Goal: Task Accomplishment & Management: Manage account settings

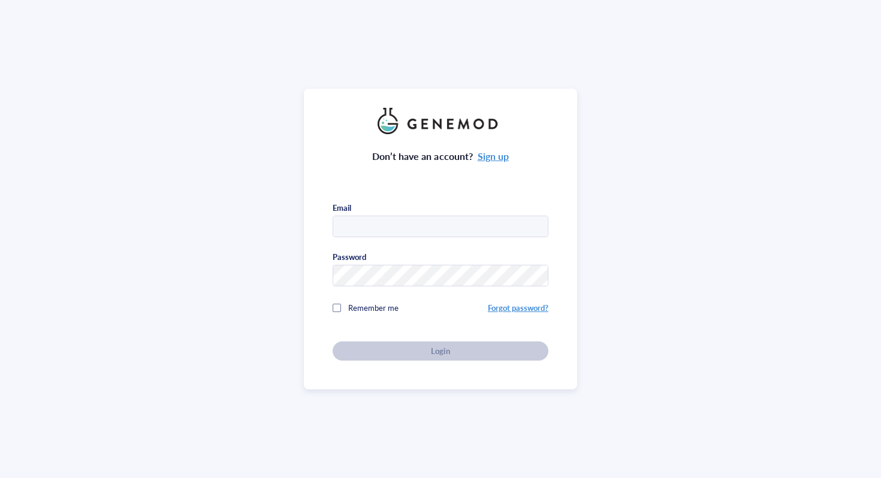
click at [428, 222] on input "text" at bounding box center [440, 227] width 214 height 22
type input "hmbritt@unc.edu"
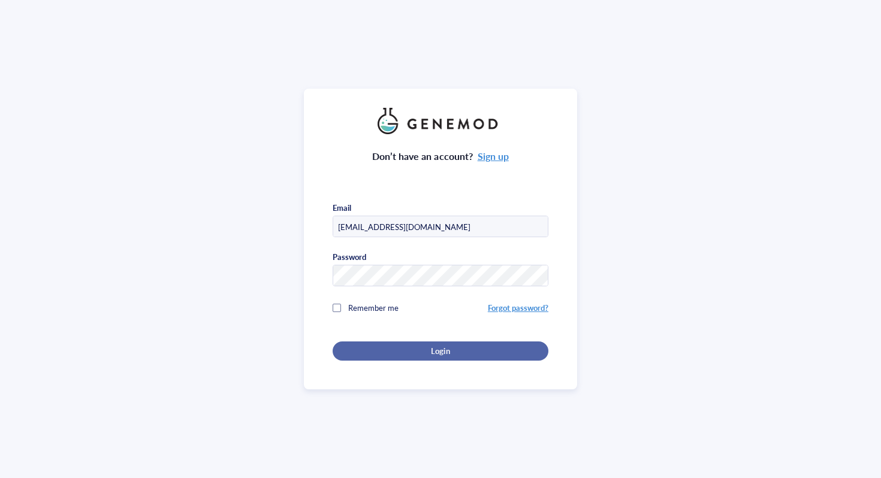
click at [449, 354] on button "Login" at bounding box center [440, 350] width 216 height 19
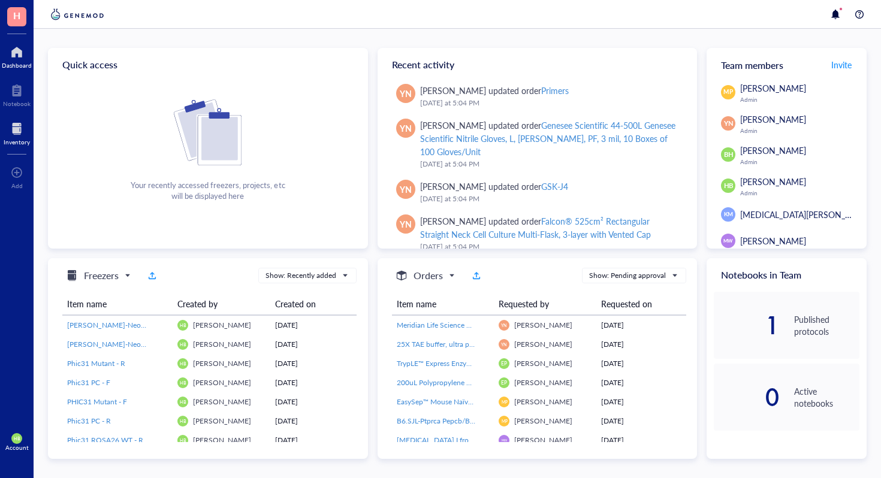
click at [19, 122] on div at bounding box center [17, 128] width 26 height 19
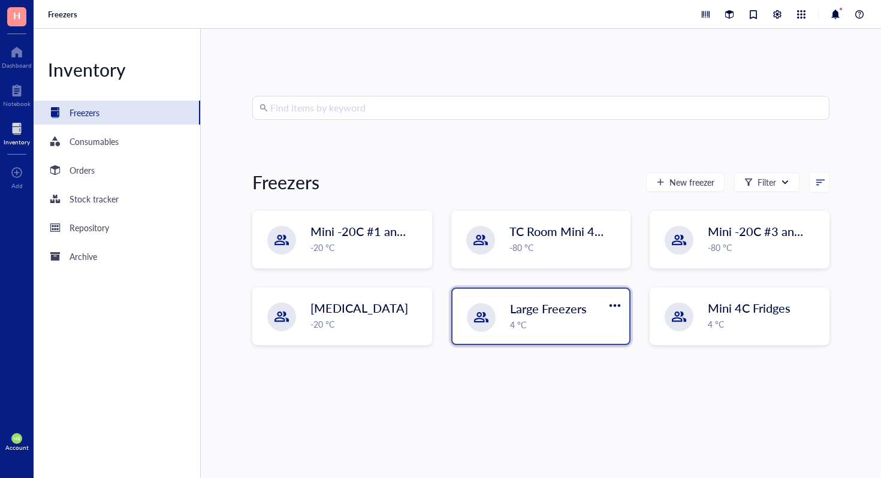
click at [497, 338] on div "Large Freezers 4 °C" at bounding box center [540, 316] width 177 height 55
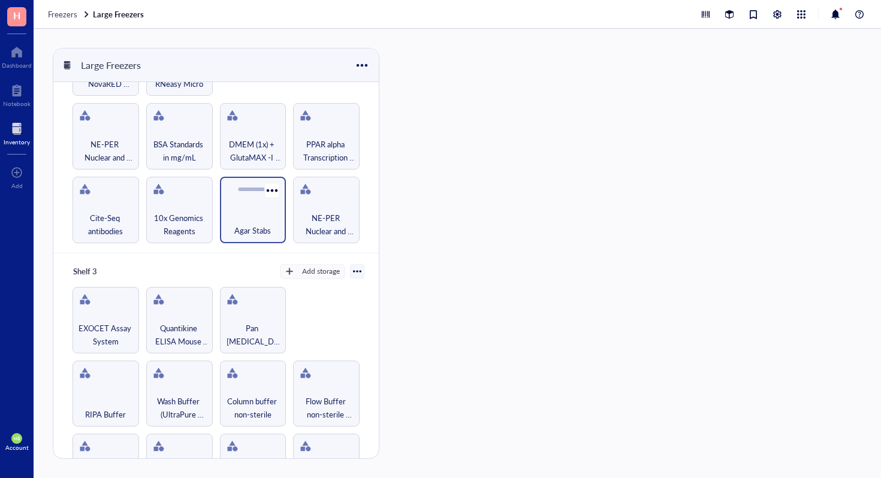
scroll to position [277, 0]
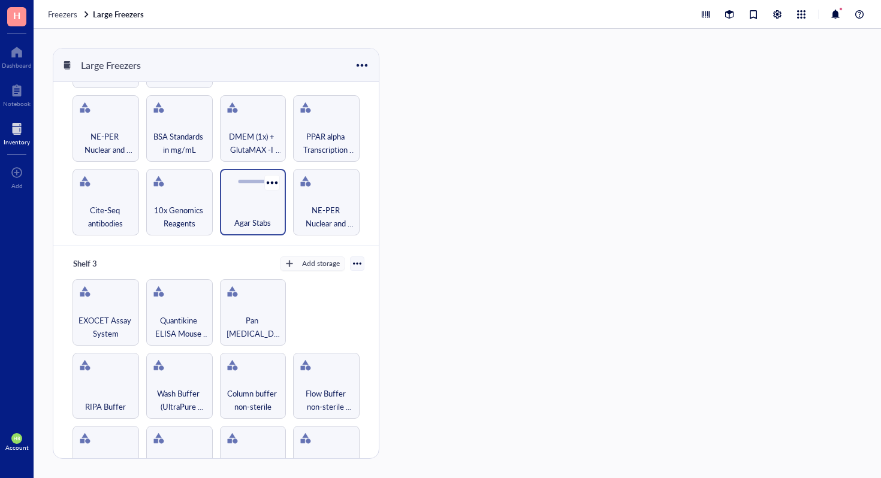
click at [246, 208] on div "Agar Stabs" at bounding box center [253, 216] width 55 height 26
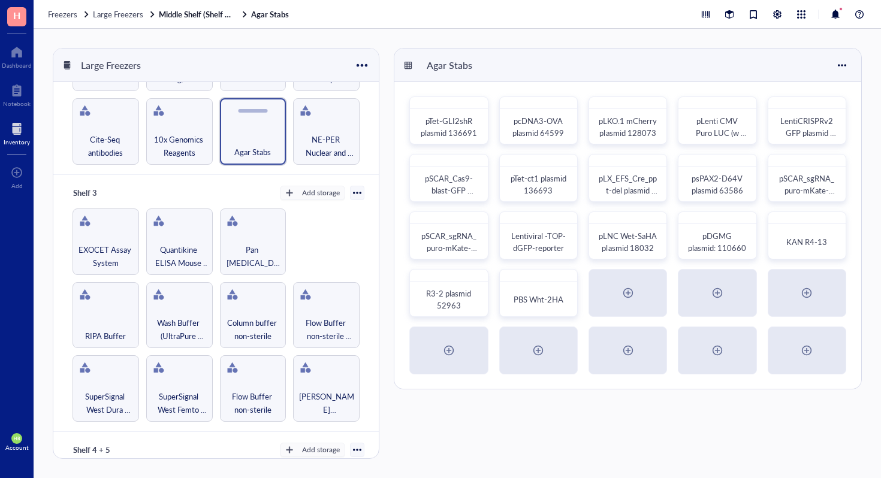
scroll to position [349, 0]
click at [10, 135] on div at bounding box center [17, 128] width 26 height 19
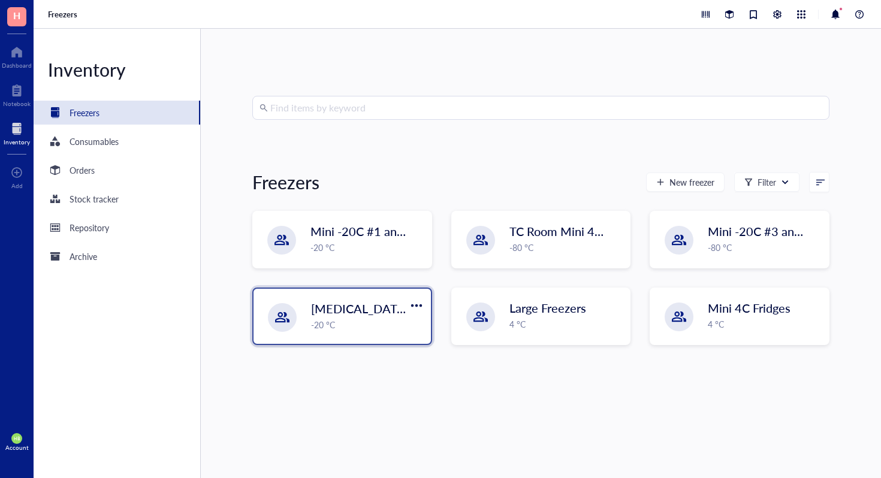
click at [337, 335] on div "Liquid Nitrogen -20 °C" at bounding box center [341, 316] width 177 height 55
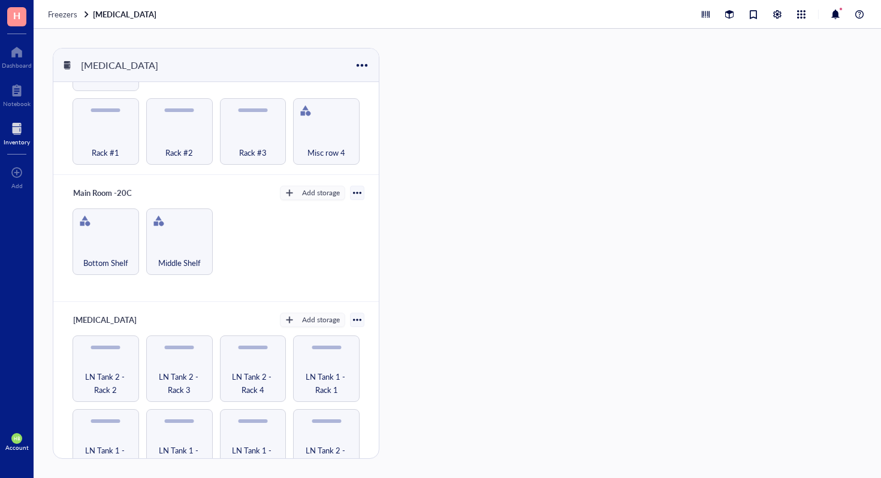
scroll to position [648, 0]
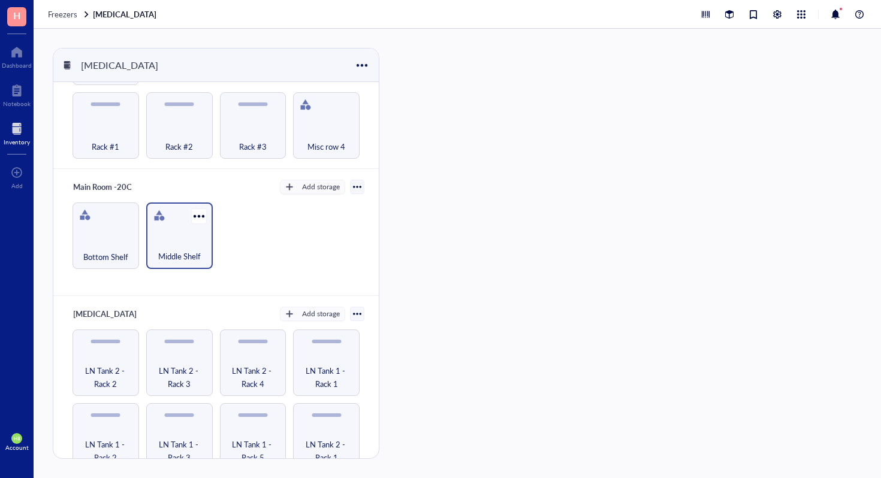
click at [171, 220] on div "Middle Shelf" at bounding box center [179, 235] width 66 height 66
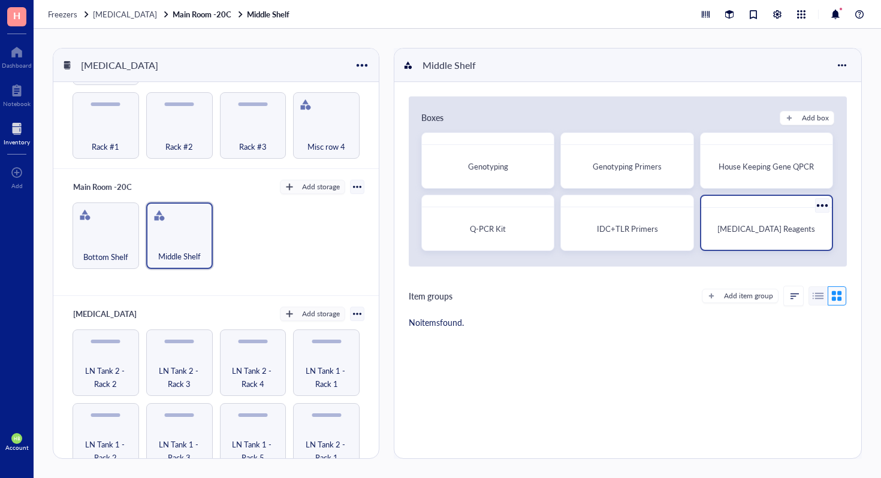
click at [737, 224] on span "[MEDICAL_DATA] Reagents" at bounding box center [766, 228] width 98 height 11
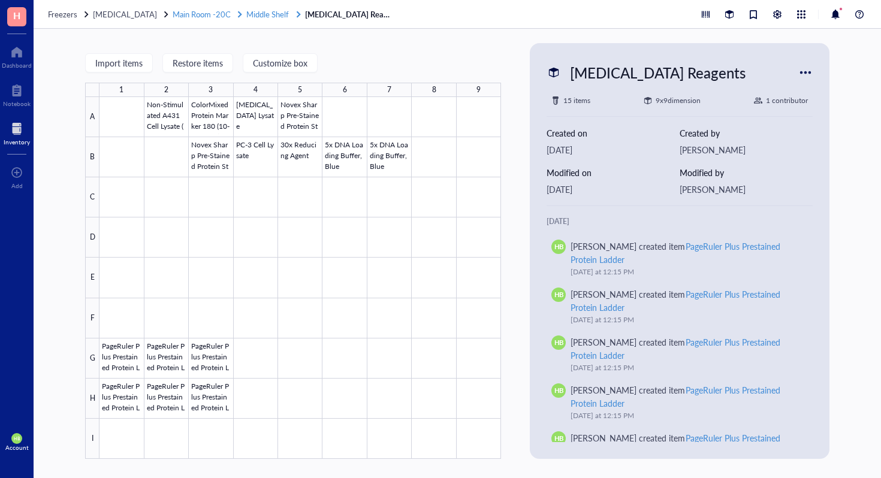
click at [259, 17] on span "Middle Shelf" at bounding box center [267, 13] width 43 height 11
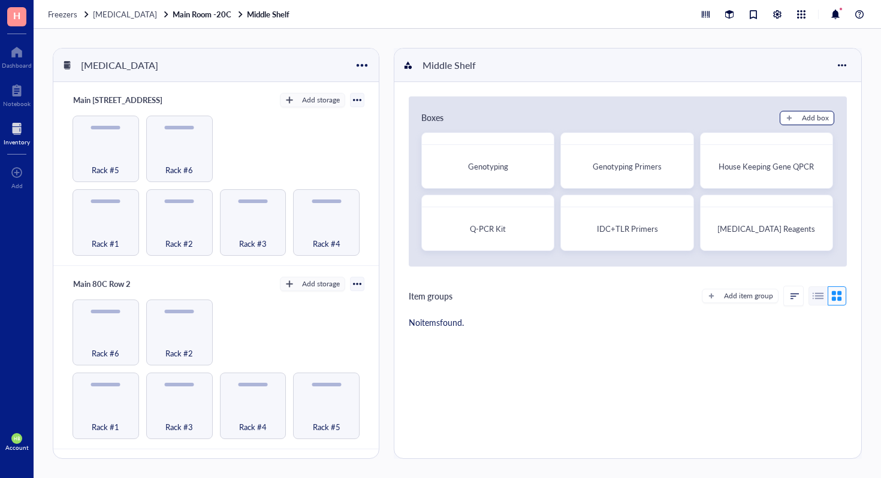
click at [791, 119] on button "Add box" at bounding box center [806, 118] width 55 height 14
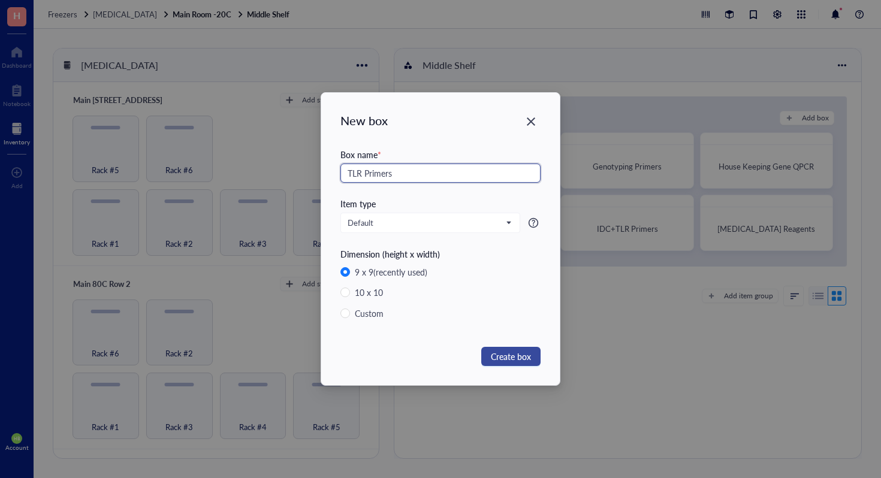
type input "TLR Primers"
click at [509, 358] on span "Create box" at bounding box center [511, 356] width 40 height 13
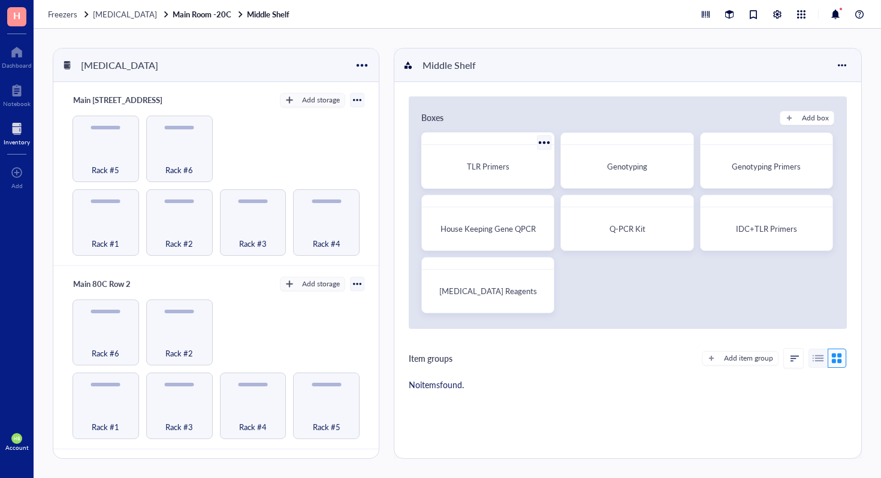
click at [503, 174] on div "TLR Primers" at bounding box center [488, 167] width 122 height 34
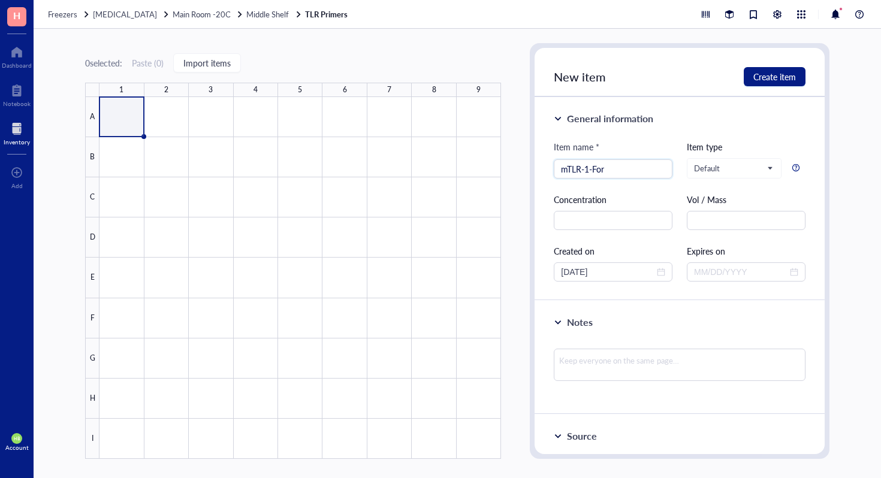
type input "mTLR-1-For"
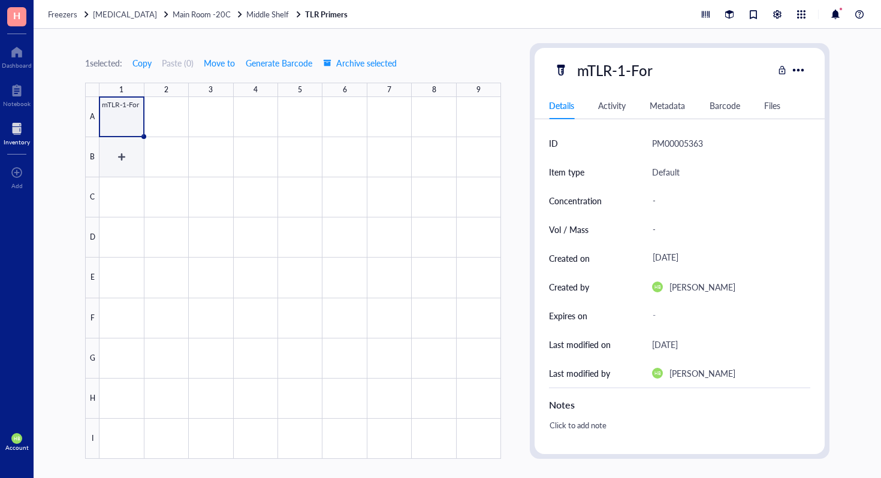
click at [119, 138] on div at bounding box center [299, 278] width 401 height 362
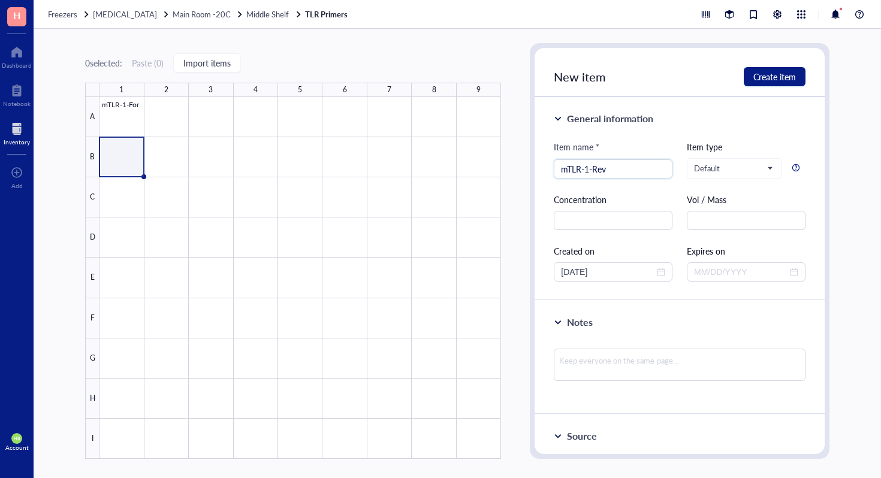
type input "mTLR-1-Rev"
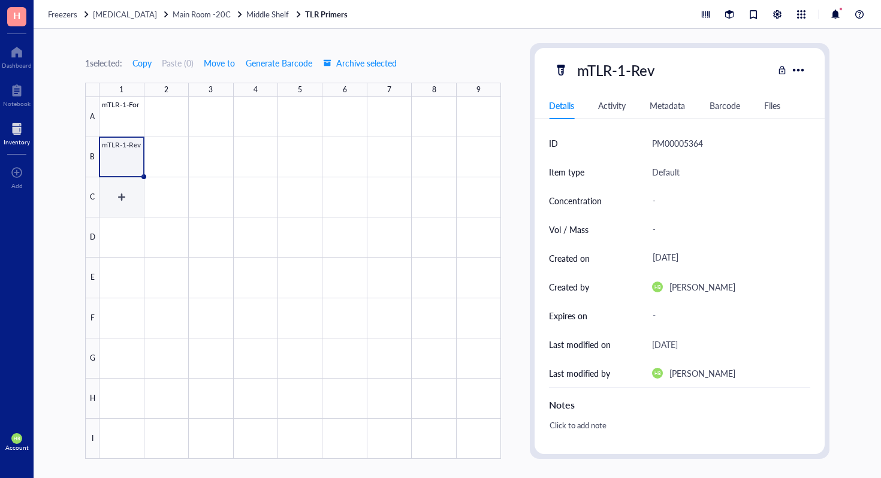
click at [113, 199] on div at bounding box center [299, 278] width 401 height 362
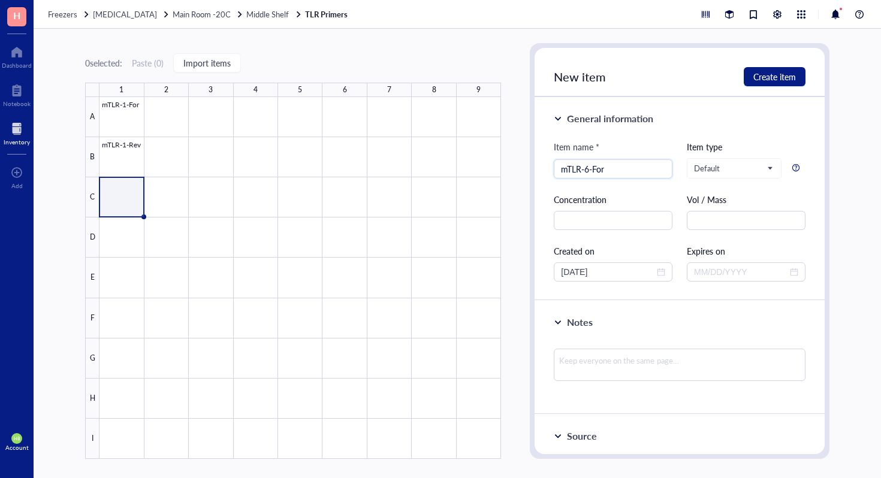
type input "mTLR-6-For"
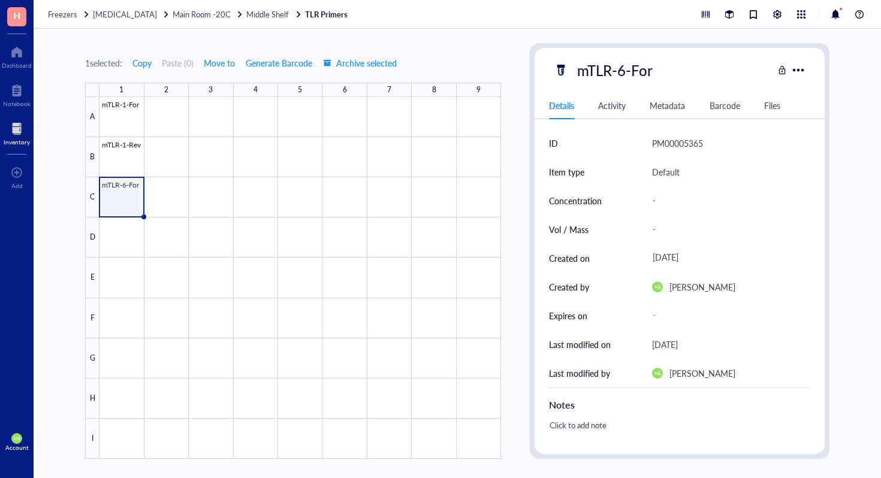
click at [110, 186] on div at bounding box center [299, 278] width 401 height 362
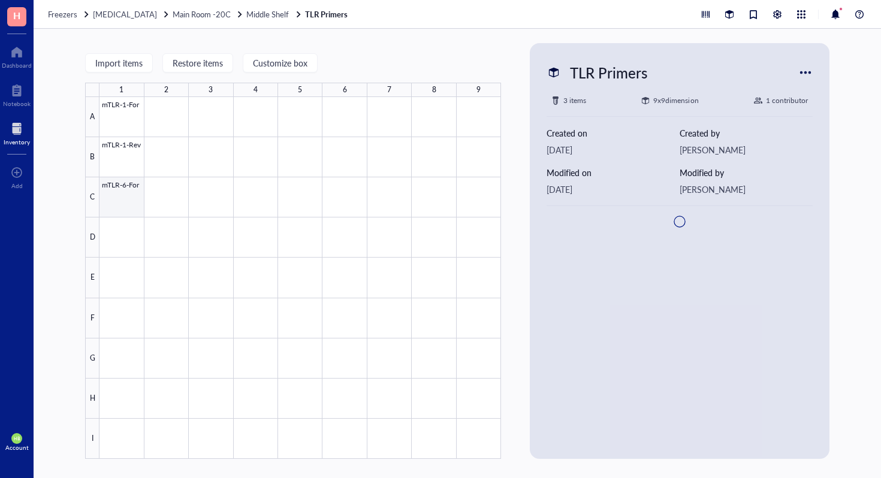
click at [156, 188] on div at bounding box center [299, 278] width 401 height 362
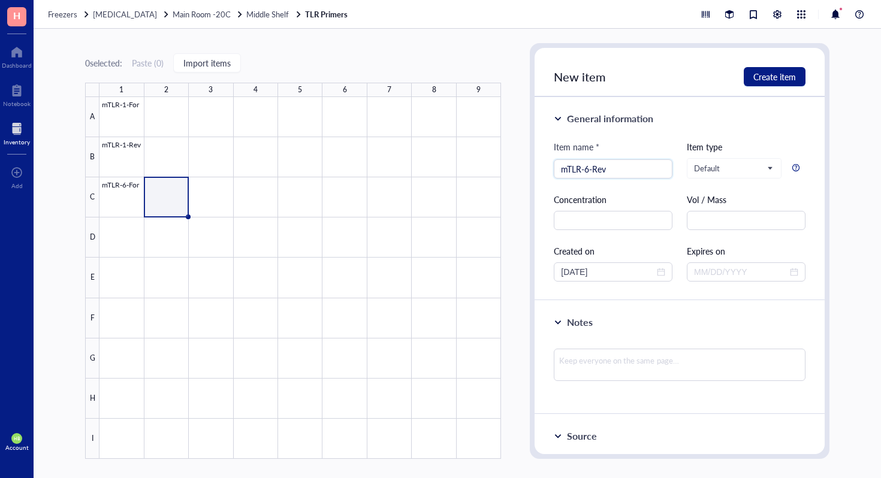
type input "mTLR-6-Rev"
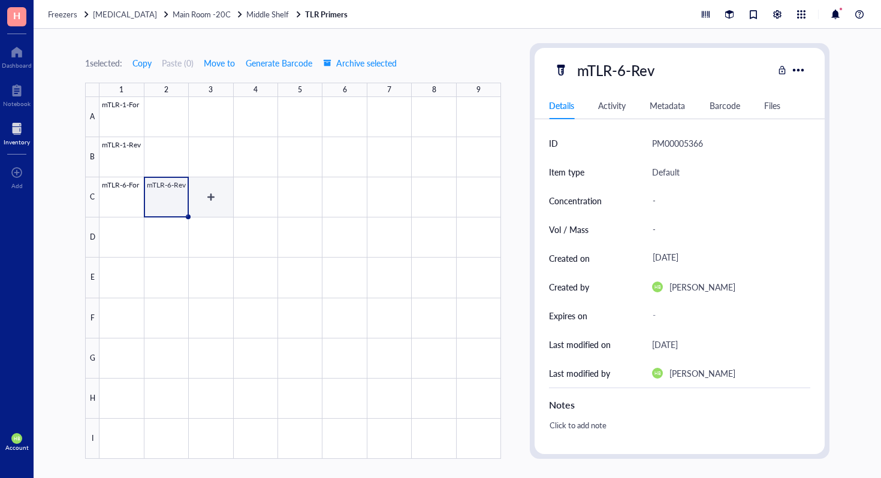
click at [219, 192] on div at bounding box center [299, 278] width 401 height 362
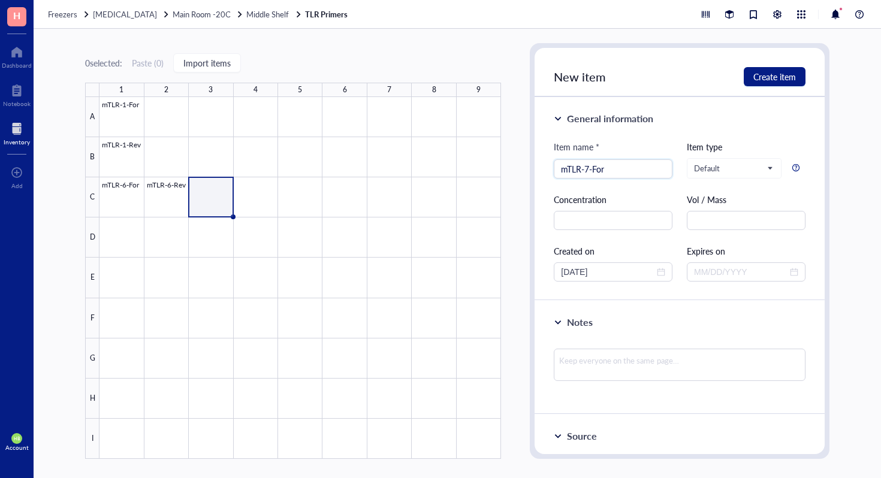
type input "mTLR-7-For"
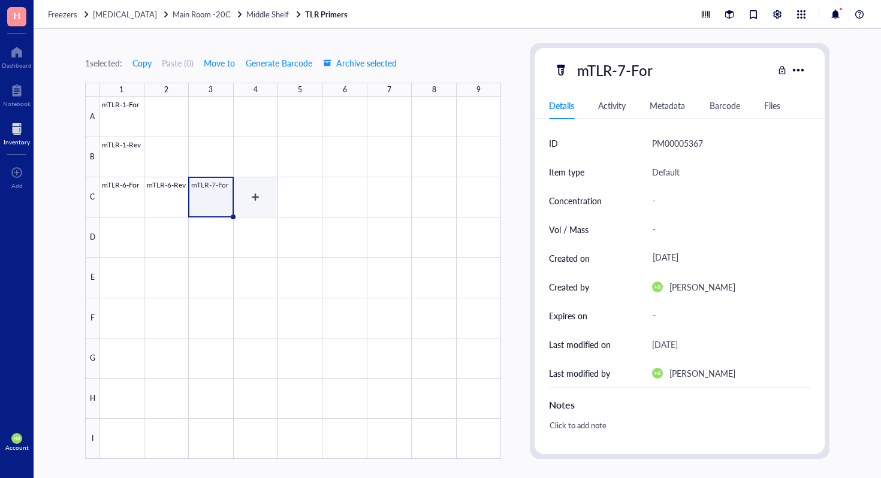
click at [268, 201] on div at bounding box center [299, 278] width 401 height 362
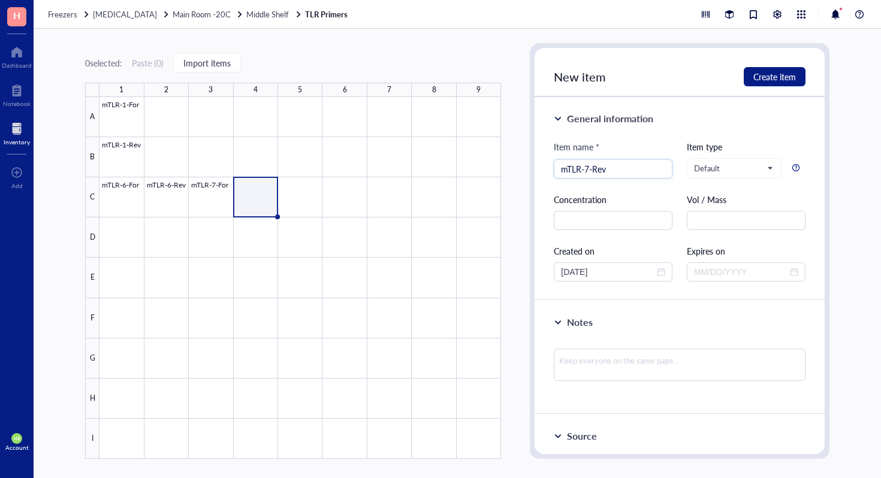
type input "mTLR-7-Rev"
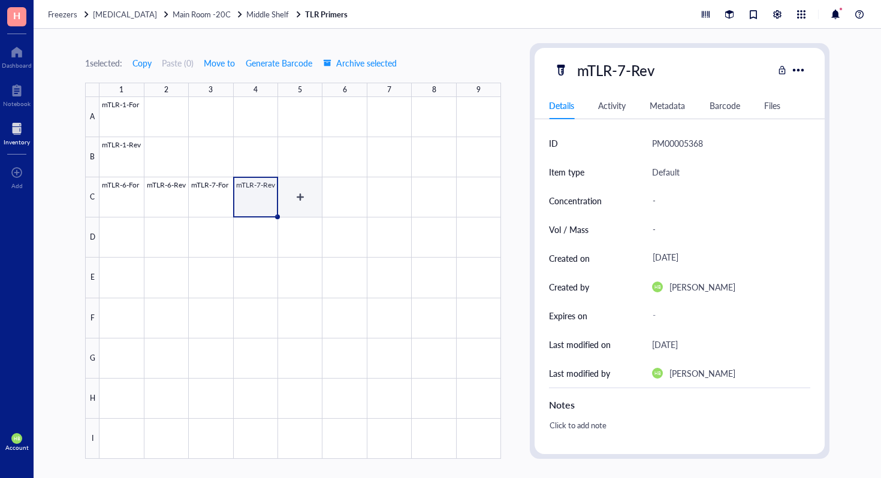
click at [297, 204] on div at bounding box center [299, 278] width 401 height 362
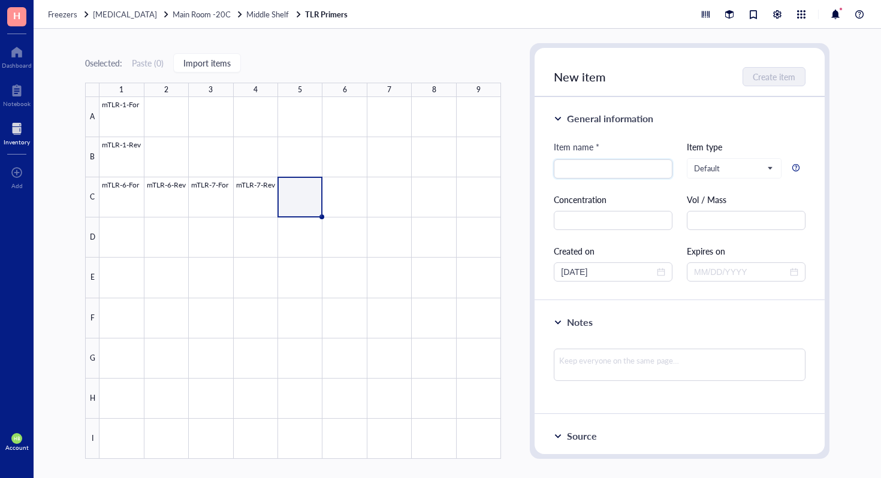
click at [503, 39] on div "0 selected: Paste ( 0 ) Import items 1 2 3 4 5 6 7 8 9 A B C D E F G H I mTLR-1…" at bounding box center [457, 253] width 847 height 449
click at [458, 47] on div "0 selected: Paste ( 0 ) Import items 1 2 3 4 5 6 7 8 9 A B C D E F G H I mTLR-1…" at bounding box center [293, 251] width 416 height 416
click at [303, 207] on div at bounding box center [299, 278] width 401 height 362
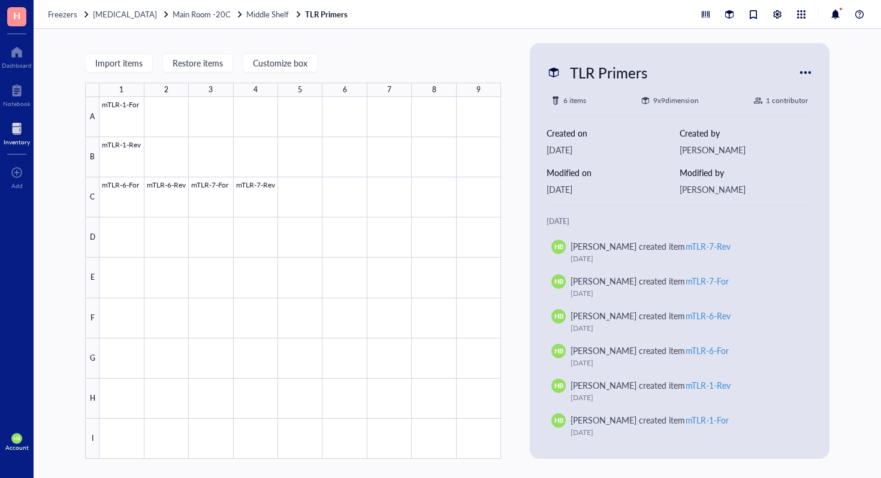
click at [805, 63] on div at bounding box center [805, 72] width 19 height 19
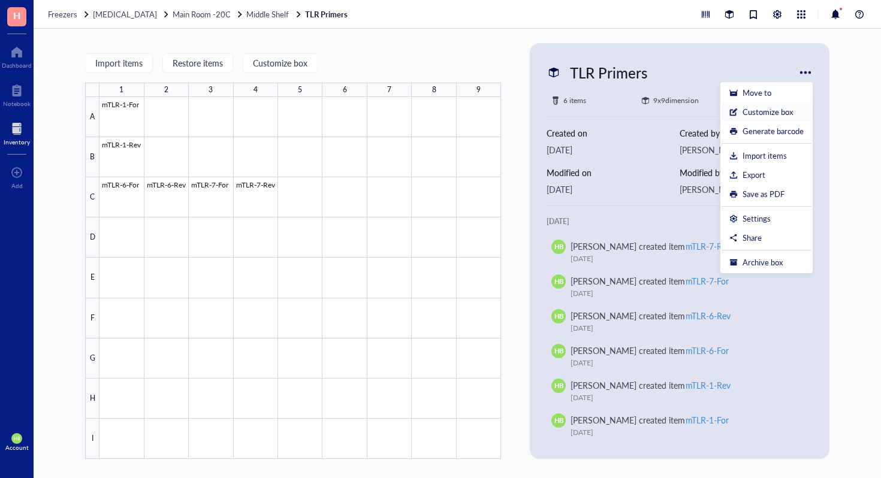
click at [766, 115] on div "Customize box" at bounding box center [767, 112] width 50 height 11
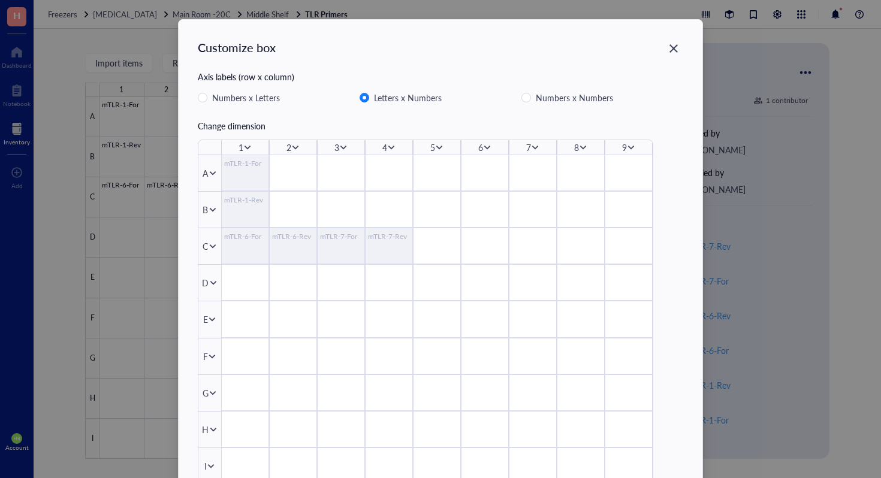
click at [622, 146] on div "9" at bounding box center [624, 147] width 5 height 13
click at [629, 149] on icon at bounding box center [631, 147] width 8 height 8
click at [658, 189] on span "Insert 1 right" at bounding box center [667, 183] width 68 height 13
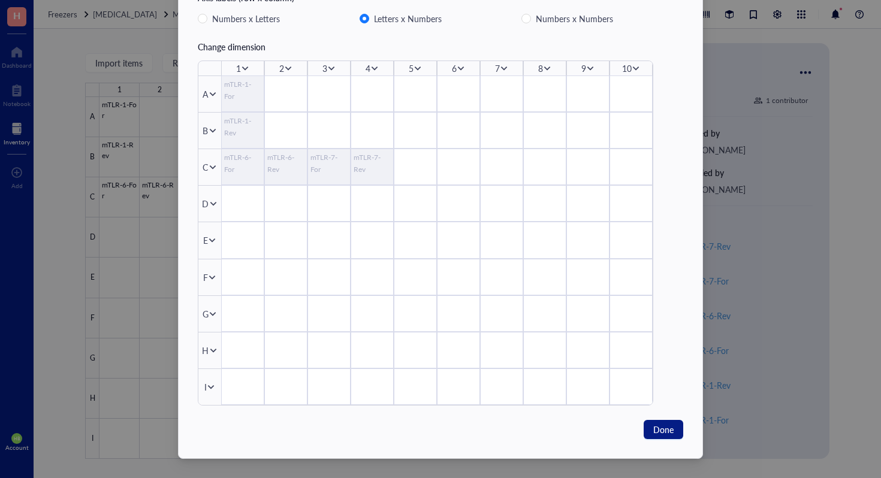
click at [207, 386] on icon at bounding box center [211, 387] width 8 height 8
click at [229, 420] on span "Insert 1 below" at bounding box center [247, 423] width 68 height 13
click at [654, 424] on span "Done" at bounding box center [663, 429] width 20 height 13
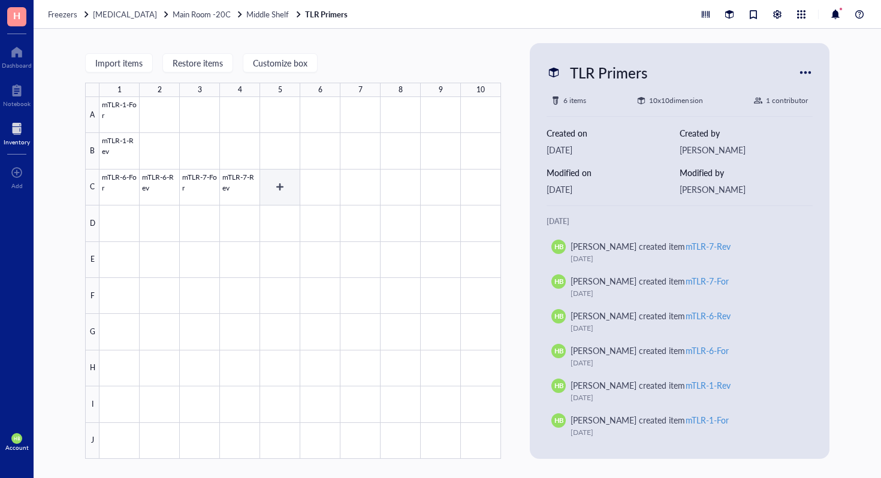
click at [273, 185] on div at bounding box center [299, 278] width 401 height 362
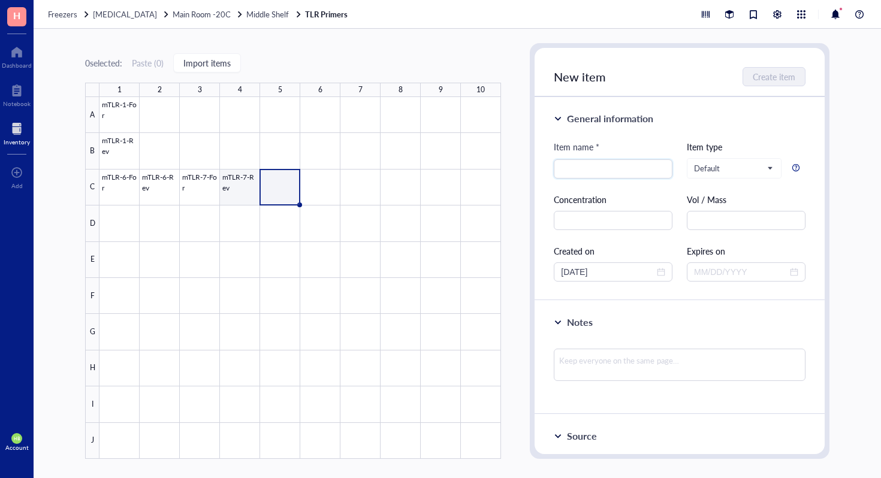
click at [253, 185] on div at bounding box center [299, 278] width 401 height 362
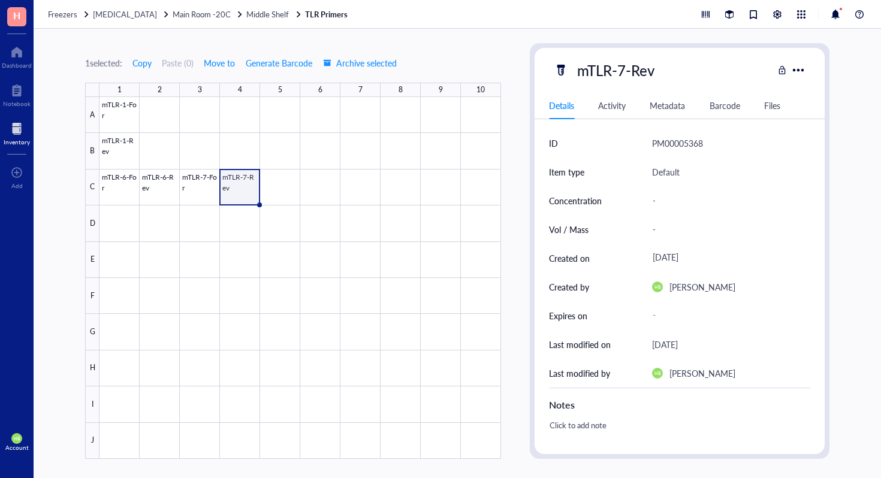
click at [189, 188] on div at bounding box center [299, 278] width 401 height 362
click at [150, 71] on button "Copy" at bounding box center [142, 62] width 20 height 19
click at [262, 180] on div at bounding box center [299, 278] width 401 height 362
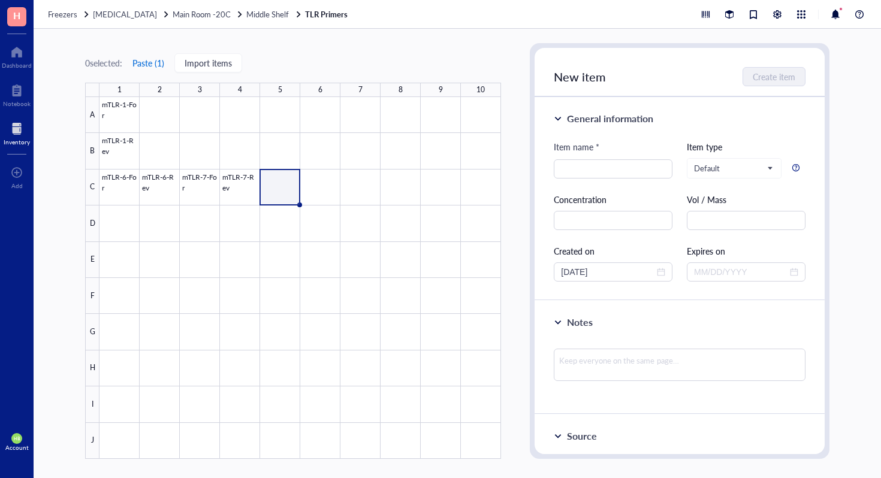
click at [153, 65] on button "Paste ( 1 )" at bounding box center [148, 62] width 33 height 19
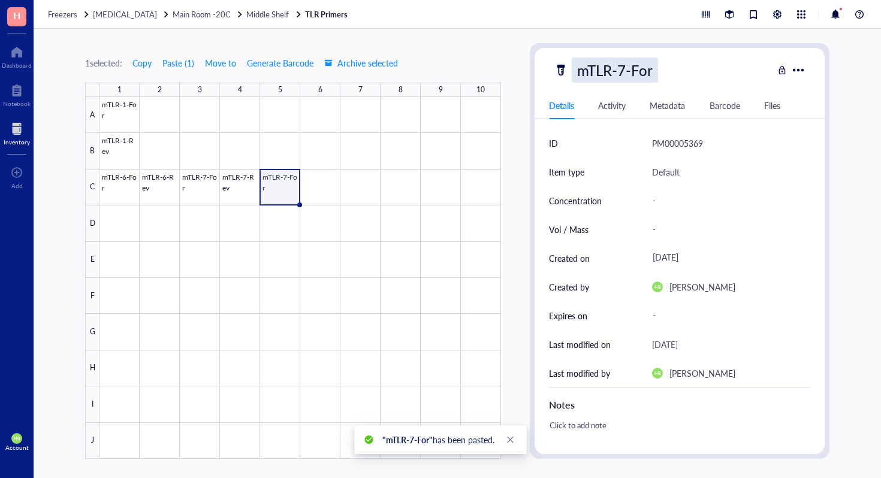
click at [618, 75] on div "mTLR-7-For" at bounding box center [615, 70] width 86 height 25
click at [628, 69] on input "mTLR-7-For" at bounding box center [622, 70] width 101 height 24
type input "mTLR-8-For"
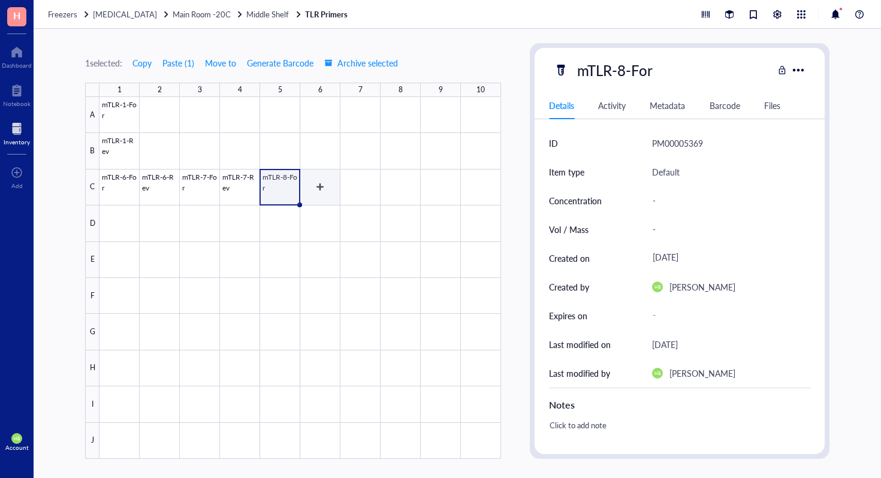
click at [313, 180] on div at bounding box center [299, 278] width 401 height 362
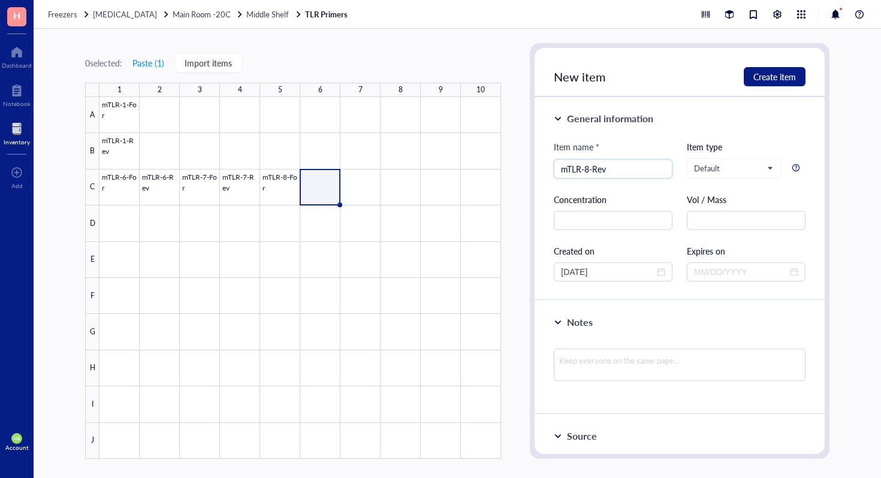
type input "mTLR-8-Rev"
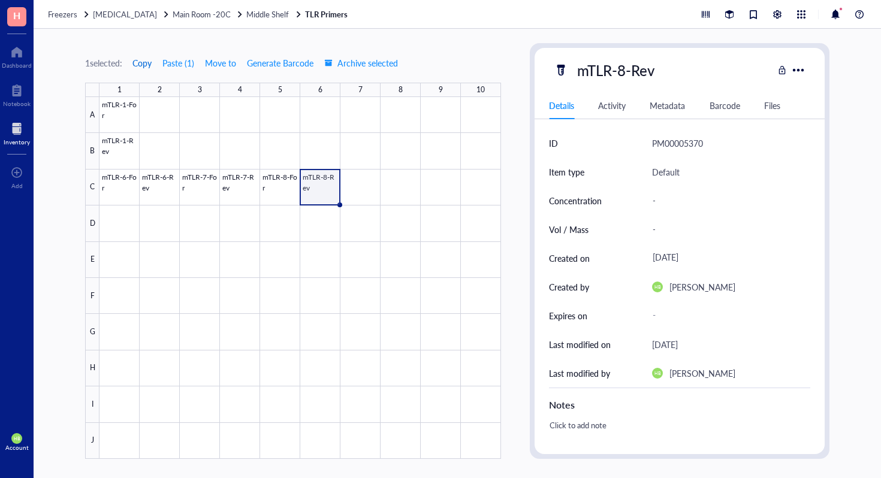
click at [152, 61] on button "Copy" at bounding box center [142, 62] width 20 height 19
click at [375, 180] on div at bounding box center [299, 278] width 401 height 362
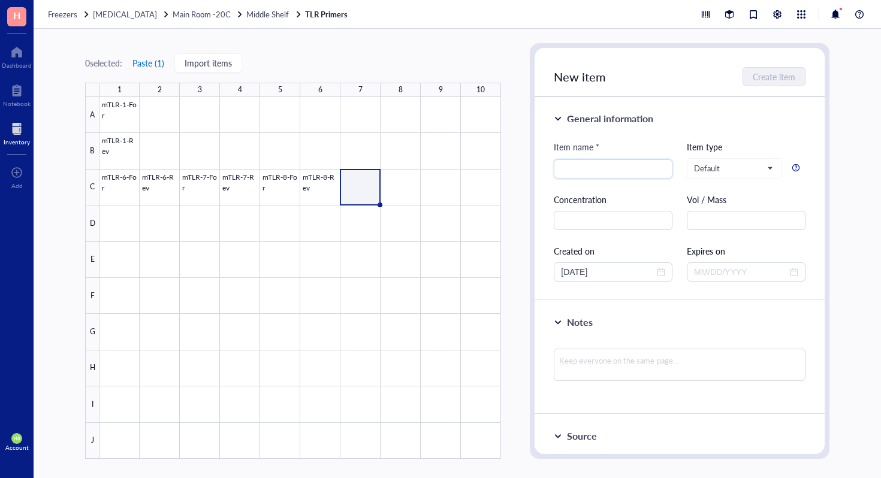
click at [160, 62] on button "Paste ( 1 )" at bounding box center [148, 62] width 33 height 19
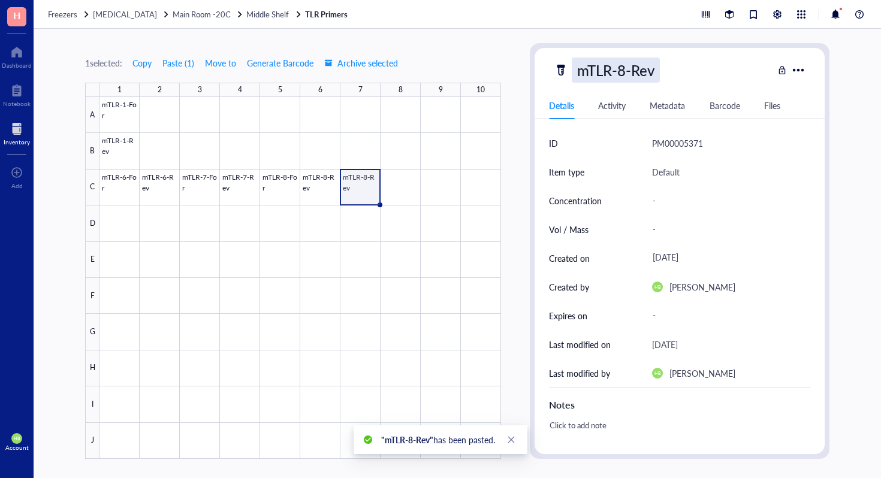
click at [634, 64] on div "mTLR-8-Rev" at bounding box center [616, 70] width 88 height 25
click at [622, 70] on input "mTLR-8-Rev" at bounding box center [622, 70] width 101 height 24
type input "mTLR-9-Rev"
click at [142, 62] on span "Copy" at bounding box center [141, 63] width 19 height 10
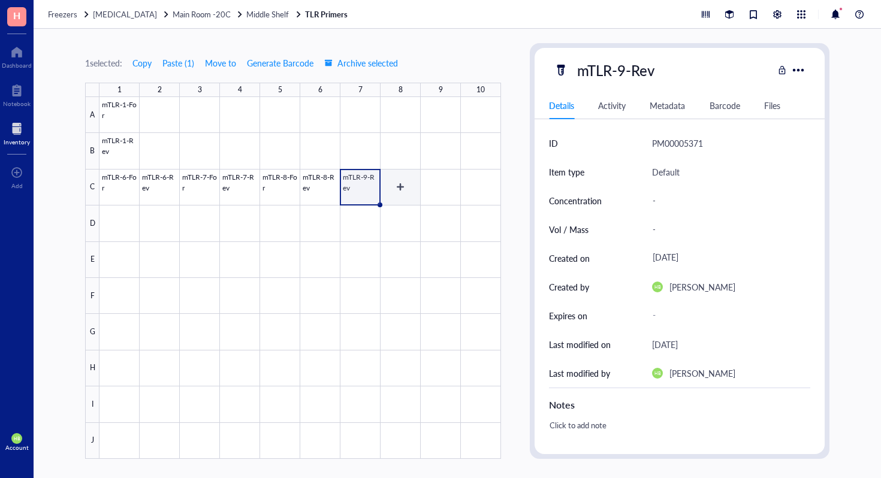
click at [404, 187] on div at bounding box center [299, 278] width 401 height 362
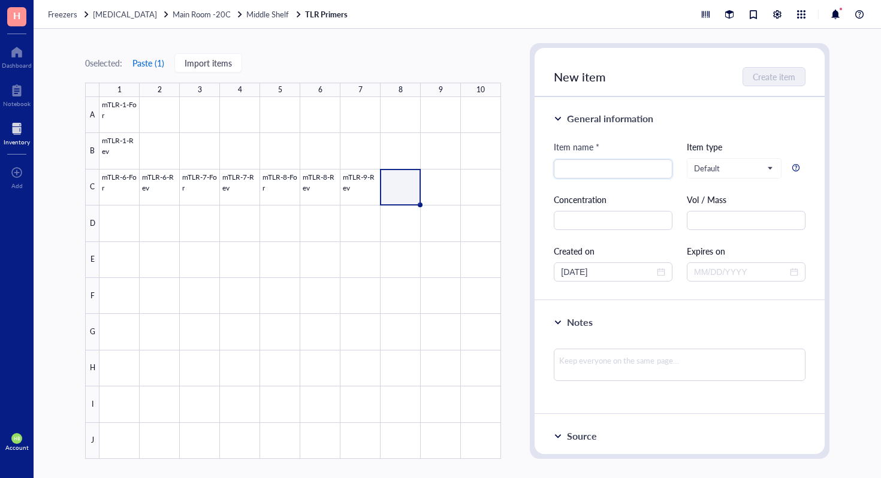
click at [153, 62] on button "Paste ( 1 )" at bounding box center [148, 62] width 33 height 19
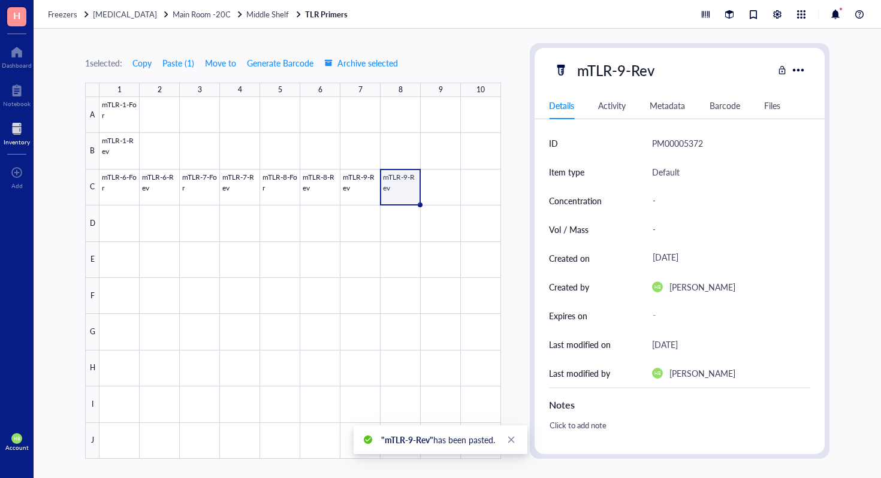
click at [656, 71] on div "mTLR-9-Rev" at bounding box center [616, 70] width 88 height 25
type input "mTLR-9-zfor"
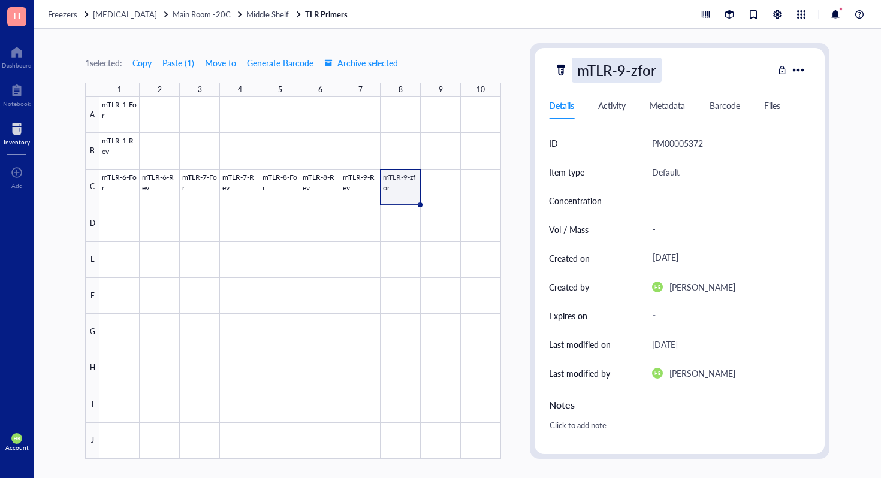
click at [643, 68] on div "mTLR-9-zfor" at bounding box center [617, 70] width 90 height 25
click at [639, 72] on input "mTLR-9-zfor" at bounding box center [626, 70] width 109 height 24
type input "mTLR-9-For"
click at [434, 193] on div at bounding box center [299, 278] width 401 height 362
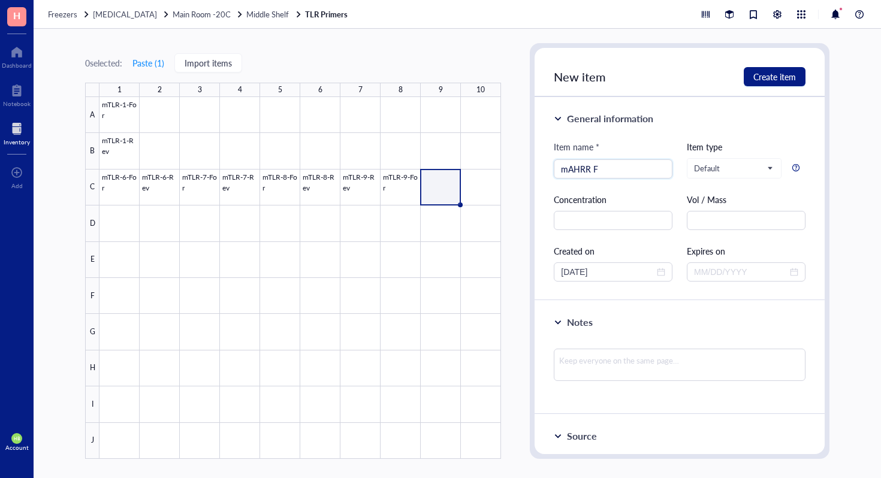
type input "mAHRR F\"
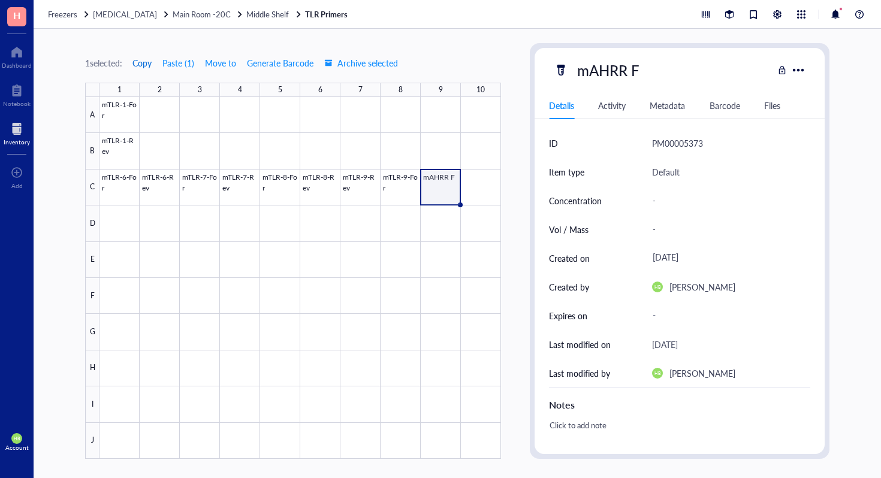
click at [152, 65] on span "Copy" at bounding box center [141, 63] width 19 height 10
click at [477, 187] on div at bounding box center [299, 278] width 401 height 362
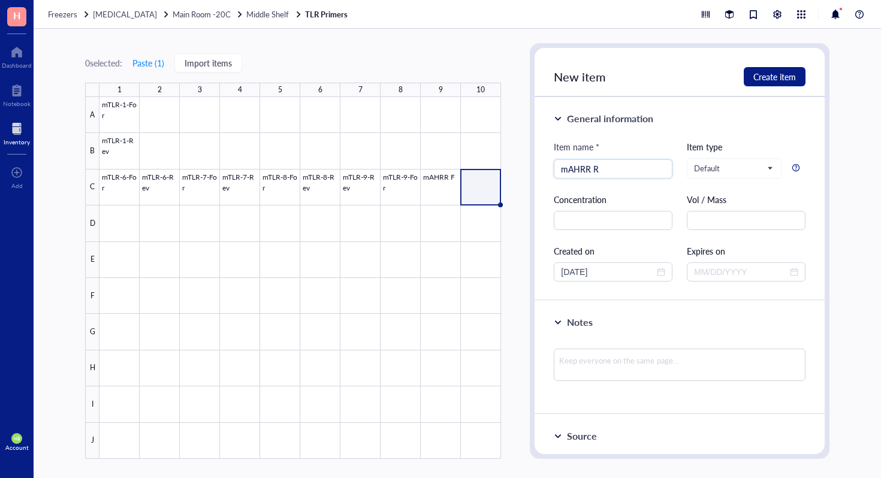
type input "mAHRR R"
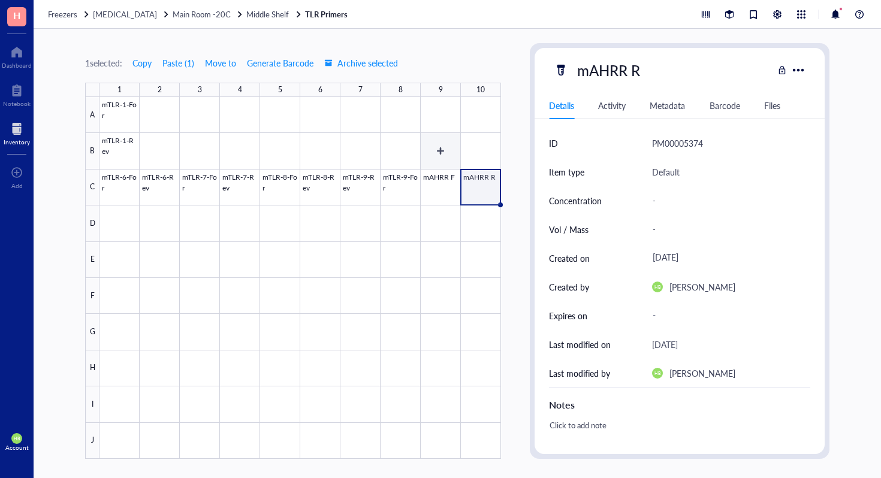
click at [449, 126] on div at bounding box center [299, 278] width 401 height 362
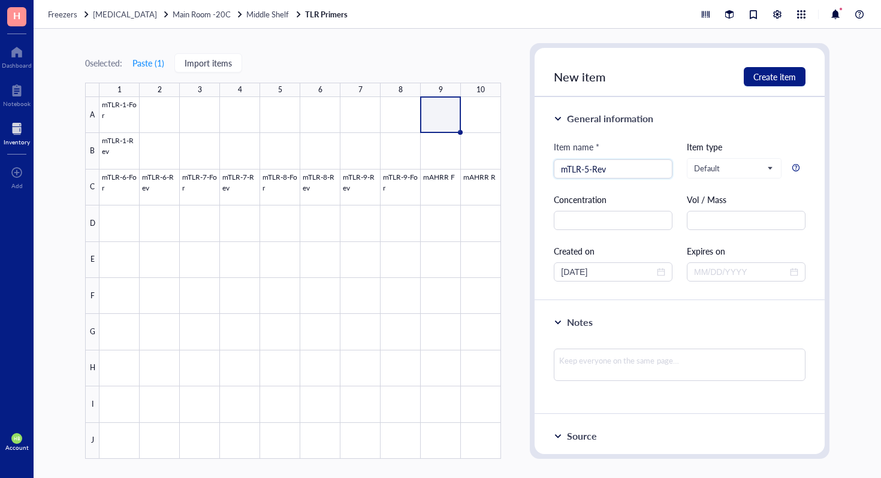
type input "mTLR-5-Rev"
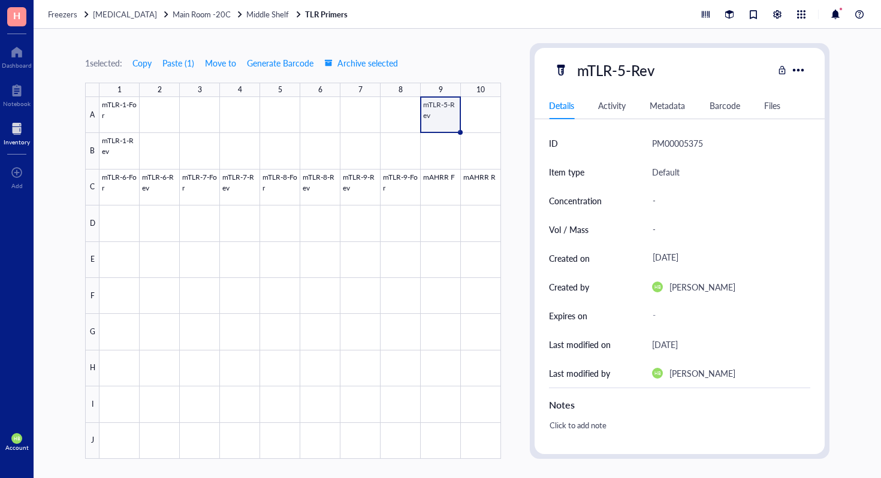
click at [500, 112] on div at bounding box center [299, 278] width 401 height 362
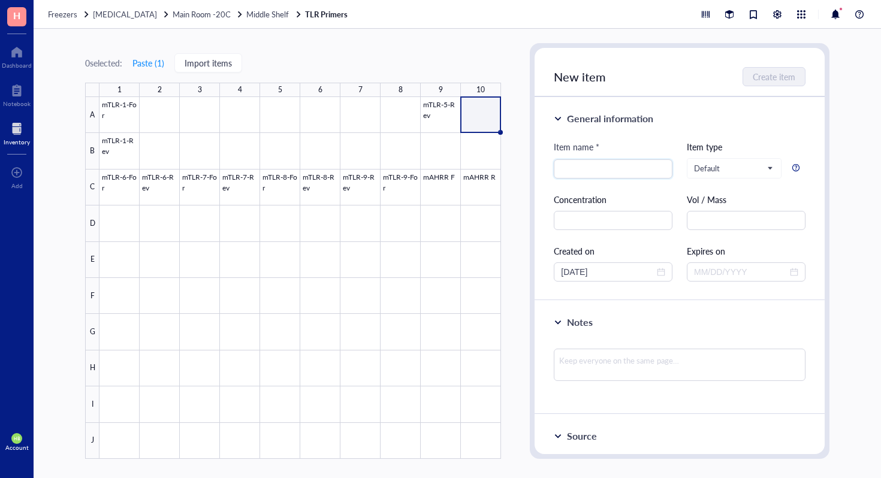
click at [442, 108] on div at bounding box center [299, 278] width 401 height 362
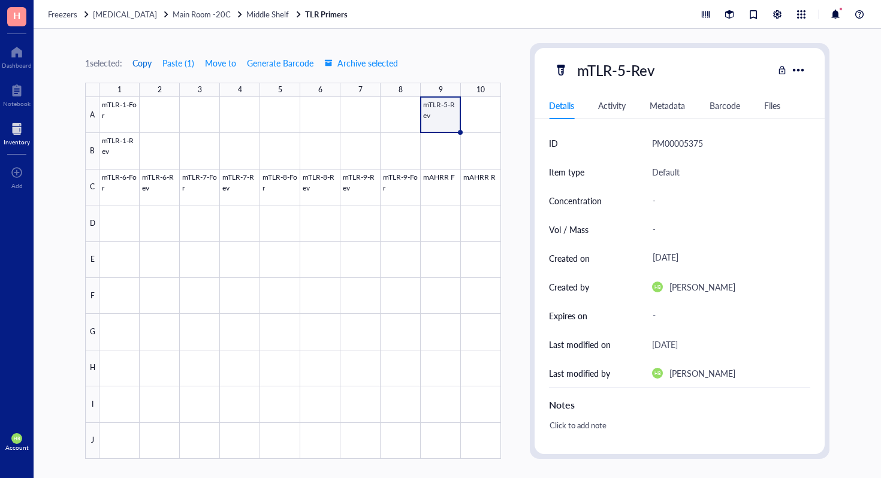
click at [152, 60] on span "Copy" at bounding box center [141, 63] width 19 height 10
click at [477, 106] on div at bounding box center [299, 278] width 401 height 362
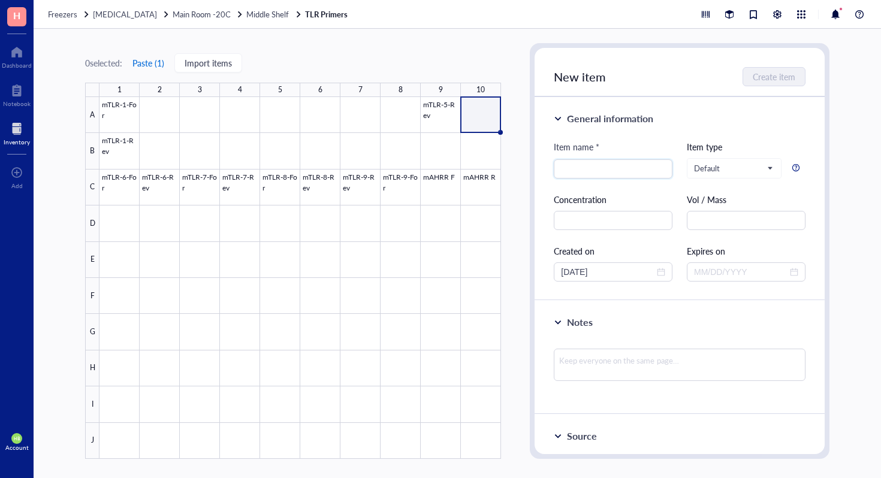
click at [146, 56] on button "Paste ( 1 )" at bounding box center [148, 62] width 33 height 19
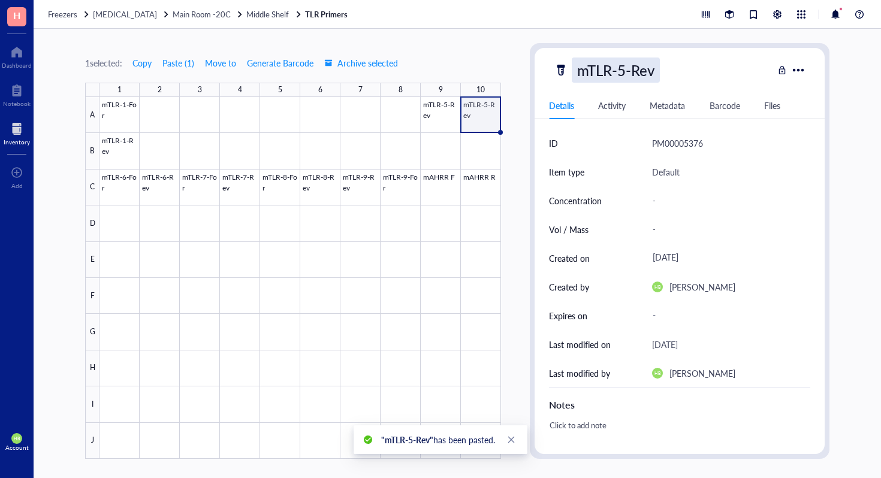
click at [630, 74] on div "mTLR-5-Rev" at bounding box center [616, 70] width 88 height 25
type input "mTLR-5-For"
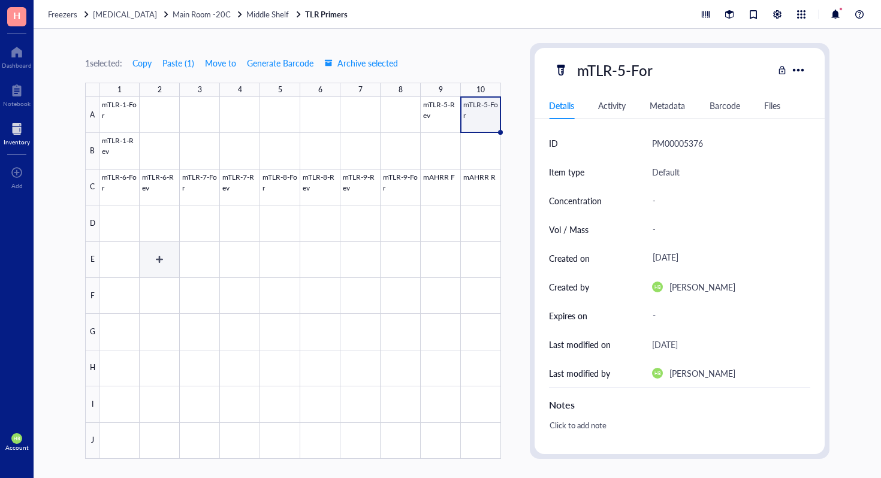
click at [162, 259] on div at bounding box center [299, 278] width 401 height 362
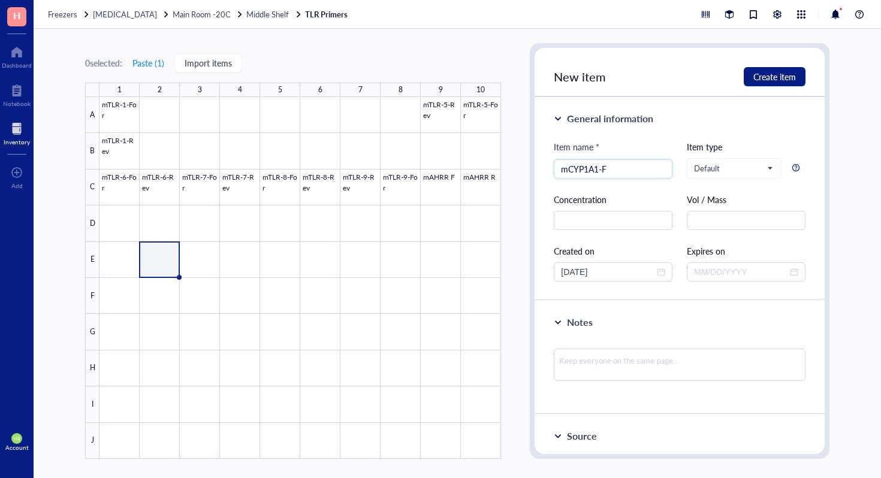
type input "mCYP1A1-F"
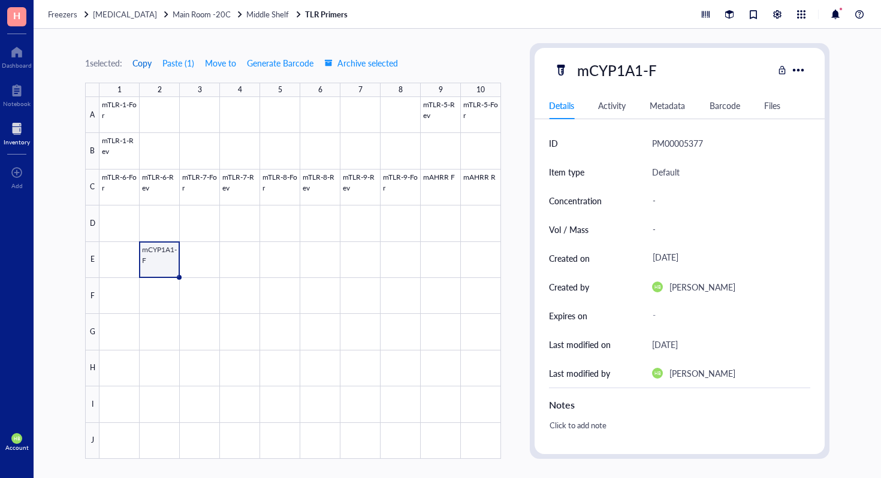
click at [149, 61] on span "Copy" at bounding box center [141, 63] width 19 height 10
click at [201, 256] on div at bounding box center [299, 278] width 401 height 362
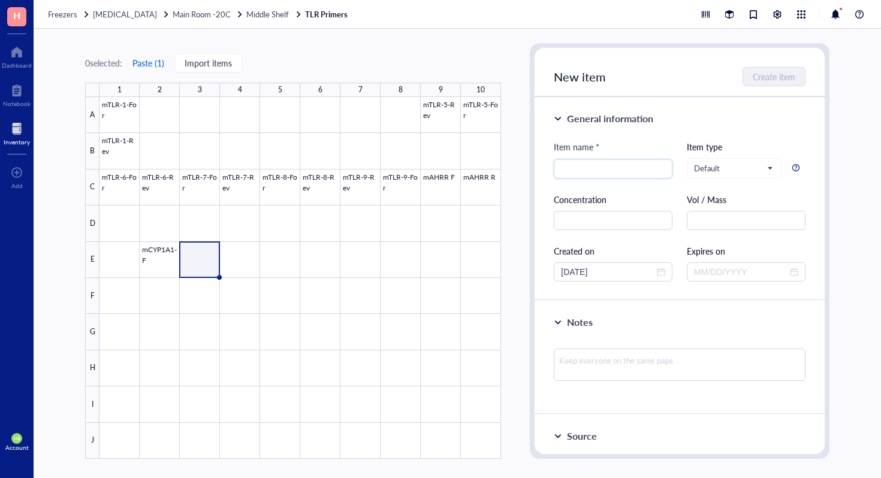
click at [146, 66] on button "Paste ( 1 )" at bounding box center [148, 62] width 33 height 19
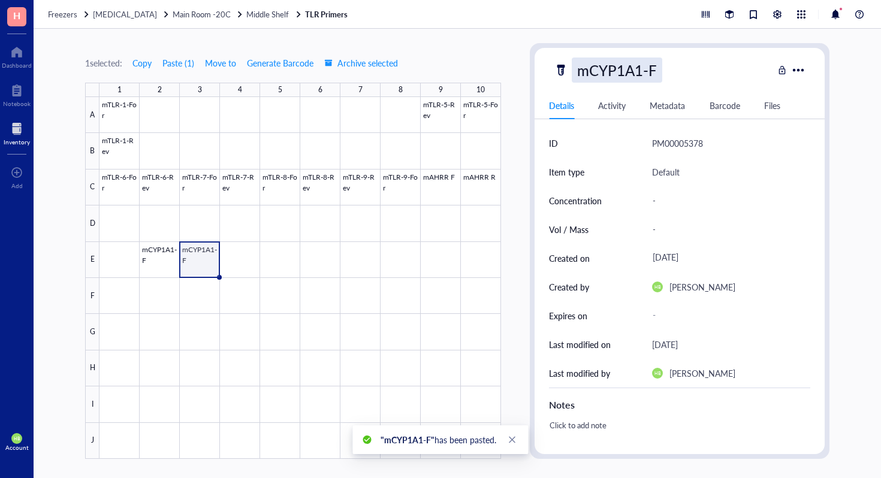
click at [632, 62] on div "mCYP1A1-F" at bounding box center [617, 70] width 90 height 25
type input "mCYP1A1-R"
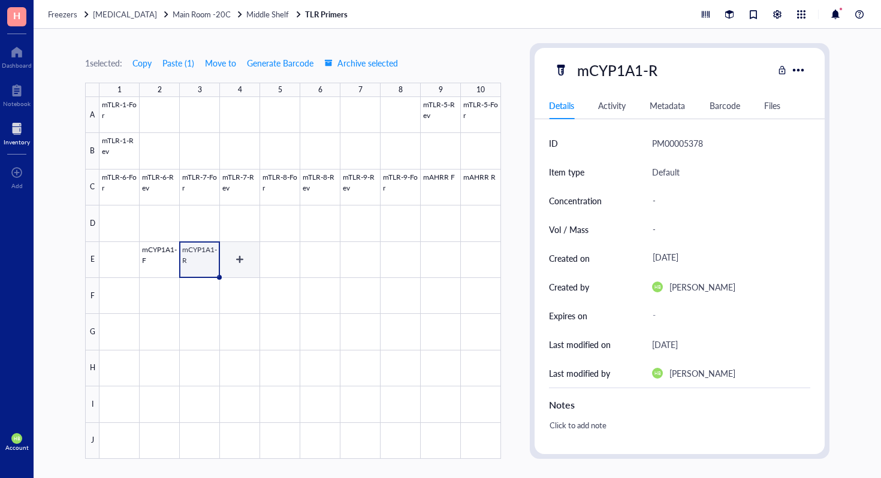
click at [245, 263] on div at bounding box center [299, 278] width 401 height 362
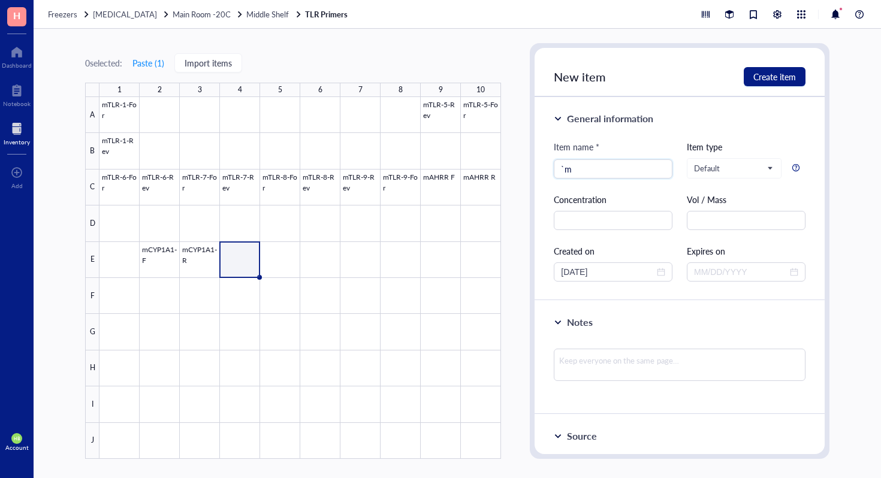
type input "`"
type input "mCYP1B1-F"
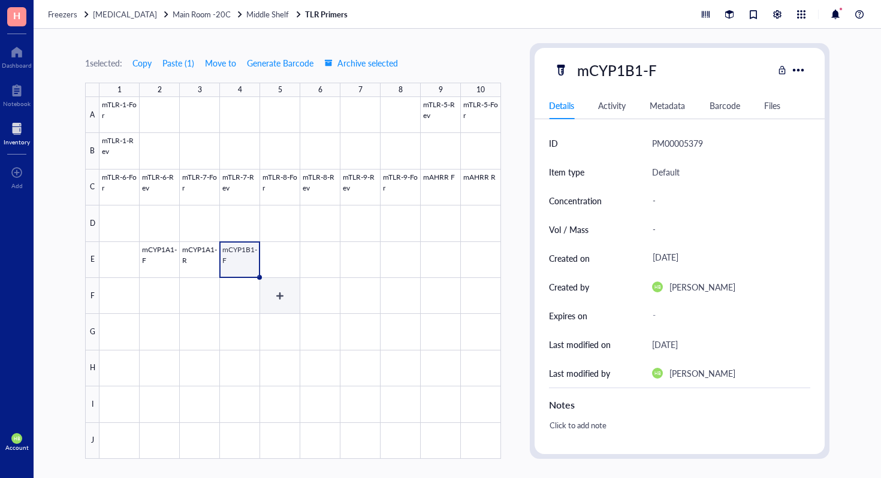
click at [267, 269] on div at bounding box center [299, 278] width 401 height 362
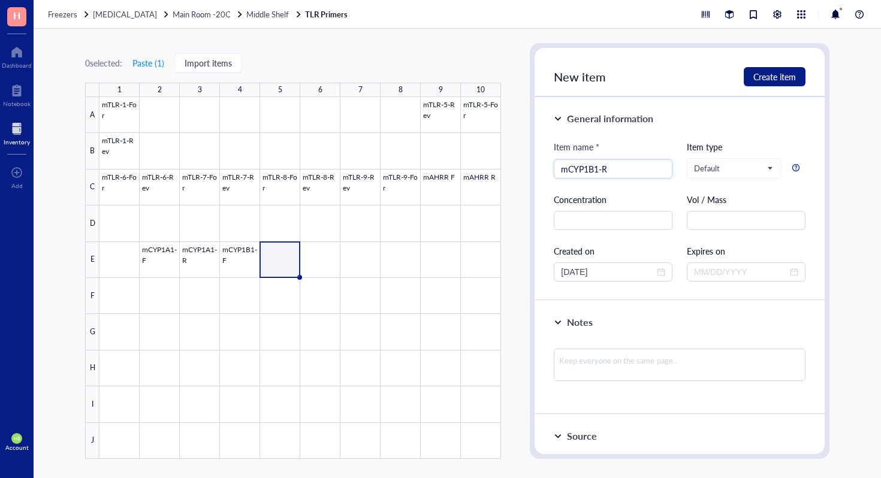
type input "mCYP1B1-R"
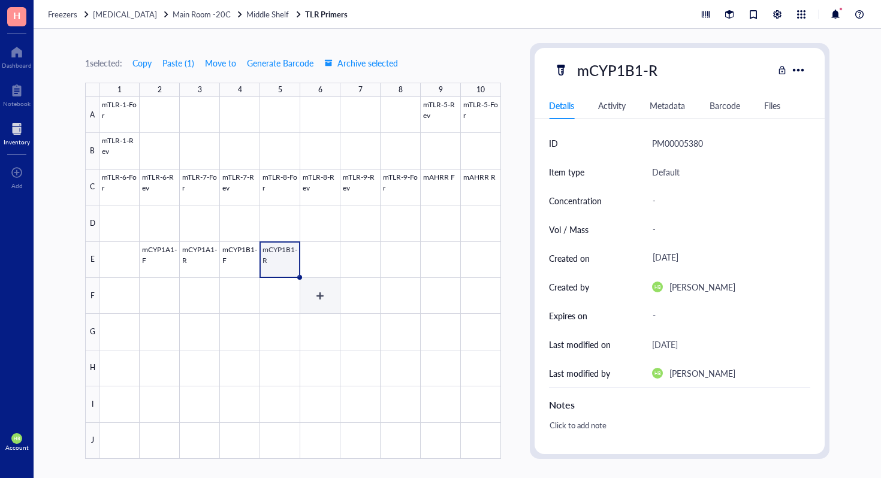
click at [325, 267] on div at bounding box center [299, 278] width 401 height 362
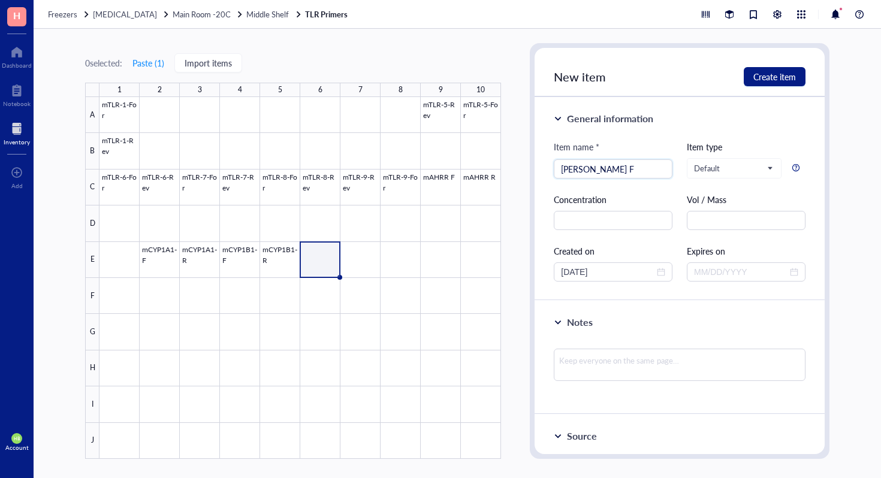
type input "mAHR F"
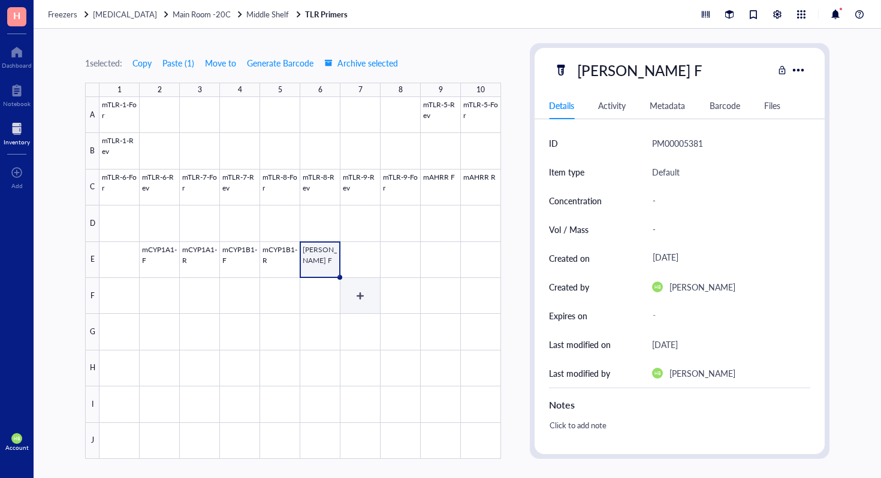
click at [370, 265] on div at bounding box center [299, 278] width 401 height 362
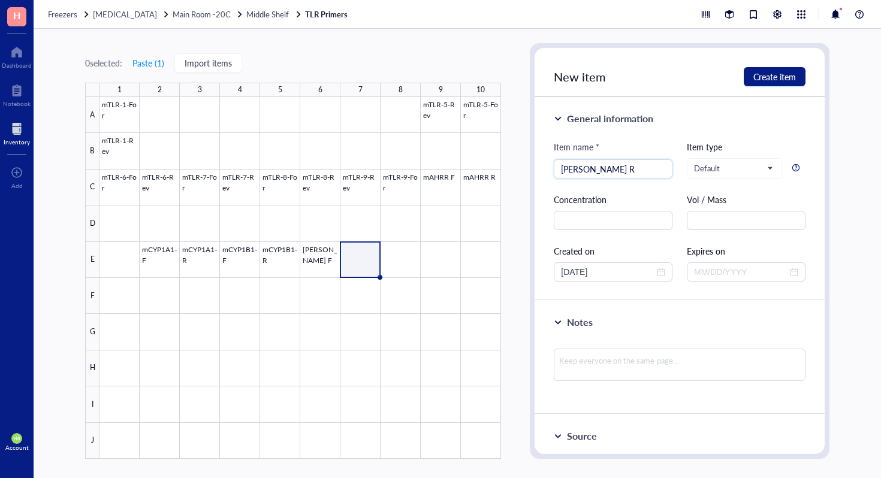
type input "mAHR R"
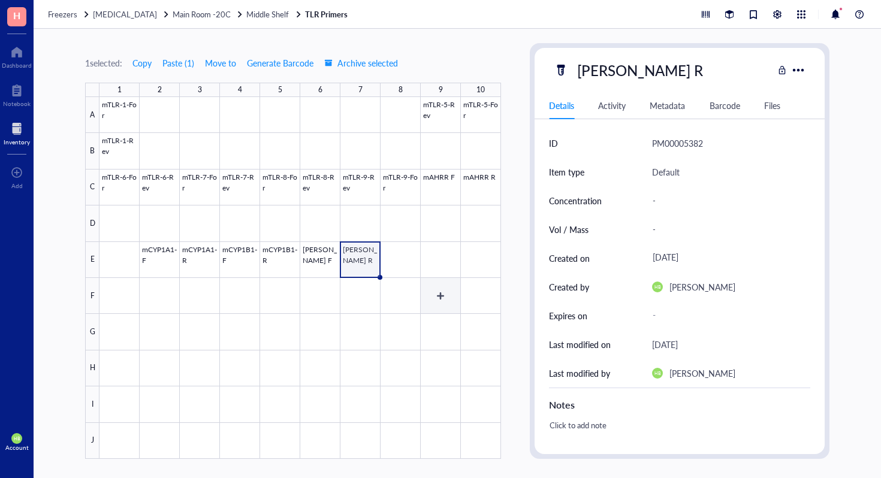
click at [401, 258] on div at bounding box center [299, 278] width 401 height 362
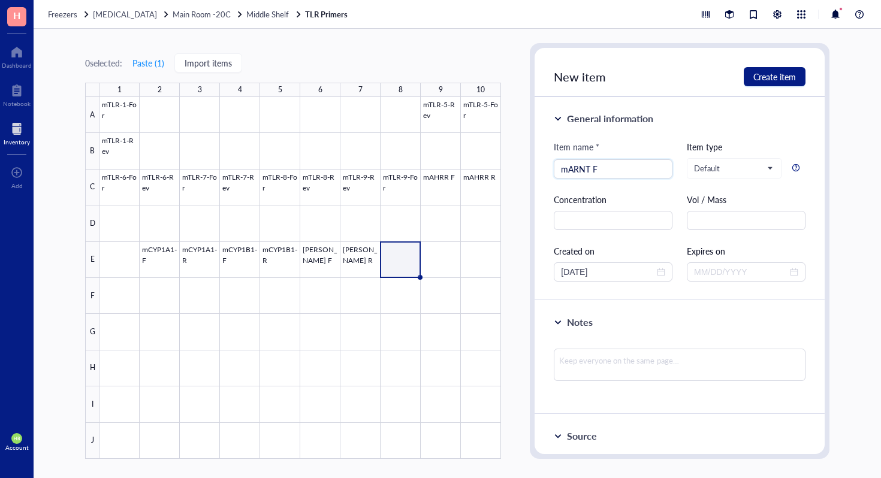
type input "mARNT F"
click at [440, 275] on div at bounding box center [299, 278] width 401 height 362
type input "mARNT R"
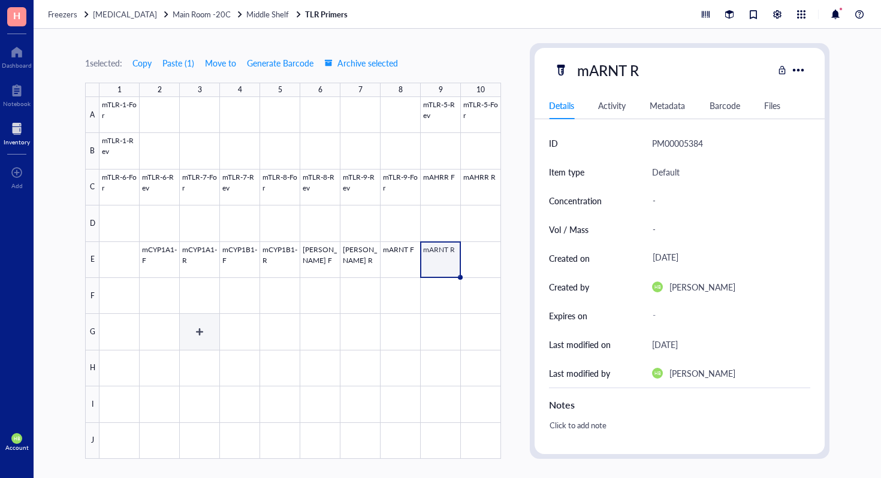
click at [207, 328] on div at bounding box center [299, 278] width 401 height 362
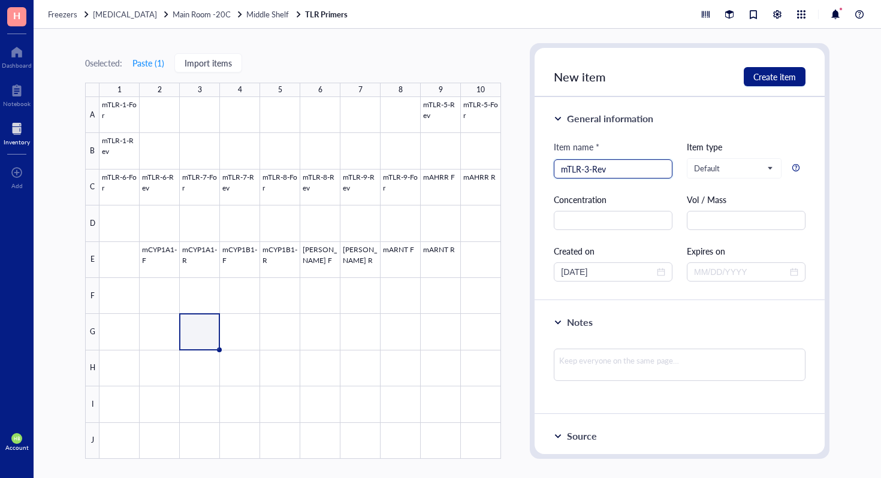
type input "mTLR-3-Rev"
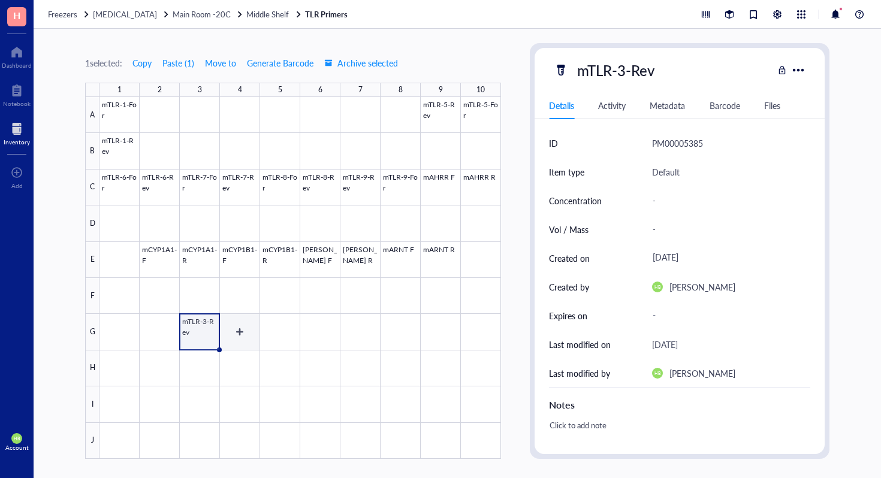
click at [249, 331] on div at bounding box center [299, 278] width 401 height 362
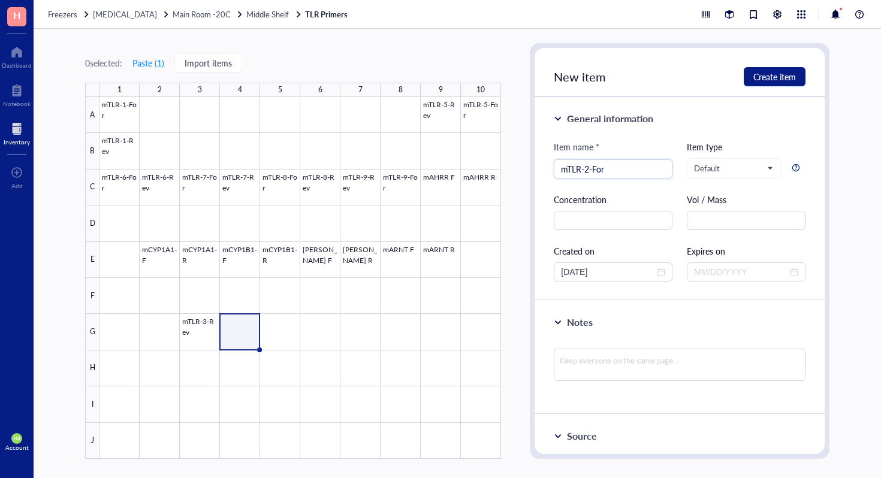
type input "mTLR-2-For"
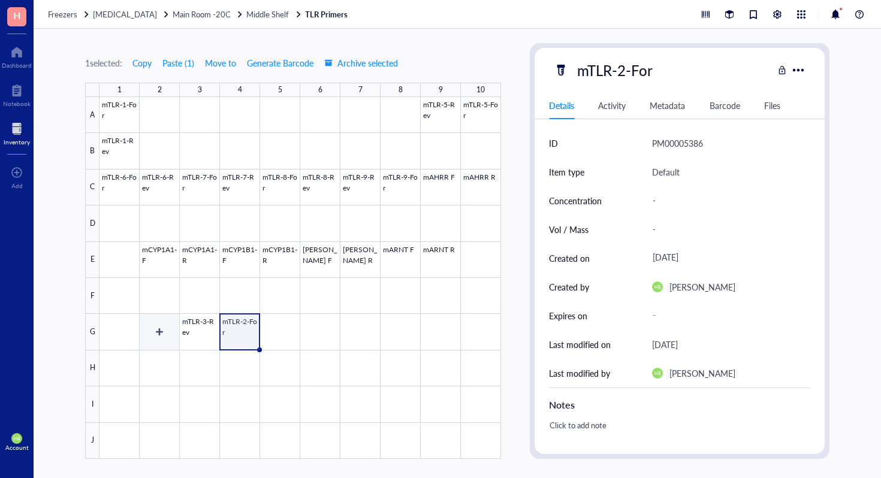
click at [205, 350] on div at bounding box center [299, 278] width 401 height 362
click at [205, 358] on div at bounding box center [299, 278] width 401 height 362
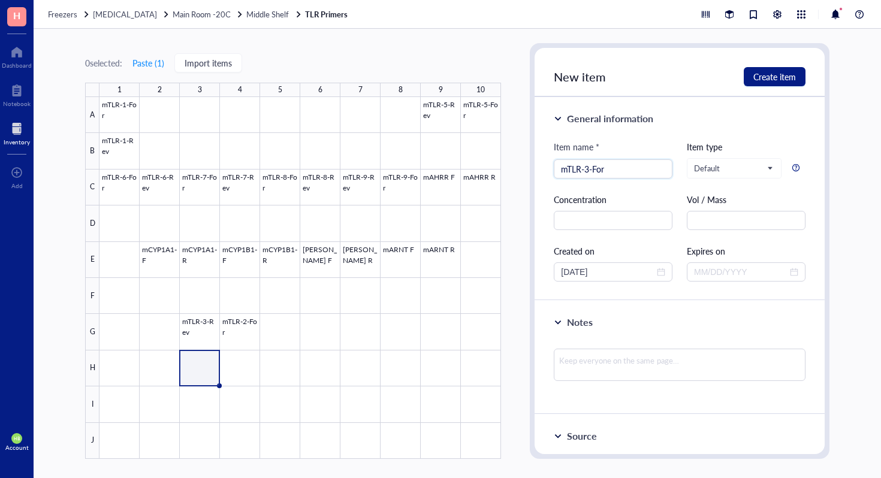
type input "mTLR-3-For"
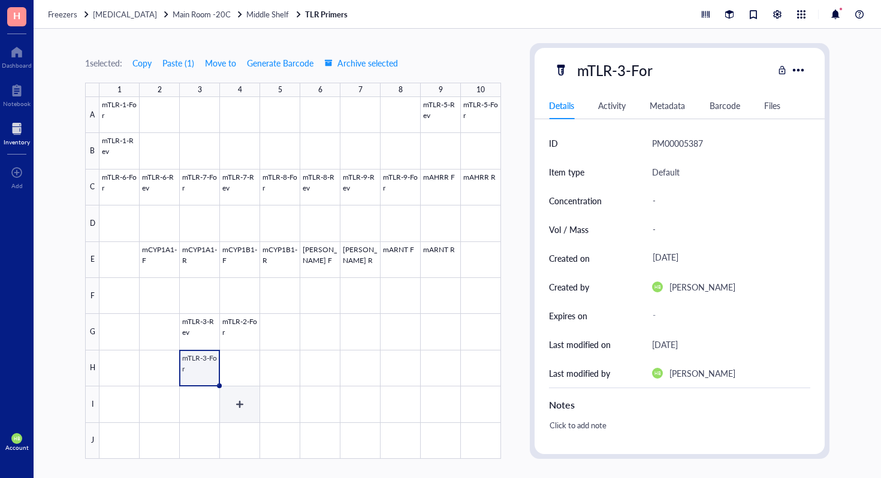
click at [246, 370] on div at bounding box center [299, 278] width 401 height 362
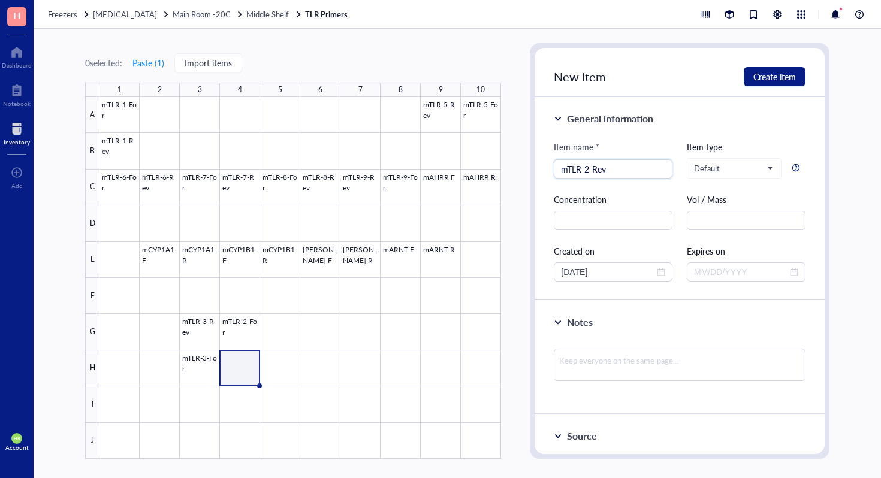
type input "mTLR-2-Rev"
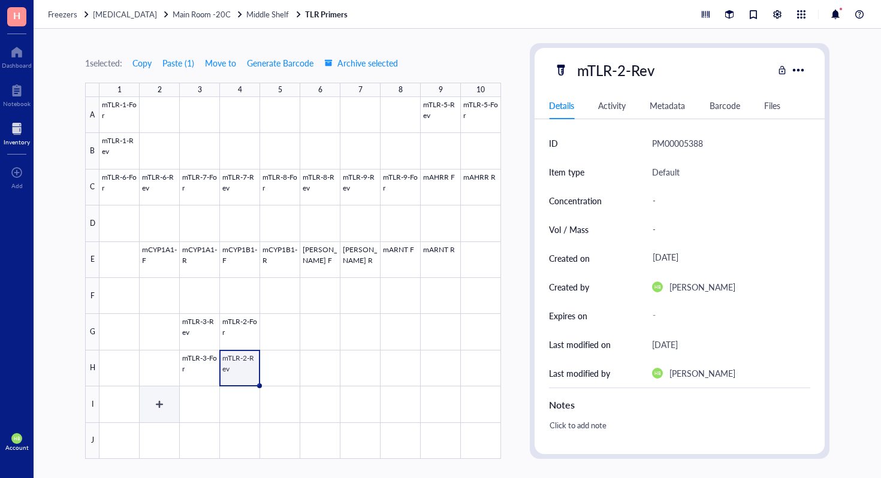
click at [153, 406] on div at bounding box center [299, 278] width 401 height 362
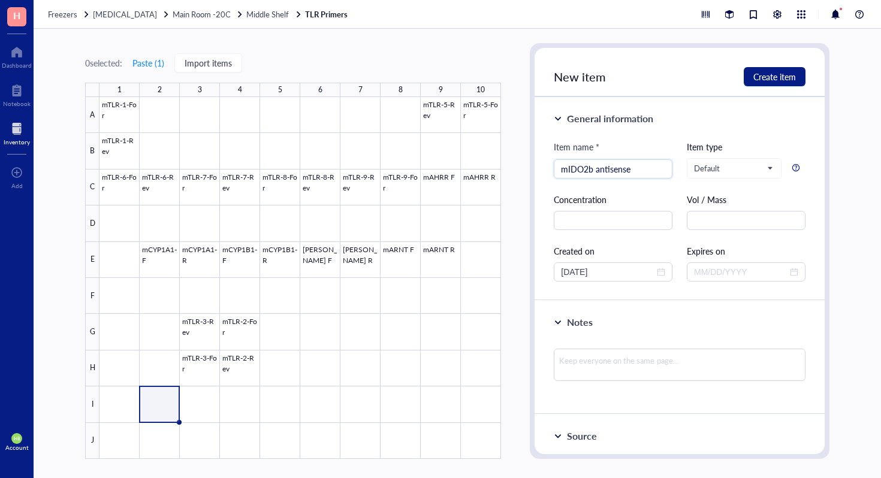
type input "mIDO2b antisense"
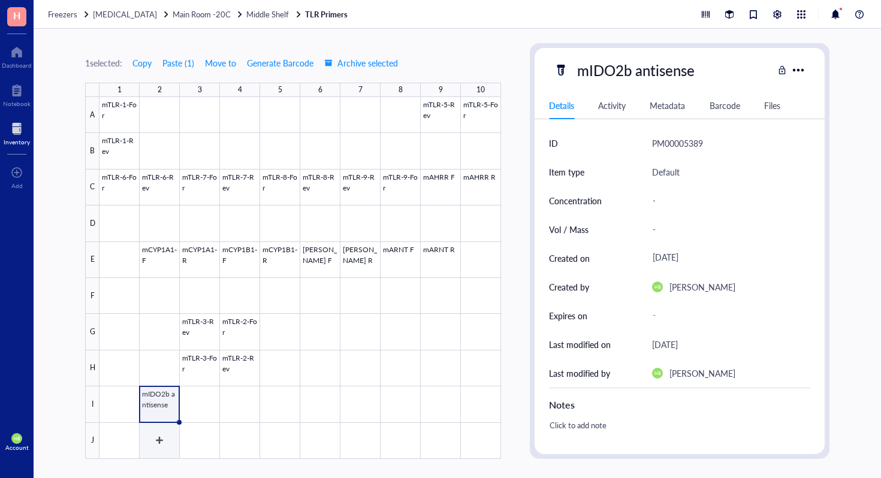
click at [201, 414] on div at bounding box center [299, 278] width 401 height 362
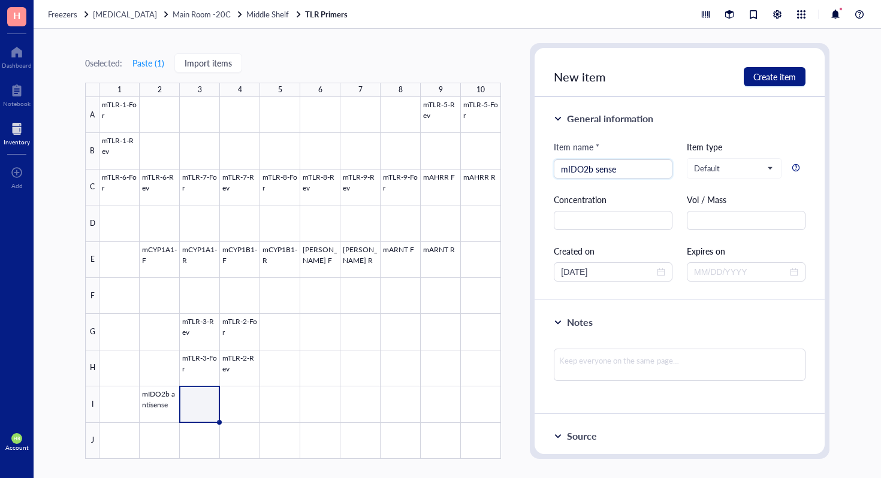
type input "mIDO2b sense"
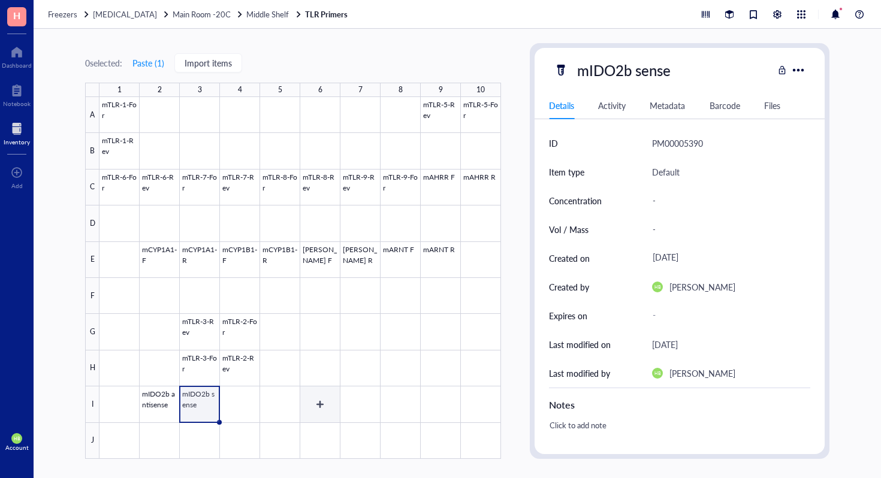
click at [280, 403] on div at bounding box center [299, 278] width 401 height 362
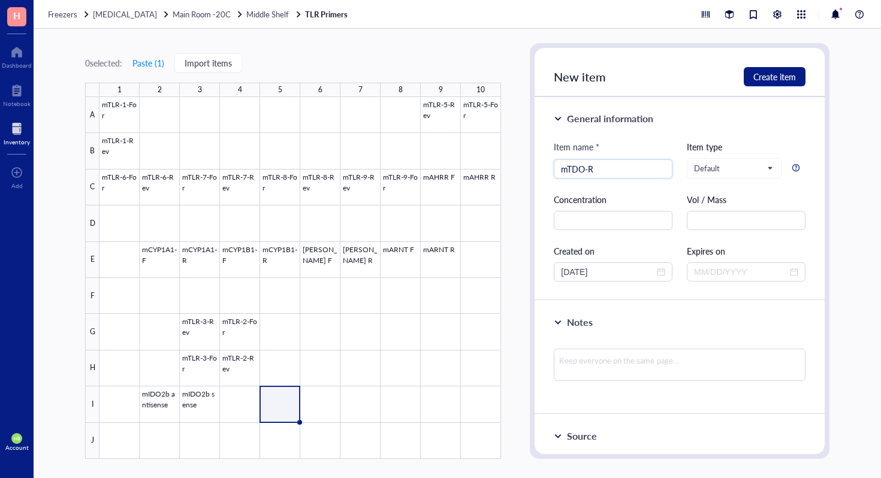
type input "mTDO-R"
click at [333, 408] on div at bounding box center [299, 278] width 401 height 362
type input "mTDO-F"
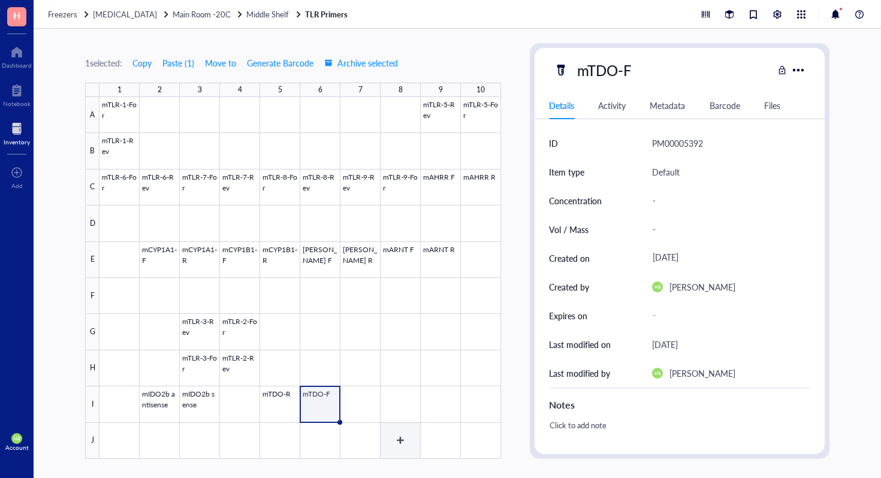
click at [407, 404] on div at bounding box center [299, 278] width 401 height 362
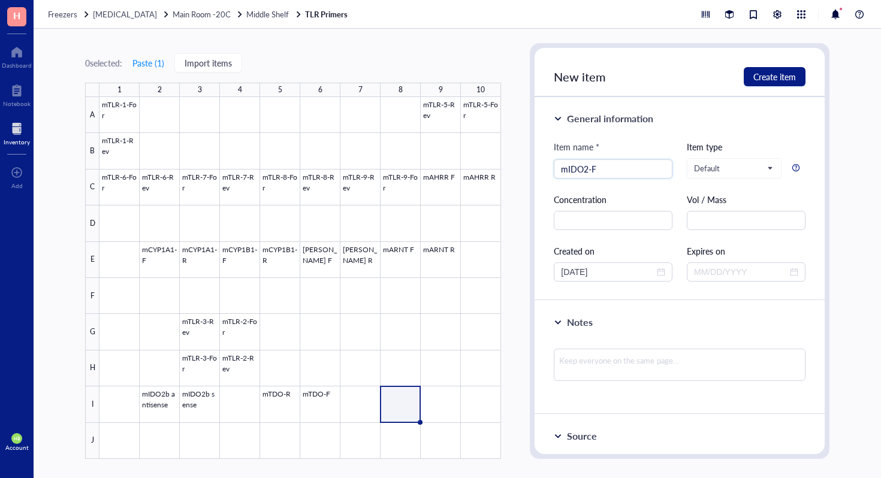
type input "mIDO2-F"
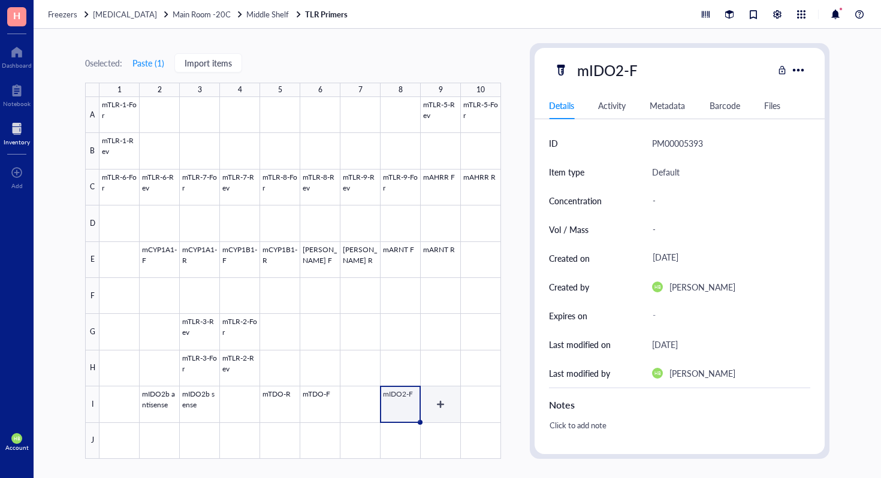
click at [448, 405] on div at bounding box center [299, 278] width 401 height 362
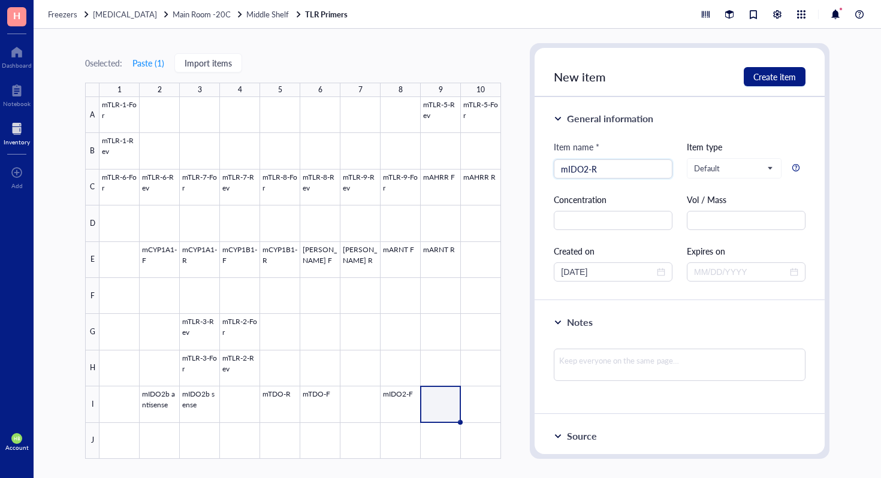
type input "mIDO2-R"
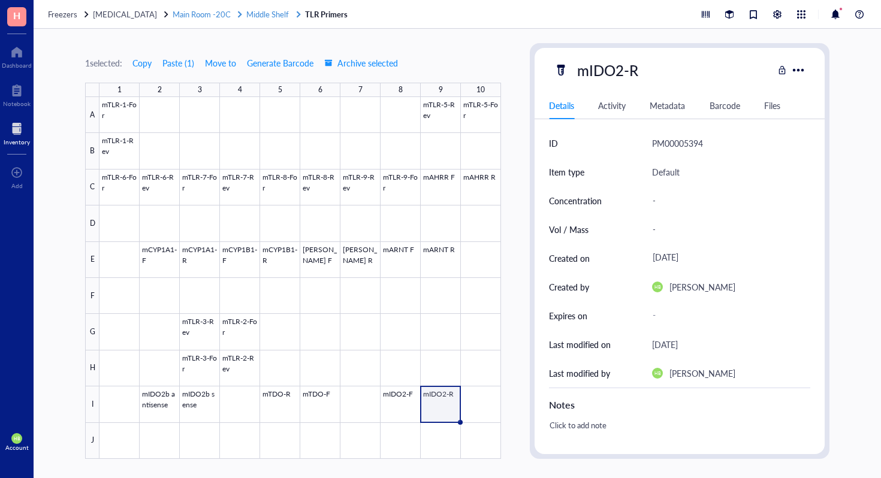
click at [269, 13] on span "Middle Shelf" at bounding box center [267, 13] width 43 height 11
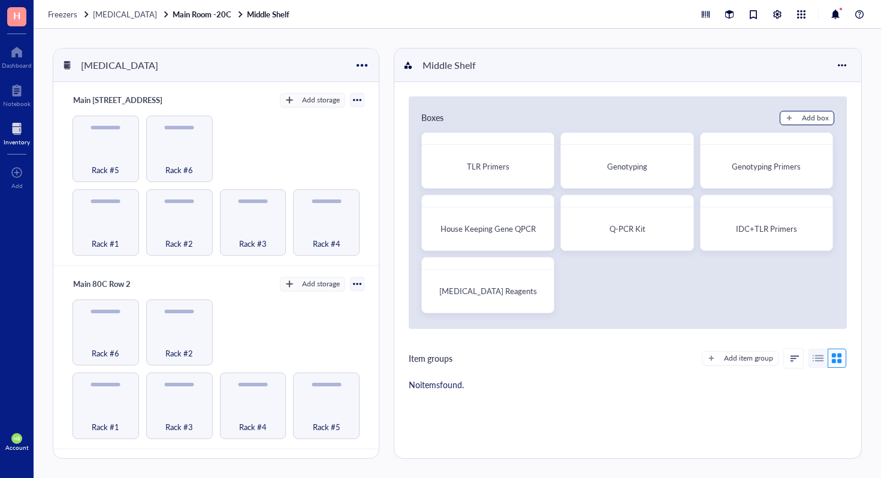
click at [815, 118] on div "Add box" at bounding box center [815, 118] width 27 height 11
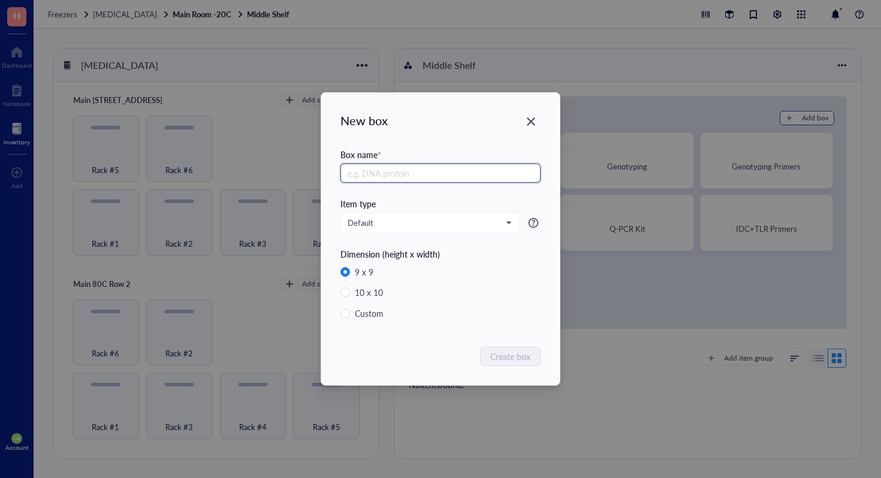
radio input "false"
radio input "true"
click at [530, 122] on icon "Close" at bounding box center [531, 121] width 8 height 8
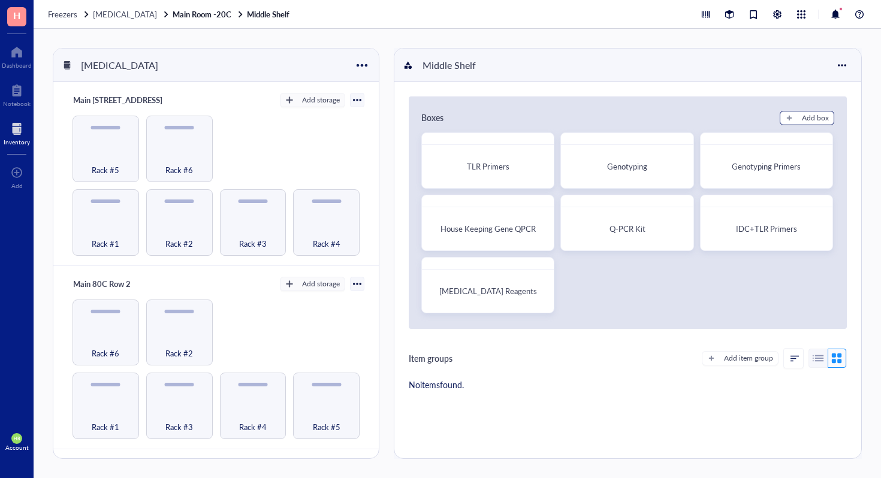
click at [796, 118] on button "Add box" at bounding box center [806, 118] width 55 height 14
radio input "false"
radio input "true"
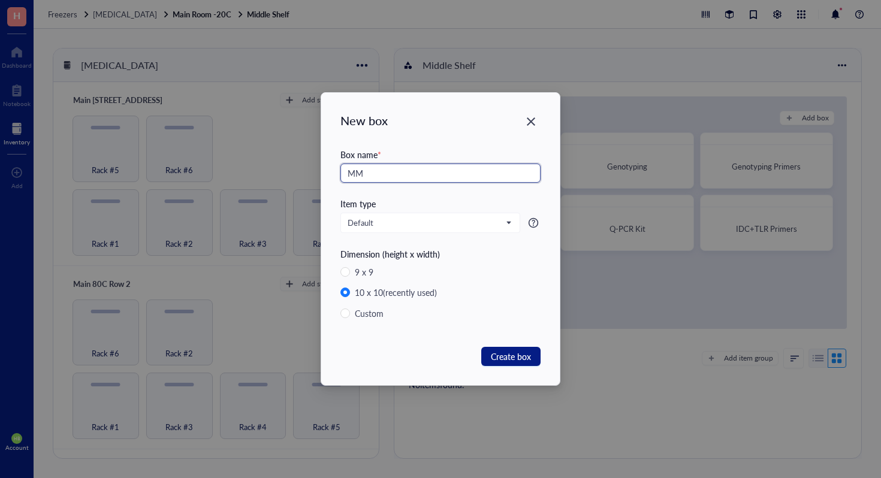
type input "M"
type input "O"
type input "Primer Box -1"
click at [525, 355] on span "Create box" at bounding box center [511, 356] width 40 height 13
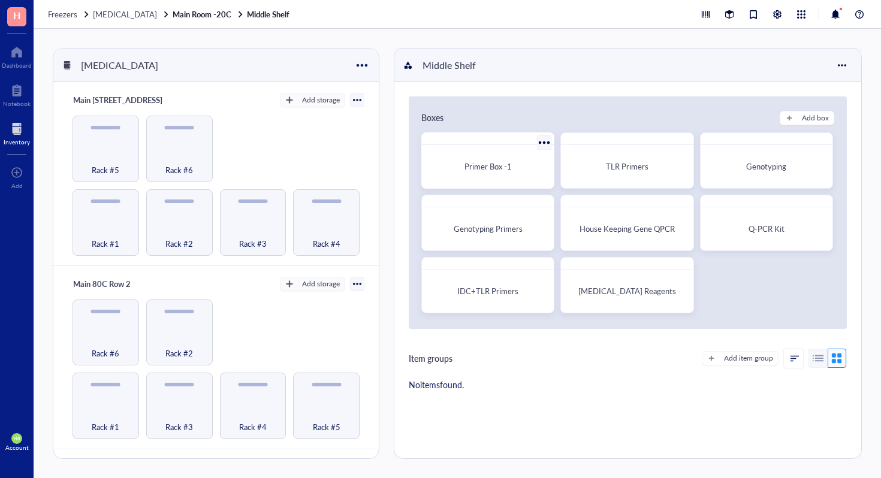
click at [474, 174] on div "Primer Box -1" at bounding box center [488, 167] width 122 height 34
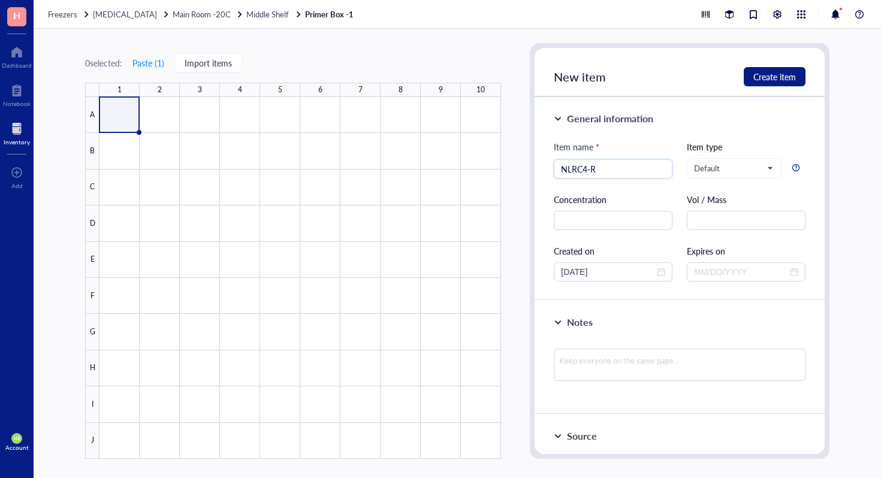
type input "NLRC4-R"
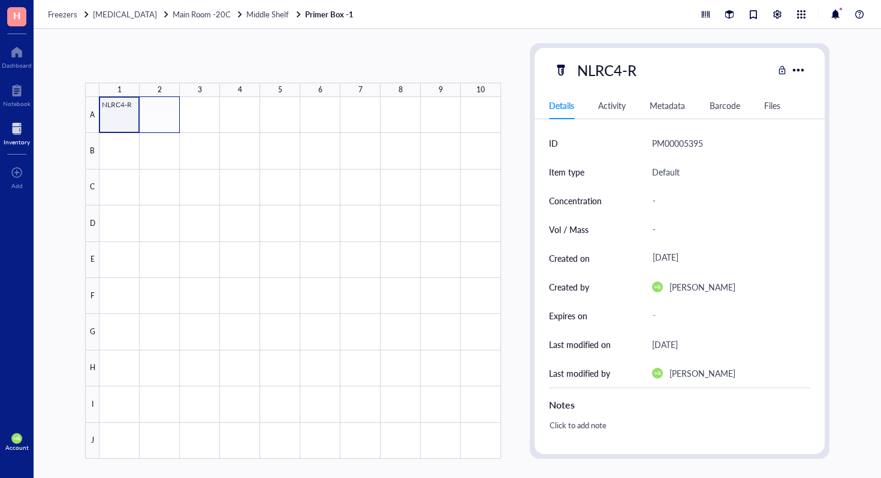
drag, startPoint x: 123, startPoint y: 113, endPoint x: 152, endPoint y: 110, distance: 29.5
click at [152, 110] on div at bounding box center [299, 278] width 401 height 362
click at [124, 108] on div at bounding box center [299, 278] width 401 height 362
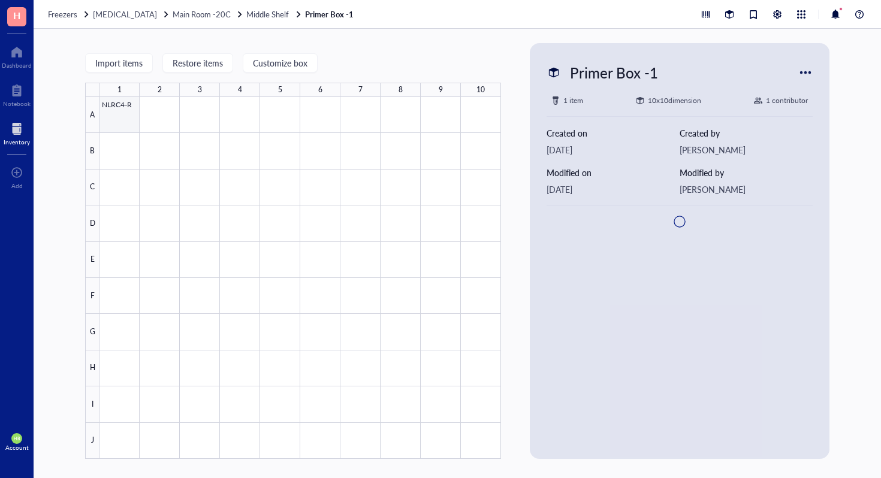
click at [124, 108] on div at bounding box center [299, 278] width 401 height 362
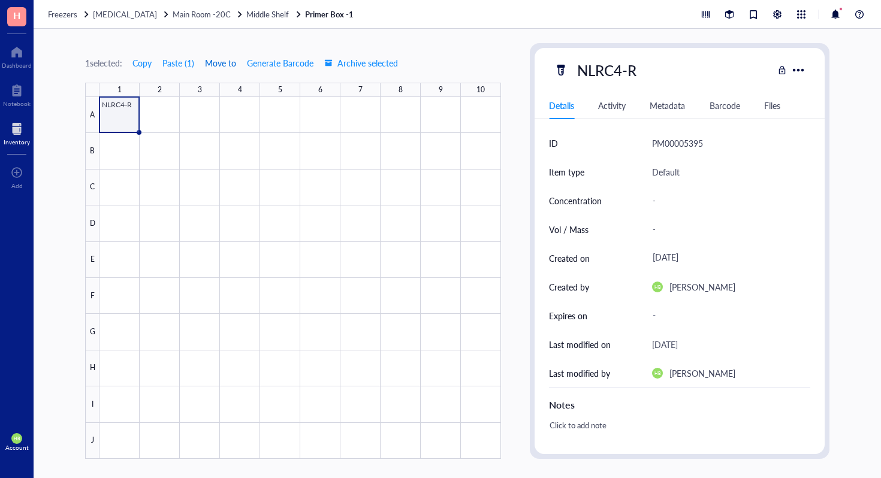
click at [219, 63] on span "Move to" at bounding box center [220, 63] width 31 height 10
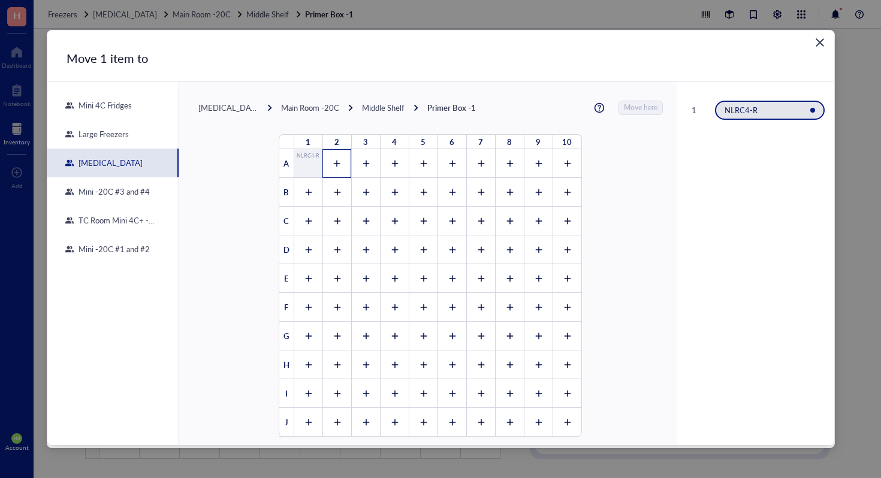
click at [326, 155] on div at bounding box center [336, 163] width 29 height 29
click at [619, 105] on button "Move here" at bounding box center [640, 108] width 43 height 14
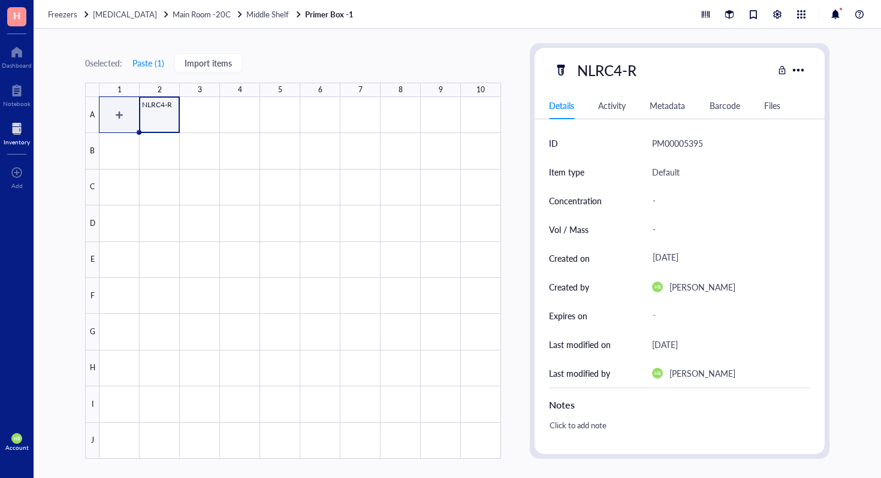
click at [127, 125] on div at bounding box center [299, 278] width 401 height 362
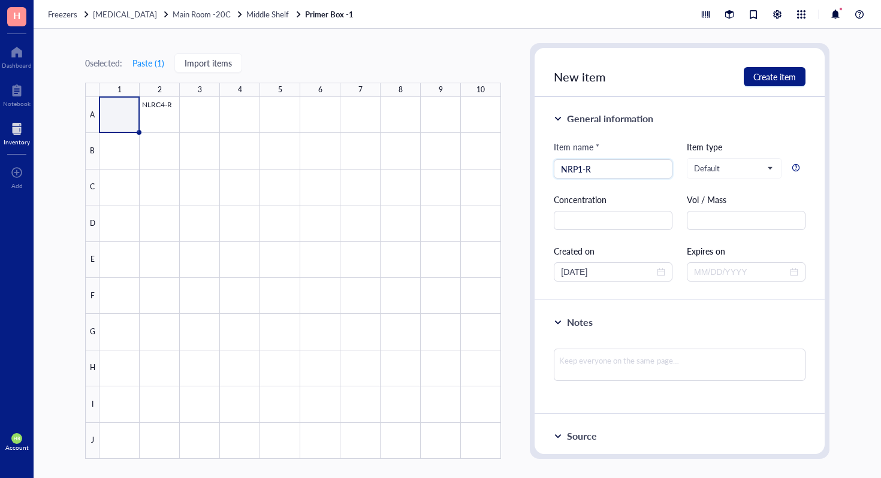
type input "NRP1-R"
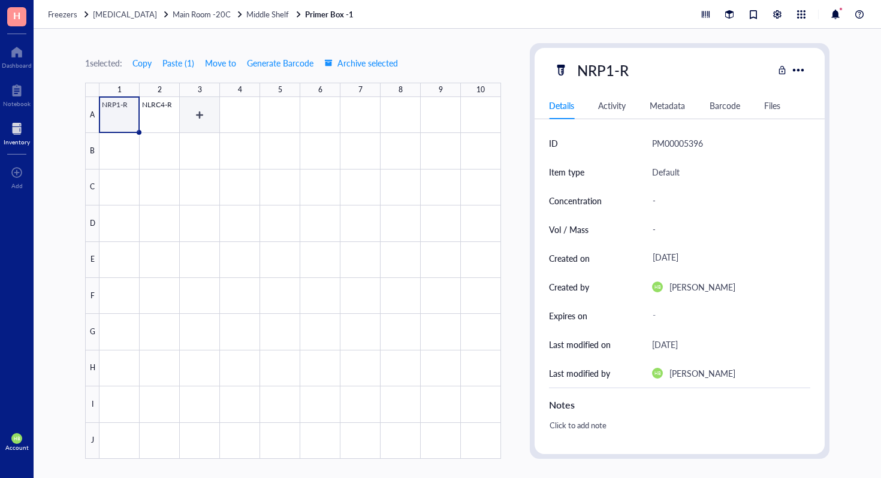
click at [193, 111] on div at bounding box center [299, 278] width 401 height 362
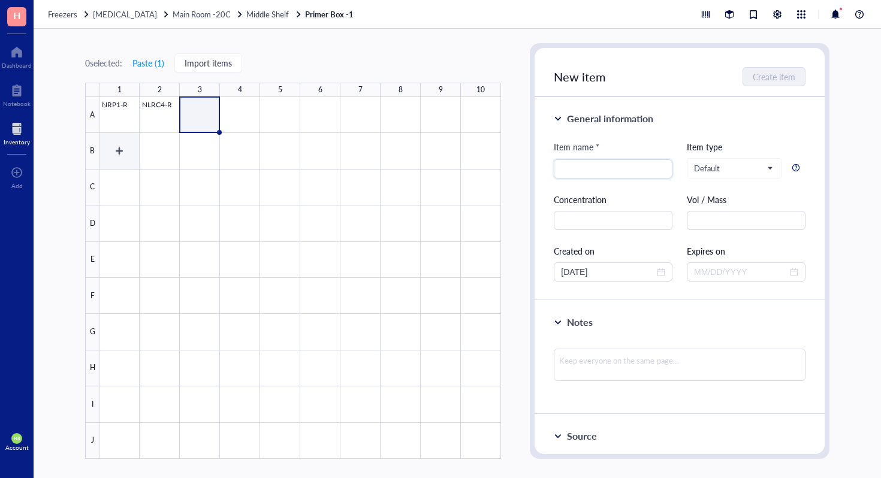
click at [104, 142] on div at bounding box center [299, 278] width 401 height 362
click at [120, 151] on div at bounding box center [299, 278] width 401 height 362
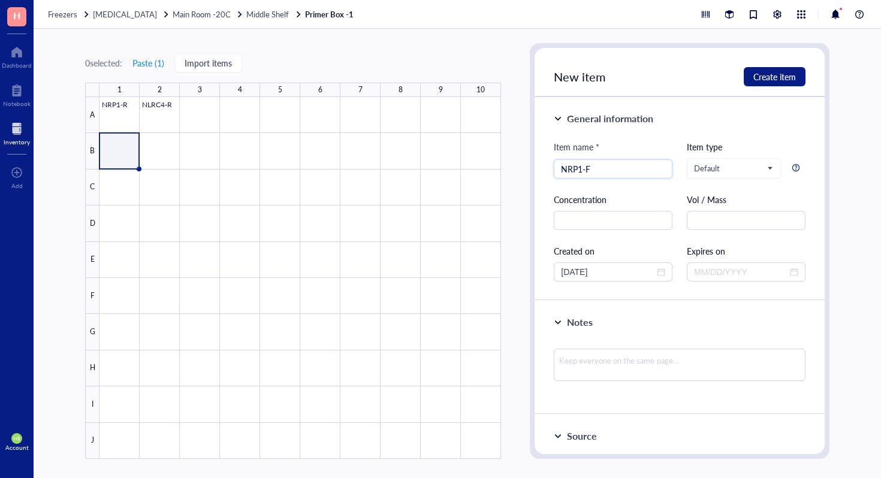
type input "NRP1-F"
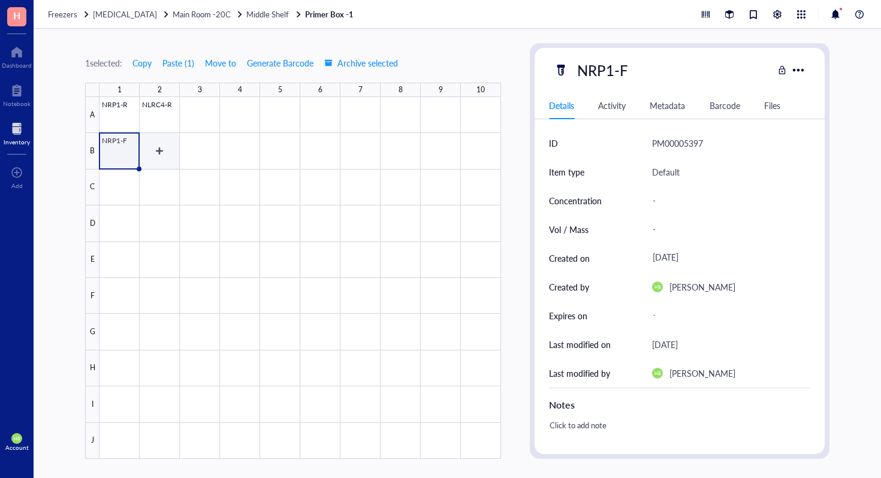
click at [150, 150] on div at bounding box center [299, 278] width 401 height 362
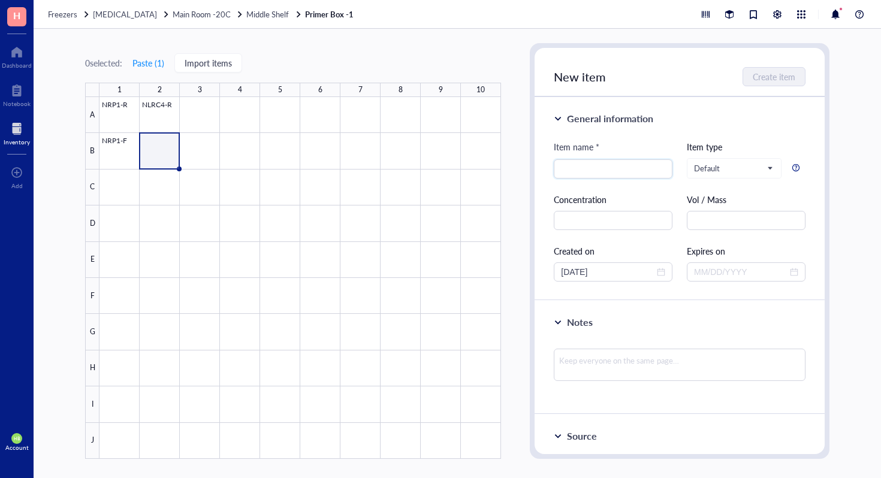
click at [171, 113] on div at bounding box center [299, 278] width 401 height 362
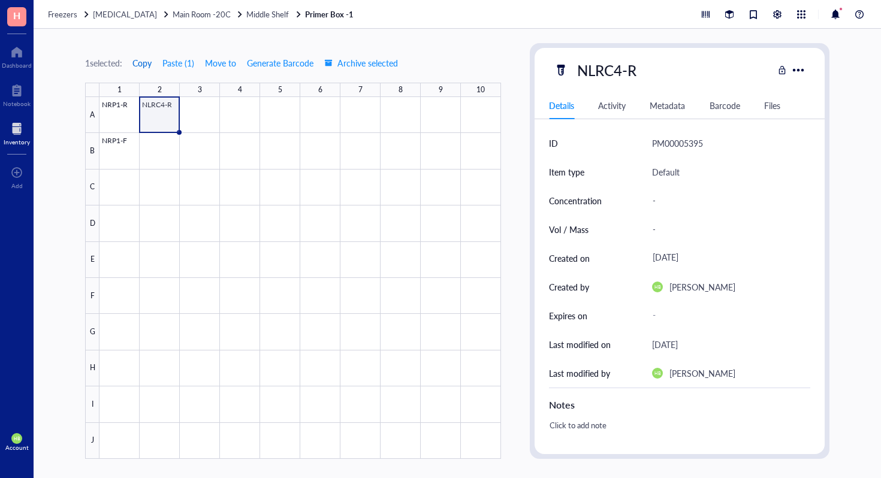
click at [147, 60] on span "Copy" at bounding box center [141, 63] width 19 height 10
click at [171, 154] on div at bounding box center [299, 278] width 401 height 362
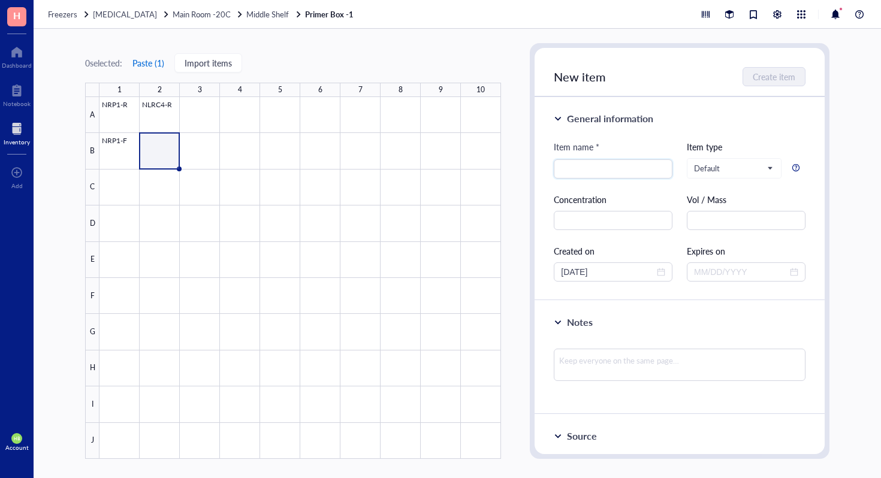
click at [160, 65] on button "Paste ( 1 )" at bounding box center [148, 62] width 33 height 19
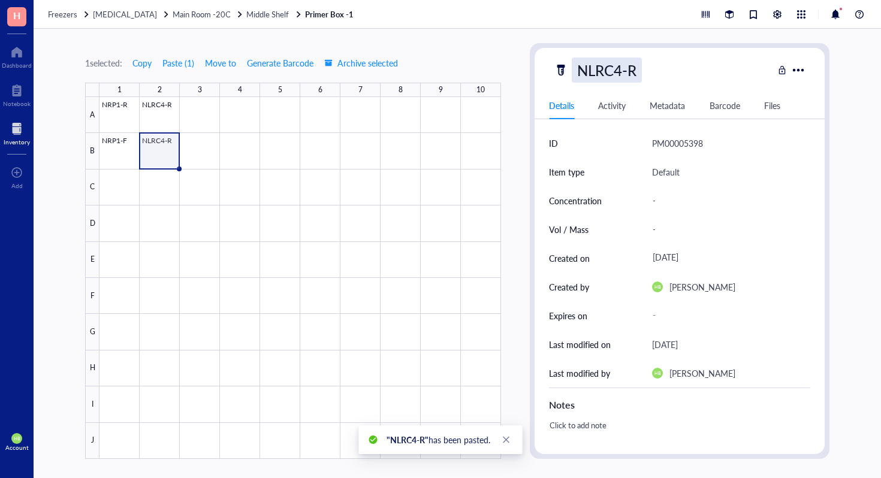
click at [636, 68] on div "NLRC4-R" at bounding box center [607, 70] width 70 height 25
type input "NLRC4-F"
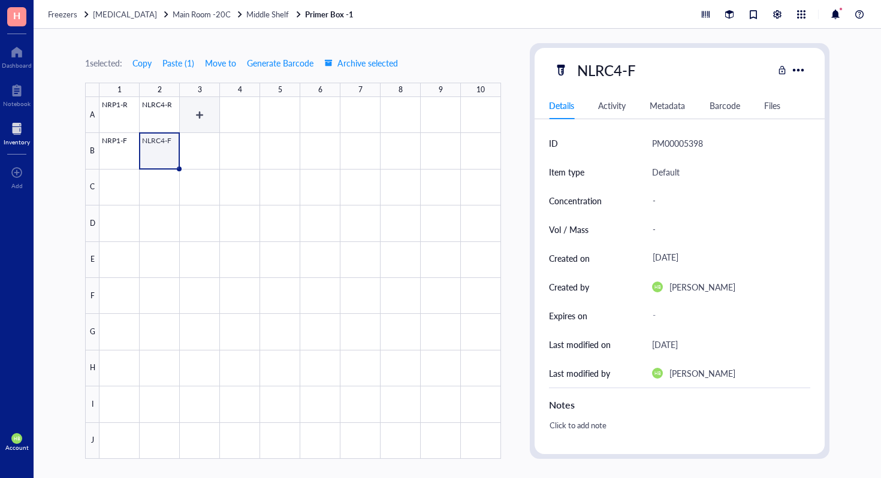
click at [198, 125] on div at bounding box center [299, 278] width 401 height 362
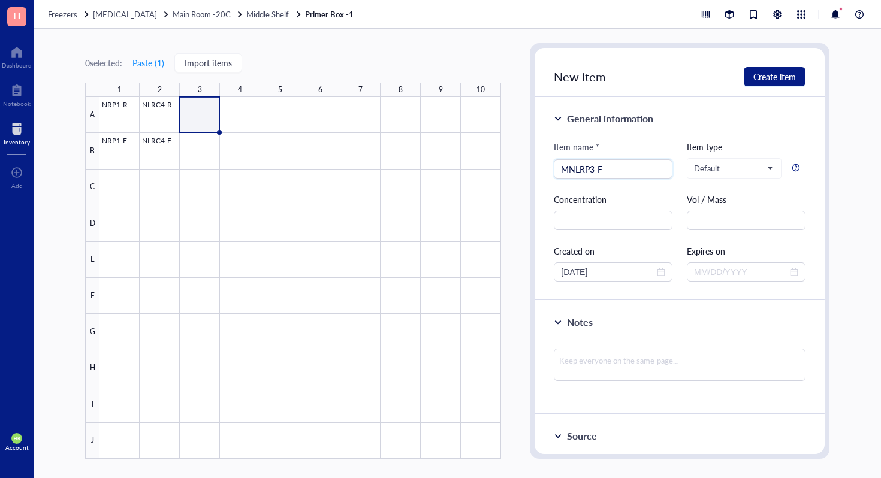
type input "MNLRP3-F"
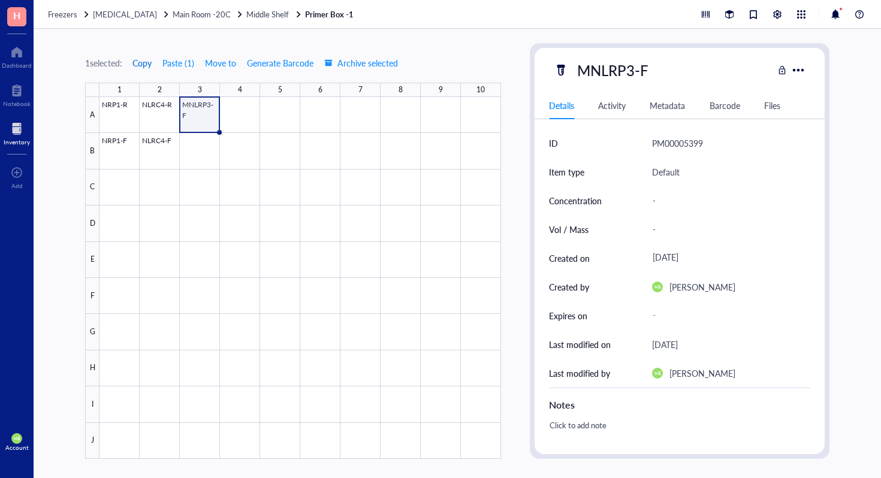
click at [149, 66] on span "Copy" at bounding box center [141, 63] width 19 height 10
click at [197, 152] on div at bounding box center [299, 278] width 401 height 362
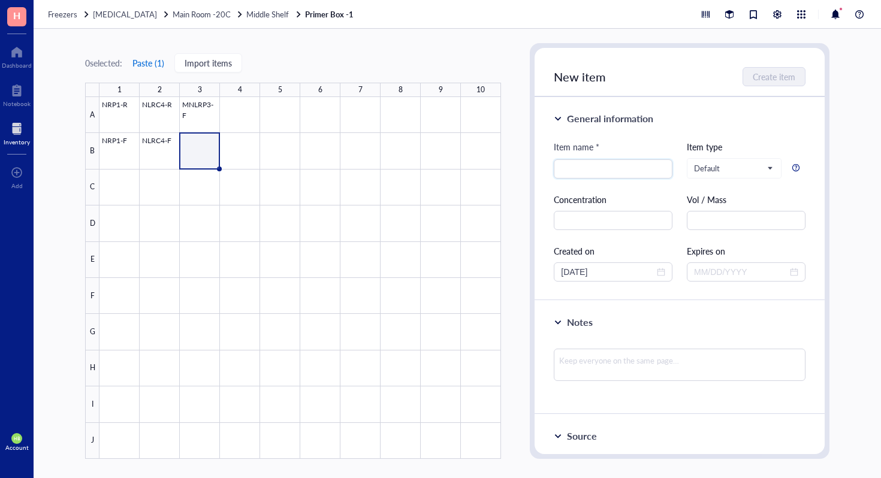
click at [158, 65] on button "Paste ( 1 )" at bounding box center [148, 62] width 33 height 19
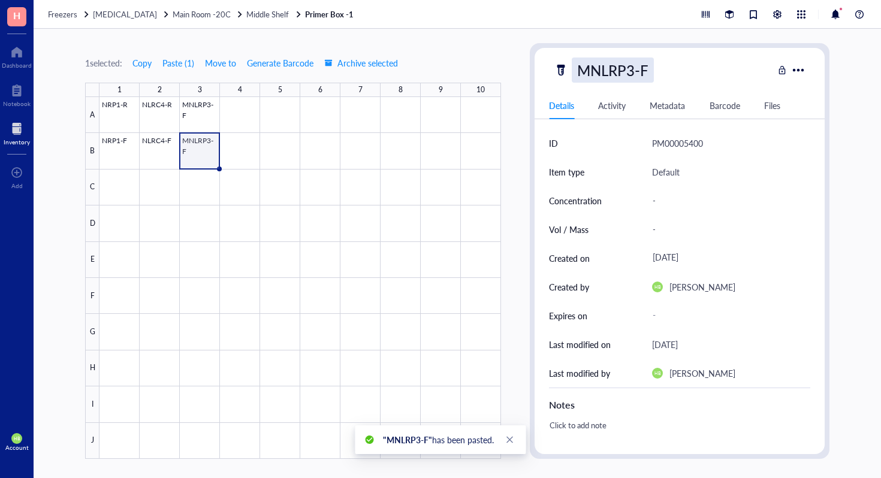
click at [645, 79] on div "MNLRP3-F" at bounding box center [613, 70] width 82 height 25
type input "MNLRP3-R"
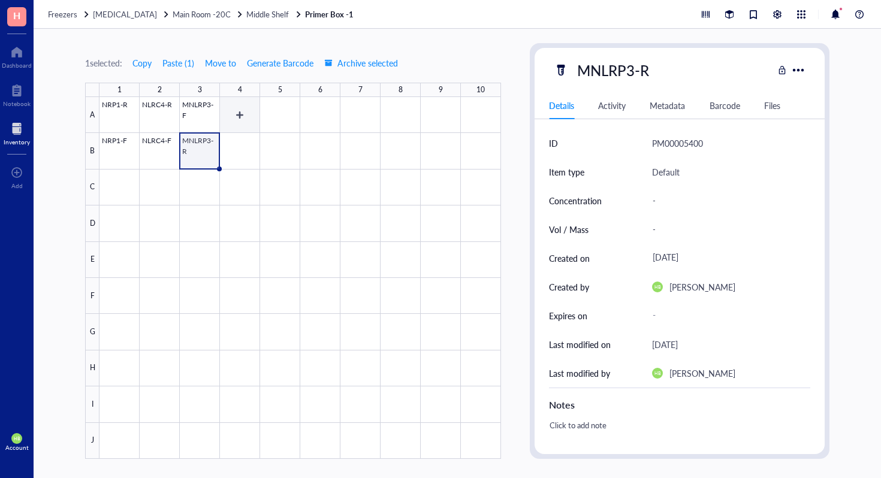
click at [234, 110] on div at bounding box center [299, 278] width 401 height 362
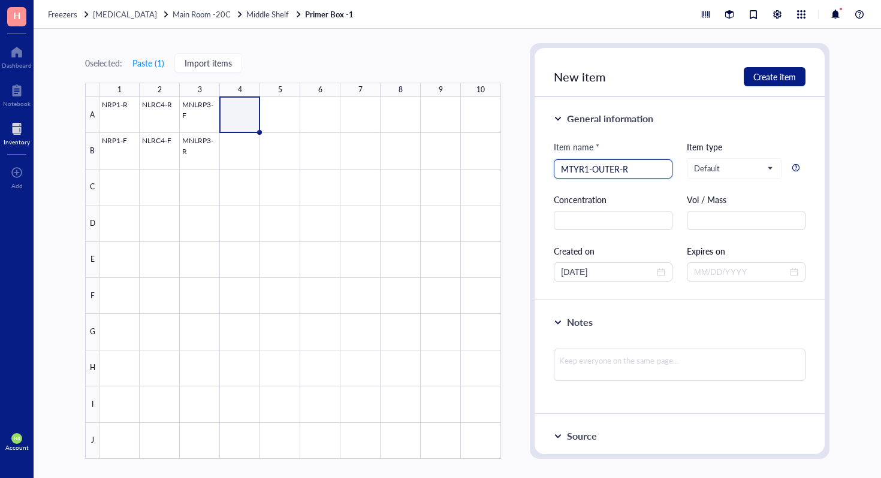
click at [610, 170] on input "MTYR1-OUTER-R" at bounding box center [613, 169] width 104 height 18
type input "MTYR1-outer-R"
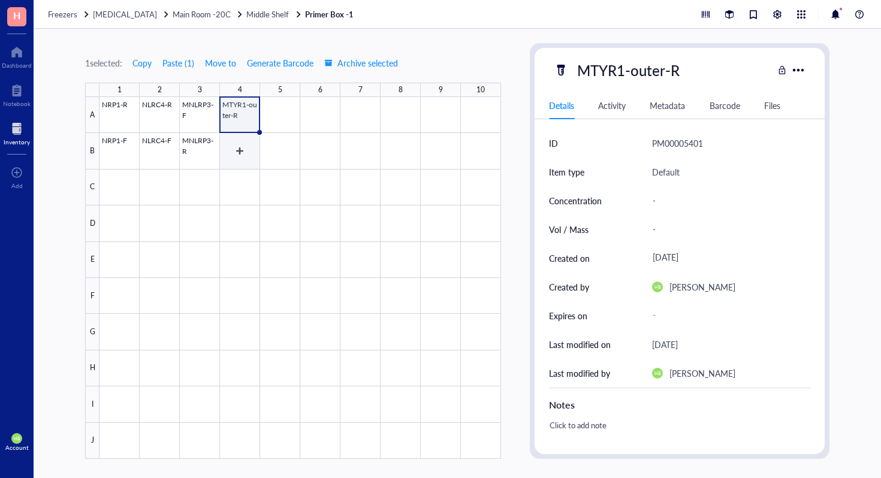
click at [244, 158] on div at bounding box center [299, 278] width 401 height 362
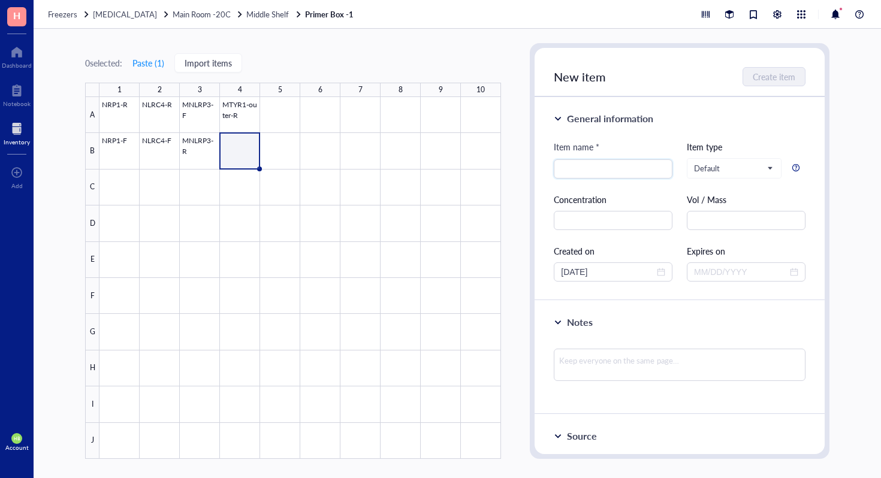
click at [235, 121] on div at bounding box center [299, 278] width 401 height 362
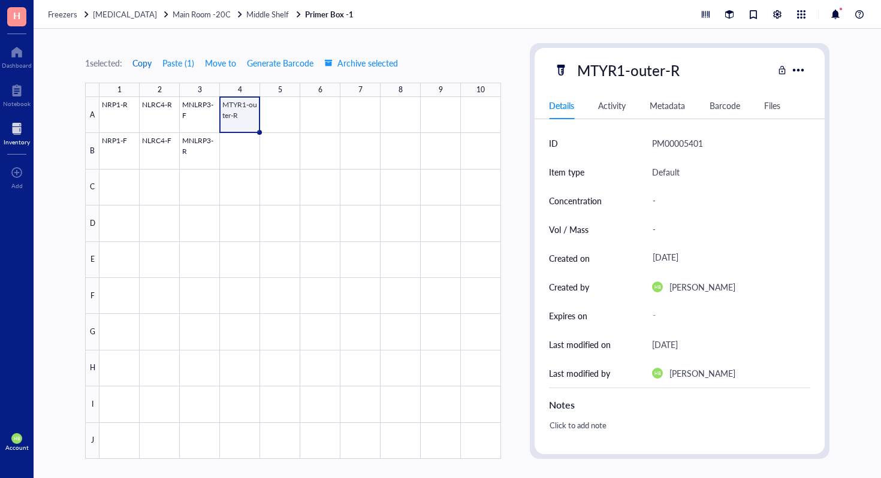
click at [146, 61] on span "Copy" at bounding box center [141, 63] width 19 height 10
click at [241, 149] on div at bounding box center [299, 278] width 401 height 362
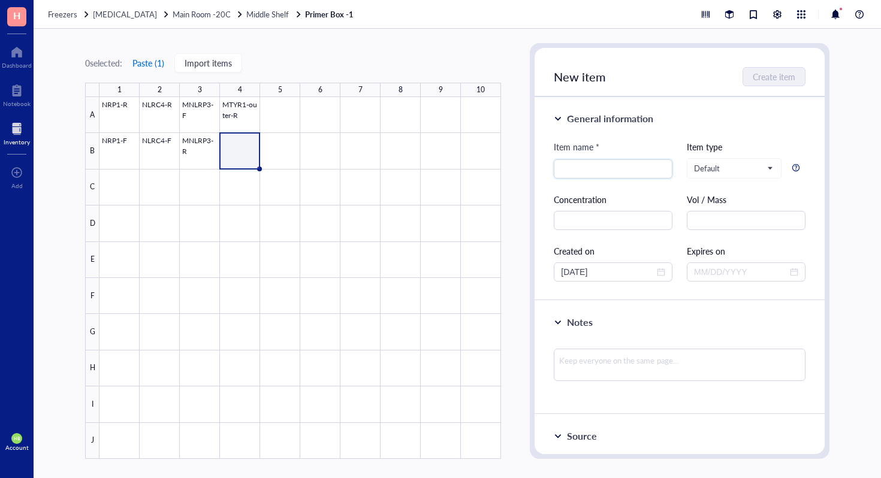
click at [144, 61] on button "Paste ( 1 )" at bounding box center [148, 62] width 33 height 19
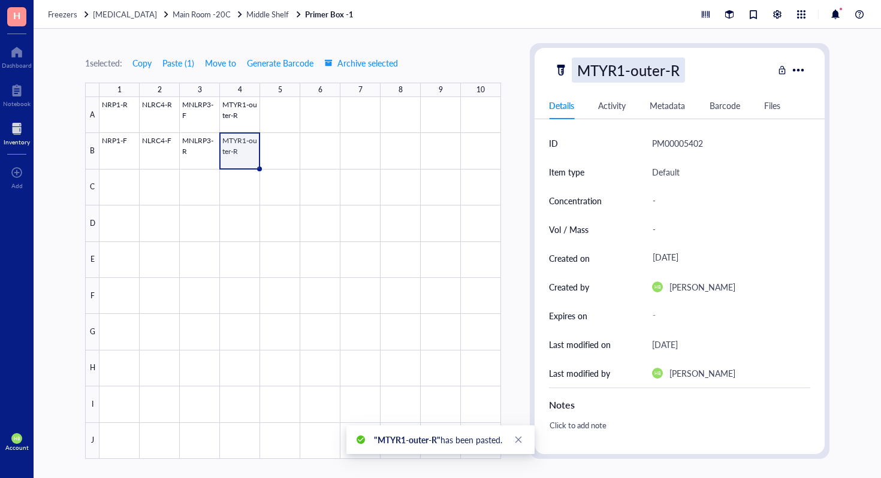
click at [662, 71] on div "MTYR1-outer-R" at bounding box center [628, 70] width 113 height 25
type input "MTYR1-outer-F"
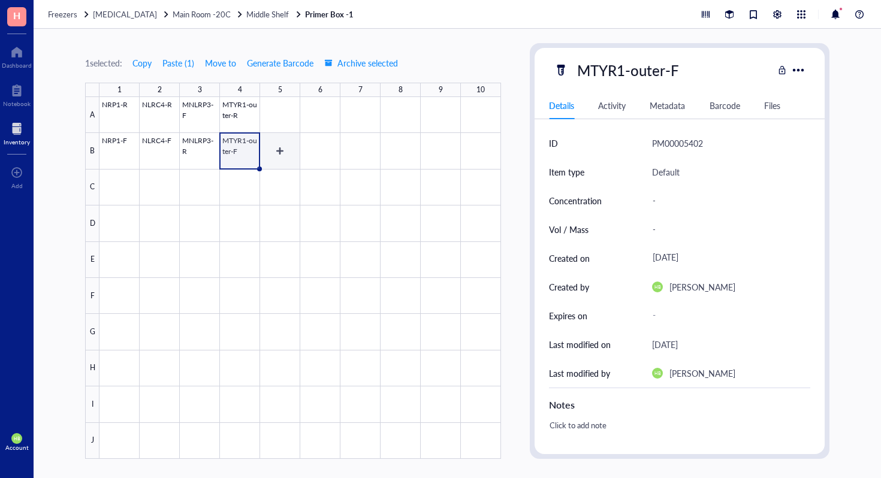
click at [277, 126] on div at bounding box center [299, 278] width 401 height 362
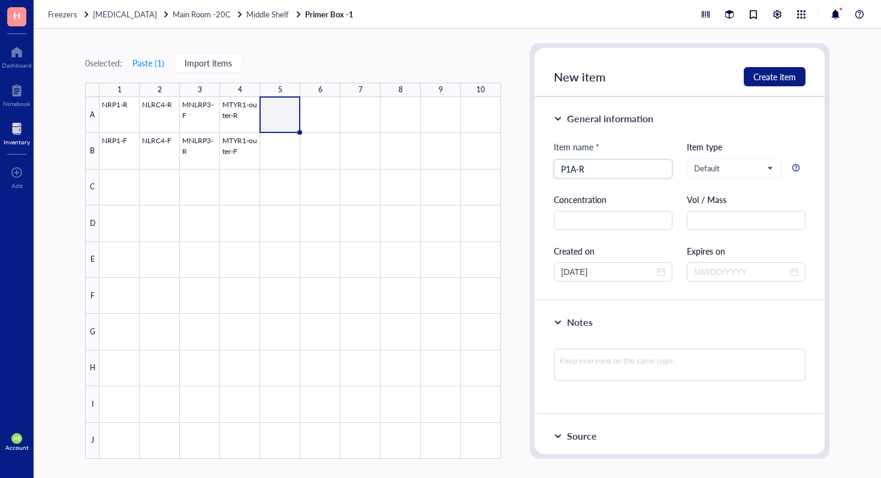
type input "P1A-R"
click at [295, 152] on div at bounding box center [299, 278] width 401 height 362
type input "P1A-F"
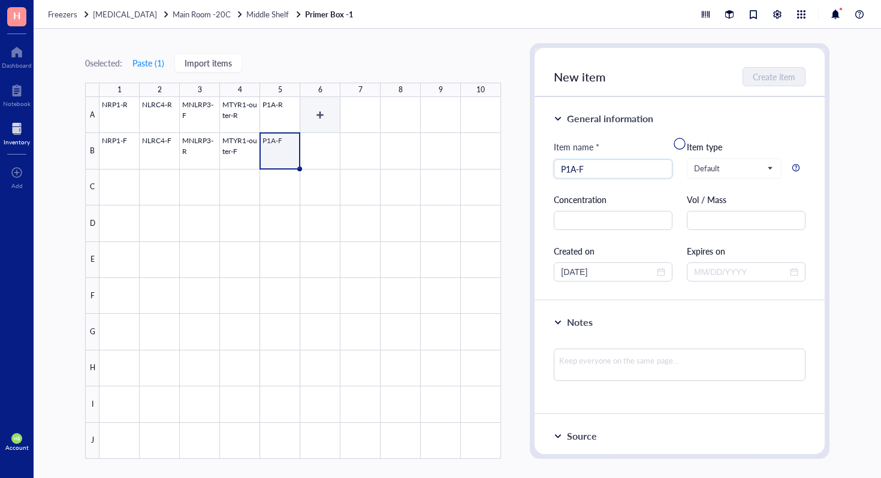
click at [337, 117] on div at bounding box center [299, 278] width 401 height 362
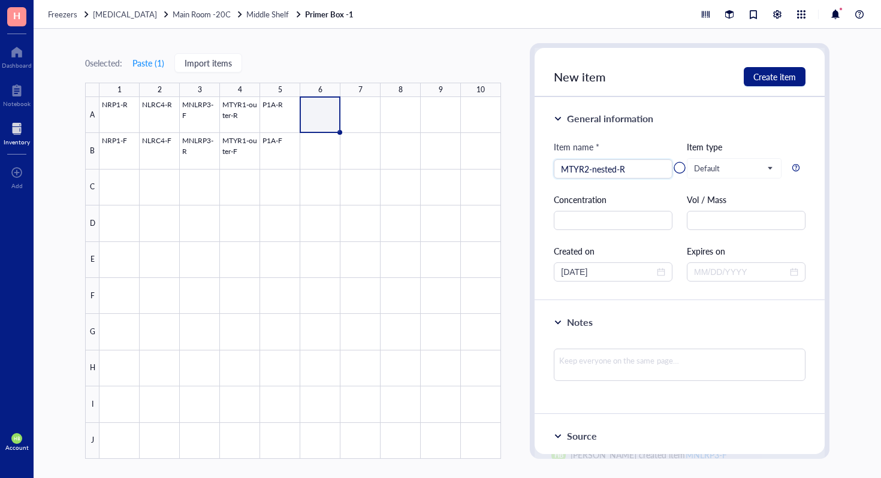
type input "MTYR2-nested-R"
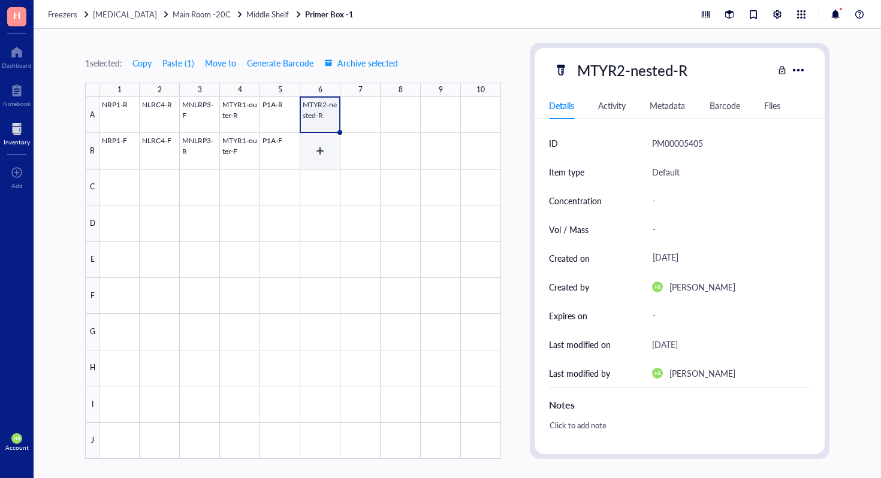
click at [318, 147] on div at bounding box center [299, 278] width 401 height 362
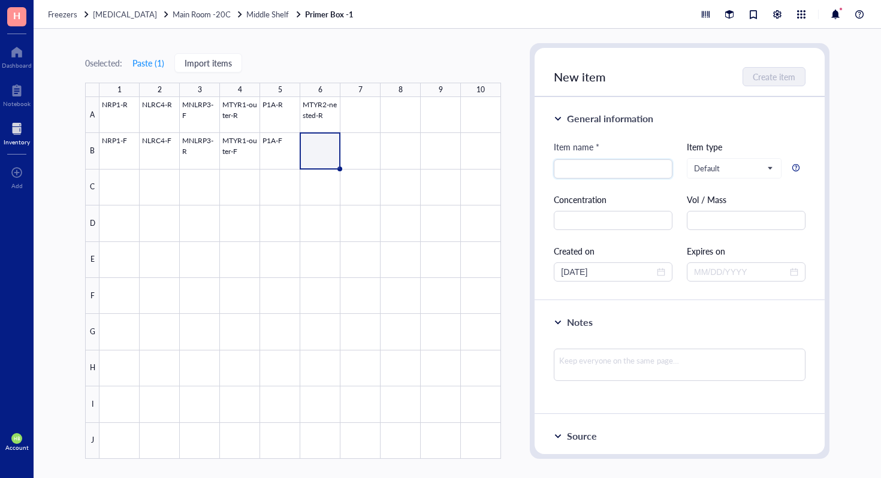
click at [321, 121] on div at bounding box center [299, 278] width 401 height 362
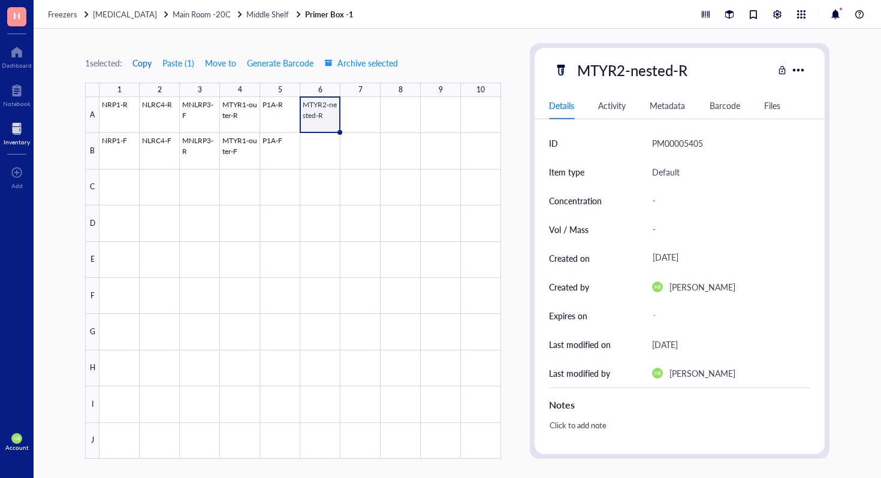
click at [152, 65] on span "Copy" at bounding box center [141, 63] width 19 height 10
click at [331, 157] on div at bounding box center [299, 278] width 401 height 362
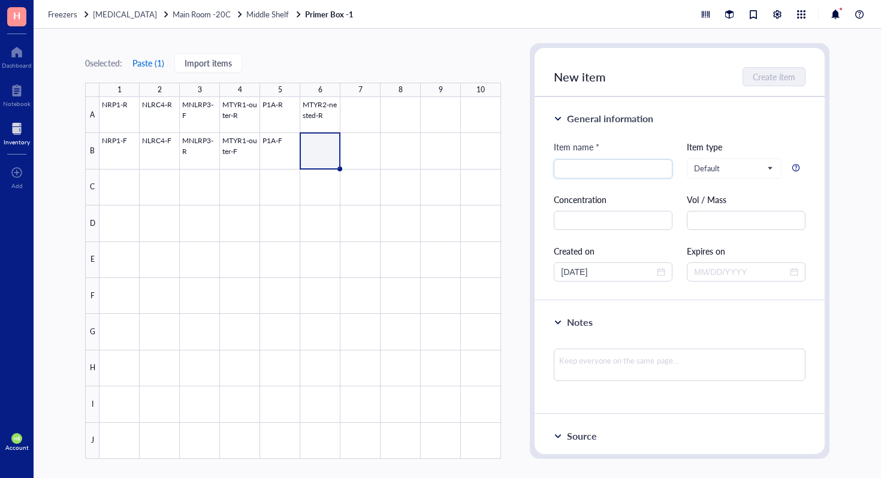
click at [152, 62] on button "Paste ( 1 )" at bounding box center [148, 62] width 33 height 19
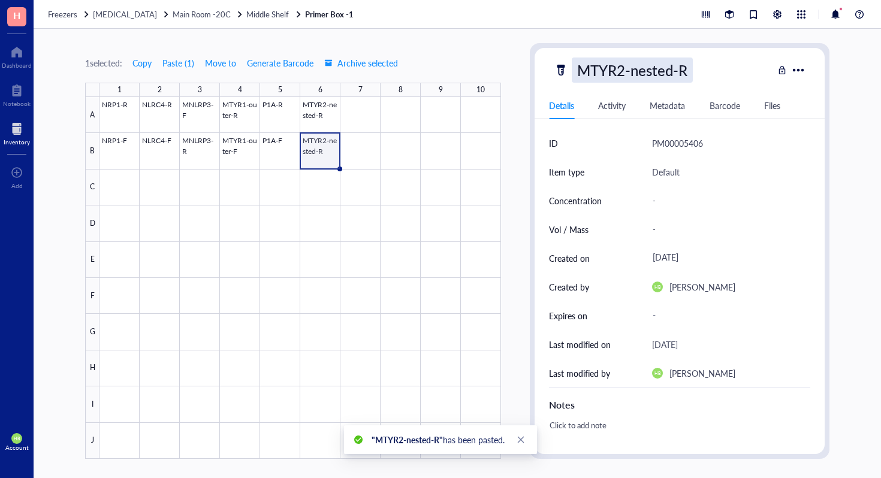
click at [657, 79] on div "MTYR2-nested-R" at bounding box center [632, 70] width 121 height 25
type input "MTYR2-nested-F"
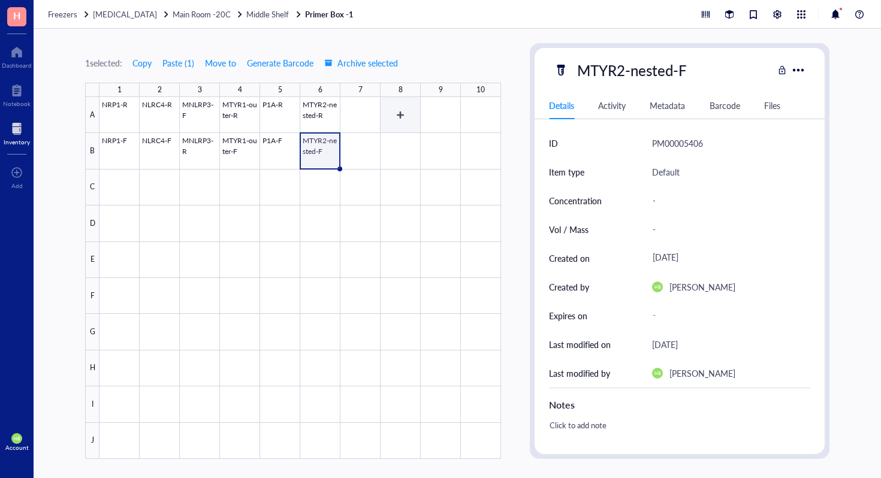
click at [378, 111] on div at bounding box center [299, 278] width 401 height 362
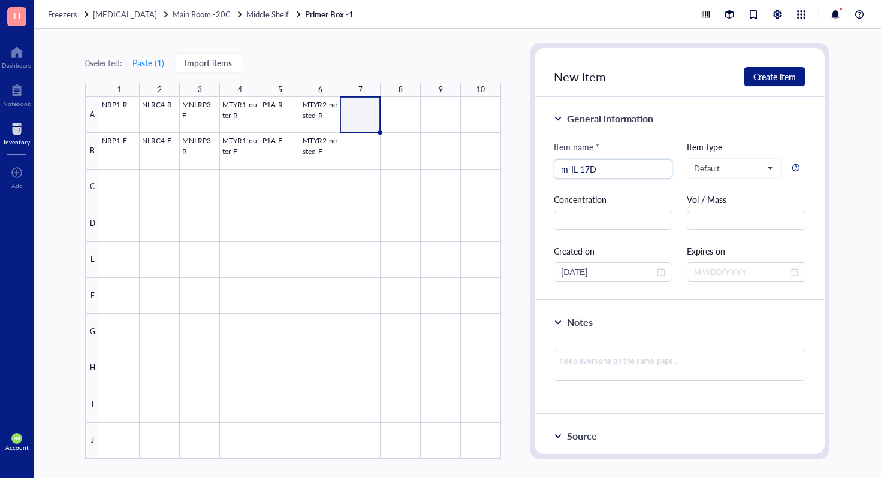
type input "m-IL-17D"
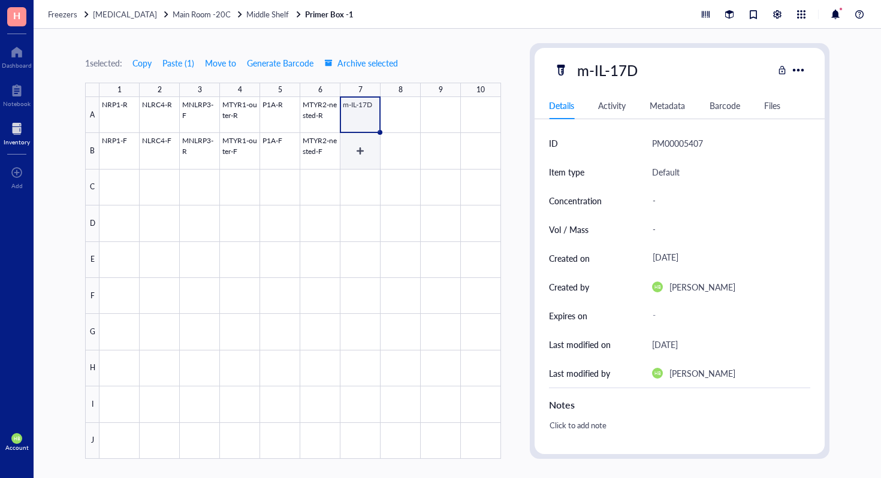
click at [355, 152] on div at bounding box center [299, 278] width 401 height 362
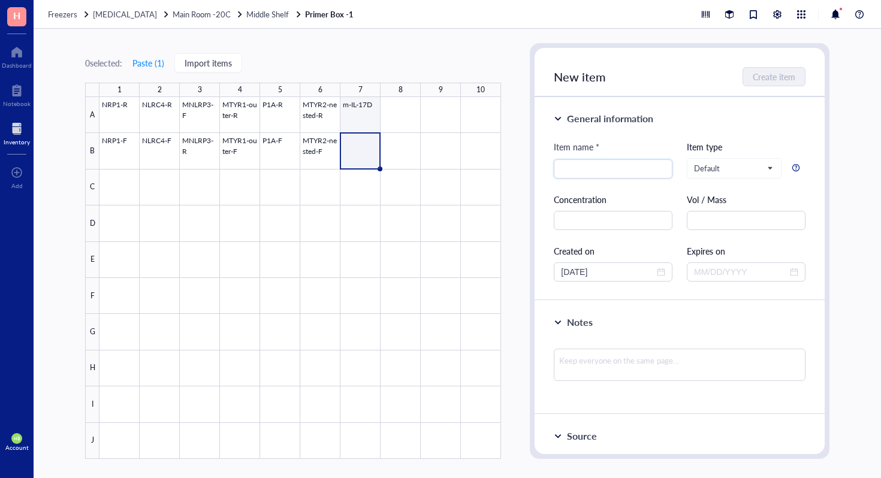
click at [365, 115] on div at bounding box center [299, 278] width 401 height 362
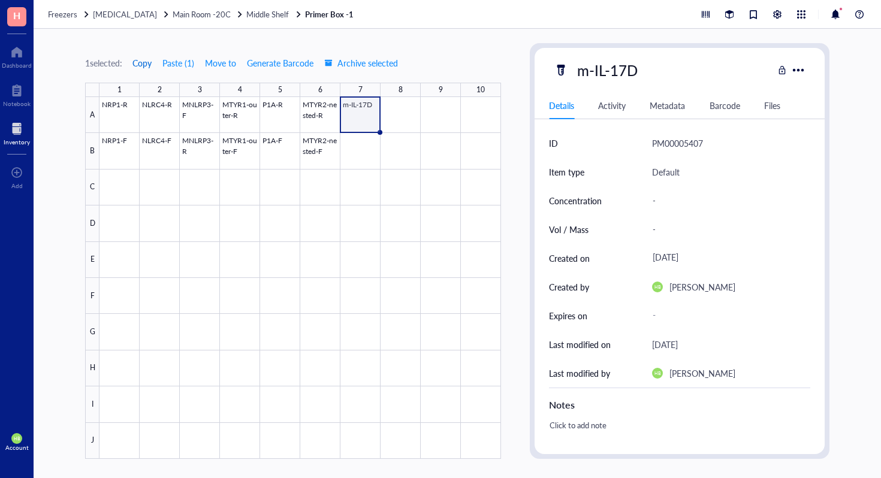
click at [147, 68] on span "Copy" at bounding box center [141, 63] width 19 height 10
click at [362, 140] on div at bounding box center [299, 278] width 401 height 362
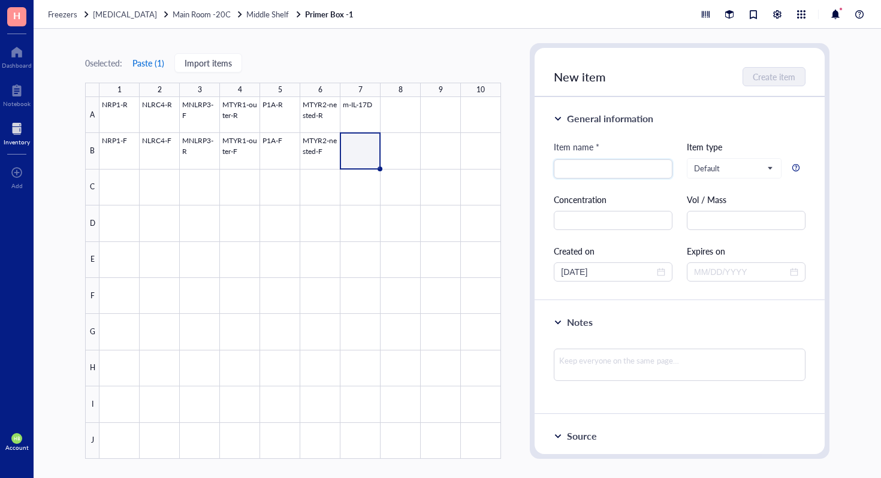
click at [162, 70] on button "Paste ( 1 )" at bounding box center [148, 62] width 33 height 19
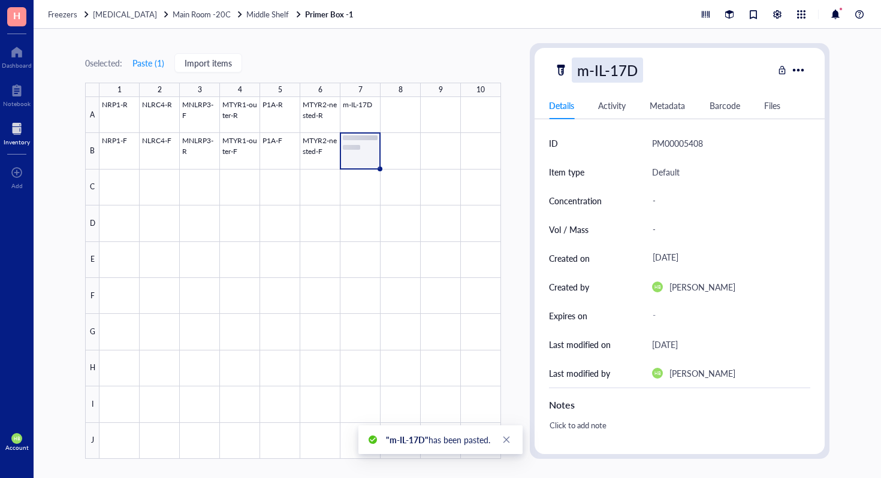
click at [621, 71] on div "m-IL-17D" at bounding box center [607, 70] width 71 height 25
type input "m-IL-17D-F"
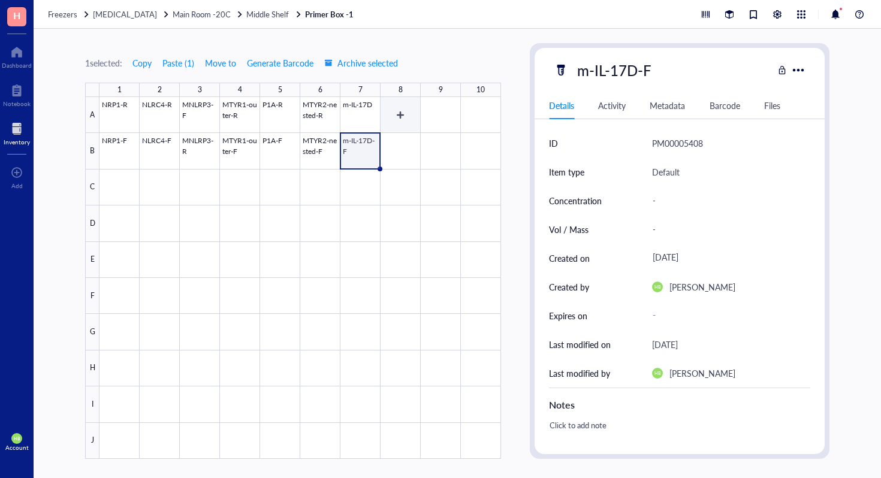
click at [412, 114] on div at bounding box center [299, 278] width 401 height 362
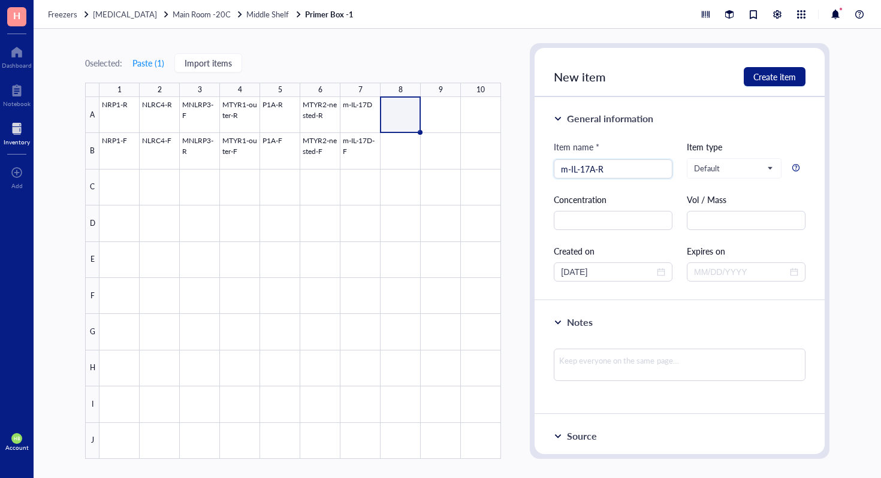
type input "m-IL-17A-R"
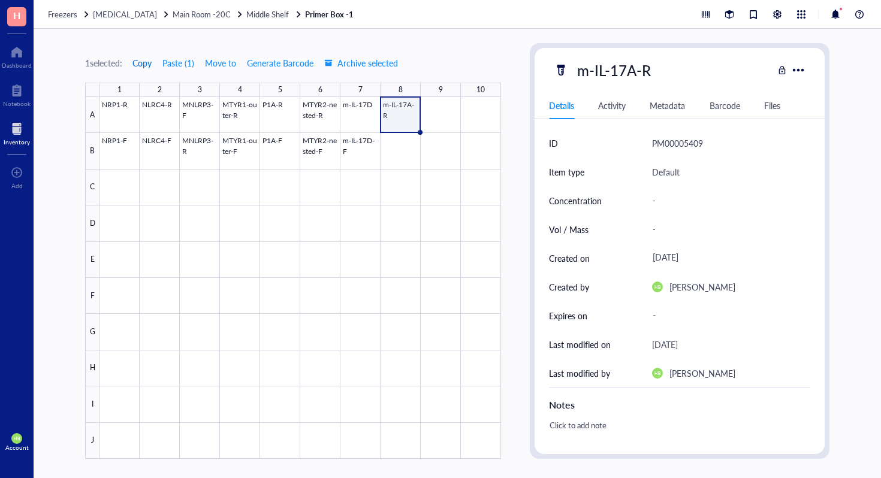
click at [143, 61] on span "Copy" at bounding box center [141, 63] width 19 height 10
click at [380, 141] on div at bounding box center [299, 278] width 401 height 362
click at [401, 150] on div at bounding box center [299, 278] width 401 height 362
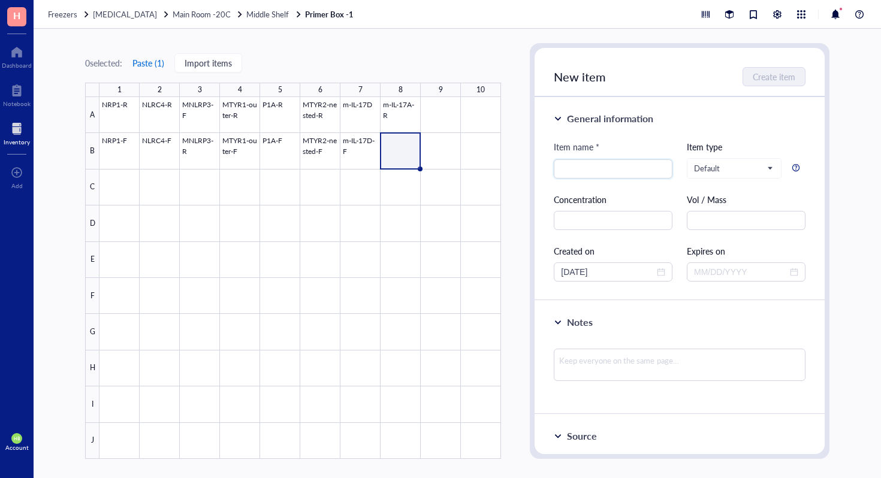
click at [162, 67] on button "Paste ( 1 )" at bounding box center [148, 62] width 33 height 19
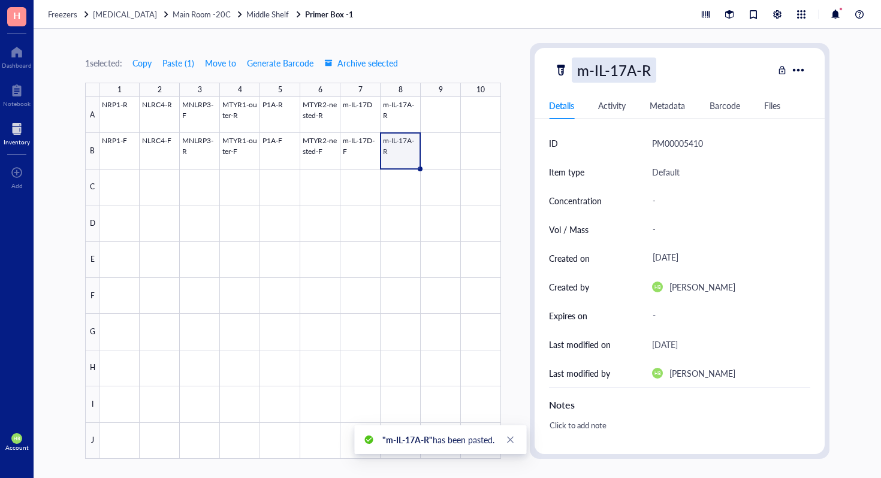
click at [649, 73] on div "m-IL-17A-R" at bounding box center [614, 70] width 84 height 25
type input "m-IL-17A-F"
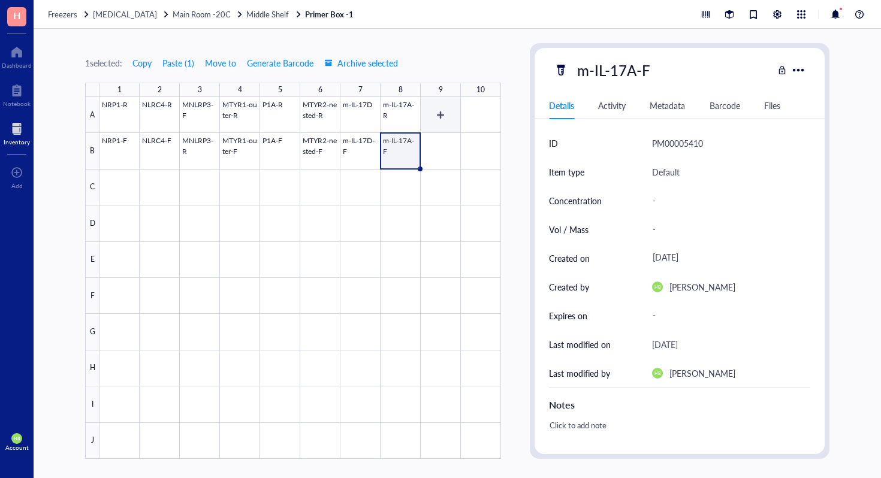
click at [445, 118] on div at bounding box center [299, 278] width 401 height 362
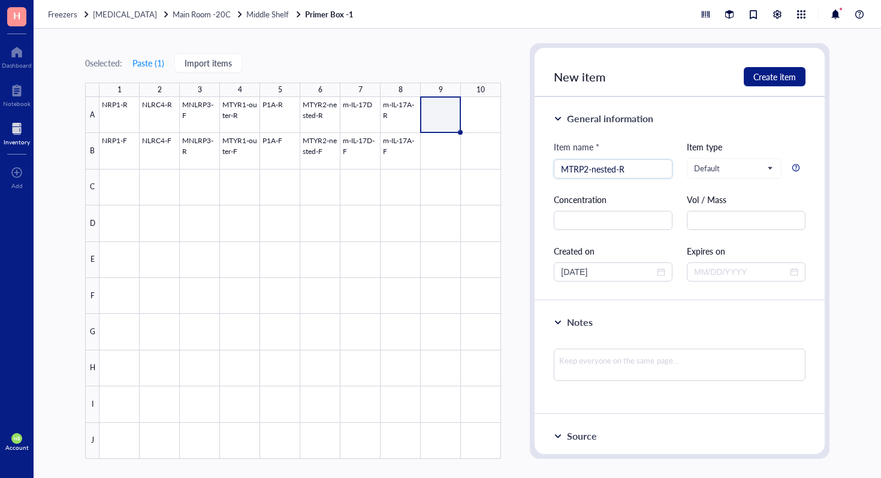
type input "MTRP2-nested-R"
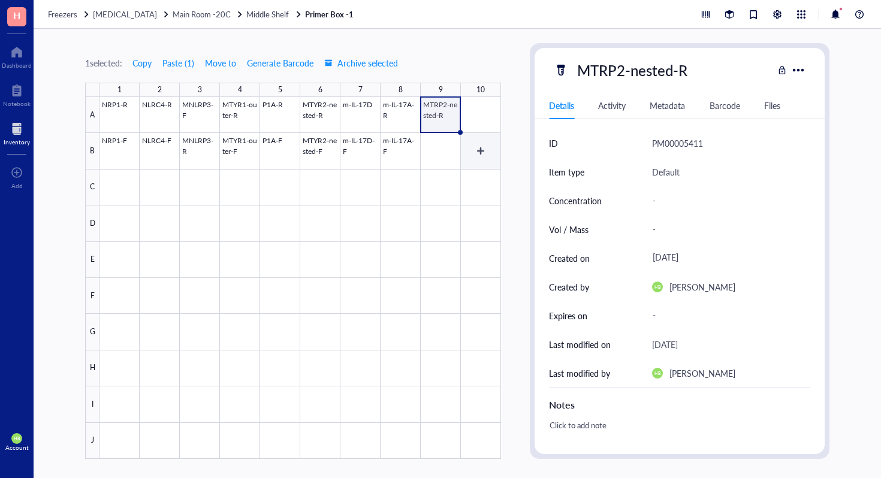
click at [452, 142] on div at bounding box center [299, 278] width 401 height 362
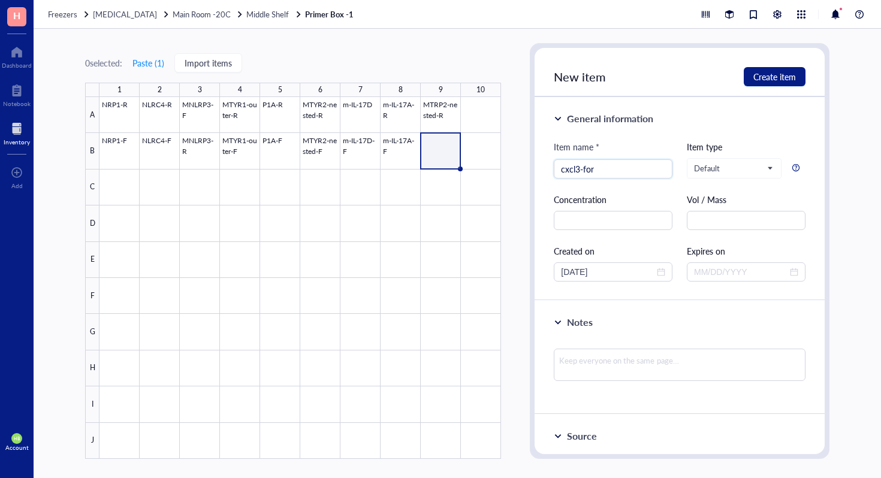
type input "cxcl3-for"
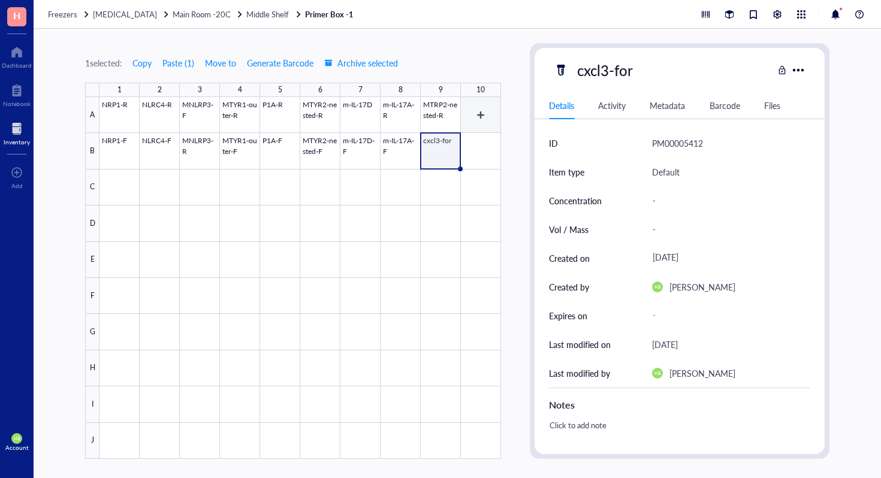
click at [477, 111] on div at bounding box center [299, 278] width 401 height 362
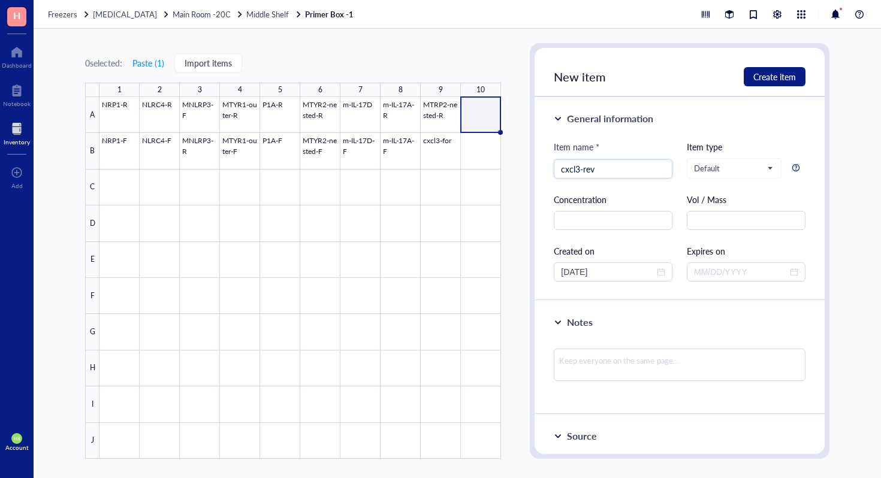
type input "cxcl3-rev"
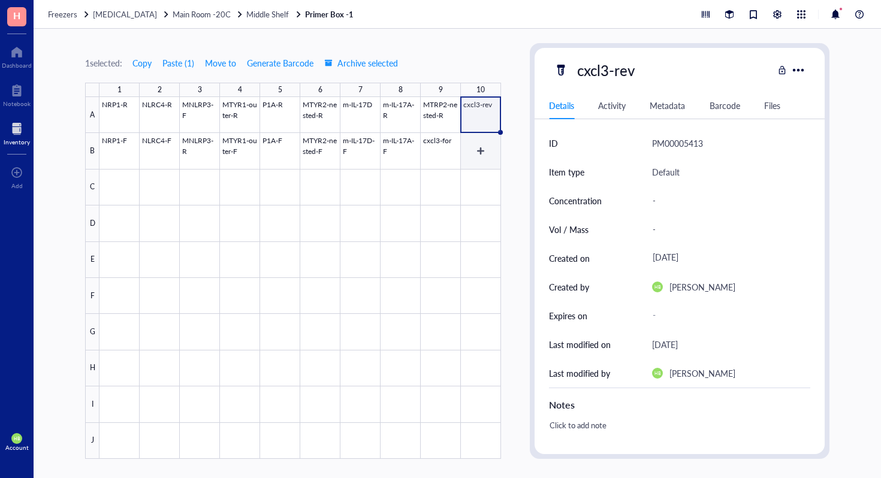
click at [480, 159] on div at bounding box center [299, 278] width 401 height 362
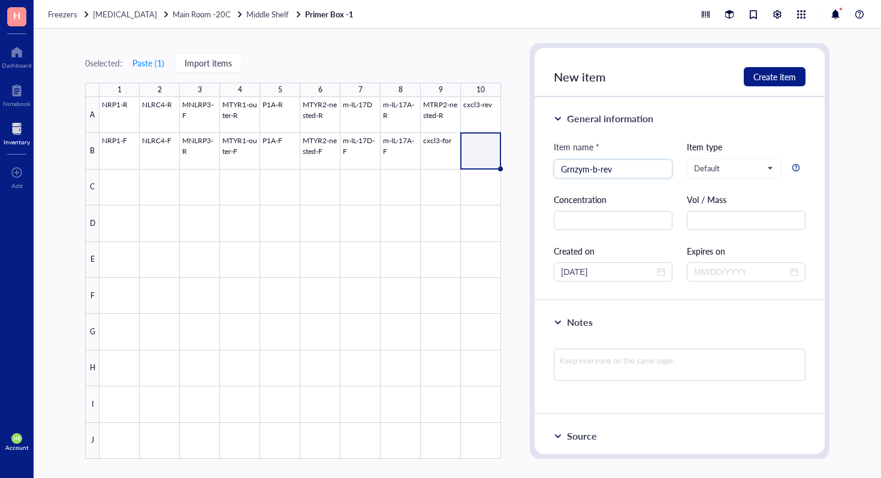
type input "Grnzym-b-rev"
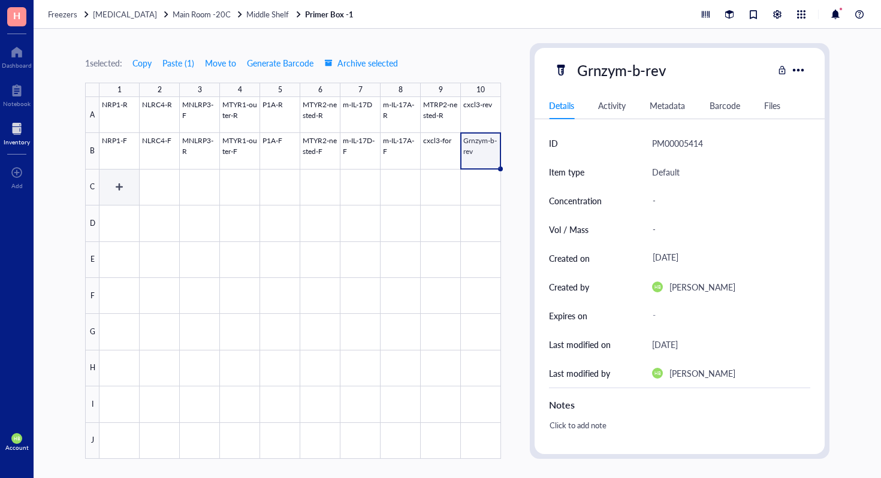
click at [133, 184] on div at bounding box center [299, 278] width 401 height 362
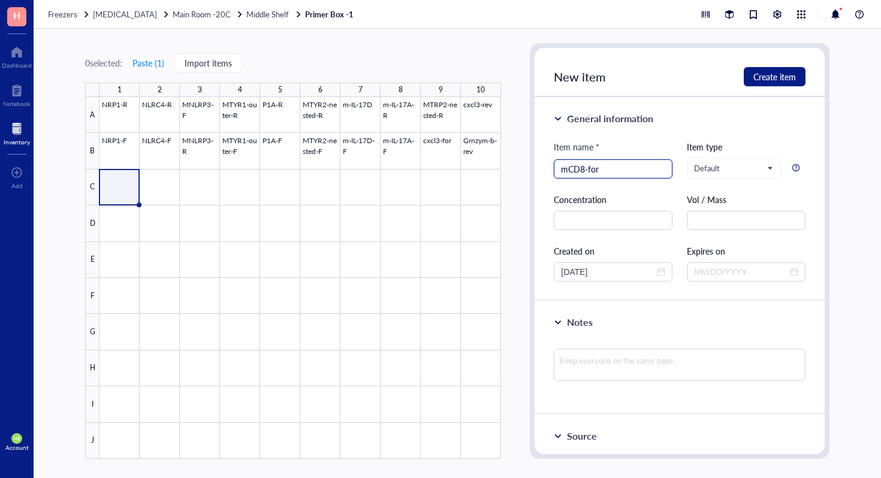
type input "mCD8-for"
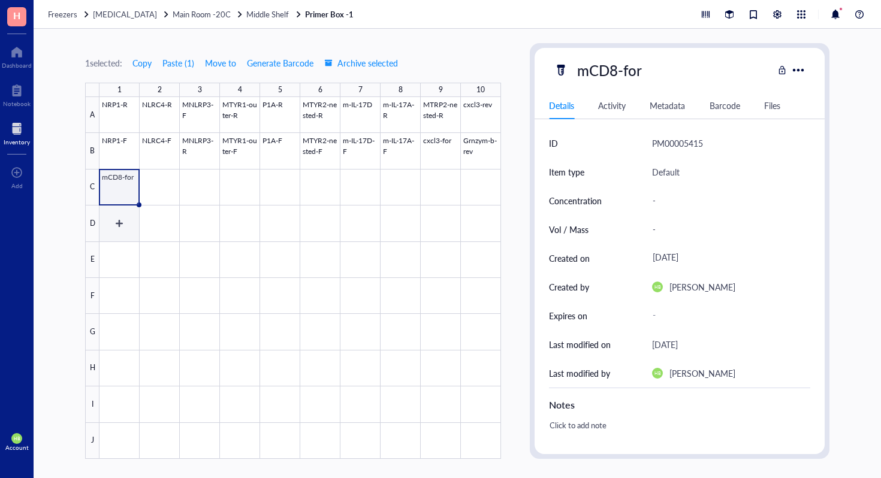
click at [105, 228] on div at bounding box center [299, 278] width 401 height 362
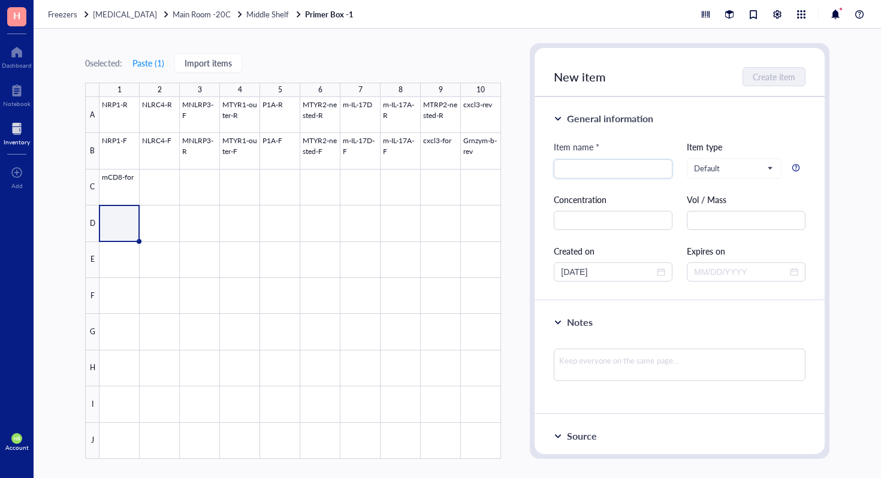
click at [131, 191] on div at bounding box center [299, 278] width 401 height 362
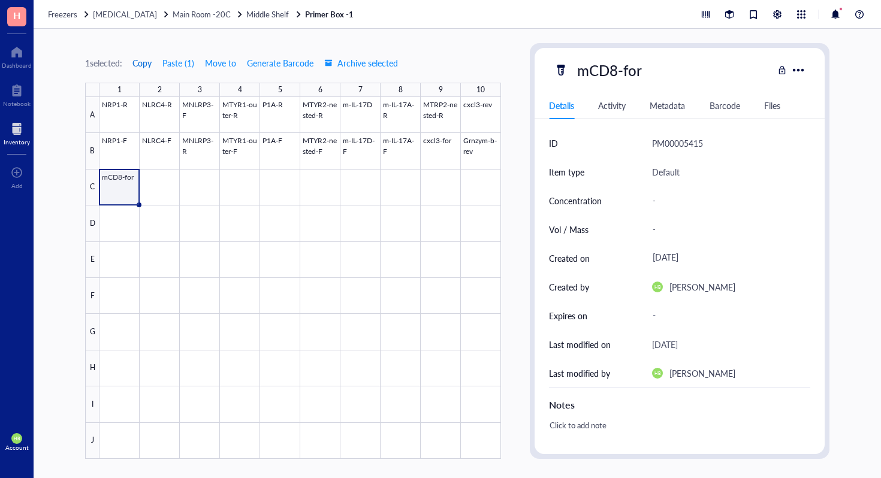
click at [146, 58] on span "Copy" at bounding box center [141, 63] width 19 height 10
click at [120, 240] on div at bounding box center [299, 278] width 401 height 362
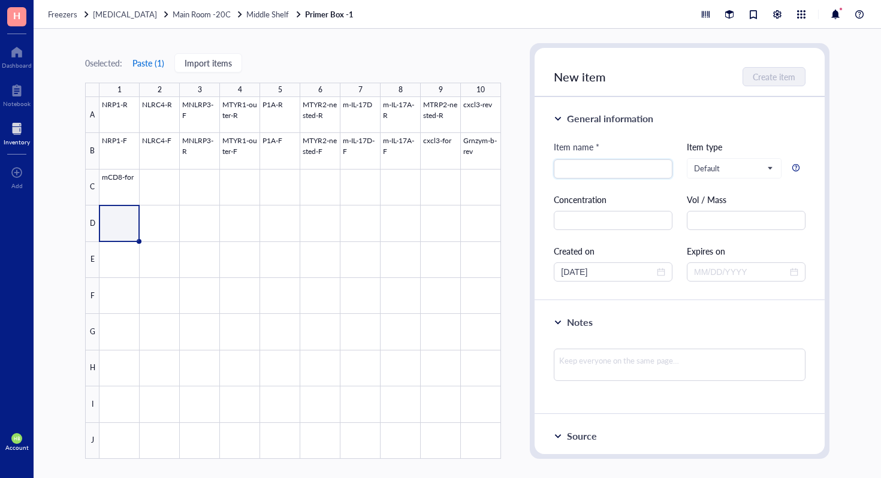
click at [146, 65] on button "Paste ( 1 )" at bounding box center [148, 62] width 33 height 19
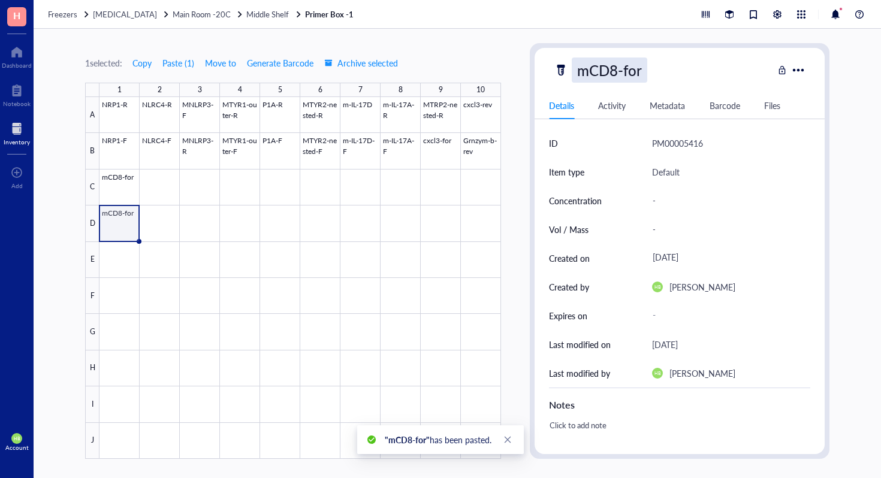
click at [631, 71] on div "mCD8-for" at bounding box center [609, 70] width 75 height 25
type input "mCD8-rev"
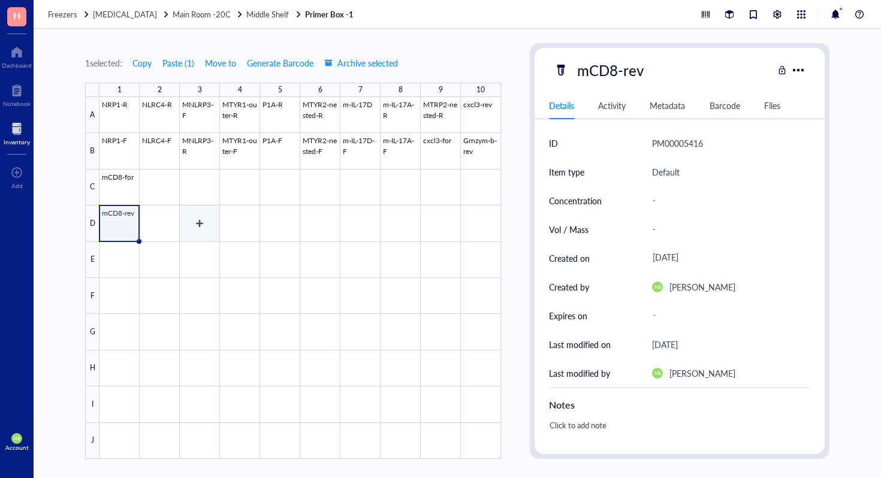
click at [173, 192] on div at bounding box center [299, 278] width 401 height 362
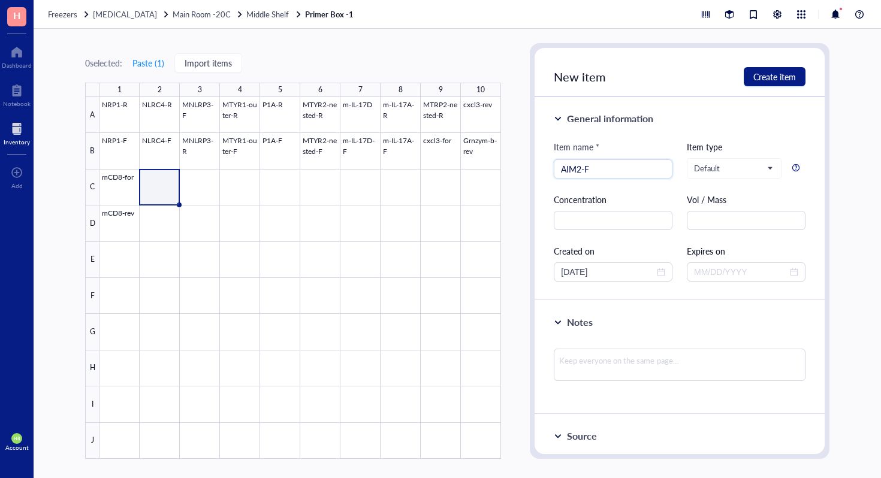
type input "AIM2-F"
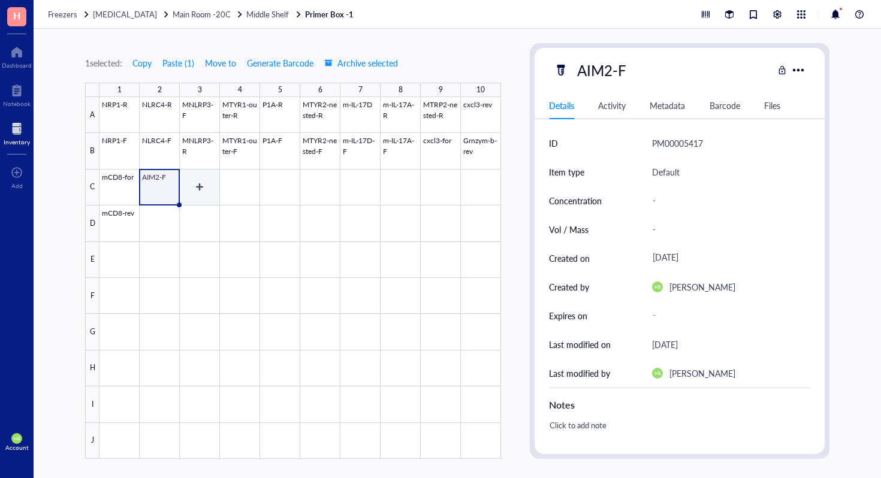
click at [205, 187] on div at bounding box center [299, 278] width 401 height 362
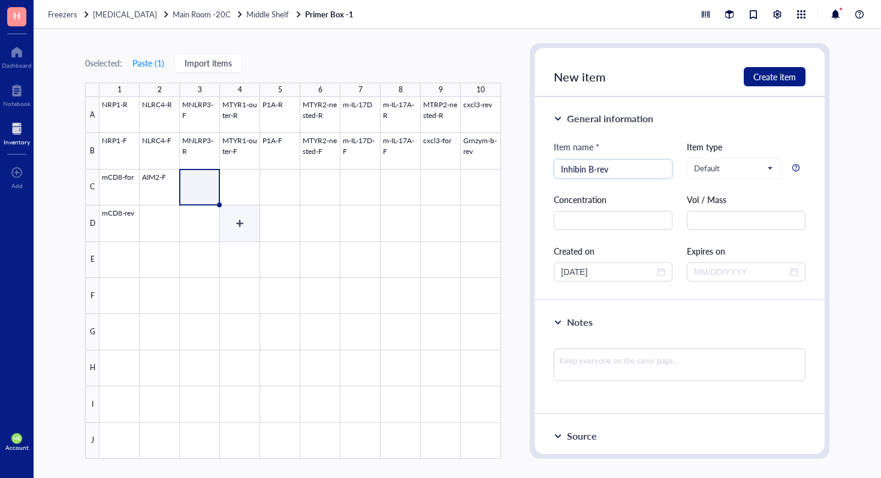
type input "Inhibin B-rev"
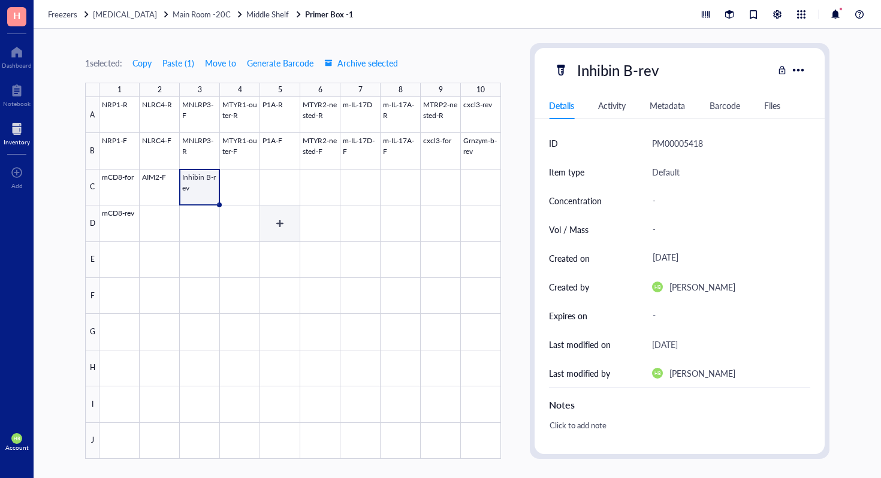
click at [236, 177] on div at bounding box center [299, 278] width 401 height 362
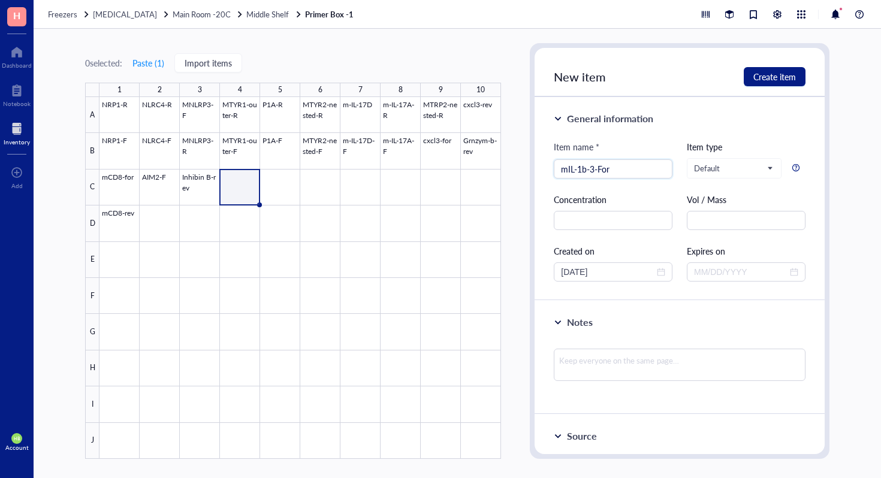
type input "mIL-1b-3-For"
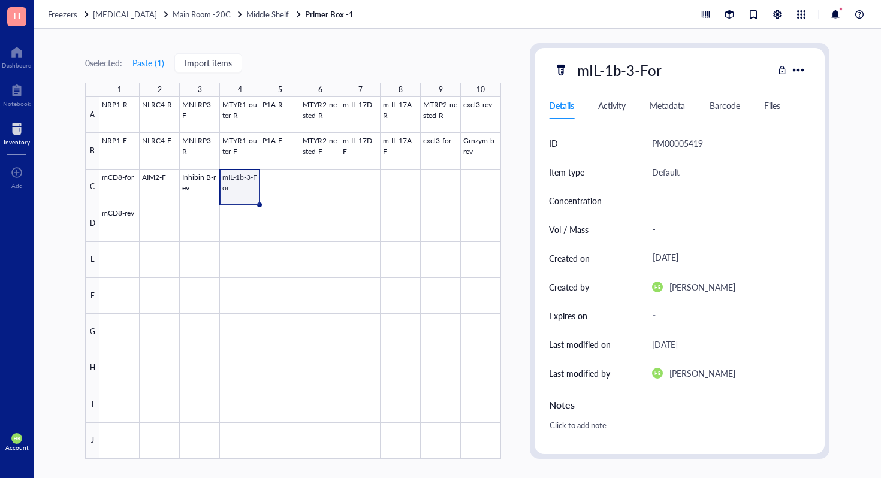
click at [264, 188] on div at bounding box center [299, 278] width 401 height 362
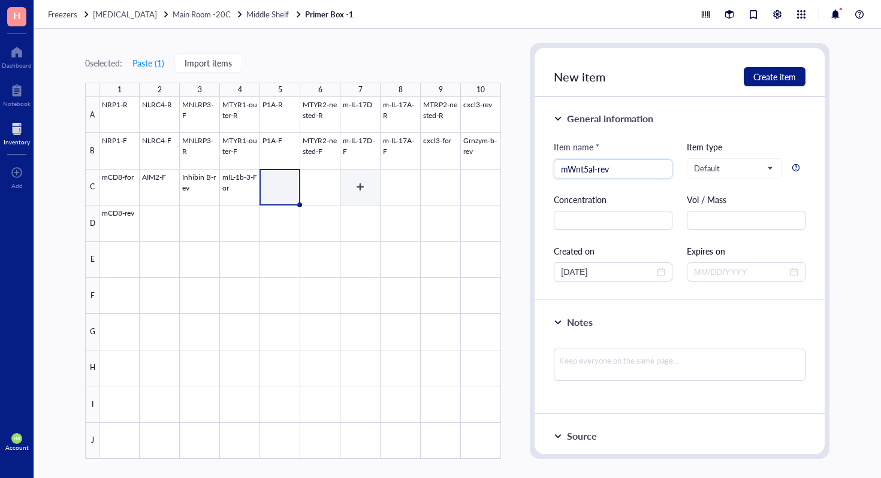
type input "mWnt5al-rev"
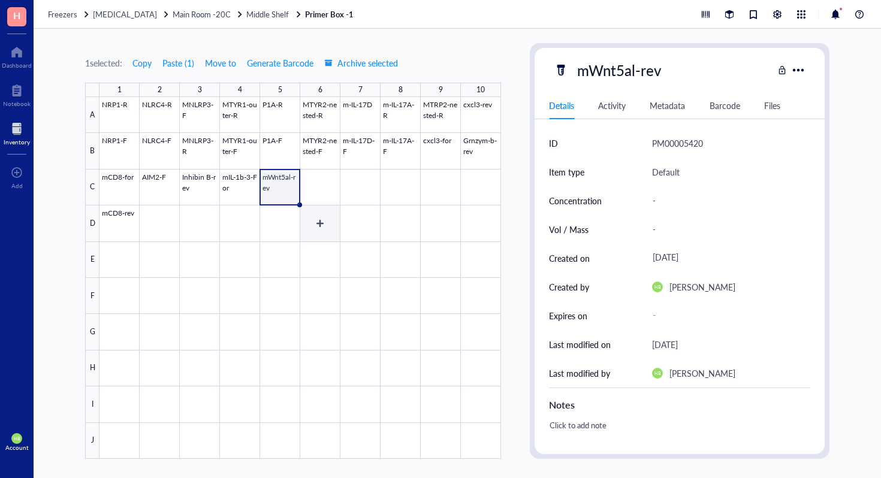
click at [315, 185] on div at bounding box center [299, 278] width 401 height 362
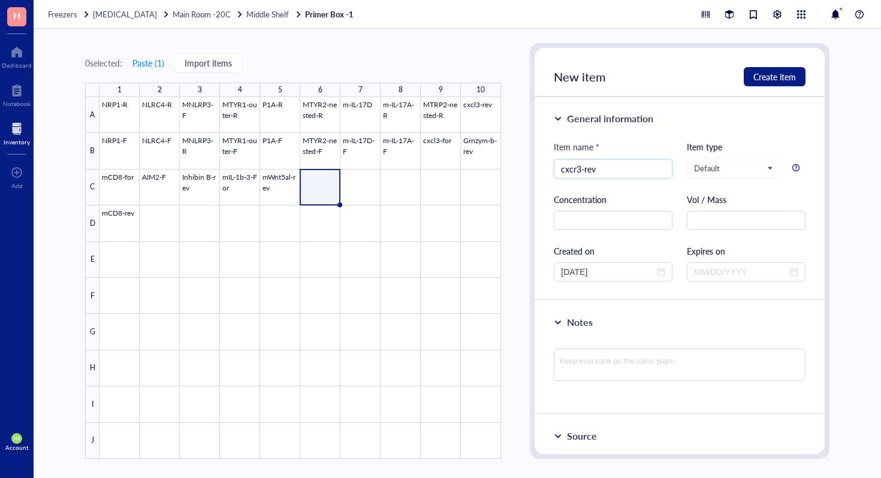
type input "cxcr3-rev"
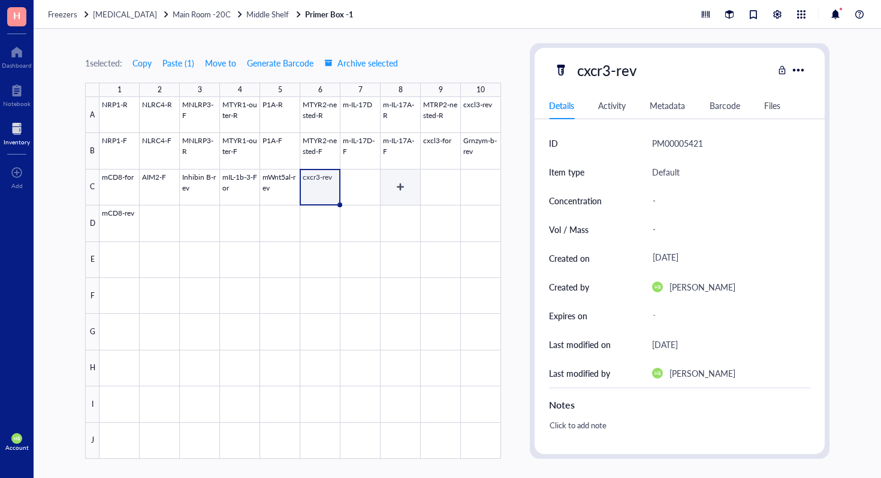
click at [385, 185] on div at bounding box center [299, 278] width 401 height 362
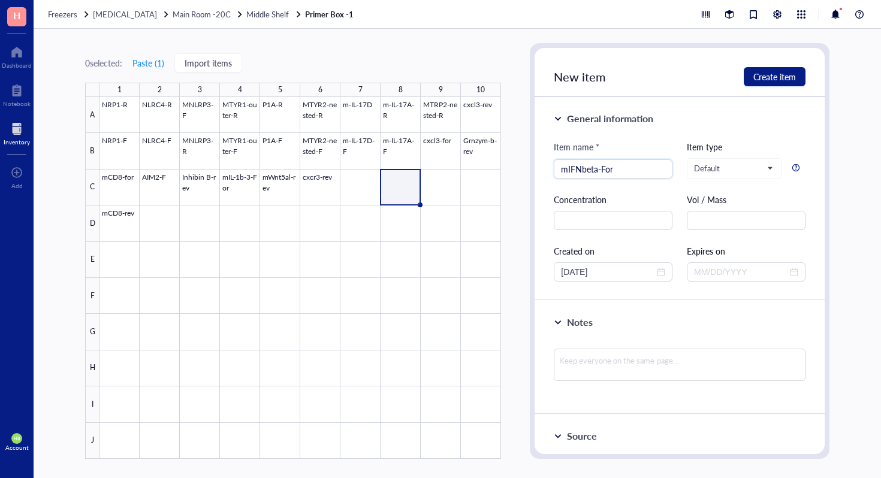
type input "mIFNbeta-For"
click at [443, 198] on div at bounding box center [299, 278] width 401 height 362
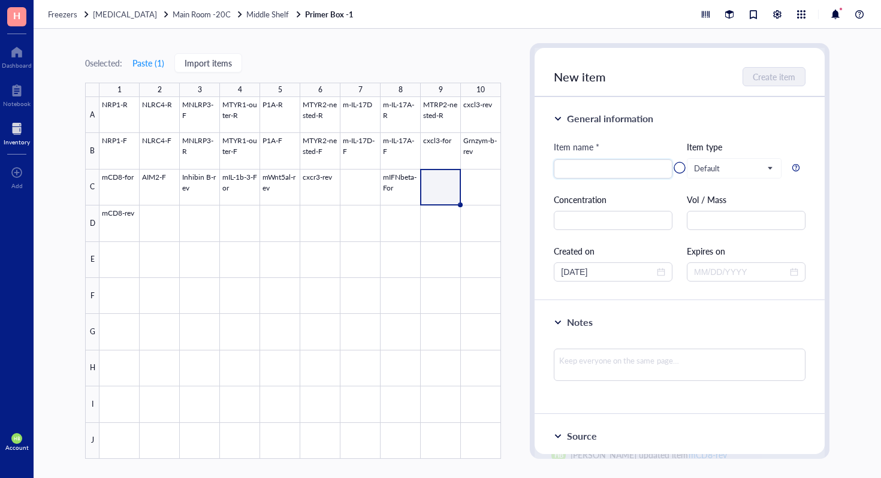
type input "s"
click at [457, 189] on div at bounding box center [299, 278] width 401 height 362
click at [443, 186] on div at bounding box center [299, 278] width 401 height 362
click at [473, 17] on div "Freezers Liquid Nitrogen Main Room -20C Middle Shelf Primer Box -1" at bounding box center [457, 14] width 847 height 29
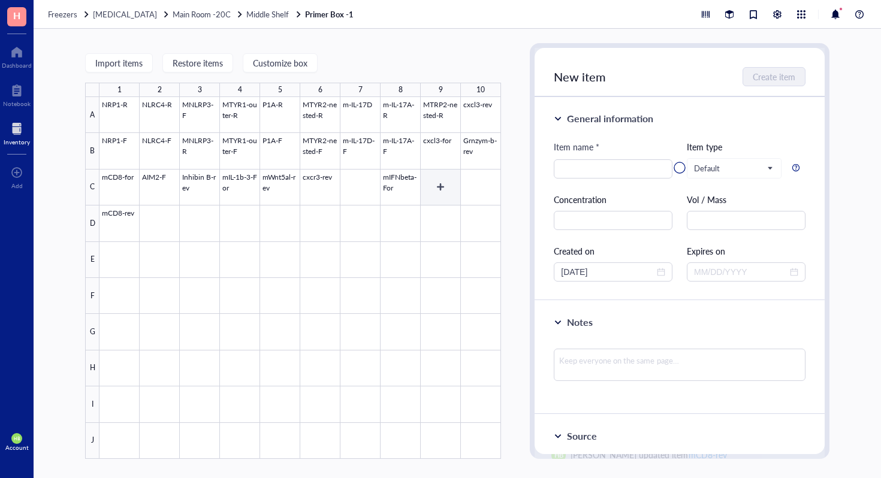
click at [443, 175] on div at bounding box center [299, 278] width 401 height 362
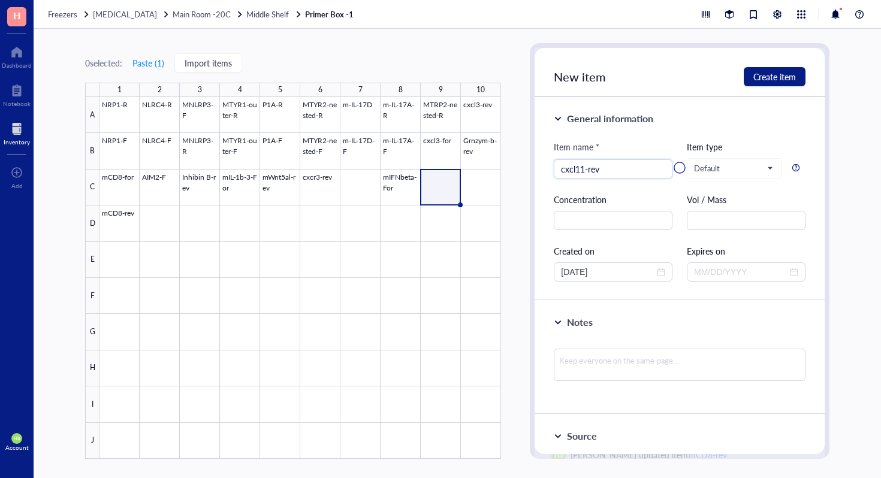
type input "cxcl11-rev"
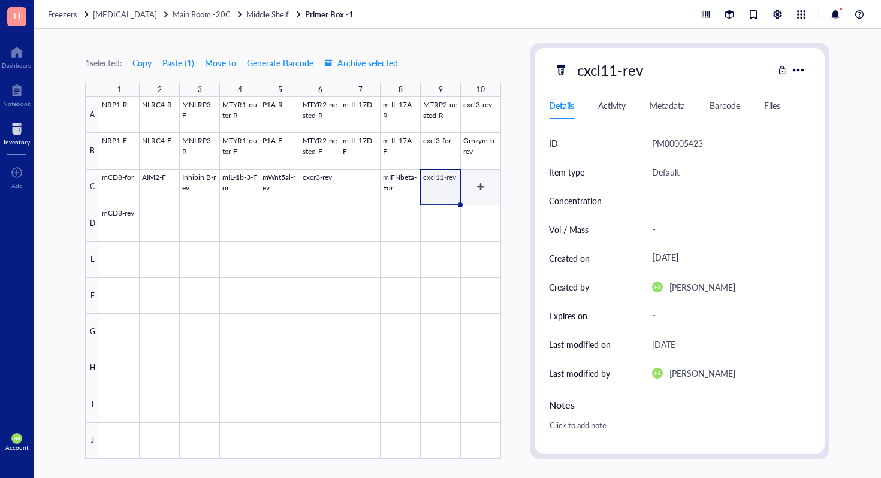
click at [480, 188] on div at bounding box center [299, 278] width 401 height 362
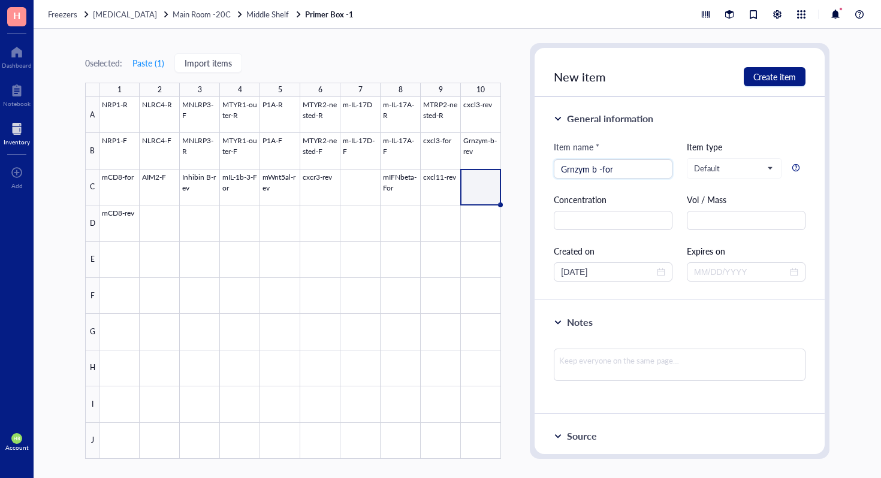
type input "Grnzym b -for"
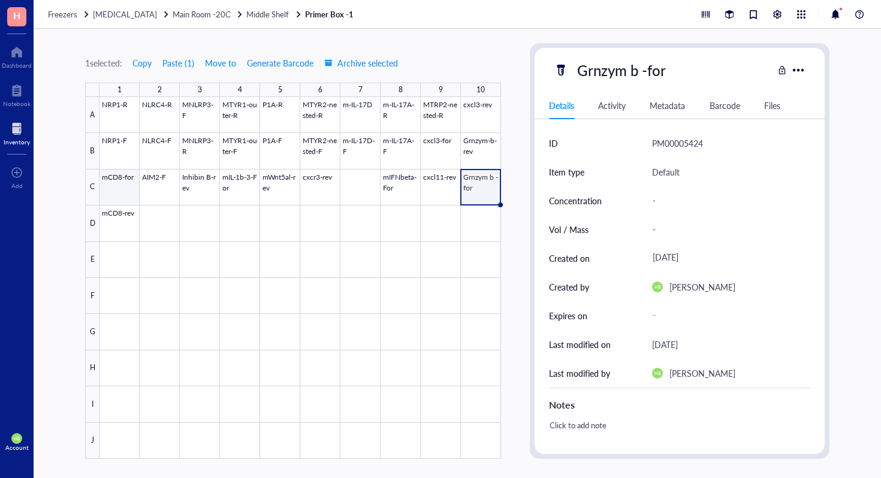
click at [153, 189] on div at bounding box center [299, 278] width 401 height 362
click at [146, 59] on span "Copy" at bounding box center [141, 63] width 19 height 10
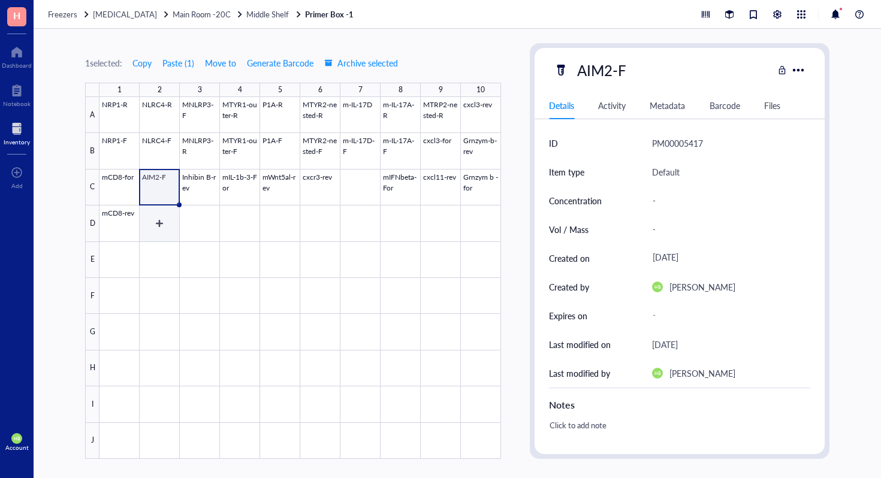
click at [149, 210] on div at bounding box center [299, 278] width 401 height 362
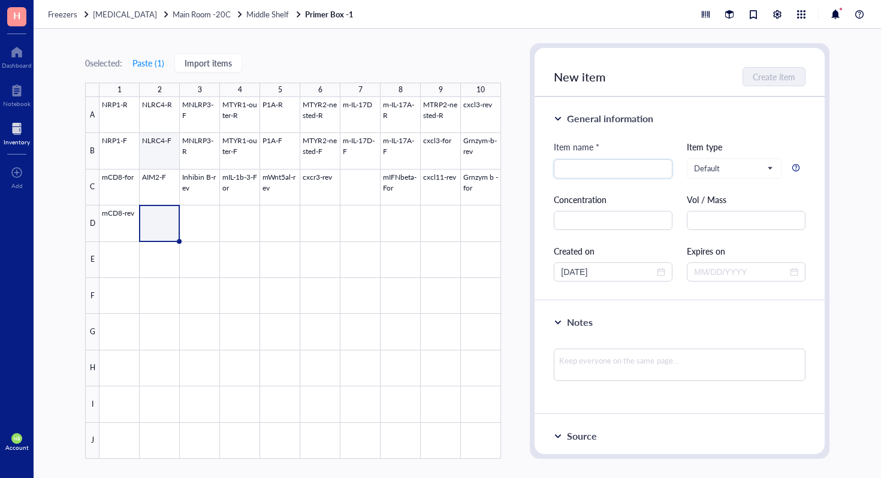
click at [164, 179] on div at bounding box center [299, 278] width 401 height 362
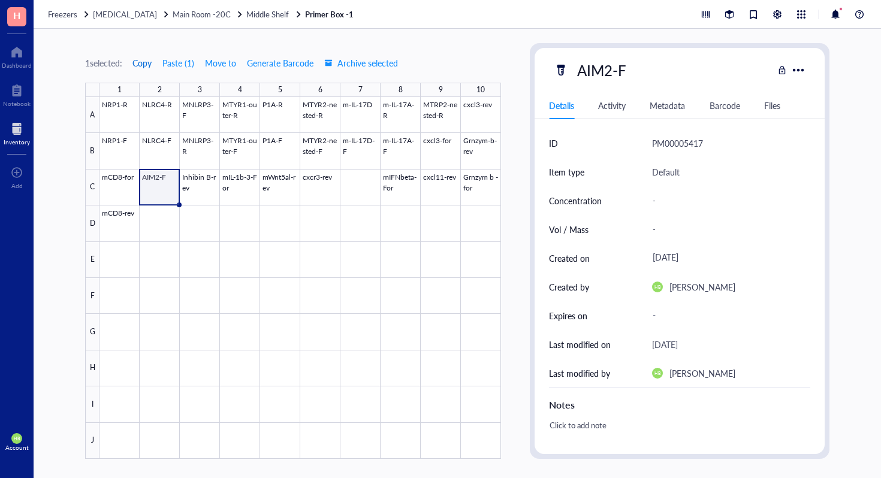
click at [146, 69] on button "Copy" at bounding box center [142, 62] width 20 height 19
click at [154, 223] on div at bounding box center [299, 278] width 401 height 362
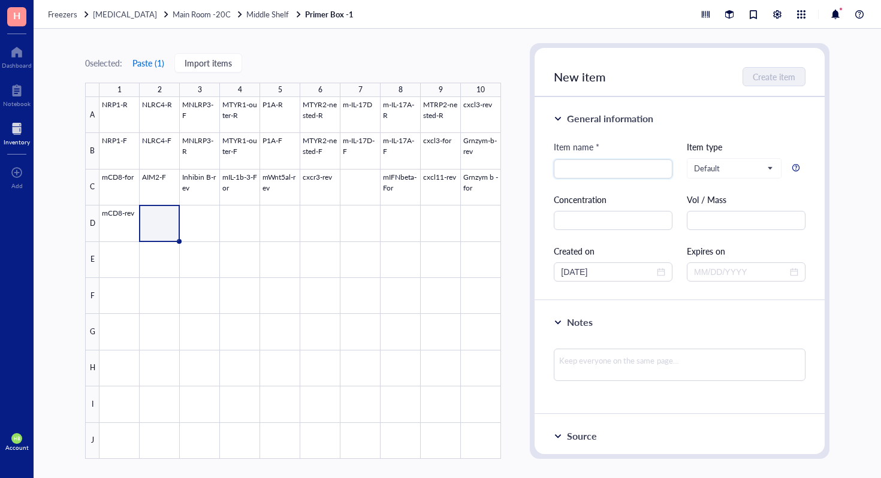
click at [159, 58] on button "Paste ( 1 )" at bounding box center [148, 62] width 33 height 19
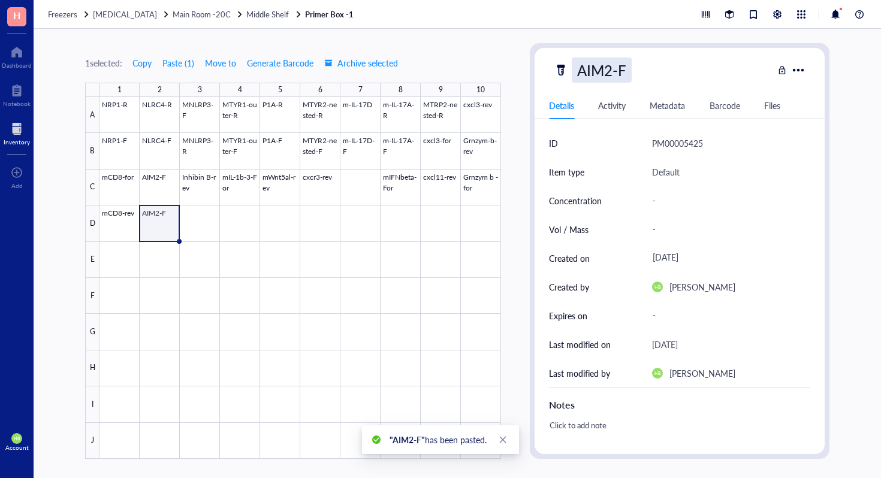
click at [623, 73] on div "AIM2-F" at bounding box center [602, 70] width 60 height 25
type input "AIM2-R"
click at [208, 188] on div at bounding box center [299, 278] width 401 height 362
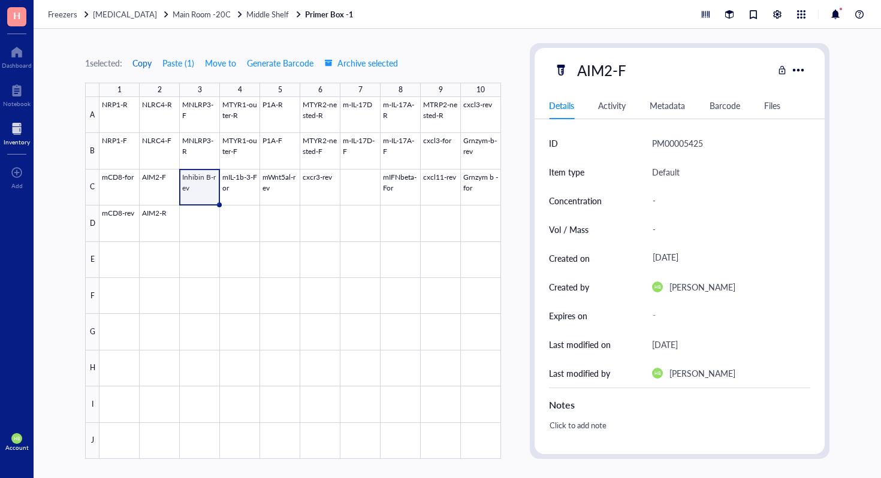
click at [143, 63] on span "Copy" at bounding box center [141, 63] width 19 height 10
click at [196, 213] on div at bounding box center [299, 278] width 401 height 362
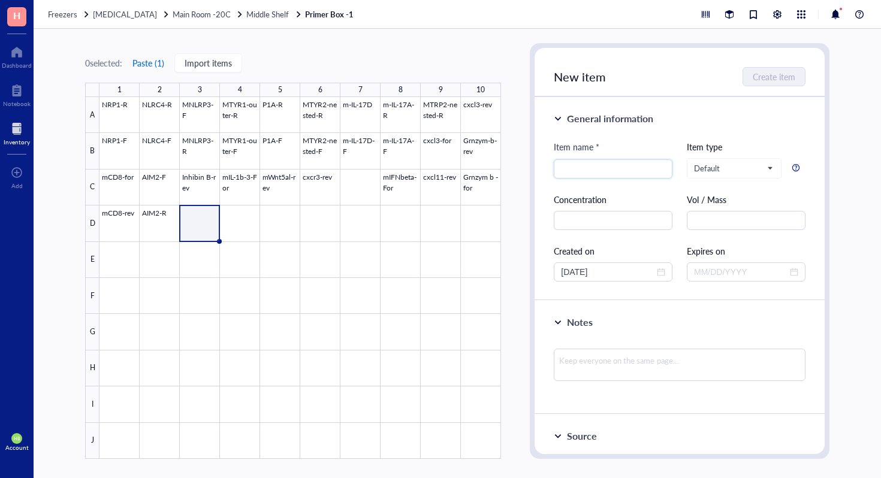
click at [154, 62] on button "Paste ( 1 )" at bounding box center [148, 62] width 33 height 19
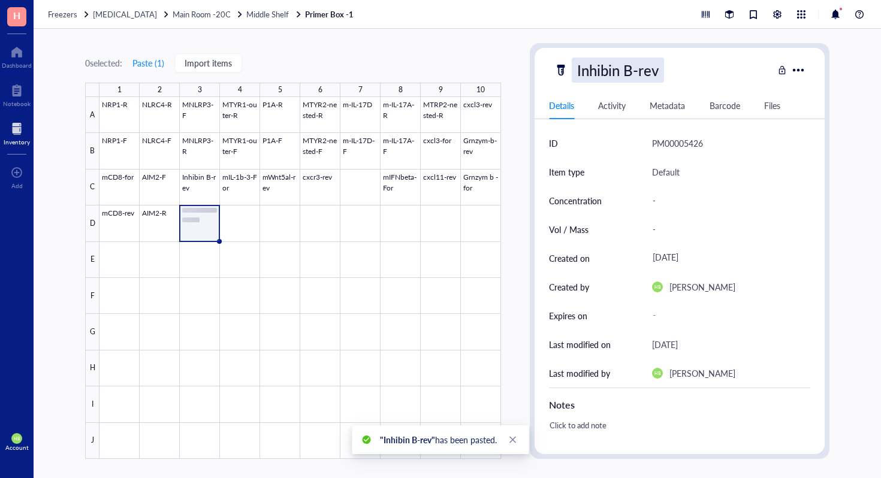
click at [660, 74] on div "Inhibin B-rev" at bounding box center [618, 70] width 92 height 25
type input "Inhibin B-for"
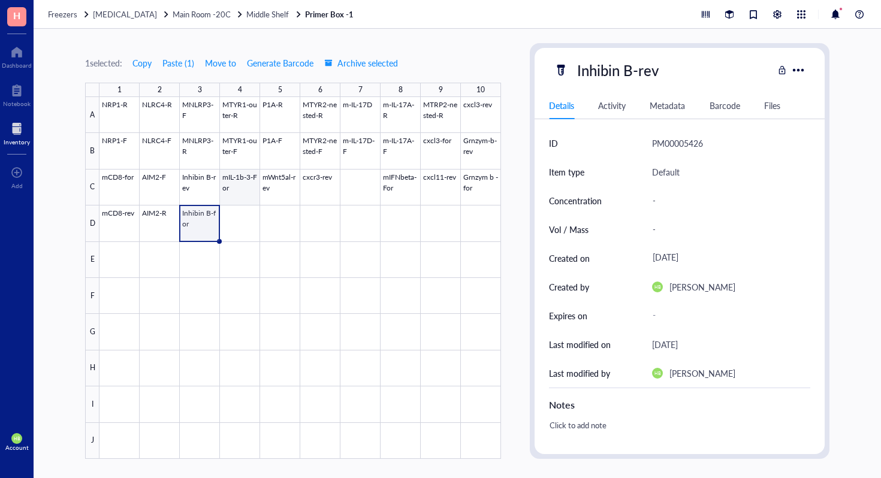
click at [237, 193] on div at bounding box center [299, 278] width 401 height 362
click at [138, 62] on span "Copy" at bounding box center [141, 63] width 19 height 10
click at [244, 221] on div at bounding box center [299, 278] width 401 height 362
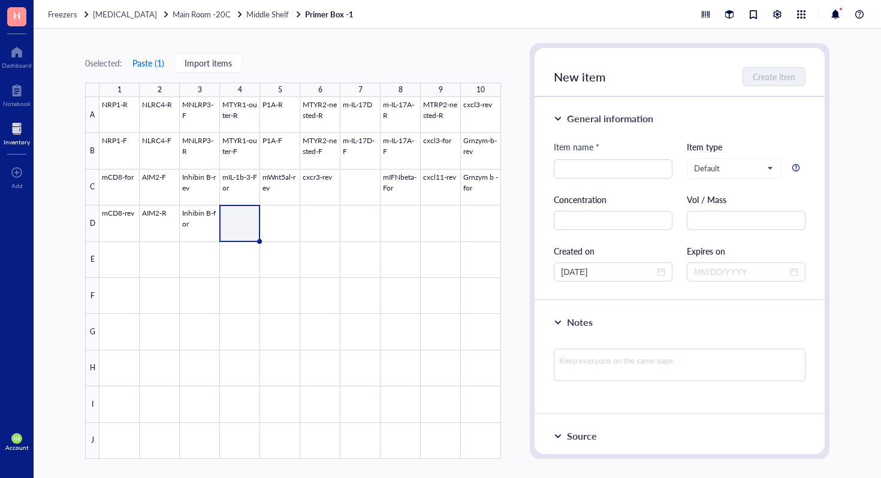
click at [158, 61] on button "Paste ( 1 )" at bounding box center [148, 62] width 33 height 19
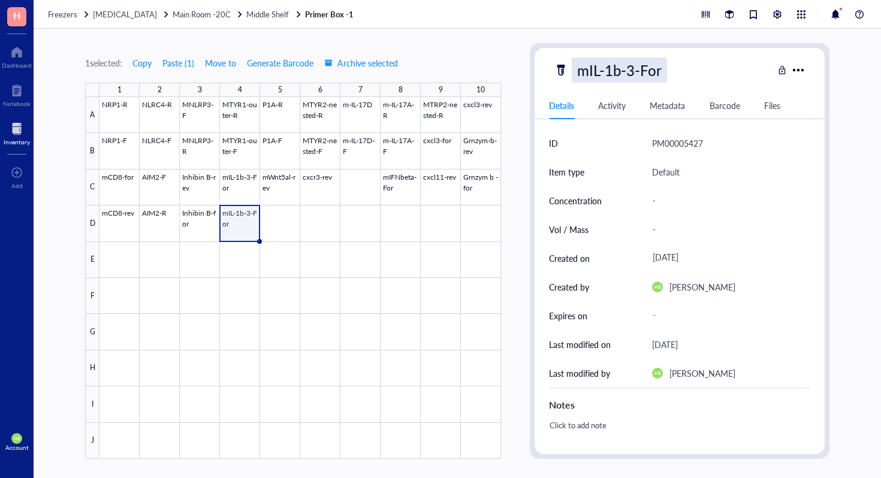
click at [647, 69] on div "mIL-1b-3-For" at bounding box center [619, 70] width 95 height 25
type input "mIL-1b-3-Rev"
click at [294, 214] on div at bounding box center [299, 278] width 401 height 362
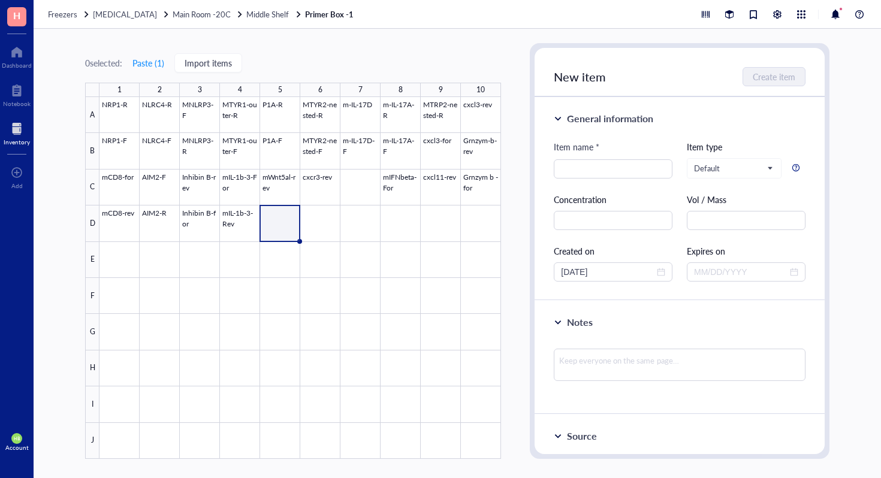
click at [286, 185] on div at bounding box center [299, 278] width 401 height 362
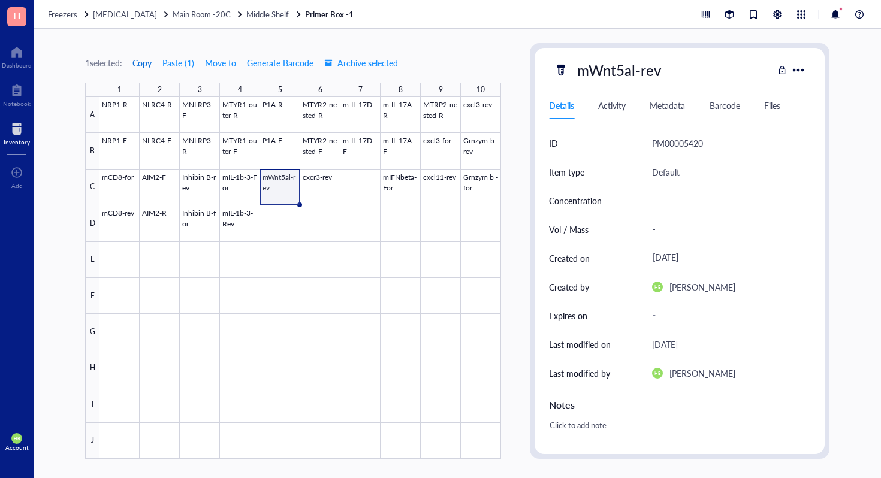
click at [152, 66] on span "Copy" at bounding box center [141, 63] width 19 height 10
click at [266, 213] on div at bounding box center [299, 278] width 401 height 362
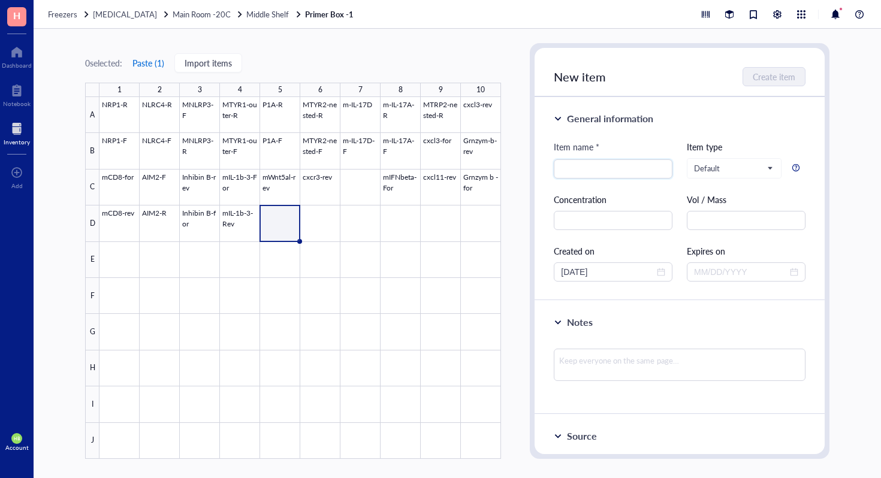
click at [153, 60] on button "Paste ( 1 )" at bounding box center [148, 62] width 33 height 19
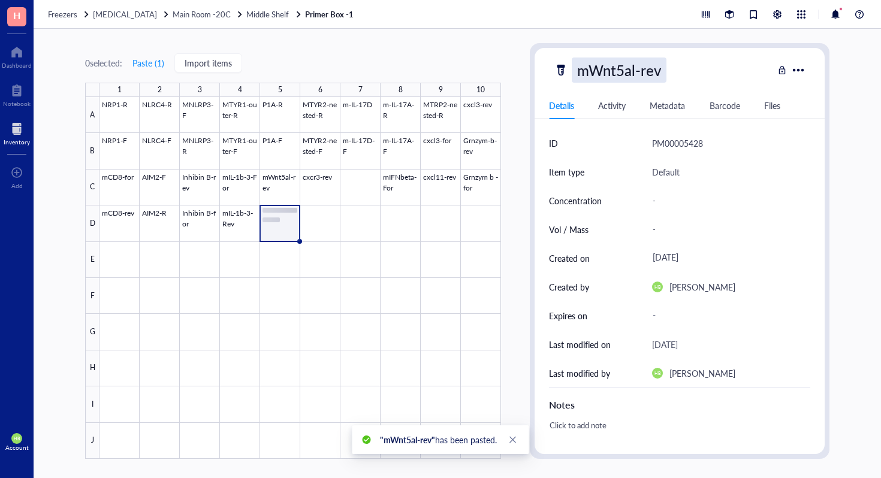
click at [658, 75] on div "mWnt5al-rev" at bounding box center [619, 70] width 95 height 25
type input "mWnt5al-For"
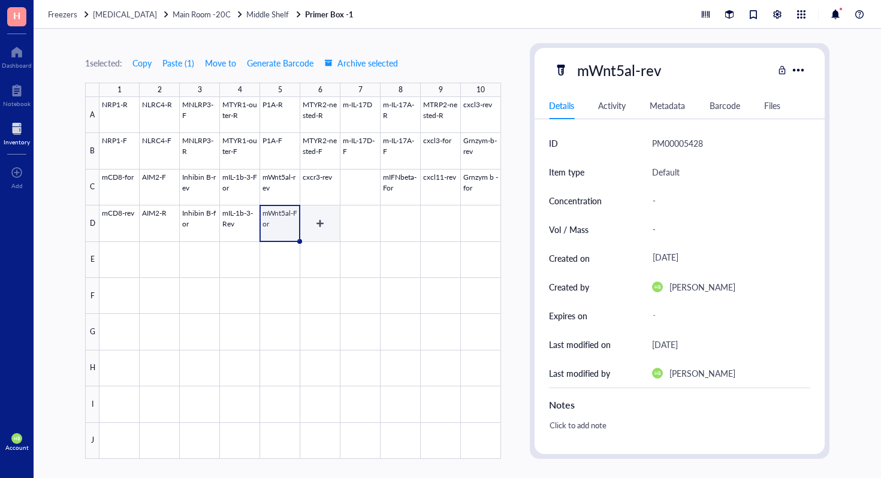
click at [315, 220] on div at bounding box center [299, 278] width 401 height 362
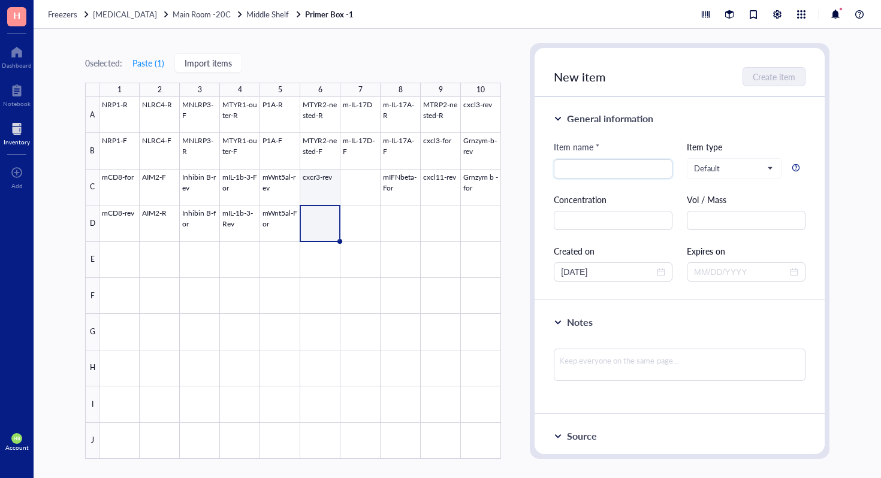
click at [322, 185] on div at bounding box center [299, 278] width 401 height 362
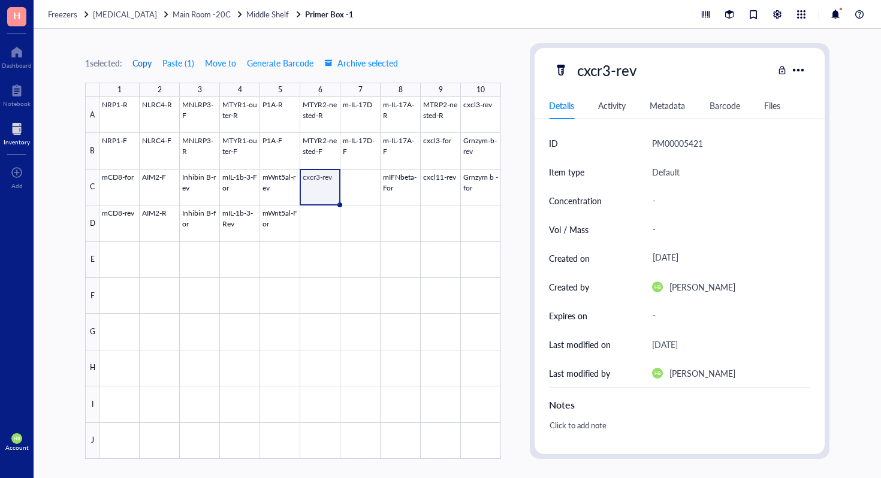
click at [149, 71] on button "Copy" at bounding box center [142, 62] width 20 height 19
click at [340, 229] on div at bounding box center [299, 278] width 401 height 362
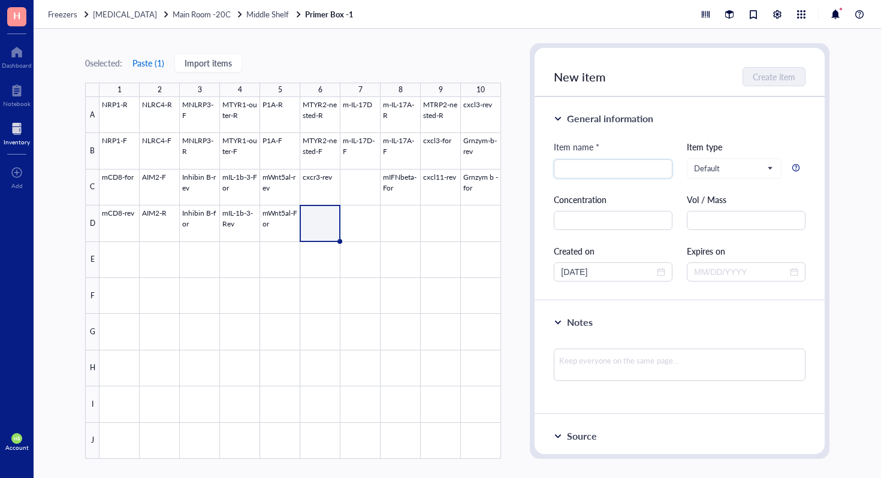
click at [144, 61] on button "Paste ( 1 )" at bounding box center [148, 62] width 33 height 19
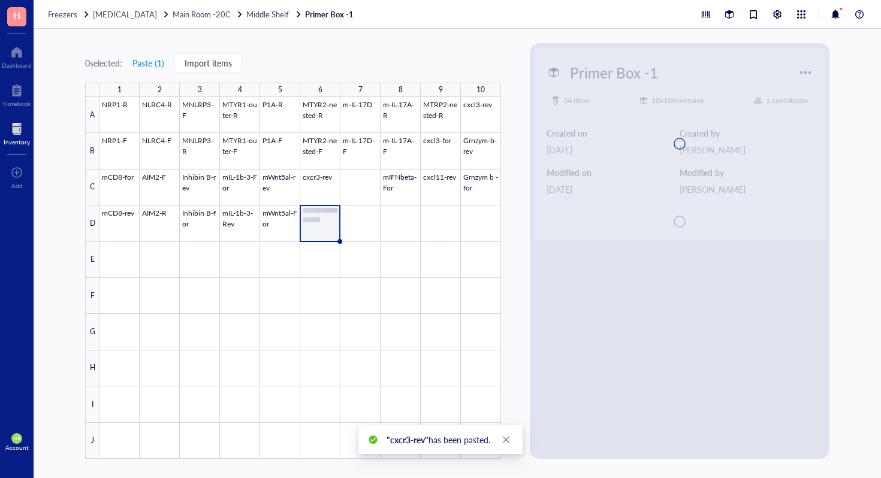
click at [639, 77] on div at bounding box center [679, 144] width 290 height 192
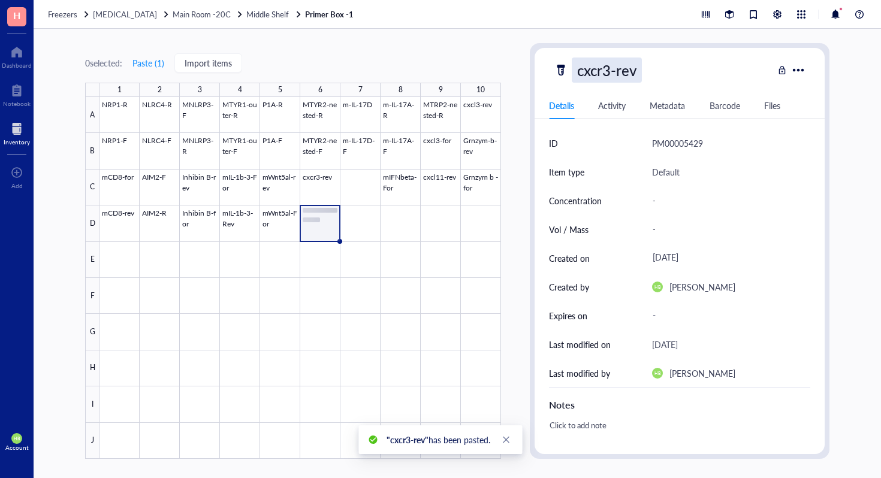
click at [631, 72] on div "cxcr3-rev" at bounding box center [607, 70] width 70 height 25
type input "cxcr3-For"
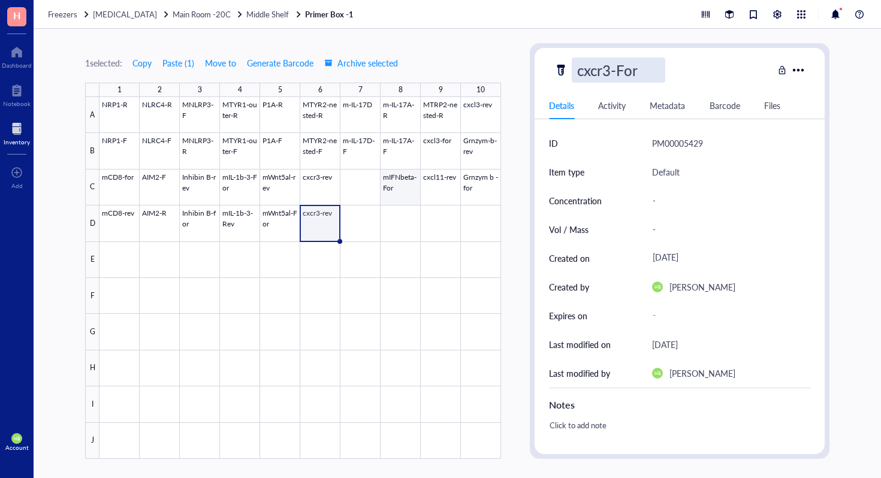
click at [364, 219] on div at bounding box center [299, 278] width 401 height 362
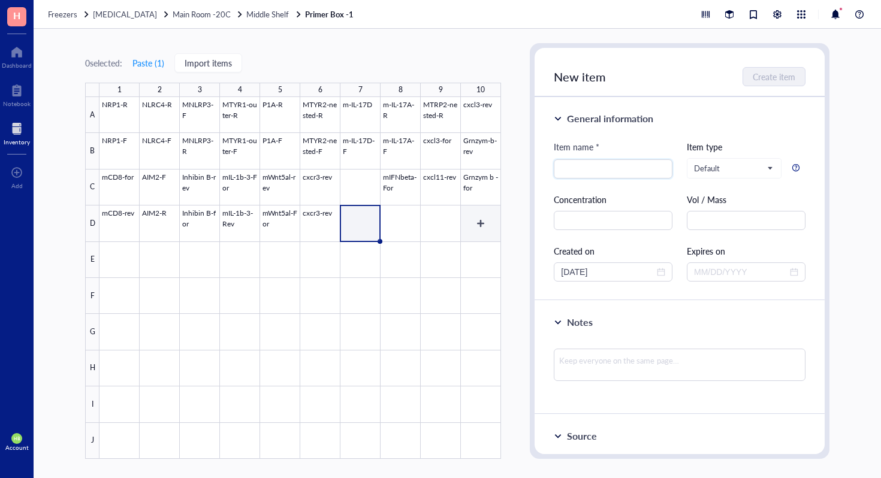
click at [449, 193] on div at bounding box center [299, 278] width 401 height 362
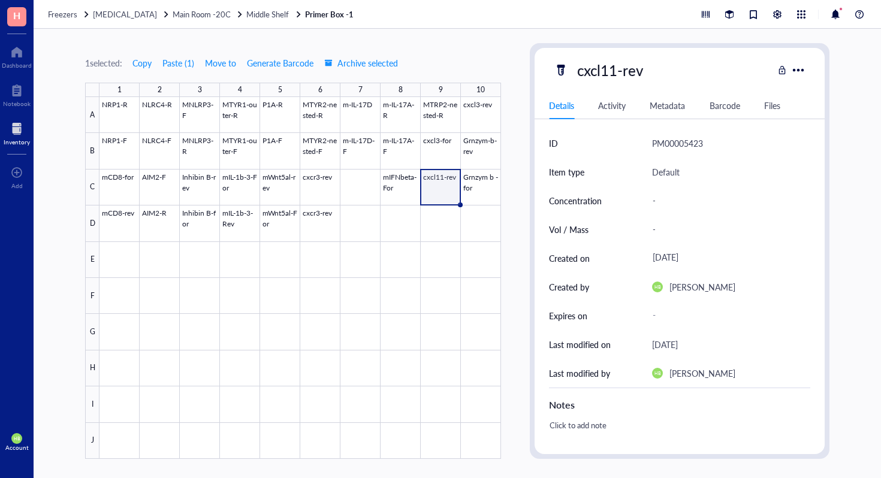
click at [154, 74] on div "1 selected: Copy Paste ( 1 ) Move to Generate Barcode Archive selected 1 2 3 4 …" at bounding box center [293, 251] width 416 height 416
click at [152, 67] on span "Copy" at bounding box center [141, 63] width 19 height 10
click at [362, 208] on div at bounding box center [299, 278] width 401 height 362
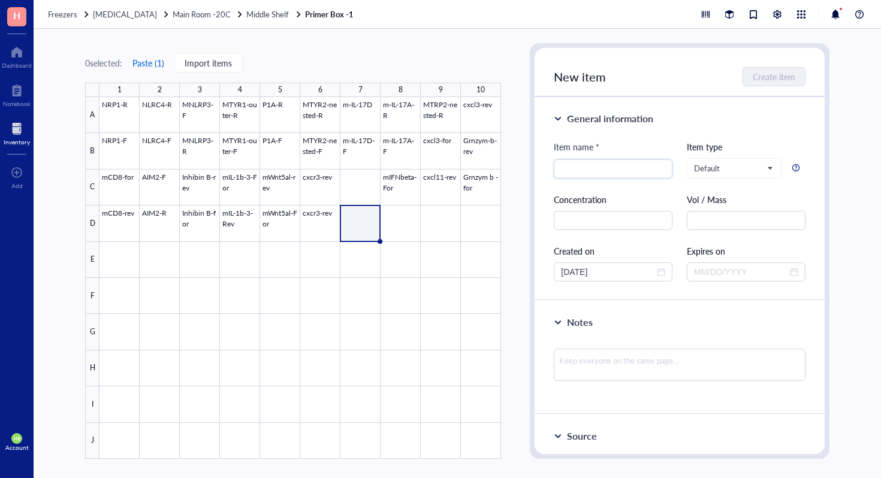
click at [153, 64] on button "Paste ( 1 )" at bounding box center [148, 62] width 33 height 19
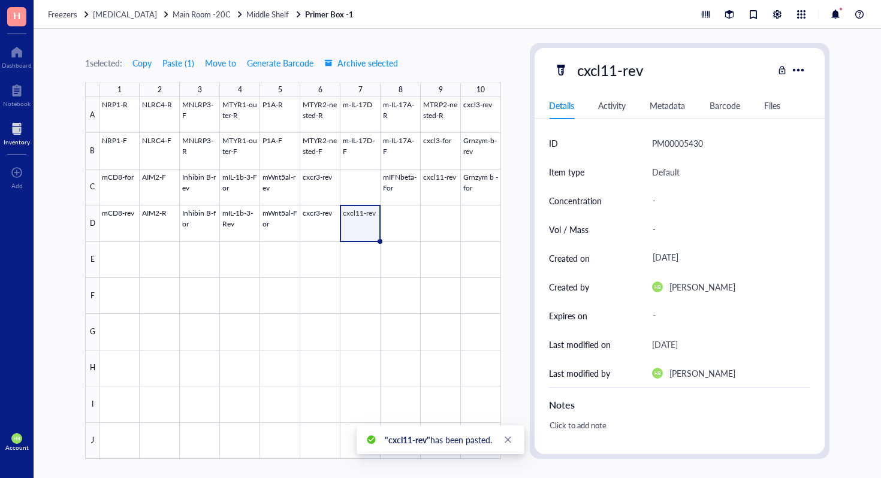
click at [367, 216] on div at bounding box center [299, 278] width 401 height 362
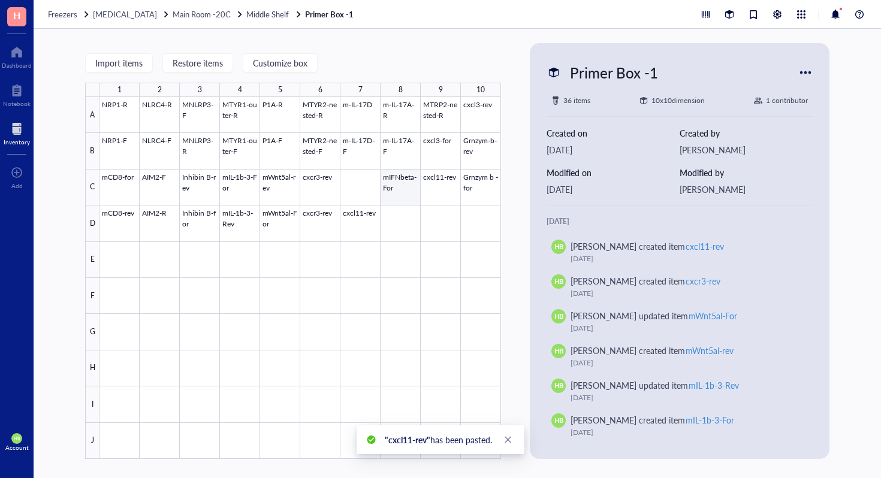
click at [362, 225] on div at bounding box center [299, 278] width 401 height 362
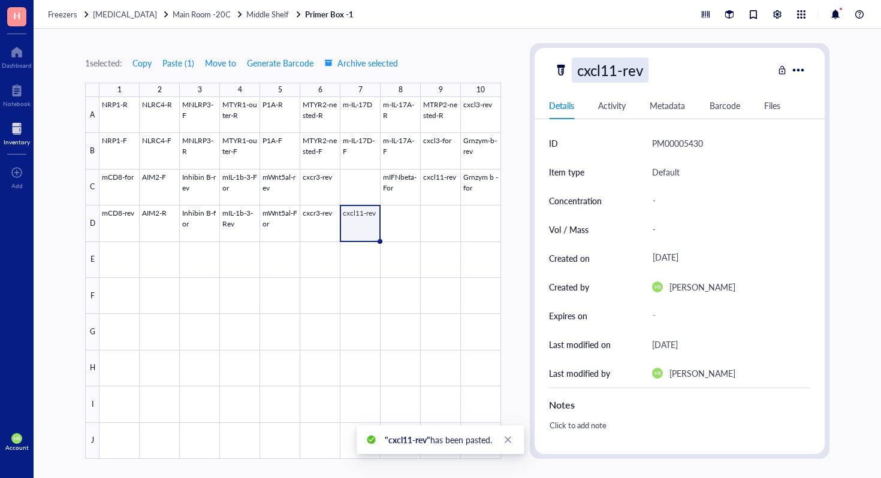
click at [635, 74] on div "cxcl11-rev" at bounding box center [610, 70] width 77 height 25
type input "cxcl11-For"
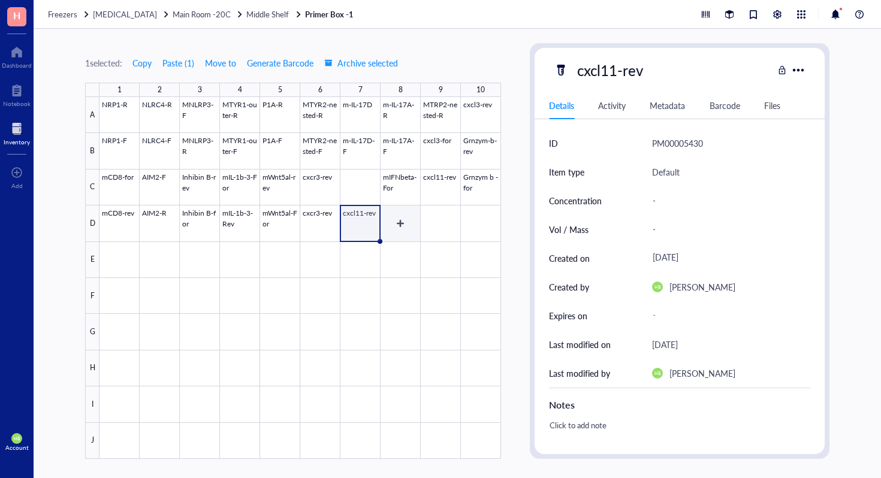
click at [433, 200] on div at bounding box center [299, 278] width 401 height 362
click at [389, 178] on div at bounding box center [299, 278] width 401 height 362
click at [155, 62] on div "1 selected: Copy Paste ( 1 ) Move to Generate Barcode Archive selected" at bounding box center [241, 62] width 313 height 19
click at [147, 61] on span "Copy" at bounding box center [141, 63] width 19 height 10
click at [398, 221] on div at bounding box center [299, 278] width 401 height 362
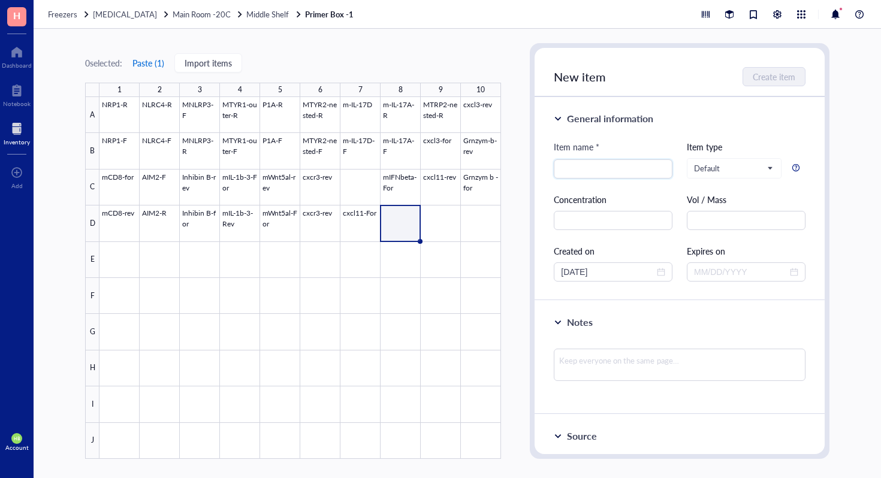
click at [144, 68] on button "Paste ( 1 )" at bounding box center [148, 62] width 33 height 19
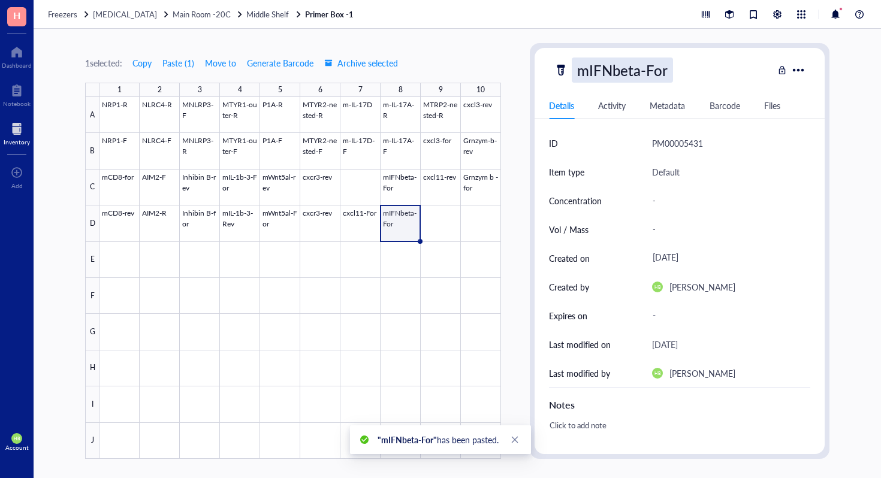
click at [645, 75] on div "mIFNbeta-For" at bounding box center [622, 70] width 101 height 25
type input "mIFNbeta-Rev"
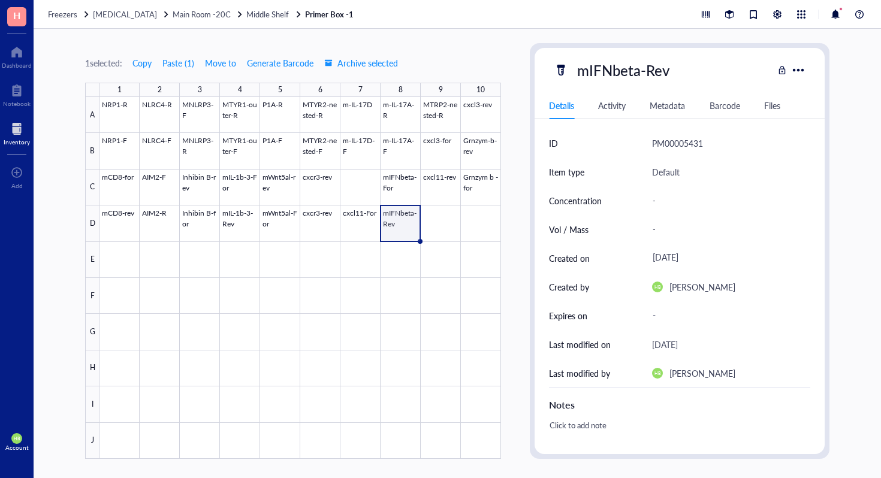
click at [443, 219] on div at bounding box center [299, 278] width 401 height 362
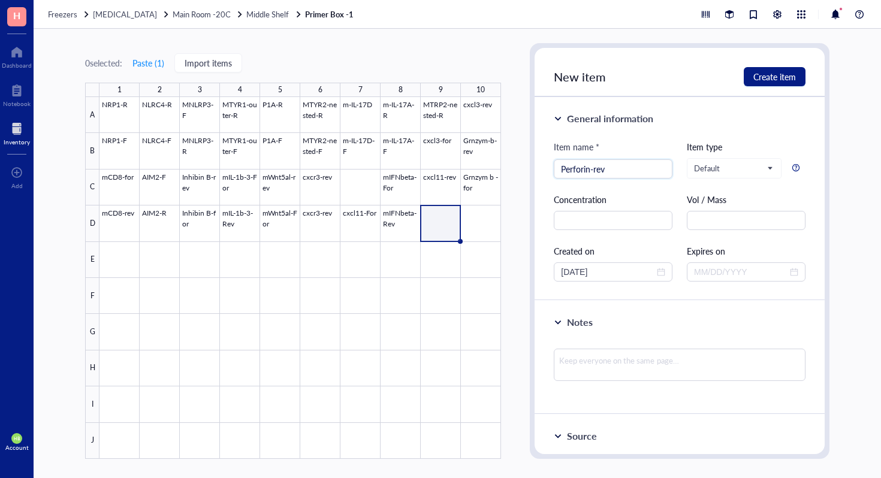
type input "Perforin-rev"
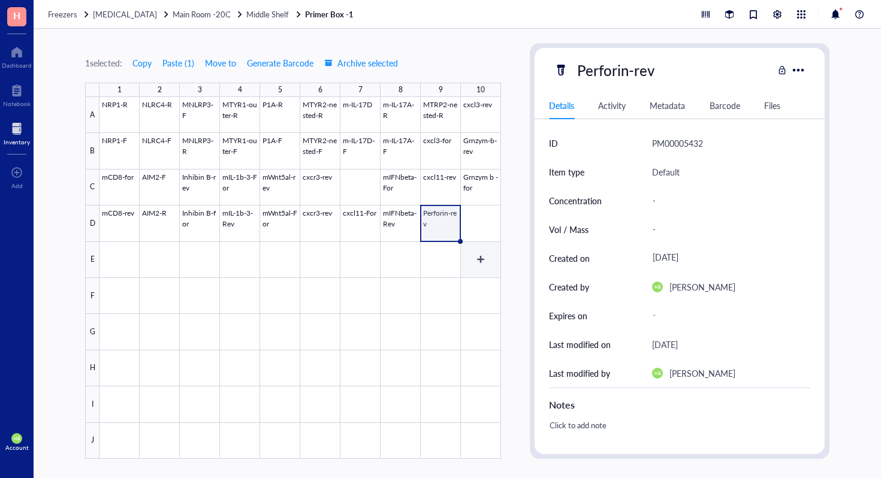
click at [486, 225] on div at bounding box center [299, 278] width 401 height 362
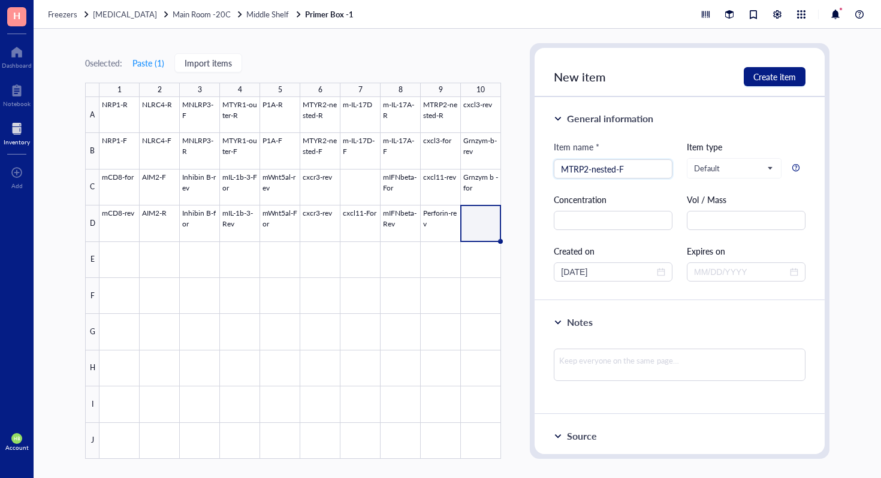
type input "MTRP2-nested-F"
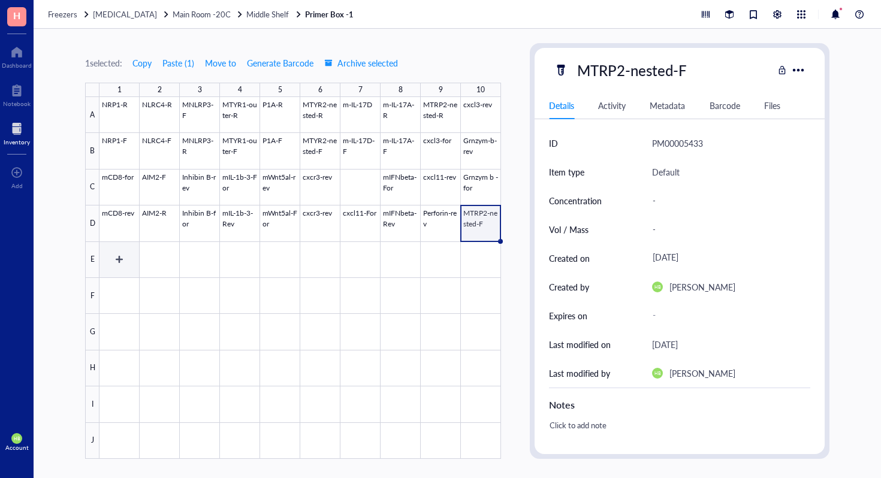
click at [128, 269] on div at bounding box center [299, 278] width 401 height 362
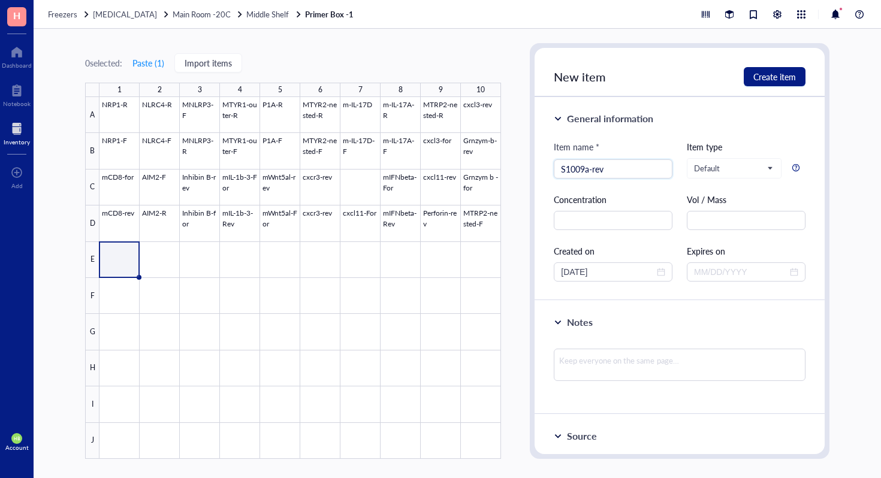
type input "S1009a-rev"
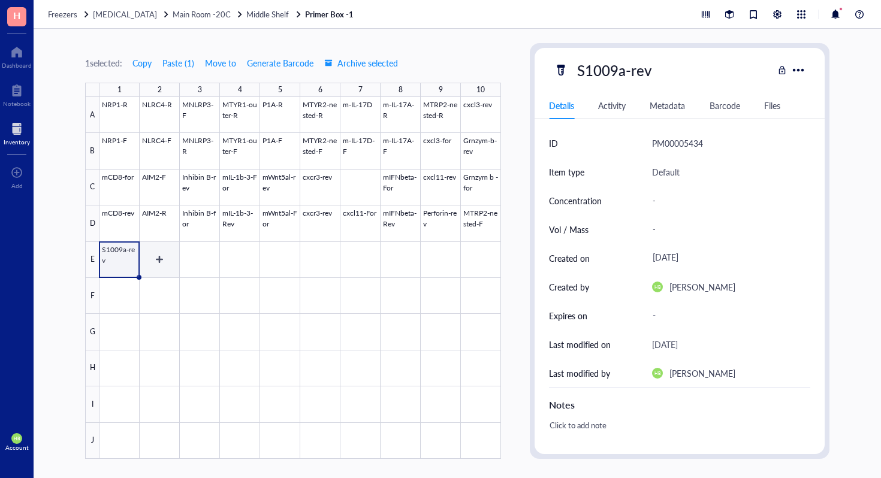
click at [168, 267] on div at bounding box center [299, 278] width 401 height 362
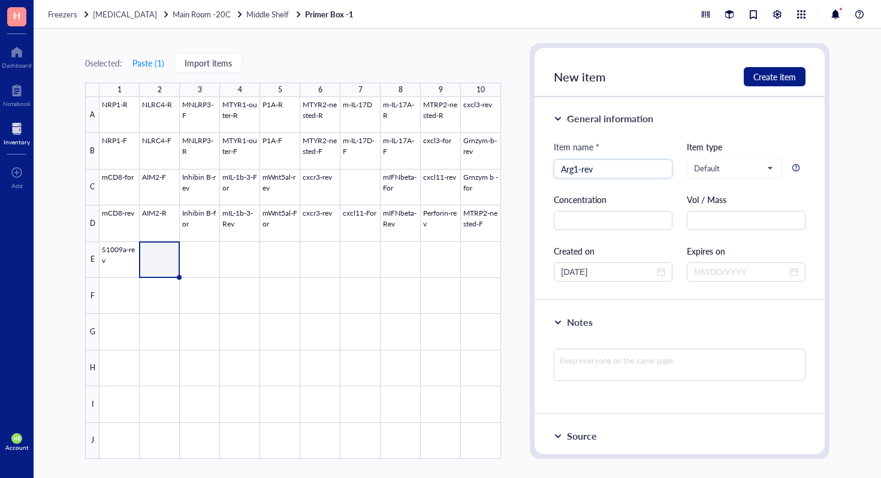
type input "Arg1-rev"
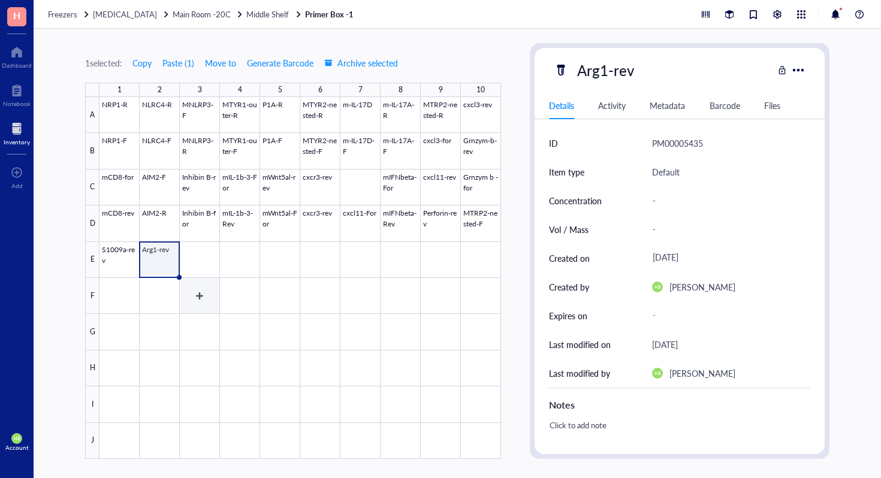
click at [231, 274] on div at bounding box center [299, 278] width 401 height 362
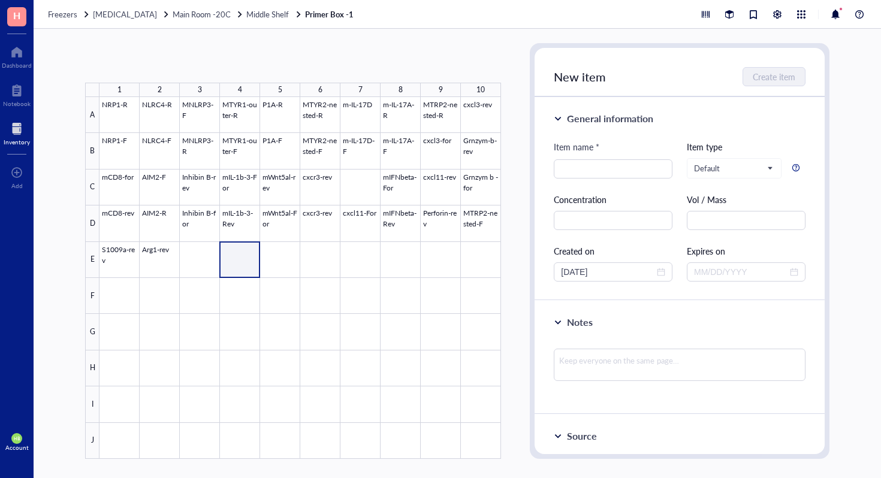
click at [200, 265] on div at bounding box center [299, 278] width 401 height 362
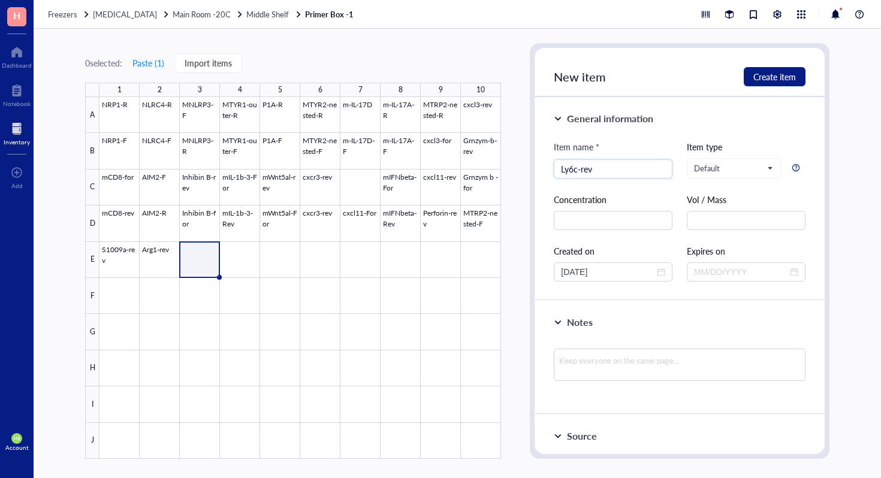
type input "Ly6c-rev"
click at [255, 261] on div at bounding box center [299, 278] width 401 height 362
type input "Cd14-rev"
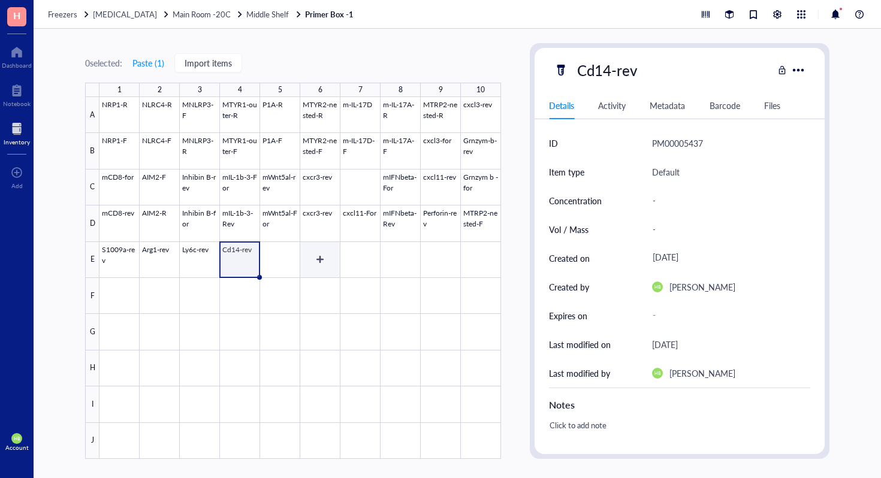
click at [301, 259] on div at bounding box center [299, 278] width 401 height 362
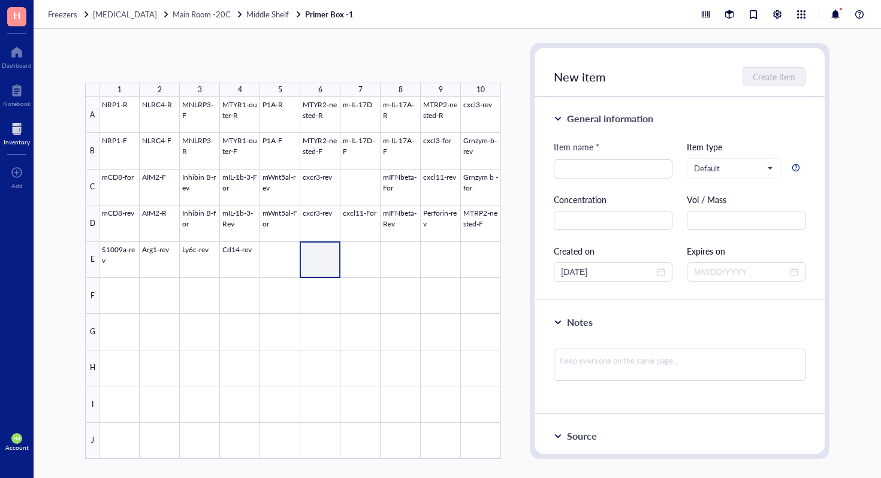
click at [285, 255] on div at bounding box center [299, 278] width 401 height 362
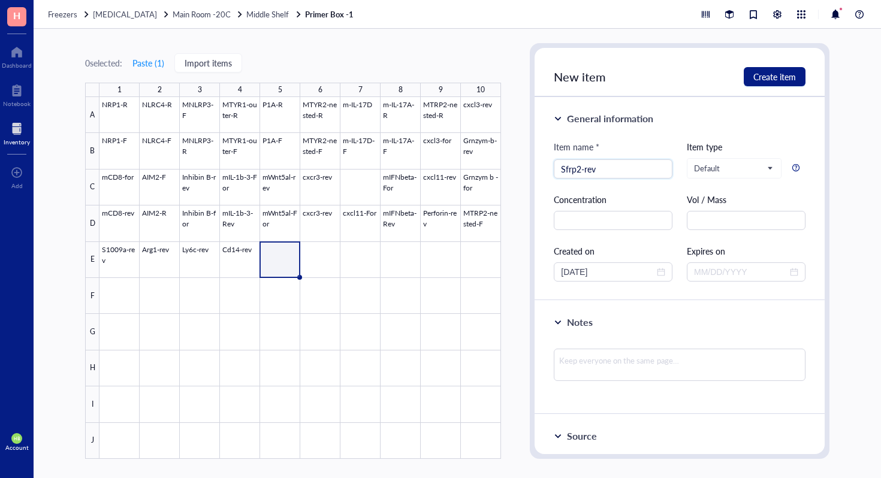
type input "Sfrp2-rev"
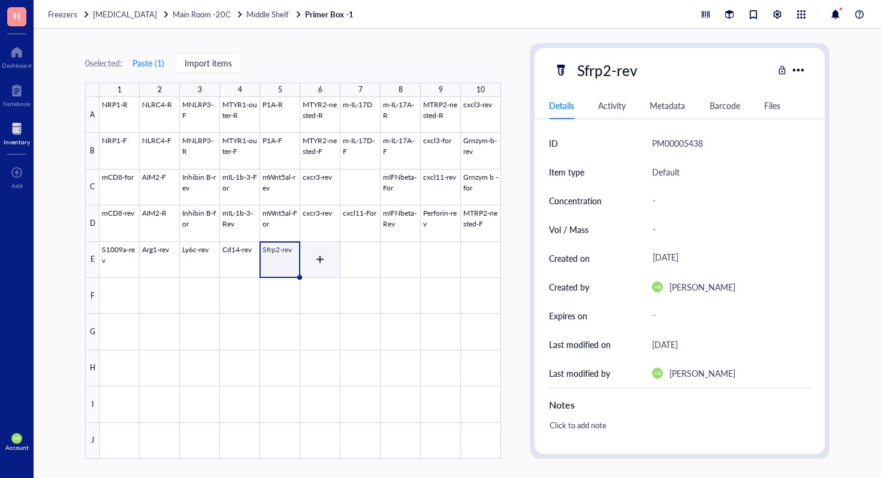
click at [325, 266] on div at bounding box center [299, 278] width 401 height 362
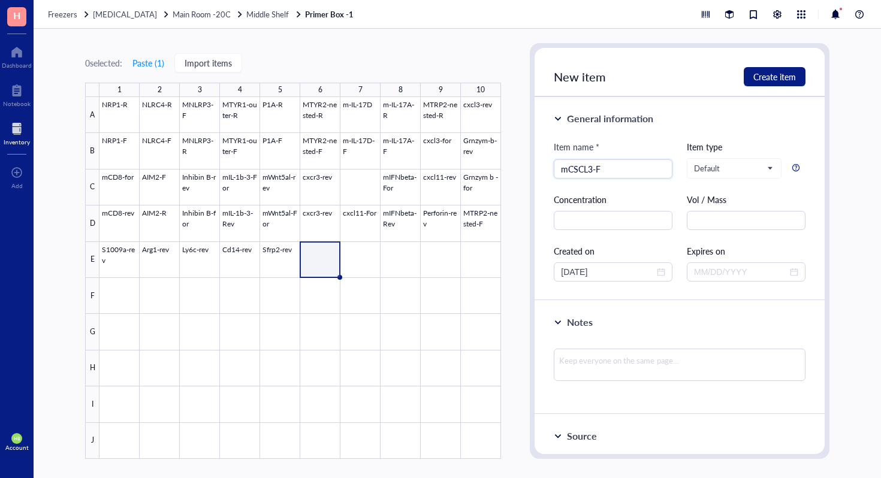
type input "mCSCL3-F"
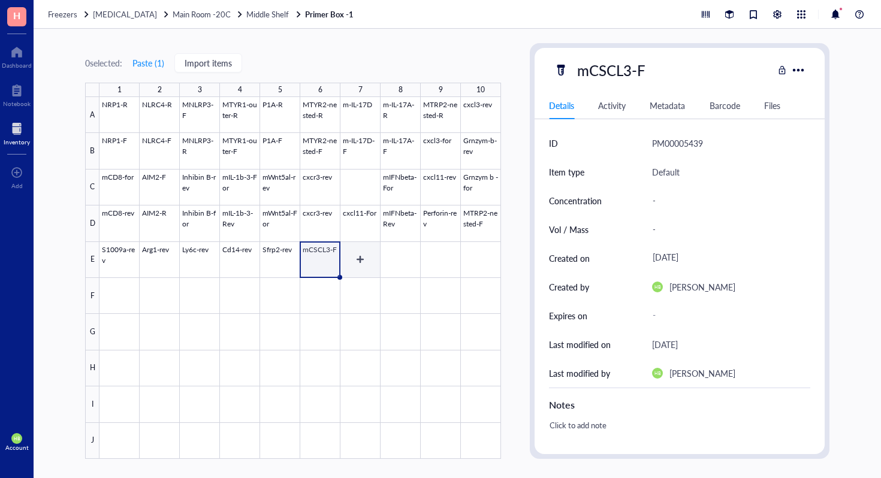
click at [353, 258] on div at bounding box center [299, 278] width 401 height 362
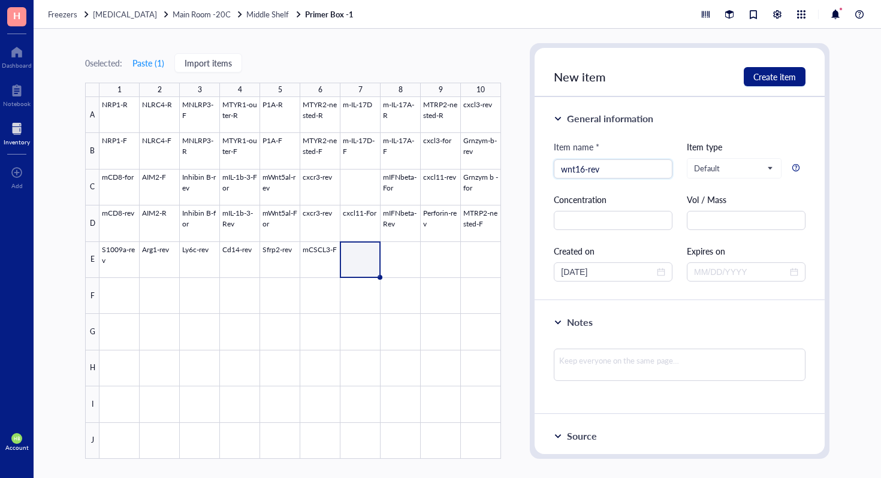
type input "wnt16-rev"
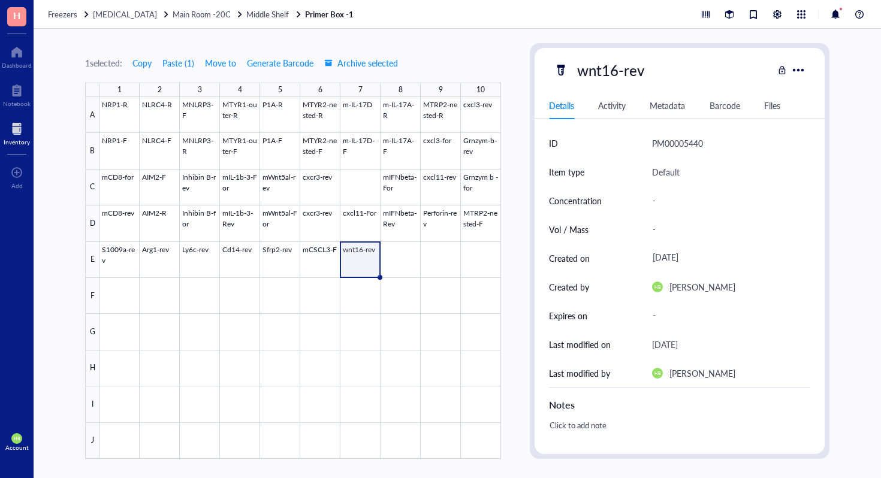
click at [409, 247] on div at bounding box center [299, 278] width 401 height 362
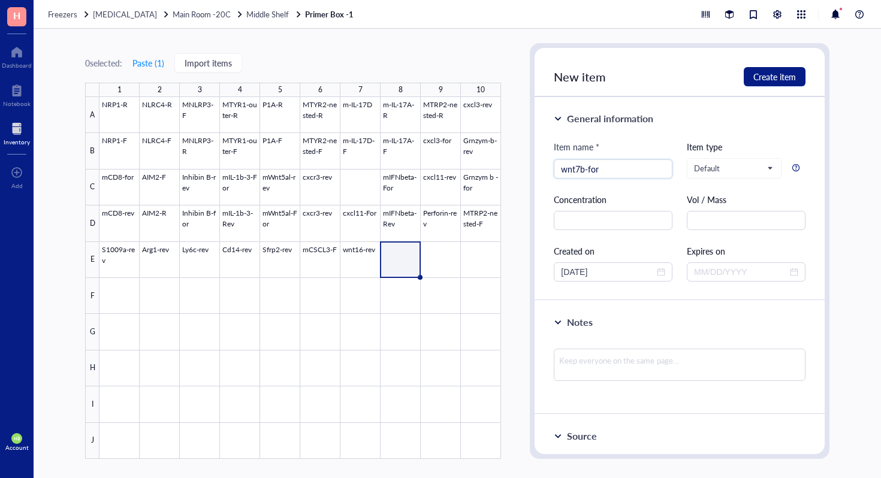
type input "wnt7b-for"
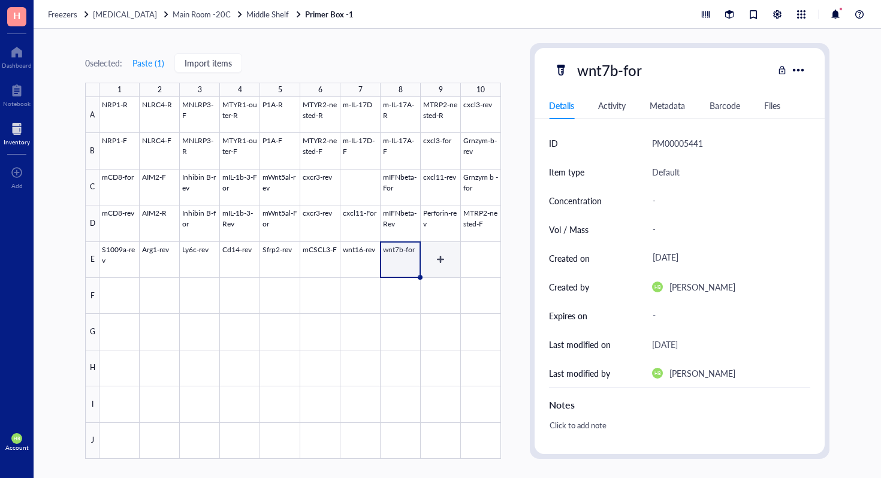
click at [443, 271] on div at bounding box center [299, 278] width 401 height 362
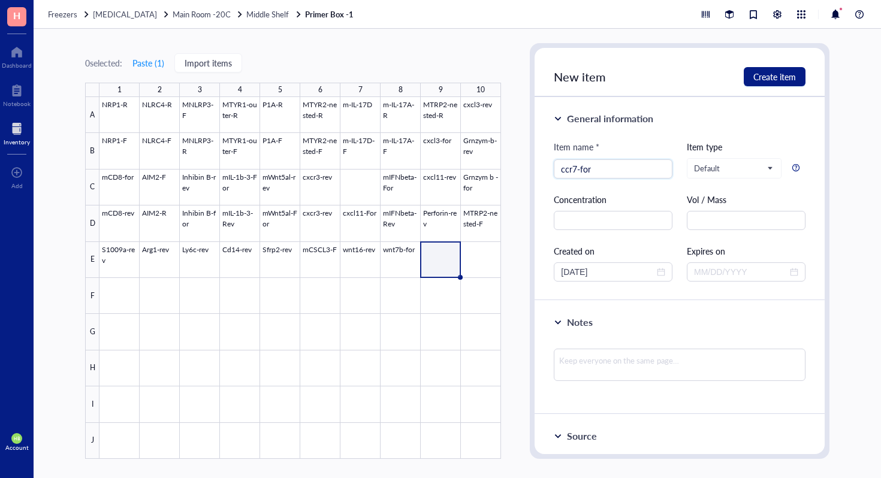
type input "ccr7-for"
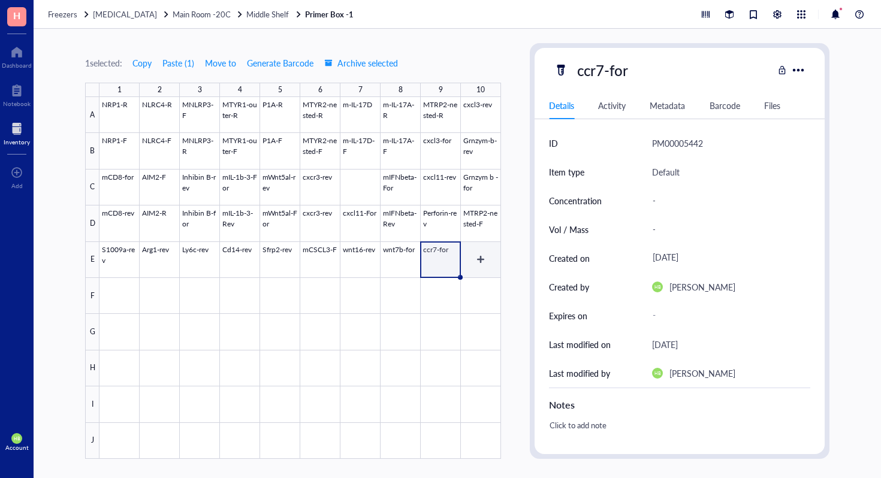
click at [486, 268] on div at bounding box center [299, 278] width 401 height 362
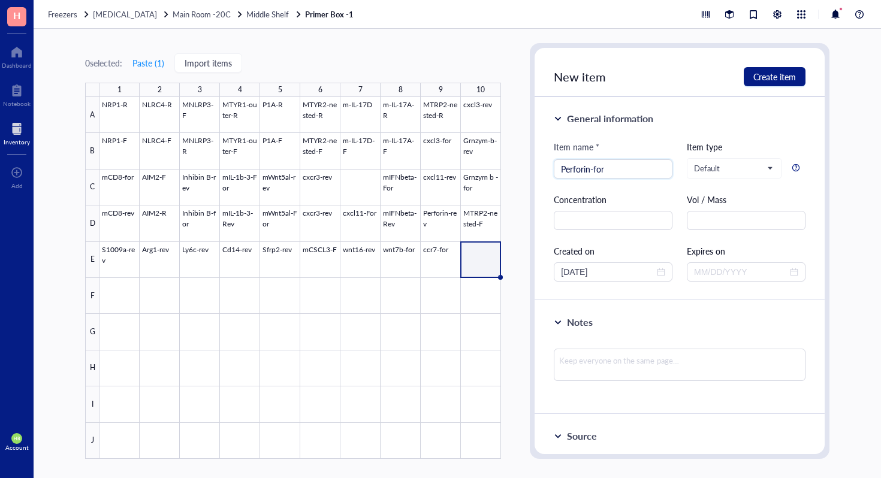
type input "Perforin-for"
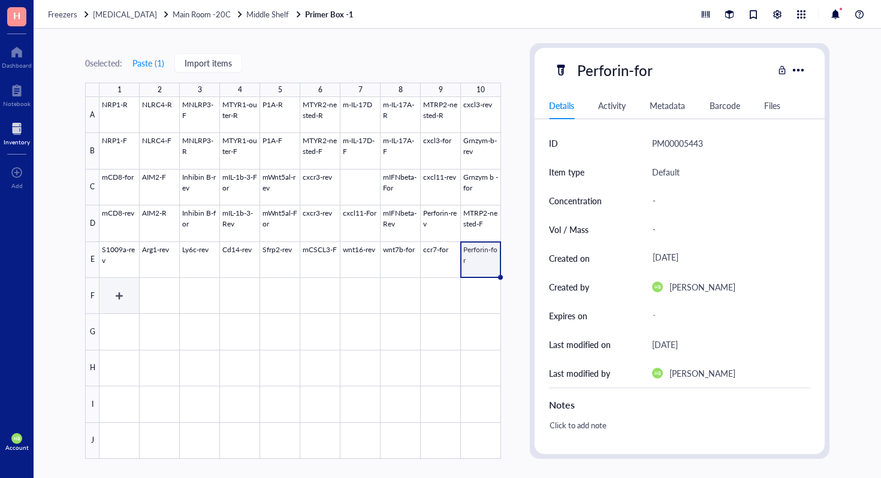
click at [129, 306] on div at bounding box center [299, 278] width 401 height 362
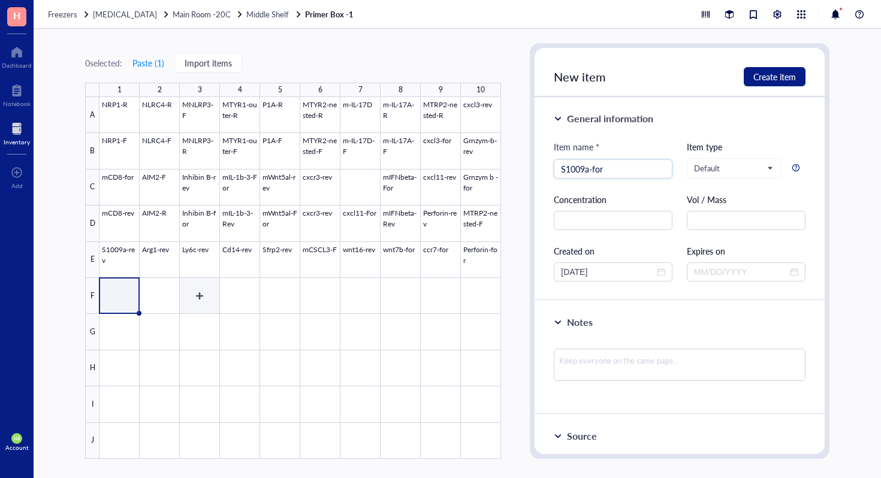
type input "S1009a-for"
click at [168, 291] on div at bounding box center [299, 278] width 401 height 362
type input "Arg1-for"
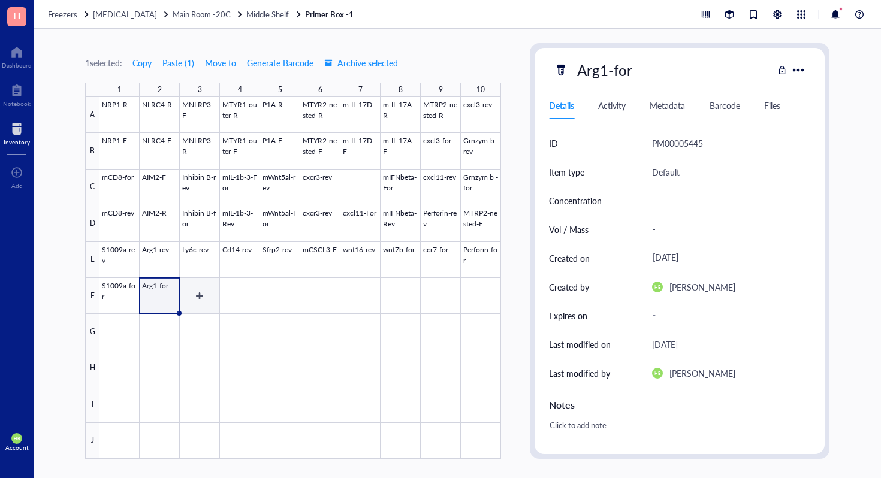
click at [193, 293] on div at bounding box center [299, 278] width 401 height 362
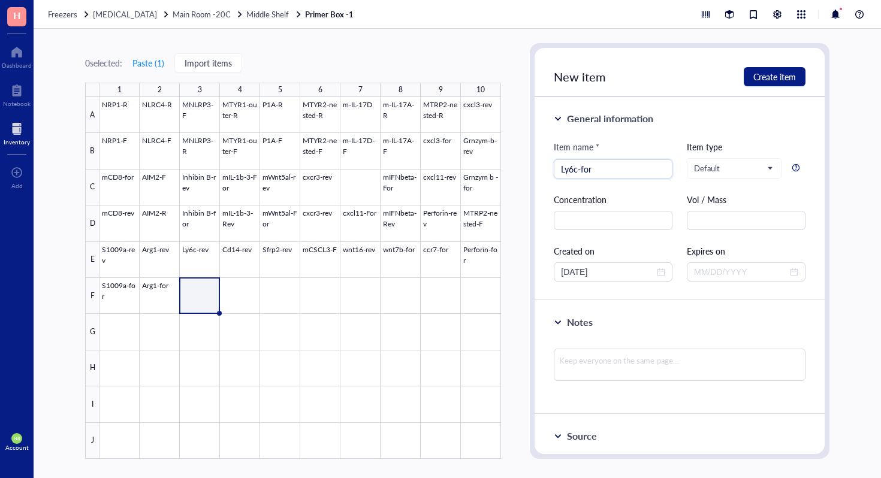
type input "Ly6c-for"
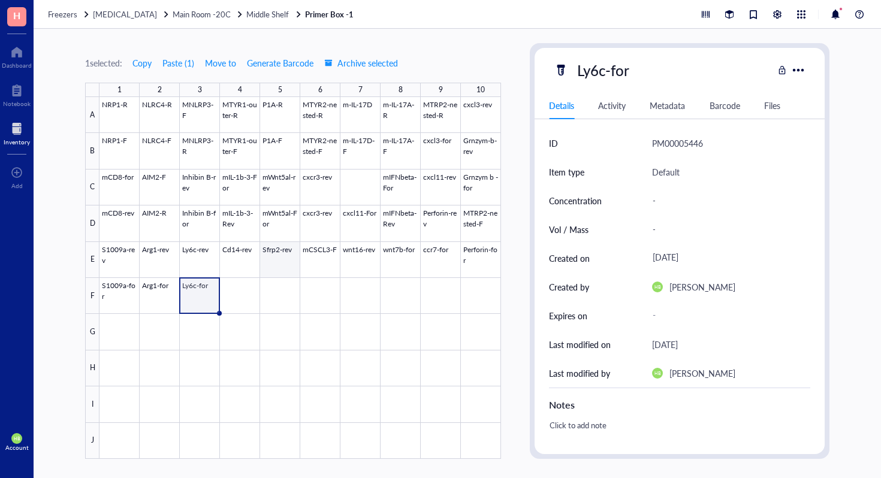
click at [246, 295] on div at bounding box center [299, 278] width 401 height 362
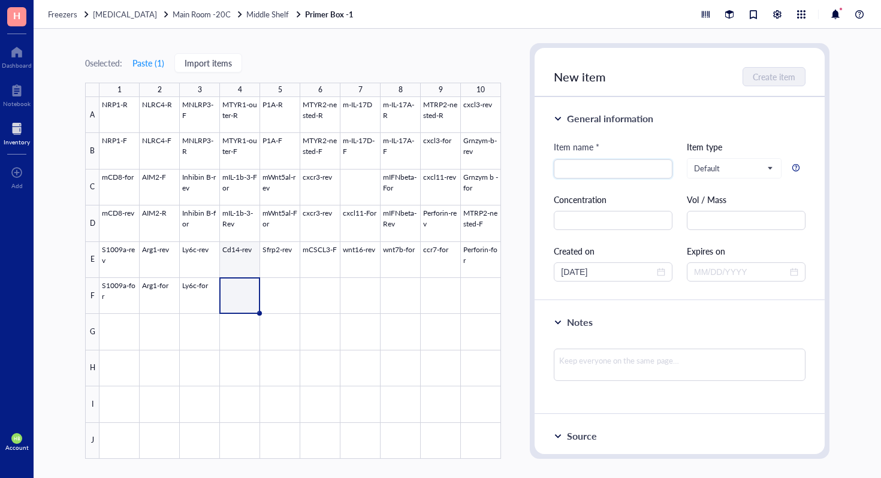
click at [231, 247] on div at bounding box center [299, 278] width 401 height 362
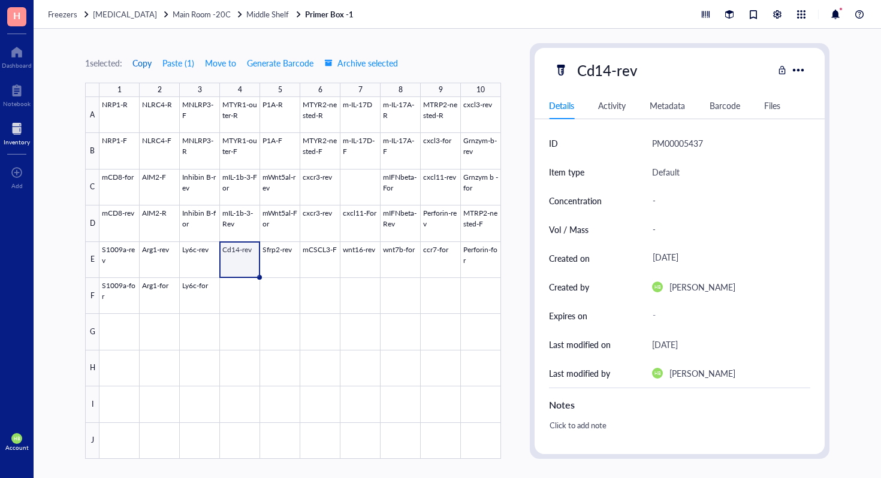
click at [144, 61] on span "Copy" at bounding box center [141, 63] width 19 height 10
click at [229, 291] on div at bounding box center [299, 278] width 401 height 362
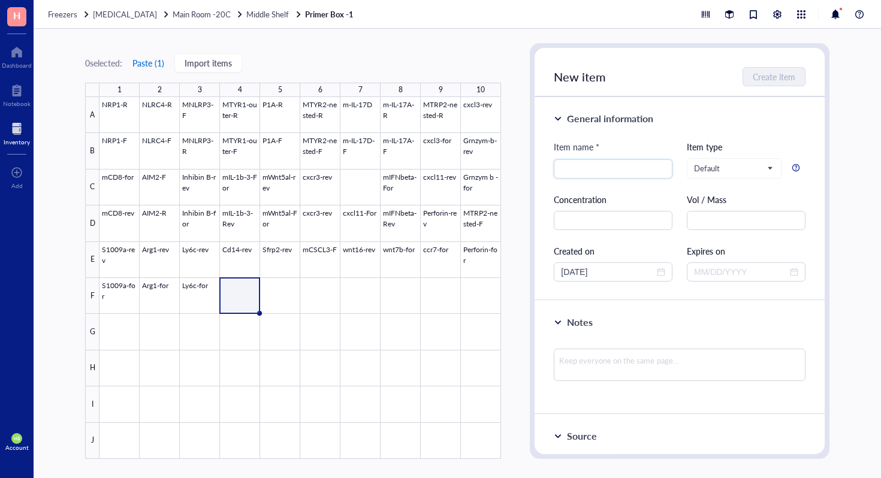
click at [154, 59] on button "Paste ( 1 )" at bounding box center [148, 62] width 33 height 19
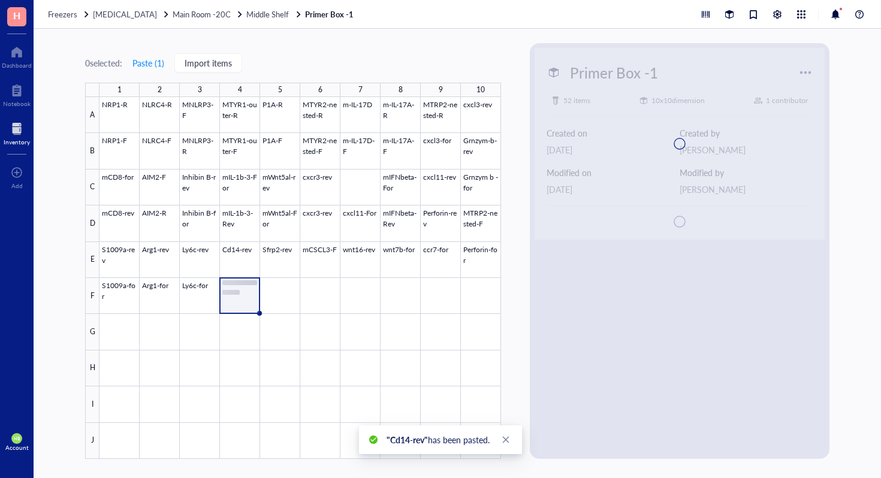
click at [642, 66] on div at bounding box center [679, 144] width 290 height 192
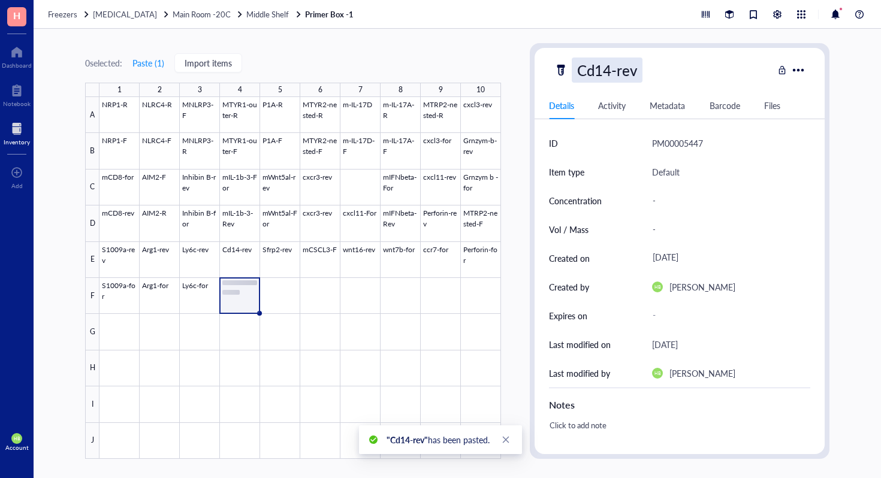
click at [618, 66] on div "Cd14-rev" at bounding box center [607, 70] width 71 height 25
type input "Cd14-for"
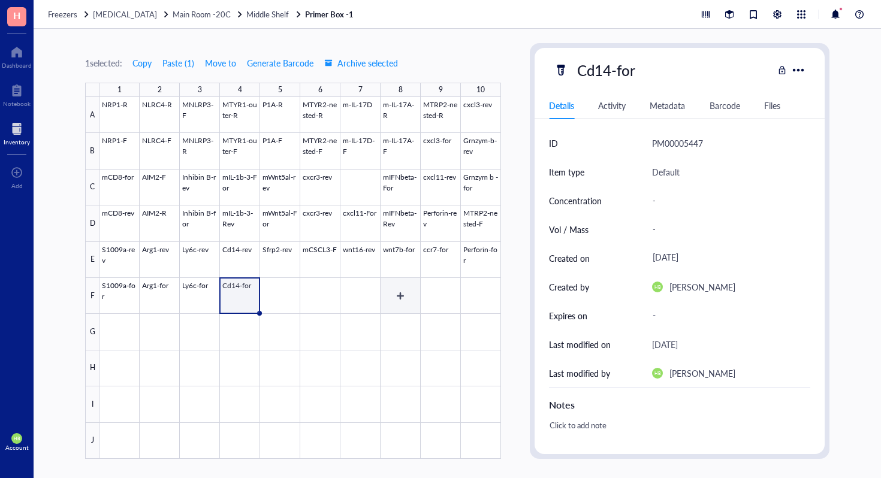
click at [401, 310] on div at bounding box center [299, 278] width 401 height 362
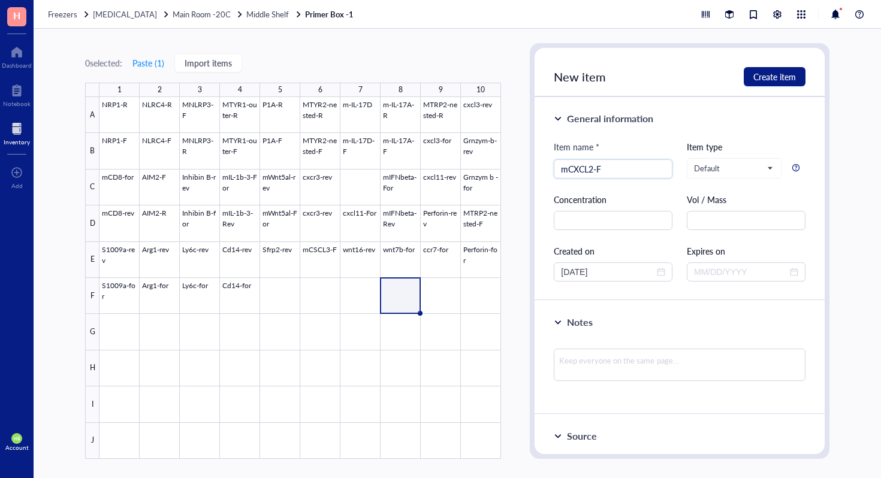
type input "mCXCL2-F"
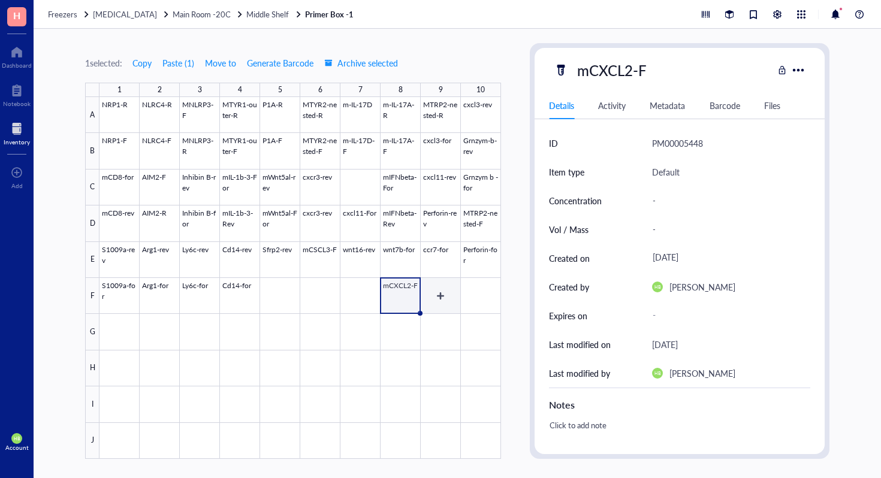
click at [455, 301] on div at bounding box center [299, 278] width 401 height 362
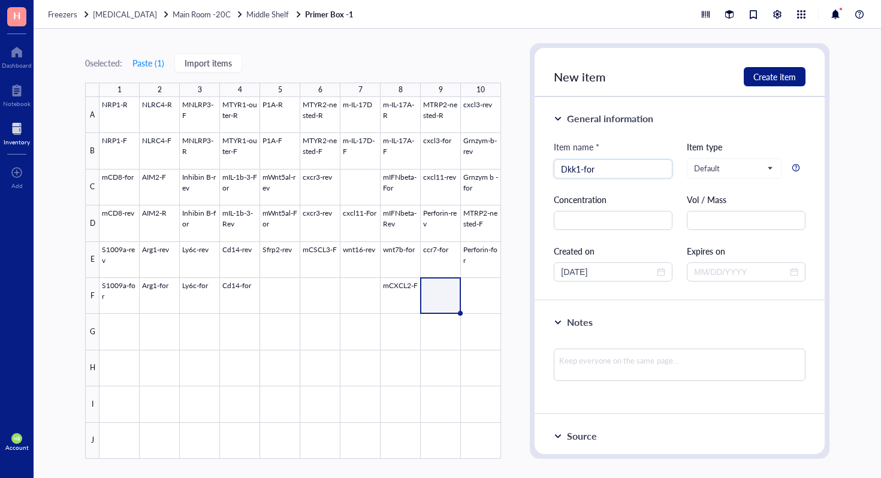
type input "Dkk1-for"
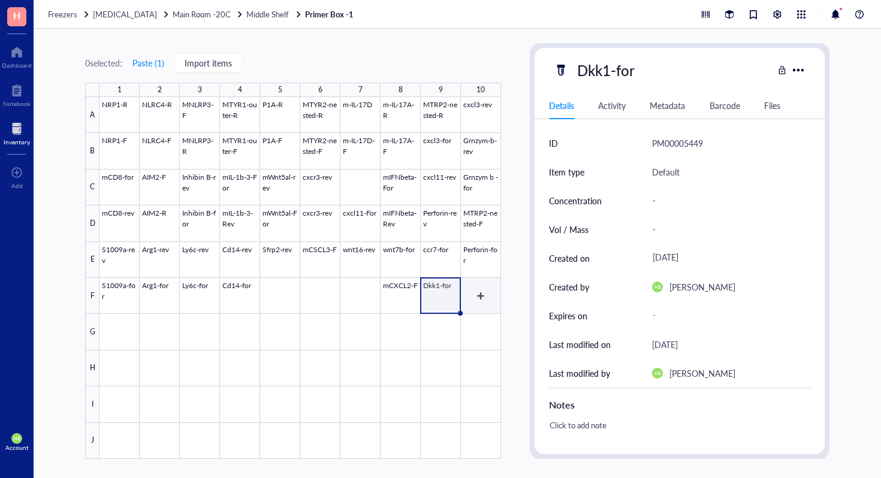
click at [484, 290] on div at bounding box center [299, 278] width 401 height 362
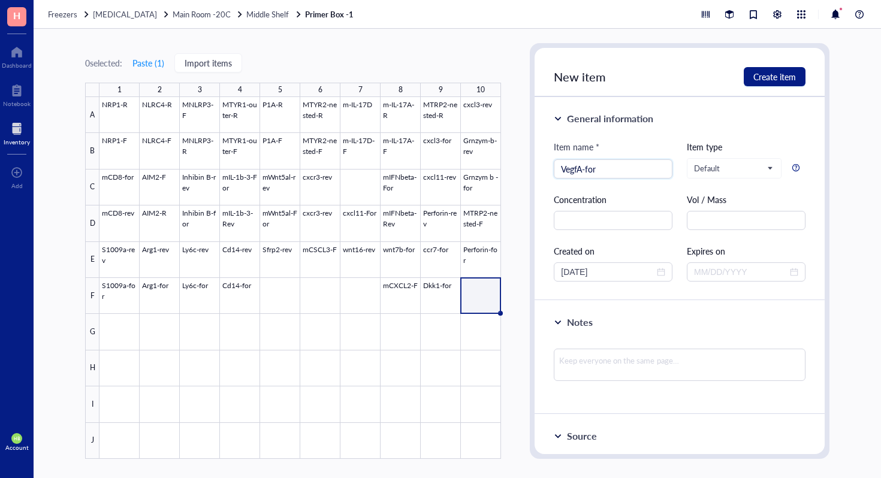
type input "VegfA-for"
click at [275, 292] on div at bounding box center [299, 278] width 401 height 362
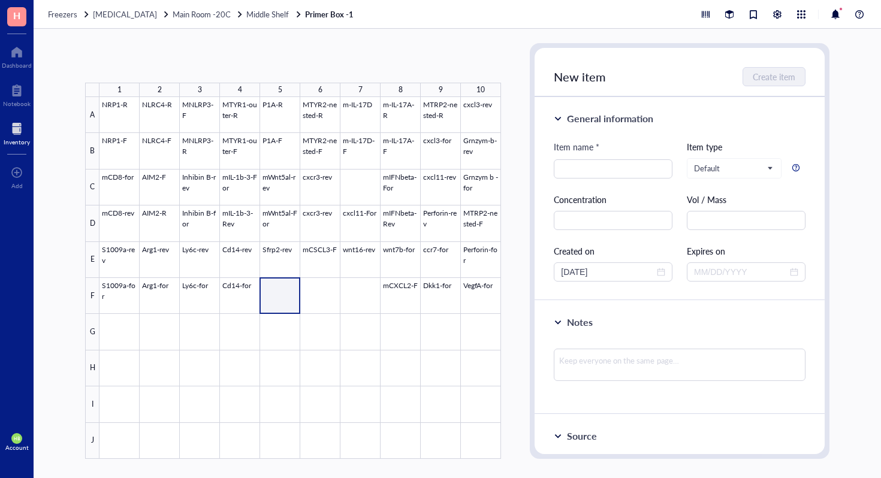
click at [277, 265] on div at bounding box center [299, 278] width 401 height 362
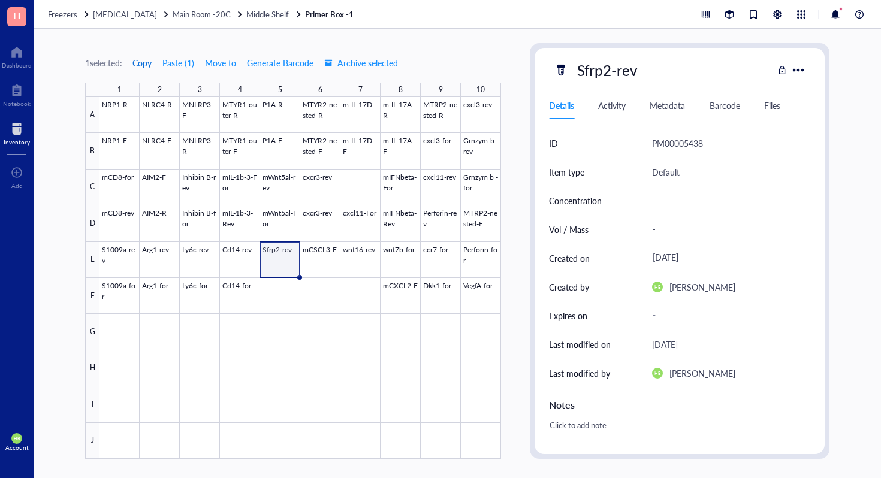
click at [147, 64] on span "Copy" at bounding box center [141, 63] width 19 height 10
click at [266, 285] on div at bounding box center [299, 278] width 401 height 362
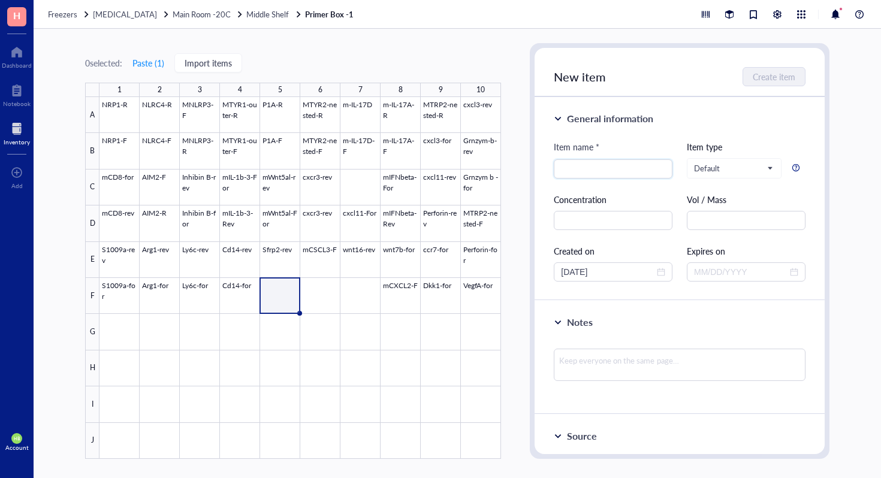
click at [607, 63] on div "New item Create item" at bounding box center [679, 72] width 290 height 49
click at [154, 65] on button "Paste ( 1 )" at bounding box center [148, 62] width 33 height 19
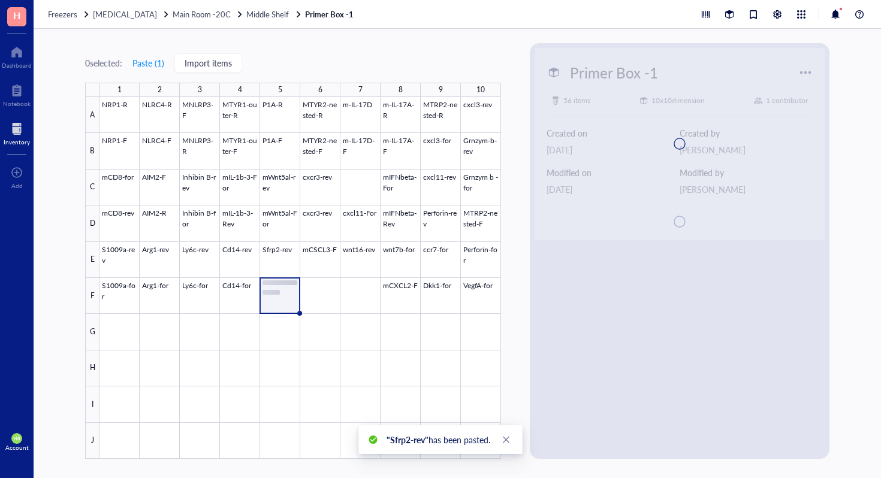
click at [625, 69] on div at bounding box center [679, 144] width 290 height 192
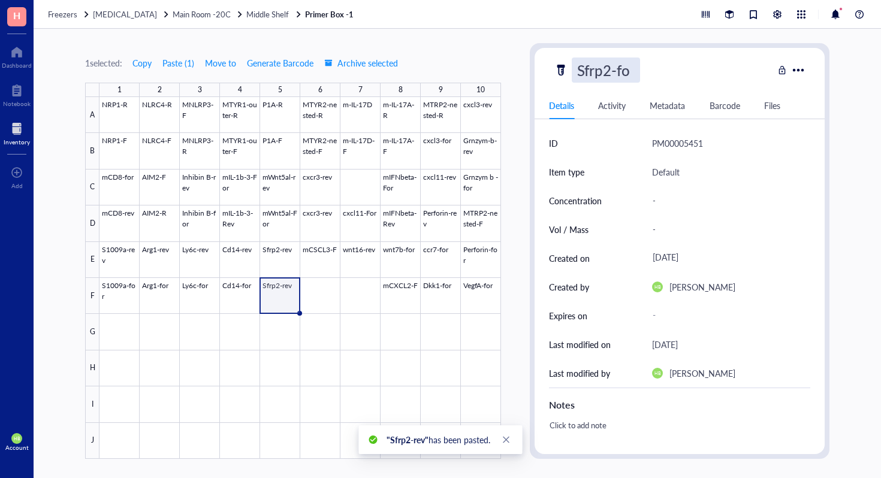
type input "Sfrp2-for"
click at [339, 256] on div at bounding box center [299, 278] width 401 height 362
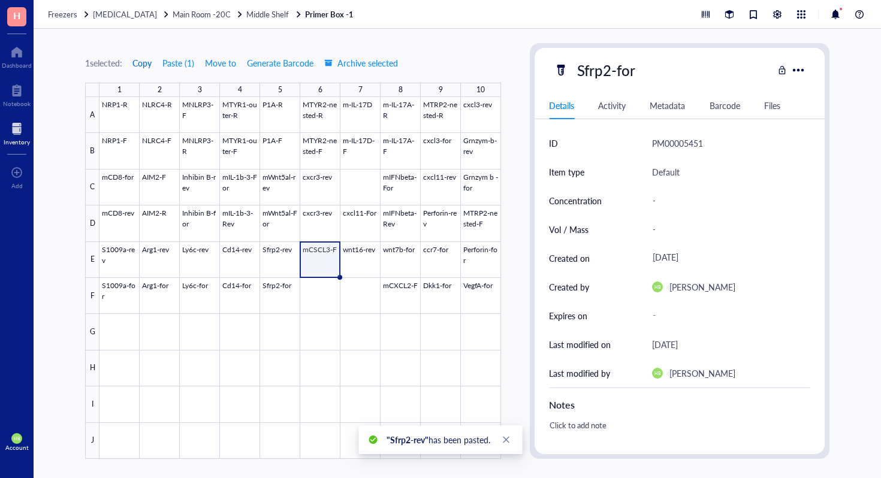
click at [146, 68] on span "Copy" at bounding box center [141, 63] width 19 height 10
click at [322, 287] on div at bounding box center [299, 278] width 401 height 362
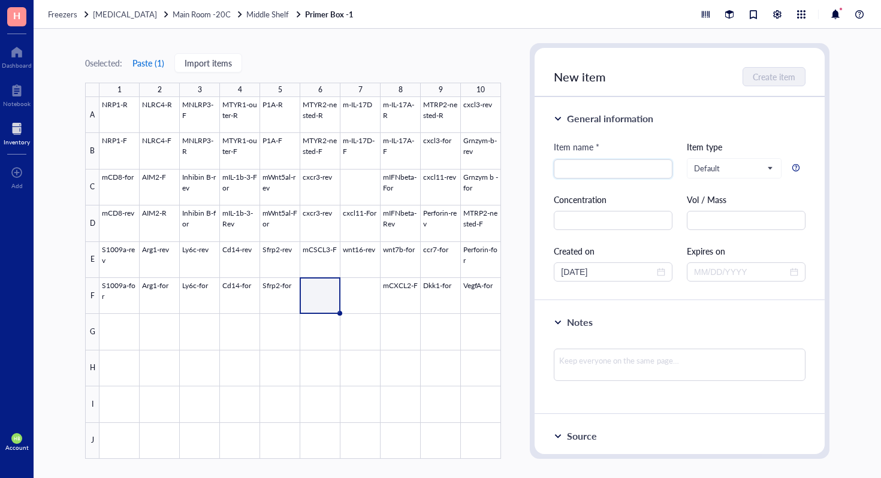
click at [158, 66] on button "Paste ( 1 )" at bounding box center [148, 62] width 33 height 19
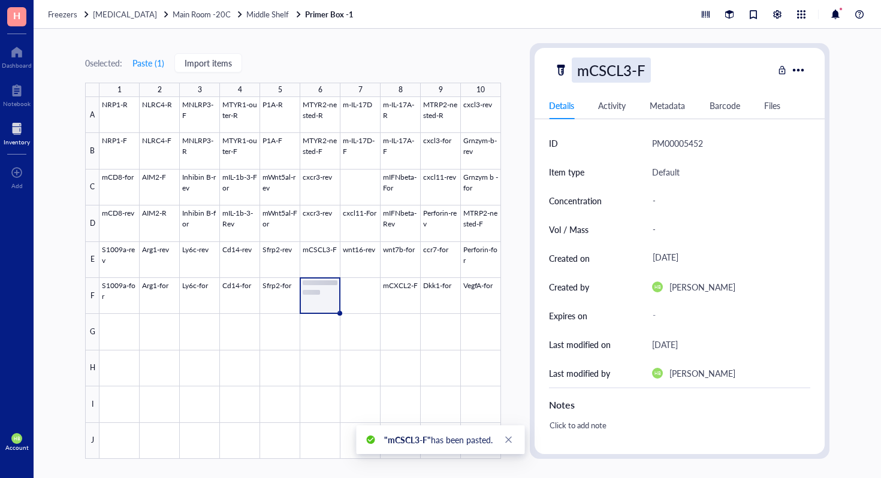
click at [642, 71] on div "mCSCL3-F" at bounding box center [611, 70] width 79 height 25
type input "mCSCL3-R"
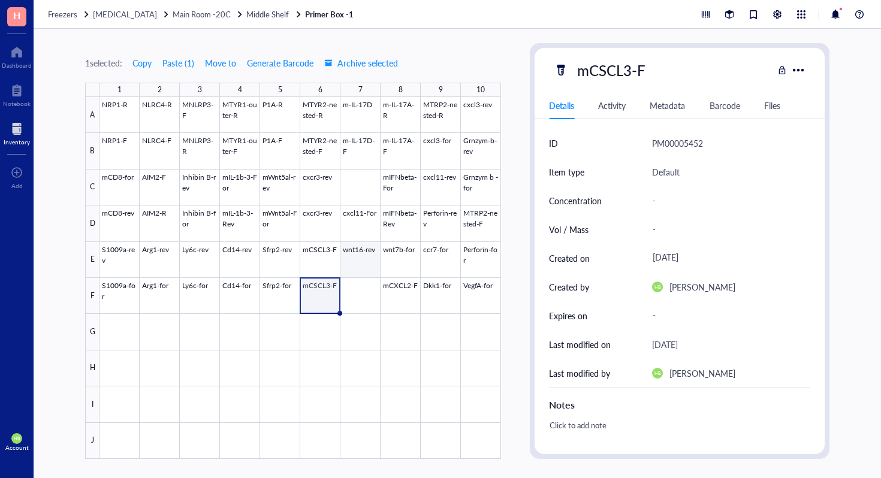
click at [357, 259] on div at bounding box center [299, 278] width 401 height 362
click at [145, 63] on span "Copy" at bounding box center [141, 63] width 19 height 10
click at [356, 290] on div at bounding box center [299, 278] width 401 height 362
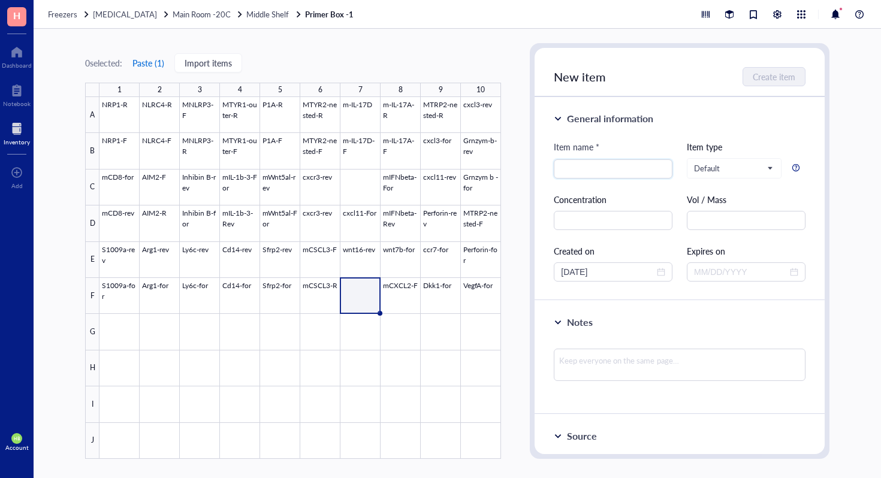
click at [160, 69] on button "Paste ( 1 )" at bounding box center [148, 62] width 33 height 19
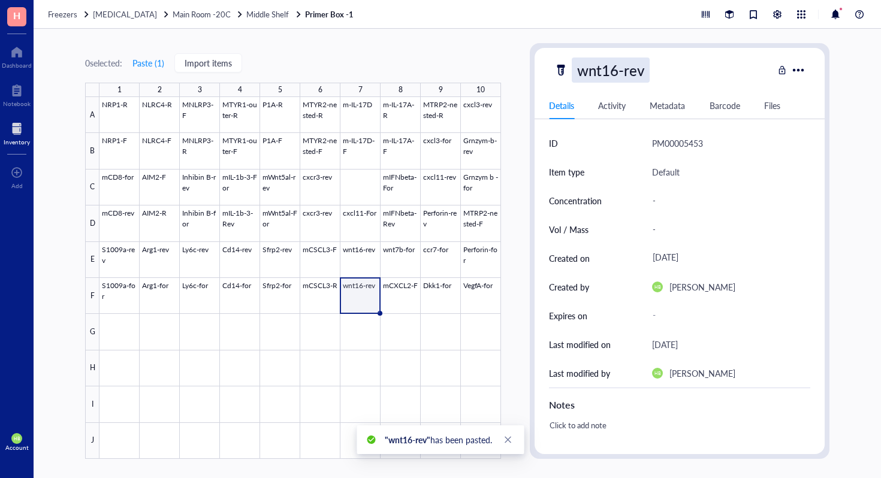
click at [636, 69] on div "wnt16-rev" at bounding box center [611, 70] width 78 height 25
type input "wnt16-for"
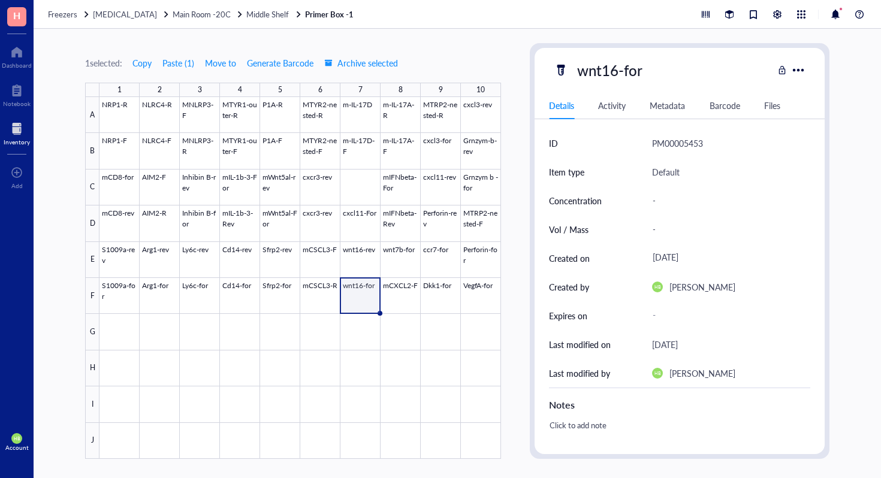
click at [110, 336] on div at bounding box center [299, 278] width 401 height 362
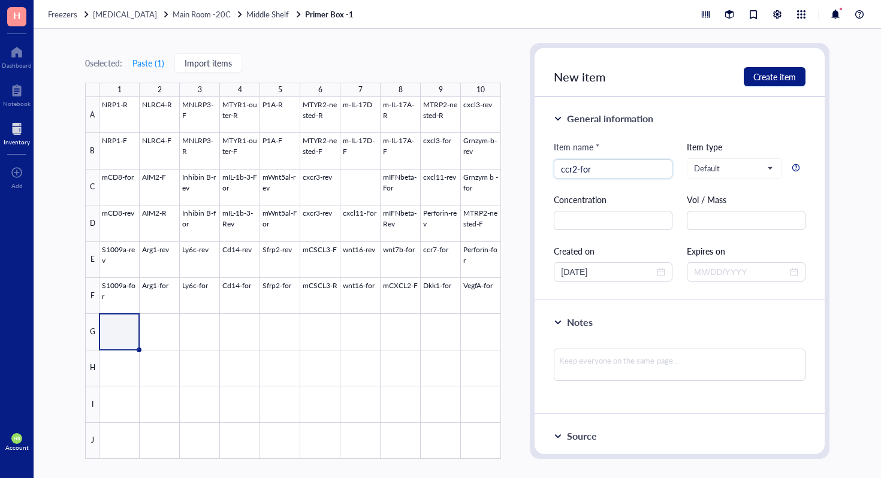
type input "ccr2-for"
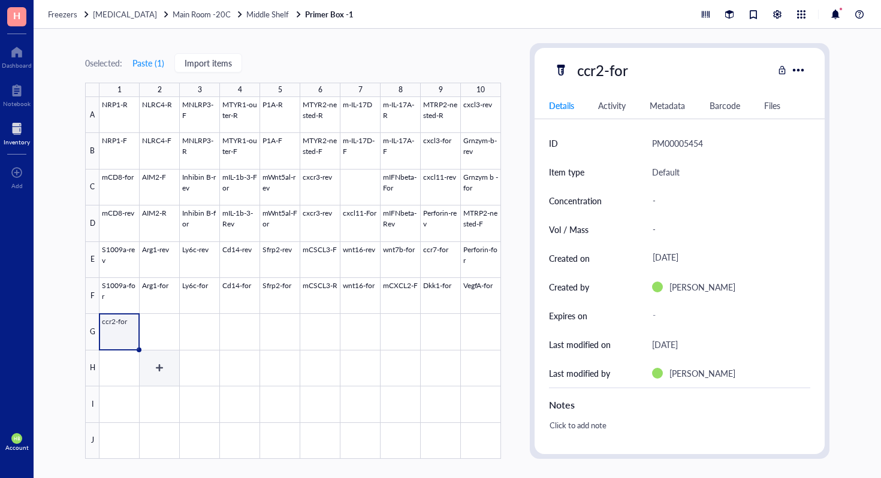
click at [155, 356] on div at bounding box center [299, 278] width 401 height 362
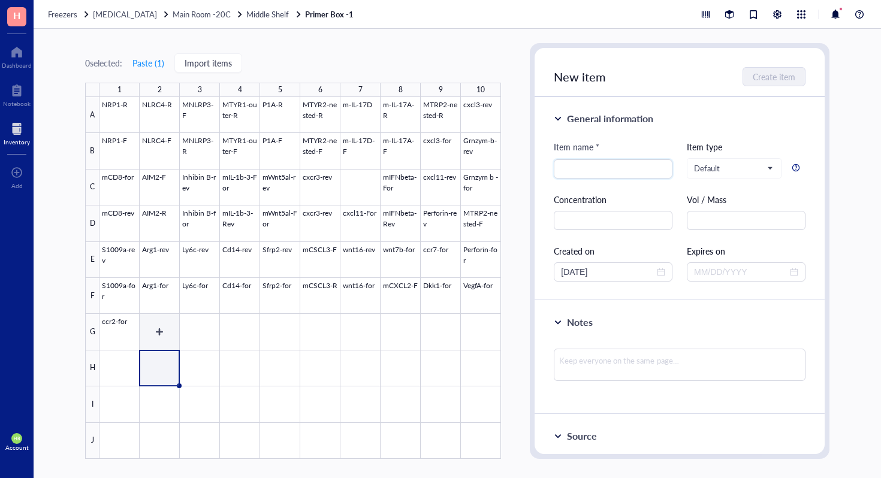
click at [155, 349] on div at bounding box center [299, 278] width 401 height 362
type input "Cd11b-for"
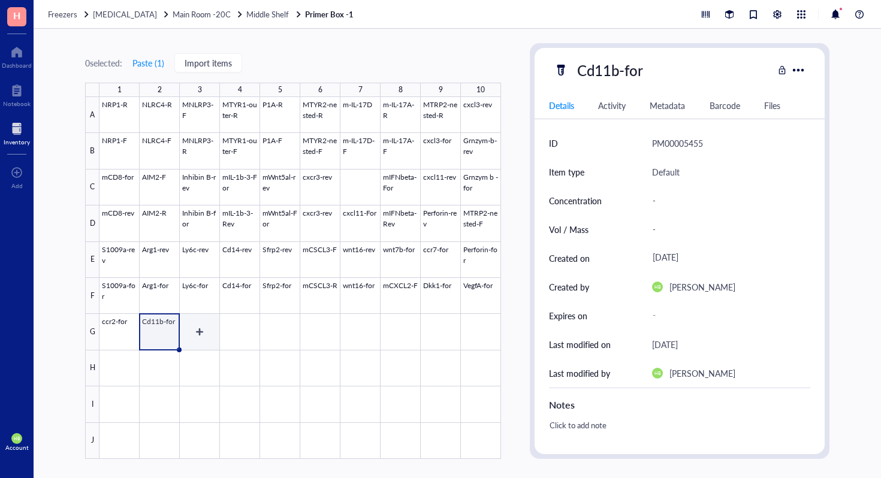
click at [198, 335] on div at bounding box center [299, 278] width 401 height 362
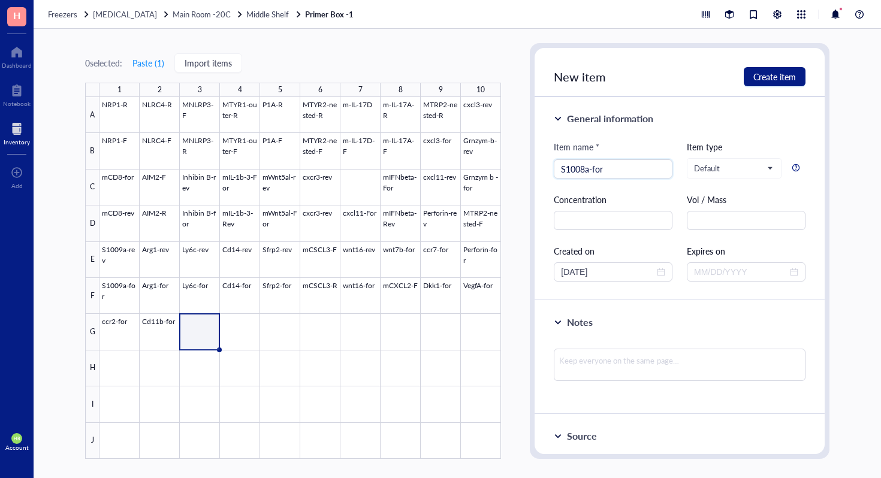
type input "S1008a-for"
click at [271, 320] on div at bounding box center [299, 278] width 401 height 362
type input "ccl21-for"
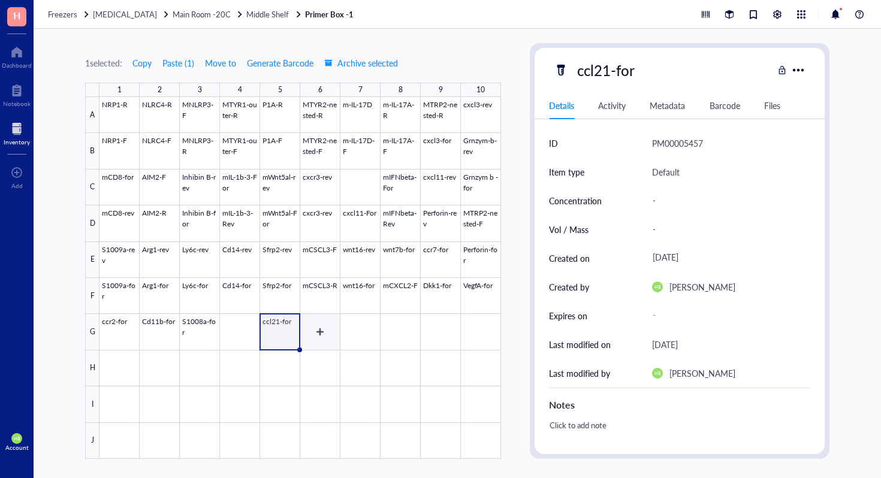
click at [315, 343] on div at bounding box center [299, 278] width 401 height 362
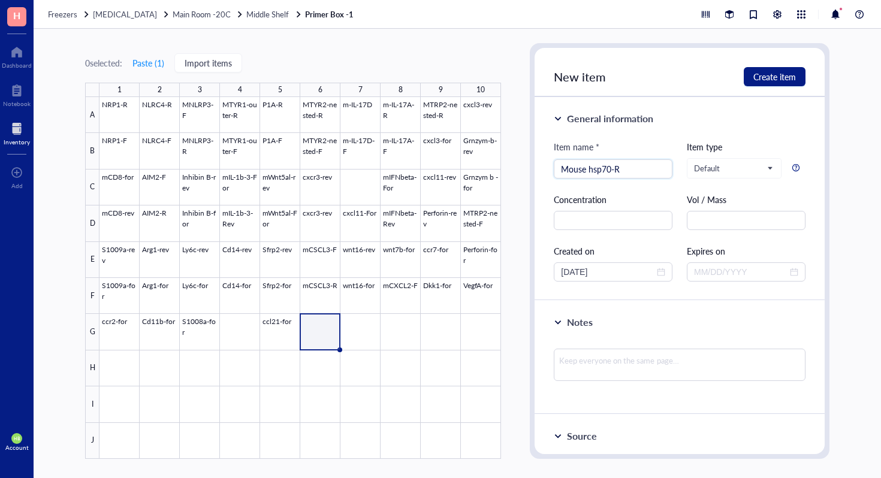
type input "Mouse hsp70-R"
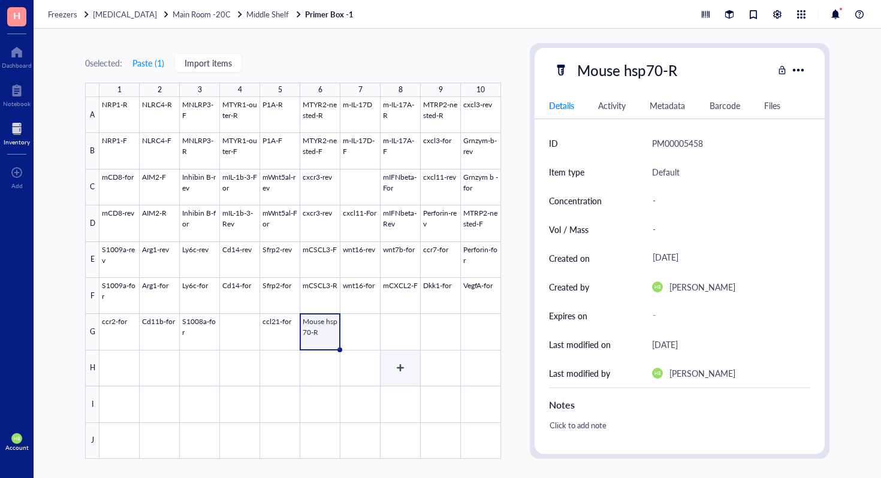
click at [361, 328] on div at bounding box center [299, 278] width 401 height 362
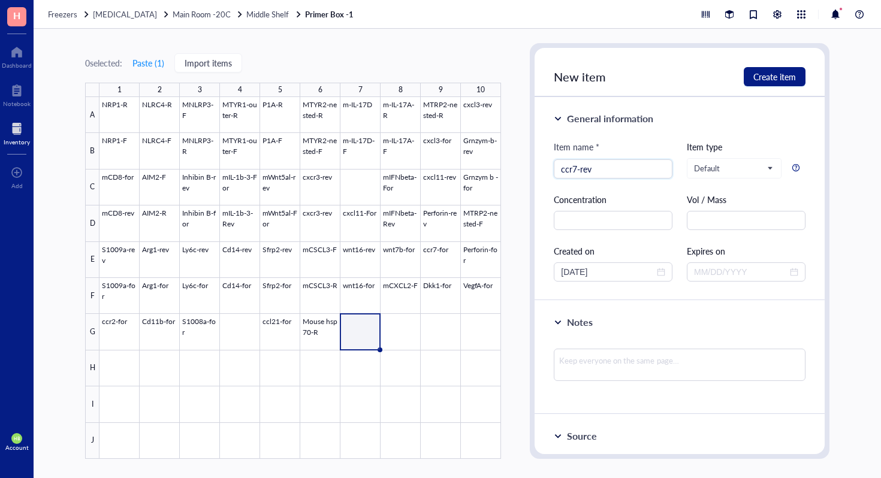
type input "ccr7-rev"
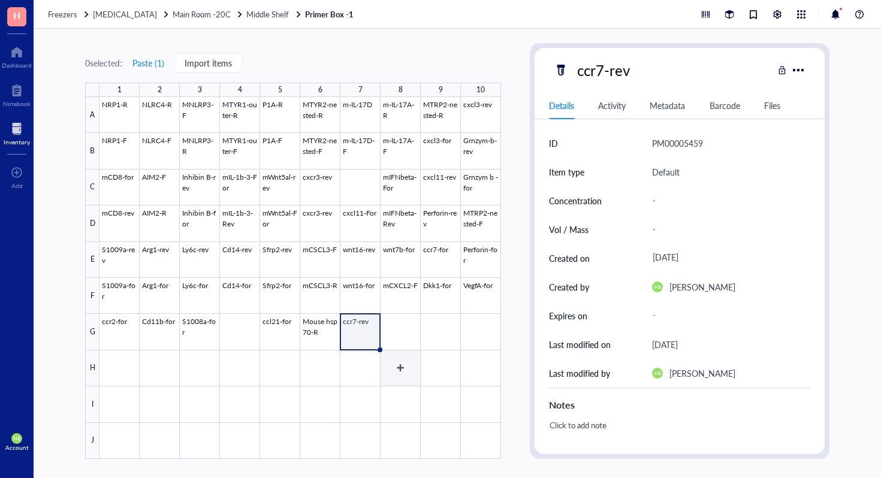
click at [397, 330] on div at bounding box center [299, 278] width 401 height 362
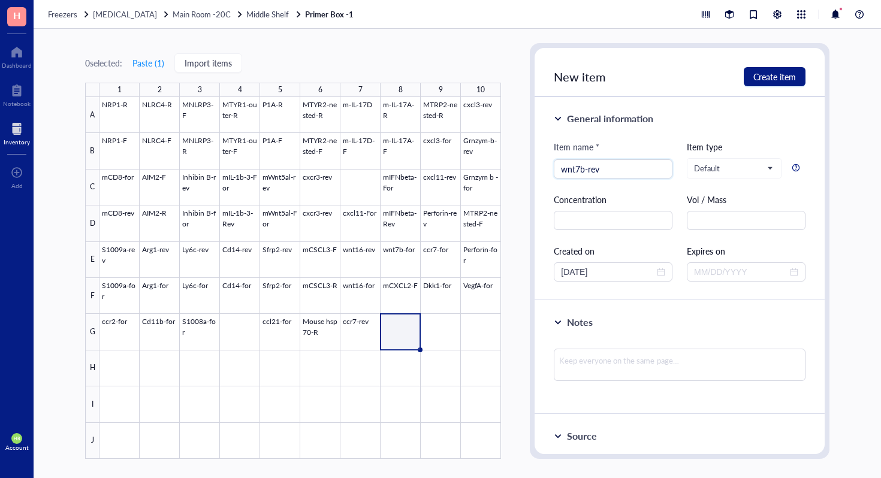
type input "wnt7b-rev"
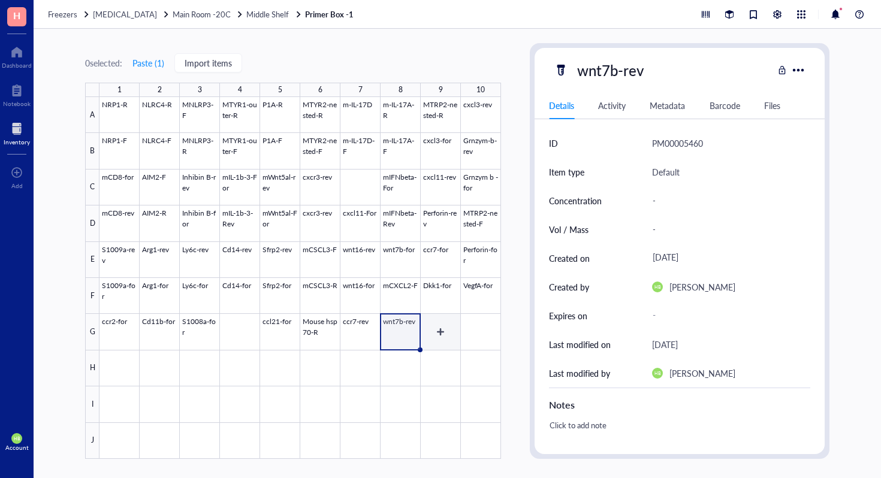
click at [431, 332] on div at bounding box center [299, 278] width 401 height 362
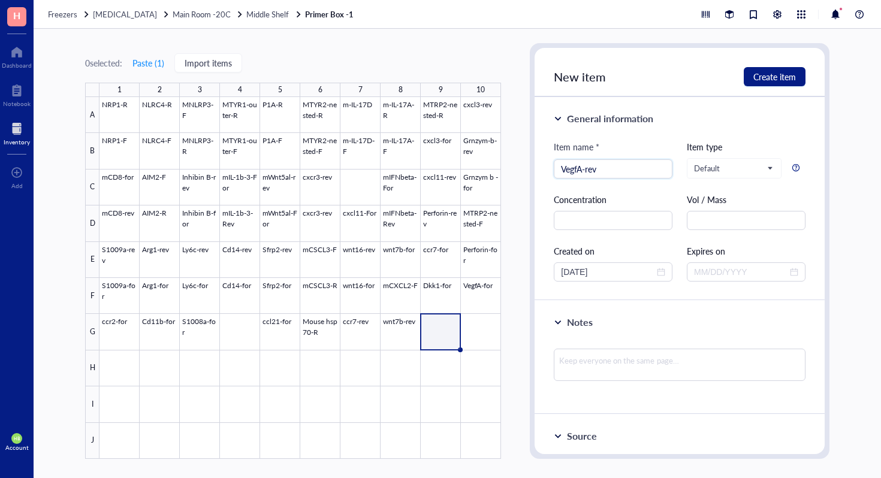
type input "VegfA-rev"
click at [491, 329] on div at bounding box center [299, 278] width 401 height 362
type input "Dkk1-rev"
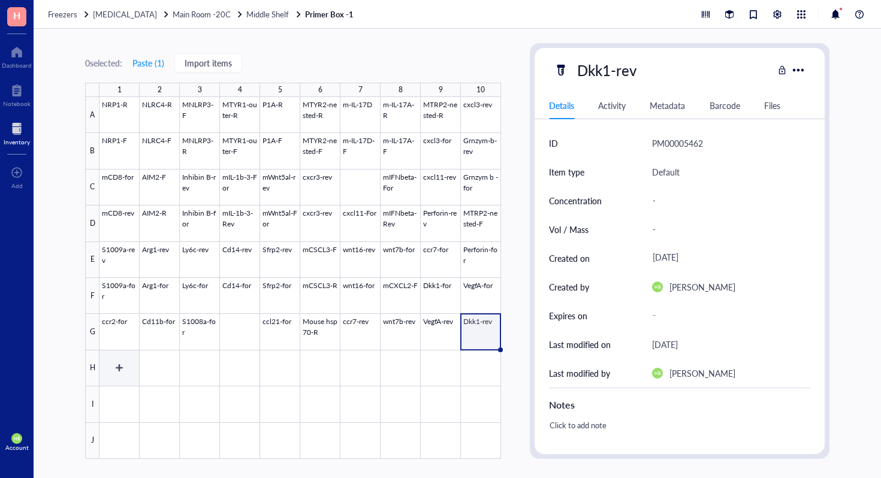
click at [116, 368] on div at bounding box center [299, 278] width 401 height 362
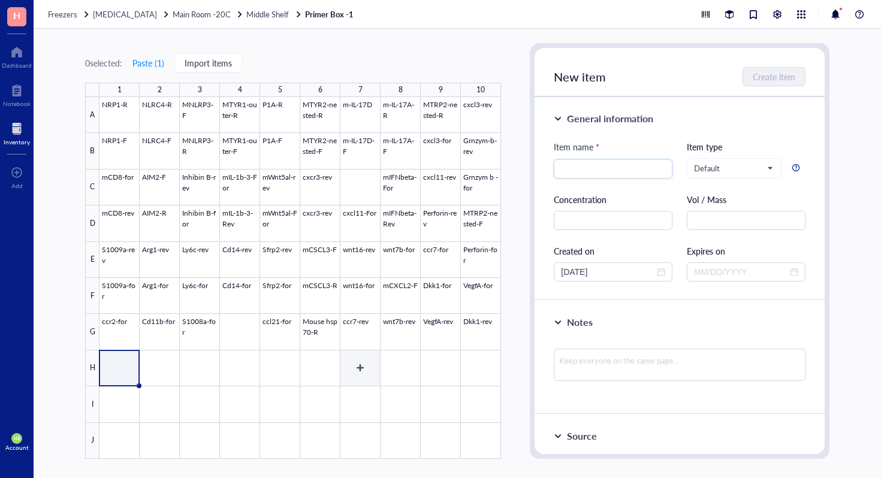
click at [365, 365] on div at bounding box center [299, 278] width 401 height 362
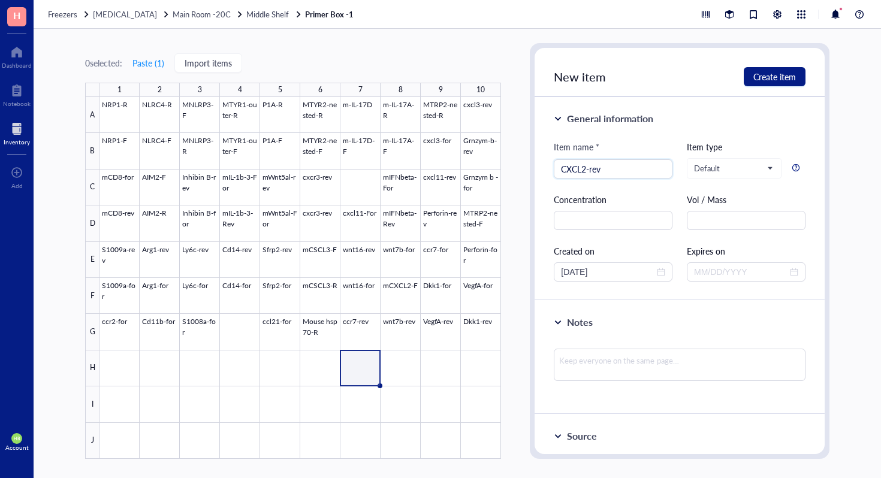
type input "CXCL2-rev"
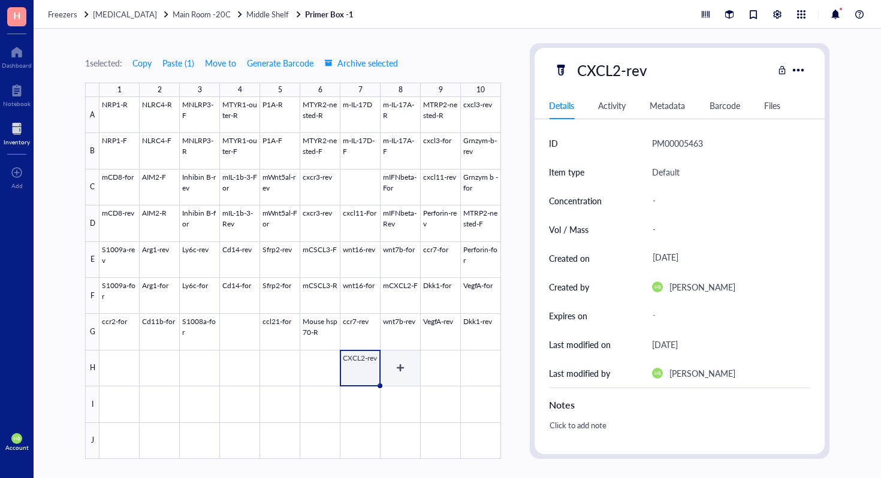
click at [405, 371] on div at bounding box center [299, 278] width 401 height 362
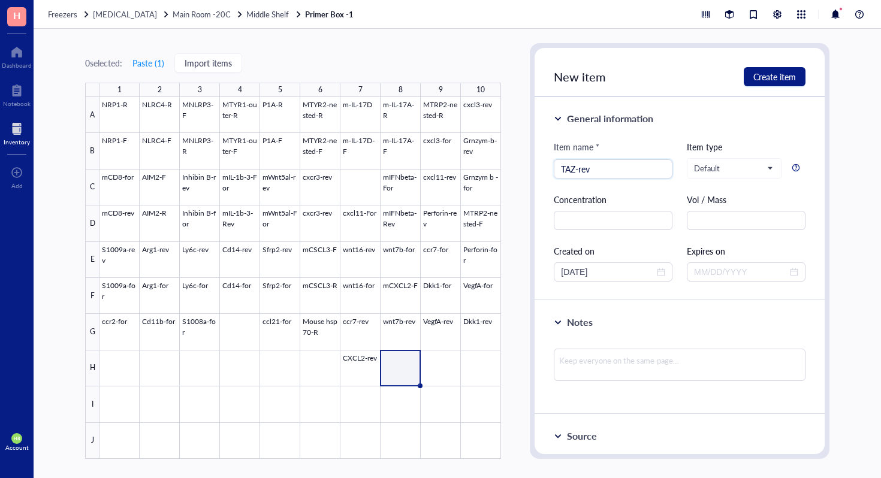
type input "TAZ-rev"
click at [438, 368] on div at bounding box center [299, 278] width 401 height 362
type input "Taz-for"
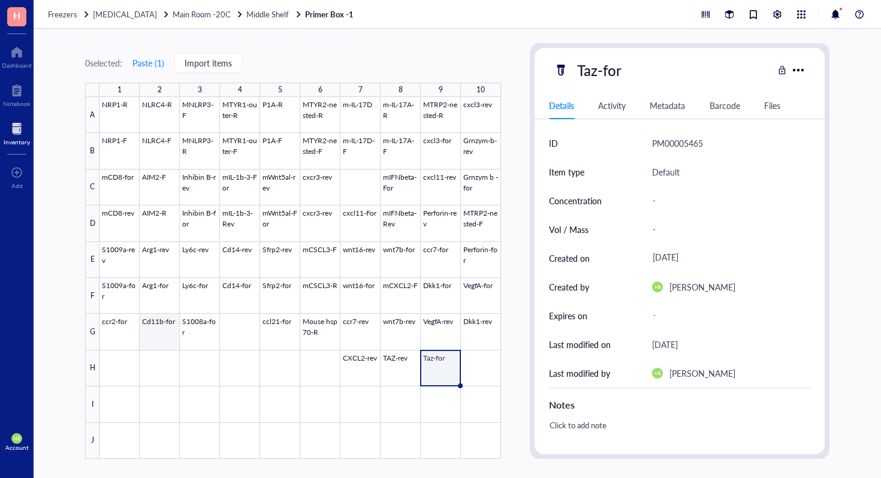
click at [125, 333] on div at bounding box center [299, 278] width 401 height 362
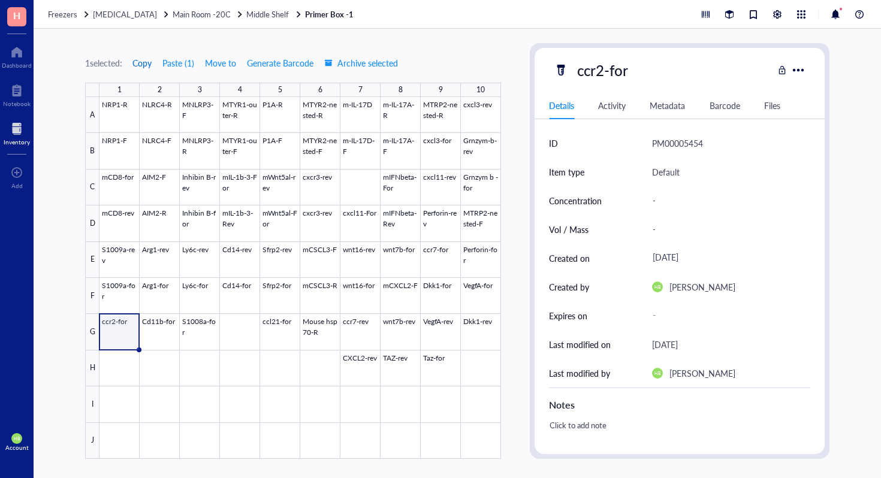
click at [146, 63] on span "Copy" at bounding box center [141, 63] width 19 height 10
click at [134, 64] on div "1 selected: Copy Paste ( 1 ) Move to Generate Barcode Archive selected" at bounding box center [241, 62] width 313 height 19
click at [131, 363] on div at bounding box center [299, 278] width 401 height 362
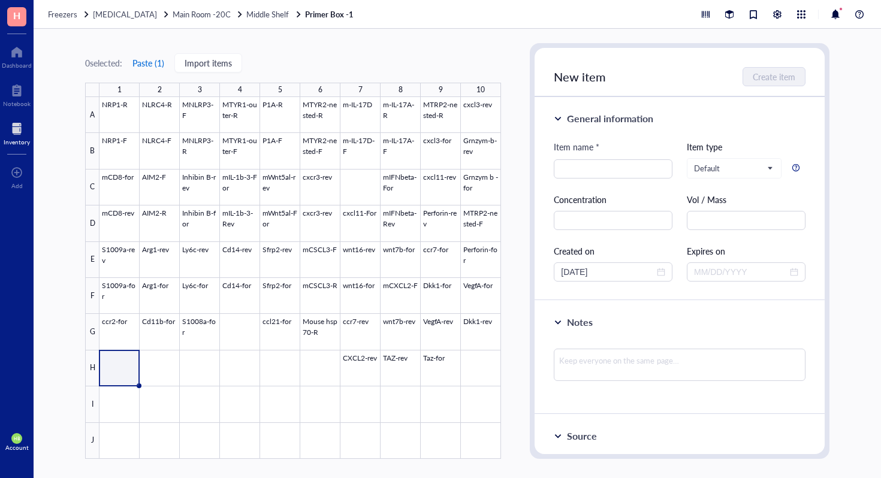
click at [147, 62] on button "Paste ( 1 )" at bounding box center [148, 62] width 33 height 19
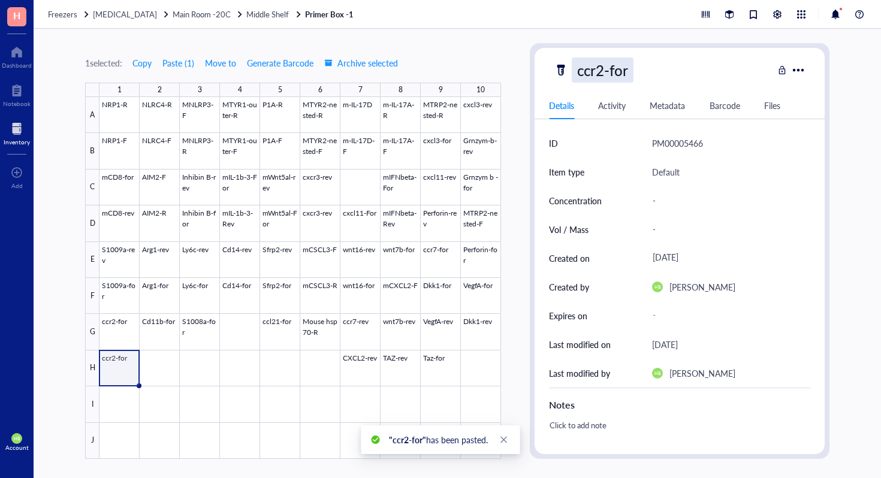
click at [603, 72] on div "ccr2-for" at bounding box center [603, 70] width 62 height 25
type input "ccr2-rev"
click at [150, 341] on div at bounding box center [299, 278] width 401 height 362
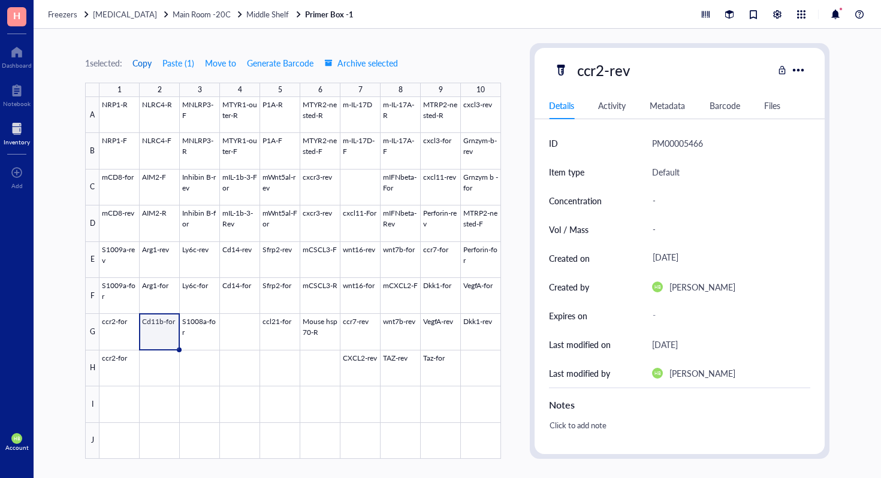
click at [147, 67] on span "Copy" at bounding box center [141, 63] width 19 height 10
click at [160, 380] on div at bounding box center [299, 278] width 401 height 362
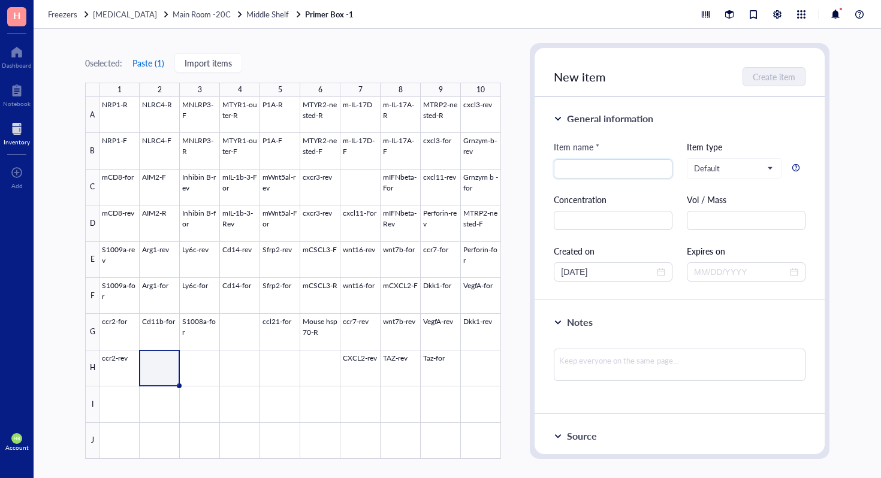
click at [153, 56] on button "Paste ( 1 )" at bounding box center [148, 62] width 33 height 19
click at [201, 312] on div at bounding box center [299, 278] width 401 height 362
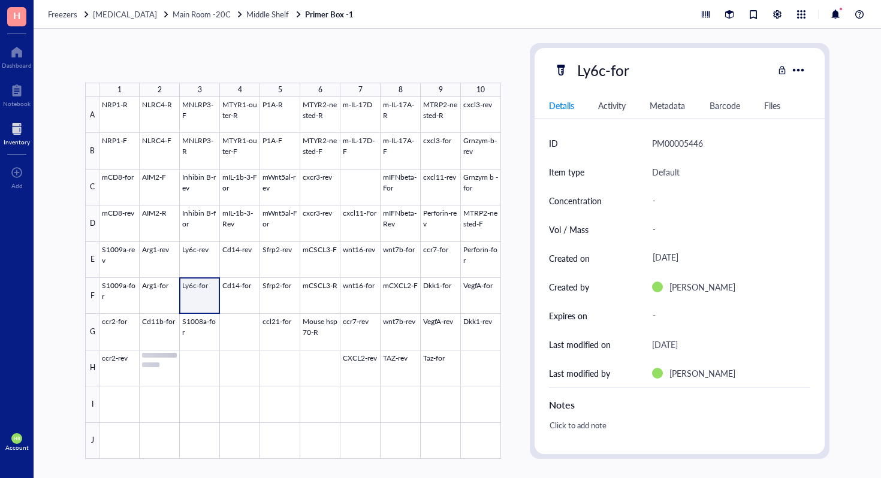
click at [201, 326] on div at bounding box center [299, 278] width 401 height 362
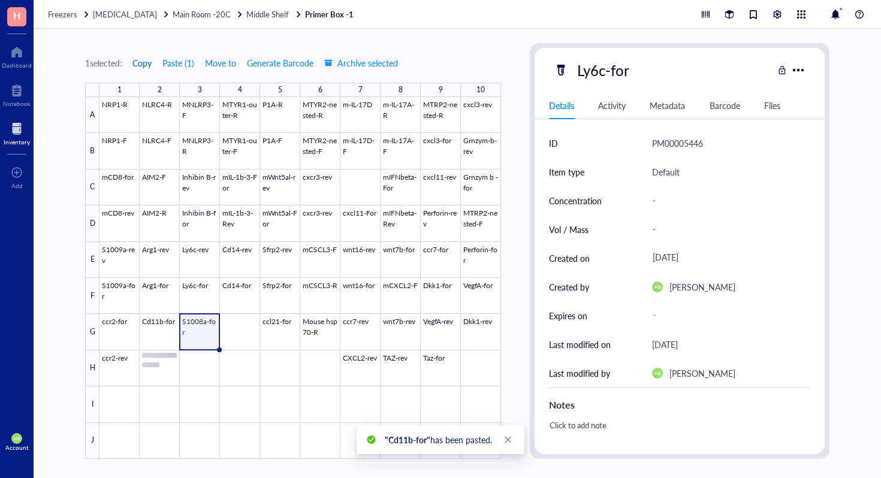
click at [147, 63] on span "Copy" at bounding box center [141, 63] width 19 height 10
click at [201, 379] on div at bounding box center [299, 278] width 401 height 362
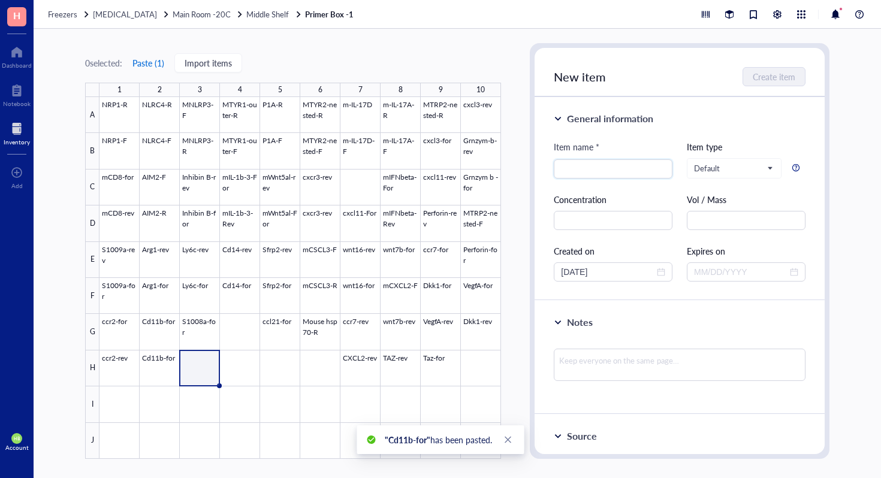
click at [156, 64] on button "Paste ( 1 )" at bounding box center [148, 62] width 33 height 19
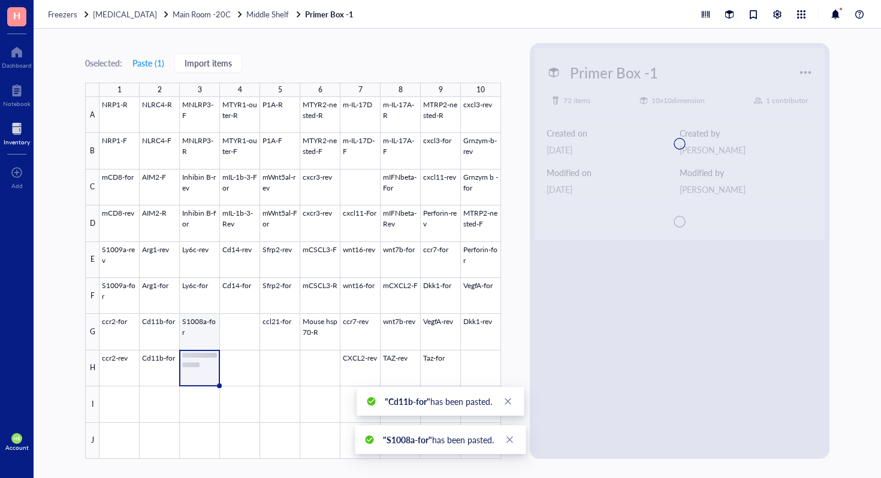
click at [162, 359] on div at bounding box center [299, 278] width 401 height 362
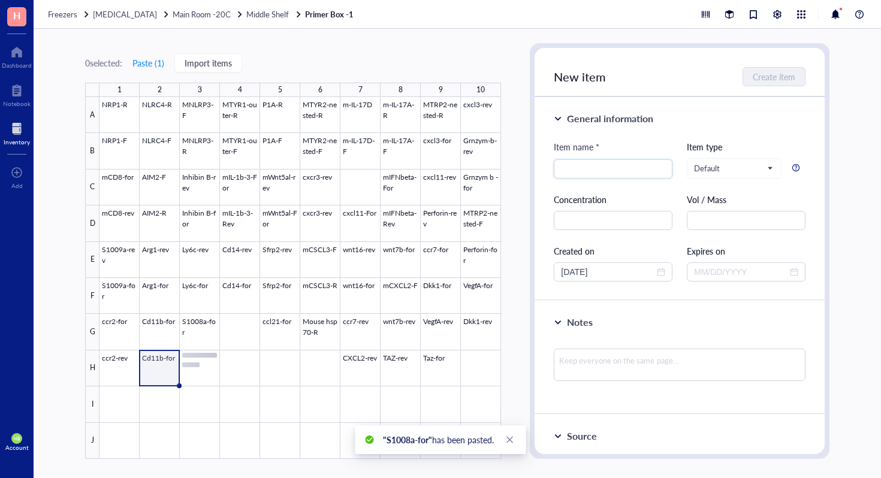
click at [163, 367] on div at bounding box center [299, 278] width 401 height 362
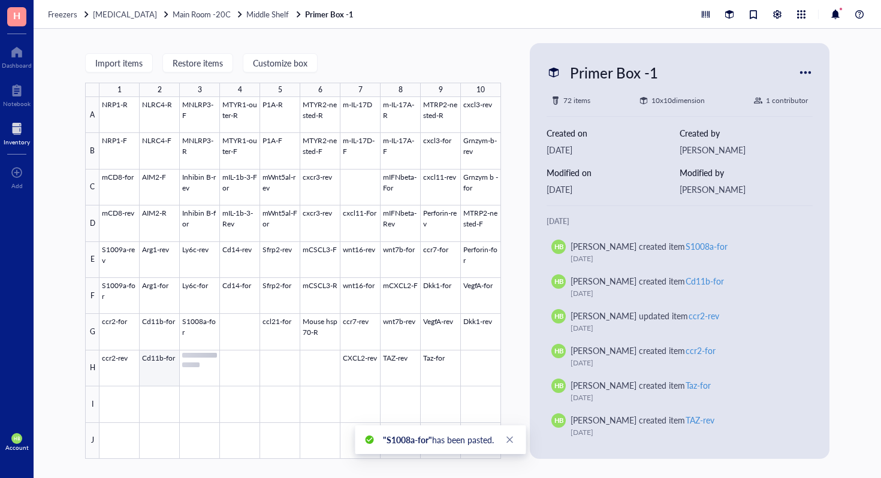
click at [170, 329] on div at bounding box center [299, 278] width 401 height 362
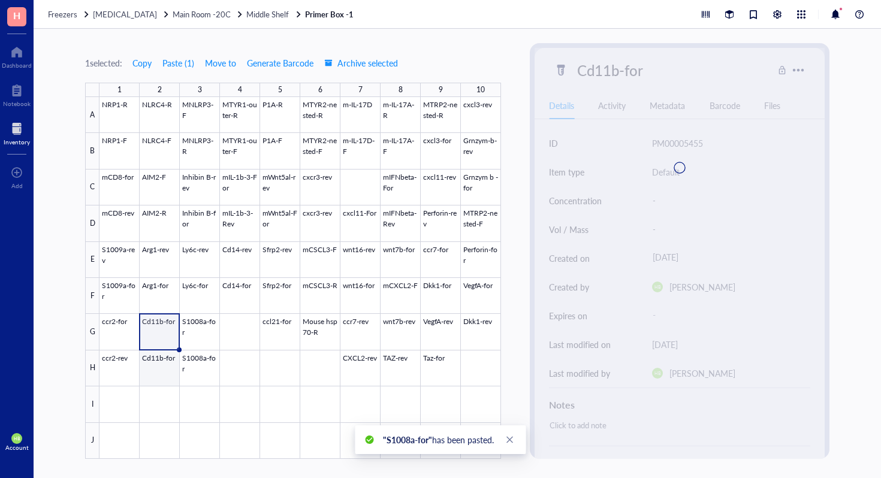
click at [165, 370] on div at bounding box center [299, 278] width 401 height 362
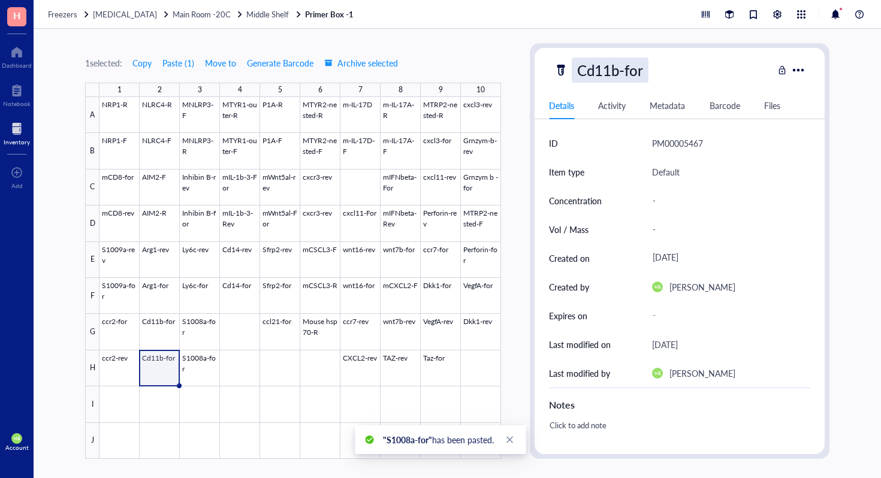
click at [626, 71] on div "Cd11b-for" at bounding box center [610, 70] width 77 height 25
type input "Cd11b-rev"
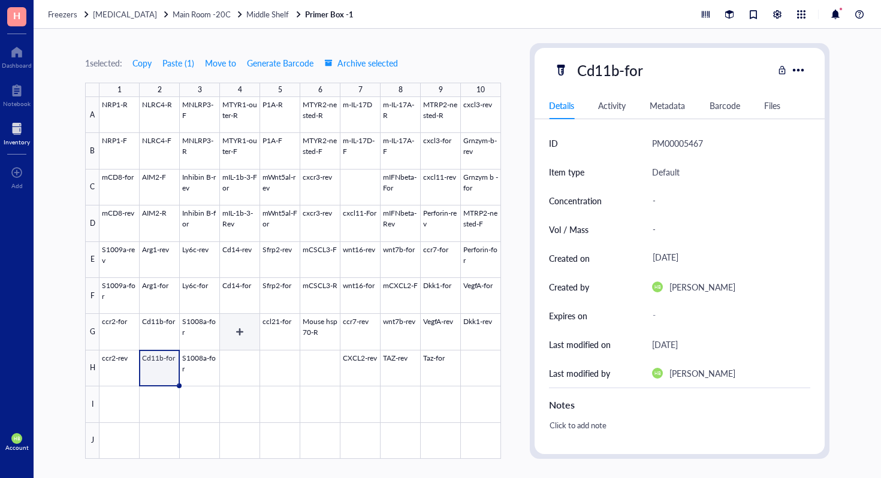
click at [295, 337] on div at bounding box center [299, 278] width 401 height 362
click at [138, 58] on span "Copy" at bounding box center [141, 63] width 19 height 10
click at [280, 360] on div at bounding box center [299, 278] width 401 height 362
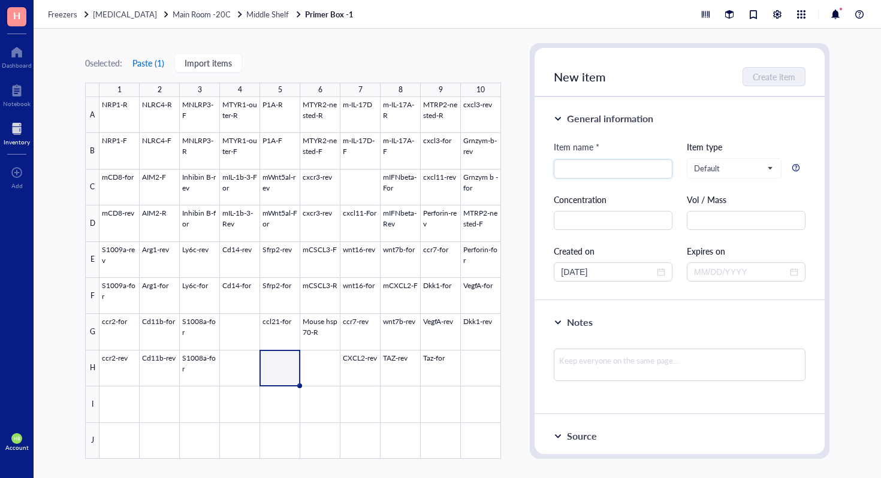
click at [155, 69] on button "Paste ( 1 )" at bounding box center [148, 62] width 33 height 19
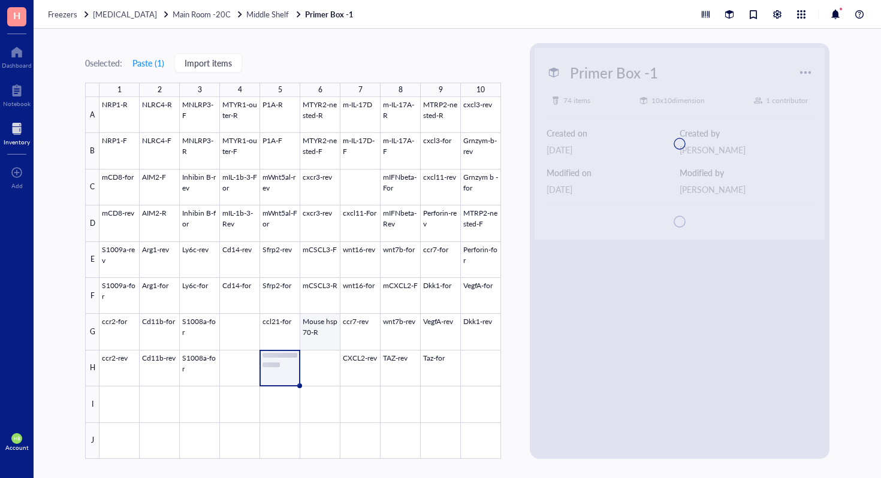
click at [322, 337] on div at bounding box center [299, 278] width 401 height 362
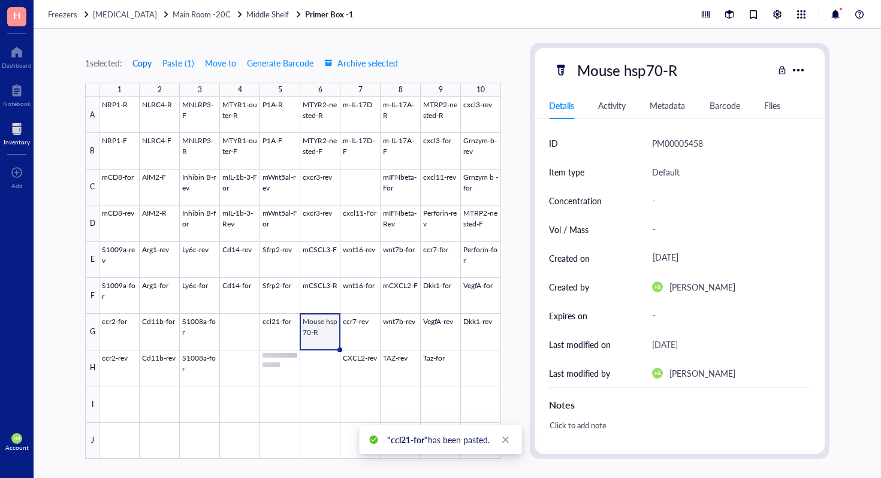
click at [141, 67] on span "Copy" at bounding box center [141, 63] width 19 height 10
click at [330, 377] on div at bounding box center [299, 278] width 401 height 362
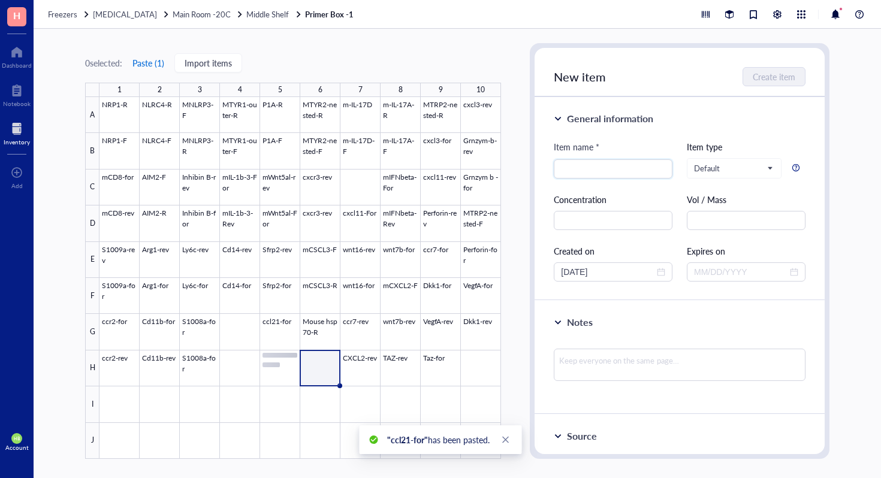
click at [158, 65] on button "Paste ( 1 )" at bounding box center [148, 62] width 33 height 19
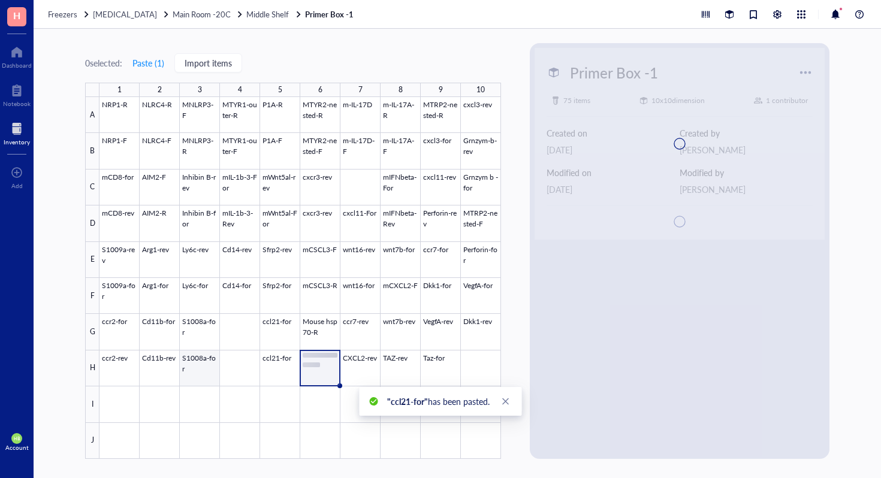
click at [214, 373] on div at bounding box center [299, 278] width 401 height 362
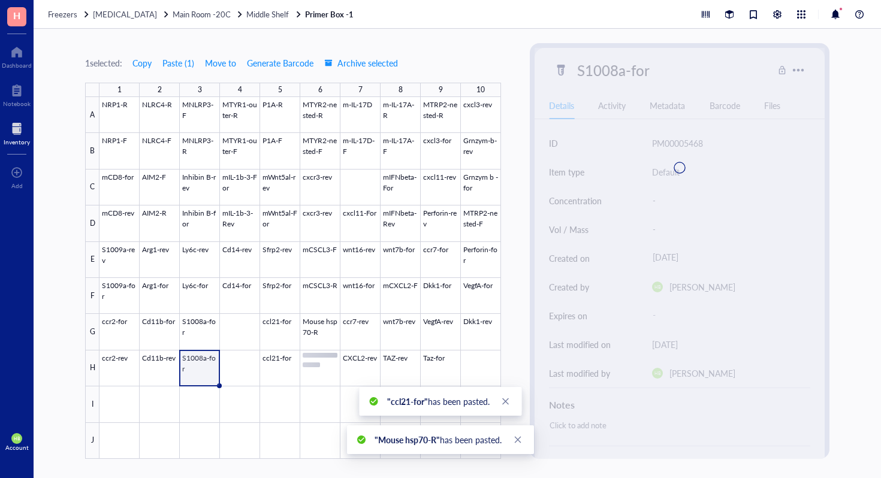
click at [642, 69] on div at bounding box center [679, 168] width 290 height 240
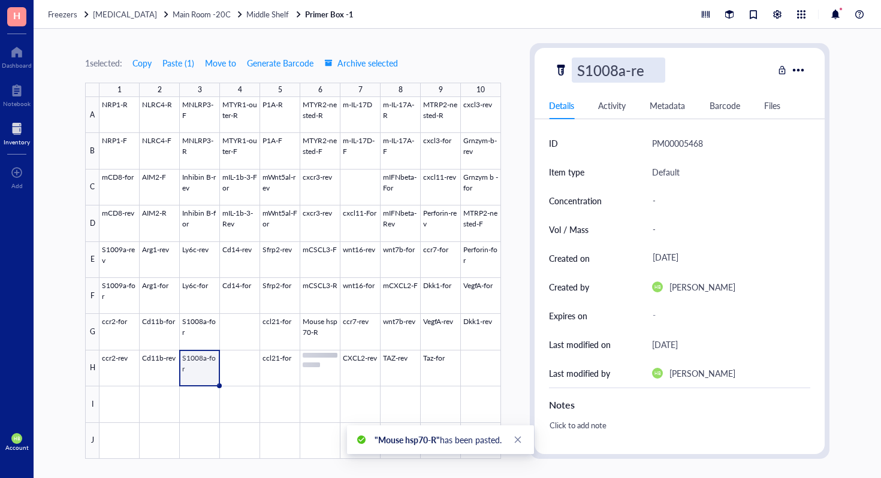
type input "S1008a-rev"
click at [291, 353] on div at bounding box center [299, 278] width 401 height 362
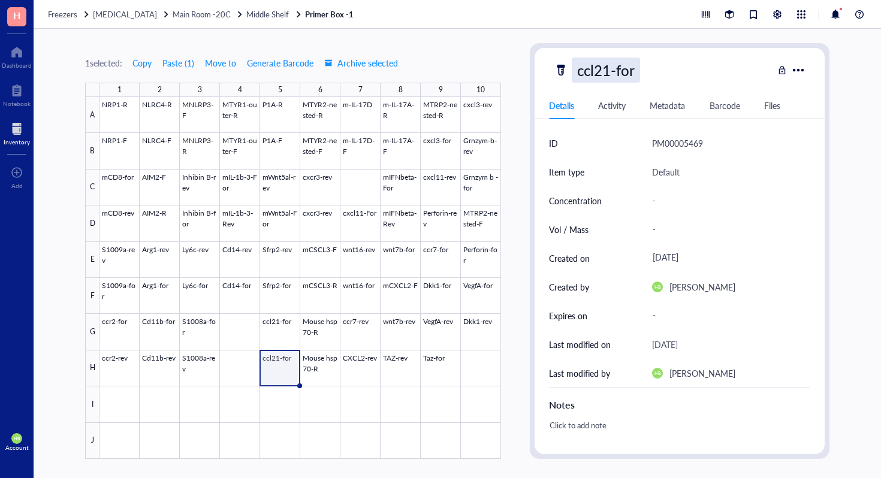
click at [623, 68] on div "ccl21-for" at bounding box center [606, 70] width 68 height 25
type input "ccl21-rev"
click at [332, 378] on div at bounding box center [299, 278] width 401 height 362
click at [668, 72] on div "Mouse hsp70-R" at bounding box center [627, 70] width 111 height 25
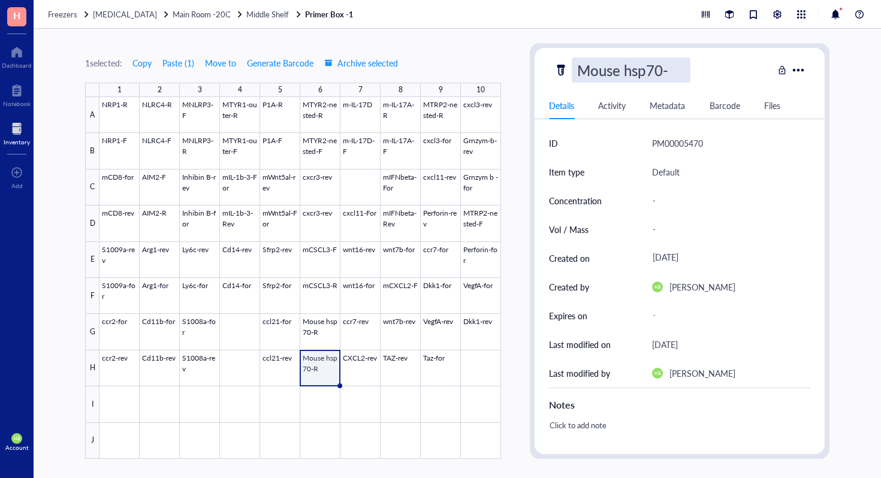
type input "Mouse hsp70-F"
click at [123, 418] on div at bounding box center [299, 278] width 401 height 362
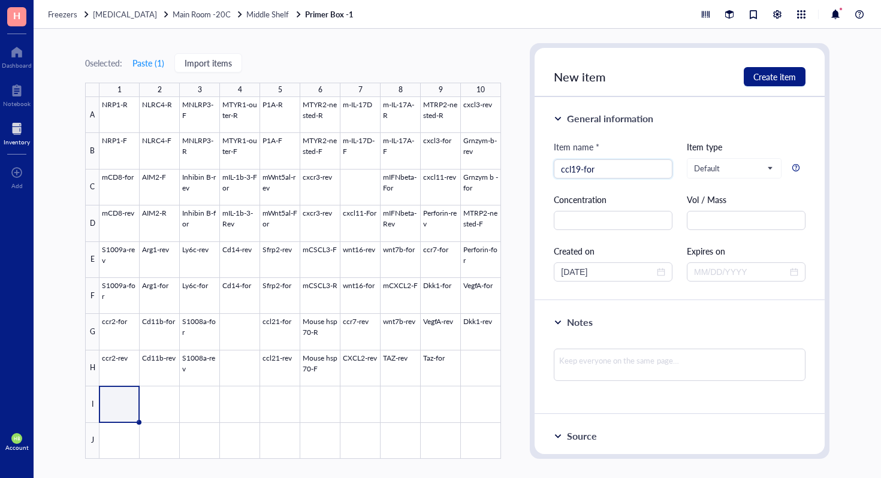
type input "ccl19-for"
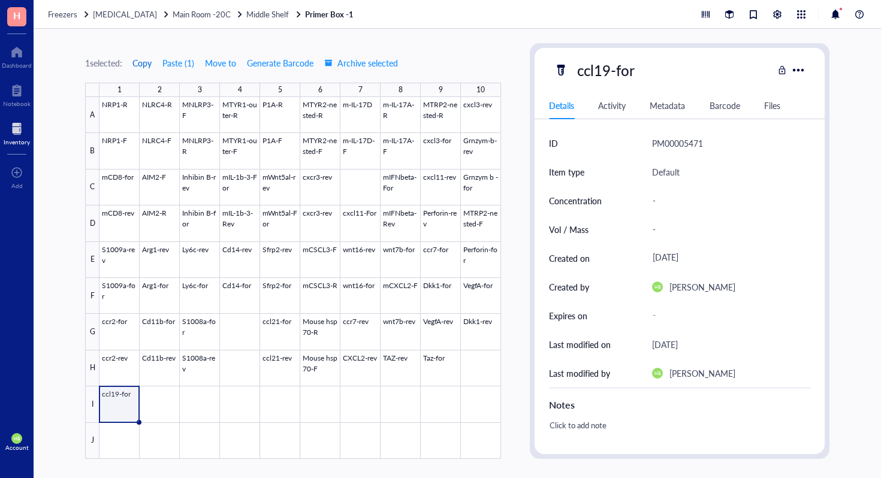
click at [139, 72] on button "Copy" at bounding box center [142, 62] width 20 height 19
click at [117, 443] on div at bounding box center [299, 278] width 401 height 362
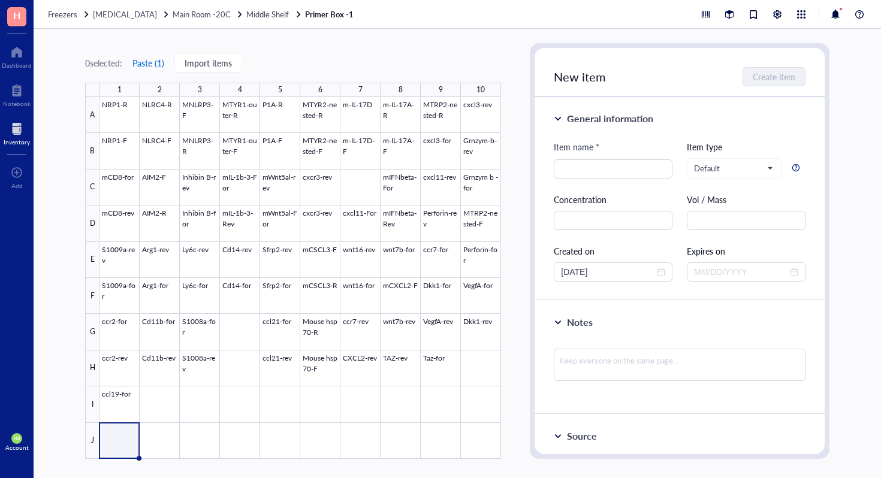
click at [140, 59] on button "Paste ( 1 )" at bounding box center [148, 62] width 33 height 19
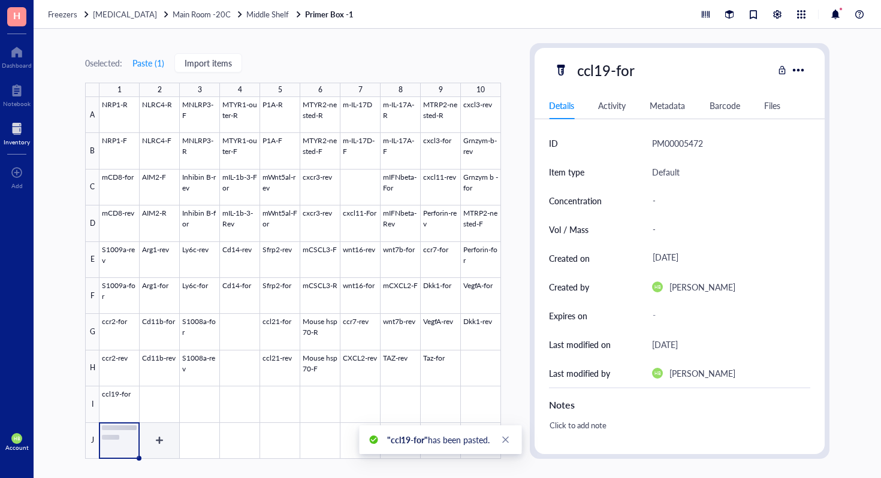
click at [144, 408] on div at bounding box center [299, 278] width 401 height 362
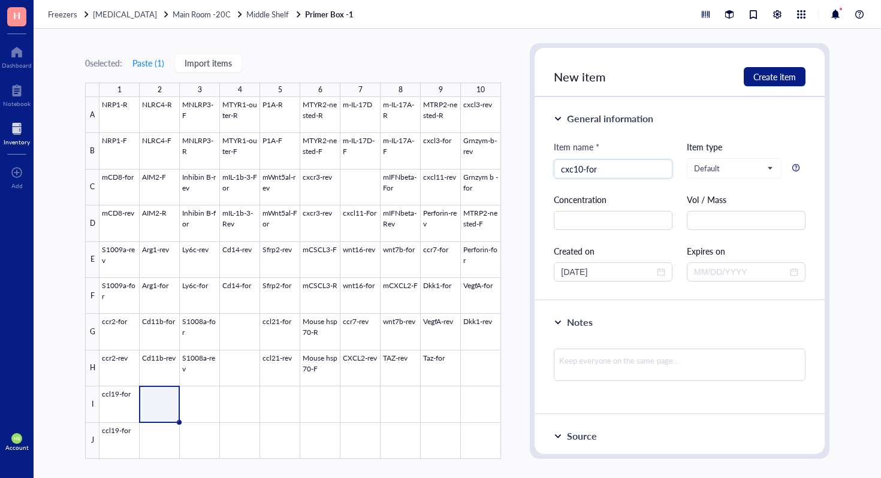
type input "cxc10-for"
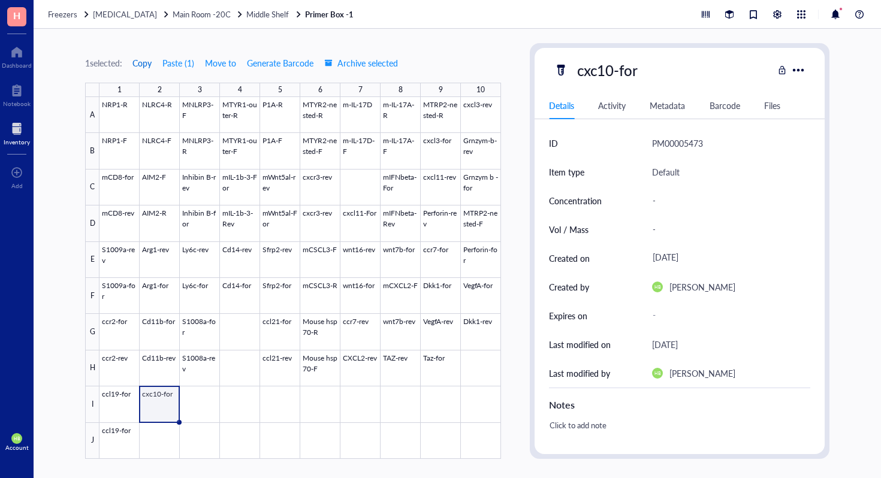
click at [145, 63] on span "Copy" at bounding box center [141, 63] width 19 height 10
click at [157, 431] on div at bounding box center [299, 278] width 401 height 362
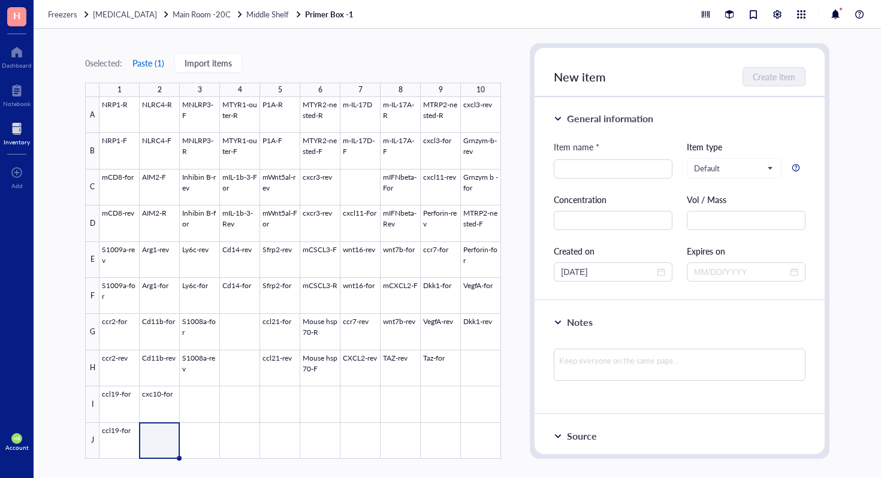
click at [152, 62] on button "Paste ( 1 )" at bounding box center [148, 62] width 33 height 19
click at [202, 418] on div at bounding box center [299, 278] width 401 height 362
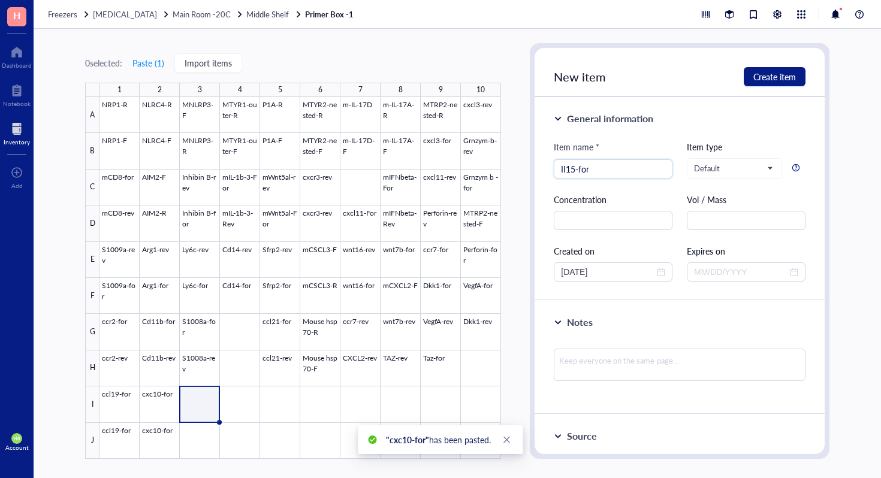
type input "II15-for"
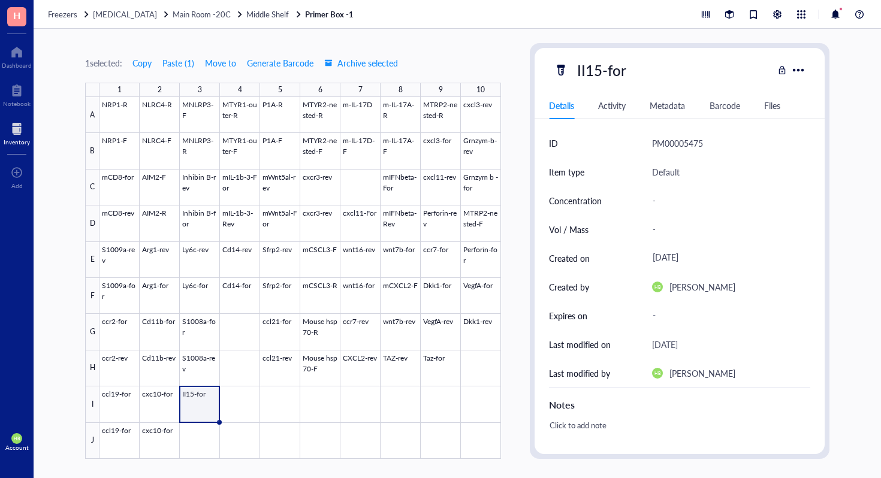
click at [157, 62] on div "1 selected: Copy Paste ( 1 ) Move to Generate Barcode Archive selected" at bounding box center [241, 62] width 313 height 19
click at [150, 62] on span "Copy" at bounding box center [141, 63] width 19 height 10
click at [203, 441] on div at bounding box center [299, 278] width 401 height 362
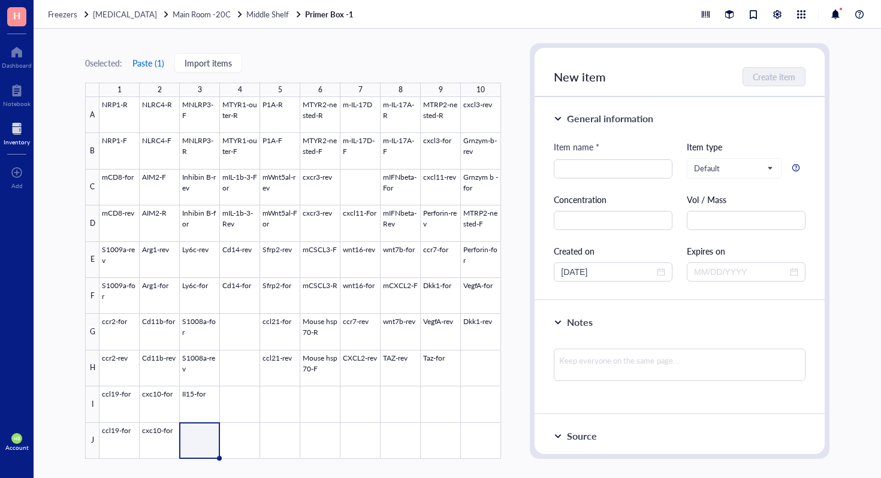
click at [154, 53] on button "Paste ( 1 )" at bounding box center [148, 62] width 33 height 19
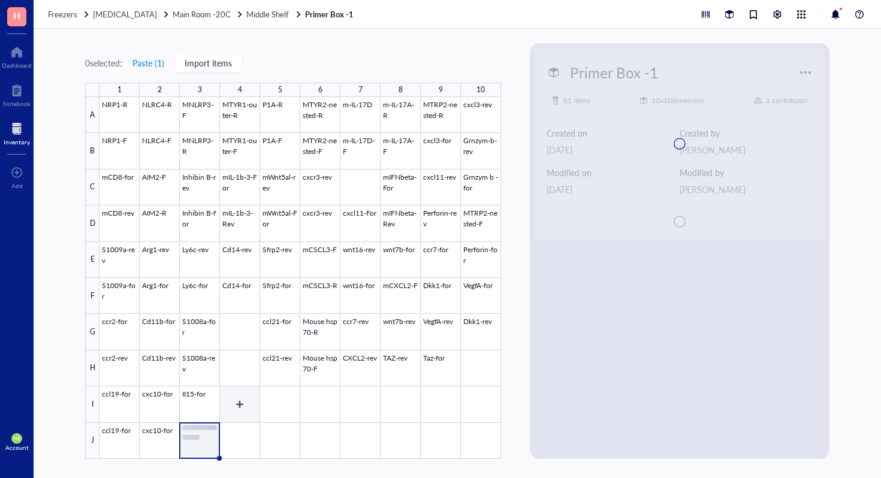
click at [232, 402] on div at bounding box center [299, 278] width 401 height 362
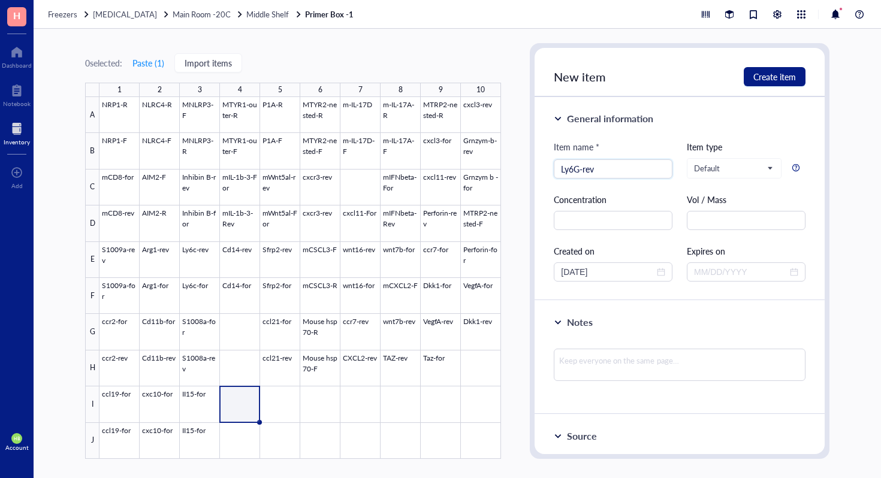
type input "Ly6G-rev"
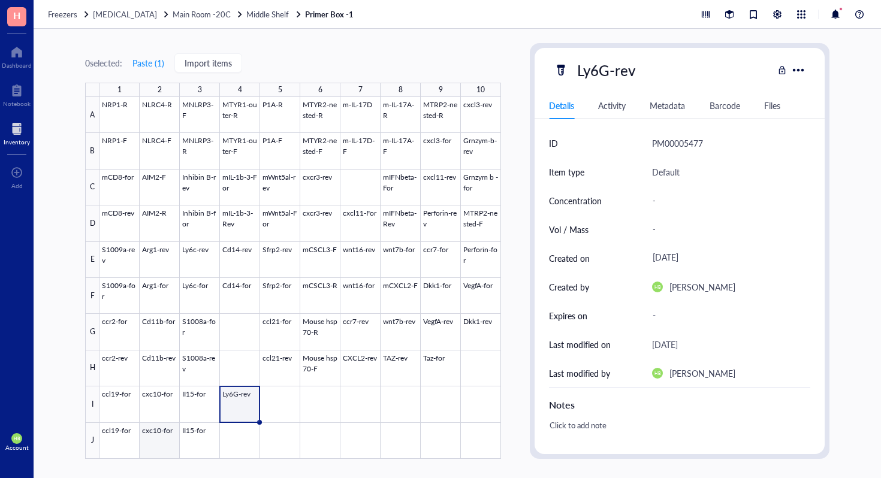
click at [233, 434] on div at bounding box center [299, 278] width 401 height 362
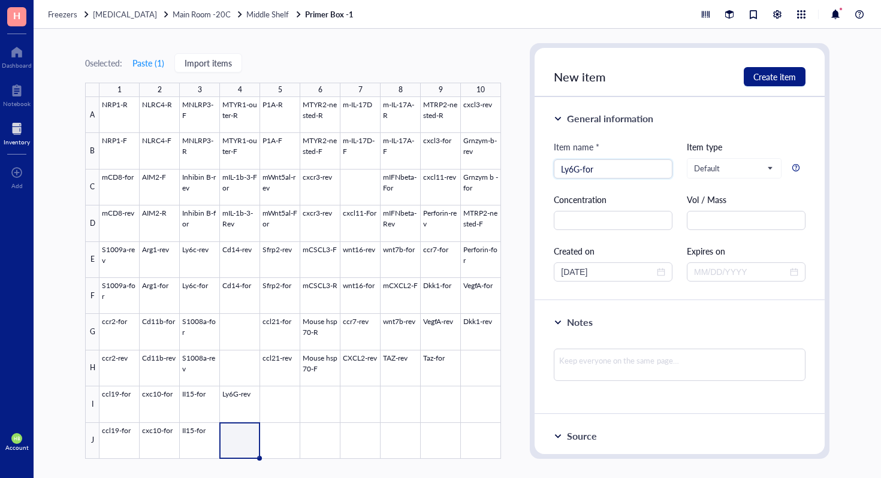
type input "Ly6G-for"
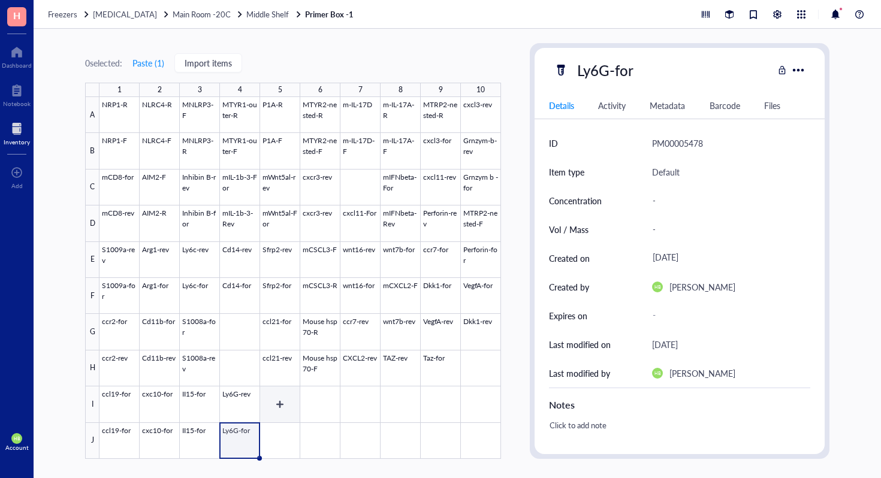
click at [292, 401] on div at bounding box center [299, 278] width 401 height 362
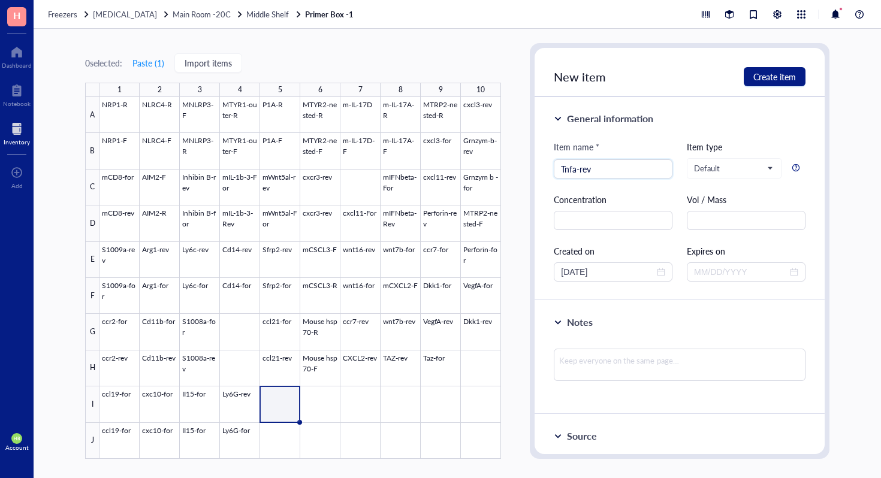
type input "Tnfa-rev"
click at [289, 441] on div at bounding box center [299, 278] width 401 height 362
type input "M-DOCK10-R"
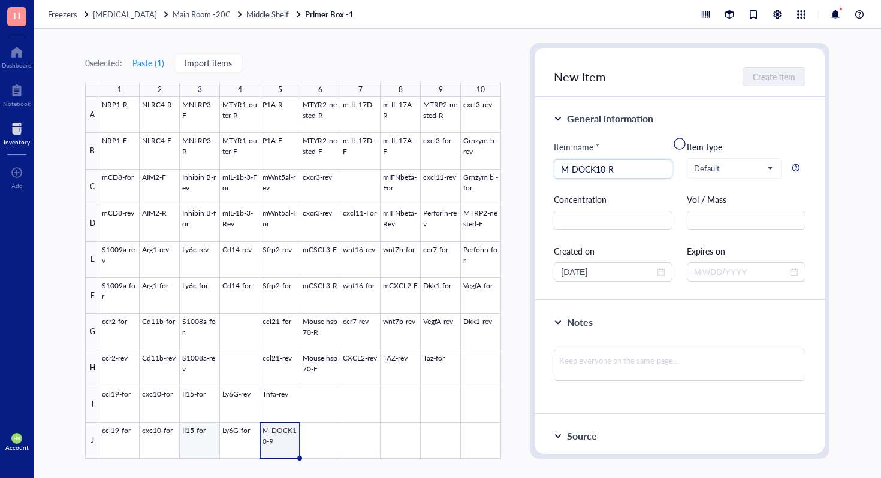
click at [201, 430] on div at bounding box center [299, 278] width 401 height 362
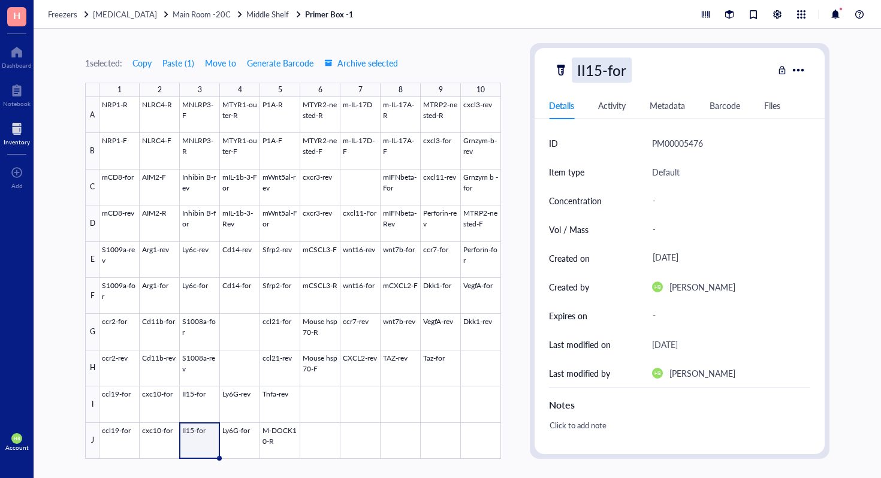
click at [619, 70] on div "II15-for" at bounding box center [602, 70] width 60 height 25
type input "II15-rev"
click at [165, 434] on div at bounding box center [299, 278] width 401 height 362
click at [624, 68] on div "cxc10-for" at bounding box center [607, 70] width 71 height 25
type input "cxc10-rev"
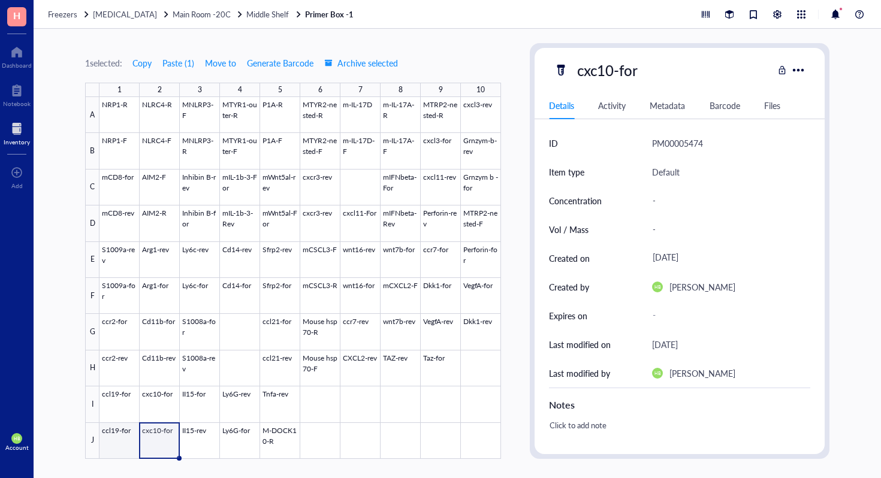
click at [122, 434] on div at bounding box center [299, 278] width 401 height 362
click at [631, 65] on div "ccl19-for" at bounding box center [606, 70] width 68 height 25
type input "ccl19-rev"
click at [332, 436] on div at bounding box center [299, 278] width 401 height 362
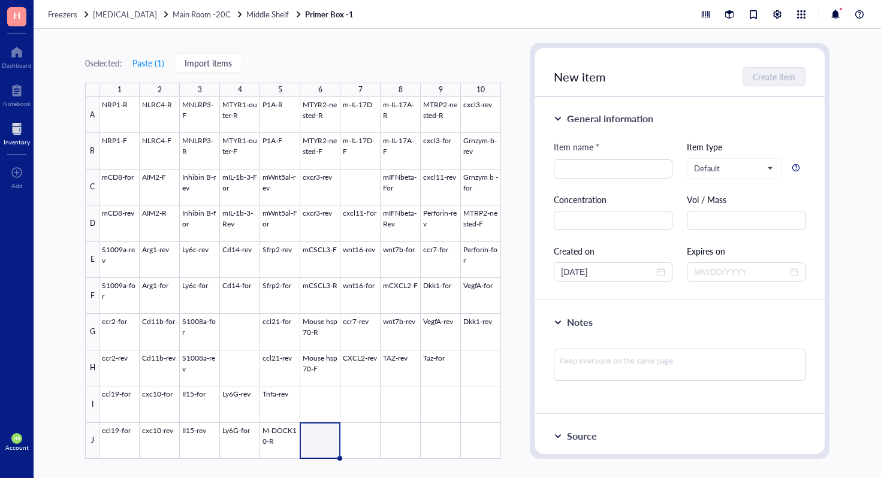
click at [329, 418] on div at bounding box center [299, 278] width 401 height 362
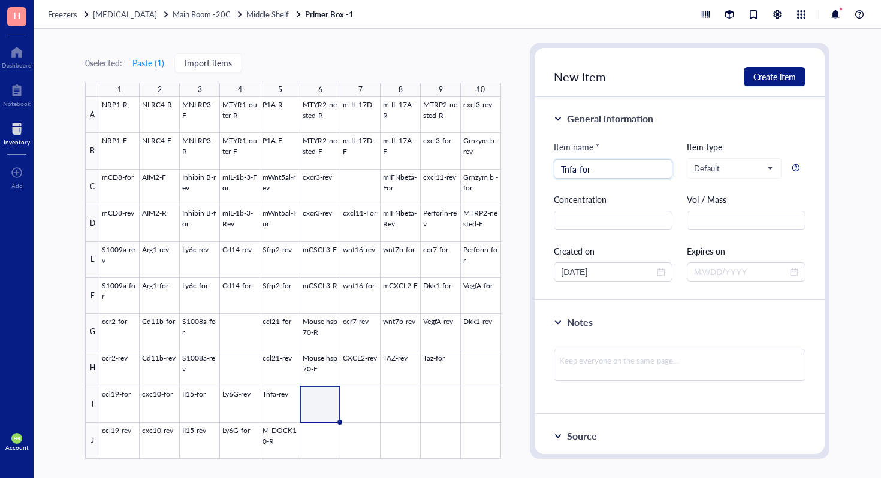
type input "Tnfa-for"
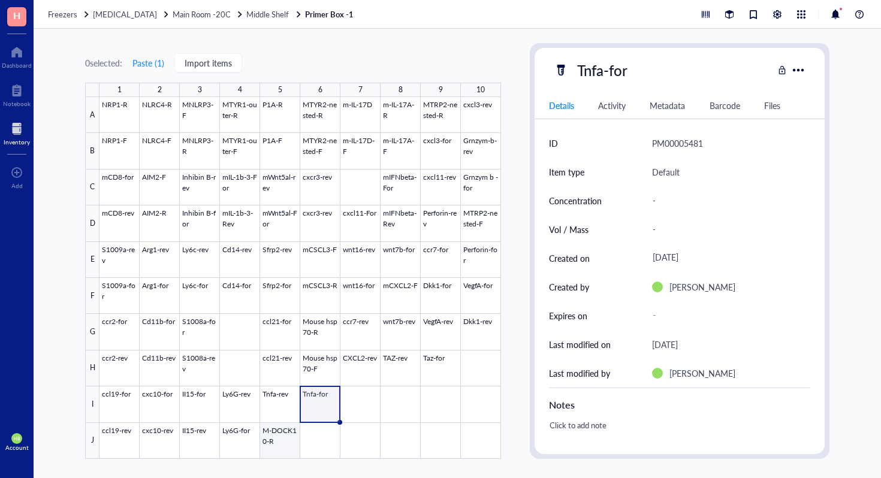
click at [265, 439] on div at bounding box center [299, 278] width 401 height 362
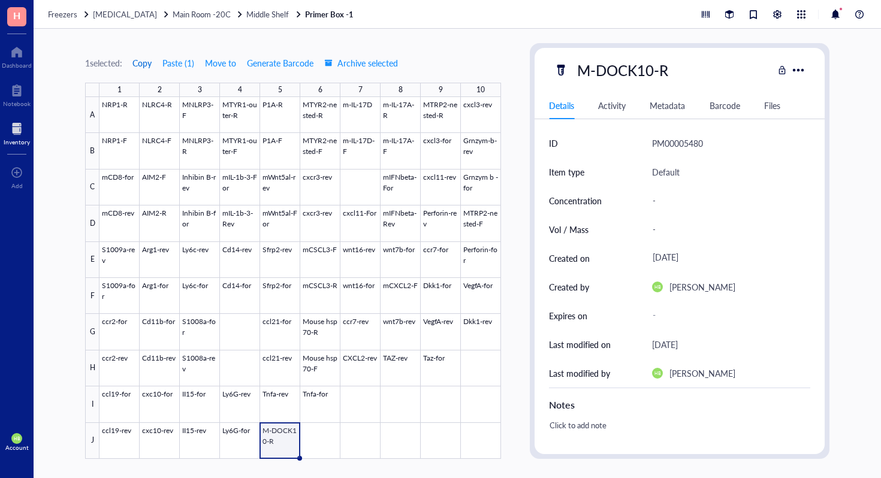
click at [148, 58] on span "Copy" at bounding box center [141, 63] width 19 height 10
click at [338, 465] on div "1 selected: Copy Paste ( 1 ) Move to Generate Barcode Archive selected 1 2 3 4 …" at bounding box center [457, 253] width 847 height 449
click at [332, 447] on div at bounding box center [299, 278] width 401 height 362
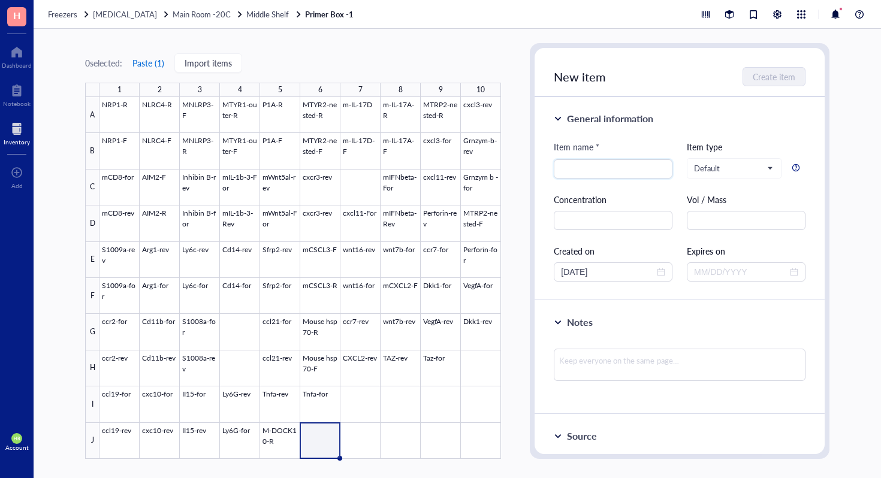
click at [143, 64] on button "Paste ( 1 )" at bounding box center [148, 62] width 33 height 19
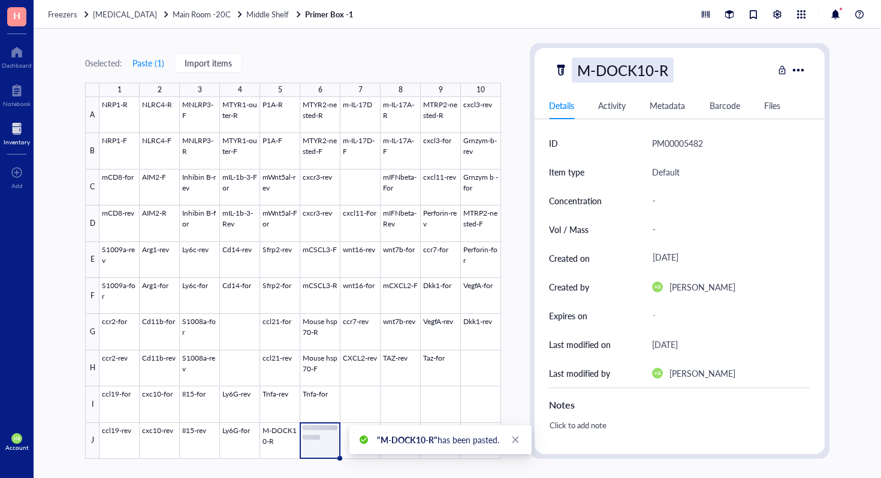
click at [666, 74] on div "M-DOCK10-R" at bounding box center [623, 70] width 102 height 25
type input "M-DOCK10-F"
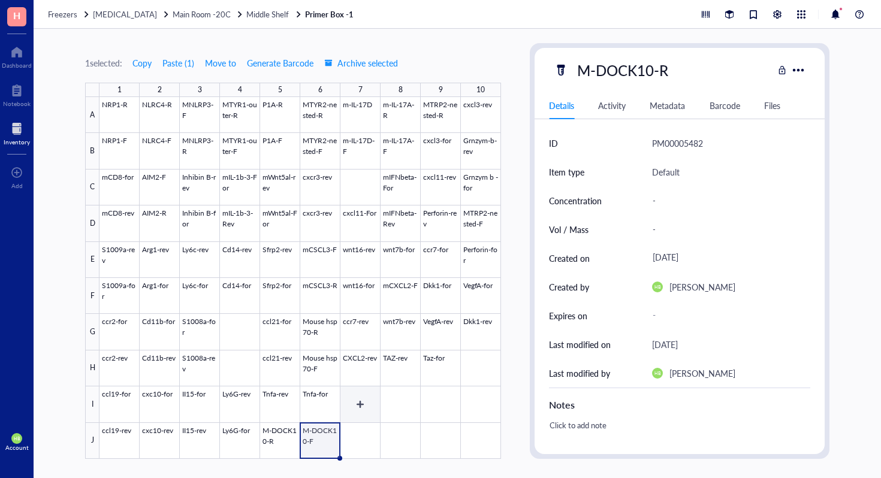
click at [367, 397] on div at bounding box center [299, 278] width 401 height 362
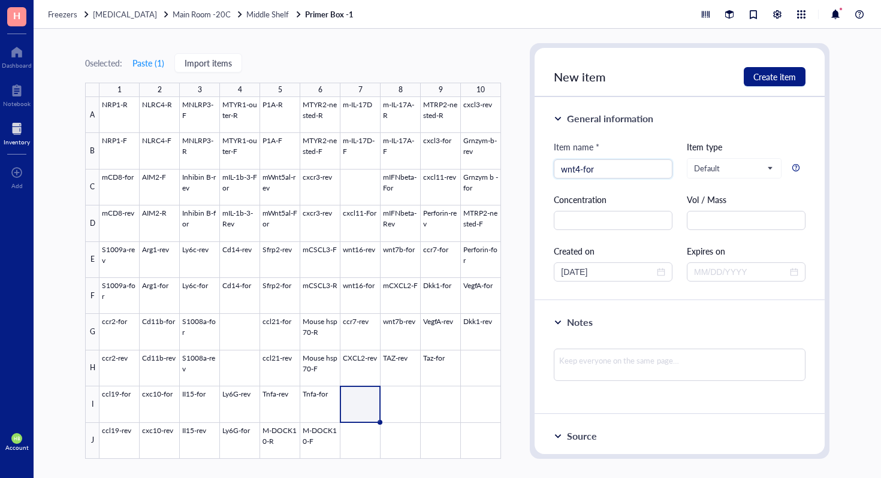
type input "wnt4-for"
click at [372, 446] on div at bounding box center [299, 278] width 401 height 362
type input "wnt4-rev"
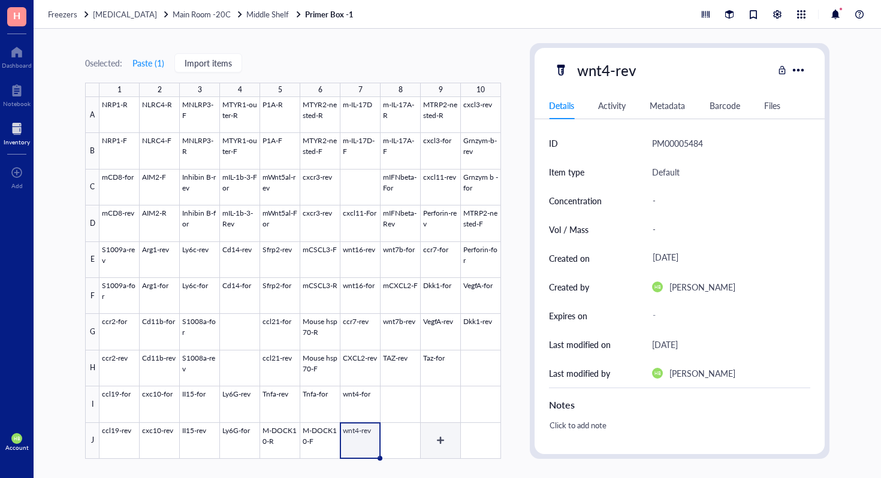
click at [430, 421] on div at bounding box center [299, 278] width 401 height 362
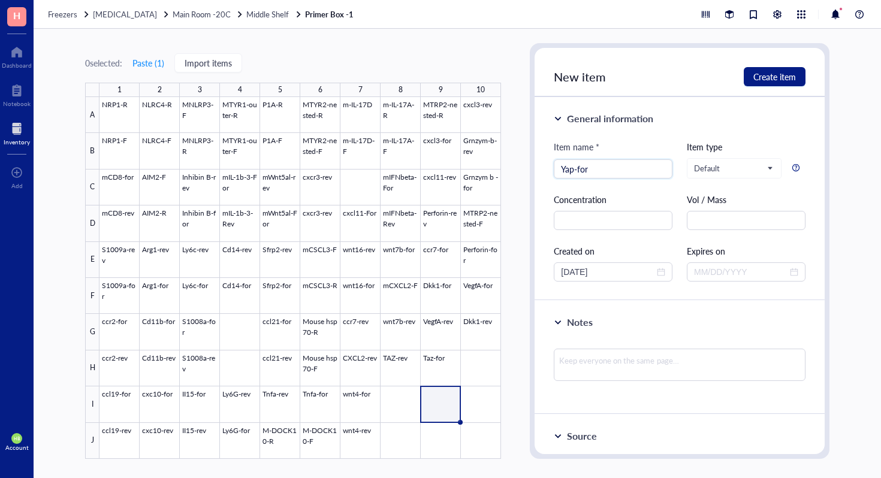
type input "Yap-for"
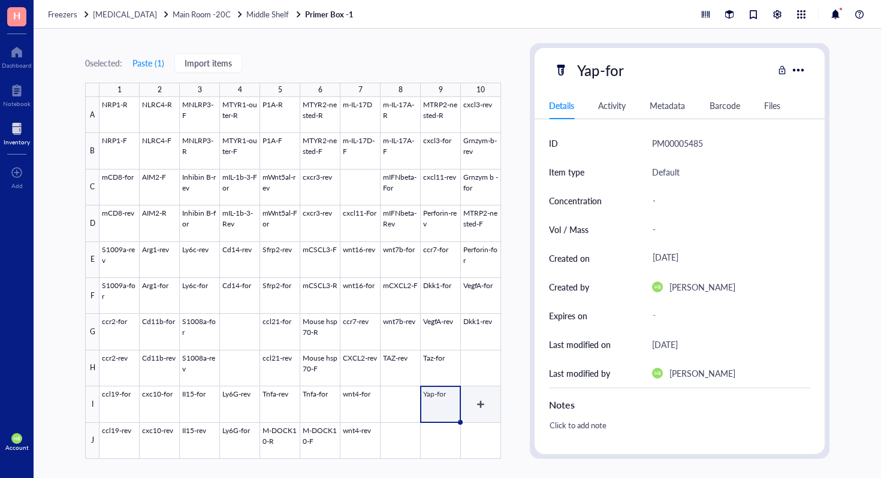
click at [502, 393] on div "0 selected: Paste ( 1 ) Import items 1 2 3 4 5 6 7 8 9 10 A B C D E F G H I J N…" at bounding box center [457, 253] width 847 height 449
click at [495, 395] on div at bounding box center [299, 278] width 401 height 362
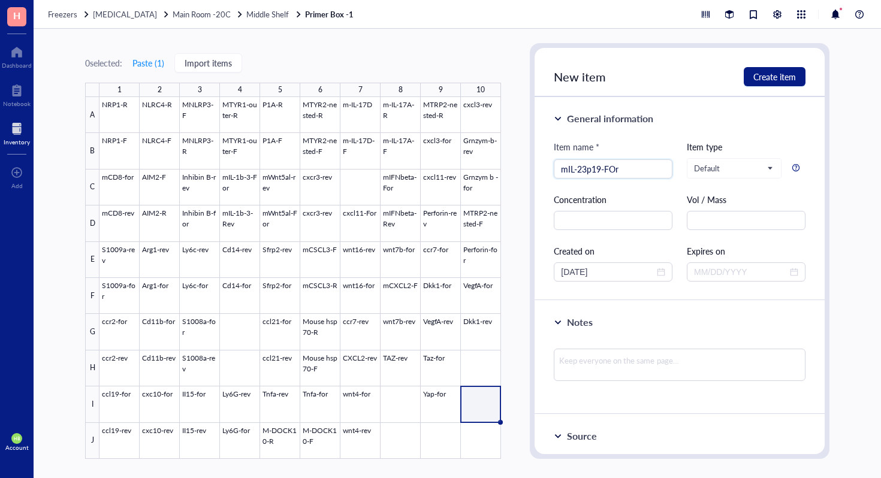
type input "mIL-23p19-FOr"
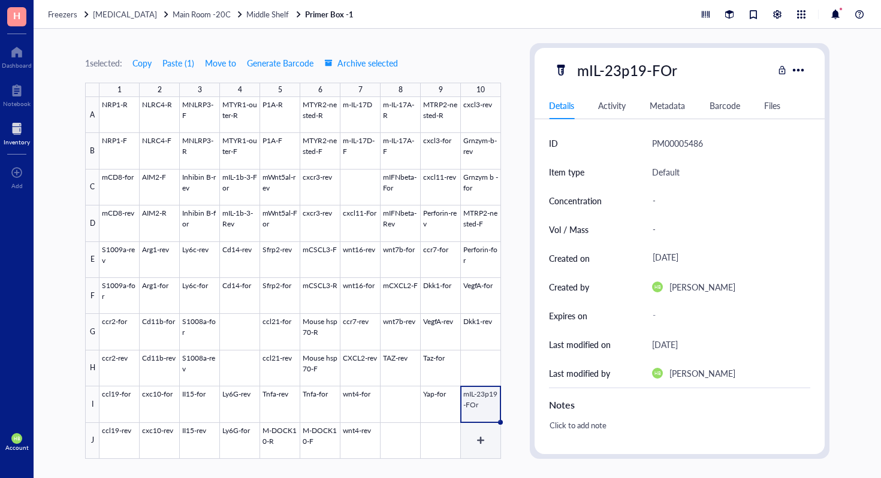
click at [430, 404] on div at bounding box center [299, 278] width 401 height 362
click at [141, 65] on span "Copy" at bounding box center [141, 63] width 19 height 10
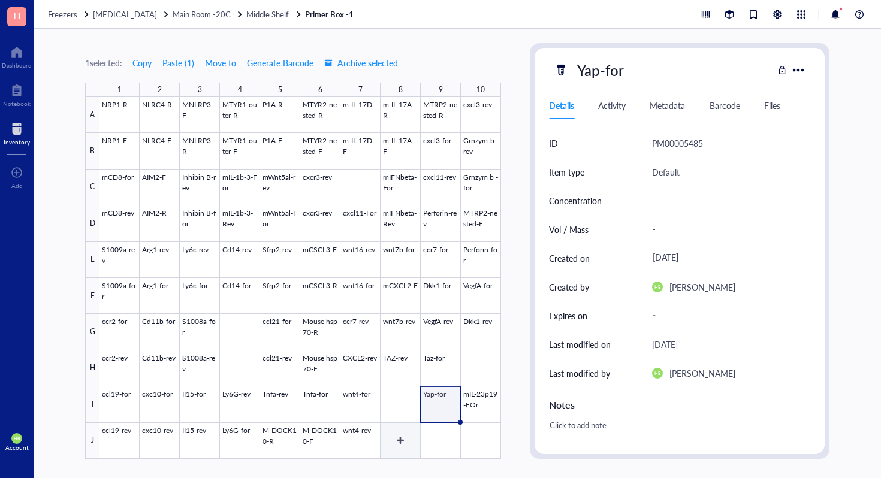
click at [435, 453] on div at bounding box center [299, 278] width 401 height 362
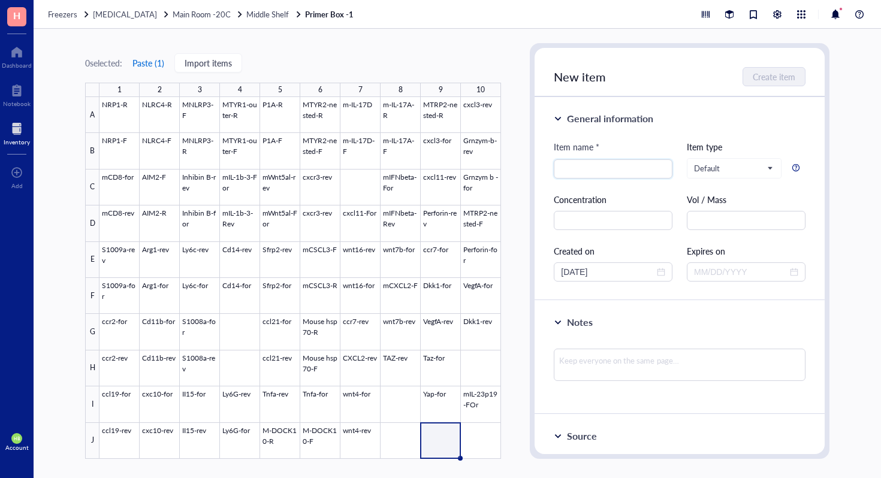
click at [161, 64] on button "Paste ( 1 )" at bounding box center [148, 62] width 33 height 19
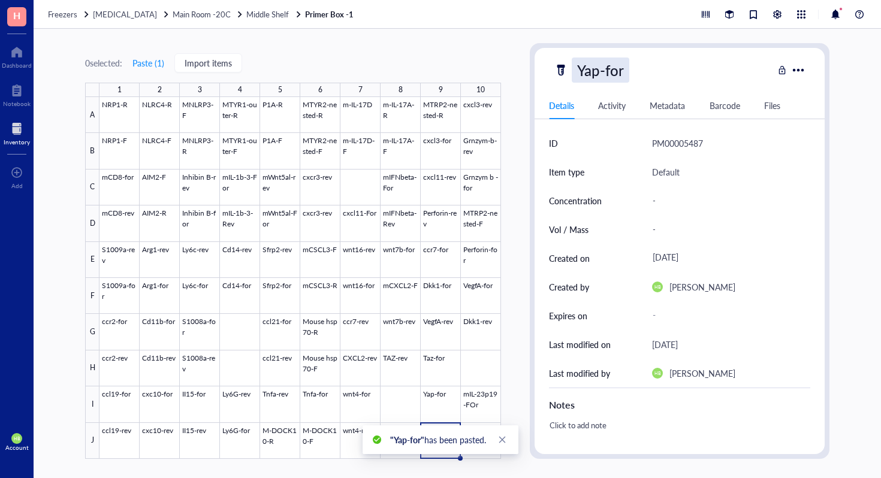
click at [615, 79] on div "Yap-for" at bounding box center [601, 70] width 58 height 25
type input "Yap-rev"
click at [503, 440] on icon "close" at bounding box center [502, 440] width 7 height 7
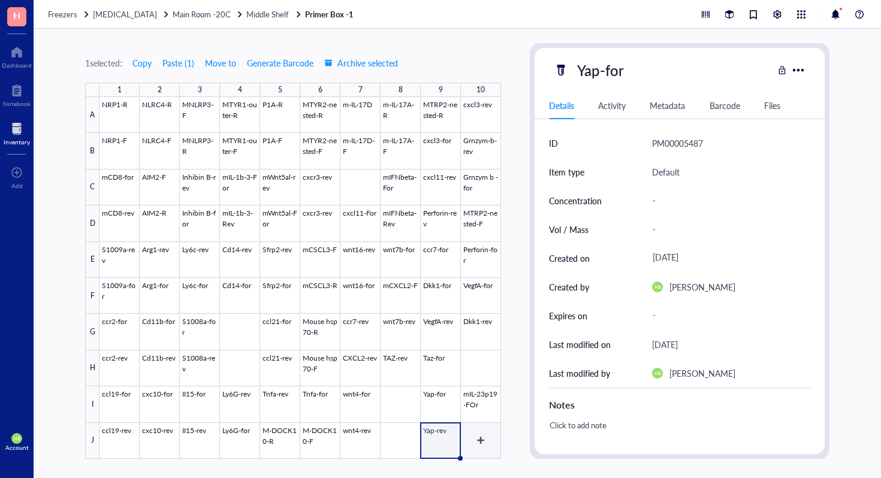
click at [472, 438] on div at bounding box center [299, 278] width 401 height 362
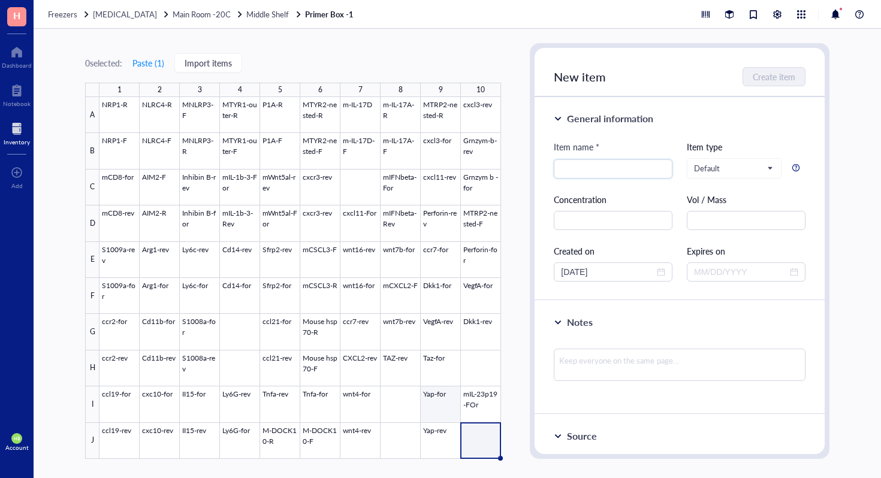
click at [466, 409] on div at bounding box center [299, 278] width 401 height 362
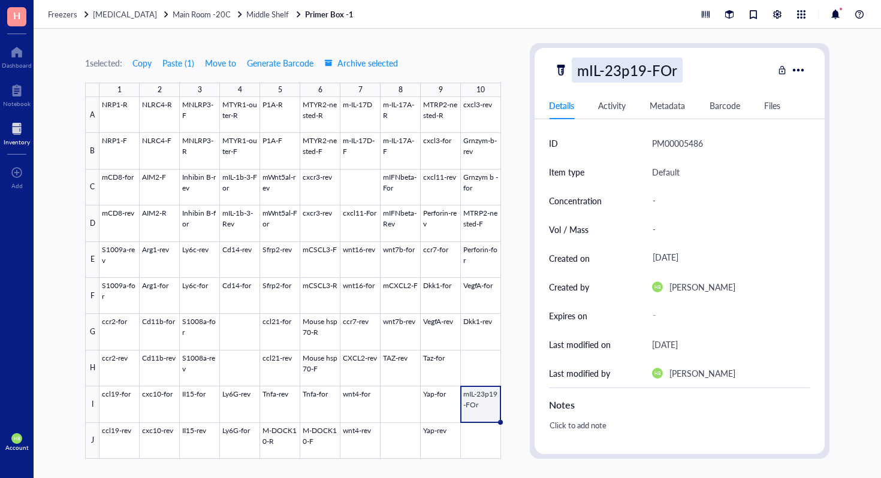
click at [681, 59] on div "mIL-23p19-FOr" at bounding box center [627, 70] width 111 height 25
type input "mIL-23p19-For"
click at [146, 63] on span "Copy" at bounding box center [141, 63] width 19 height 10
click at [470, 447] on div at bounding box center [299, 278] width 401 height 362
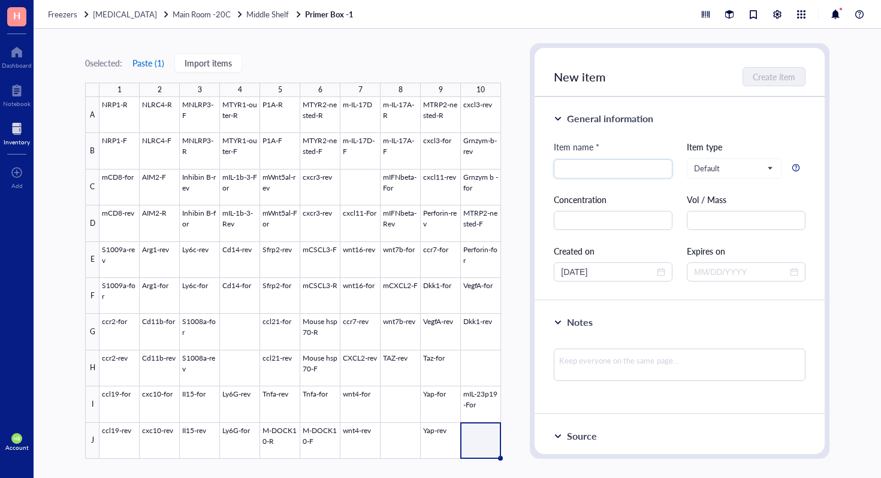
click at [165, 65] on button "Paste ( 1 )" at bounding box center [148, 62] width 33 height 19
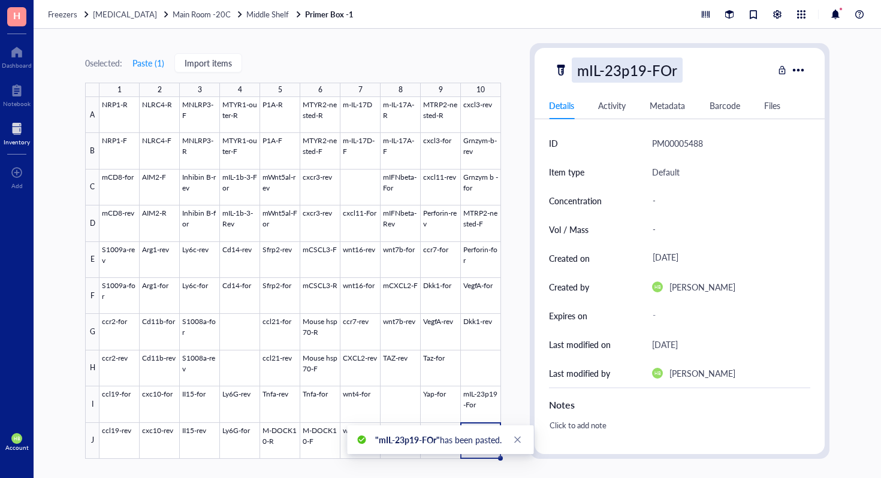
click at [673, 73] on div "mIL-23p19-FOr" at bounding box center [627, 70] width 111 height 25
type input "mIL-23p19-Rev"
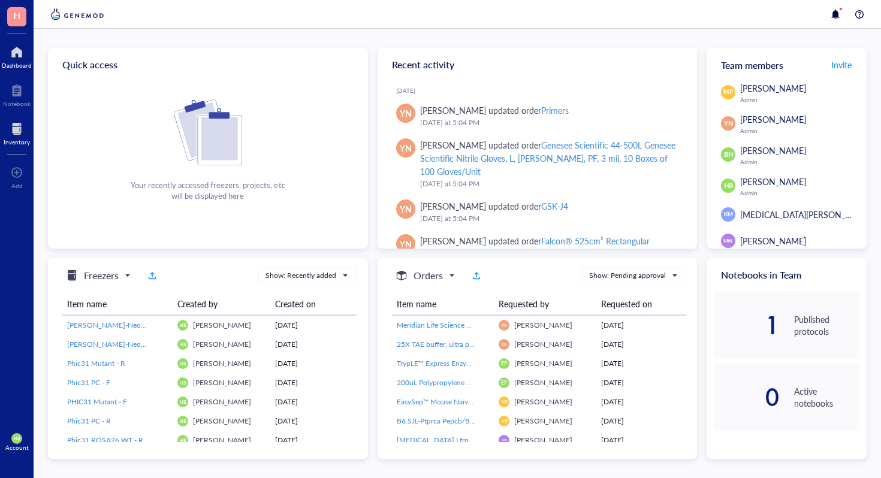
click at [18, 131] on div at bounding box center [17, 128] width 26 height 19
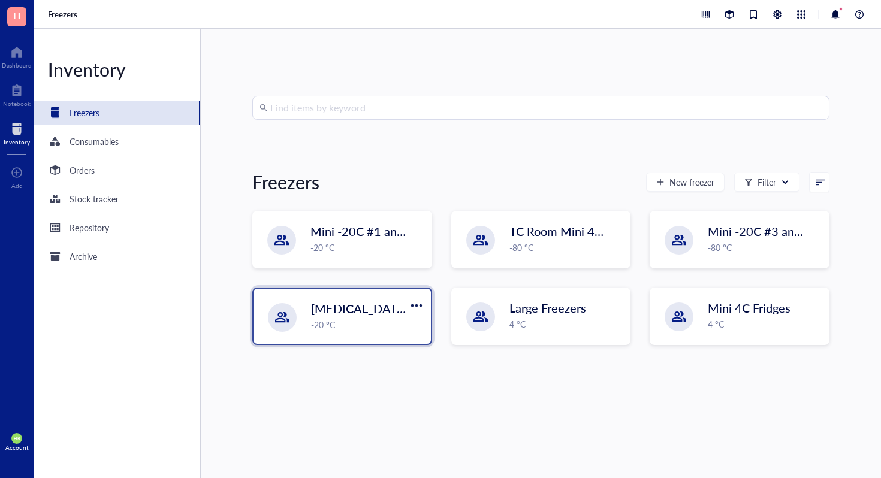
click at [371, 337] on div "Liquid Nitrogen -20 °C" at bounding box center [341, 316] width 177 height 55
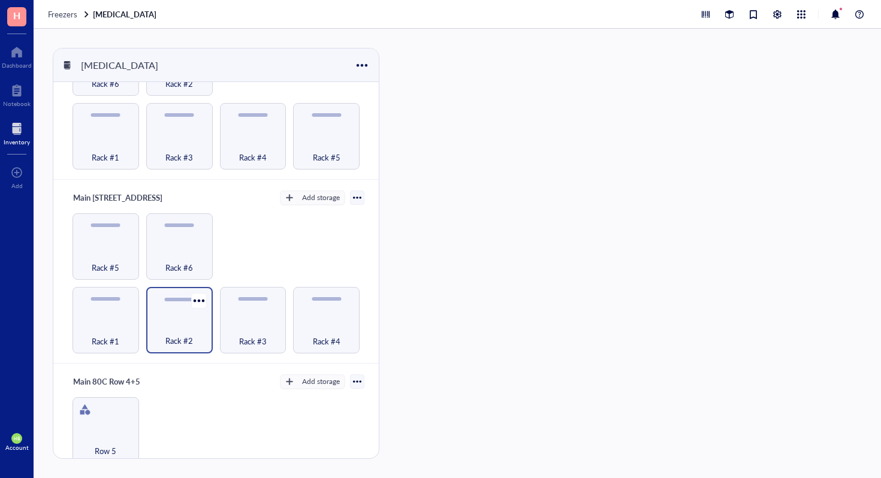
scroll to position [648, 0]
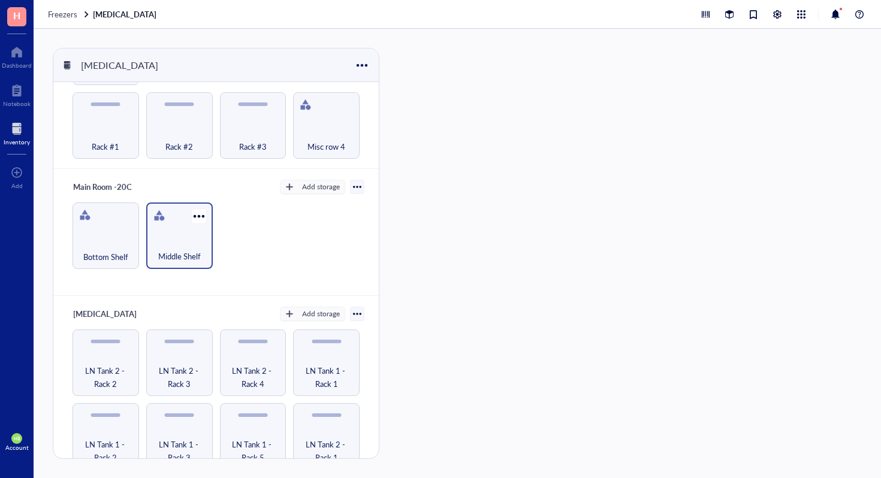
click at [192, 237] on div "Middle Shelf" at bounding box center [179, 250] width 55 height 26
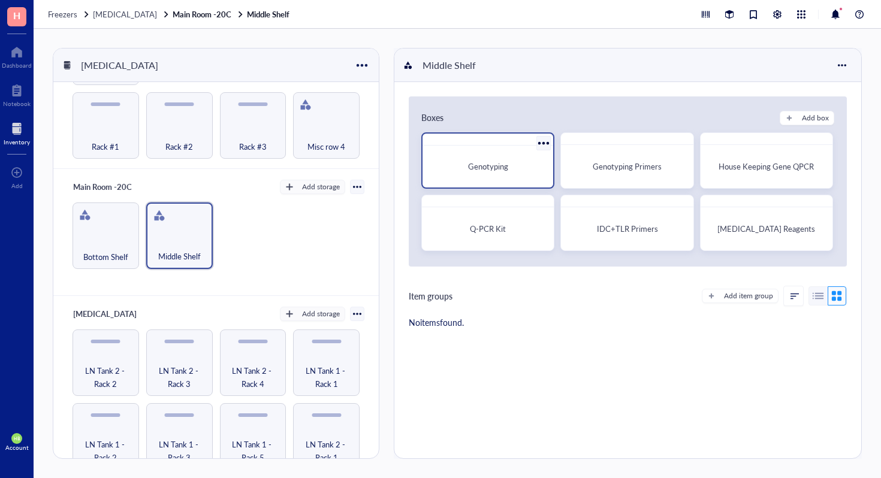
click at [480, 171] on span "Genotyping" at bounding box center [488, 166] width 40 height 11
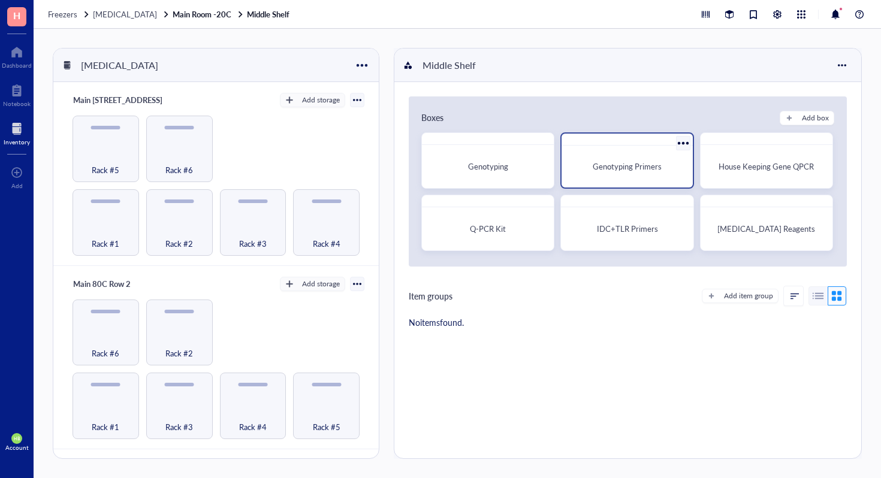
click at [588, 154] on div "Genotyping Primers" at bounding box center [626, 166] width 121 height 32
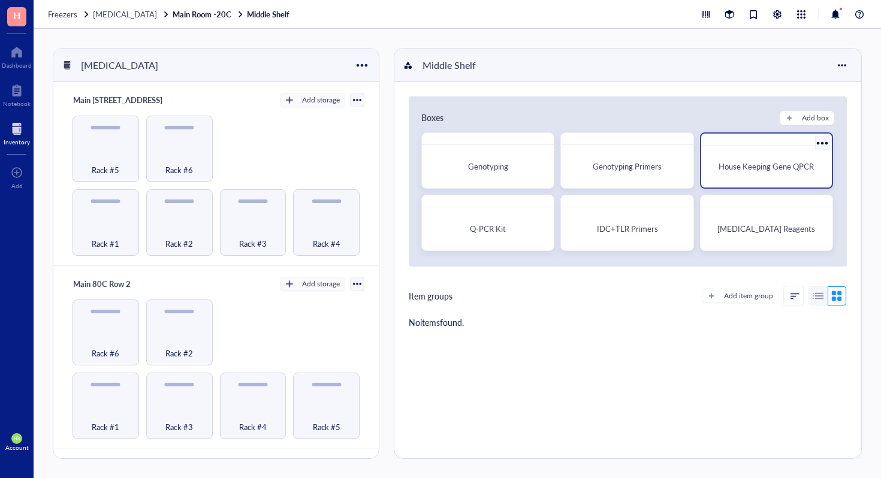
click at [737, 170] on span "House Keeping Gene QPCR" at bounding box center [765, 166] width 95 height 11
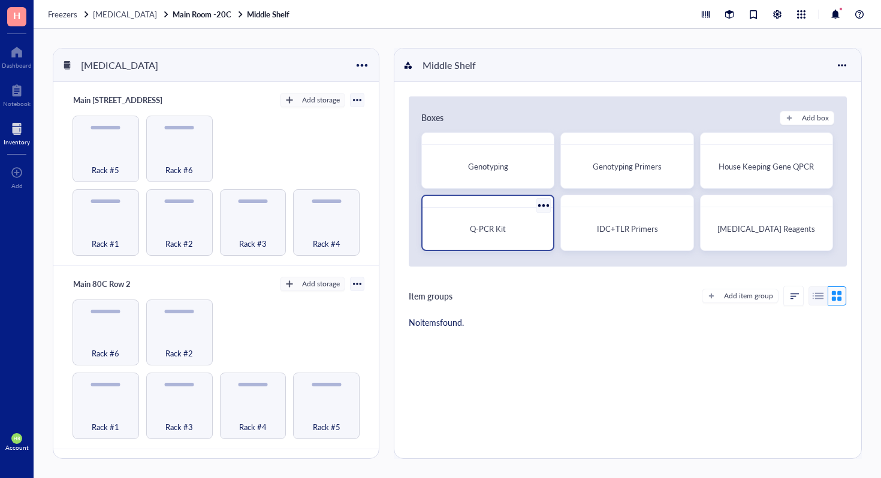
click at [489, 240] on div "Q-PCR Kit" at bounding box center [487, 229] width 121 height 32
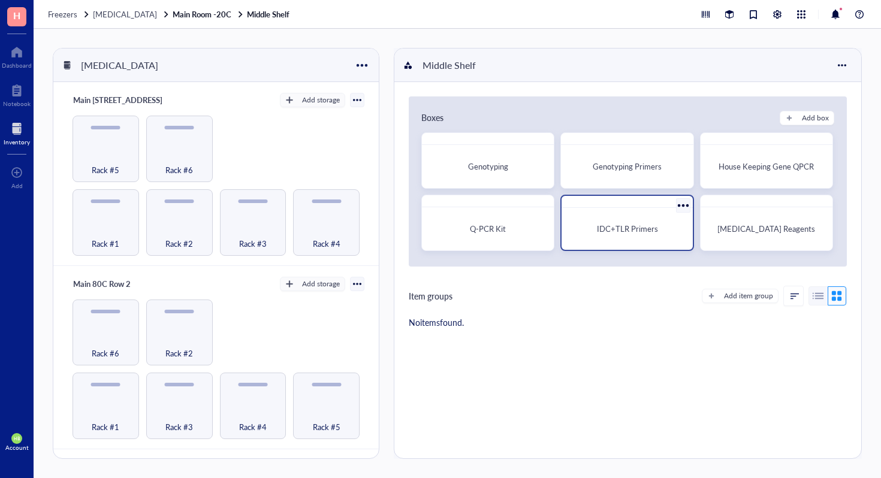
click at [608, 220] on div "IDC+TLR Primers" at bounding box center [626, 229] width 121 height 32
click at [176, 10] on link "Main Room -20C Middle Shelf" at bounding box center [232, 14] width 119 height 11
click at [65, 19] on span "Freezers" at bounding box center [62, 13] width 29 height 11
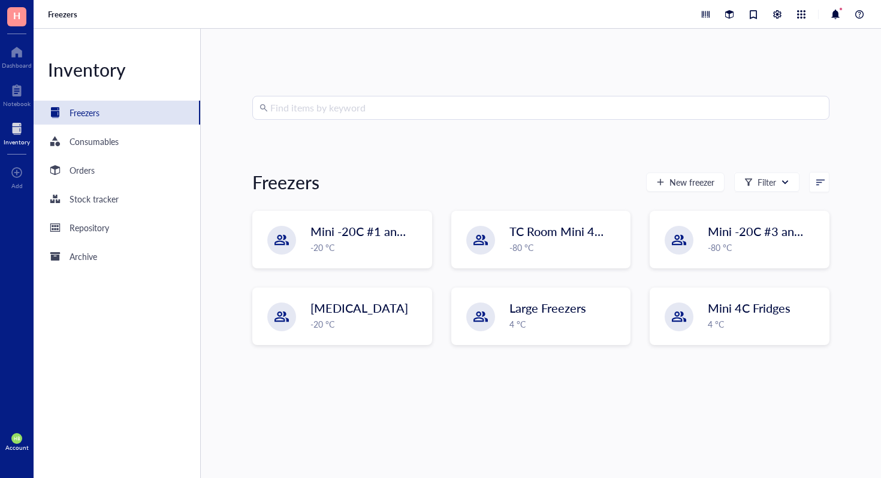
click at [400, 109] on input "search" at bounding box center [546, 107] width 552 height 23
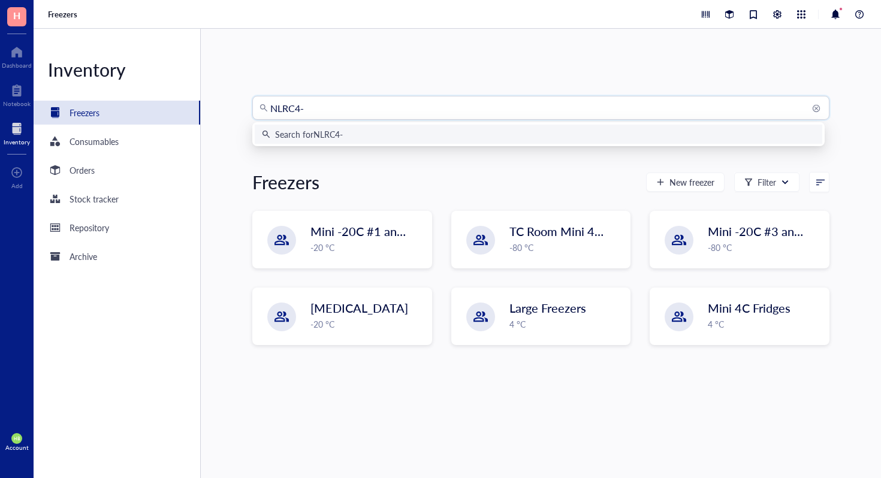
type input "NLRC4-R"
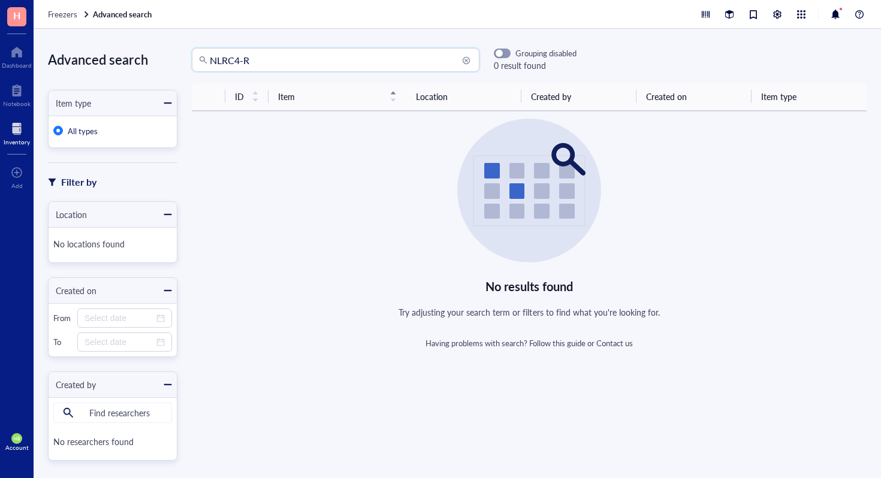
click at [301, 55] on input "NLRC4-R" at bounding box center [341, 60] width 262 height 23
type input "NLRC"
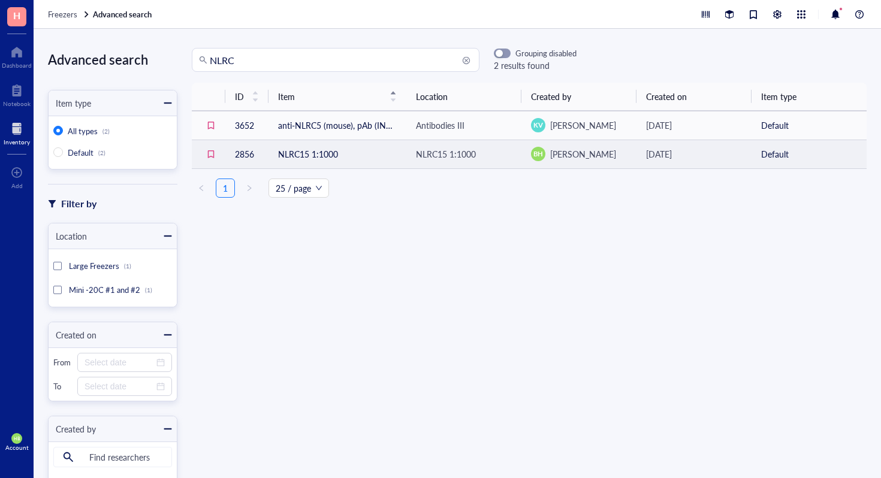
click at [449, 153] on div "NLRC15 1:1000" at bounding box center [446, 153] width 60 height 13
click at [471, 231] on div "NLRC15 1:1000" at bounding box center [474, 233] width 58 height 11
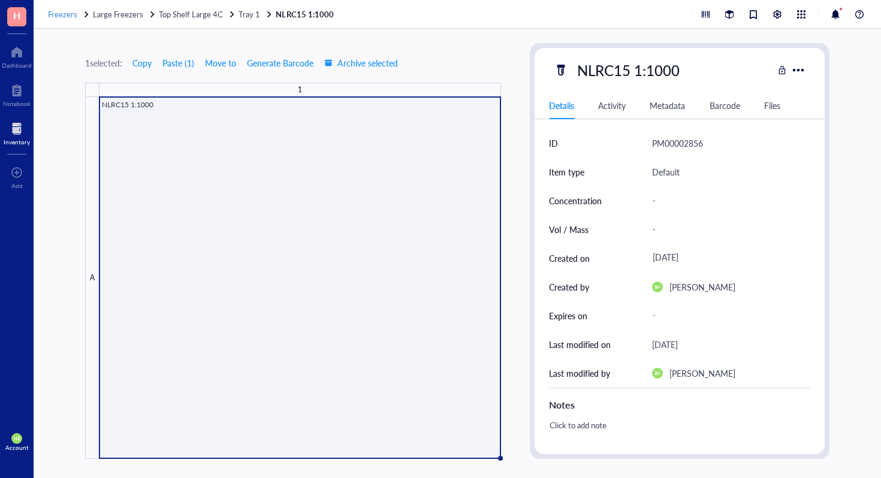
click at [61, 14] on span "Freezers" at bounding box center [62, 13] width 29 height 11
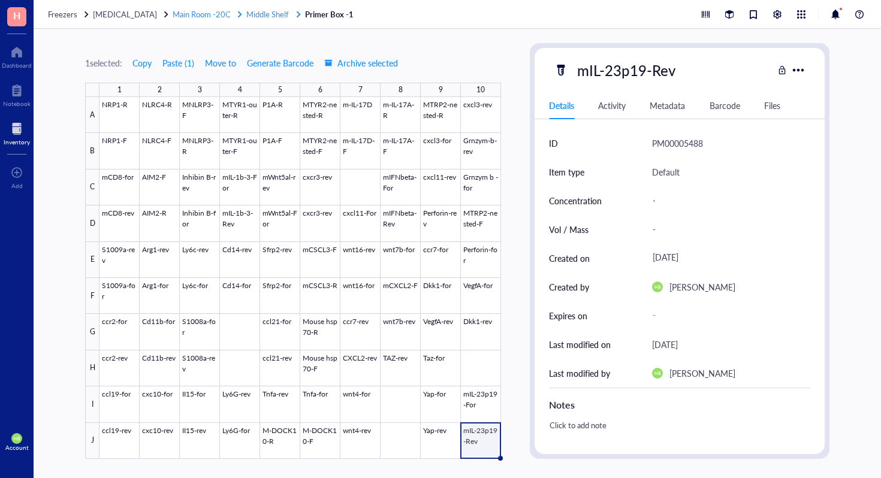
click at [255, 14] on span "Middle Shelf" at bounding box center [267, 13] width 43 height 11
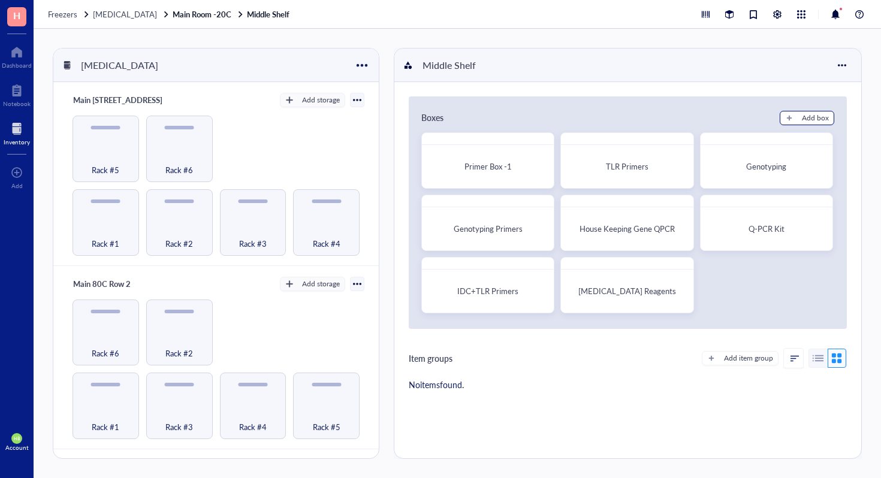
click at [795, 115] on button "Add box" at bounding box center [806, 118] width 55 height 14
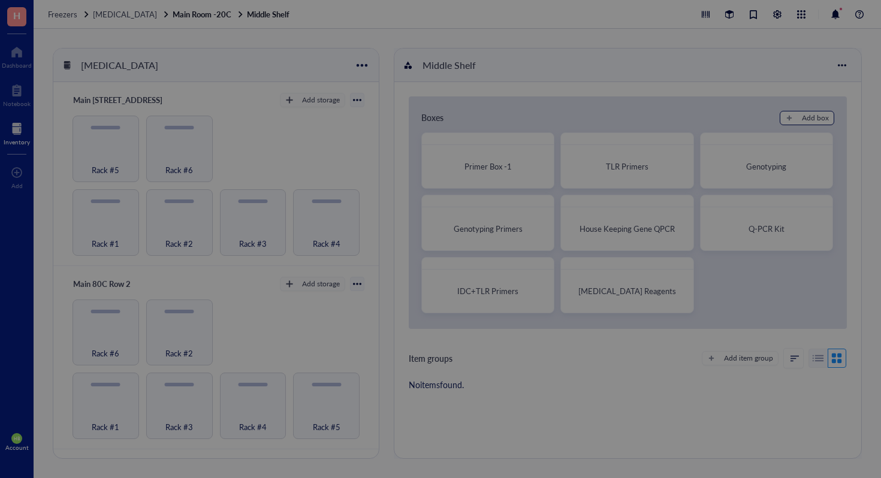
radio input "false"
radio input "true"
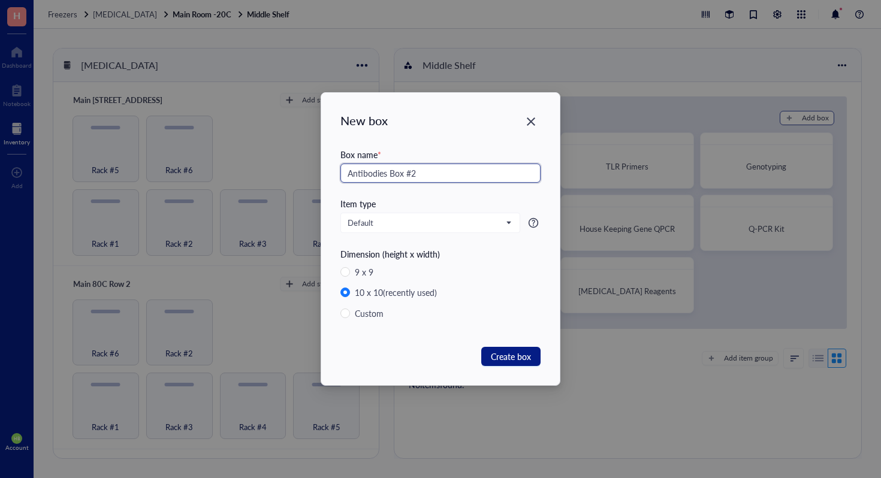
type input "Antibodies Box #2"
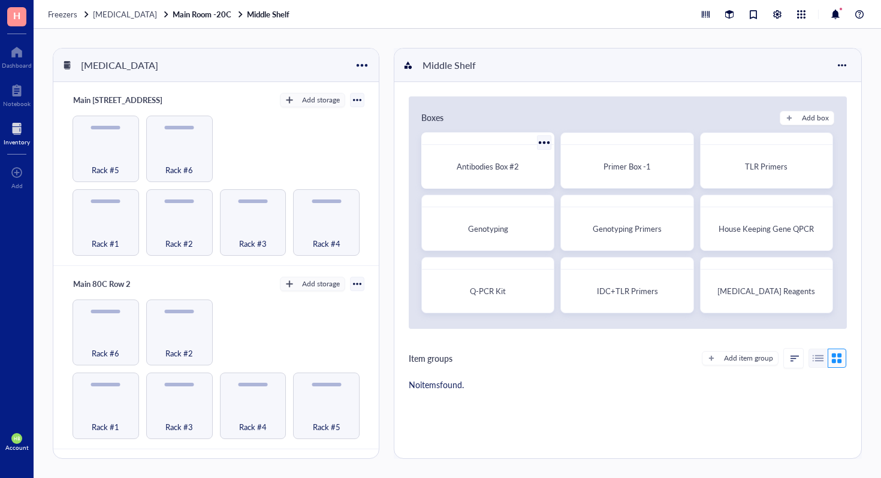
click at [481, 178] on div "Antibodies Box #2" at bounding box center [488, 167] width 122 height 34
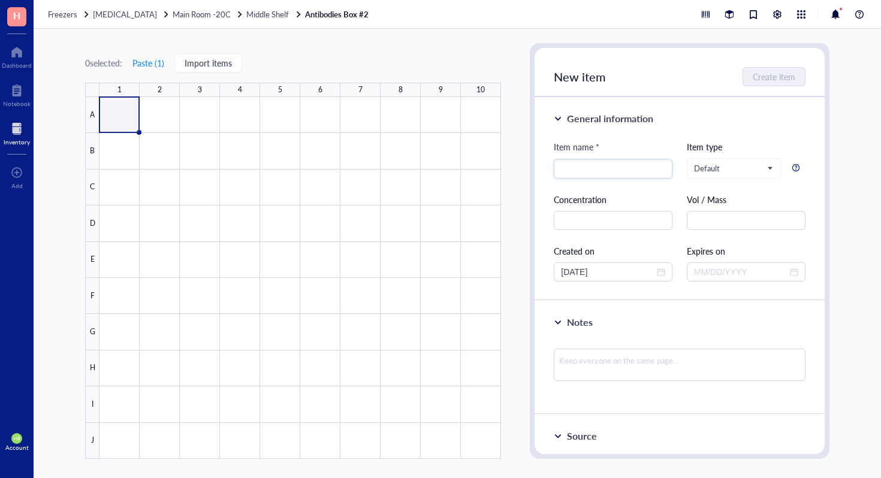
click at [173, 117] on div at bounding box center [299, 278] width 401 height 362
click at [144, 62] on button "Paste ( 1 )" at bounding box center [148, 62] width 33 height 19
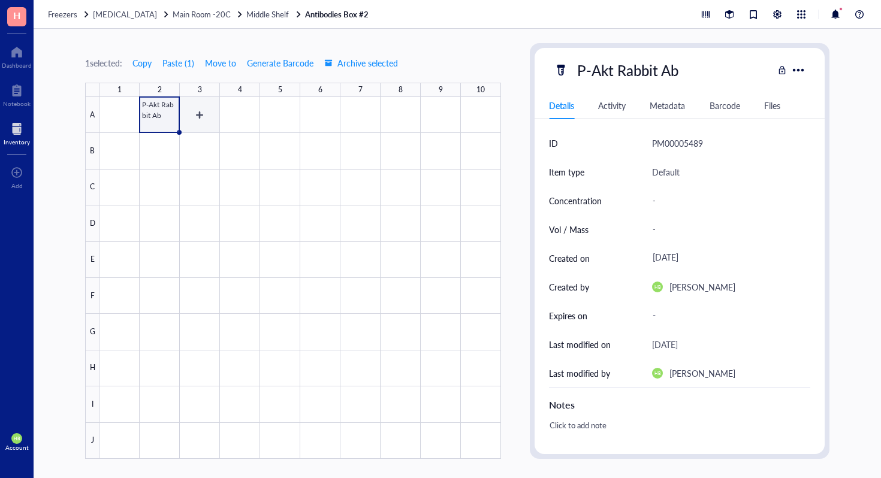
click at [207, 113] on div at bounding box center [299, 278] width 401 height 362
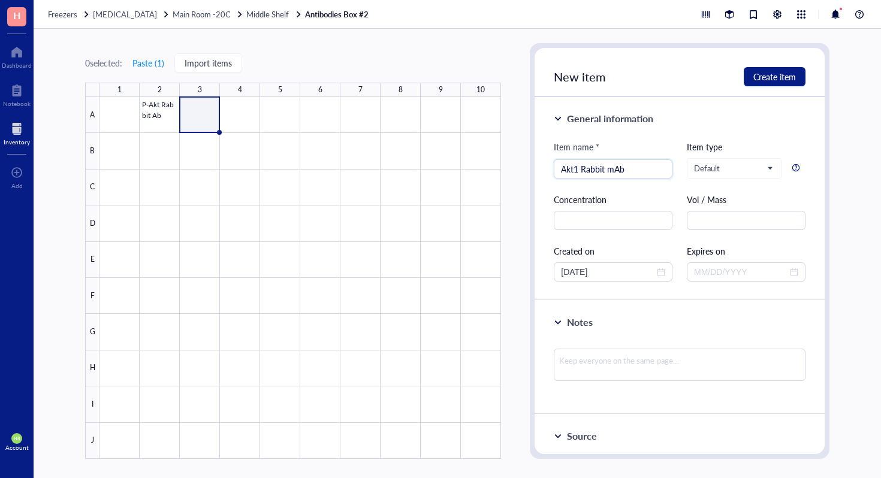
type input "Akt1 Rabbit mAb"
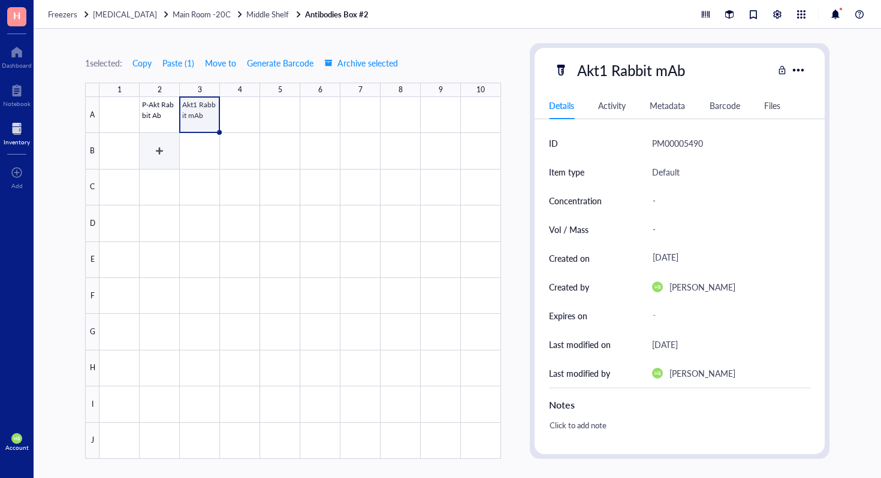
click at [161, 151] on div at bounding box center [299, 278] width 401 height 362
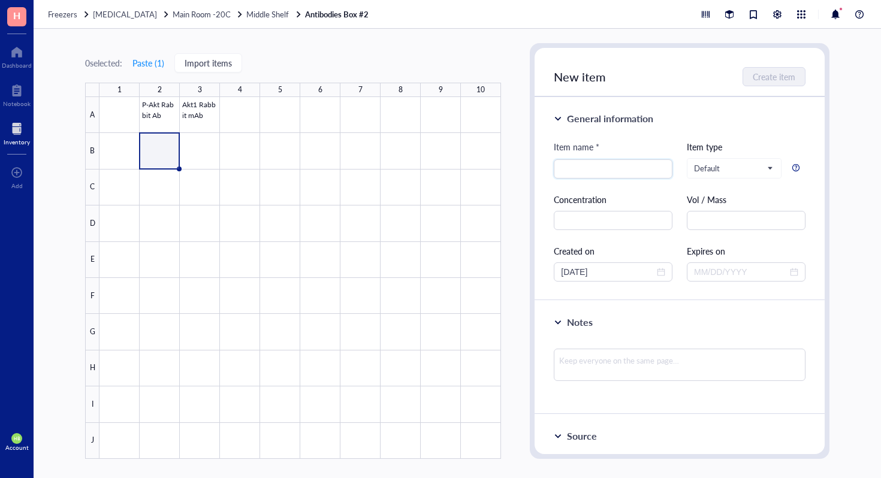
click at [166, 110] on div at bounding box center [299, 278] width 401 height 362
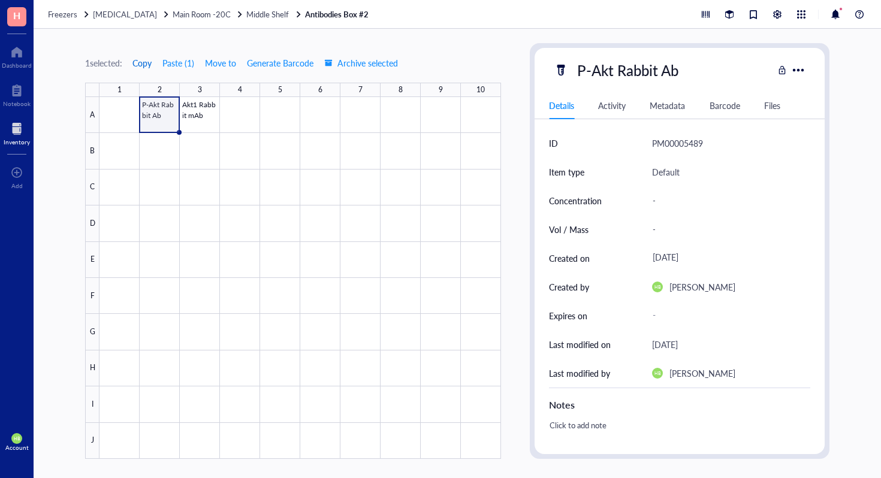
click at [152, 61] on span "Copy" at bounding box center [141, 63] width 19 height 10
click at [152, 144] on div at bounding box center [299, 278] width 401 height 362
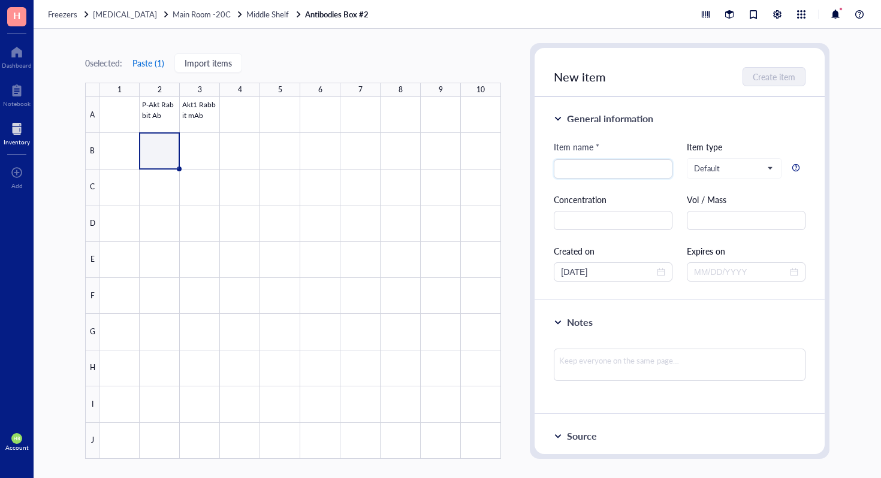
click at [144, 55] on button "Paste ( 1 )" at bounding box center [148, 62] width 33 height 19
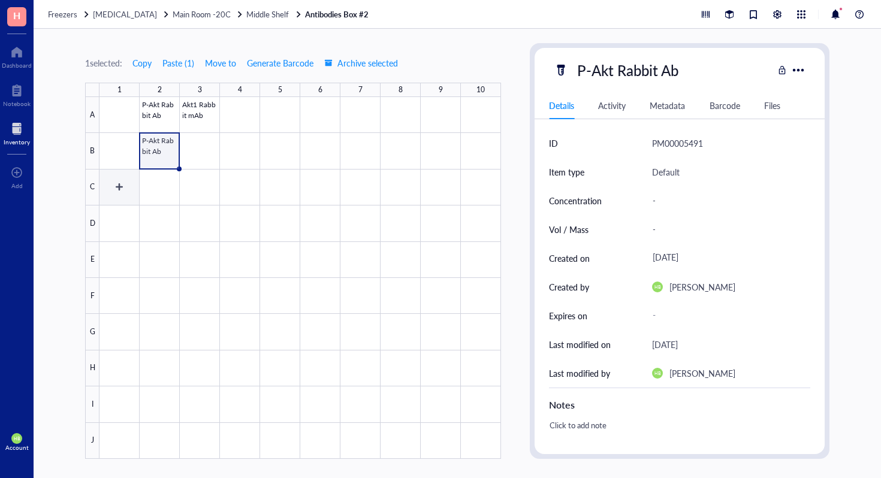
click at [134, 188] on div at bounding box center [299, 278] width 401 height 362
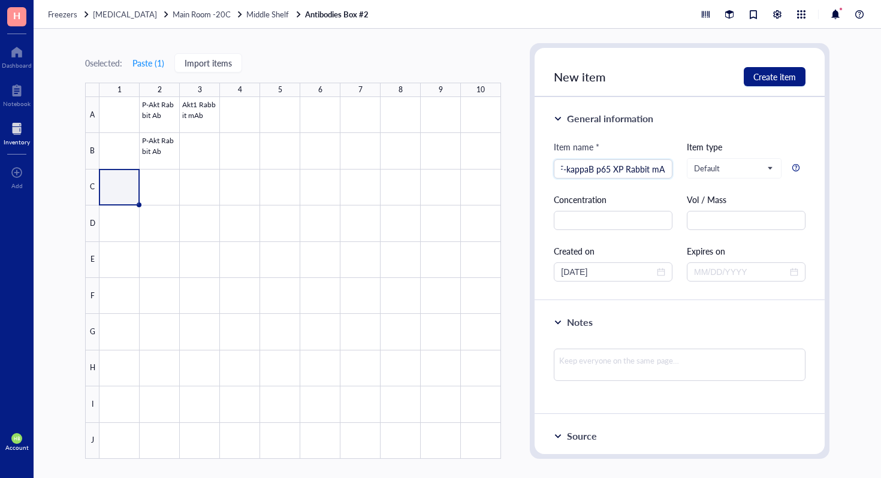
scroll to position [0, 14]
type input "NF-kappaB p65 XP Rabbit mAb"
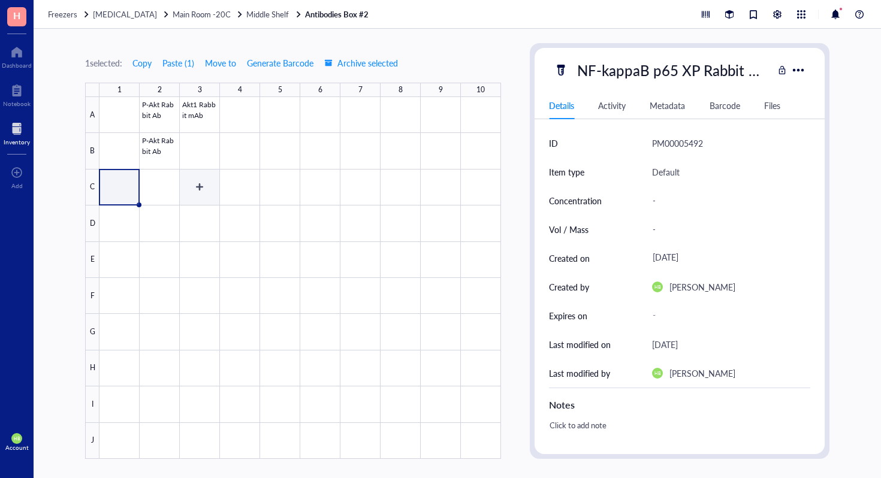
click at [190, 188] on div at bounding box center [299, 278] width 401 height 362
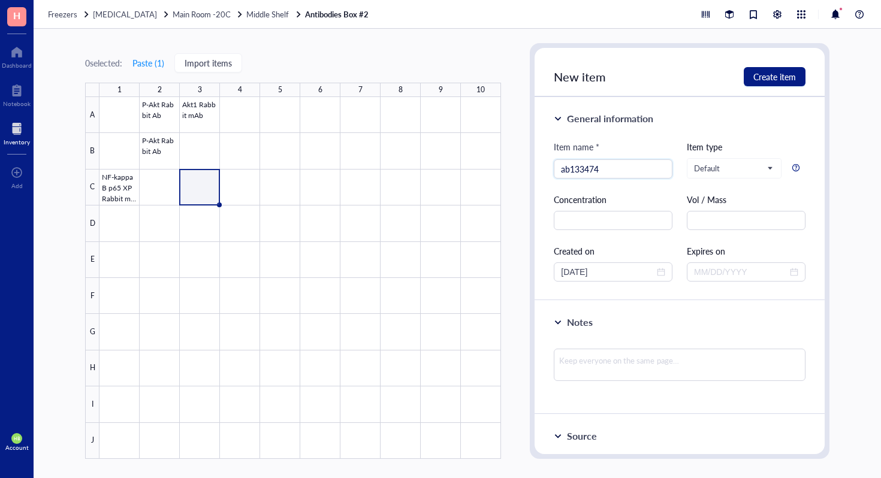
type input "ab133474"
click at [234, 187] on div at bounding box center [299, 278] width 401 height 362
type input "A"
type input "SIRP alpha Rabbit PolyAb"
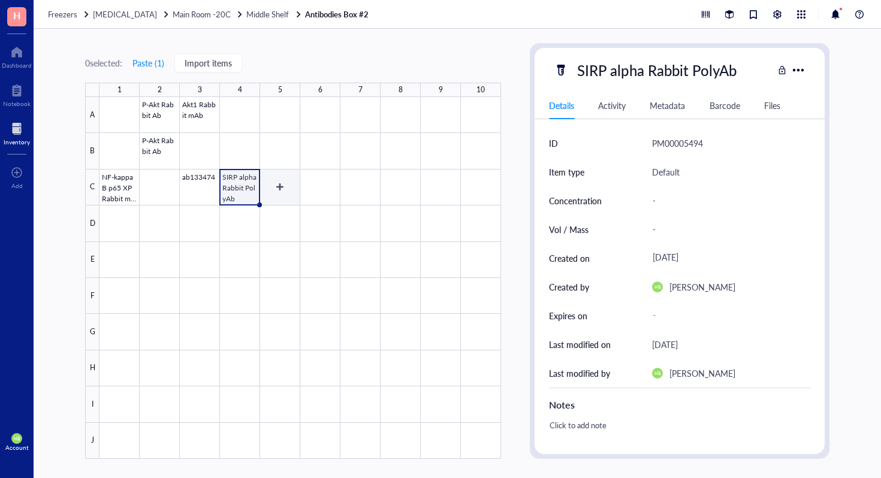
click at [283, 179] on div at bounding box center [299, 278] width 401 height 362
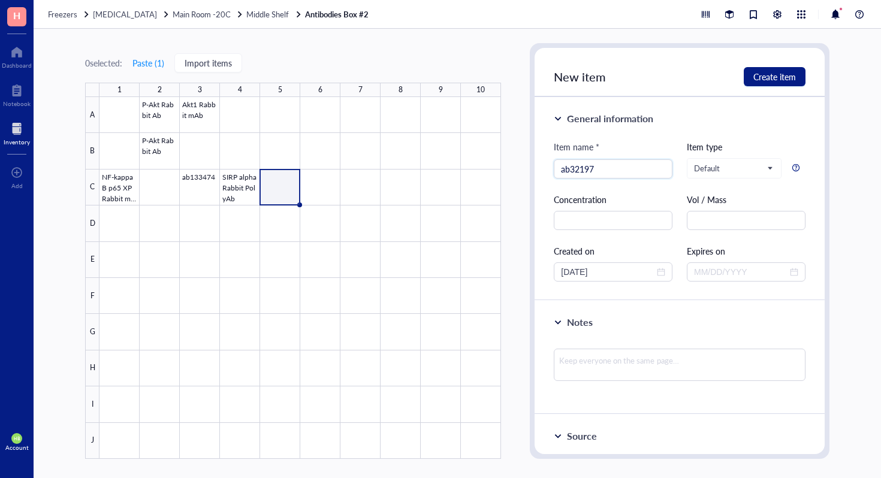
type input "ab32197"
click at [324, 185] on div at bounding box center [299, 278] width 401 height 362
type input "Goat anti-NLRP3"
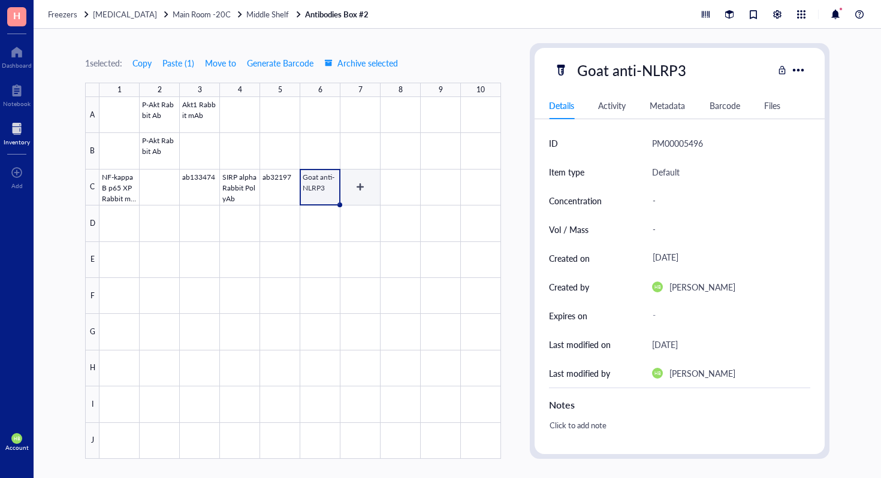
click at [355, 184] on div at bounding box center [299, 278] width 401 height 362
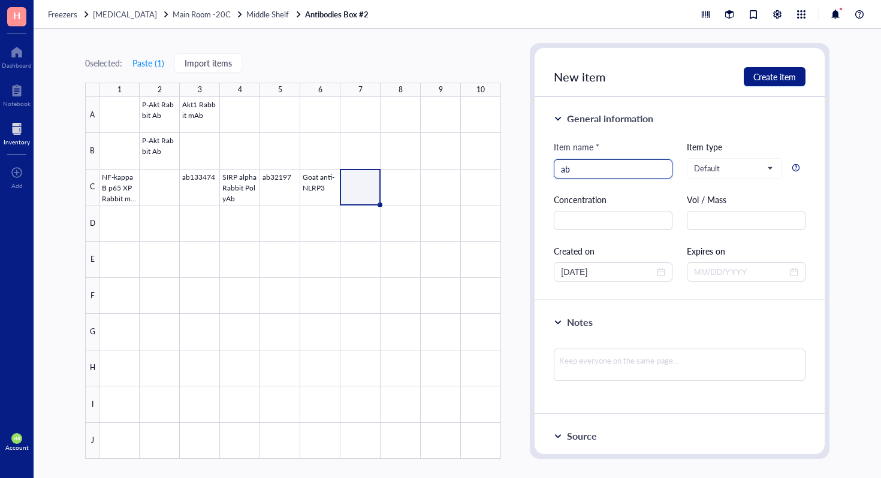
click at [573, 164] on input "ab" at bounding box center [613, 169] width 104 height 18
type input "Rb mAb to TRP2"
click at [281, 185] on div at bounding box center [299, 278] width 401 height 362
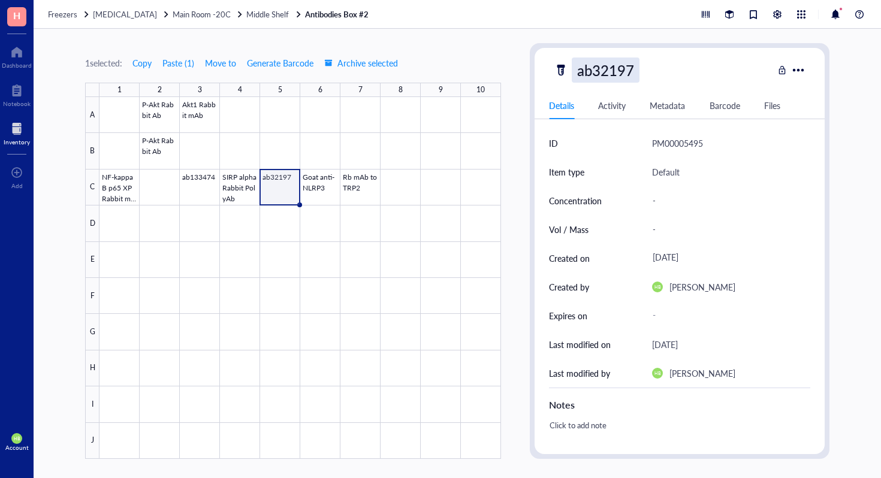
click at [612, 77] on div "ab32197" at bounding box center [606, 70] width 68 height 25
click at [612, 77] on input "ab32197" at bounding box center [609, 70] width 75 height 24
type input "Rb pAb to Axin 2"
click at [208, 186] on div at bounding box center [299, 278] width 401 height 362
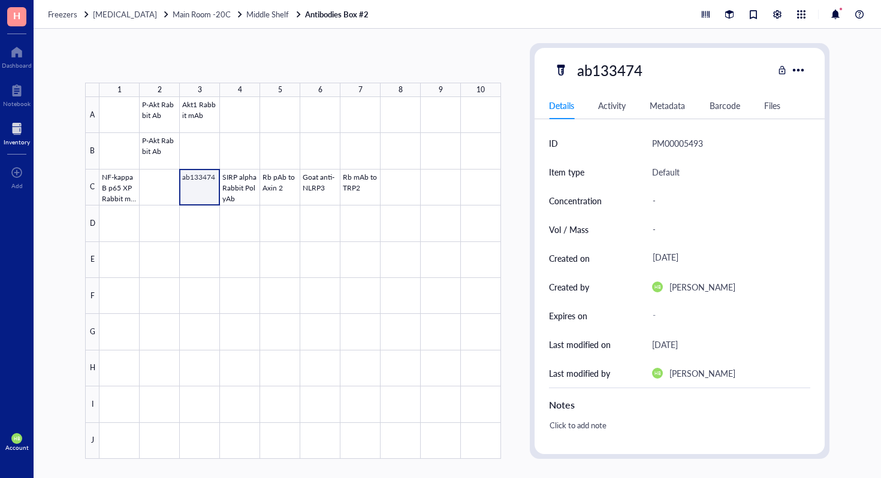
click at [208, 186] on div at bounding box center [299, 278] width 401 height 362
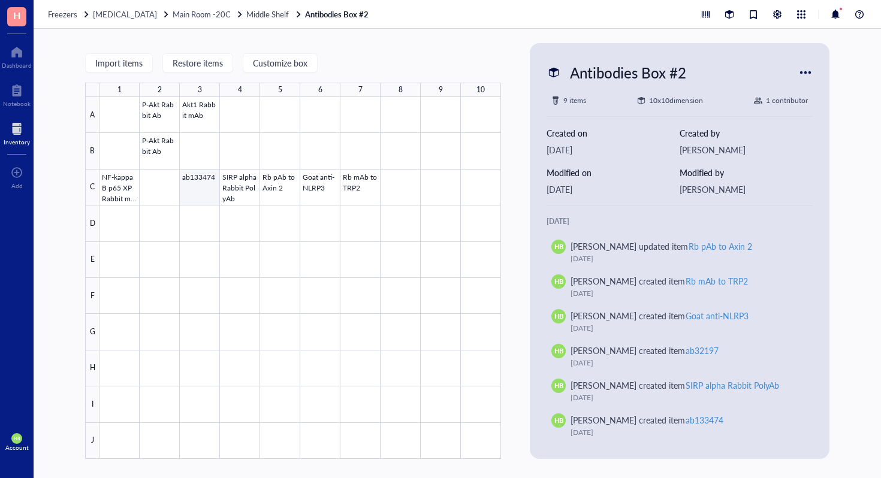
click at [189, 192] on div at bounding box center [299, 278] width 401 height 362
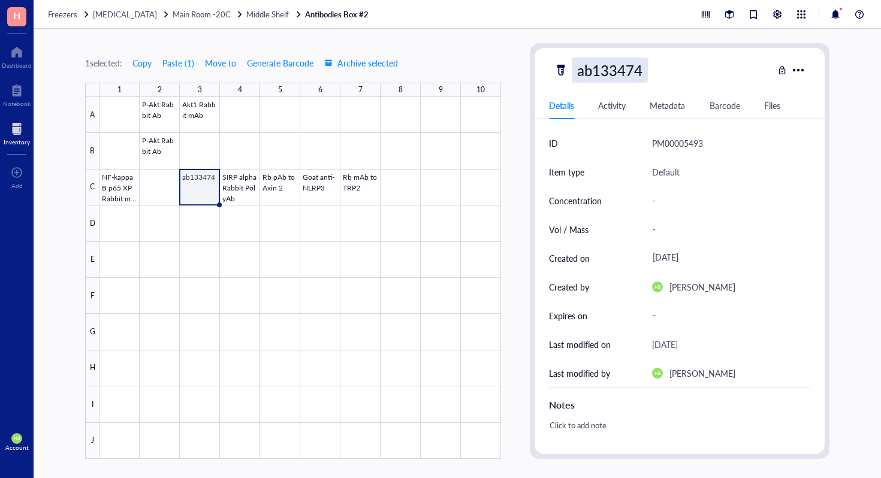
click at [607, 80] on div "ab133474" at bounding box center [610, 70] width 76 height 25
click at [607, 80] on input "ab133474" at bounding box center [614, 70] width 84 height 24
type input "Rb mAb to LRRK2"
click at [400, 188] on div at bounding box center [299, 278] width 401 height 362
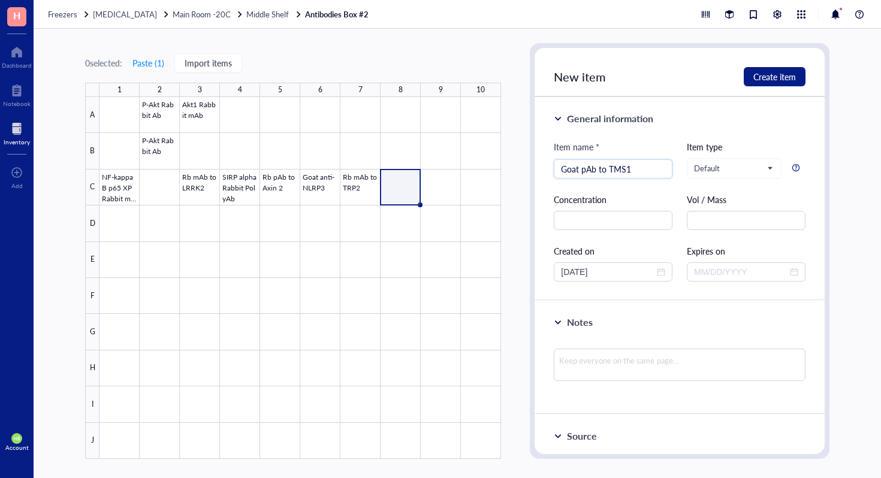
type input "Goat pAb to TMS1"
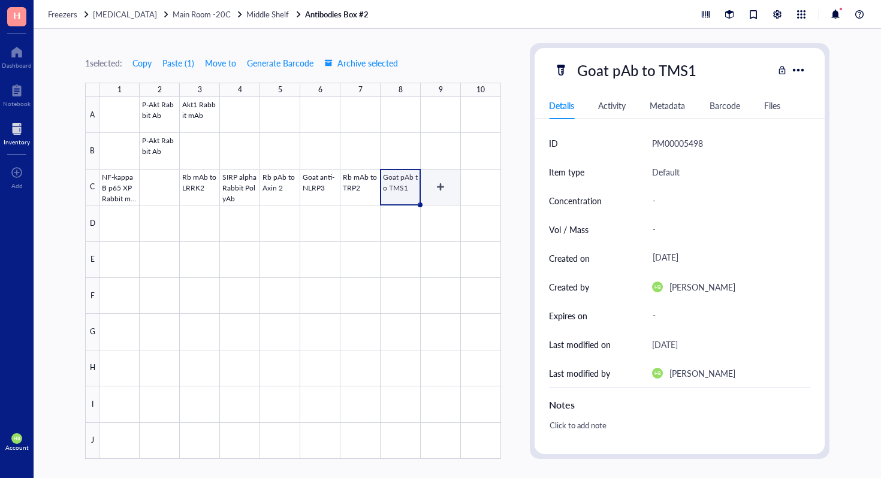
click at [481, 183] on div at bounding box center [299, 278] width 401 height 362
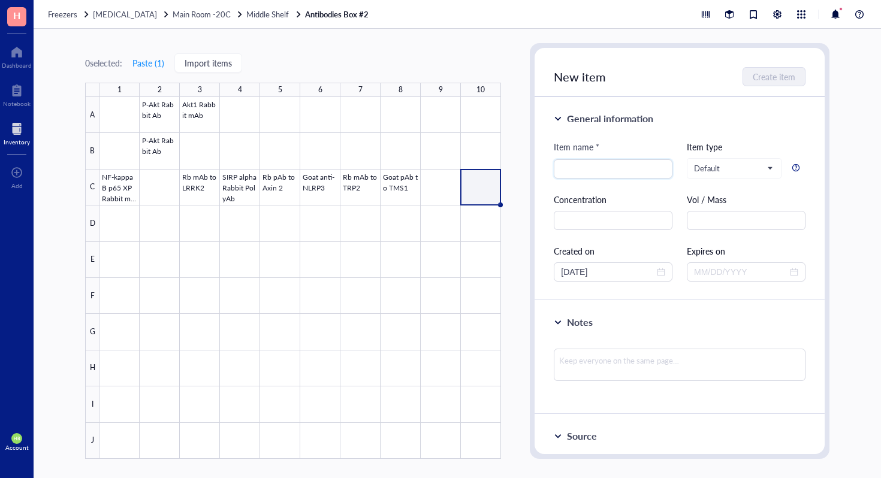
type input "z"
type input "Caspase-1 mAb"
click at [494, 163] on div at bounding box center [299, 278] width 401 height 362
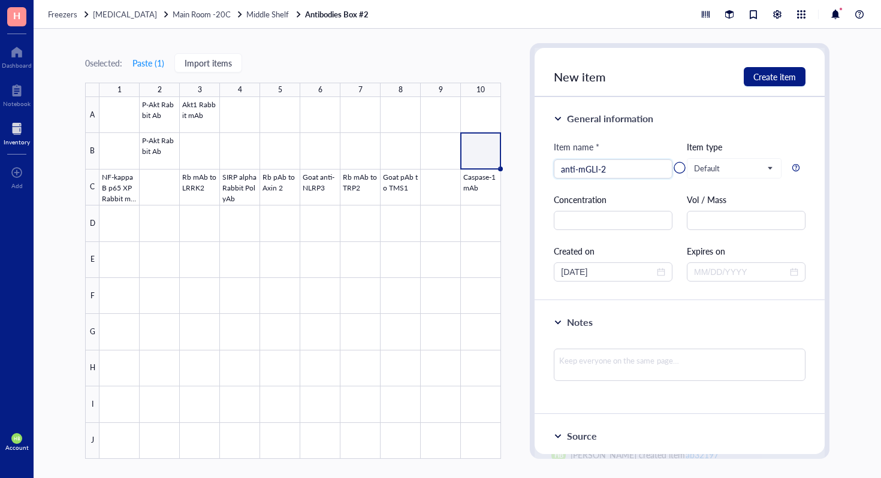
type input "anti-mGLI-2"
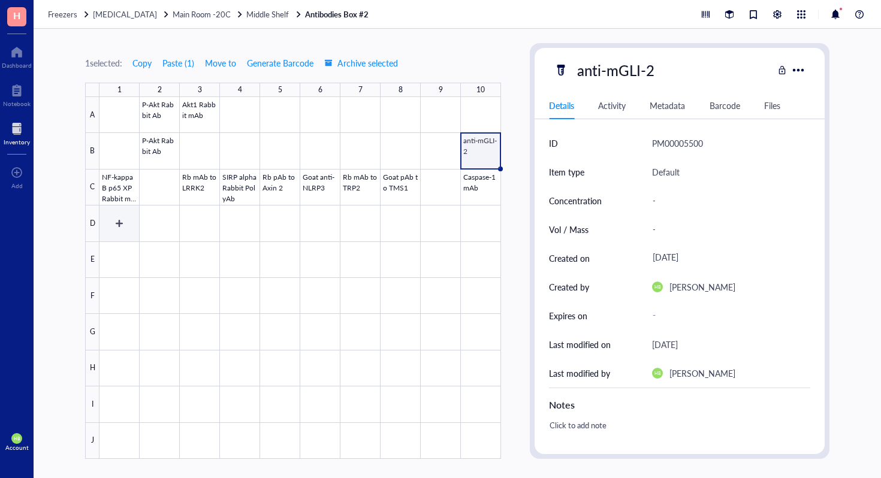
click at [116, 223] on div at bounding box center [299, 278] width 401 height 362
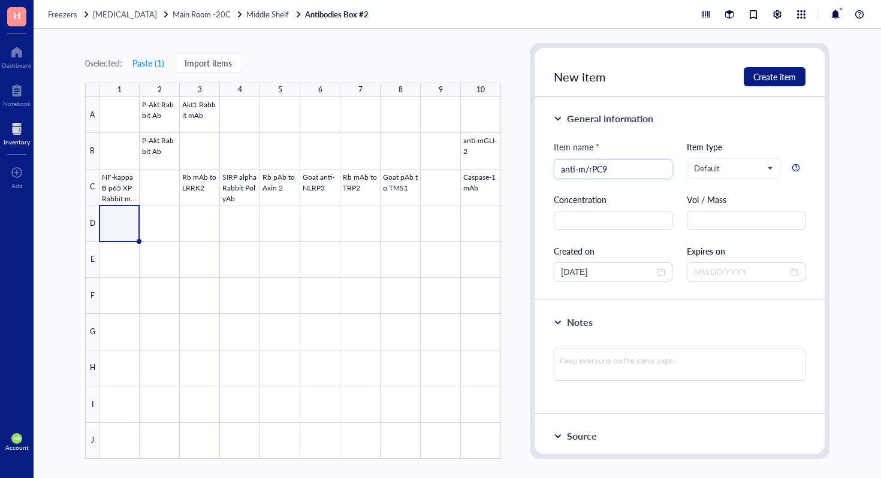
type input "anti-m/rPC9"
click at [163, 224] on div at bounding box center [299, 278] width 401 height 362
type input "Anti-rabbit IgG"
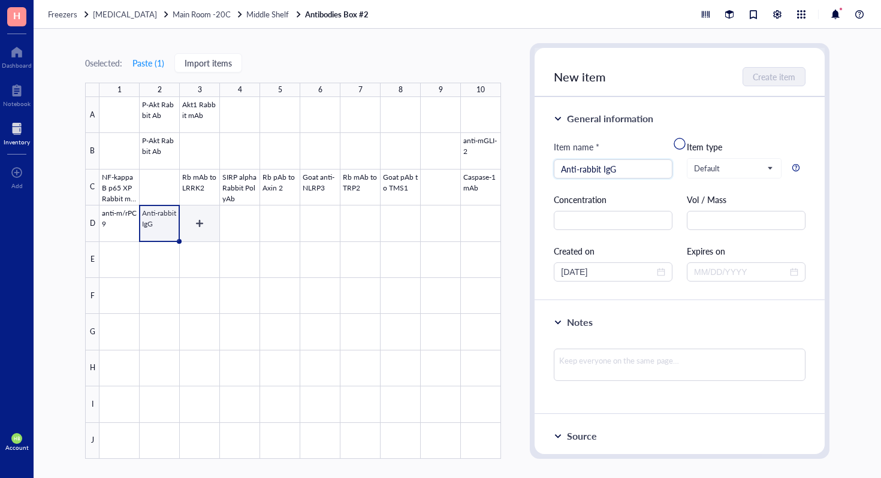
click at [241, 204] on div at bounding box center [299, 278] width 401 height 362
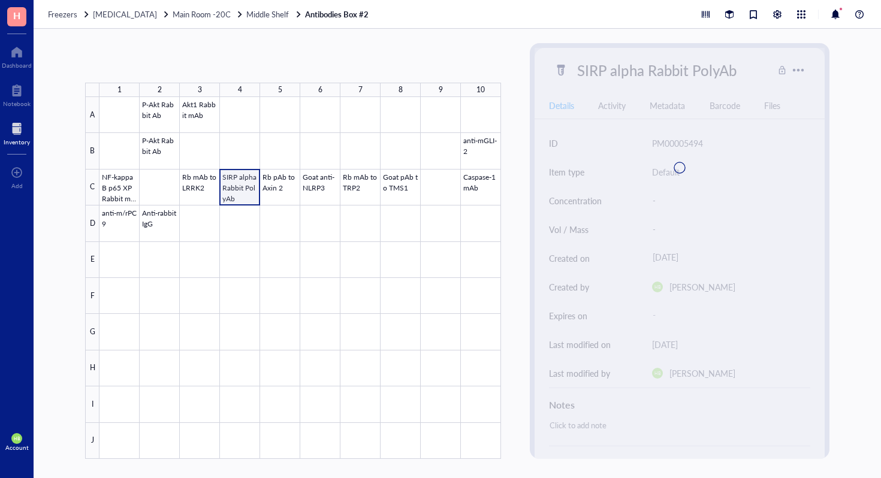
drag, startPoint x: 241, startPoint y: 217, endPoint x: 234, endPoint y: 213, distance: 8.3
click at [241, 217] on div at bounding box center [299, 278] width 401 height 362
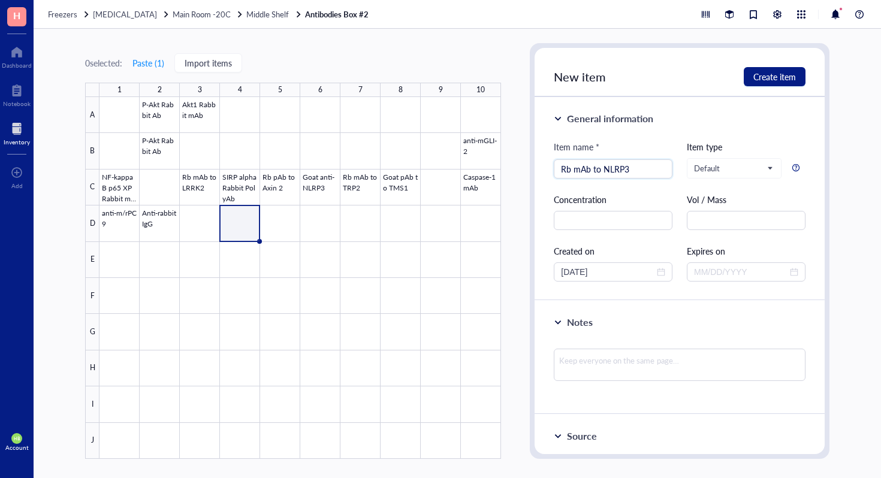
type input "Rb mAb to NLRP3"
click at [270, 228] on div at bounding box center [299, 278] width 401 height 362
type input "anti-hNLRP3"
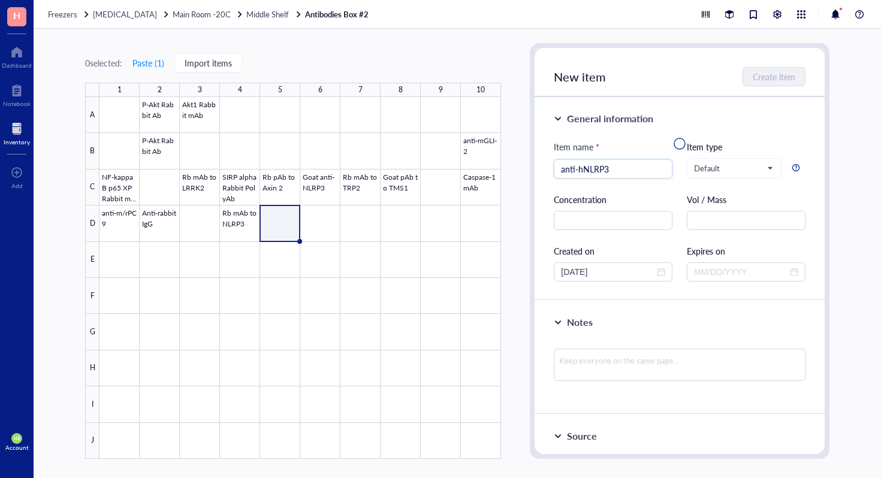
click at [319, 220] on div at bounding box center [299, 278] width 401 height 362
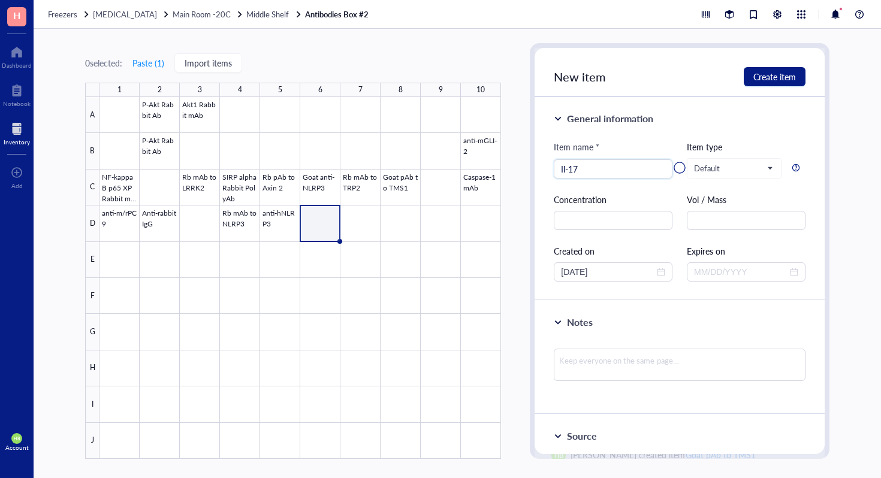
type input "Il-17"
click at [361, 225] on div at bounding box center [299, 278] width 401 height 362
type input "TDO2 Rabbit PolyAb"
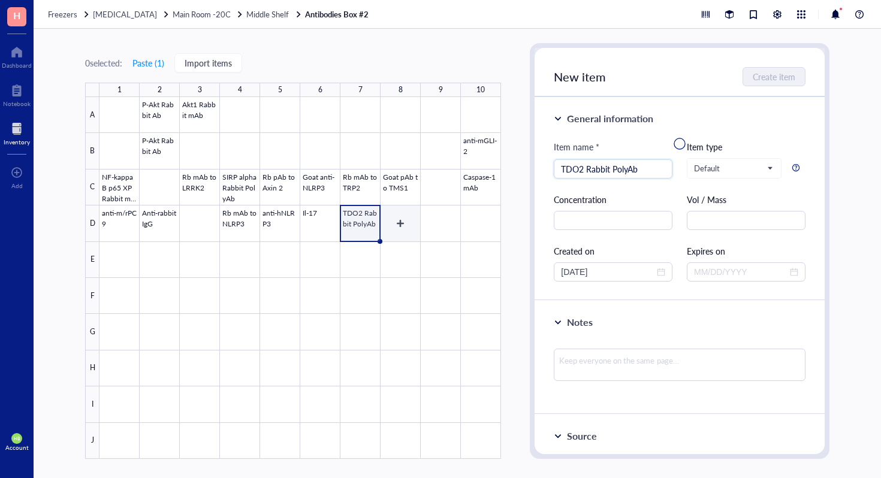
click at [400, 231] on div at bounding box center [299, 278] width 401 height 362
type input "YAP Rabbit Ab"
click at [453, 231] on div at bounding box center [299, 278] width 401 height 362
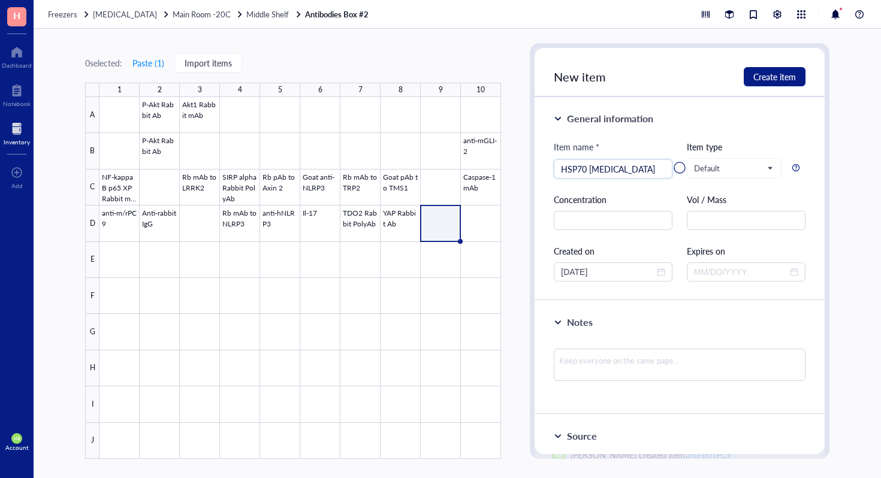
scroll to position [0, 5]
type input "HSP70 Monoclonal Antibody"
click at [169, 255] on div at bounding box center [299, 278] width 401 height 362
type input "NB100-41104"
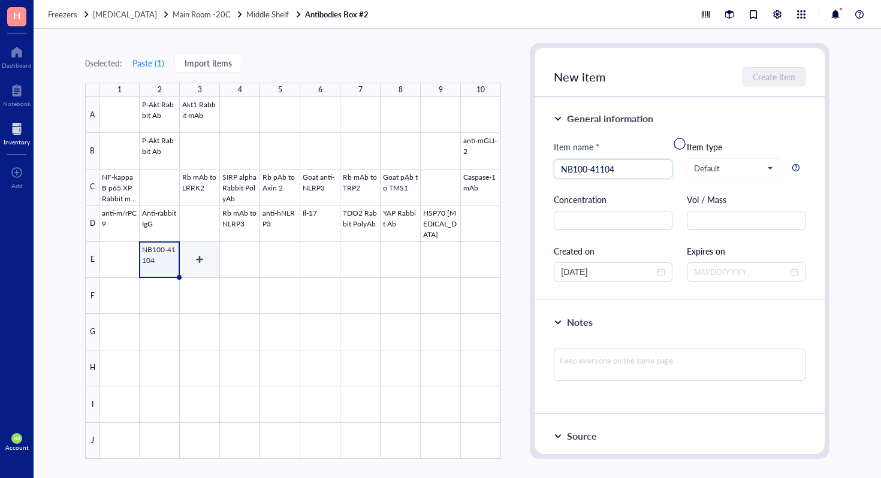
click at [202, 255] on div at bounding box center [299, 278] width 401 height 362
type input "NBP1-77080SS"
click at [243, 252] on div at bounding box center [299, 278] width 401 height 362
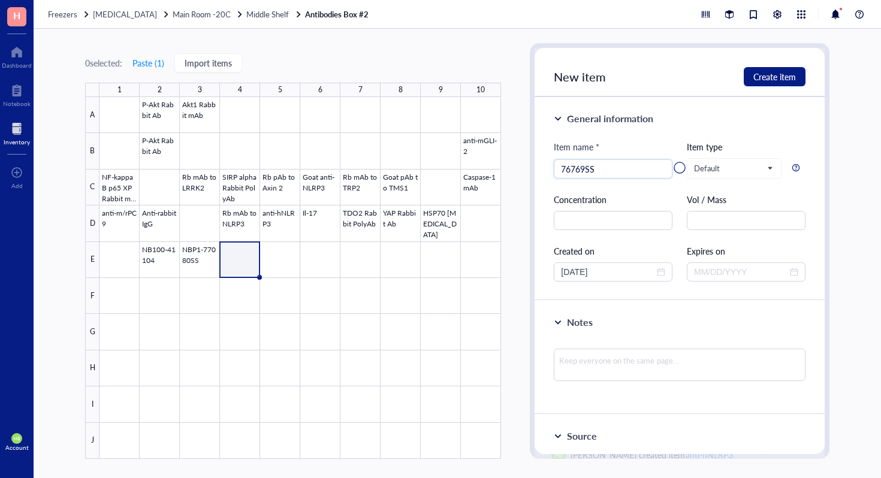
type input "76769SS"
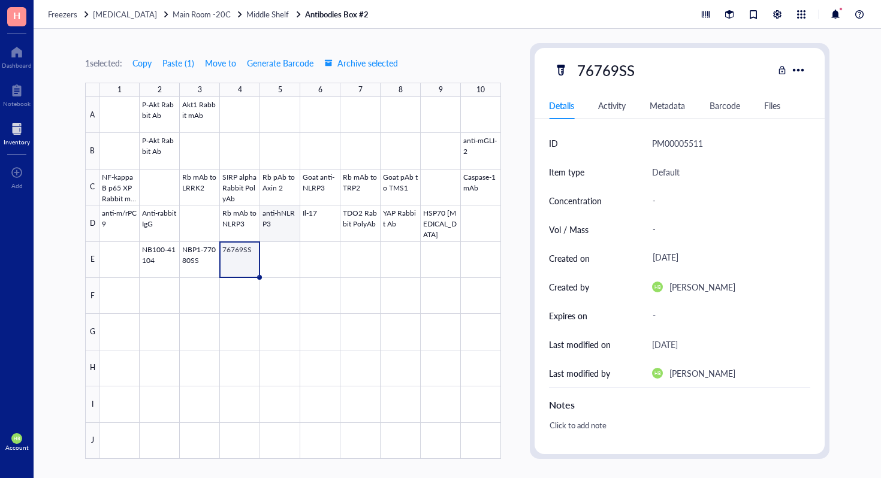
click at [279, 260] on div at bounding box center [299, 278] width 401 height 362
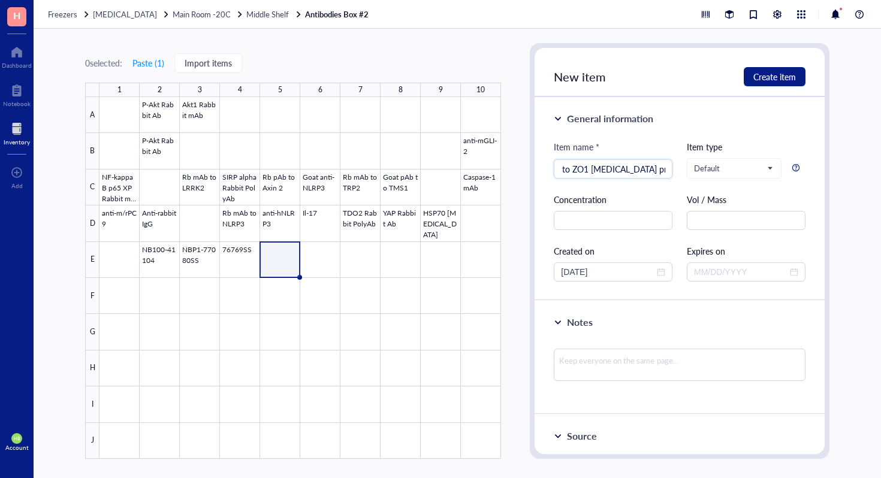
scroll to position [0, 34]
type input "Rb pAb to ZO1 tight junction protein"
click at [325, 256] on div at bounding box center [299, 278] width 401 height 362
type input "Rb pAb to MDC"
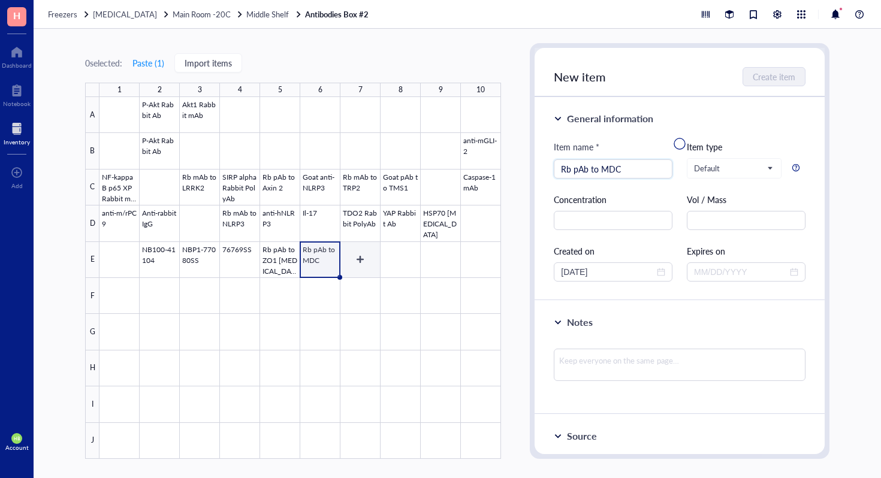
click at [352, 271] on div at bounding box center [299, 278] width 401 height 362
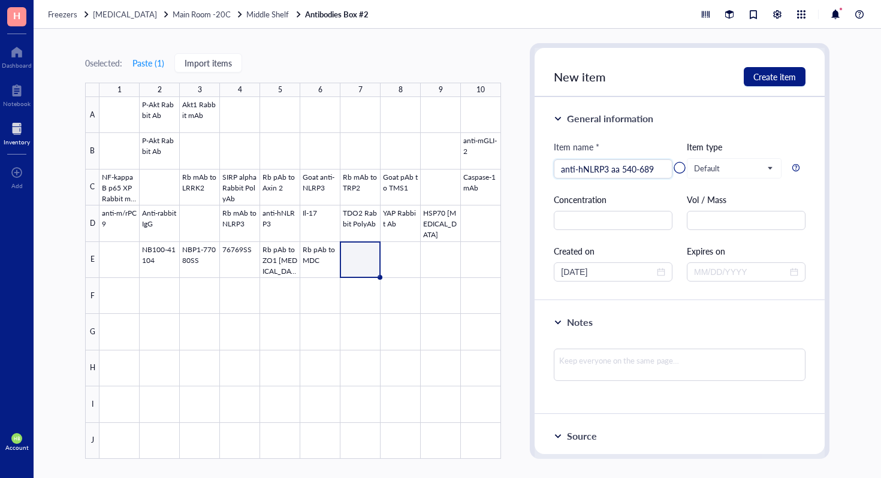
type input "anti-hNLRP3 aa 540-689"
click at [399, 269] on div at bounding box center [299, 278] width 401 height 362
type input "NB100-56722SS"
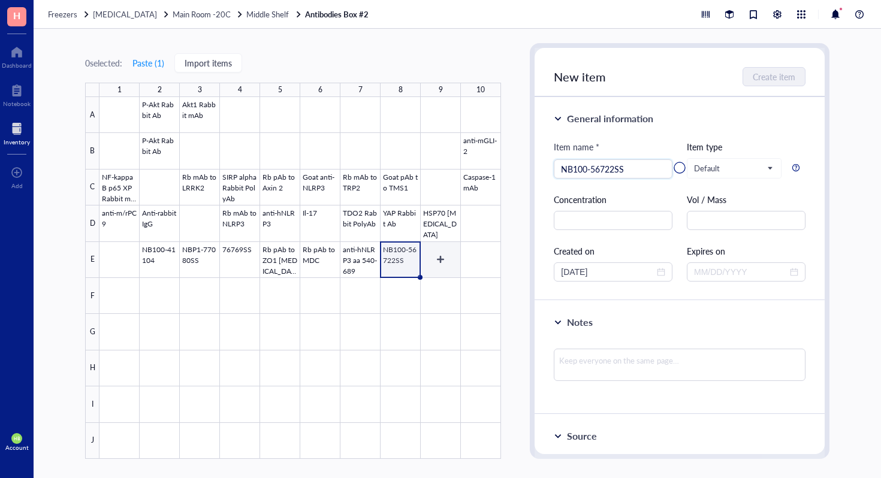
click at [449, 262] on div at bounding box center [299, 278] width 401 height 362
type input "Snail Rabbit mAb"
click at [487, 266] on div at bounding box center [299, 278] width 401 height 362
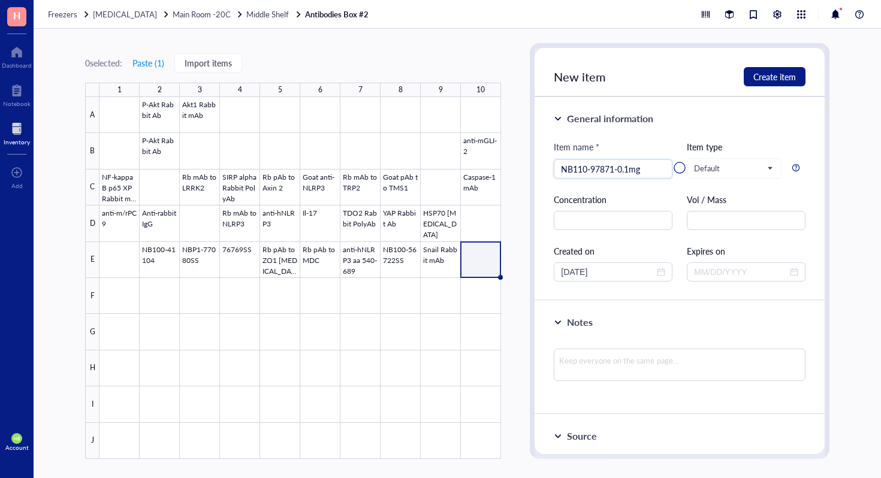
type input "NB110-97871-0.1mg"
click at [135, 294] on div at bounding box center [299, 278] width 401 height 362
type input "NBP1-87102"
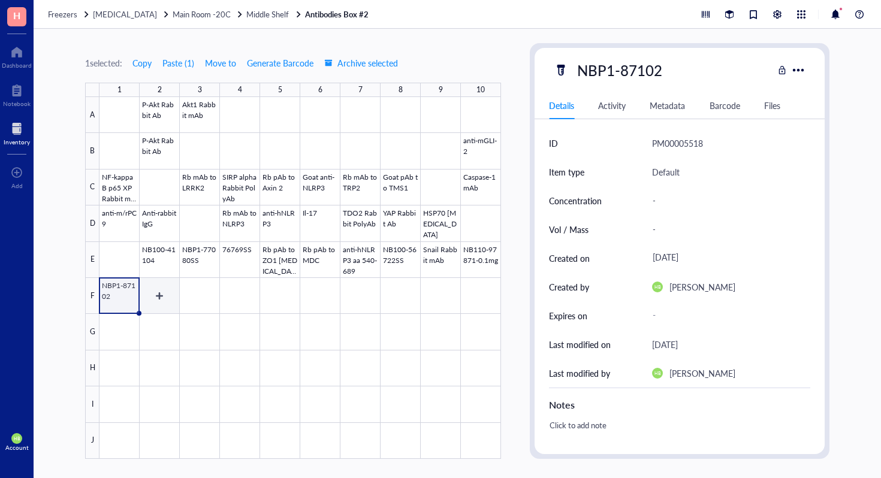
click at [170, 291] on div at bounding box center [299, 278] width 401 height 362
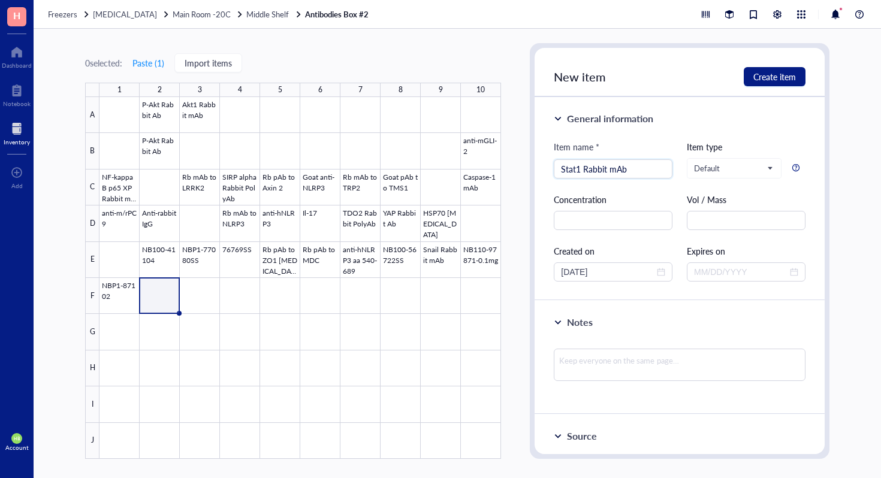
type input "Stat1 Rabbit mAb"
click at [205, 289] on div at bounding box center [299, 278] width 401 height 362
type input "Stat1 Rabbit Ab"
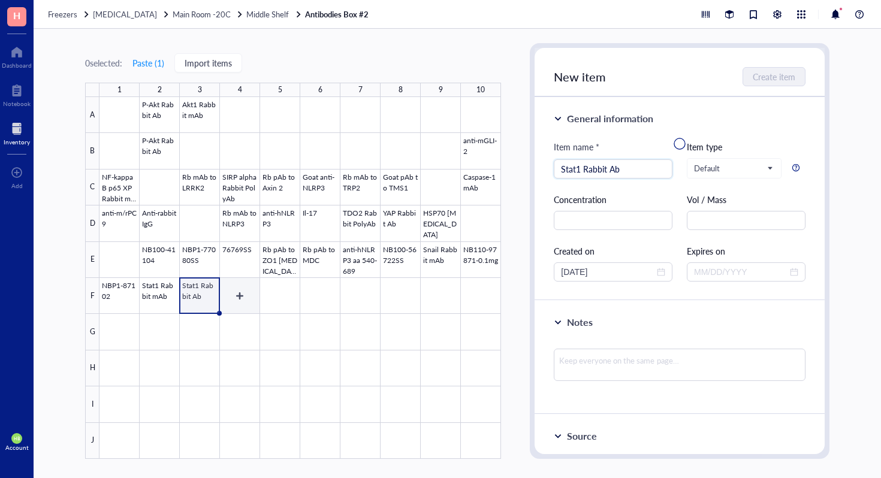
click at [231, 292] on div at bounding box center [299, 278] width 401 height 362
type input "Rb pAb to RNF43"
click at [285, 298] on div at bounding box center [299, 278] width 401 height 362
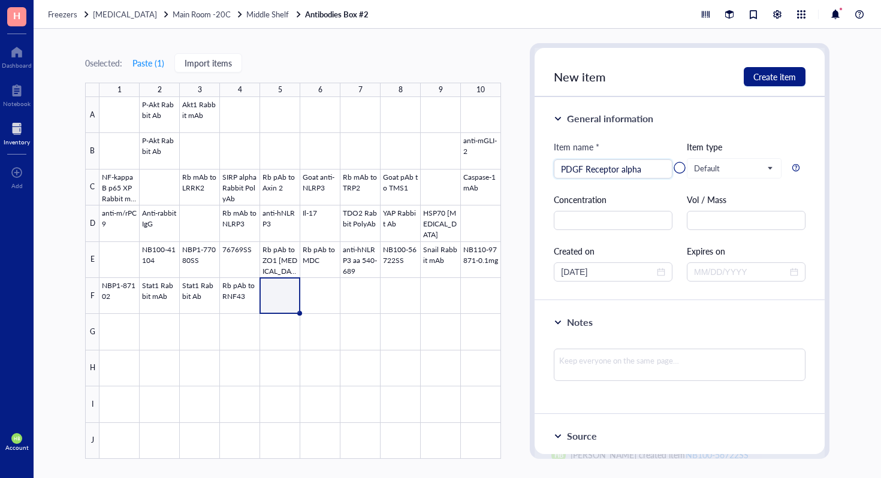
type input "PDGF Receptor alpha"
click at [321, 299] on div at bounding box center [299, 278] width 401 height 362
type input "L-Kynurenine Ab"
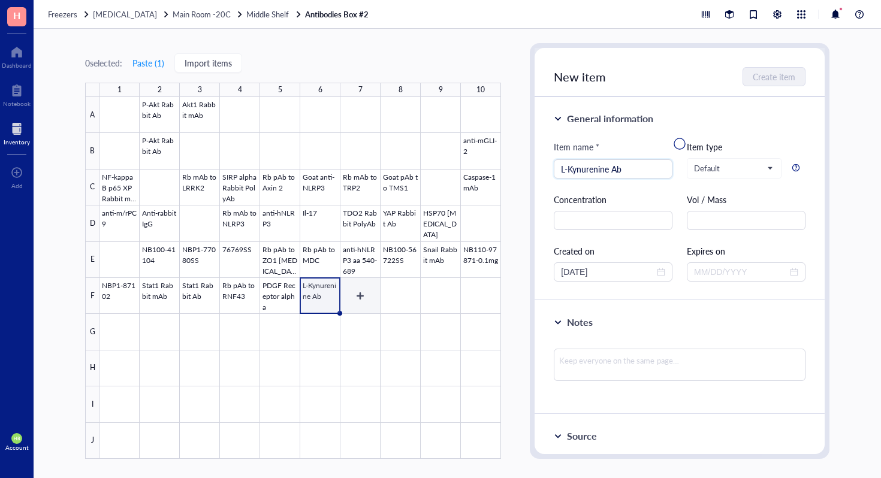
click at [362, 296] on div at bounding box center [299, 278] width 401 height 362
click at [398, 294] on div at bounding box center [299, 278] width 401 height 362
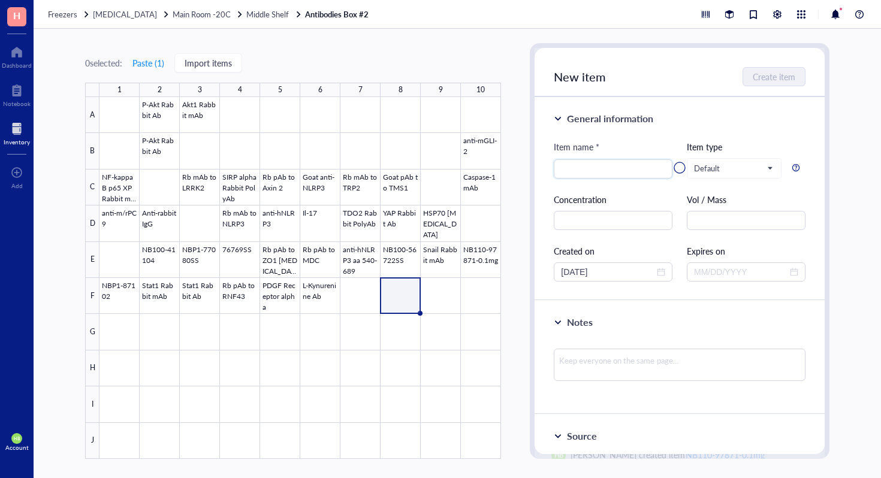
type input "Q"
type input "AMOT Mouse McAb"
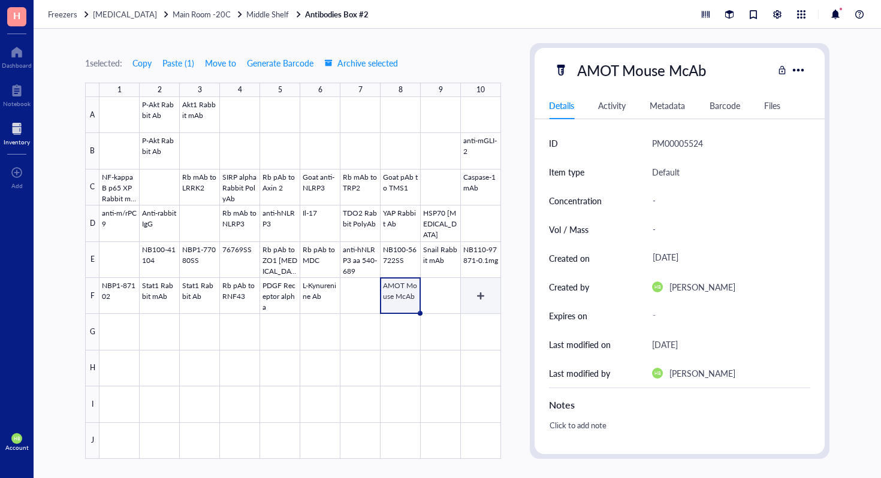
click at [447, 293] on div at bounding box center [299, 278] width 401 height 362
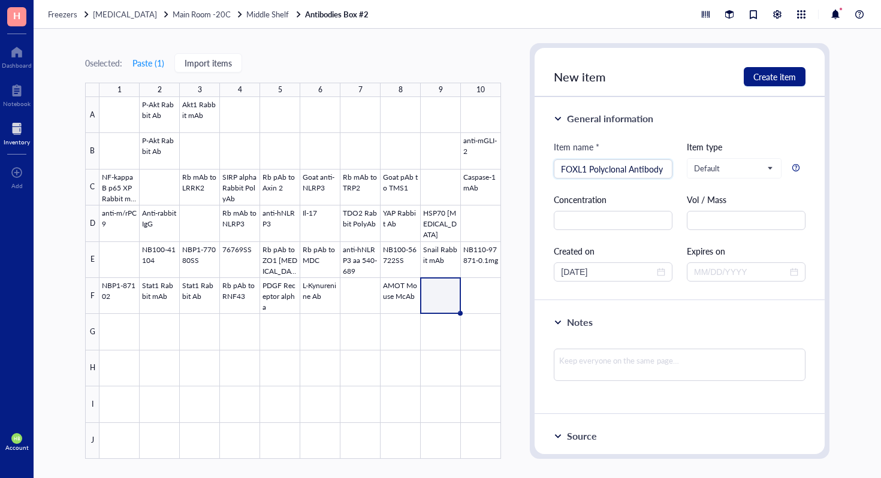
type input "FOXL1 Polyclonal Antibody"
click at [488, 300] on div at bounding box center [299, 278] width 401 height 362
type input "TDO2 Rabbit PolyAb"
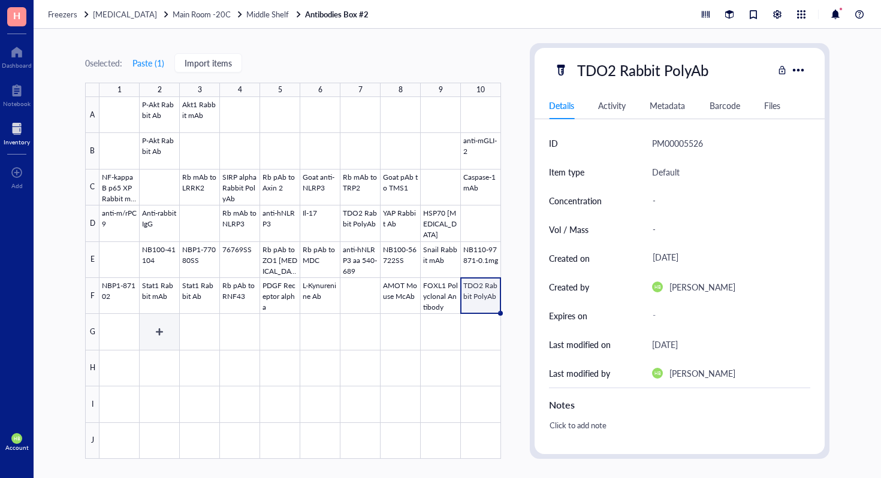
click at [123, 329] on div at bounding box center [299, 278] width 401 height 362
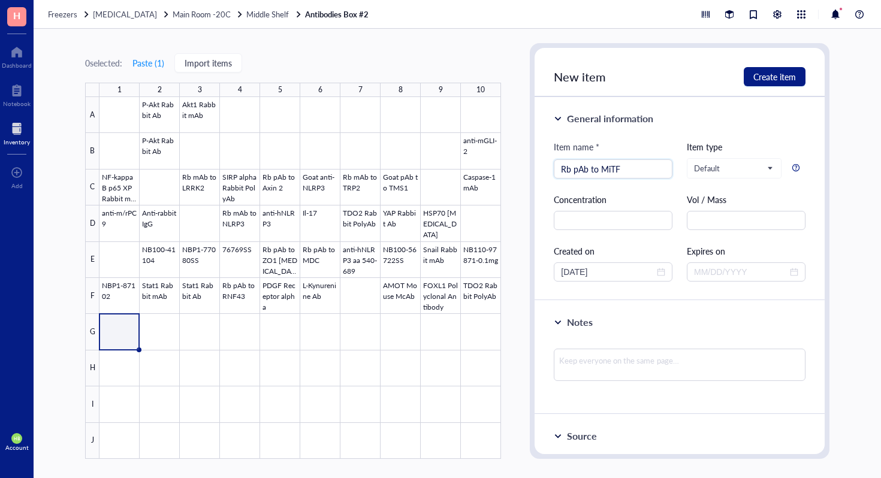
type input "Rb pAb to MiTF"
click at [158, 329] on div at bounding box center [299, 278] width 401 height 362
type input "RB mAb to Melanoma"
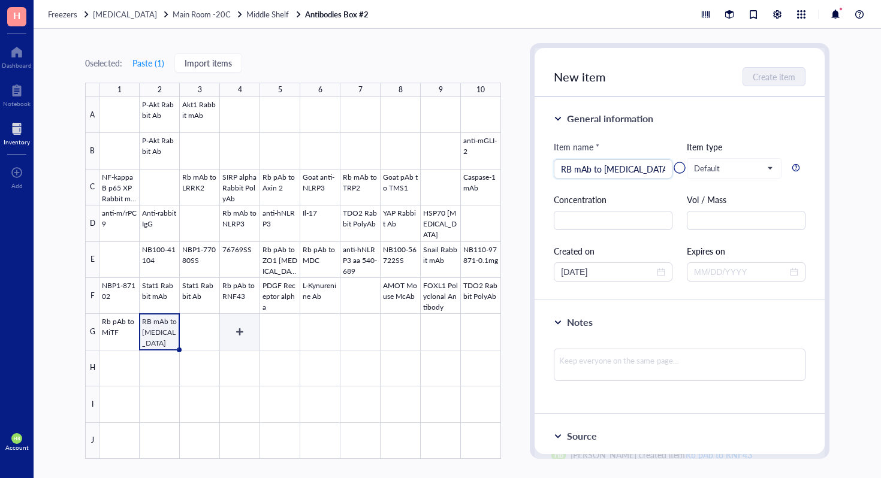
click at [252, 317] on div at bounding box center [299, 278] width 401 height 362
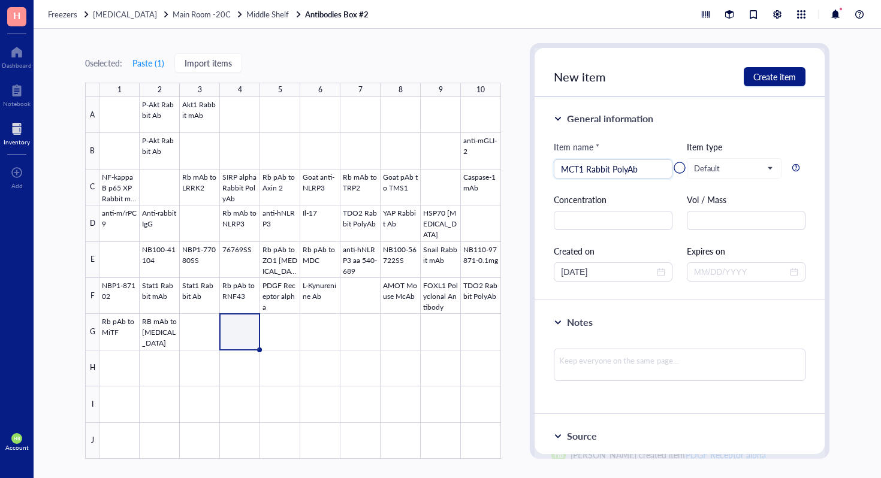
type input "MCT1 Rabbit PolyAb"
click at [321, 333] on div at bounding box center [299, 278] width 401 height 362
type input "PTEN Rabbit Ab"
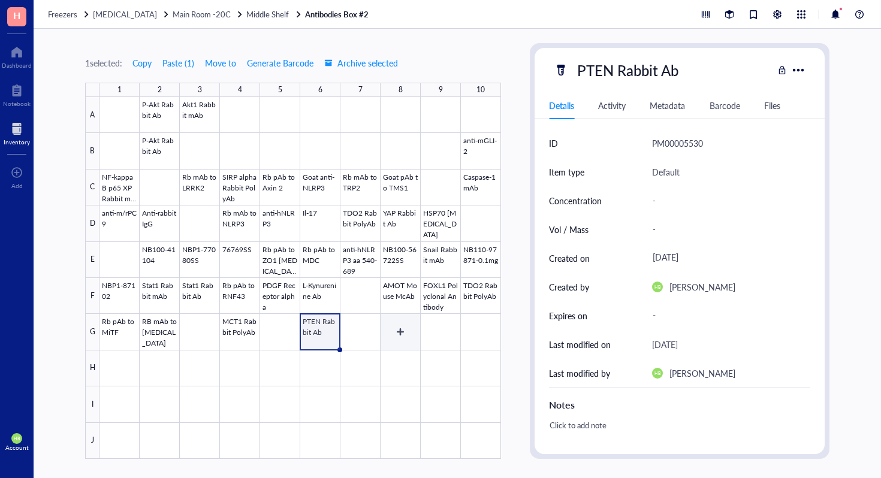
click at [394, 332] on div at bounding box center [299, 278] width 401 height 362
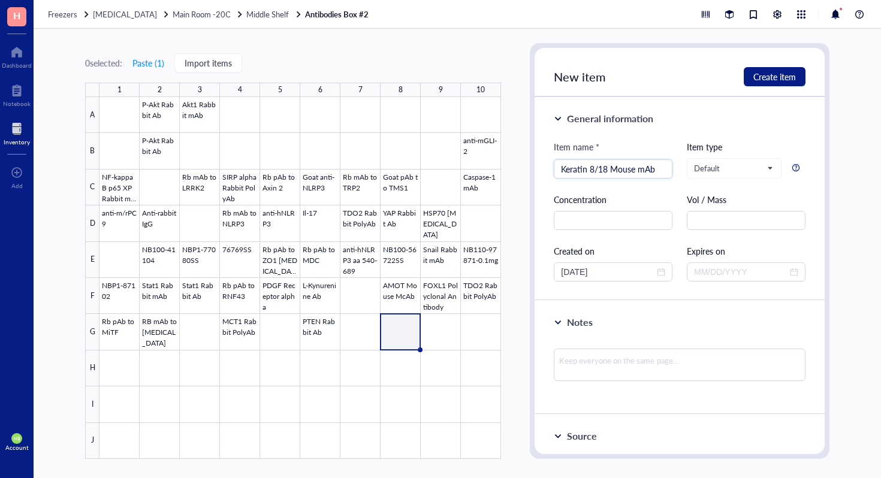
type input "Keratin 8/18 Mouse mAb"
click at [397, 325] on div at bounding box center [299, 278] width 401 height 362
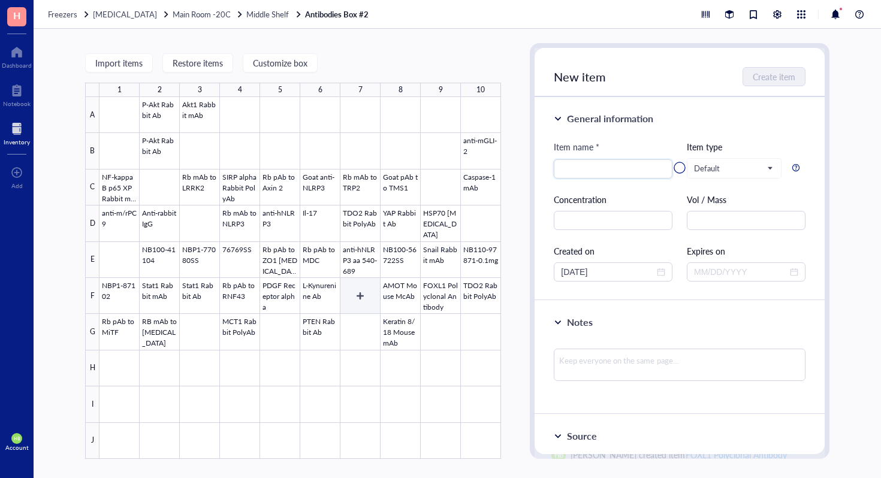
click at [394, 329] on div at bounding box center [299, 278] width 401 height 362
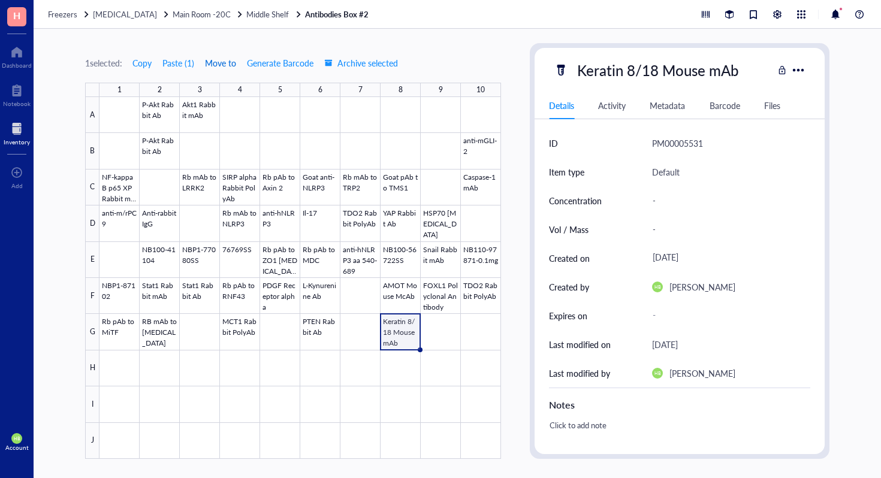
click at [222, 60] on span "Move to" at bounding box center [220, 63] width 31 height 10
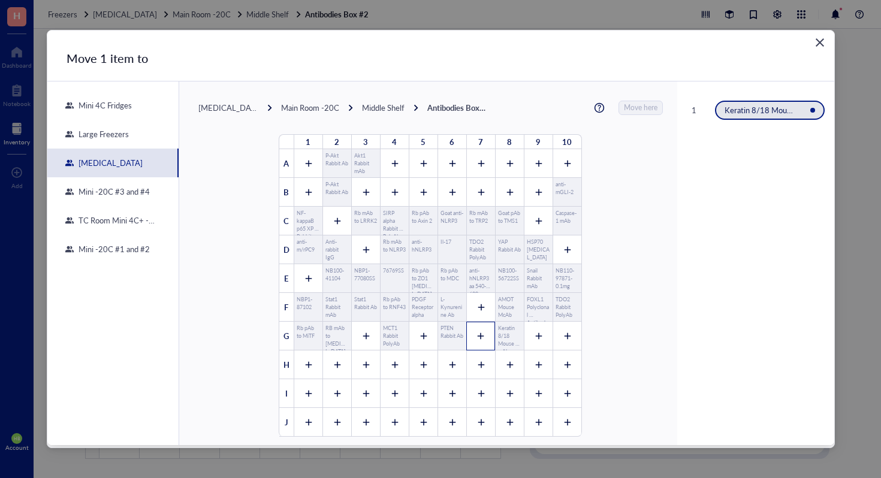
click at [480, 334] on div at bounding box center [480, 336] width 29 height 29
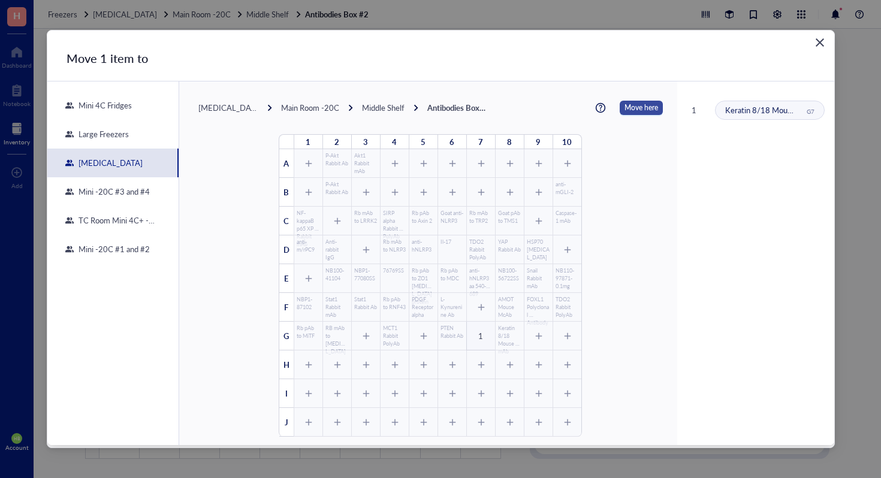
click at [624, 104] on span "Move here" at bounding box center [641, 108] width 34 height 14
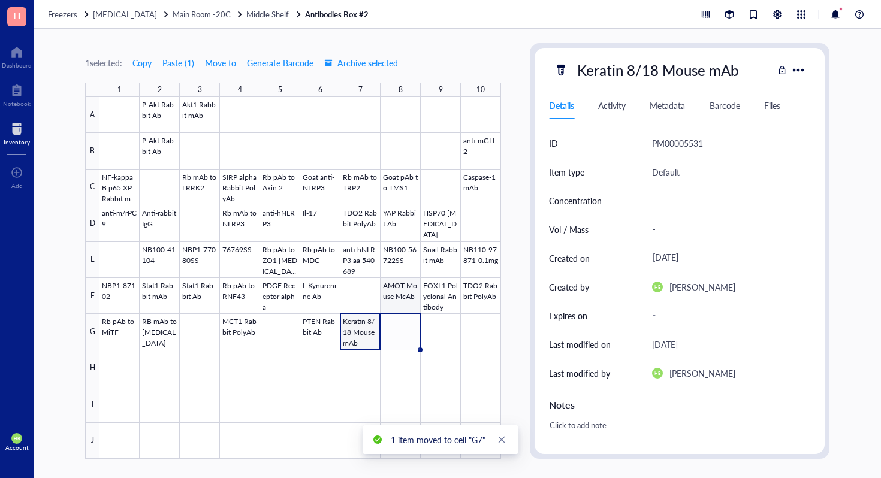
click at [409, 331] on div at bounding box center [299, 278] width 401 height 362
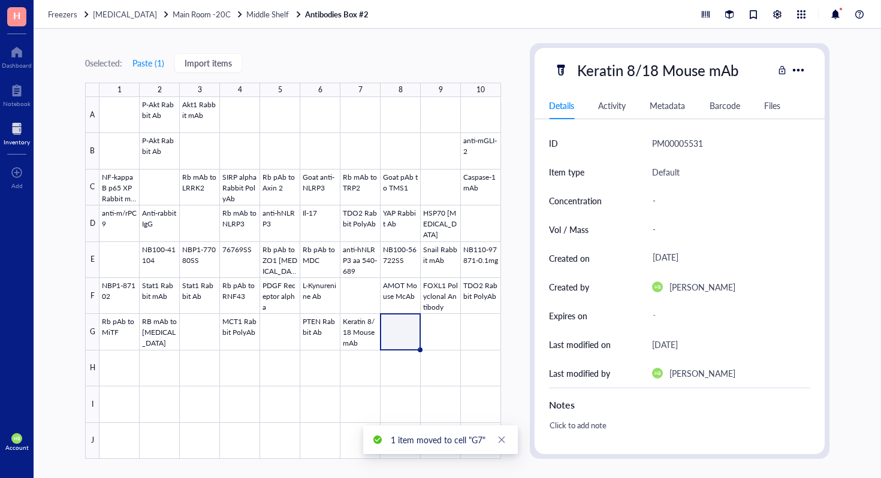
click at [409, 331] on div at bounding box center [299, 278] width 401 height 362
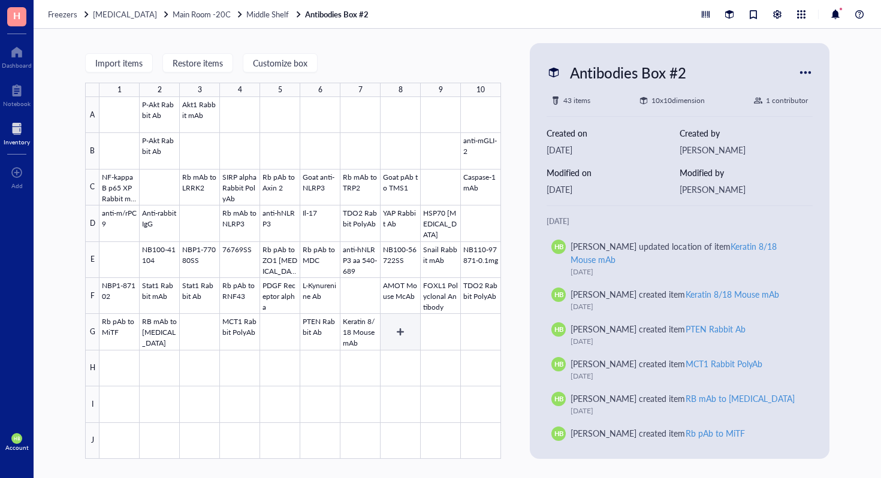
click at [409, 331] on div at bounding box center [299, 278] width 401 height 362
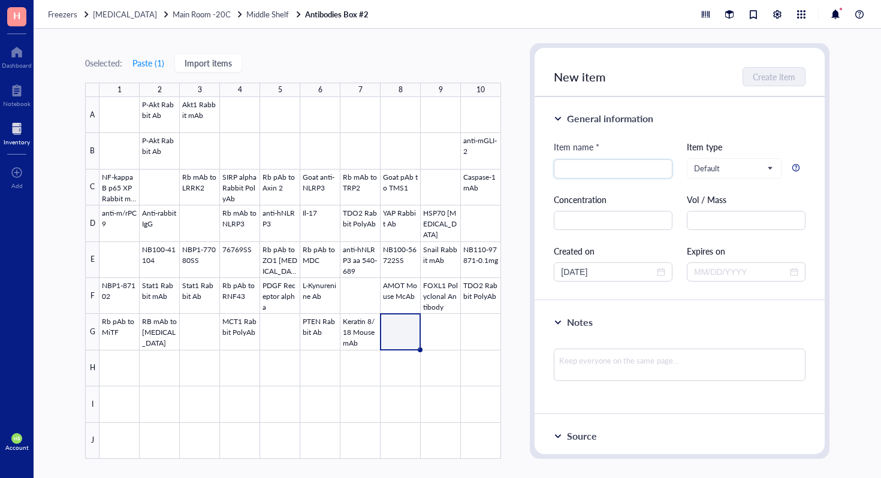
type input "J"
type input "JNK1 Mouse mAb"
click at [442, 338] on div at bounding box center [299, 278] width 401 height 362
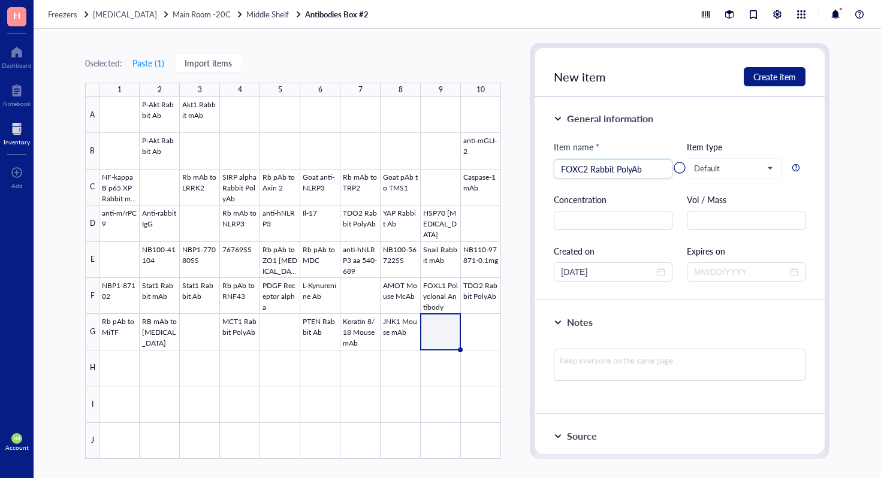
type input "FOXC2 Rabbit PolyAb"
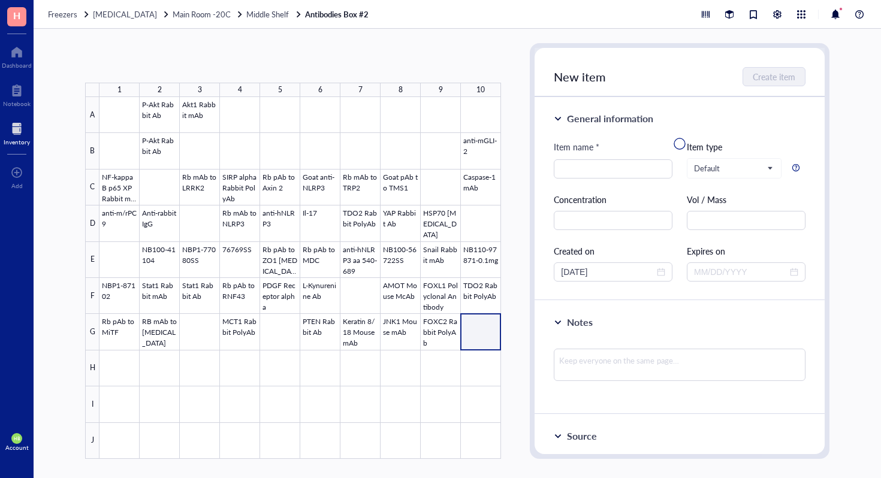
click at [477, 330] on div at bounding box center [299, 278] width 401 height 362
type input "Rb mAb to Inpp4B"
click at [126, 366] on div at bounding box center [299, 278] width 401 height 362
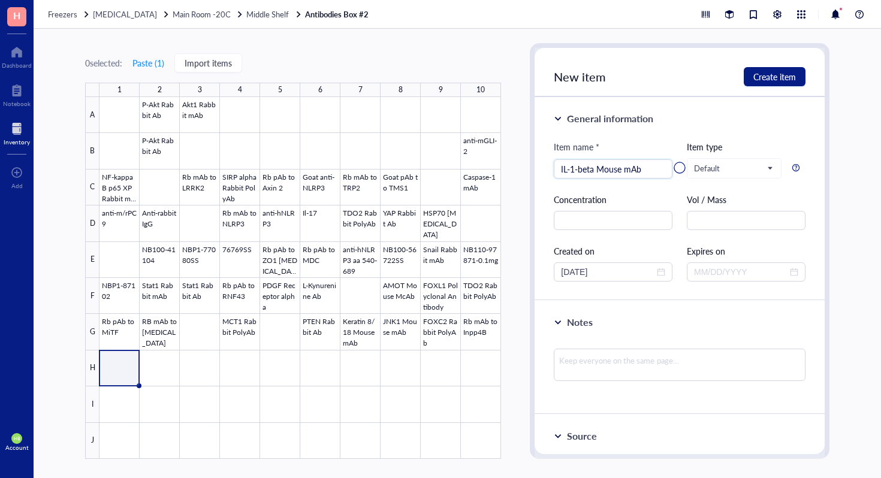
type input "IL-1-beta Mouse mAb"
click at [149, 368] on div at bounding box center [299, 278] width 401 height 362
type input "P-Stat1 Rabbit mAb"
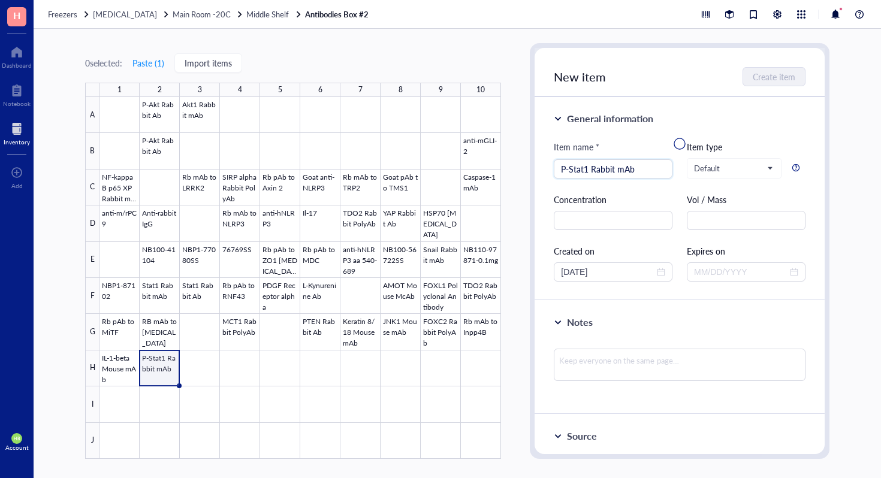
click at [198, 362] on div at bounding box center [299, 278] width 401 height 362
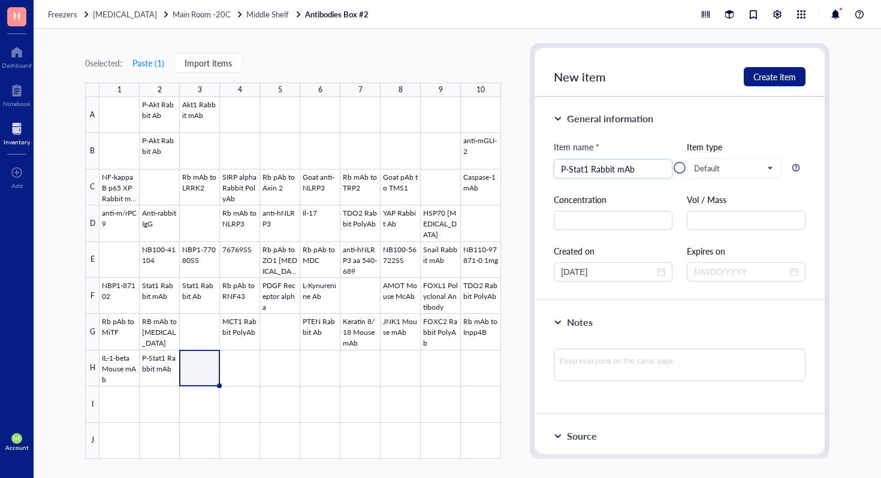
type input "P-Stat1 Rabbit mAb"
click at [226, 368] on div at bounding box center [299, 278] width 401 height 362
type input "anti-mIFN-y"
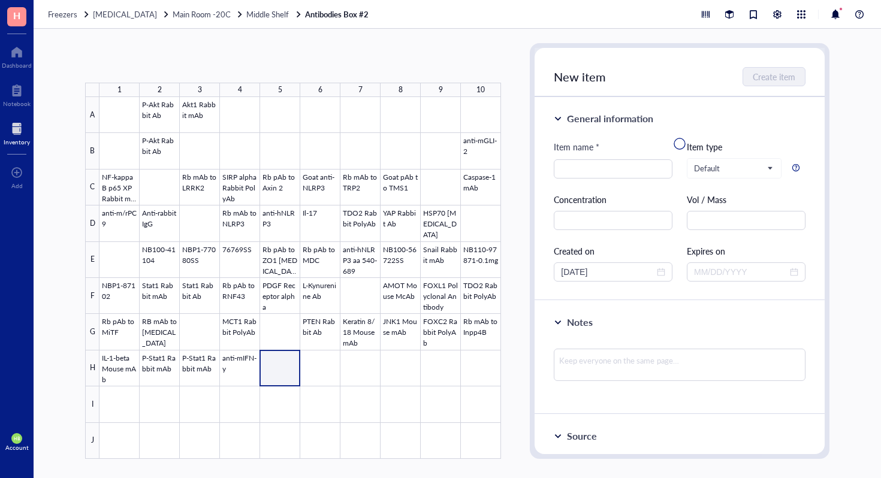
click at [268, 369] on div at bounding box center [299, 278] width 401 height 362
type input "Rb pAb to FOXP3"
click at [315, 370] on div at bounding box center [299, 278] width 401 height 362
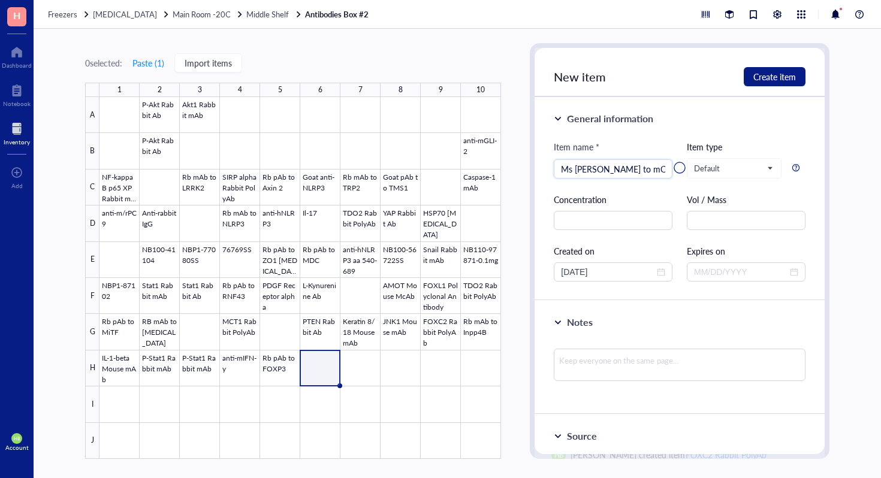
type input "Ms mAb to mCherry"
click at [361, 370] on div at bounding box center [299, 278] width 401 height 362
type input "Rb pAb to FOXO3A"
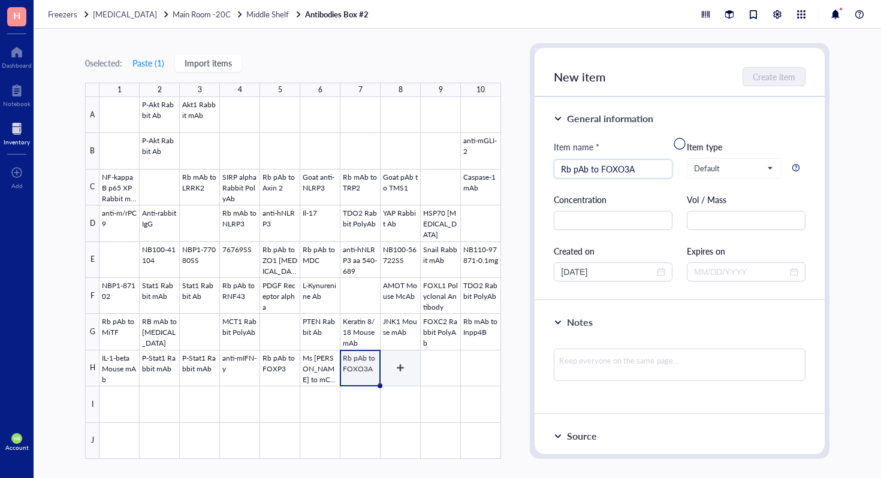
click at [408, 364] on div at bounding box center [299, 278] width 401 height 362
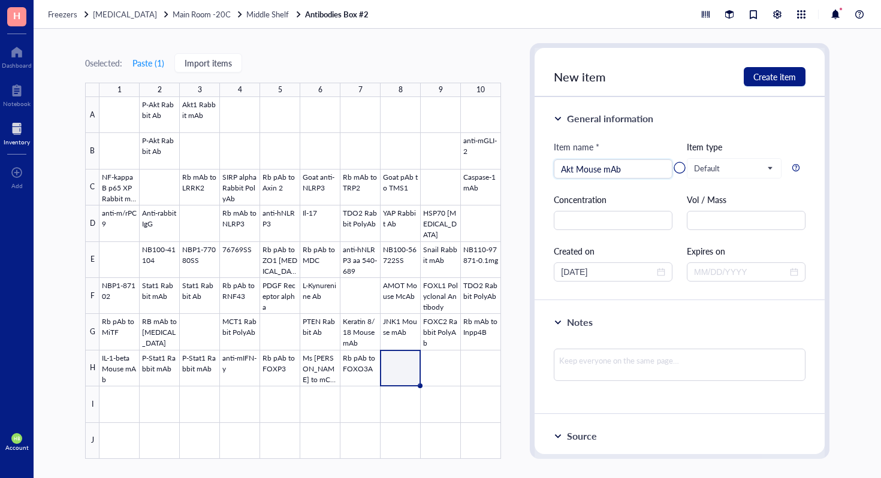
type input "Akt Mouse mAb"
click at [444, 367] on div at bounding box center [299, 278] width 401 height 362
type input "IRF-2 Rabbit Ab"
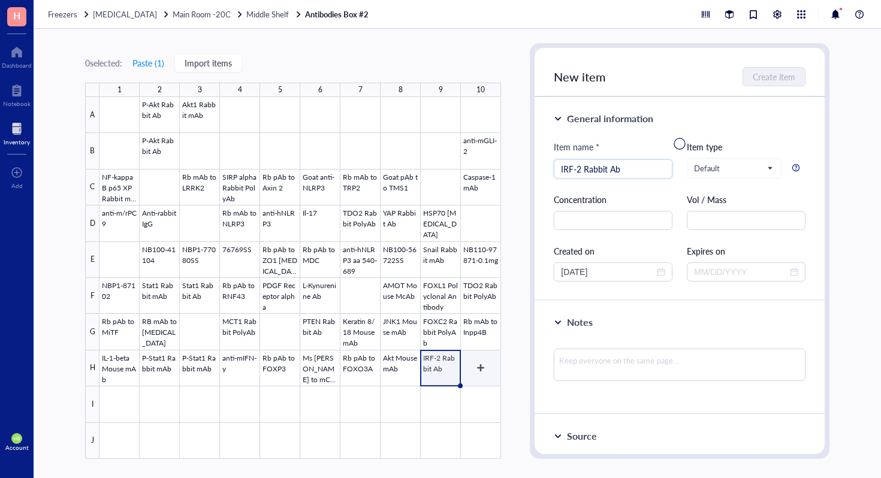
click at [461, 366] on div at bounding box center [299, 278] width 401 height 362
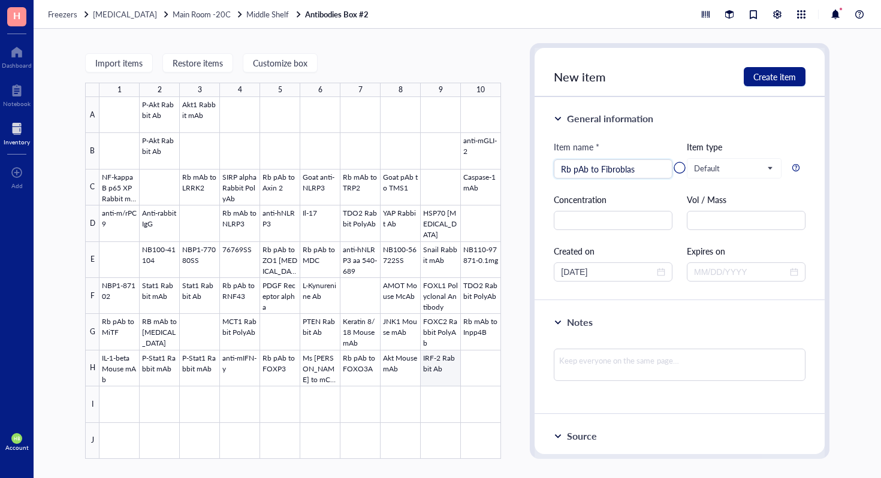
type input "Rb pAb to Fibroblas"
click at [650, 171] on div at bounding box center [679, 168] width 290 height 240
click at [640, 165] on div at bounding box center [679, 168] width 290 height 240
click at [631, 171] on div at bounding box center [679, 168] width 290 height 240
click at [574, 170] on div at bounding box center [679, 168] width 290 height 240
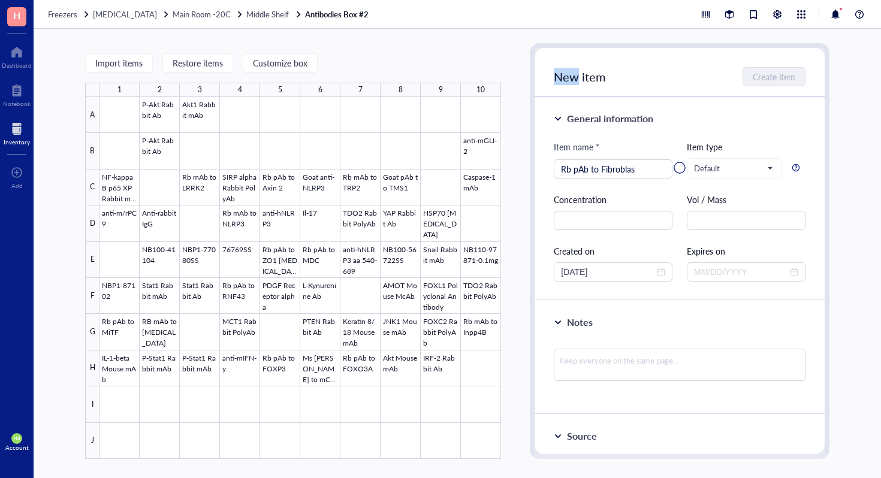
click at [574, 170] on div at bounding box center [679, 168] width 290 height 240
click at [483, 364] on div at bounding box center [299, 278] width 401 height 362
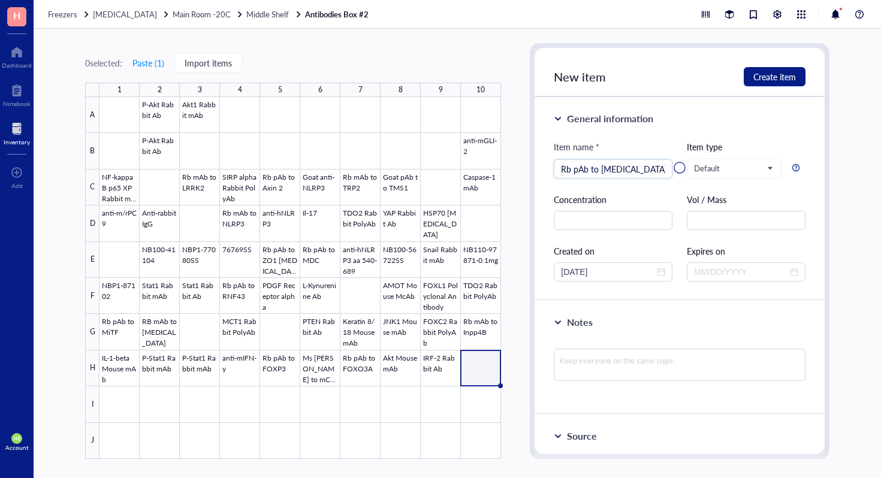
type input "Rb pAb to Fibroblast"
click at [122, 407] on div at bounding box center [299, 278] width 401 height 362
type input "FABP5 Rabbit PolyAb"
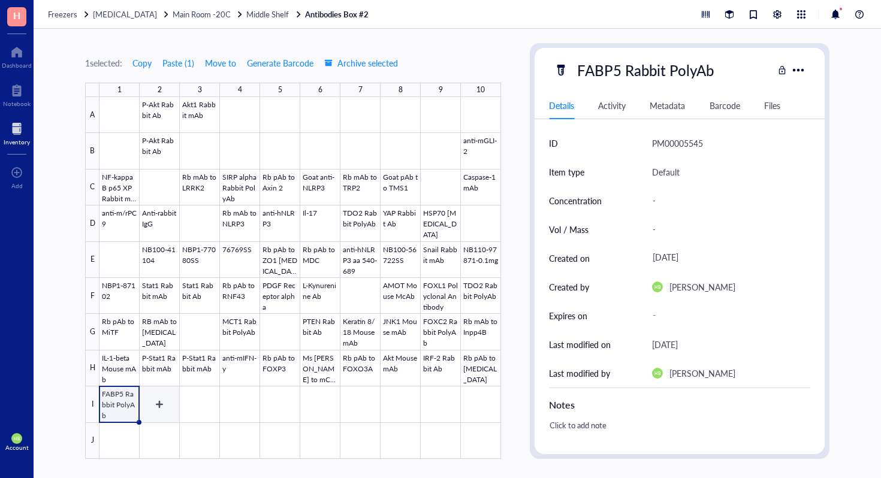
click at [173, 406] on div at bounding box center [299, 278] width 401 height 362
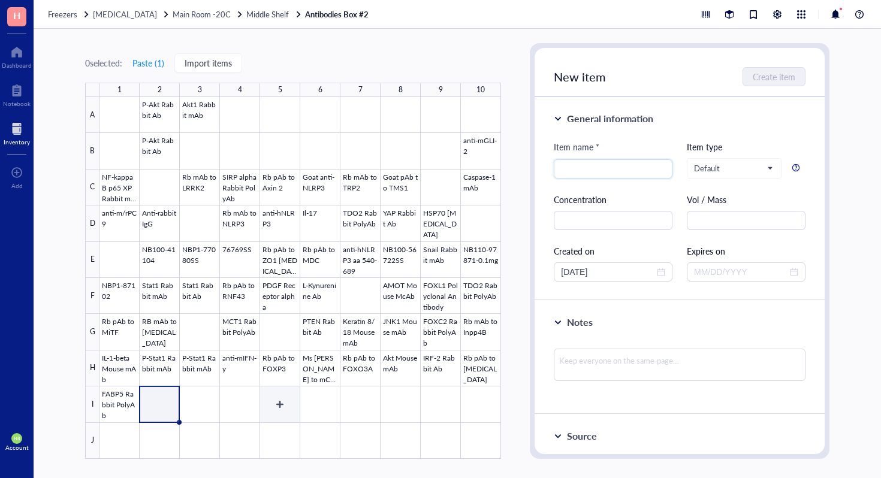
click at [279, 400] on div at bounding box center [299, 278] width 401 height 362
click at [159, 60] on button "Paste ( 1 )" at bounding box center [148, 62] width 33 height 19
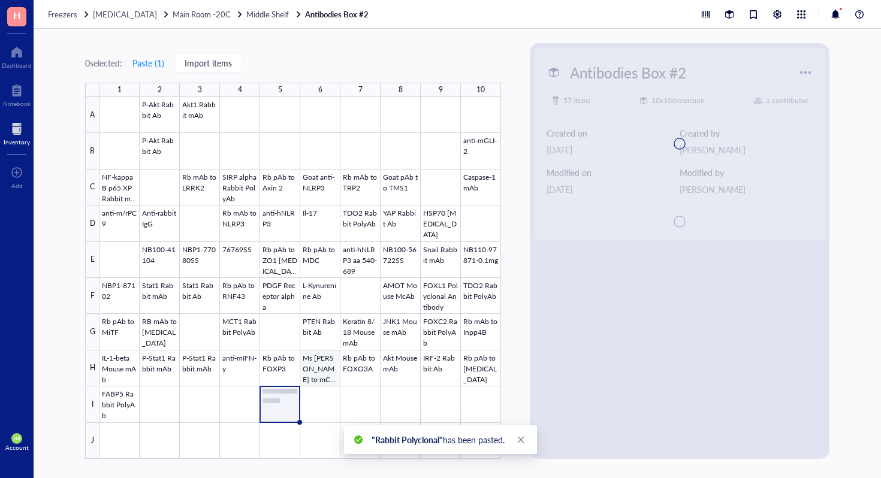
click at [331, 380] on div at bounding box center [299, 278] width 401 height 362
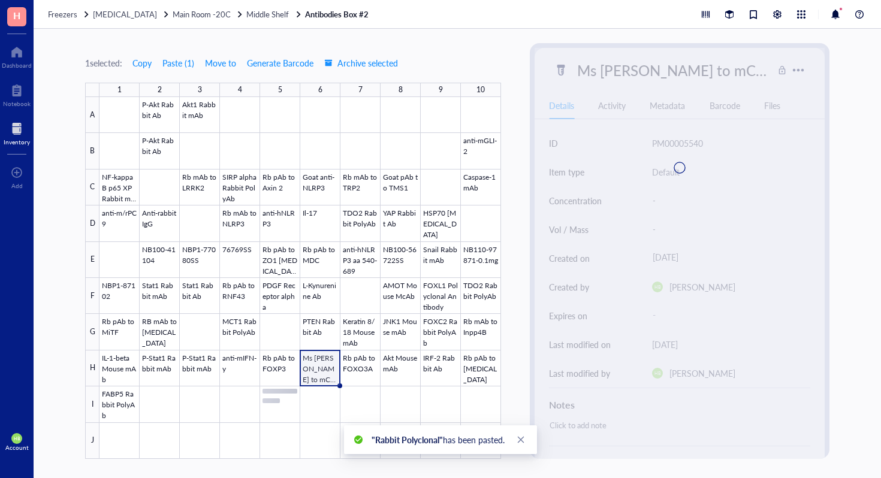
click at [327, 390] on div at bounding box center [299, 278] width 401 height 362
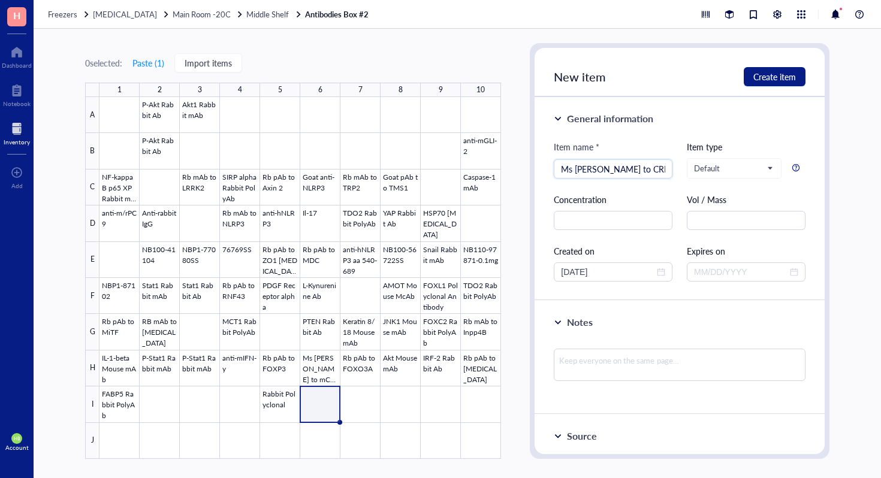
type input "Ms mAb to CRISPR"
click at [150, 401] on div at bounding box center [299, 278] width 401 height 362
type input "Mouse anti-CD163"
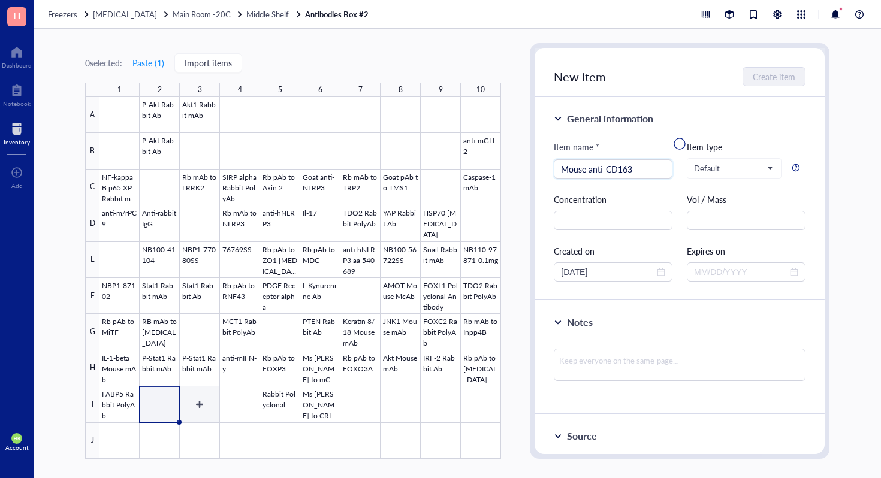
click at [193, 413] on div at bounding box center [299, 278] width 401 height 362
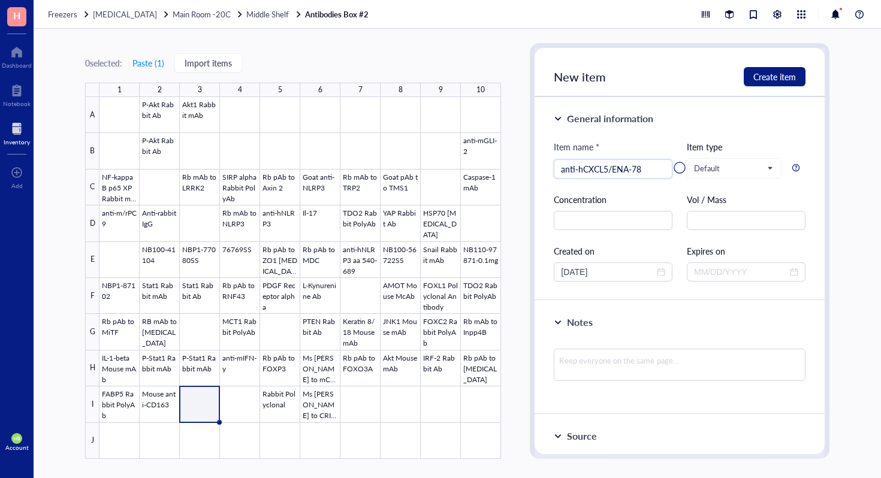
type input "anti-hCXCL5/ENA-78"
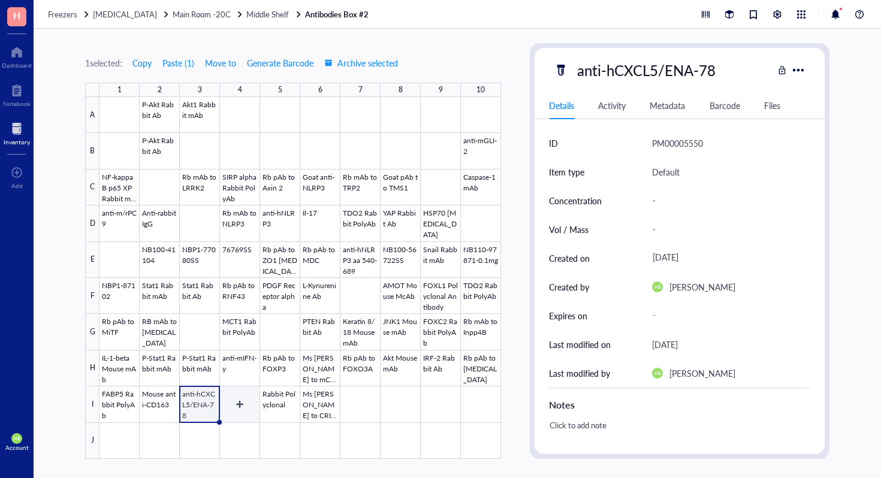
click at [241, 417] on div at bounding box center [299, 278] width 401 height 362
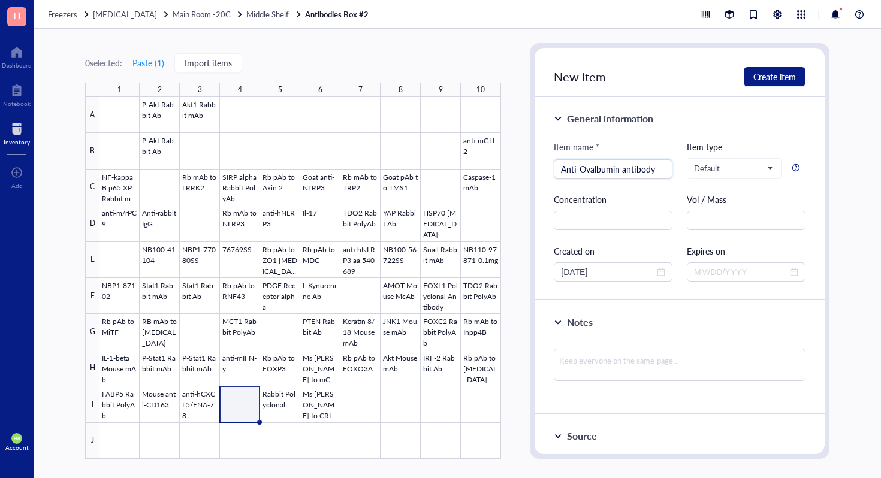
type input "Anti-Ovalbumin antibody"
click at [361, 403] on div at bounding box center [299, 278] width 401 height 362
type input "CD4 Monoclonal Antibody"
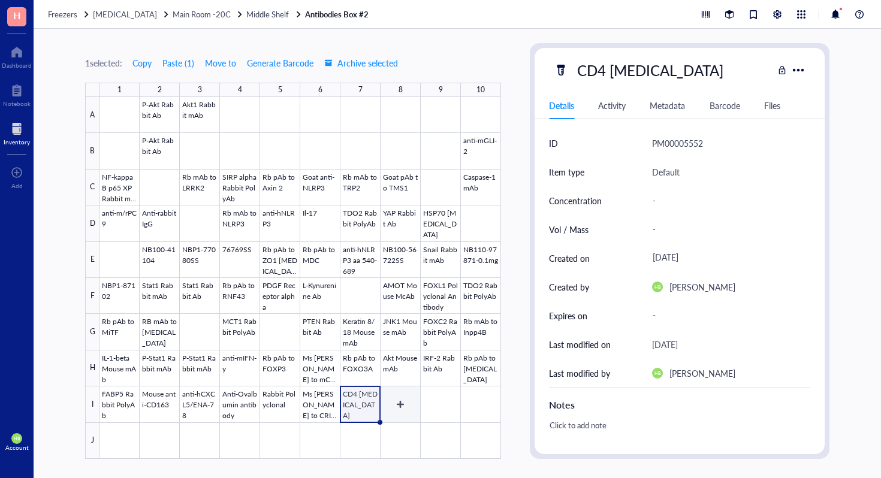
click at [395, 417] on div at bounding box center [299, 278] width 401 height 362
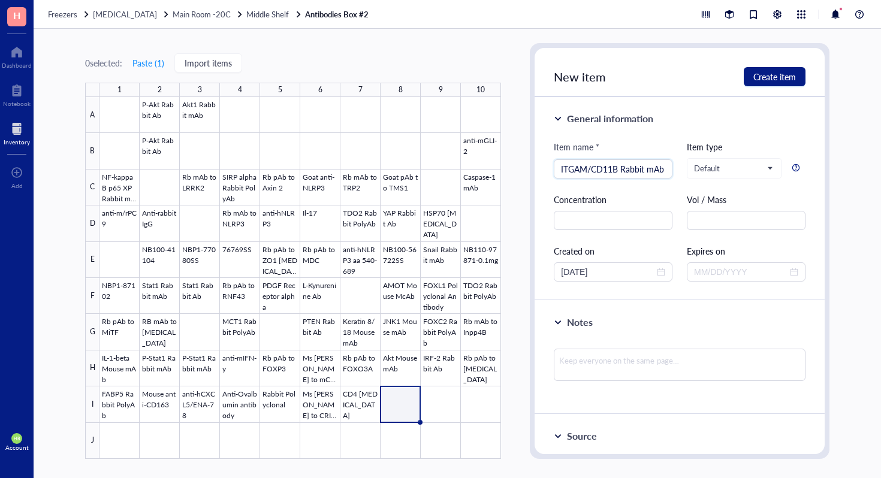
scroll to position [0, 1]
type input "ITGAM/CD11B Rabbit mAb"
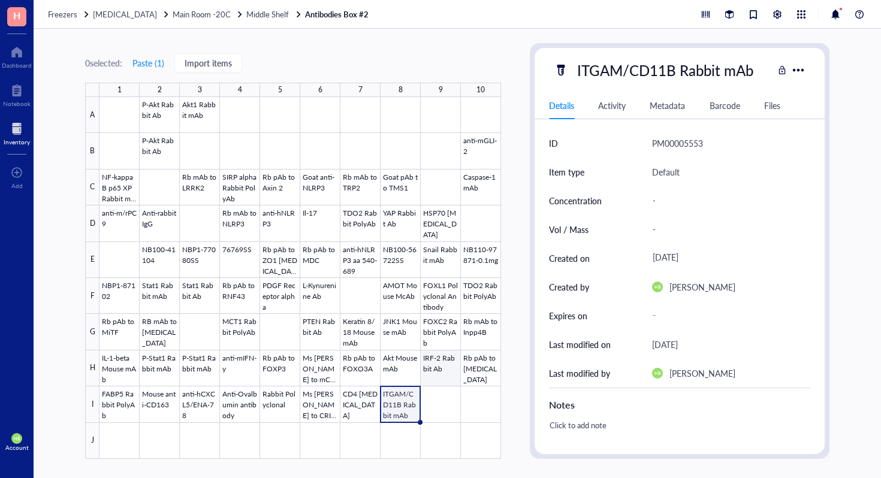
click at [445, 410] on div at bounding box center [299, 278] width 401 height 362
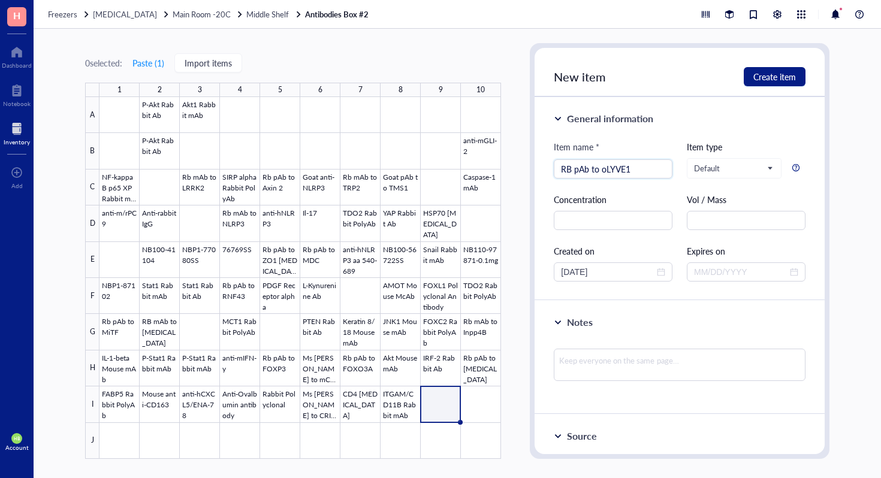
type input "RB pAb to oLYVE1"
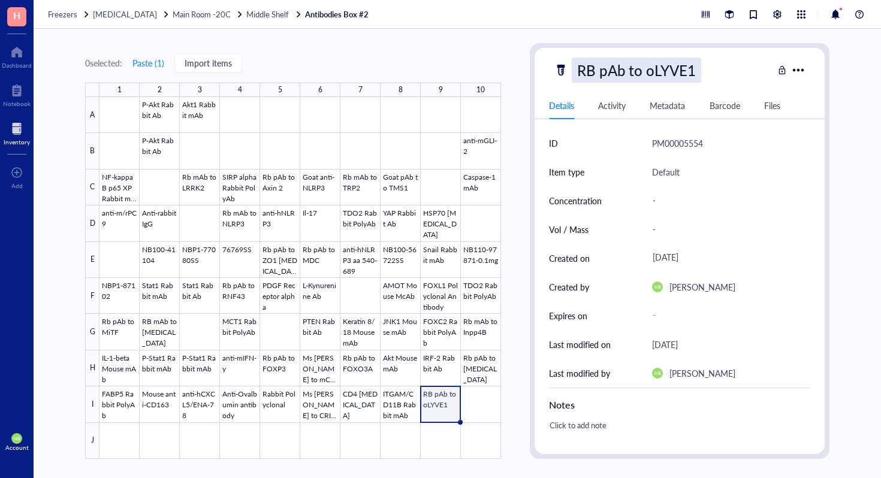
click at [642, 77] on div "RB pAb to oLYVE1" at bounding box center [636, 70] width 129 height 25
click at [657, 75] on input "RB pAb to oLYVE1" at bounding box center [647, 70] width 151 height 24
click at [651, 75] on input "RB pAb to oLYVE1" at bounding box center [647, 70] width 151 height 24
type input "RB pAb to LYVE1"
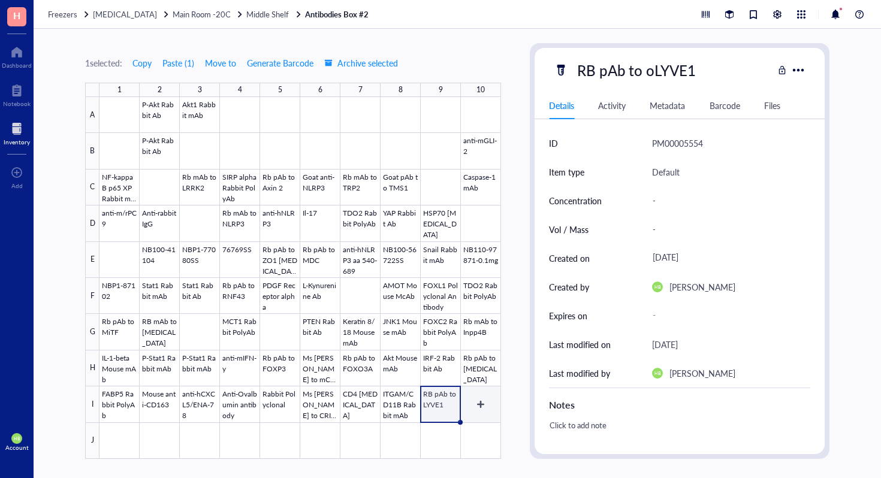
click at [481, 395] on div at bounding box center [299, 278] width 401 height 362
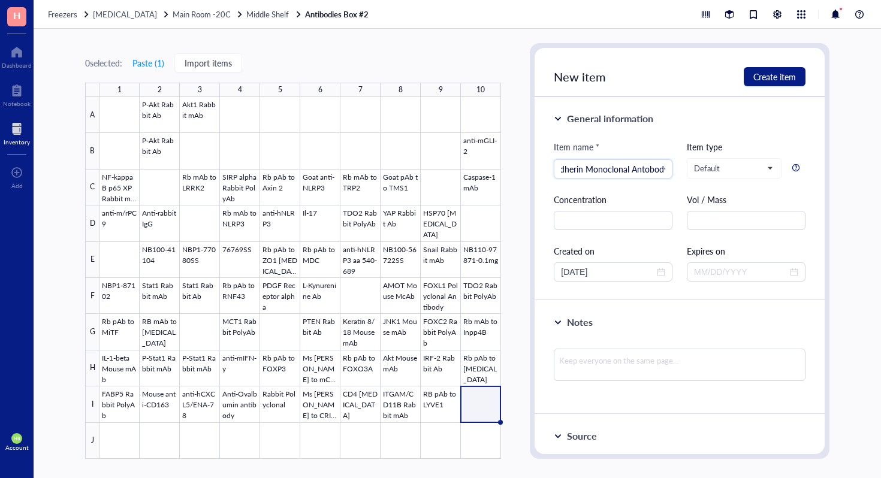
scroll to position [0, 23]
type input "N-cadherin Monoclonal Antobody"
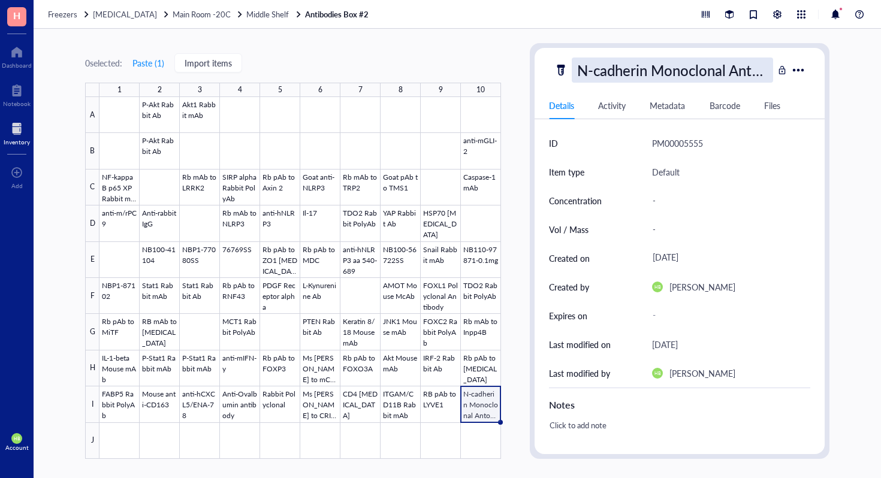
click at [664, 59] on div "N-cadherin Monoclonal Antobody" at bounding box center [672, 70] width 201 height 25
click at [730, 72] on input "N-cadherin Monoclonal Antobody" at bounding box center [672, 70] width 200 height 24
click at [734, 72] on input "N-cadherin Monoclonal Antobody" at bounding box center [672, 70] width 200 height 24
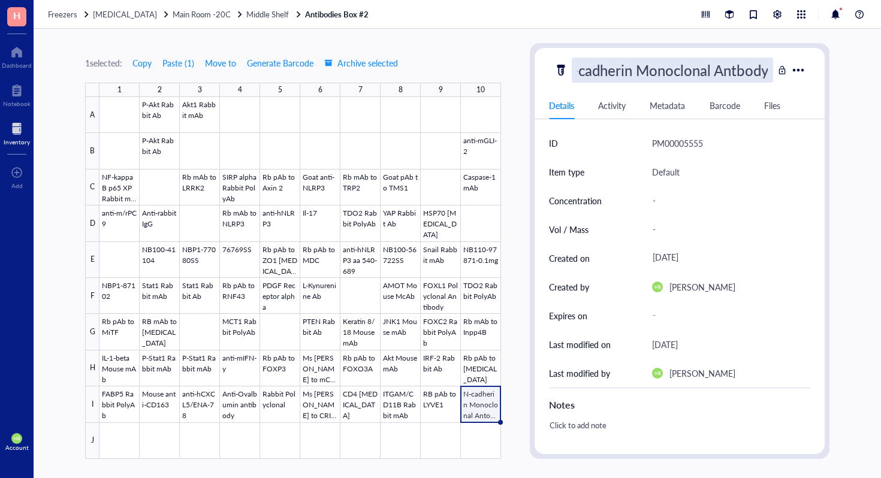
type input "N-cadherin Monoclonal Antibody"
click at [108, 439] on div at bounding box center [299, 278] width 401 height 362
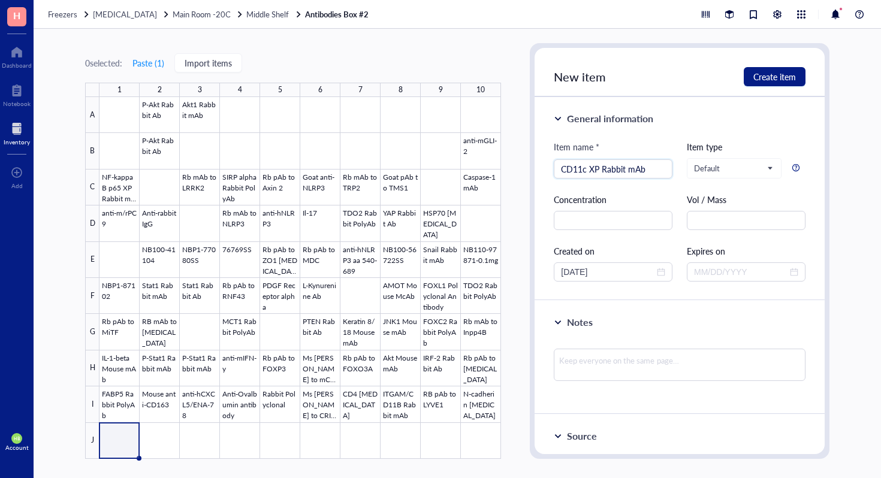
type input "CD11c XP Rabbit mAb"
click at [151, 446] on div at bounding box center [299, 278] width 401 height 362
type input "Caspase-3 Rabbit Ab"
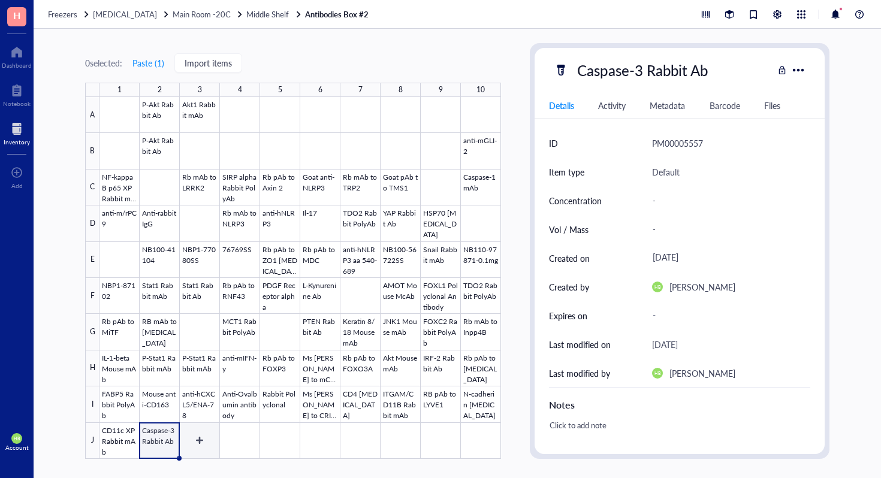
click at [201, 436] on div at bounding box center [299, 278] width 401 height 362
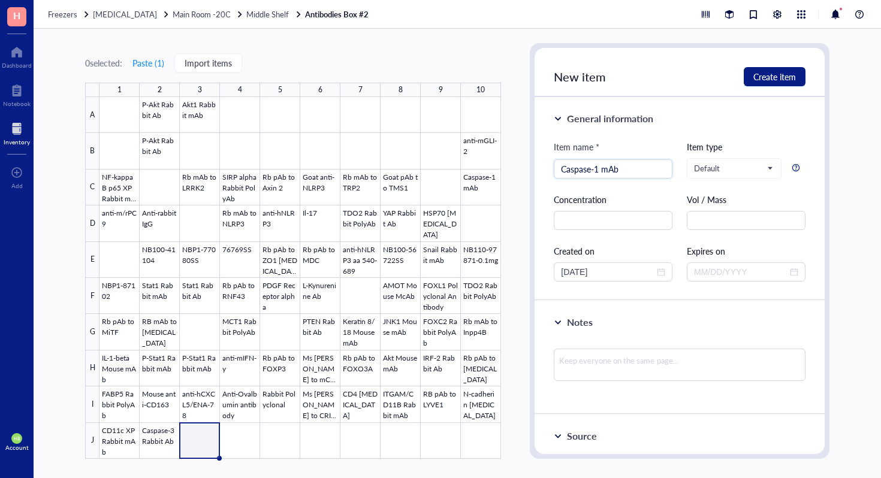
type input "Caspase-1 mAb"
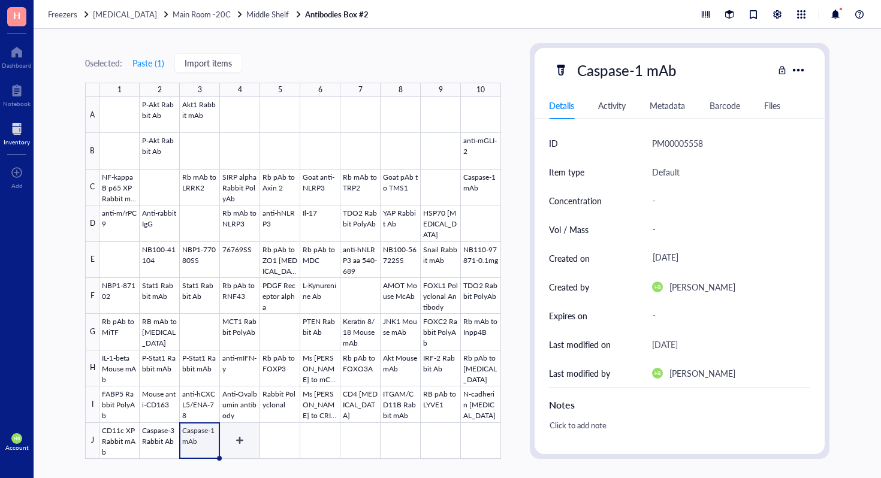
click at [235, 440] on div at bounding box center [299, 278] width 401 height 362
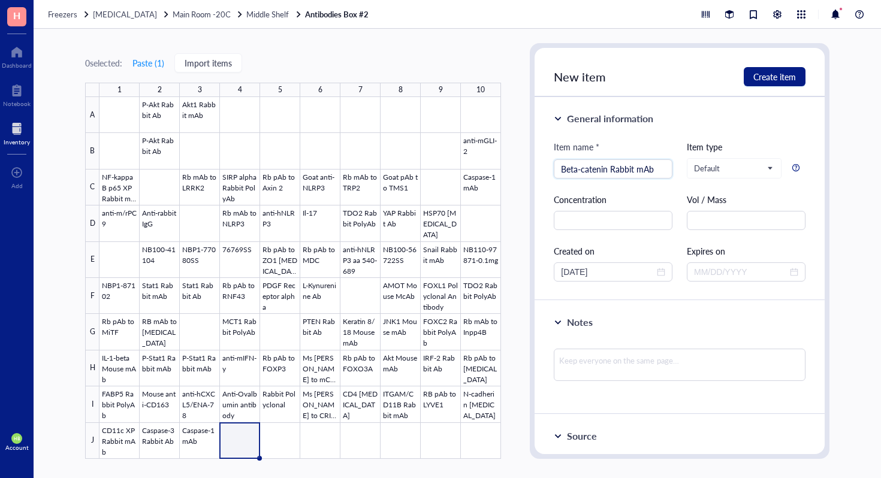
type input "Beta-catenin Rabbit mAb"
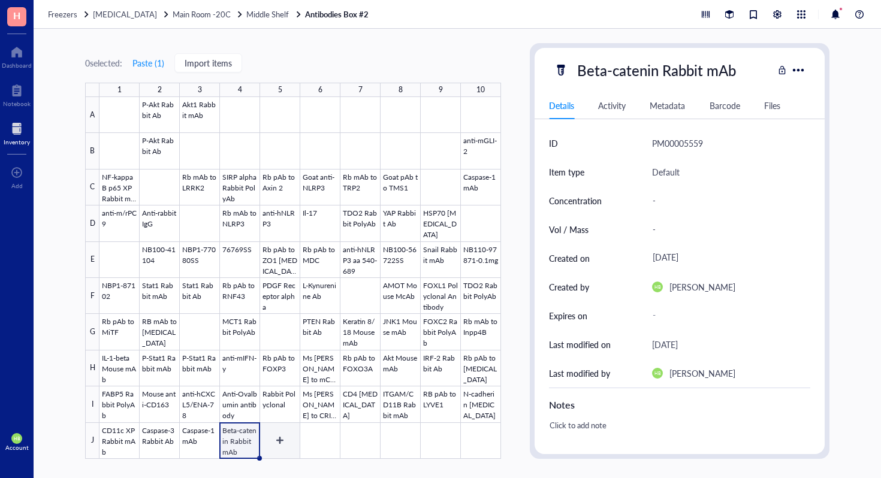
click at [272, 443] on div at bounding box center [299, 278] width 401 height 362
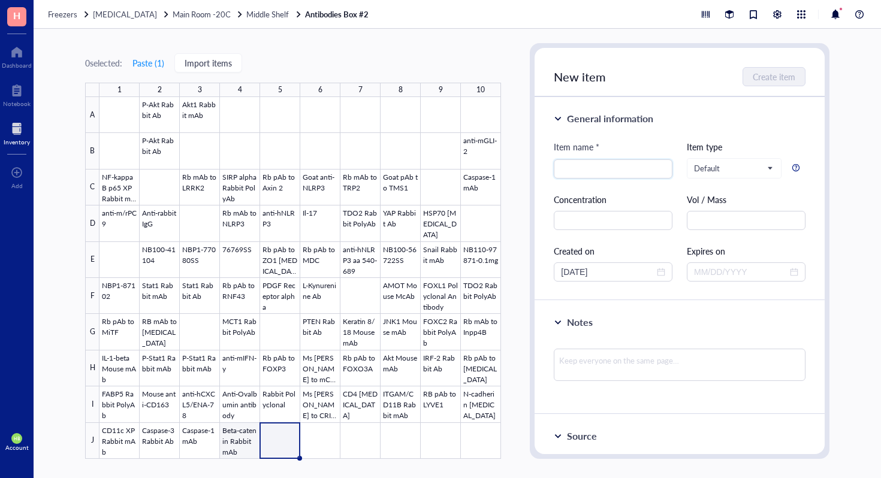
click at [242, 443] on div at bounding box center [299, 278] width 401 height 362
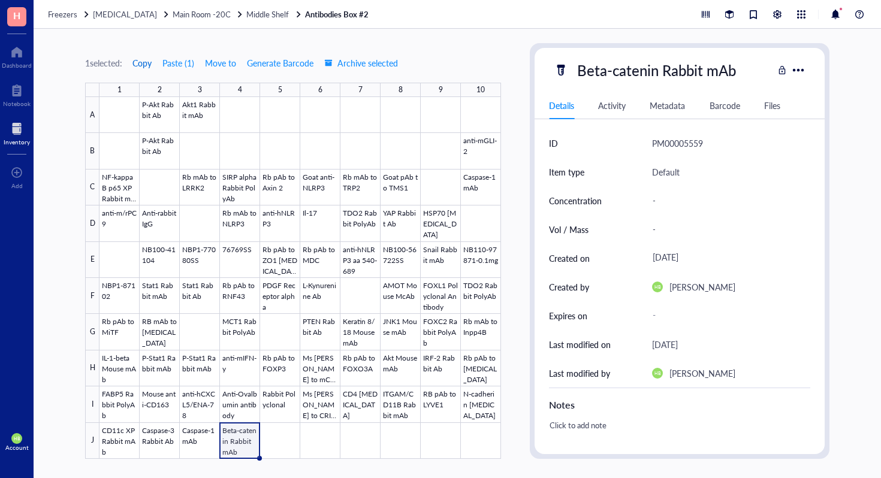
click at [148, 66] on span "Copy" at bounding box center [141, 63] width 19 height 10
click at [283, 439] on div at bounding box center [299, 278] width 401 height 362
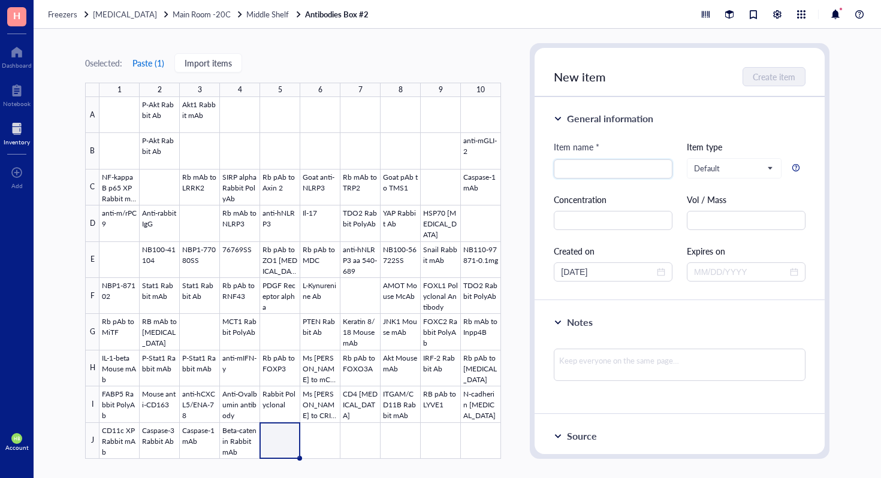
click at [153, 63] on button "Paste ( 1 )" at bounding box center [148, 62] width 33 height 19
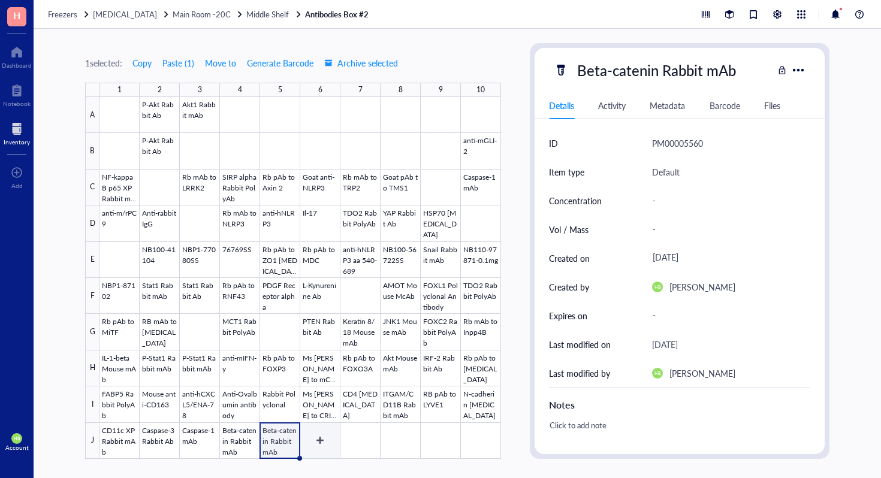
click at [318, 440] on div at bounding box center [299, 278] width 401 height 362
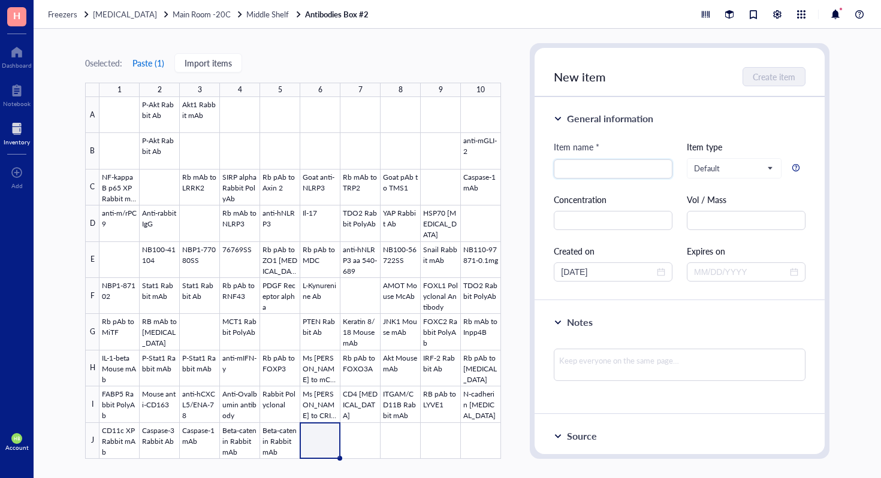
click at [152, 65] on button "Paste ( 1 )" at bounding box center [148, 62] width 33 height 19
click at [356, 452] on div at bounding box center [299, 278] width 401 height 362
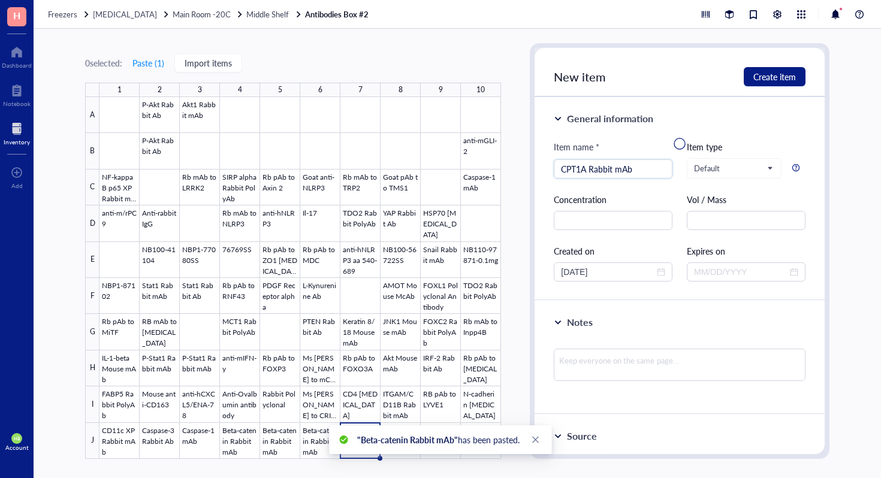
type input "CPT1A Rabbit mAb"
click at [528, 435] on div ""Beta-catenin Rabbit mAb" has been pasted." at bounding box center [440, 439] width 222 height 29
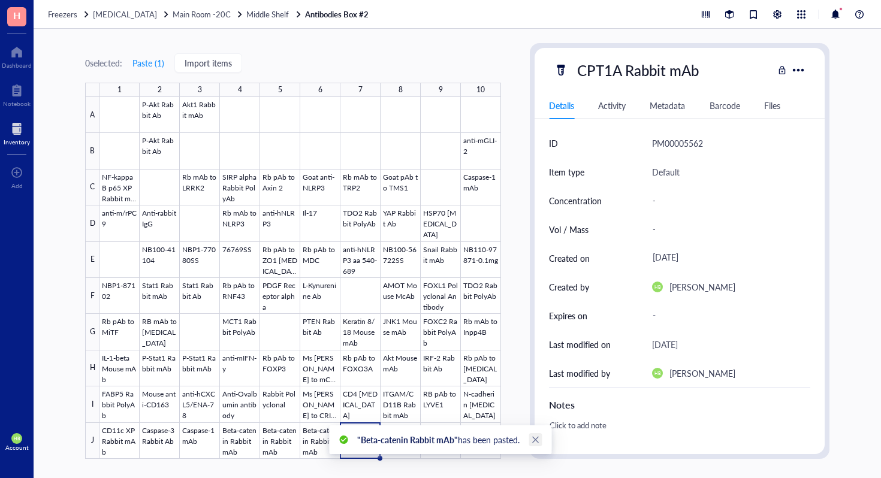
click at [539, 442] on icon "close" at bounding box center [535, 440] width 8 height 8
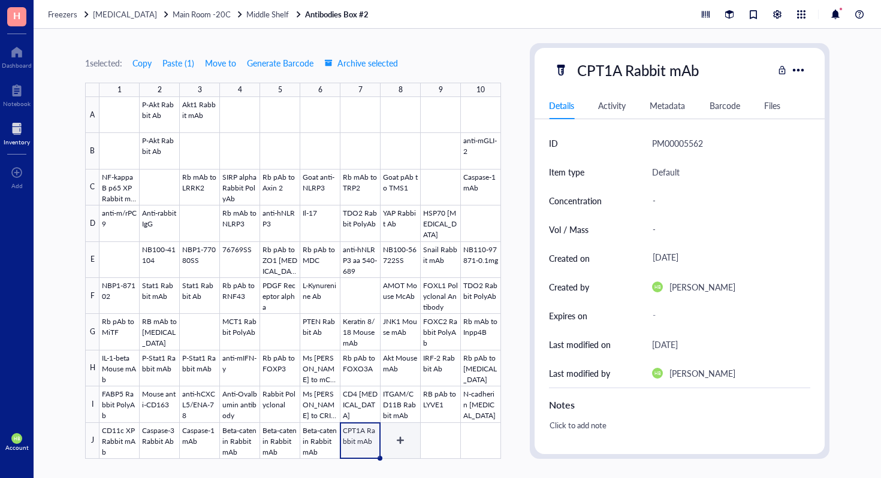
click at [402, 438] on div at bounding box center [299, 278] width 401 height 362
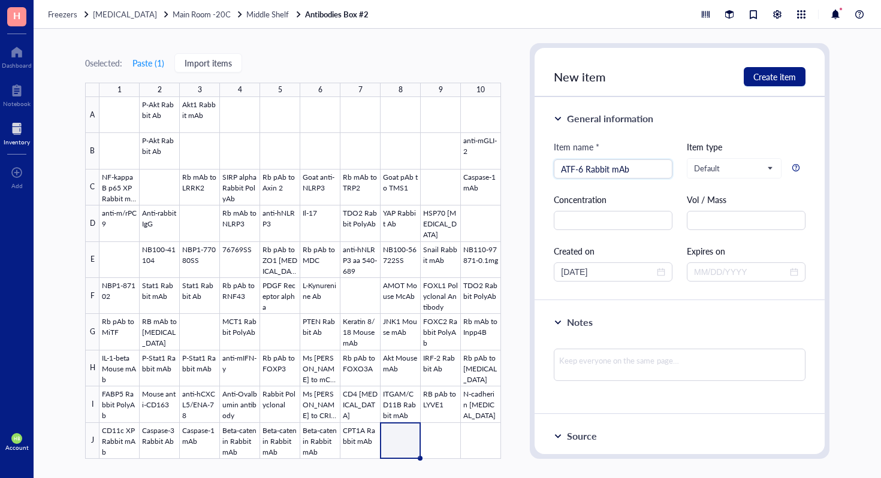
type input "ATF-6 Rabbit mAb"
click at [434, 427] on div at bounding box center [299, 278] width 401 height 362
type input "CD45 Polyclonal Antibody"
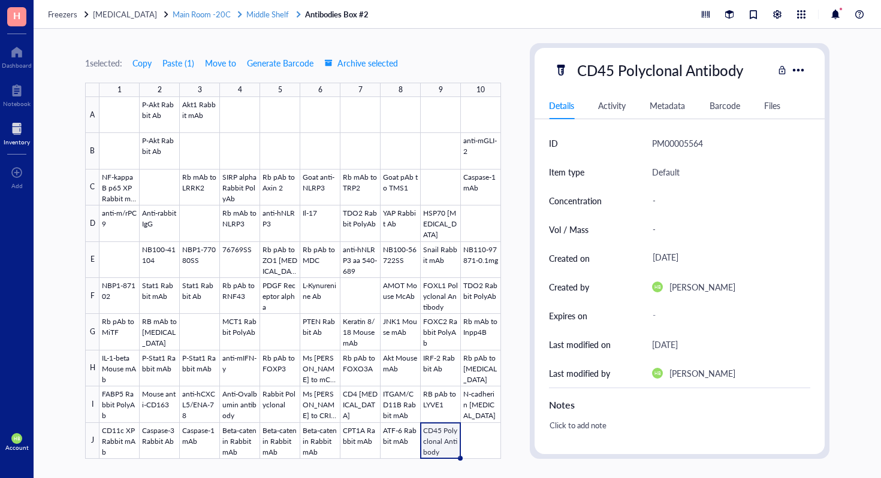
click at [256, 17] on span "Middle Shelf" at bounding box center [267, 13] width 43 height 11
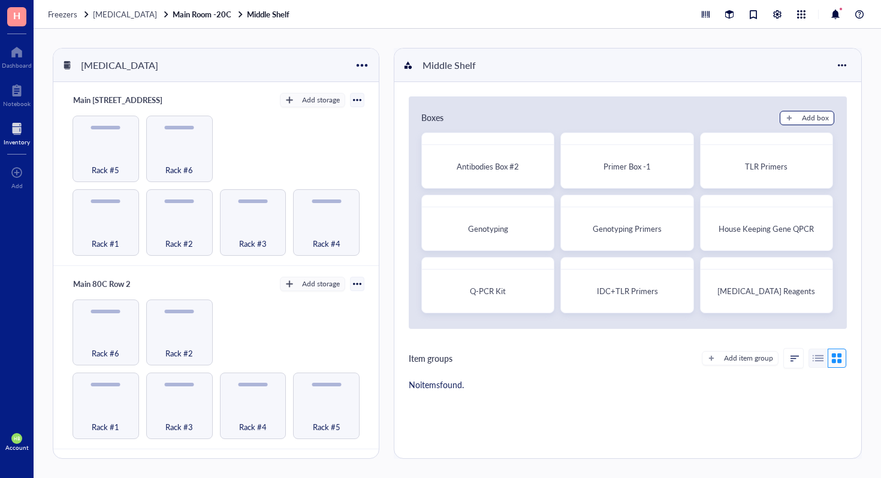
click at [816, 117] on div "Add box" at bounding box center [815, 118] width 27 height 11
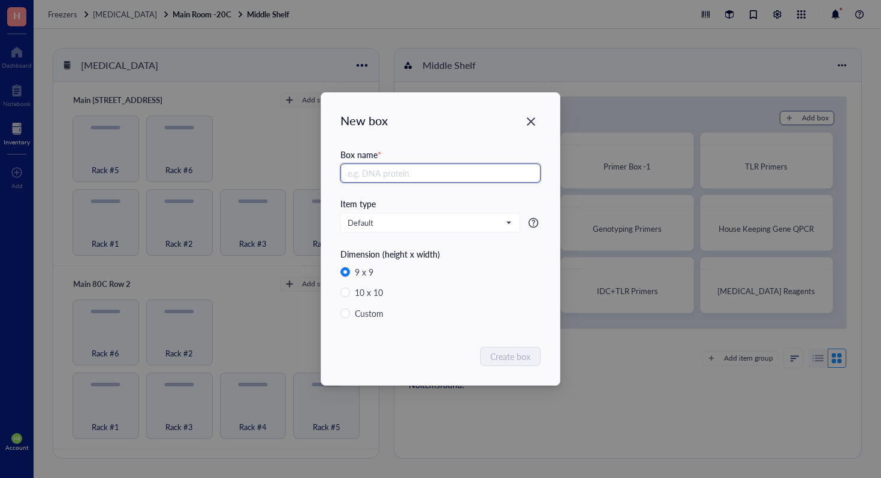
radio input "false"
radio input "true"
type input "Surveyor Assay 1"
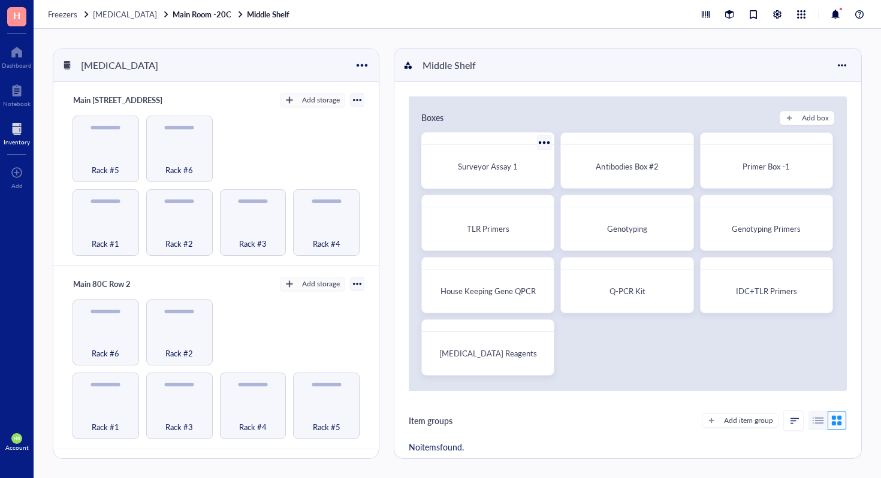
click at [504, 167] on span "Surveyor Assay 1" at bounding box center [488, 166] width 60 height 11
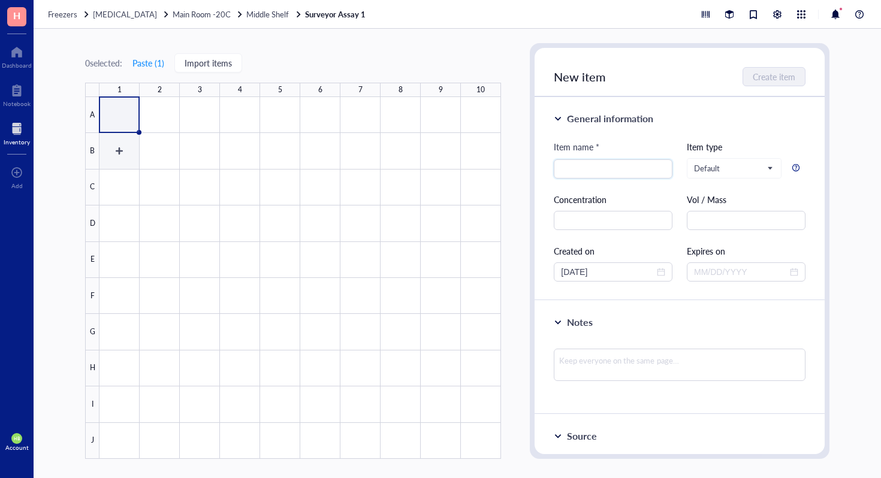
click at [119, 144] on div at bounding box center [299, 278] width 401 height 362
click at [503, 70] on div "0 selected: Paste ( 1 ) Import items 1 2 3 4 5 6 7 8 9 10 A B C D E F G H I J S…" at bounding box center [457, 253] width 847 height 449
click at [117, 146] on div at bounding box center [299, 278] width 401 height 362
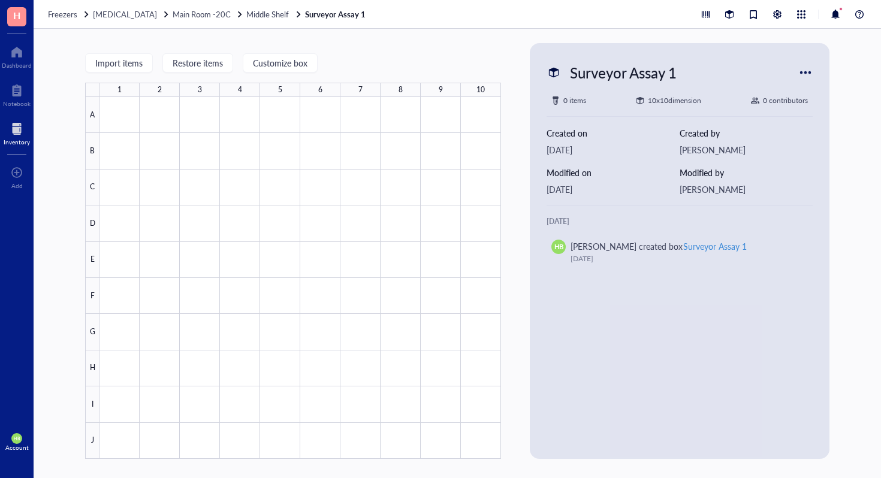
click at [805, 72] on div at bounding box center [805, 72] width 19 height 19
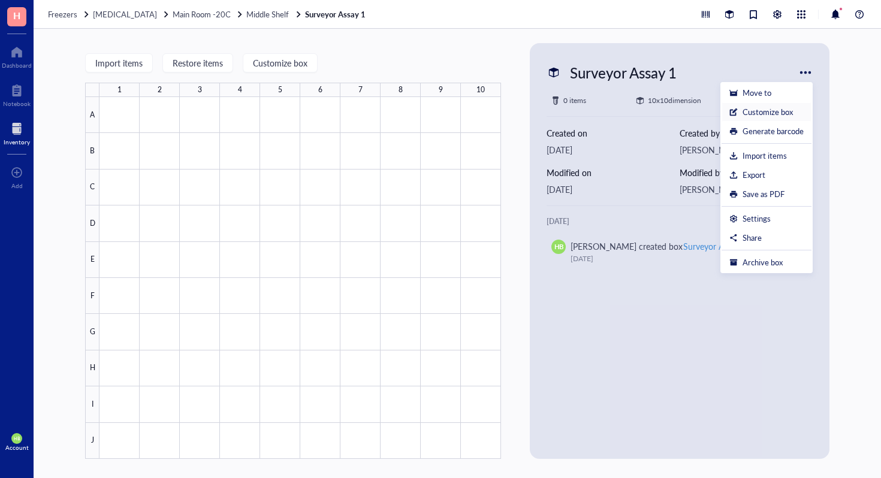
click at [775, 116] on div "Customize box" at bounding box center [767, 112] width 50 height 11
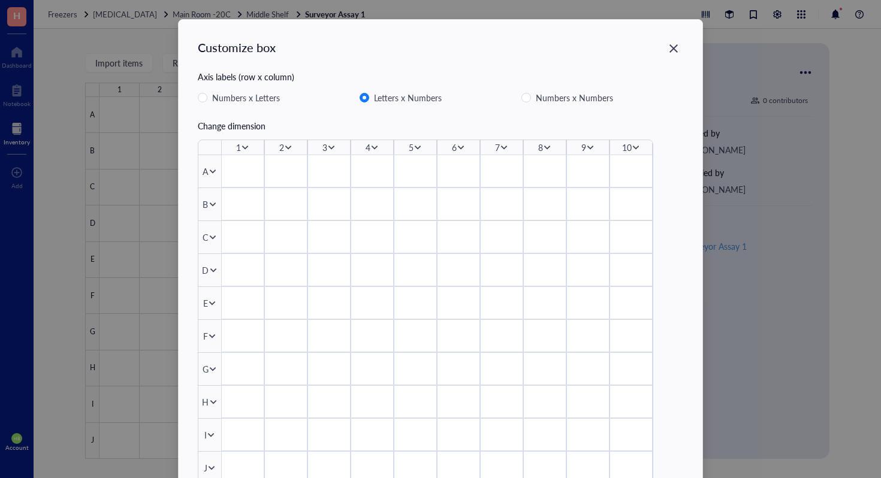
click at [626, 141] on div "10" at bounding box center [627, 147] width 10 height 13
click at [633, 146] on icon at bounding box center [636, 148] width 7 height 4
click at [663, 220] on li "Delete column" at bounding box center [672, 227] width 84 height 19
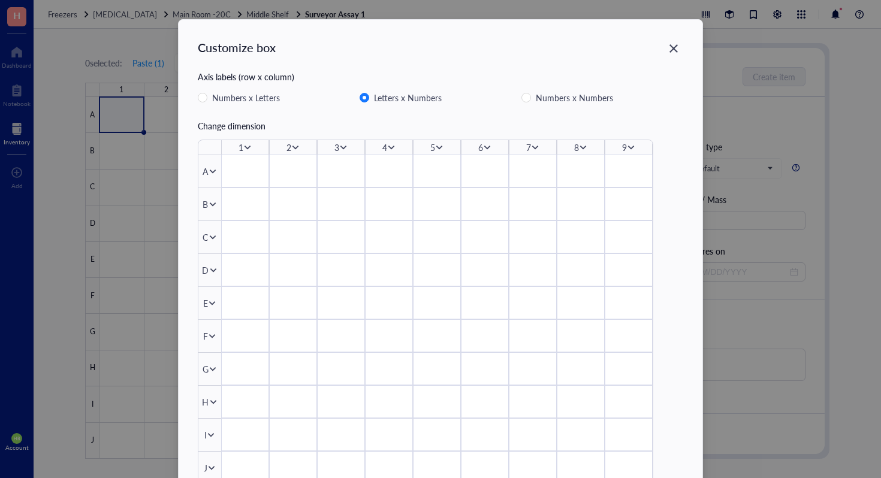
scroll to position [79, 0]
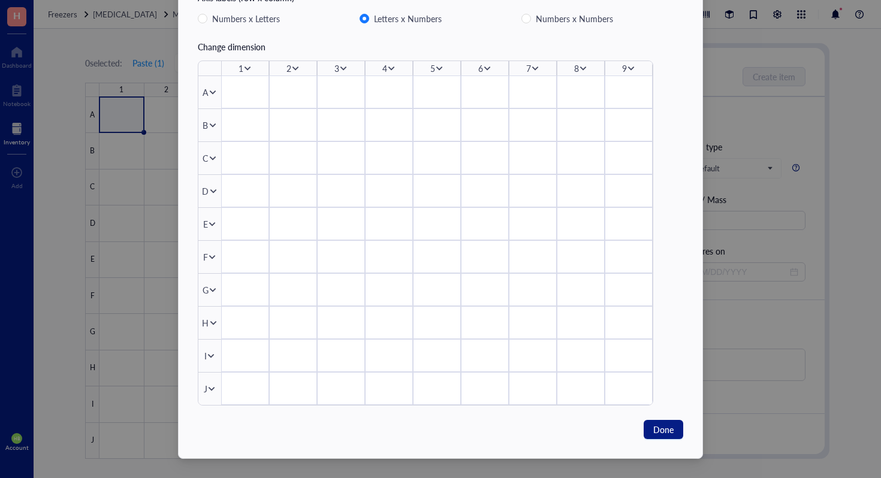
click at [208, 388] on icon at bounding box center [211, 389] width 7 height 4
click at [253, 372] on div "Delete row" at bounding box center [248, 371] width 68 height 13
click at [664, 432] on span "Done" at bounding box center [663, 429] width 20 height 13
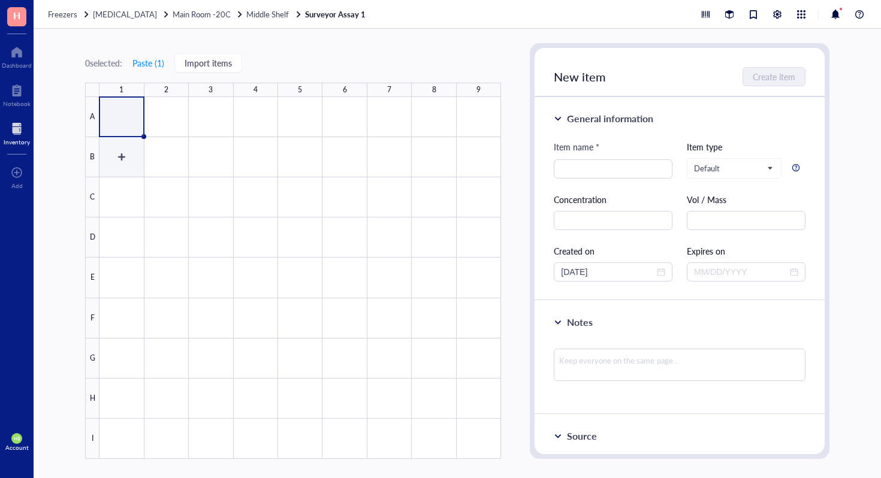
click at [117, 144] on div at bounding box center [299, 278] width 401 height 362
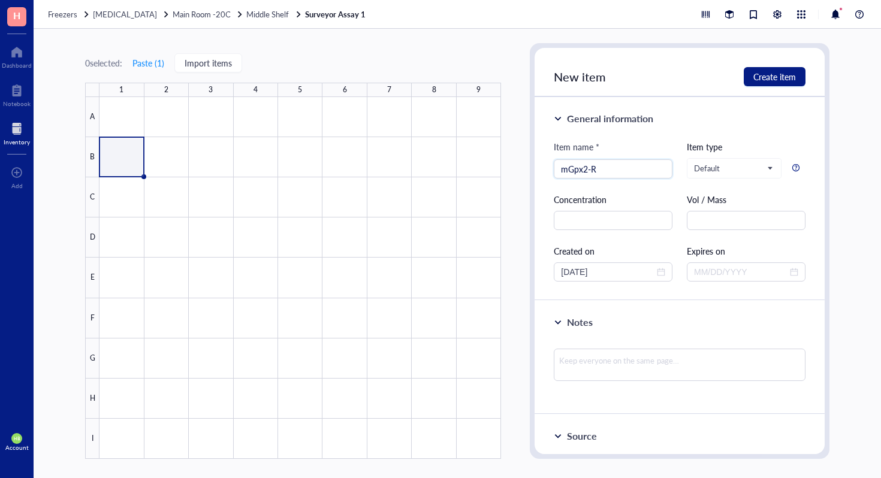
type input "mGpx2-R"
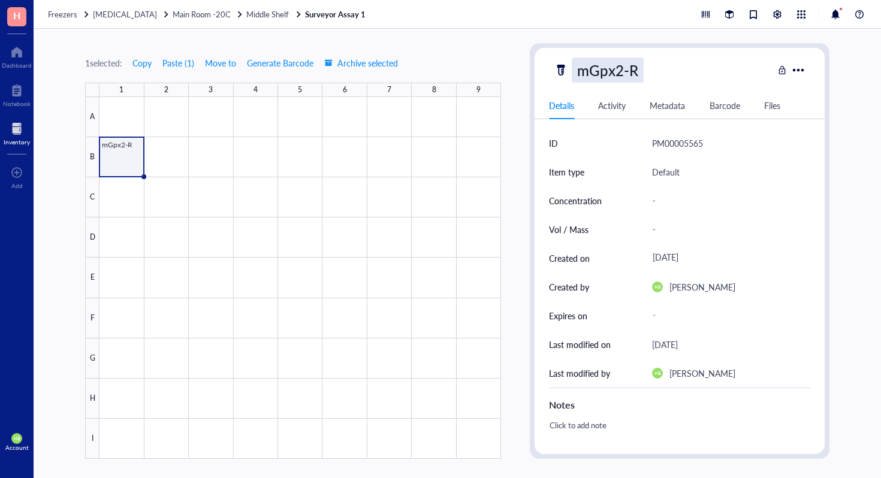
click at [619, 69] on div "mGpx2-R" at bounding box center [608, 70] width 72 height 25
click at [622, 69] on input "mGpx2-R" at bounding box center [609, 70] width 75 height 24
type input "mGpx1-R"
click at [197, 178] on div at bounding box center [299, 278] width 401 height 362
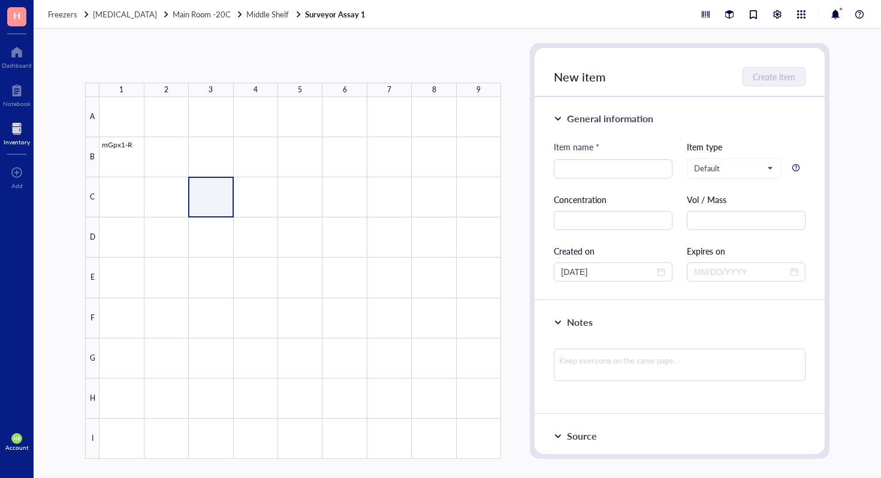
click at [202, 169] on div at bounding box center [299, 278] width 401 height 362
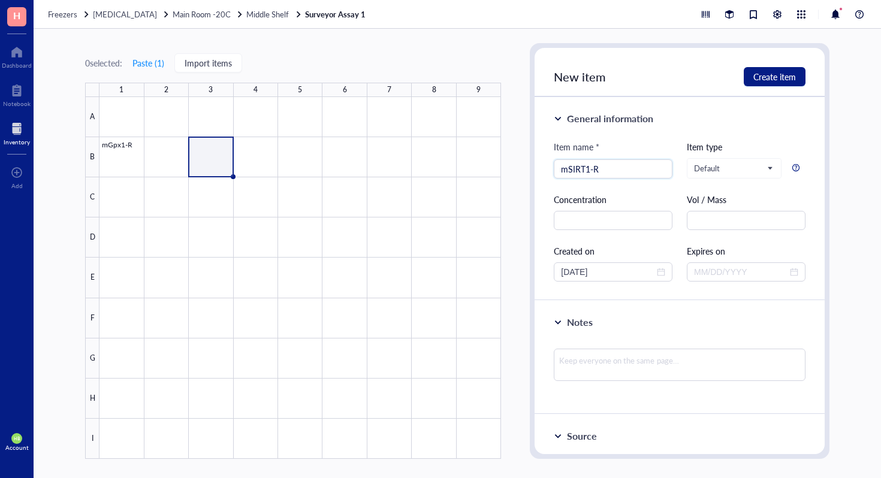
type input "mSIRT1-R"
click at [256, 164] on div at bounding box center [299, 278] width 401 height 362
type input "surveyor-mPPARD3-F"
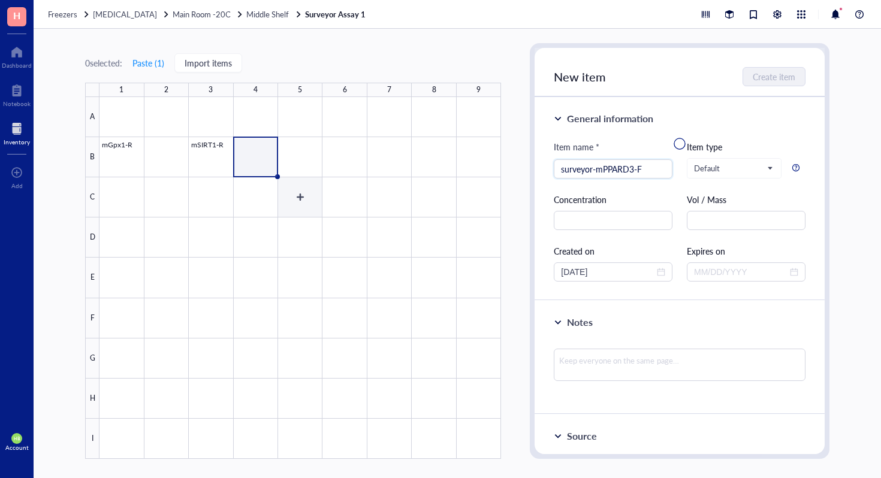
click at [301, 158] on div at bounding box center [299, 278] width 401 height 362
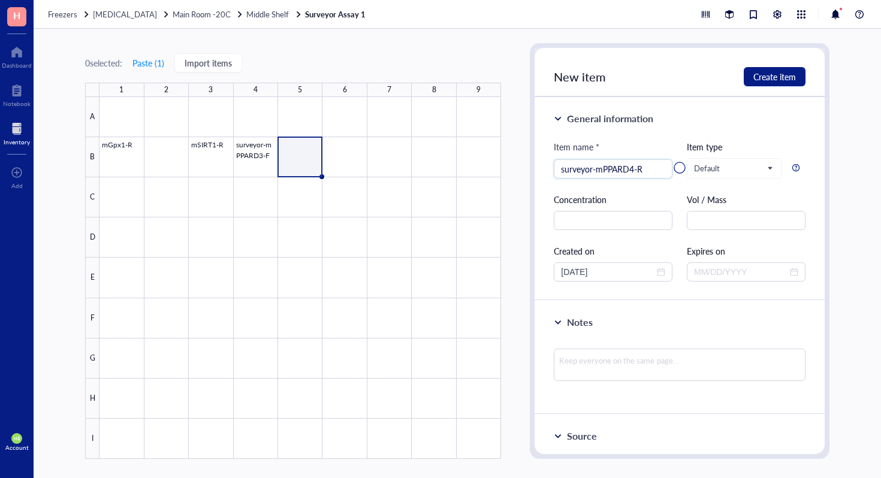
type input "surveyor-mPPARD4-R"
click at [343, 144] on div at bounding box center [299, 278] width 401 height 362
type input "mGpx4-F"
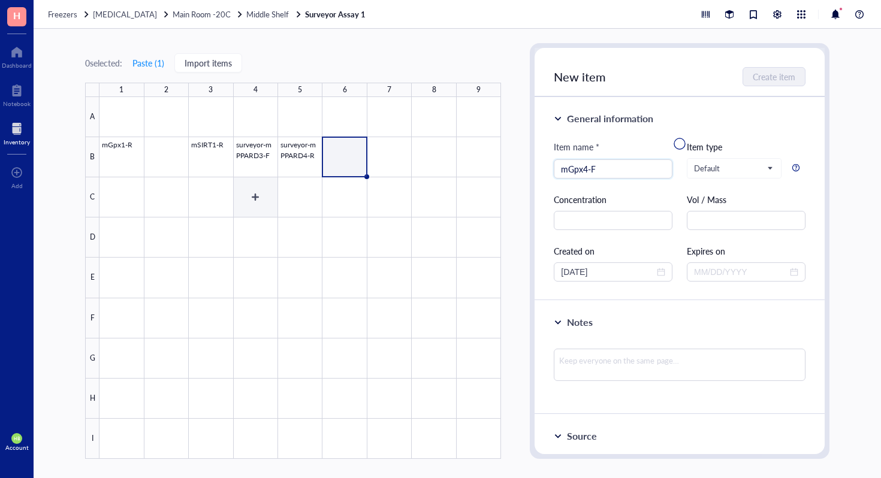
click at [219, 193] on div at bounding box center [299, 278] width 401 height 362
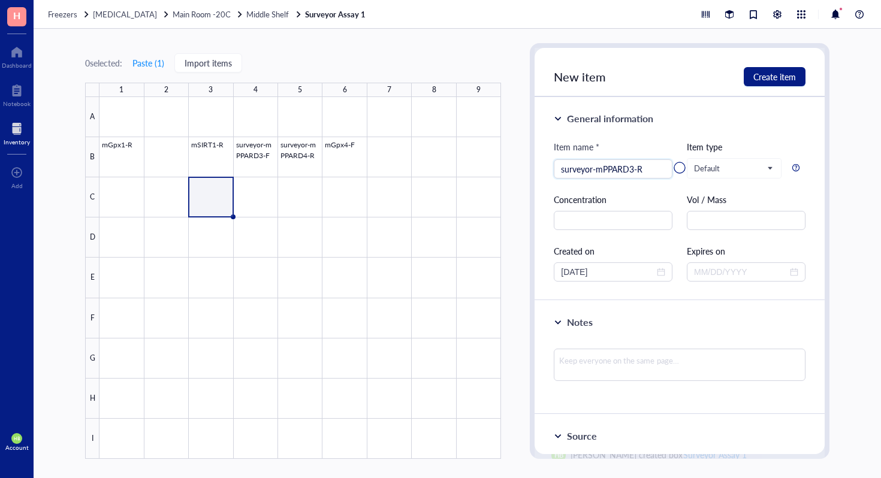
type input "surveyor-mPPARD3-R"
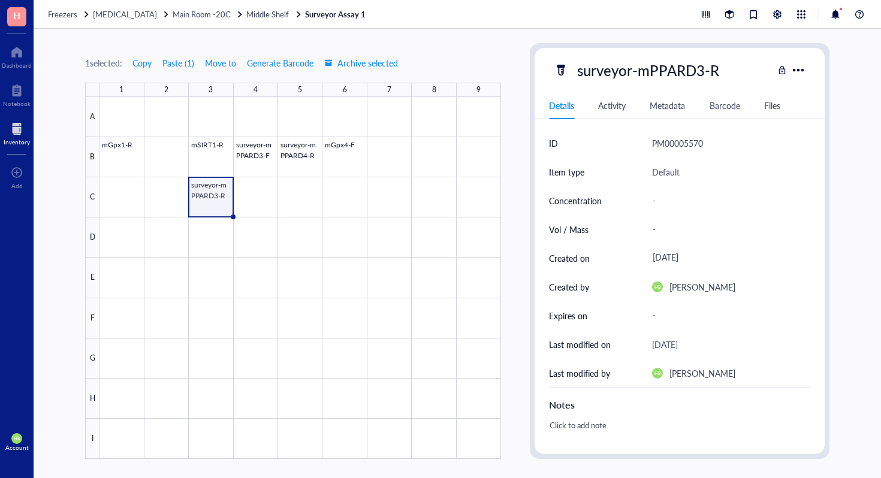
click at [253, 200] on div at bounding box center [299, 278] width 401 height 362
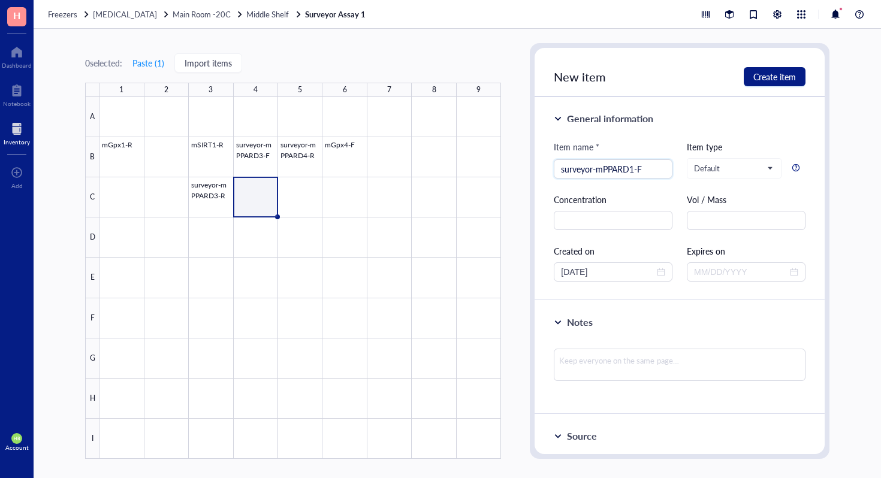
type input "surveyor-mPPARD1-F"
click at [311, 196] on div at bounding box center [299, 278] width 401 height 362
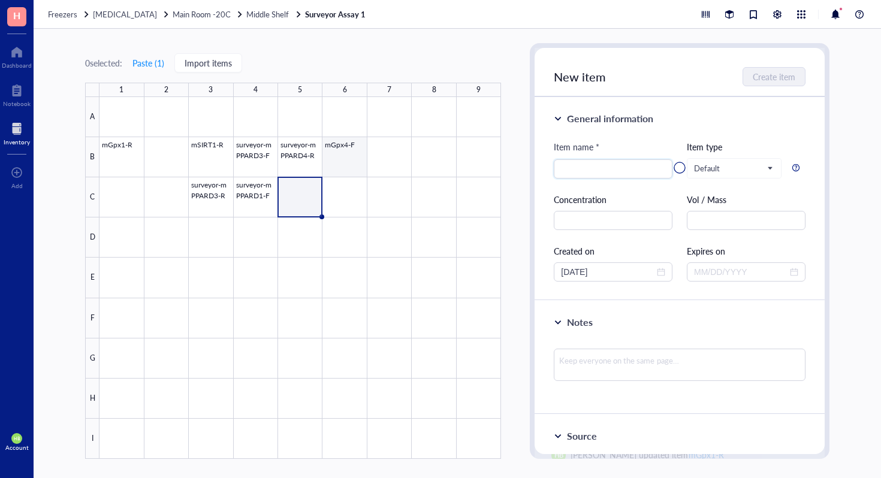
click at [344, 159] on div at bounding box center [299, 278] width 401 height 362
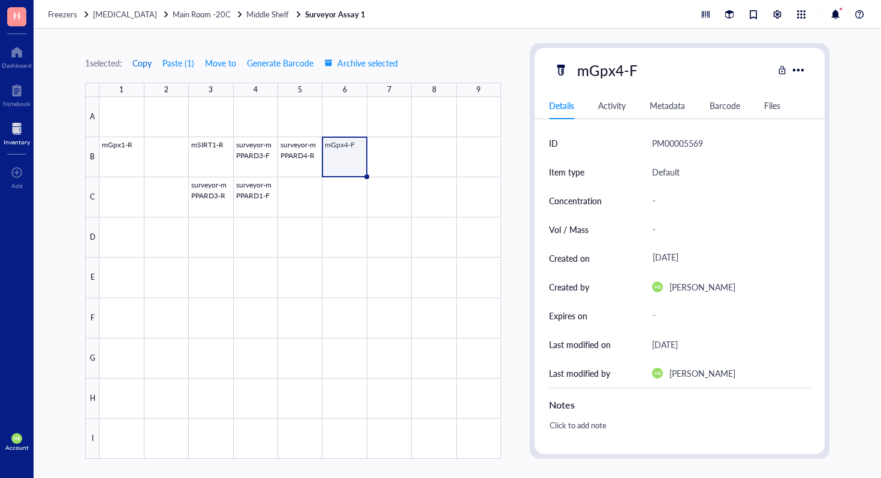
click at [138, 60] on span "Copy" at bounding box center [141, 63] width 19 height 10
click at [288, 176] on div at bounding box center [299, 278] width 401 height 362
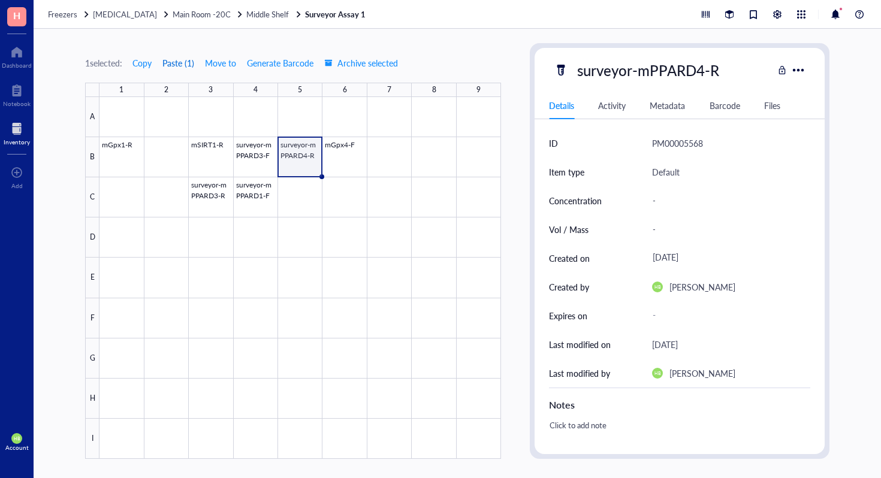
click at [179, 66] on button "Paste ( 1 )" at bounding box center [178, 62] width 33 height 19
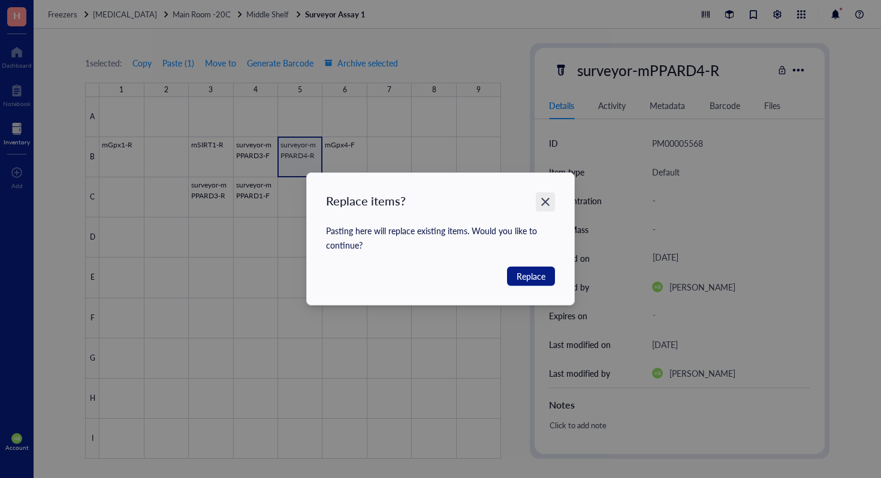
click at [545, 199] on icon "Close" at bounding box center [545, 201] width 11 height 11
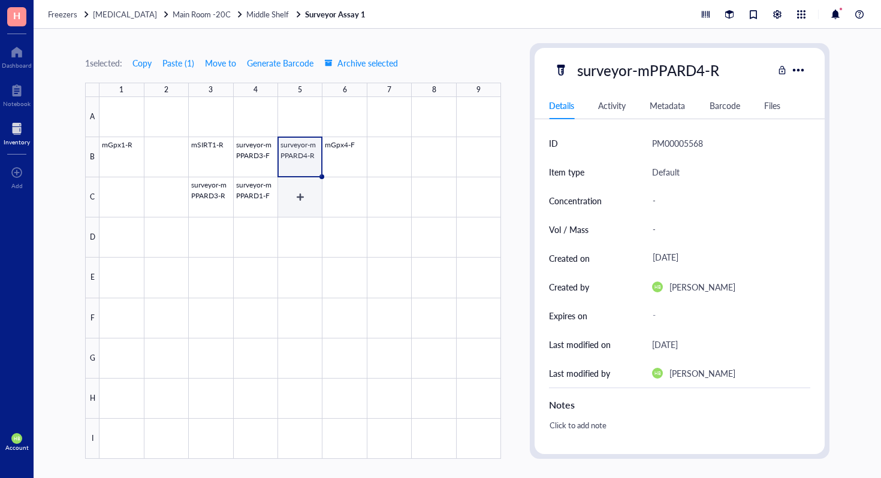
click at [318, 205] on div at bounding box center [299, 278] width 401 height 362
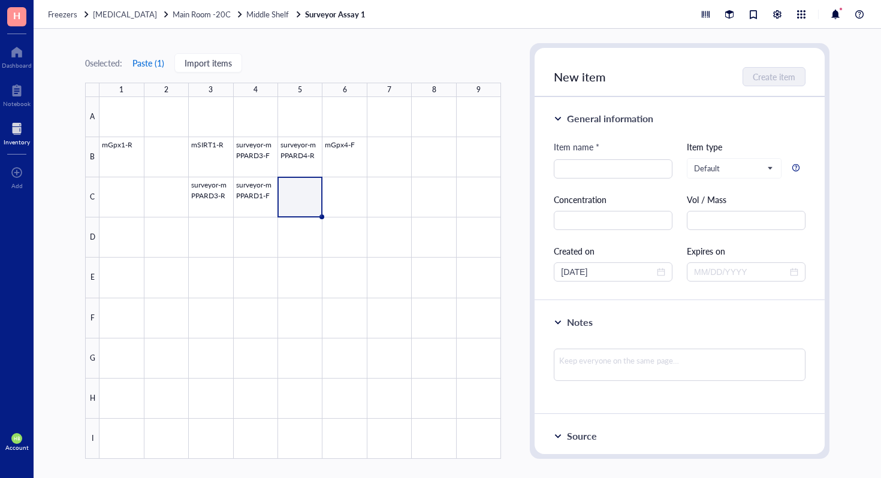
click at [147, 59] on button "Paste ( 1 )" at bounding box center [148, 62] width 33 height 19
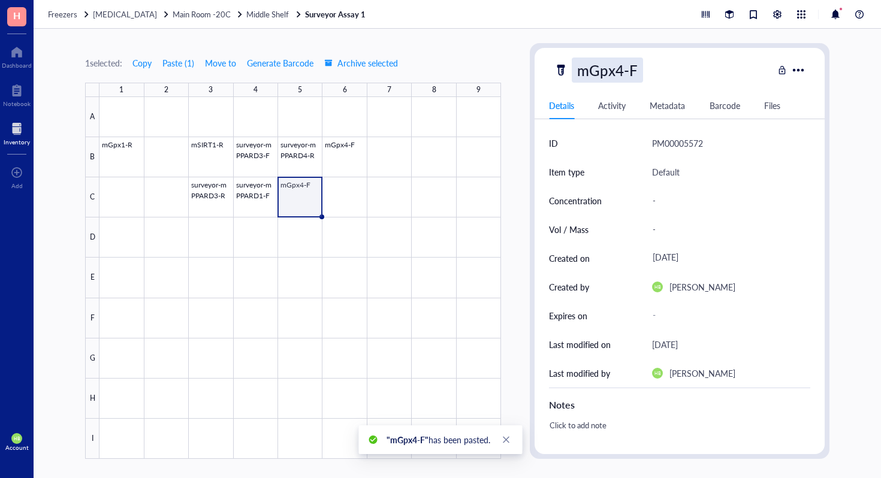
click at [629, 68] on div "mGpx4-F" at bounding box center [607, 70] width 71 height 25
type input "mGpx4-R"
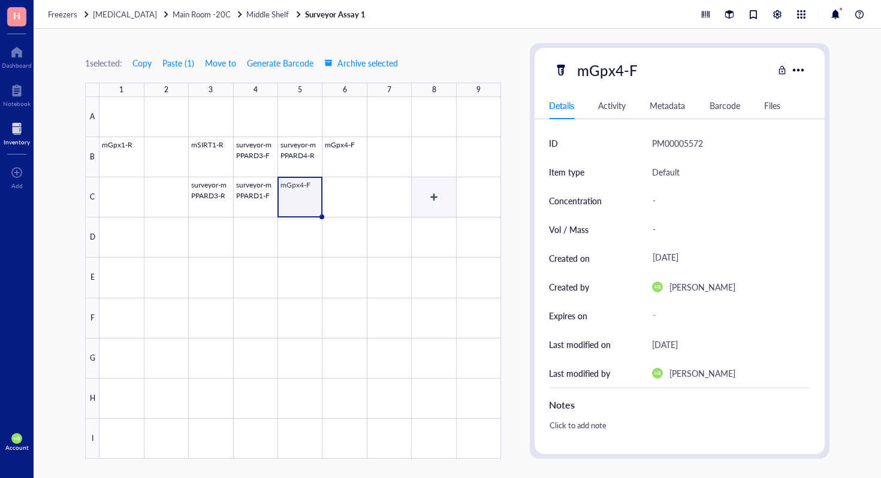
click at [434, 197] on div at bounding box center [299, 278] width 401 height 362
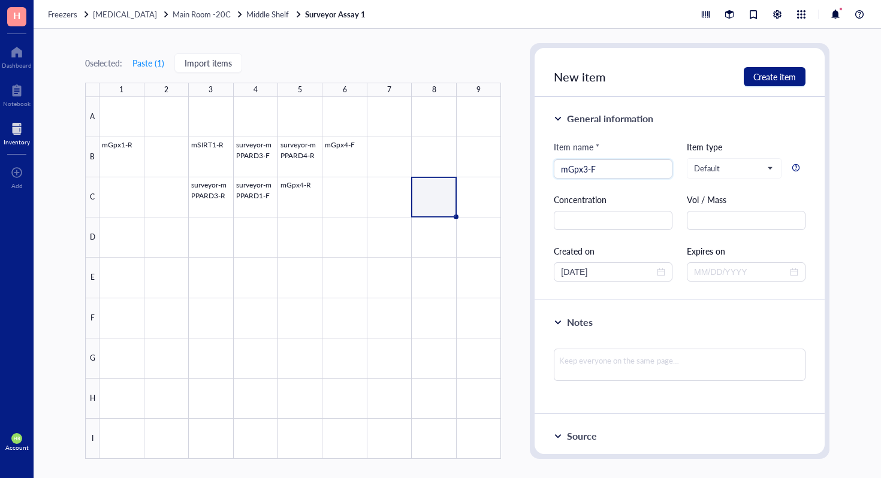
type input "mGpx3-F"
click at [160, 226] on div at bounding box center [299, 278] width 401 height 362
type input "mGpx3-R"
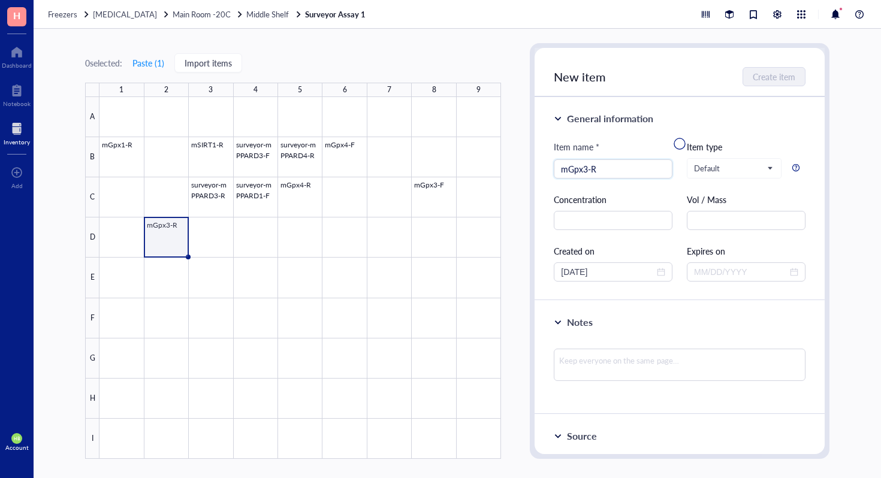
click at [199, 226] on div at bounding box center [299, 278] width 401 height 362
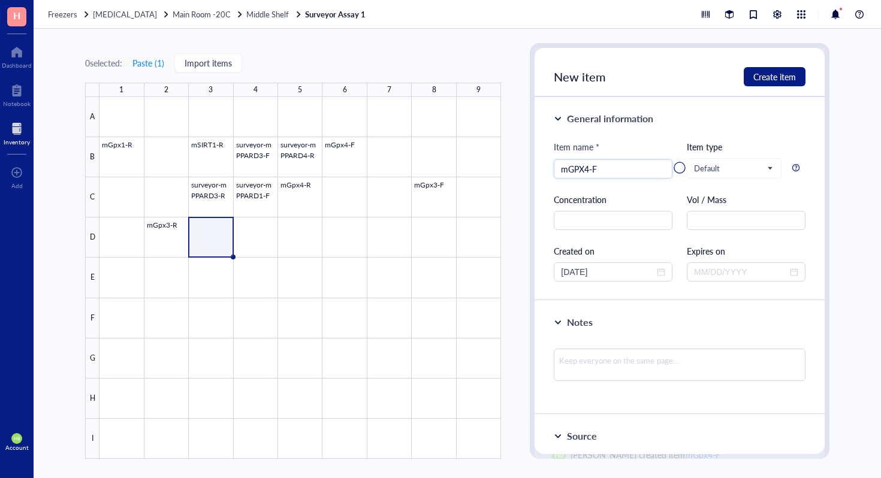
type input "mGPX4-F"
click at [241, 235] on div at bounding box center [299, 278] width 401 height 362
type input "mGpx3-F"
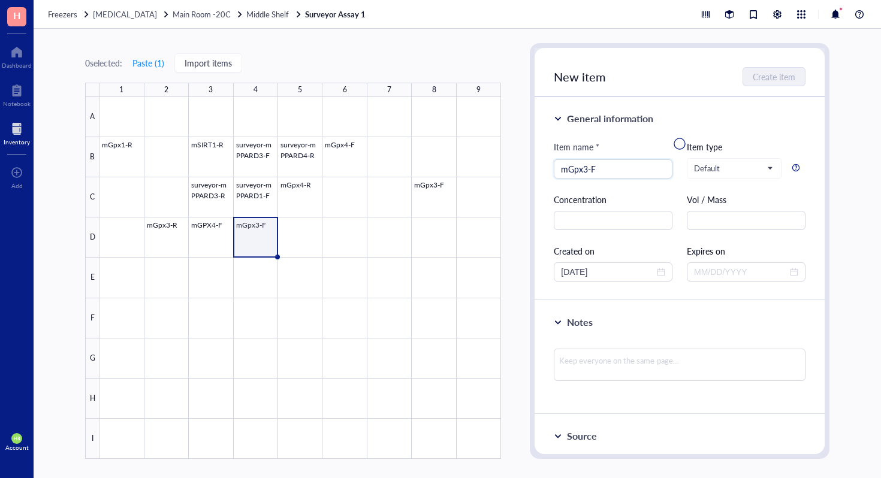
click at [609, 172] on div at bounding box center [679, 144] width 290 height 192
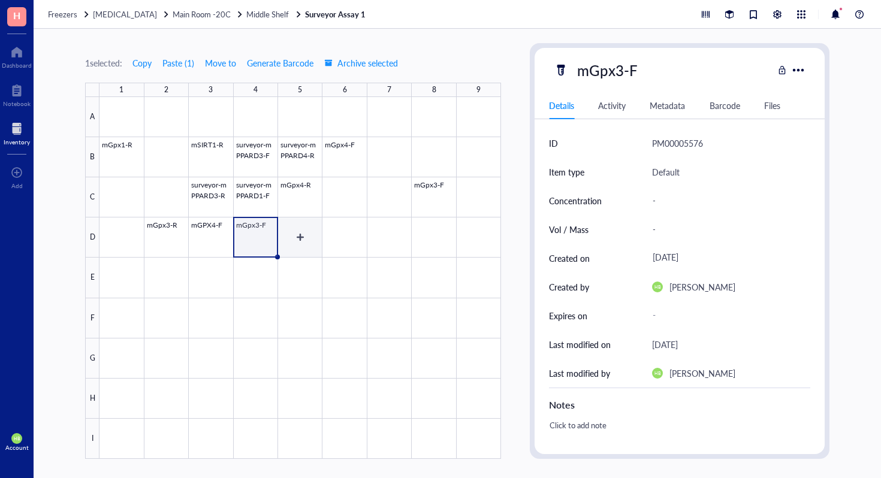
click at [299, 238] on div at bounding box center [299, 278] width 401 height 362
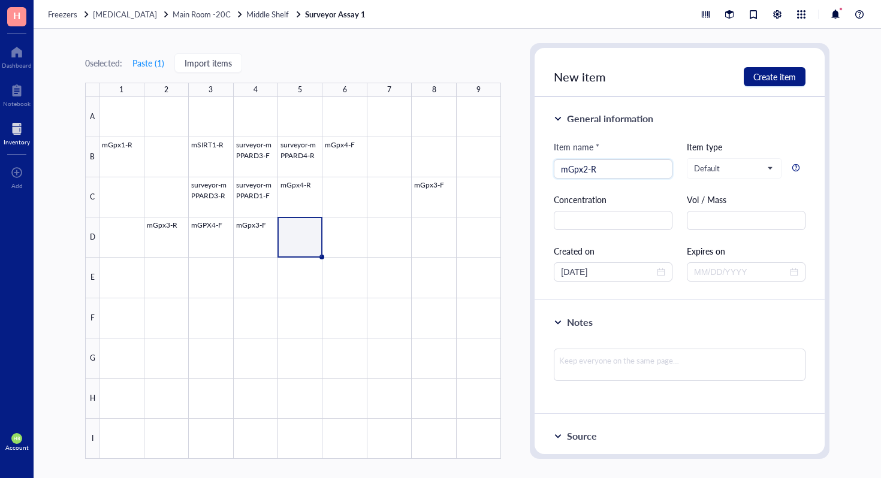
type input "mGpx2-R"
click at [376, 234] on div at bounding box center [299, 278] width 401 height 362
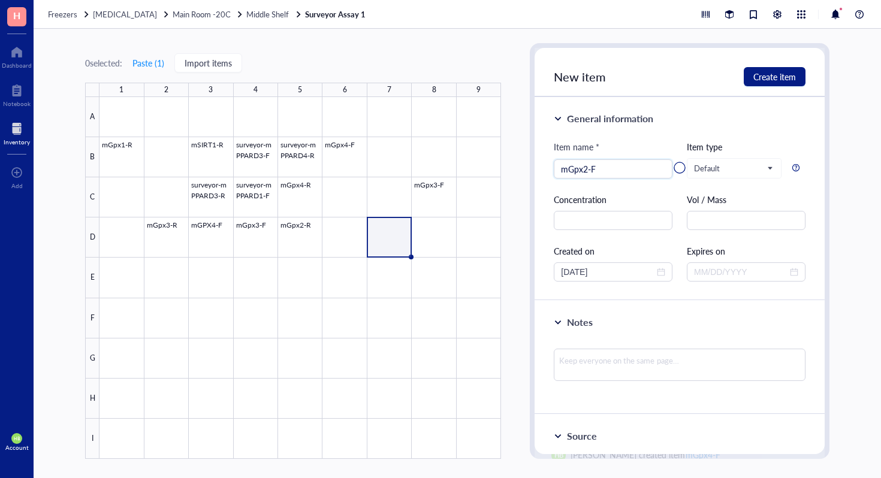
type input "mGpx2-F"
click at [441, 241] on div at bounding box center [299, 278] width 401 height 362
type input "mGpx1-F"
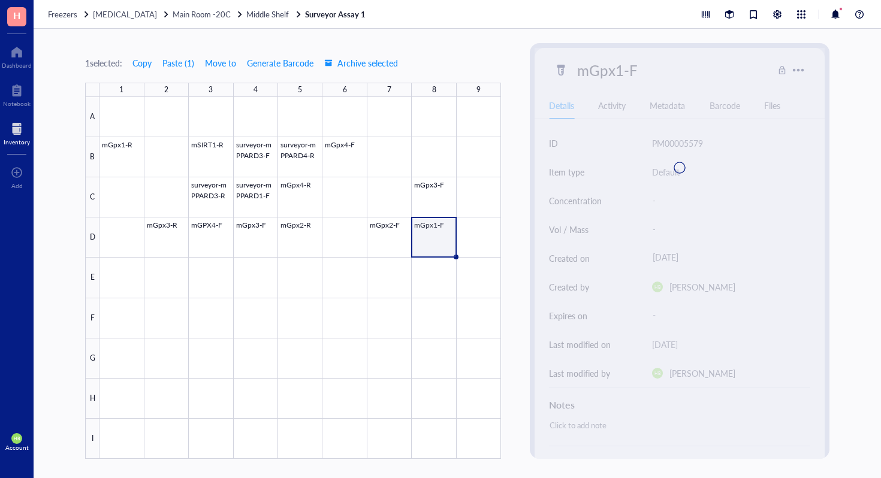
click at [488, 234] on div at bounding box center [299, 278] width 401 height 362
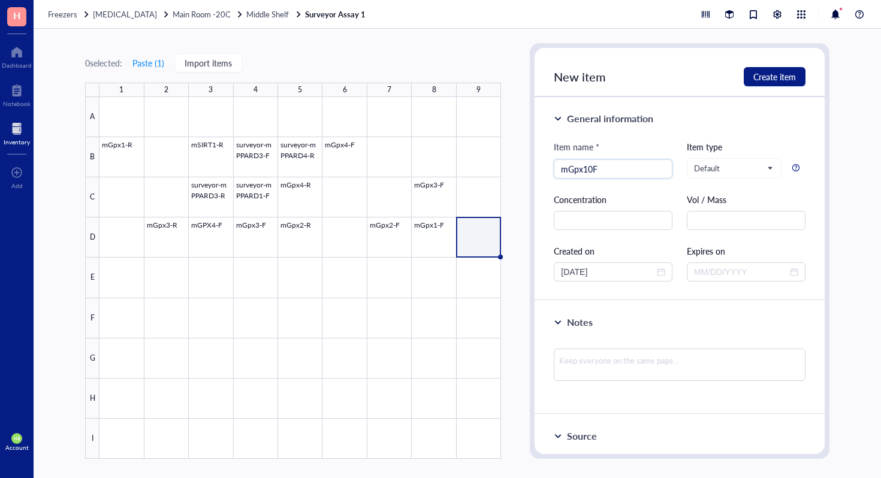
type input "mGpx10F"
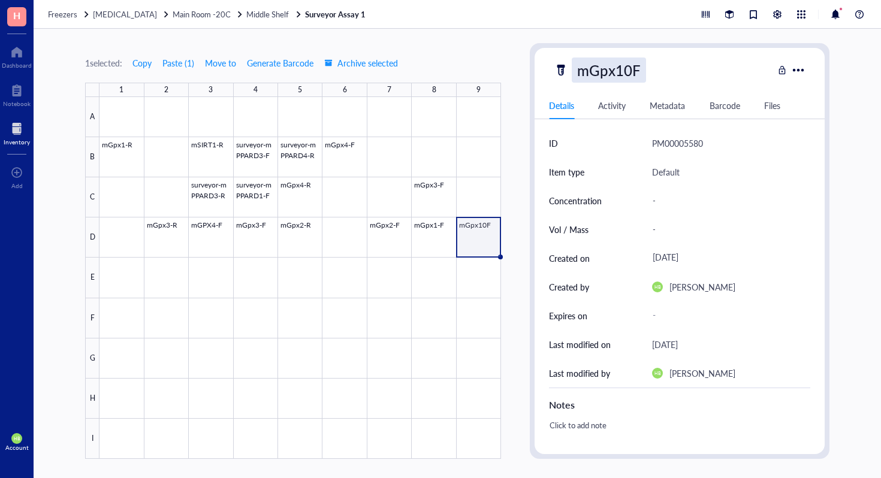
click at [622, 67] on div "mGpx10F" at bounding box center [609, 70] width 74 height 25
click at [630, 67] on input "mGpx10F" at bounding box center [609, 70] width 75 height 24
type input "mGpx1-F"
click at [177, 272] on div at bounding box center [299, 278] width 401 height 362
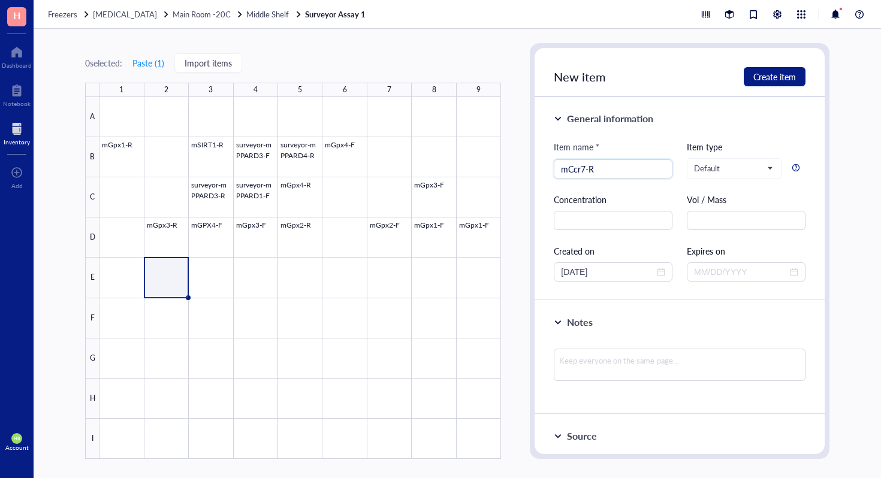
type input "mCcr7-R"
click at [203, 286] on div at bounding box center [299, 278] width 401 height 362
type input "mAdam8-F"
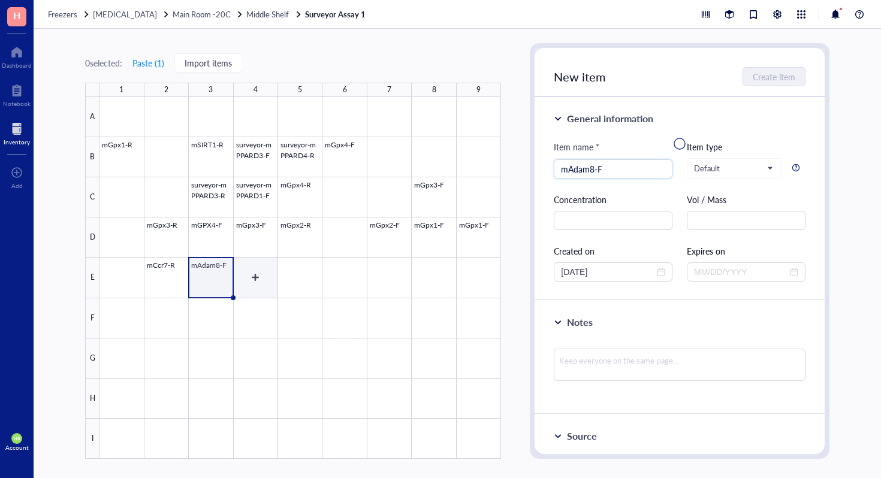
click at [243, 280] on div at bounding box center [299, 278] width 401 height 362
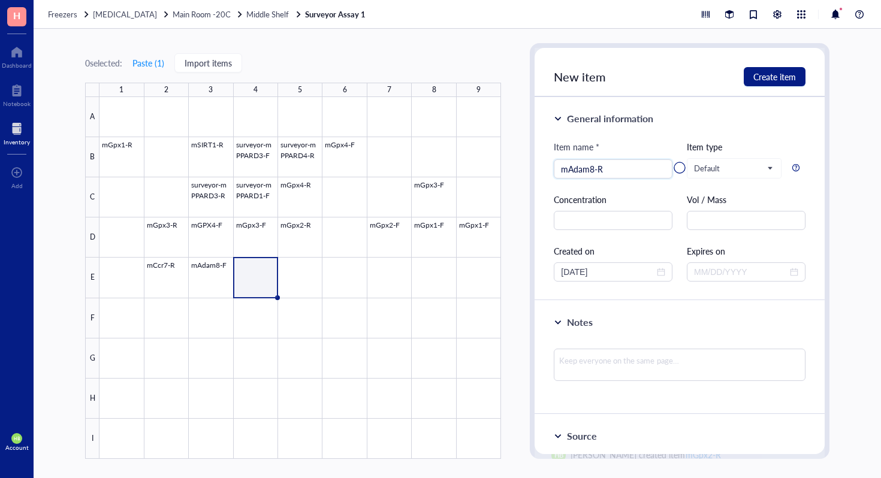
type input "mAdam8-R"
click at [298, 283] on div at bounding box center [299, 278] width 401 height 362
type input "surveyor-mPPARD2-R"
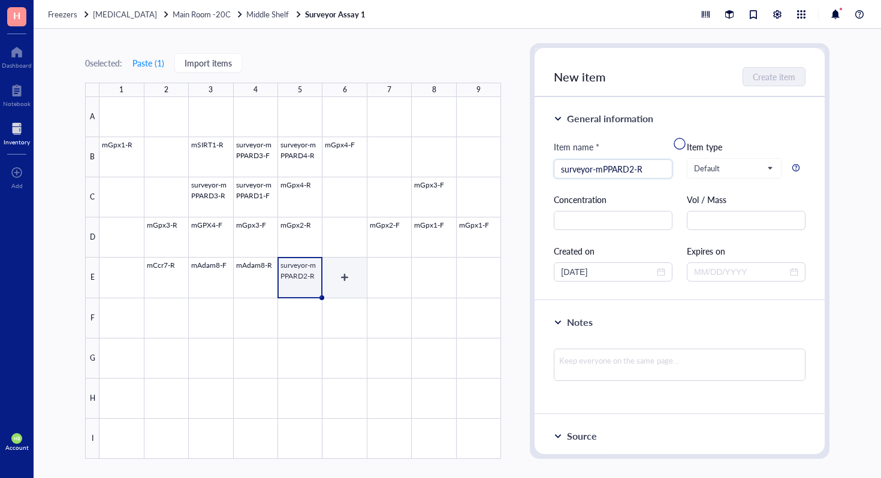
click at [349, 279] on div at bounding box center [299, 278] width 401 height 362
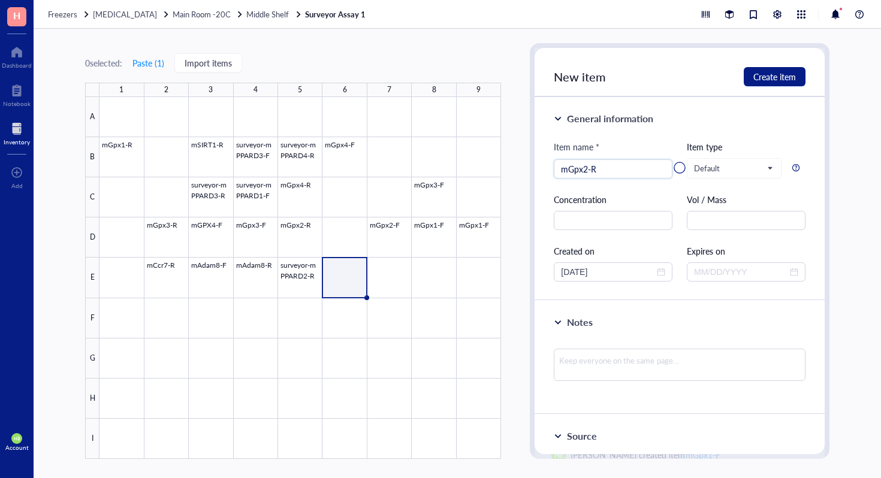
type input "mGpx2-R"
click at [384, 285] on div at bounding box center [299, 278] width 401 height 362
type input "mGpx2-F"
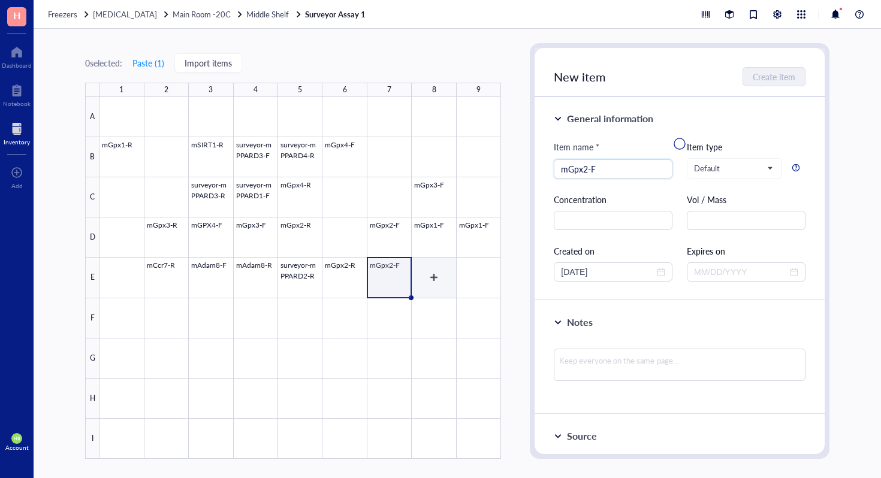
click at [438, 294] on div at bounding box center [299, 278] width 401 height 362
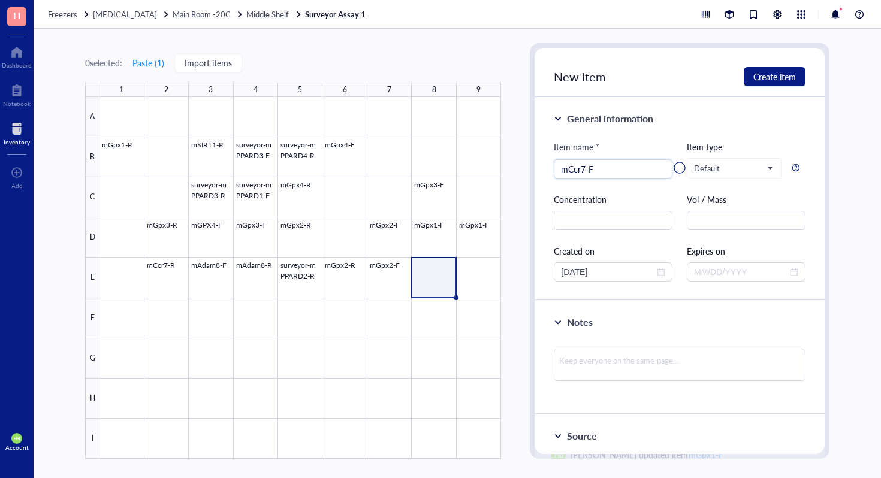
type input "mCcr7-F"
click at [475, 270] on div at bounding box center [299, 278] width 401 height 362
type input "mGpx4-R"
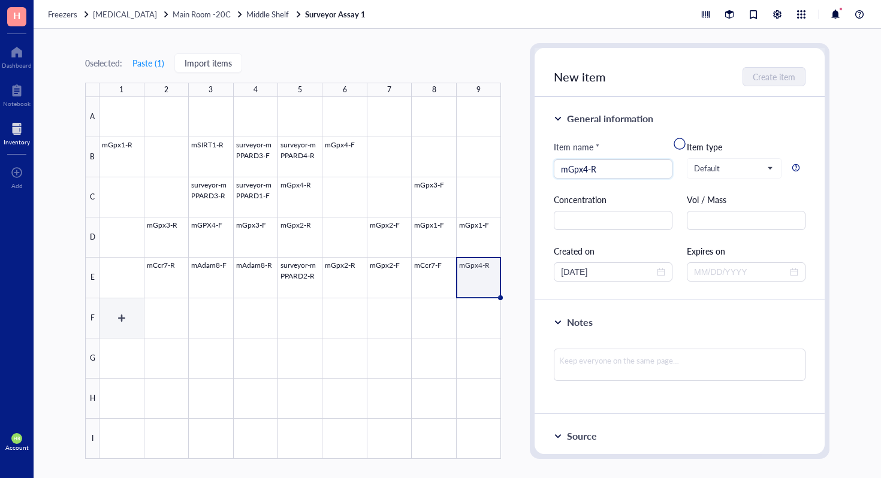
click at [123, 312] on div at bounding box center [299, 278] width 401 height 362
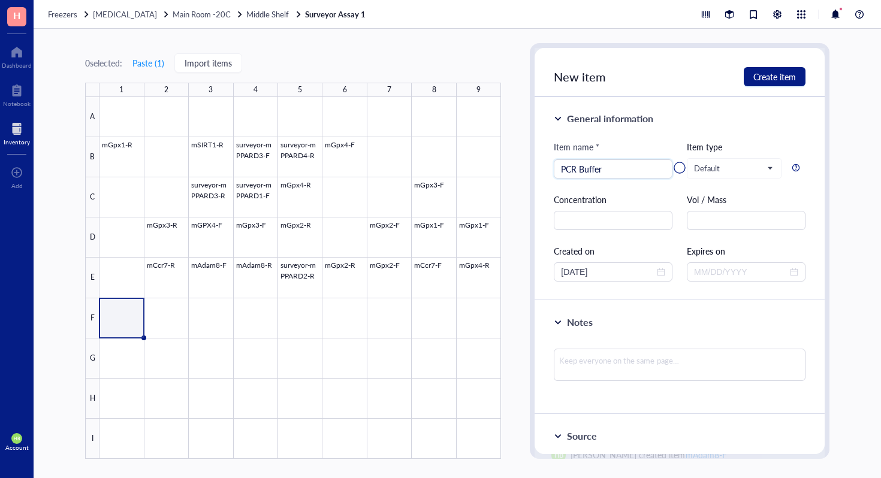
type input "PCR Buffer"
click at [155, 316] on div at bounding box center [299, 278] width 401 height 362
type input "surveyor-mPPARD4-F"
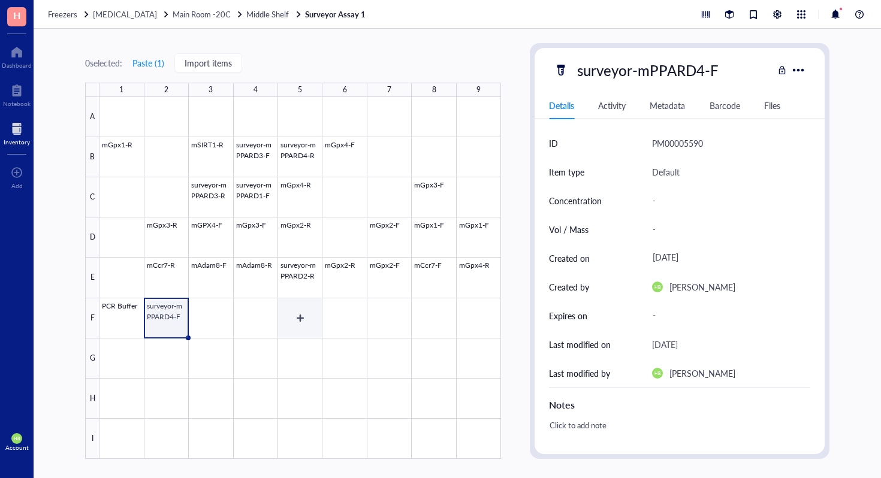
click at [303, 322] on div at bounding box center [299, 278] width 401 height 362
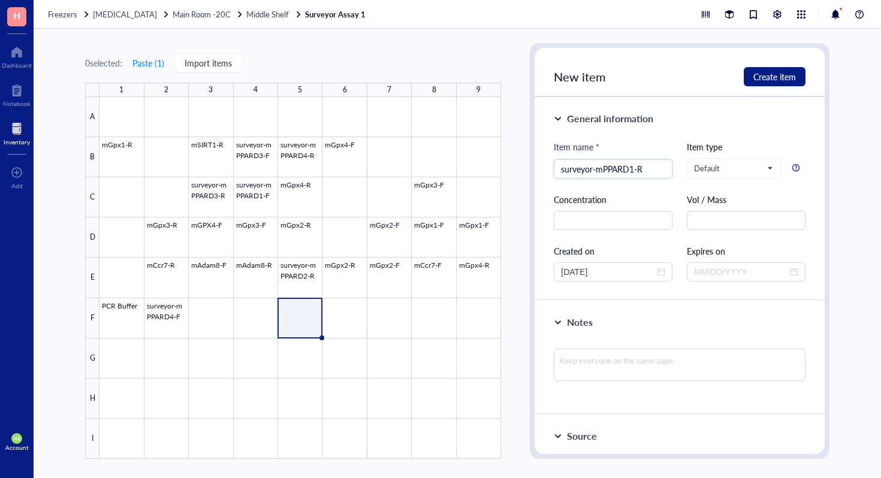
type input "surveyor-mPPARD1-R"
click at [331, 315] on div at bounding box center [299, 278] width 401 height 362
type input "mGpx3-R"
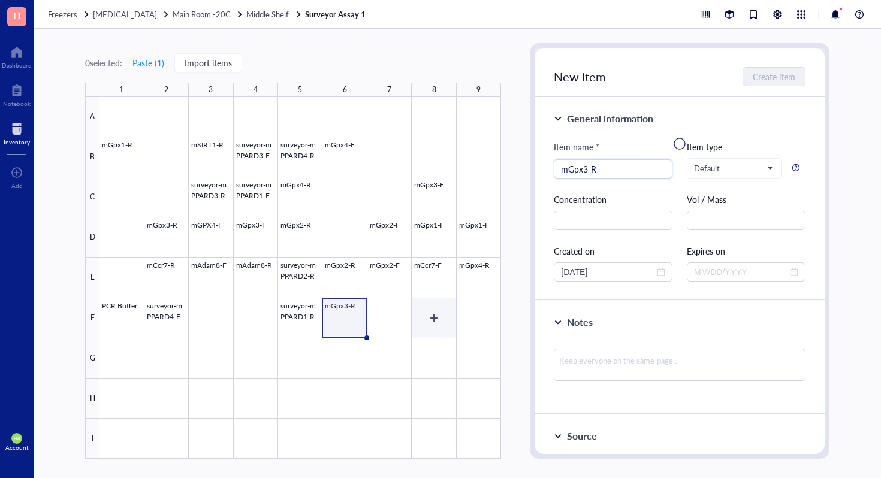
click at [455, 323] on div at bounding box center [299, 278] width 401 height 362
click at [460, 323] on div at bounding box center [299, 278] width 401 height 362
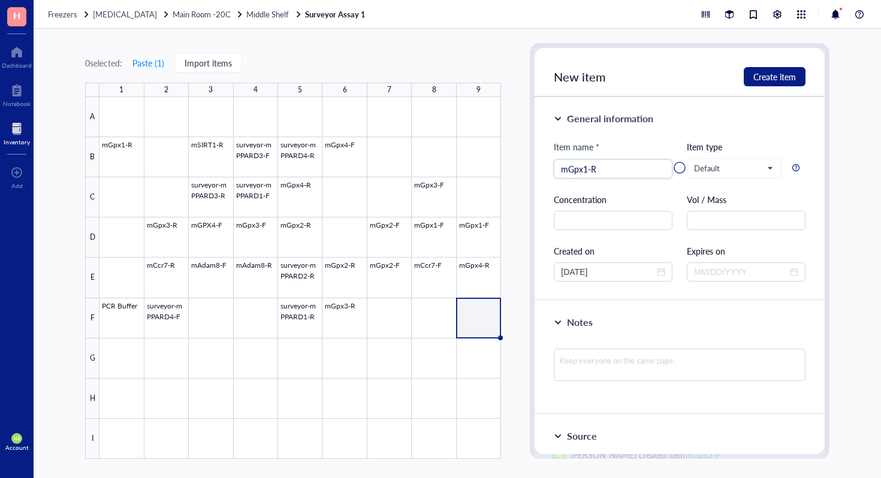
type input "mGpx1-R"
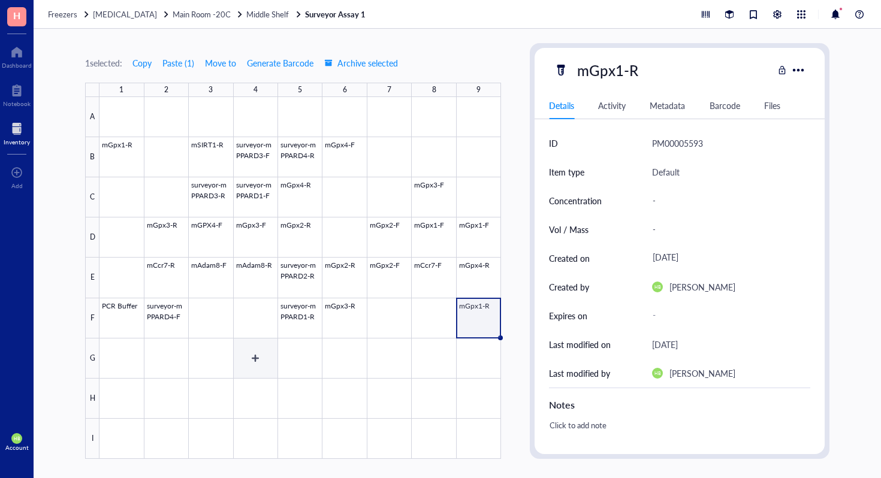
click at [217, 323] on div at bounding box center [299, 278] width 401 height 362
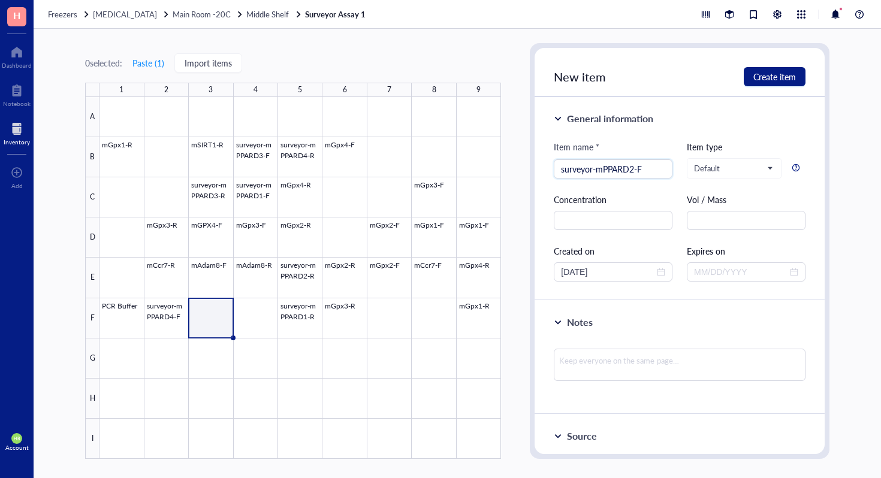
type input "surveyor-mPPARD2-F"
click at [264, 310] on div at bounding box center [299, 278] width 401 height 362
type input "10x High fidelity PCR buffer"
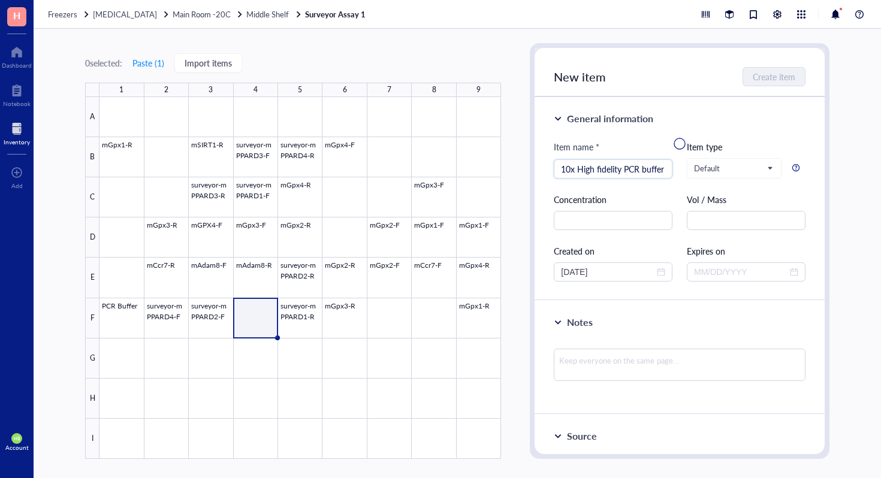
scroll to position [0, 1]
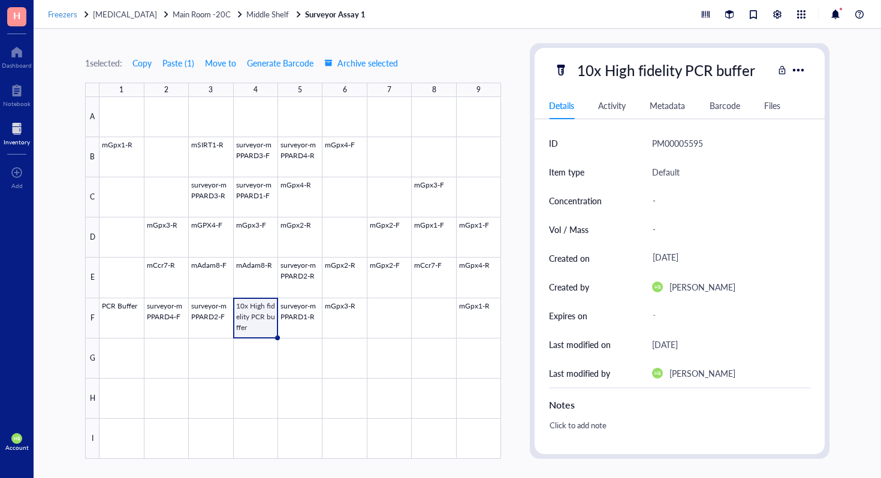
click at [62, 11] on span "Freezers" at bounding box center [62, 13] width 29 height 11
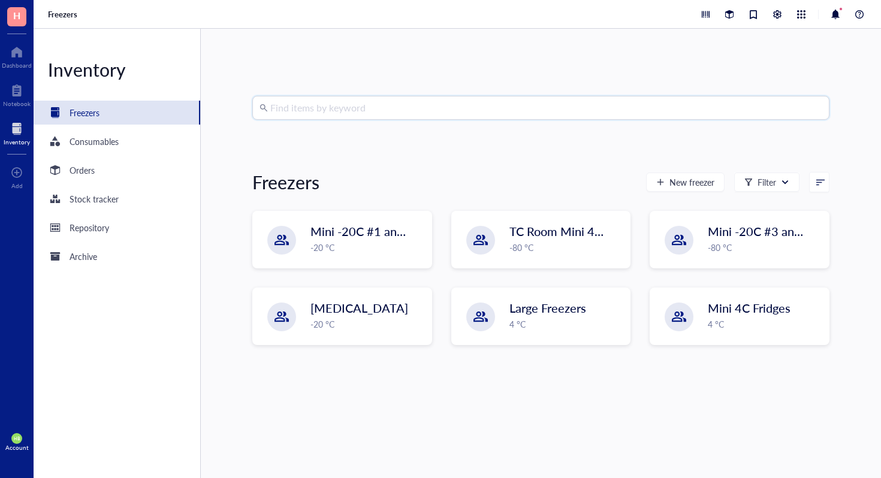
click at [301, 104] on input "search" at bounding box center [546, 107] width 552 height 23
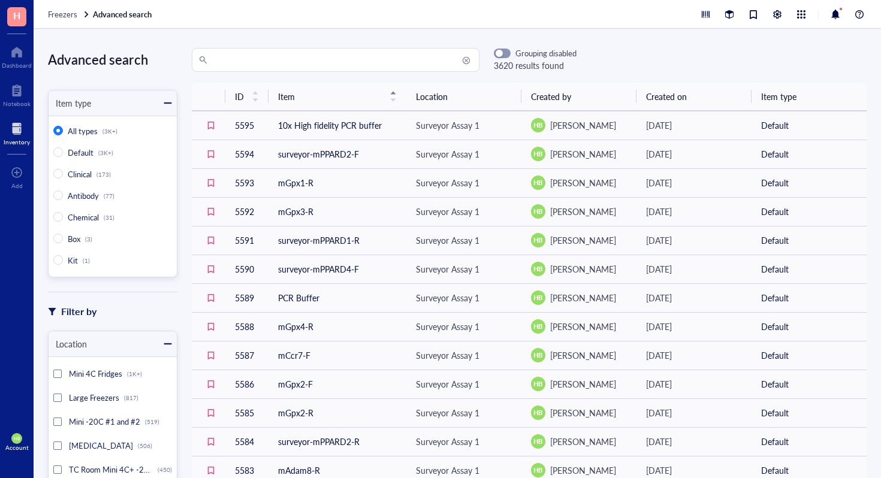
click at [282, 71] on input "search" at bounding box center [341, 60] width 262 height 23
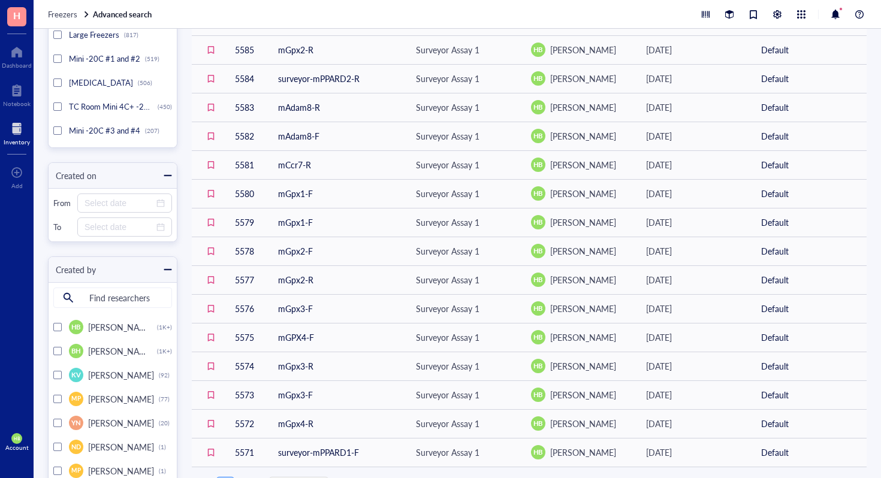
scroll to position [368, 0]
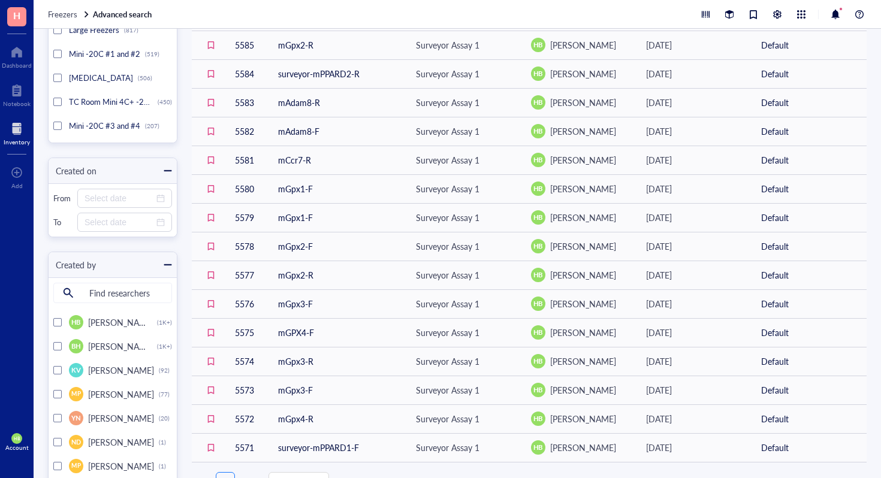
click at [53, 319] on div "Find researchers HB Henry Brittain (1K+) BH Brent Hanks (1K+) KV Kaylee Villarr…" at bounding box center [113, 379] width 128 height 205
click at [56, 322] on div at bounding box center [57, 322] width 8 height 8
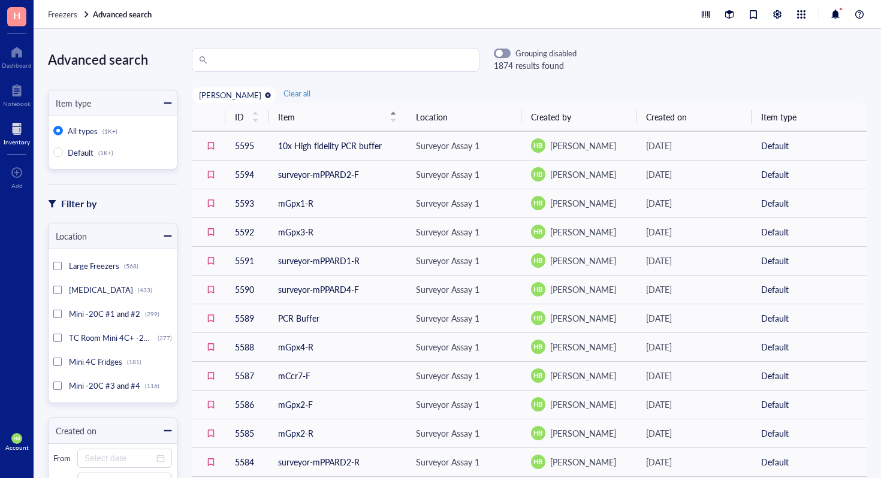
scroll to position [410, 0]
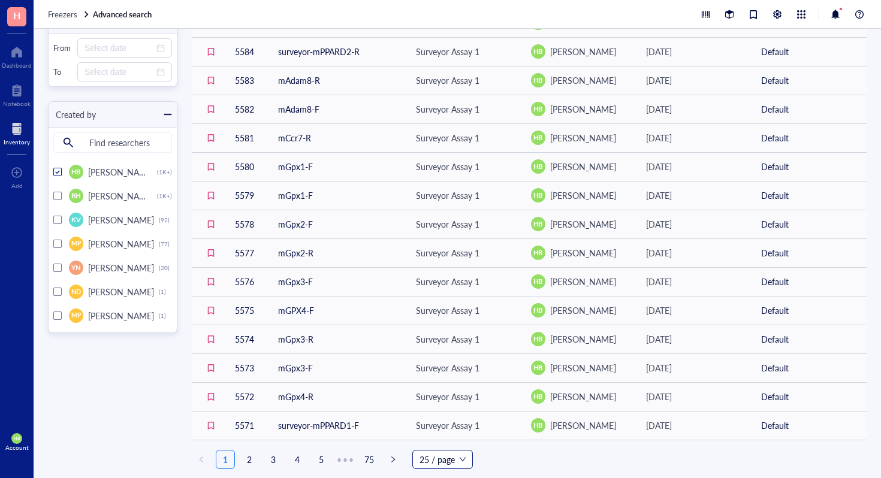
click at [450, 459] on span "25 / page" at bounding box center [442, 459] width 46 height 18
click at [453, 437] on div "200 / page" at bounding box center [442, 435] width 41 height 13
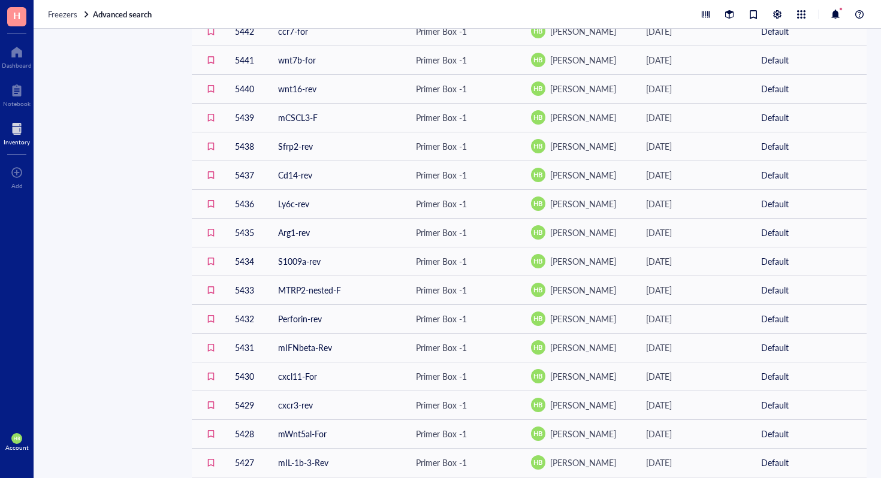
scroll to position [5442, 0]
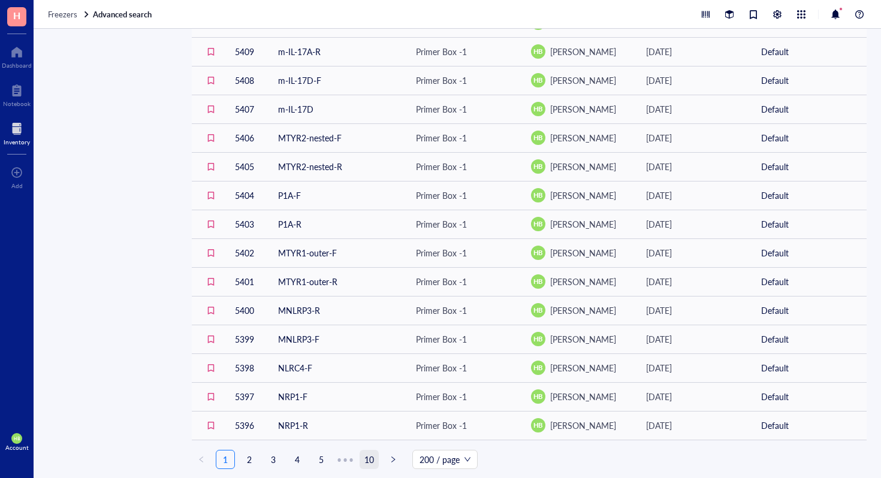
click at [373, 458] on link "10" at bounding box center [369, 459] width 18 height 18
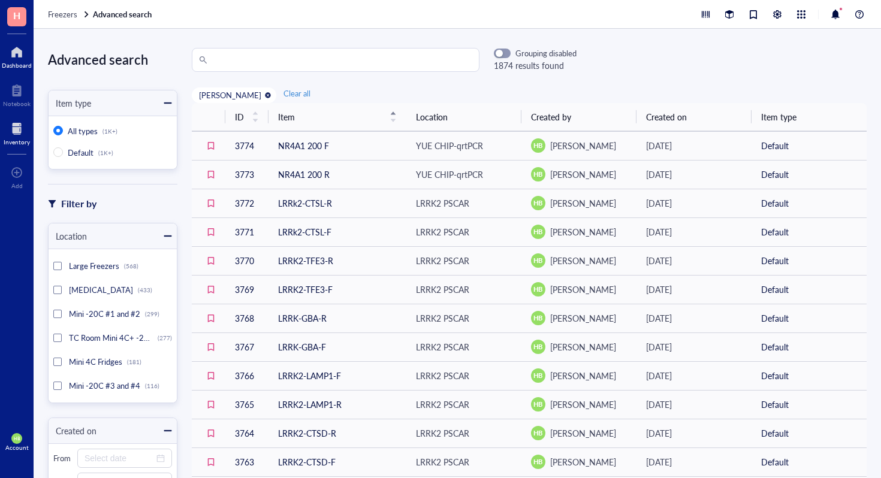
click at [28, 52] on div at bounding box center [17, 52] width 30 height 19
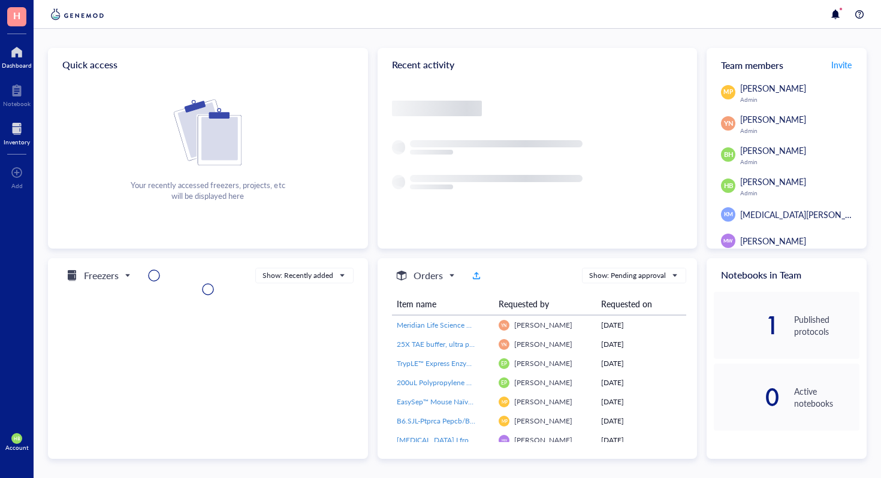
click at [28, 138] on div "Inventory" at bounding box center [17, 141] width 26 height 7
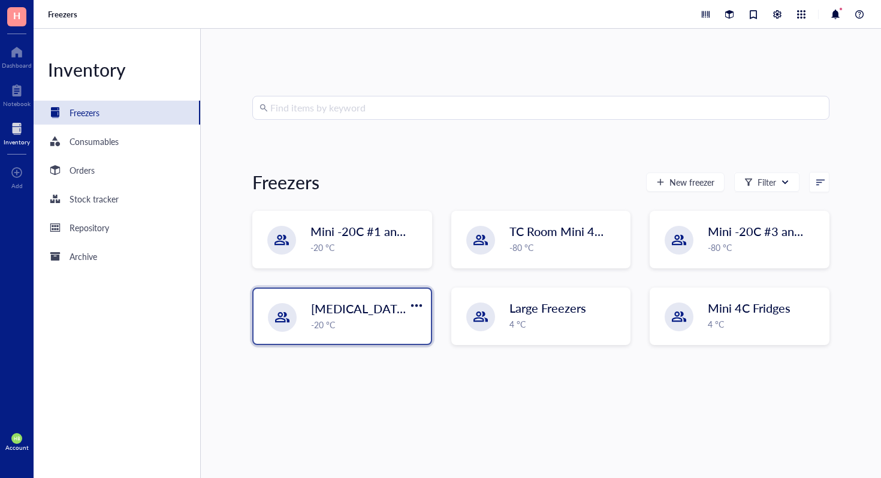
click at [359, 304] on span "Liquid Nitrogen" at bounding box center [360, 308] width 98 height 17
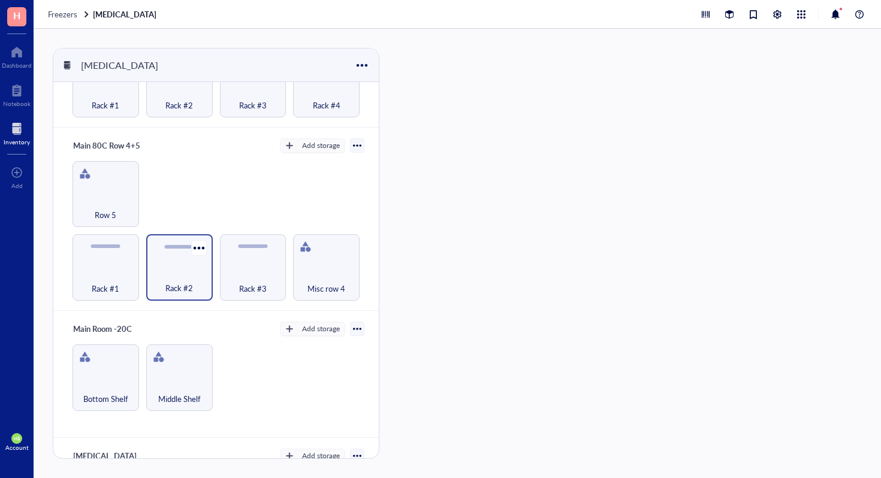
scroll to position [634, 0]
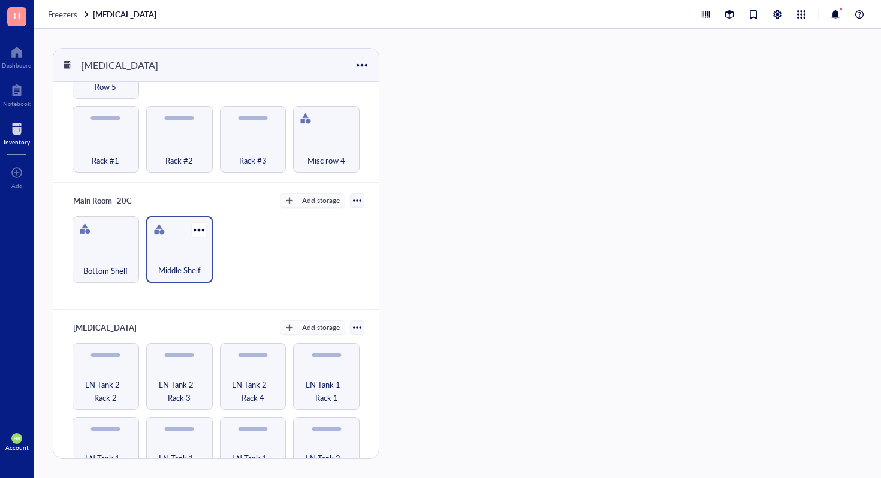
click at [191, 250] on div "Middle Shelf" at bounding box center [179, 263] width 55 height 26
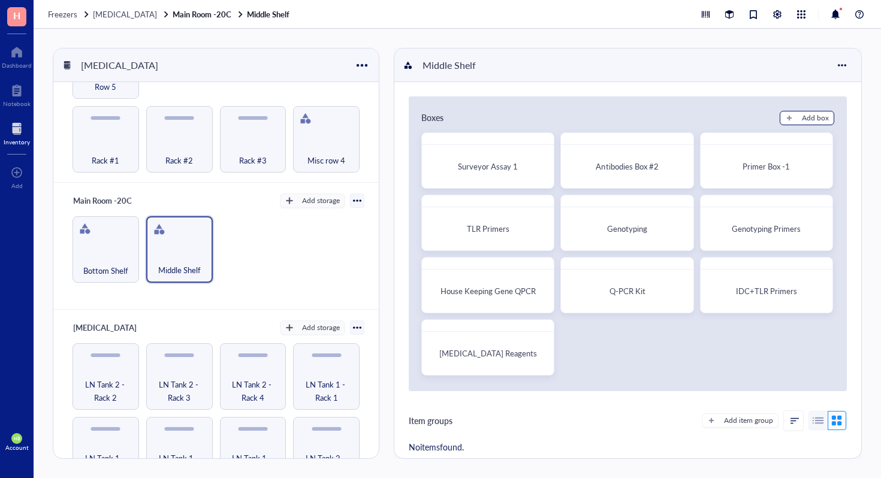
click at [782, 113] on button "Add box" at bounding box center [806, 118] width 55 height 14
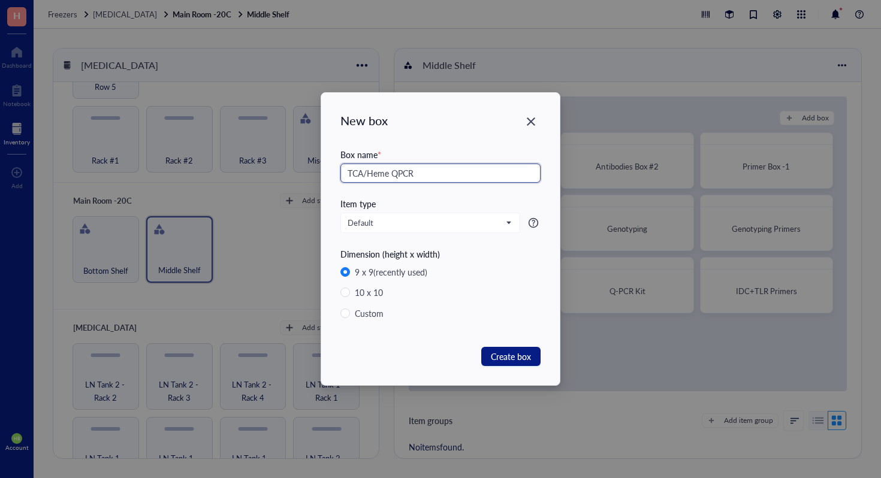
type input "TCA/Heme QPCR"
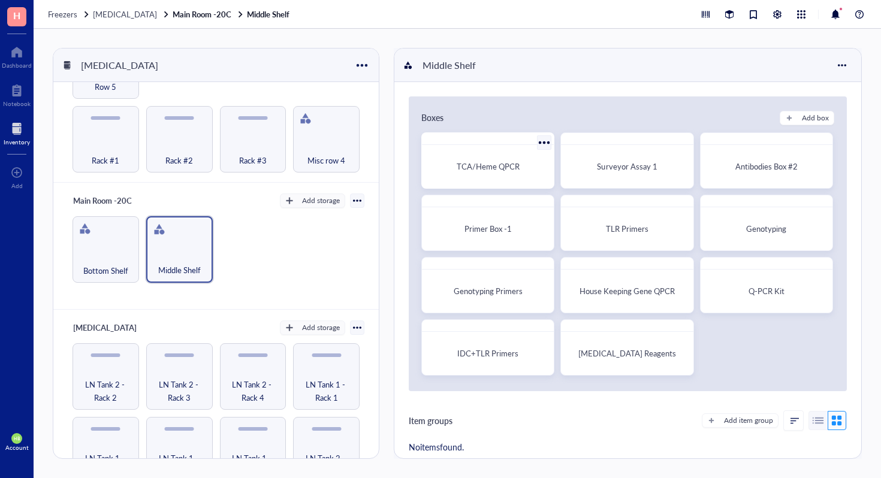
click at [494, 149] on div "TCA/Heme QPCR" at bounding box center [487, 160] width 133 height 56
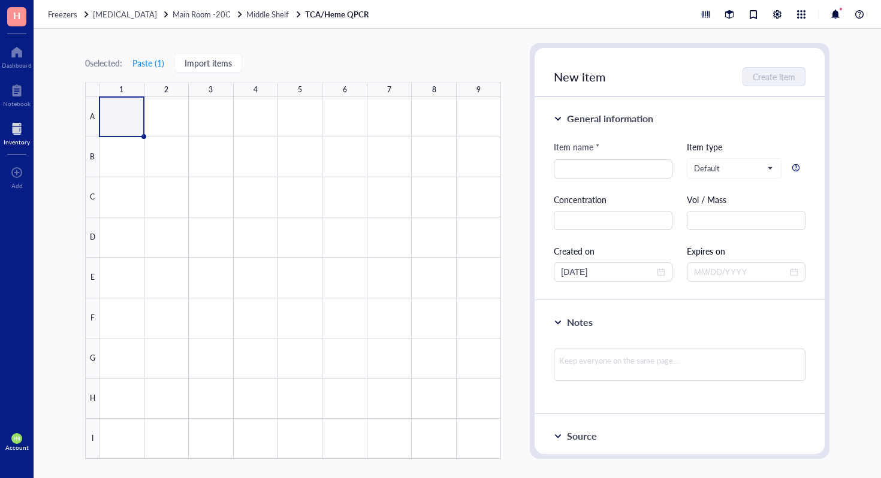
click at [428, 44] on div "0 selected: Paste ( 1 ) Import items 1 2 3 4 5 6 7 8 9 A B C D E F G H I" at bounding box center [293, 251] width 416 height 416
click at [130, 123] on div at bounding box center [299, 278] width 401 height 362
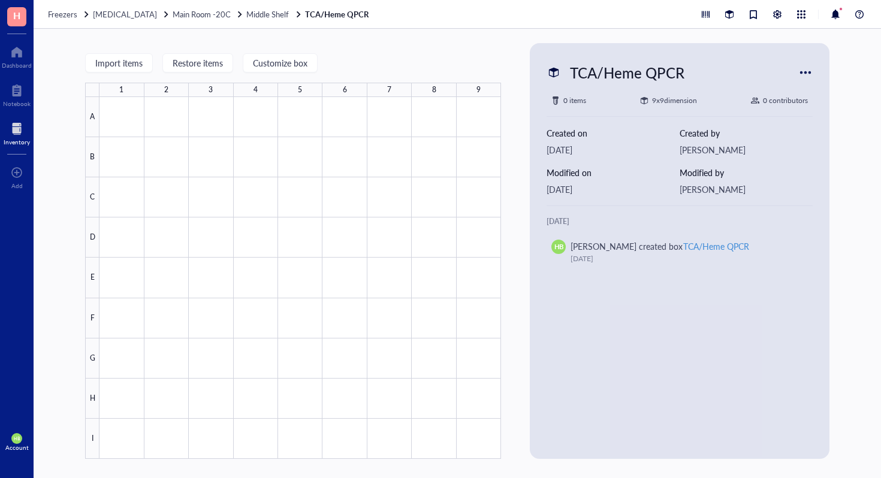
click at [816, 73] on div "TCA/Heme QPCR 0 items 9 x 9 dimension 0 contributors Created on Sep 15, 2025 Cr…" at bounding box center [679, 251] width 290 height 406
click at [811, 73] on div at bounding box center [805, 72] width 19 height 19
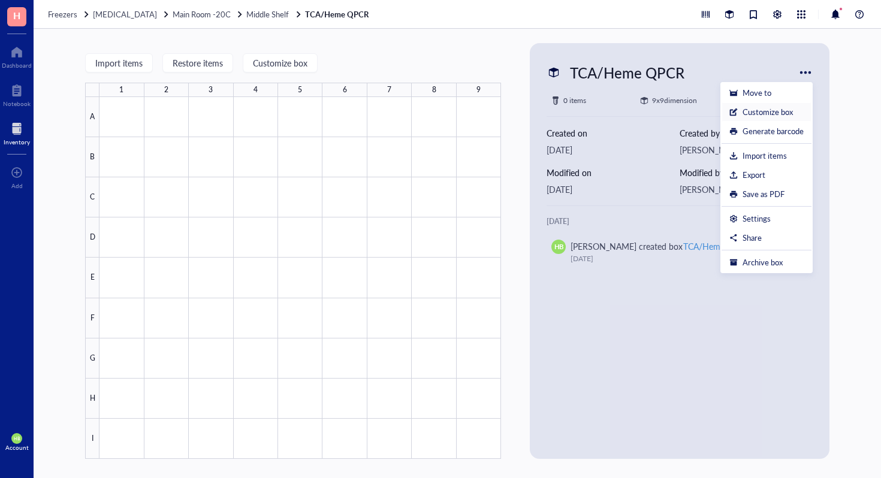
click at [773, 109] on div "Customize box" at bounding box center [767, 112] width 50 height 11
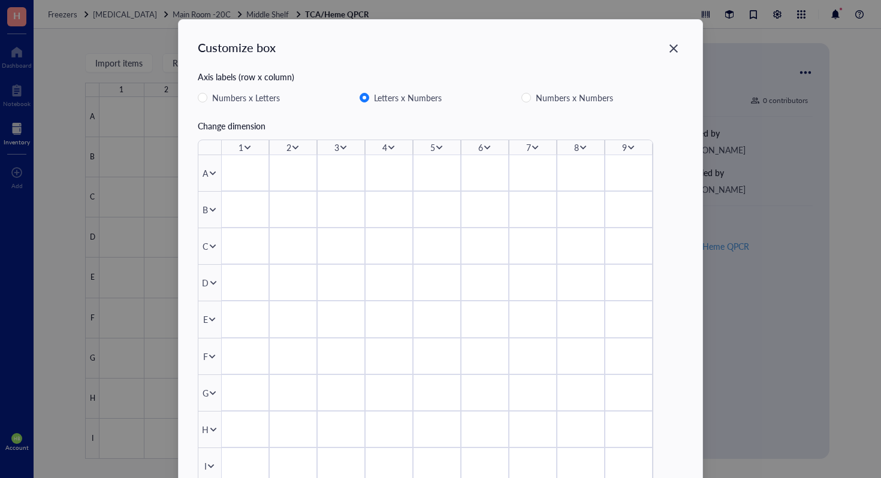
click at [623, 141] on div "9" at bounding box center [624, 147] width 5 height 13
click at [624, 142] on div "9" at bounding box center [624, 147] width 5 height 13
click at [624, 153] on div "9" at bounding box center [624, 147] width 5 height 13
click at [630, 147] on icon at bounding box center [631, 148] width 7 height 4
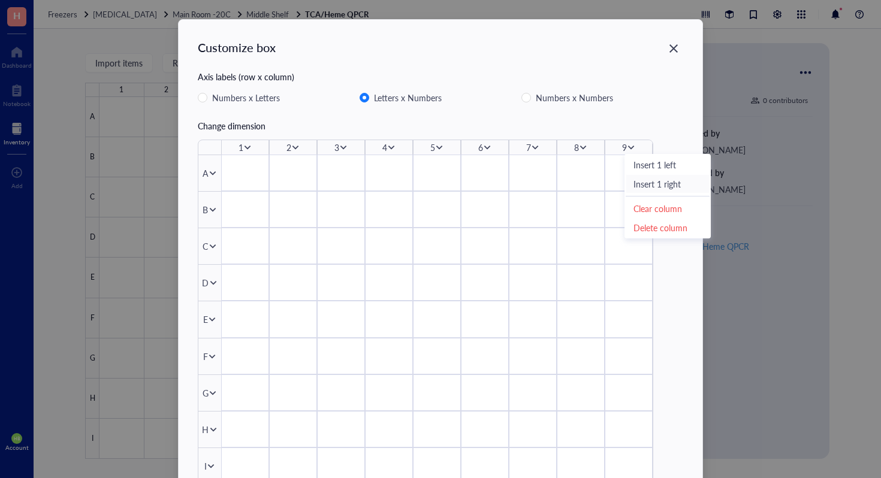
click at [651, 180] on span "Insert 1 right" at bounding box center [667, 183] width 68 height 13
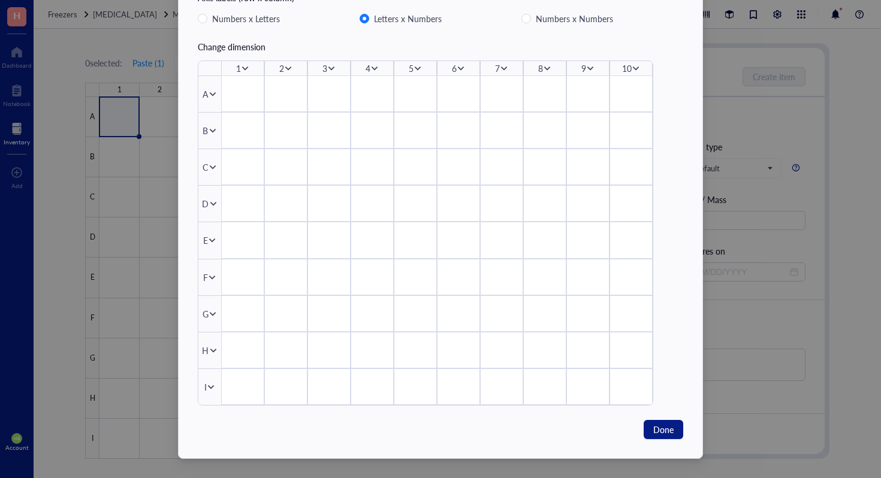
click at [207, 383] on icon at bounding box center [211, 387] width 8 height 8
click at [234, 421] on span "Insert 1 below" at bounding box center [247, 423] width 68 height 13
click at [667, 432] on span "Done" at bounding box center [663, 429] width 20 height 13
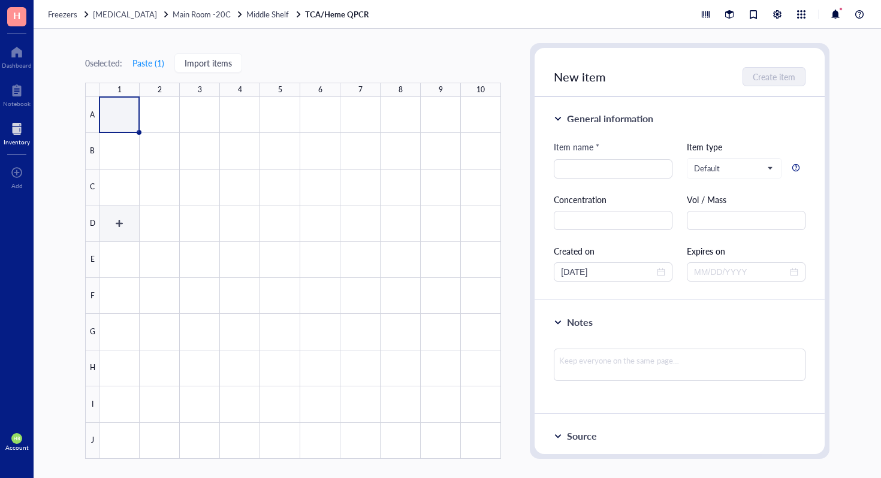
click at [119, 228] on div at bounding box center [299, 278] width 401 height 362
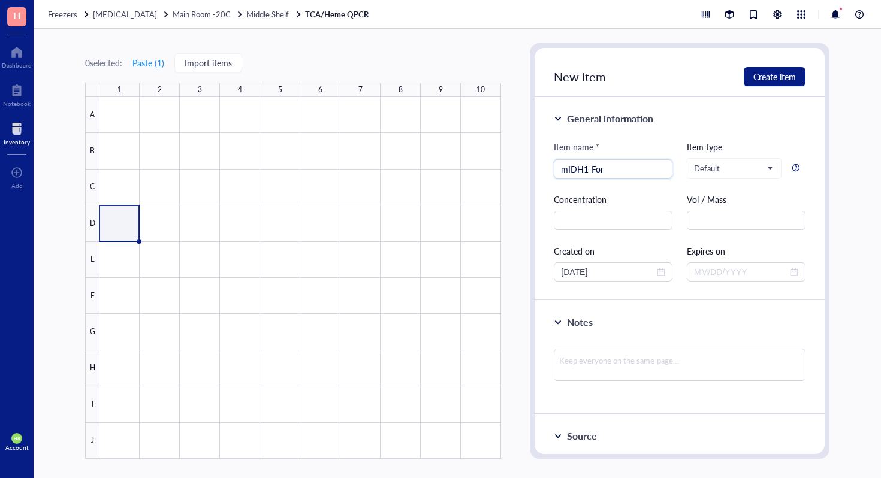
type input "mIDH1-For"
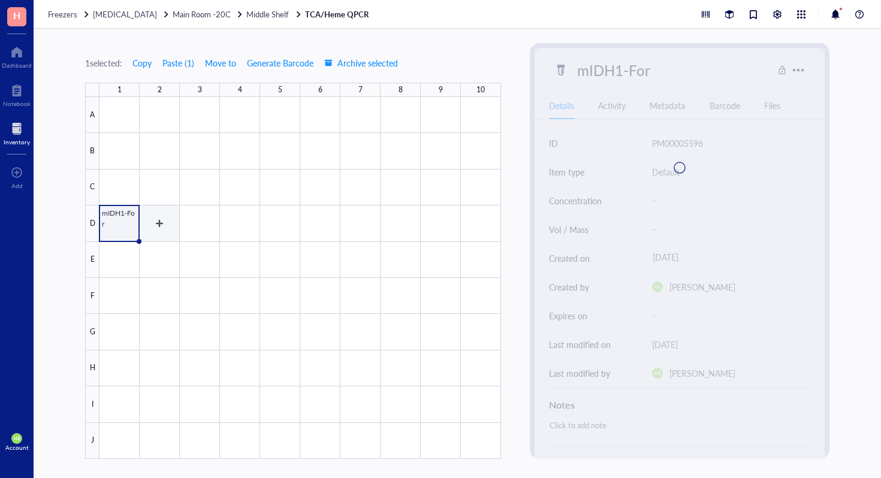
click at [174, 231] on div at bounding box center [299, 278] width 401 height 362
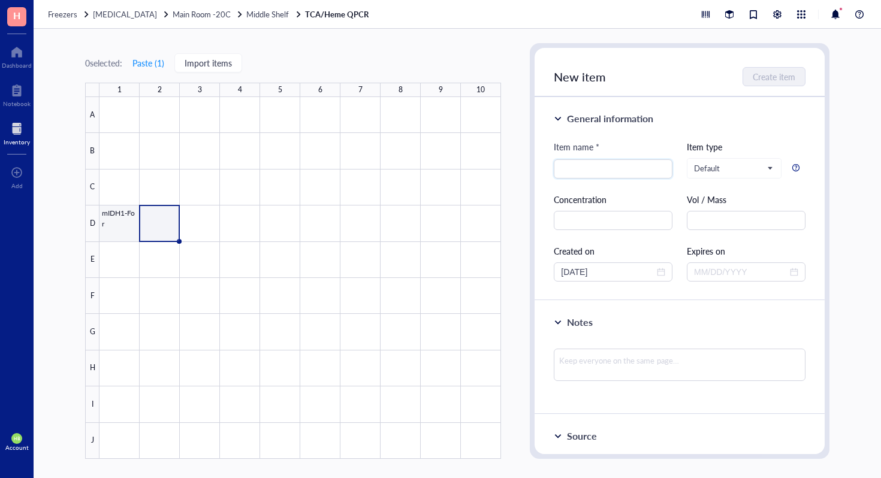
click at [122, 225] on div at bounding box center [299, 278] width 401 height 362
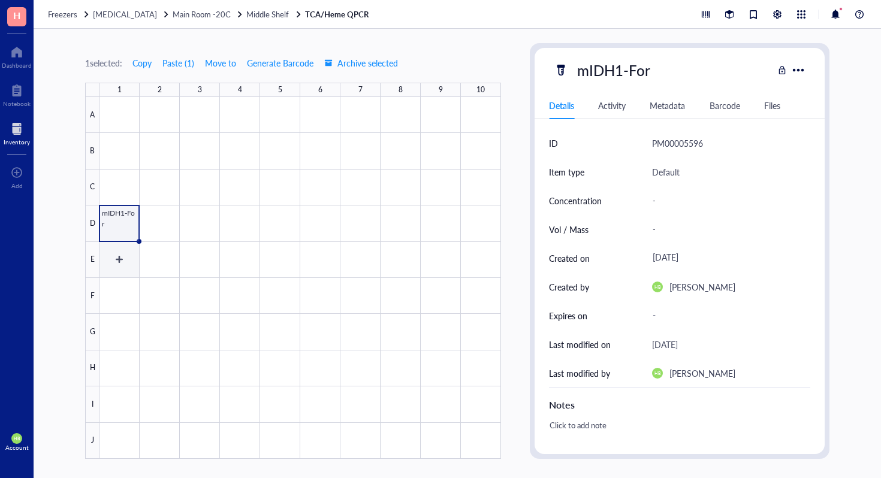
click at [112, 270] on div at bounding box center [299, 278] width 401 height 362
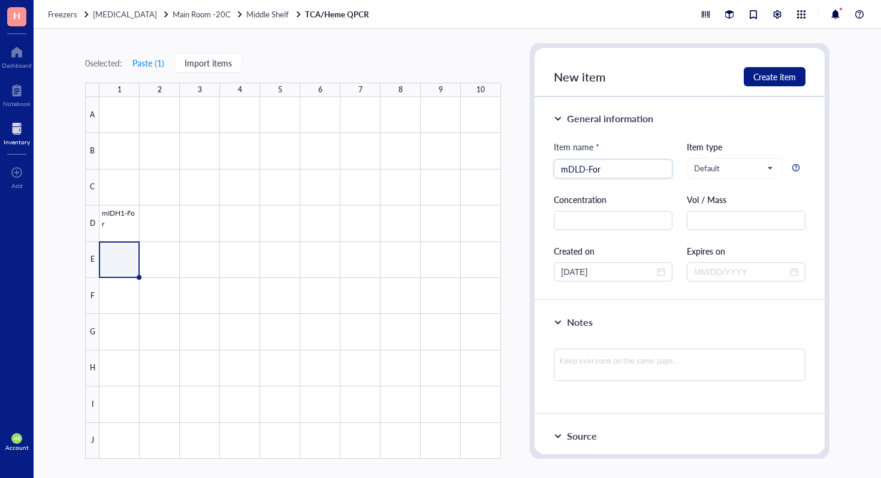
type input "mDLD-For"
click at [122, 301] on div at bounding box center [299, 278] width 401 height 362
type input "mDLST-For"
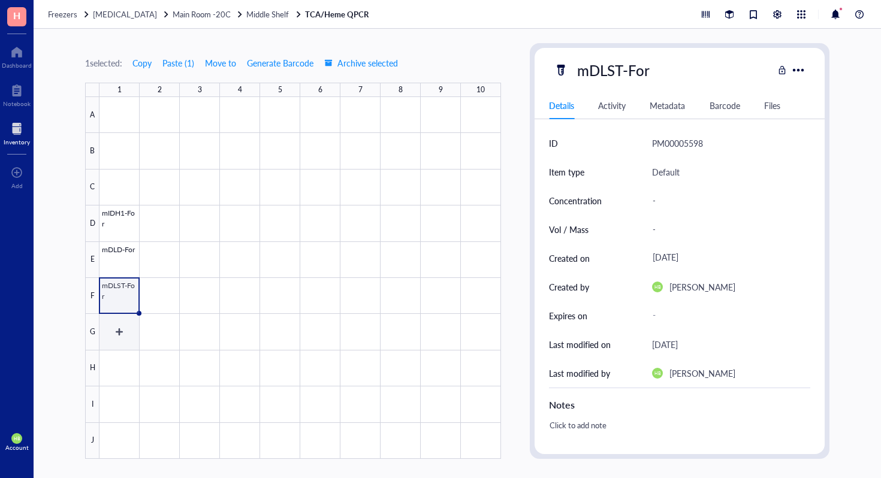
click at [126, 334] on div at bounding box center [299, 278] width 401 height 362
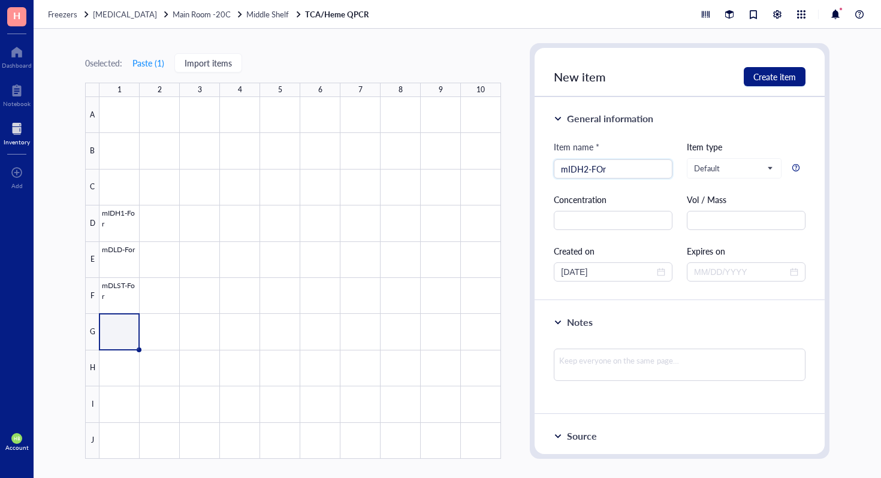
type input "mIDH2-FOr"
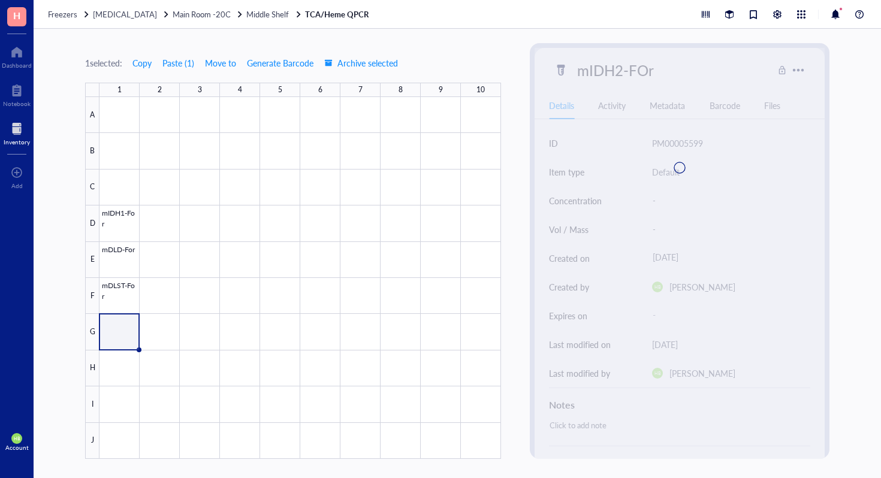
click at [660, 71] on div at bounding box center [679, 168] width 290 height 240
click at [646, 67] on div at bounding box center [679, 168] width 290 height 240
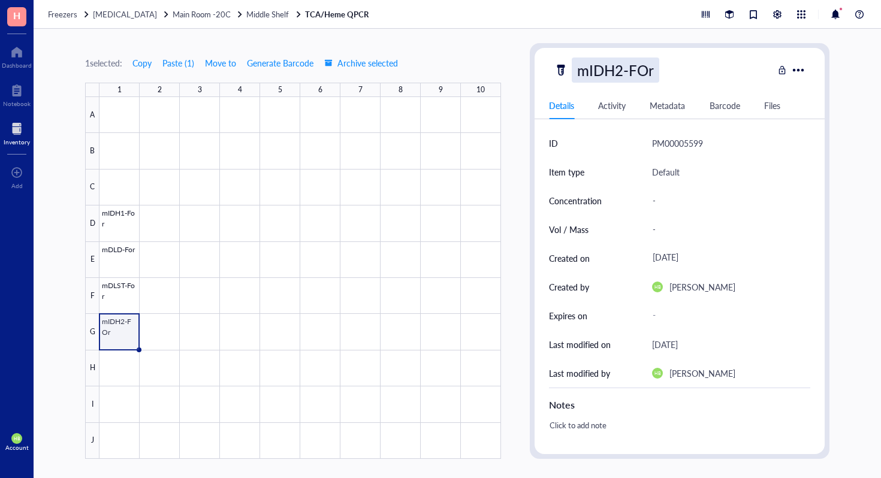
click at [624, 75] on div "mIDH2-FOr" at bounding box center [615, 70] width 87 height 25
type input "mIDH2-For"
click at [126, 365] on div at bounding box center [299, 278] width 401 height 362
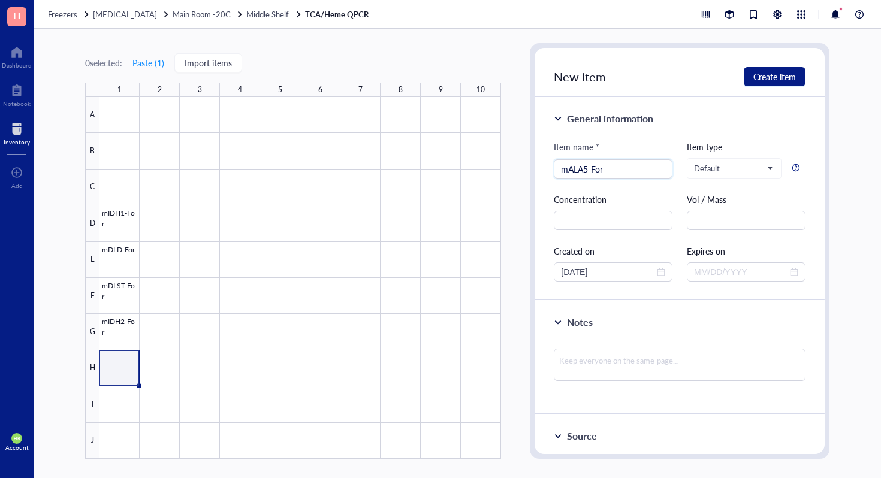
type input "mALA5-For"
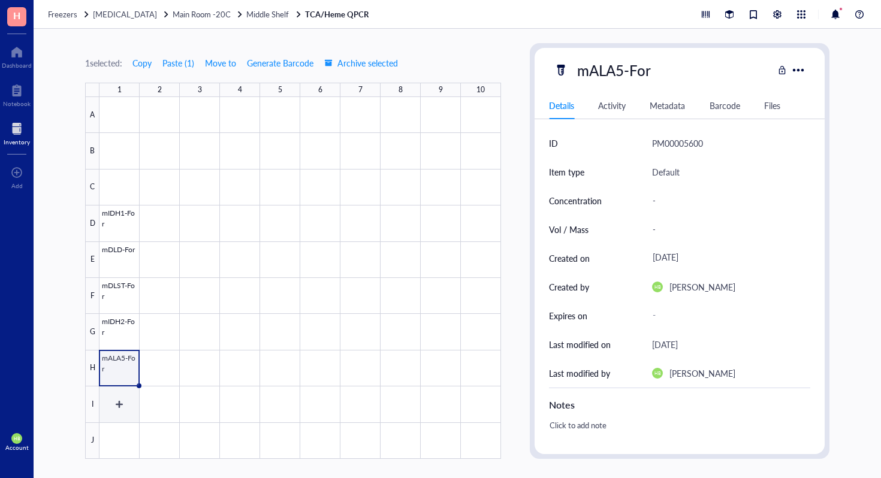
click at [126, 403] on div at bounding box center [299, 278] width 401 height 362
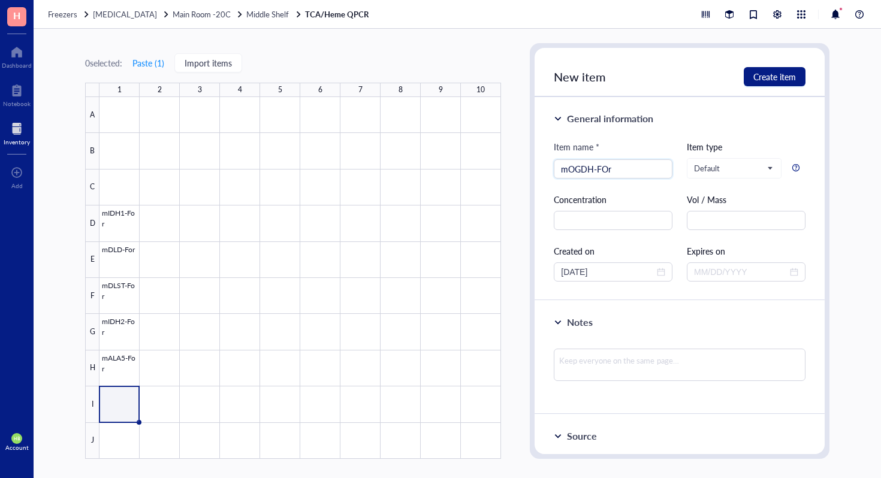
type input "mOGDH-FOr"
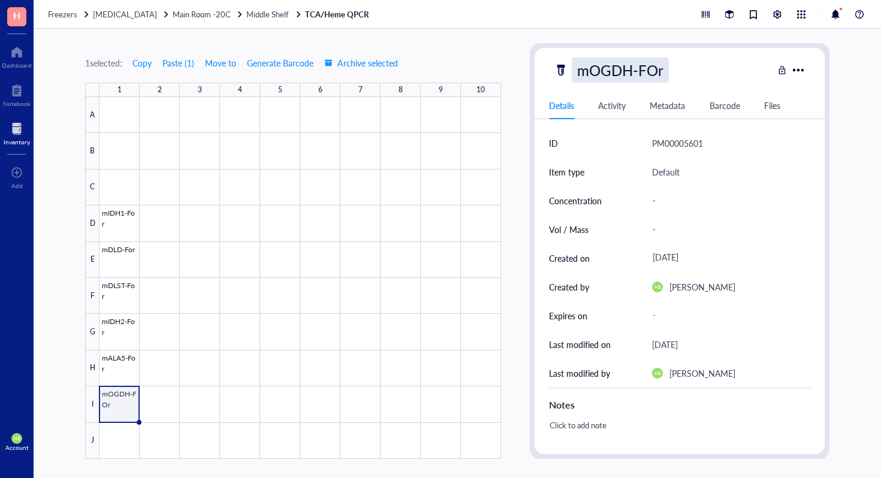
click at [657, 65] on div "mOGDH-FOr" at bounding box center [620, 70] width 97 height 25
type input "mOGDH-For"
click at [144, 68] on span "Copy" at bounding box center [141, 63] width 19 height 10
click at [167, 421] on div at bounding box center [299, 278] width 401 height 362
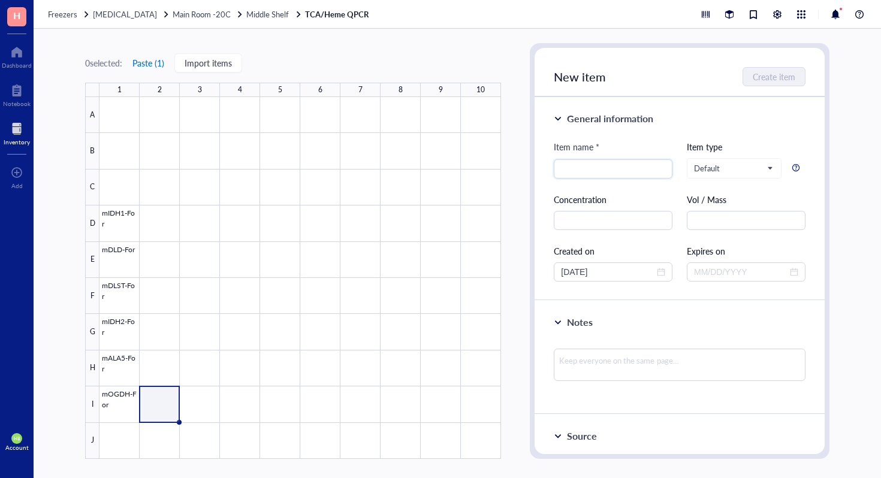
click at [141, 61] on button "Paste ( 1 )" at bounding box center [148, 62] width 33 height 19
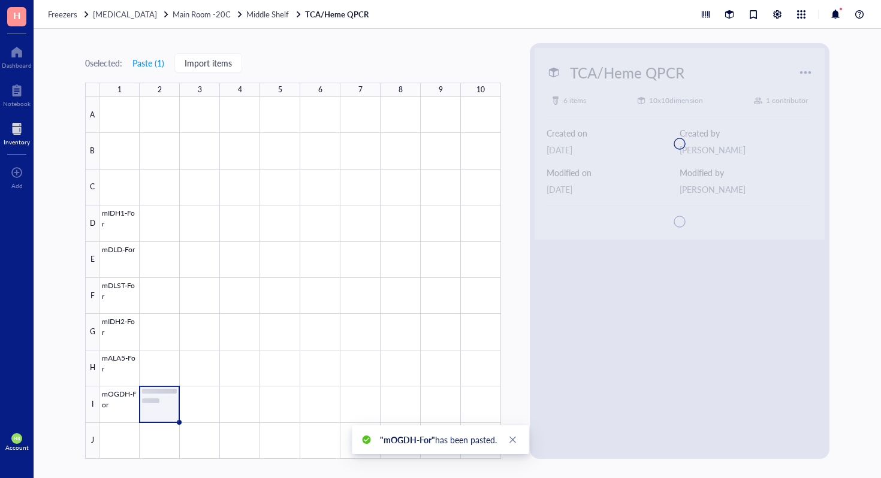
click at [673, 74] on div at bounding box center [679, 144] width 290 height 192
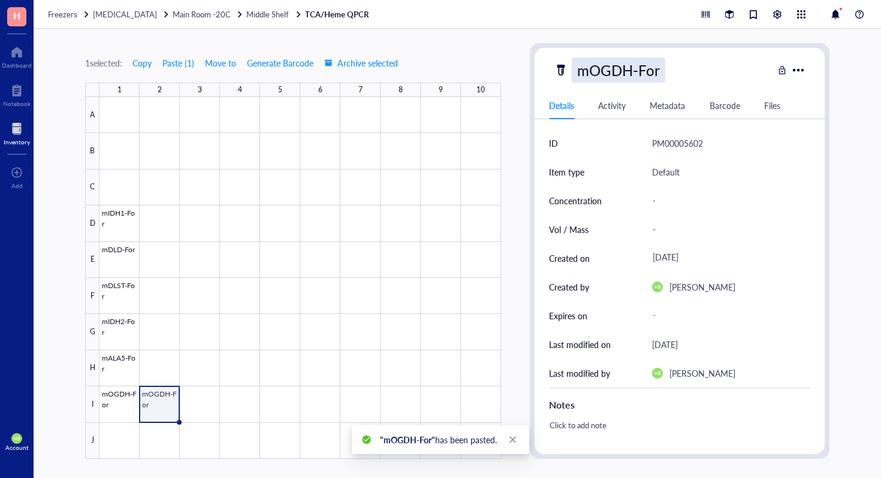
click at [651, 66] on div "mOGDH-For" at bounding box center [618, 70] width 93 height 25
click at [651, 66] on input "mOGDH-For" at bounding box center [618, 70] width 92 height 24
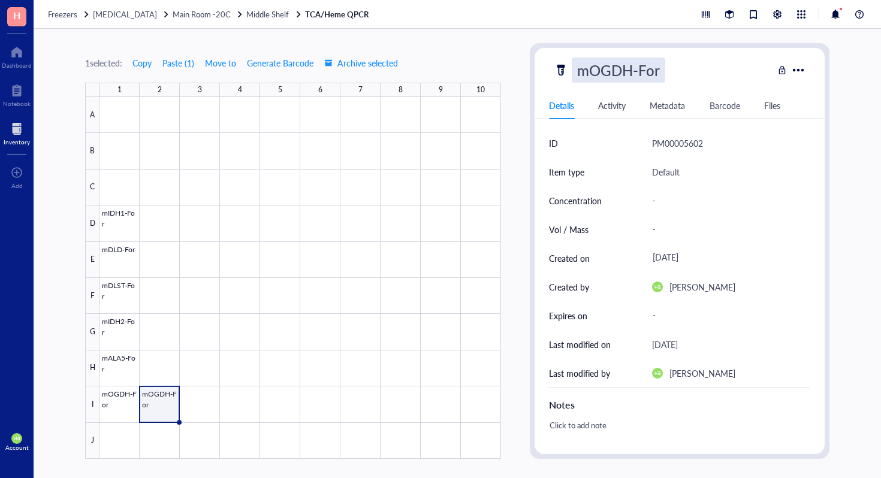
click at [663, 74] on input "mOGDH-For" at bounding box center [618, 70] width 92 height 24
type input "mOGDH-Rev"
click at [122, 370] on div at bounding box center [299, 278] width 401 height 362
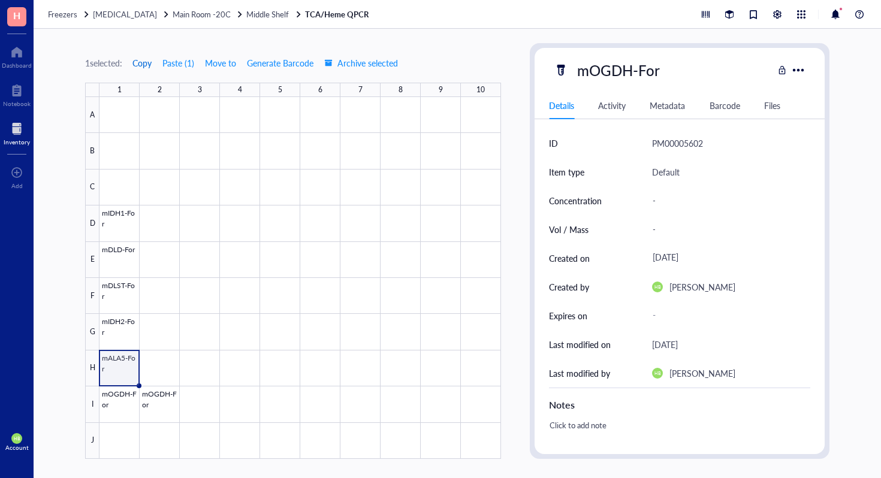
click at [144, 60] on span "Copy" at bounding box center [141, 63] width 19 height 10
click at [150, 370] on div at bounding box center [299, 278] width 401 height 362
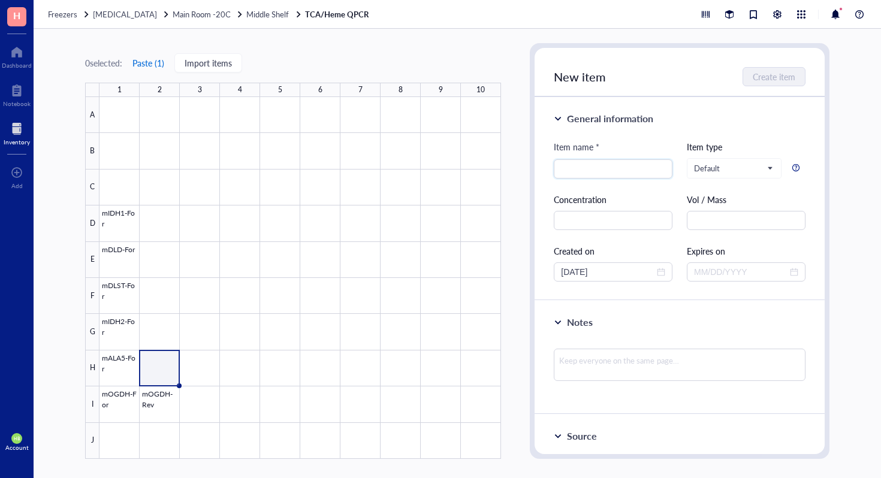
click at [150, 59] on button "Paste ( 1 )" at bounding box center [148, 62] width 33 height 19
click at [119, 333] on div at bounding box center [299, 278] width 401 height 362
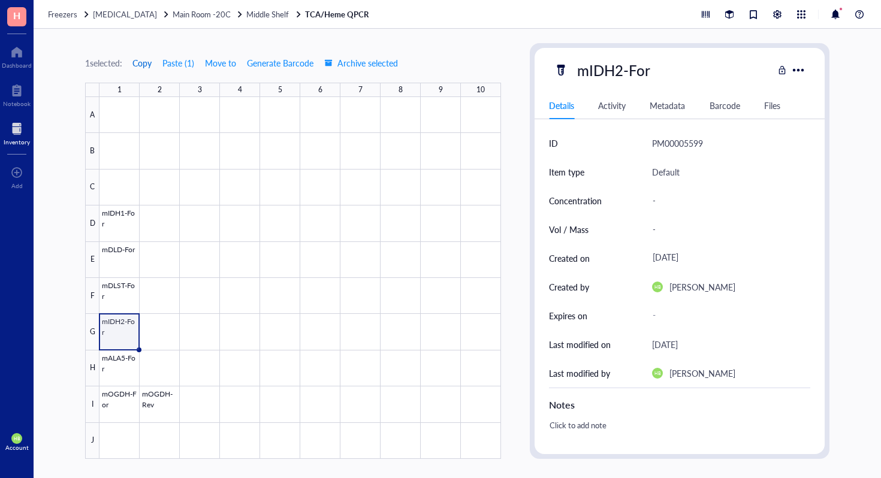
click at [145, 53] on button "Copy" at bounding box center [142, 62] width 20 height 19
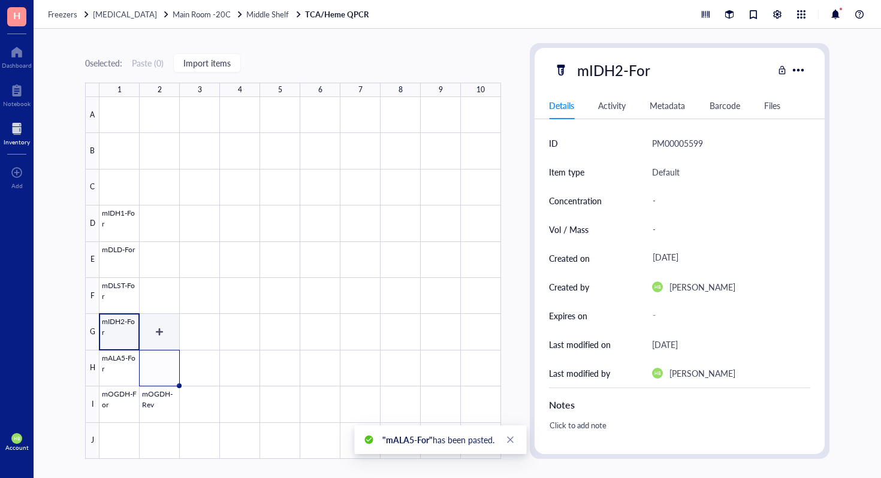
click at [155, 332] on div at bounding box center [299, 278] width 401 height 362
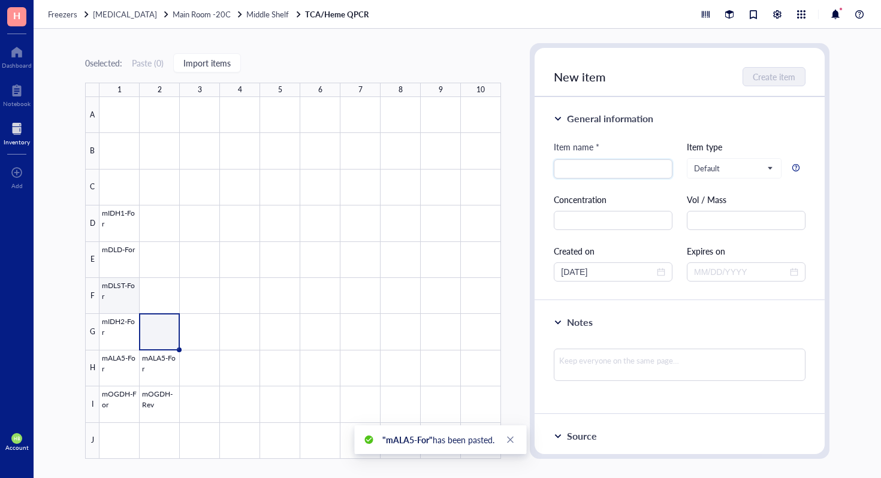
click at [123, 319] on div at bounding box center [299, 278] width 401 height 362
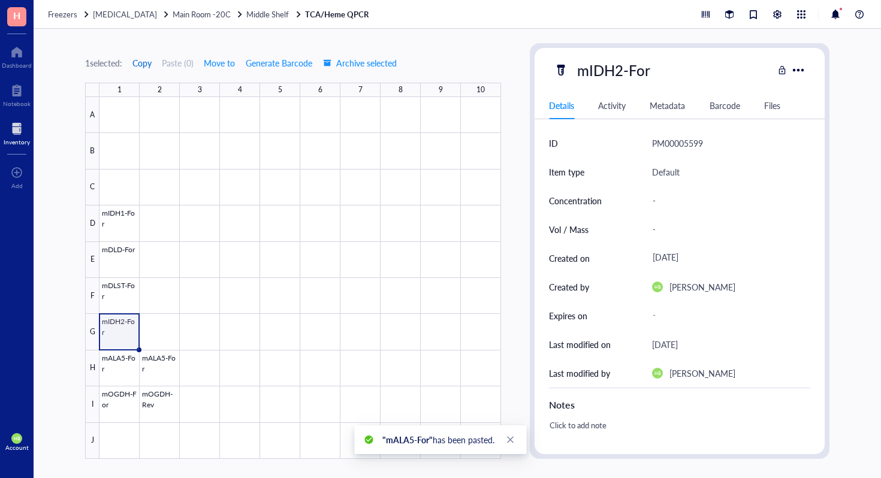
click at [142, 62] on span "Copy" at bounding box center [141, 63] width 19 height 10
click at [162, 331] on div at bounding box center [299, 278] width 401 height 362
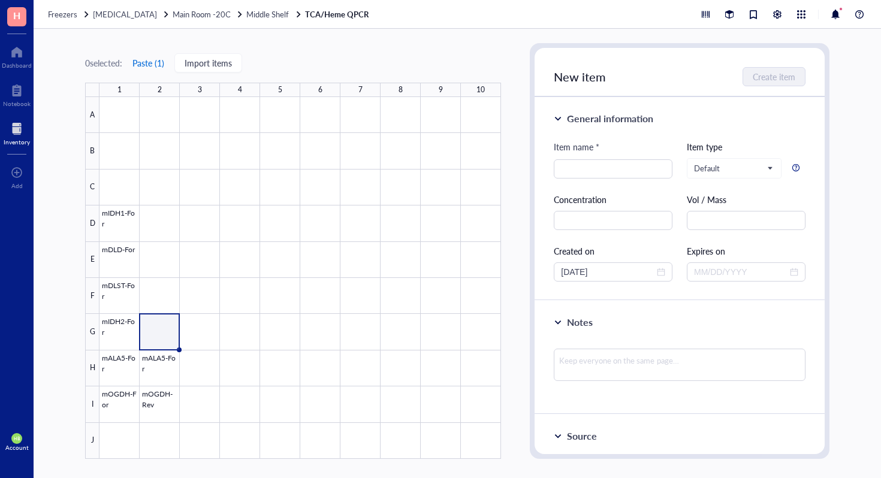
click at [153, 69] on button "Paste ( 1 )" at bounding box center [148, 62] width 33 height 19
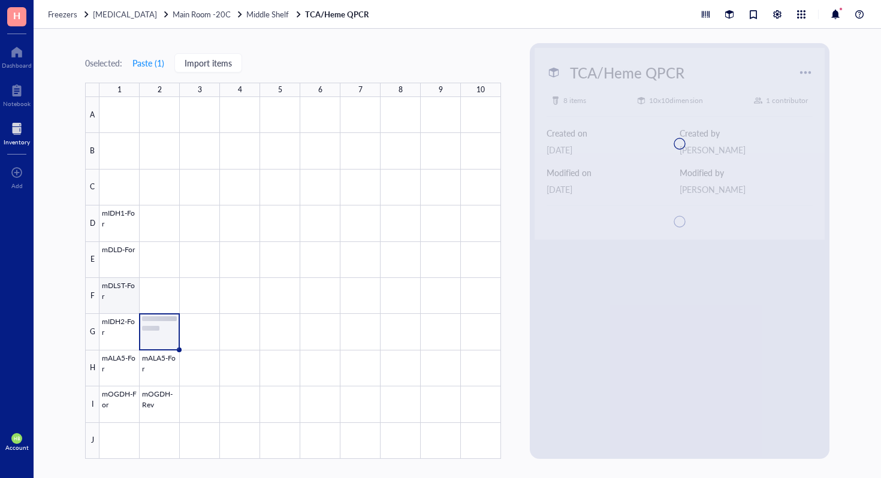
click at [126, 288] on div at bounding box center [299, 278] width 401 height 362
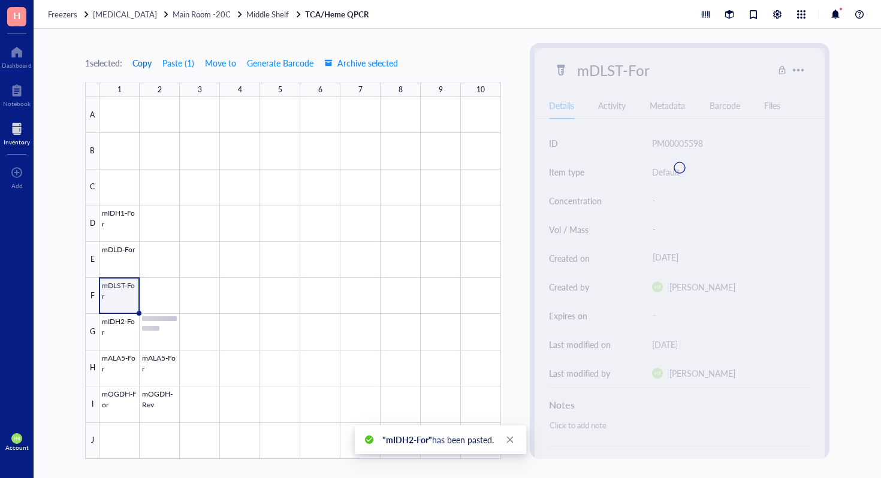
click at [142, 58] on span "Copy" at bounding box center [141, 63] width 19 height 10
click at [147, 275] on div at bounding box center [299, 278] width 401 height 362
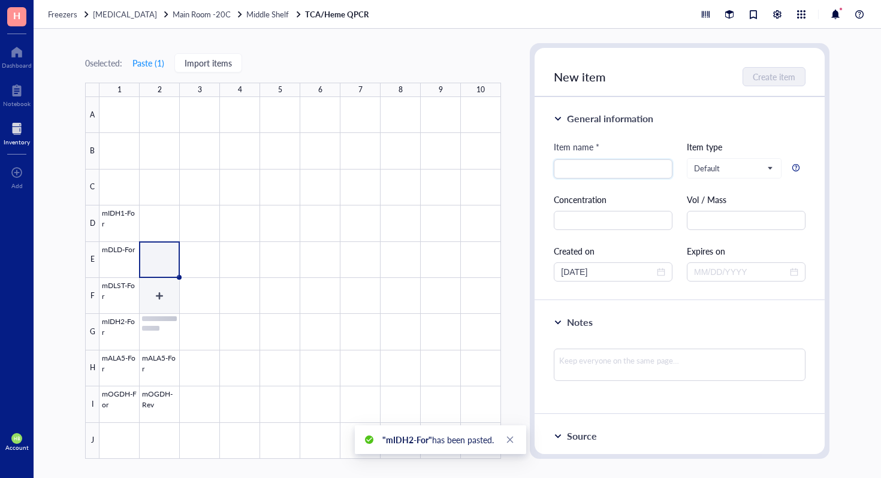
click at [148, 293] on div at bounding box center [299, 278] width 401 height 362
click at [150, 60] on button "Paste ( 1 )" at bounding box center [148, 62] width 33 height 19
click at [122, 264] on div at bounding box center [299, 278] width 401 height 362
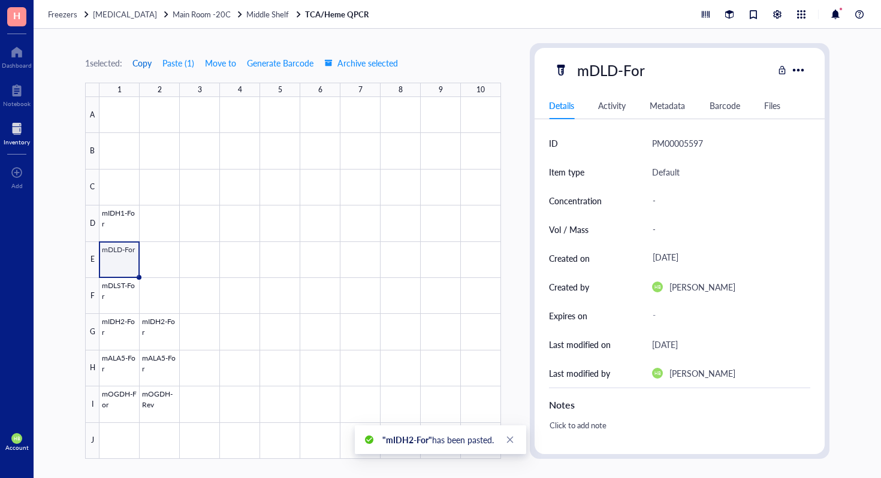
click at [140, 67] on span "Copy" at bounding box center [141, 63] width 19 height 10
click at [159, 246] on div at bounding box center [299, 278] width 401 height 362
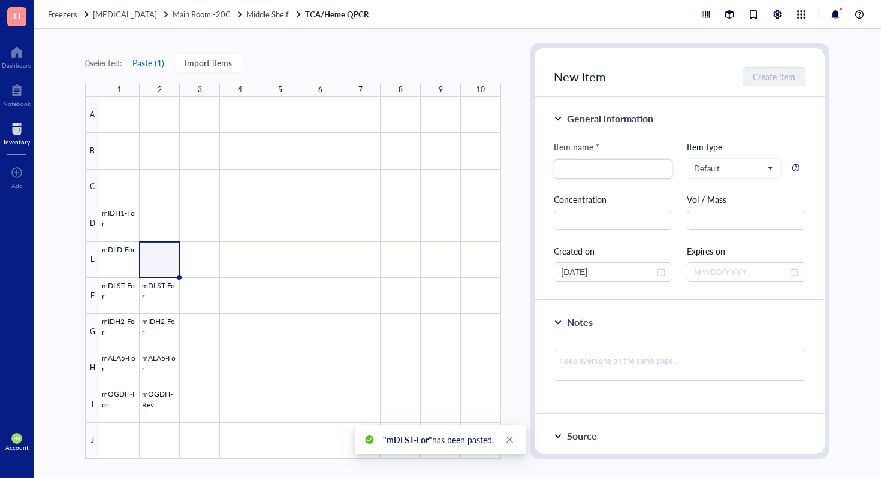
click at [148, 65] on button "Paste ( 1 )" at bounding box center [148, 62] width 33 height 19
click at [133, 221] on div at bounding box center [299, 278] width 401 height 362
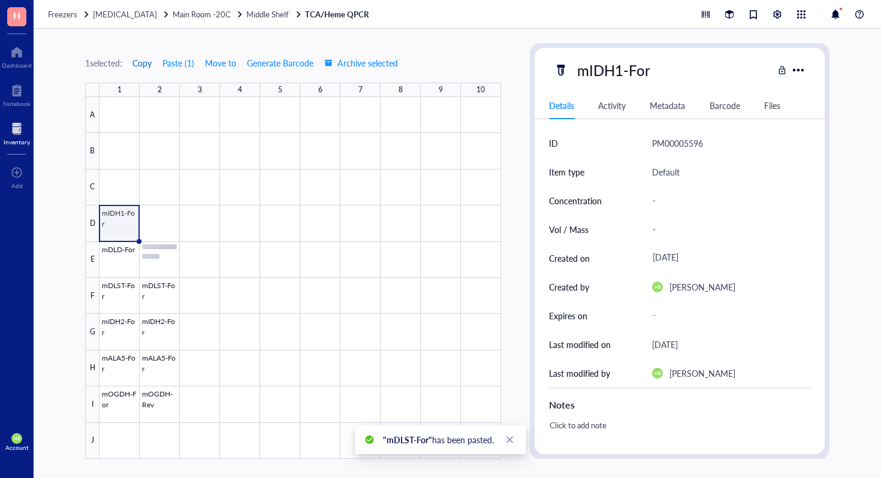
click at [138, 61] on span "Copy" at bounding box center [141, 63] width 19 height 10
click at [159, 220] on div at bounding box center [299, 278] width 401 height 362
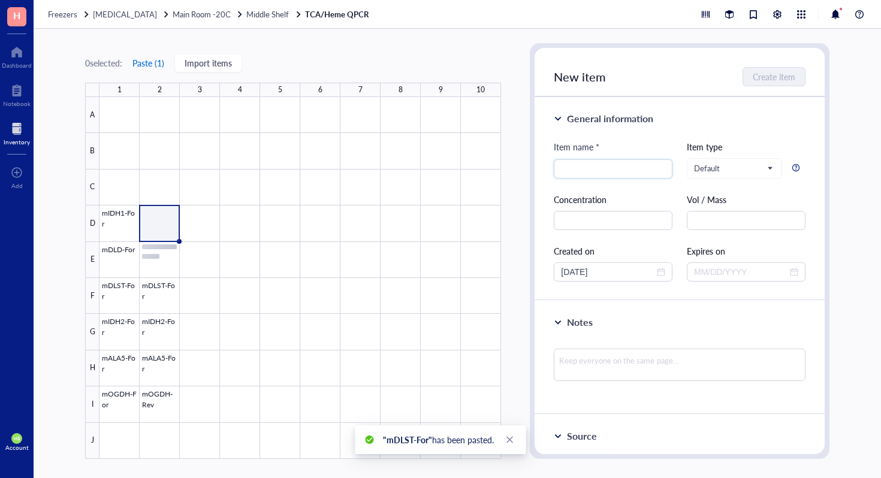
click at [150, 61] on button "Paste ( 1 )" at bounding box center [148, 62] width 33 height 19
click at [165, 363] on div at bounding box center [299, 278] width 401 height 362
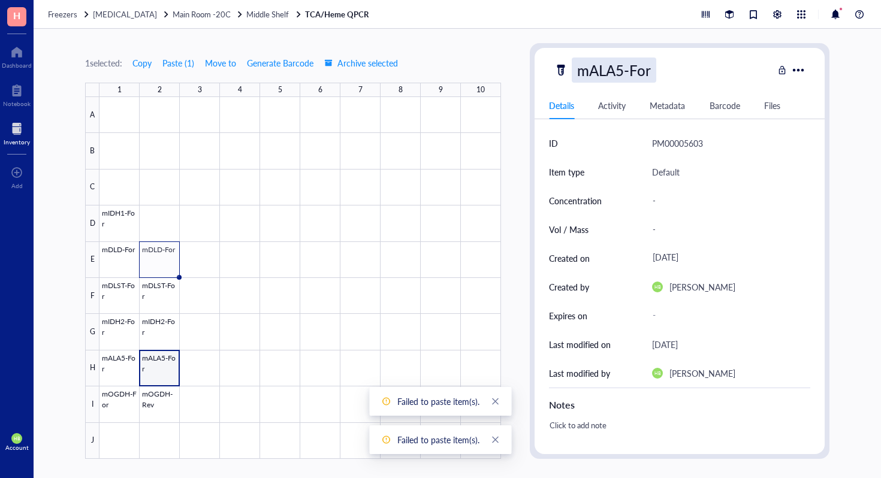
click at [639, 65] on div "mALA5-For" at bounding box center [614, 70] width 84 height 25
type input "mALA5-Rev"
click at [156, 318] on div at bounding box center [299, 278] width 401 height 362
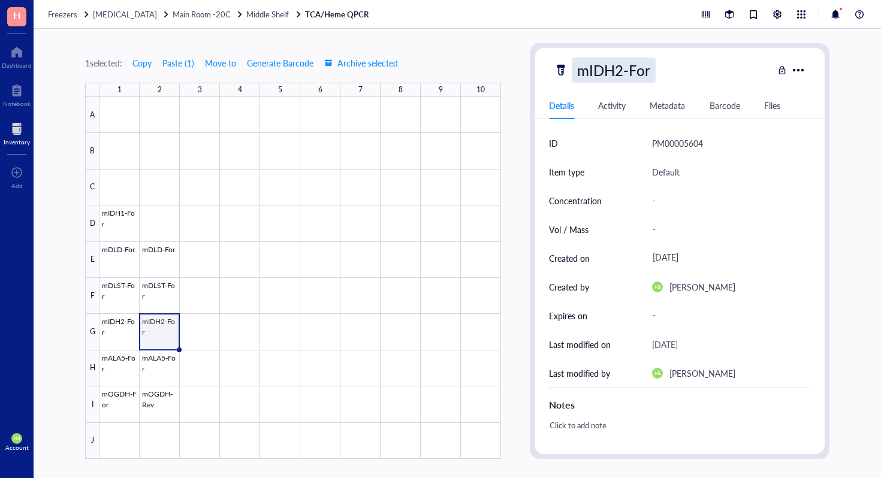
click at [652, 64] on div "mIDH2-For" at bounding box center [614, 70] width 84 height 25
type input "mIDH2-Rev"
click at [161, 297] on div at bounding box center [299, 278] width 401 height 362
click at [645, 67] on div "mIDH2-For" at bounding box center [614, 70] width 84 height 25
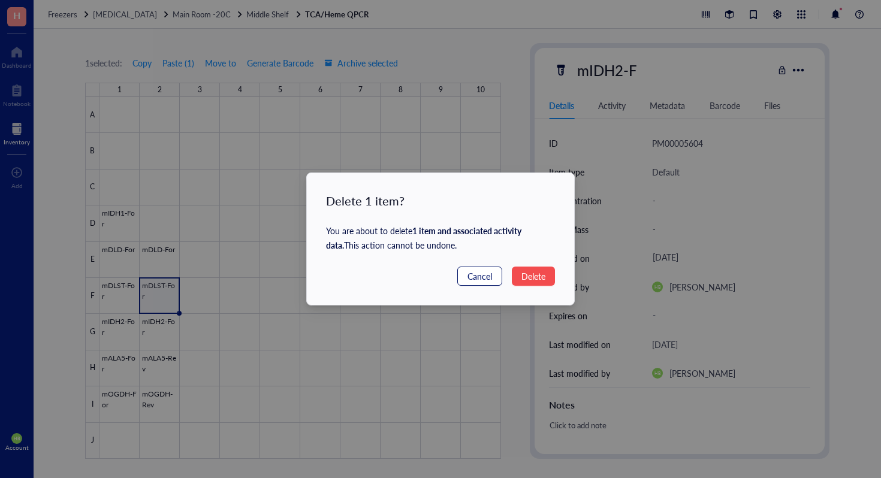
click at [479, 277] on span "Cancel" at bounding box center [479, 276] width 25 height 13
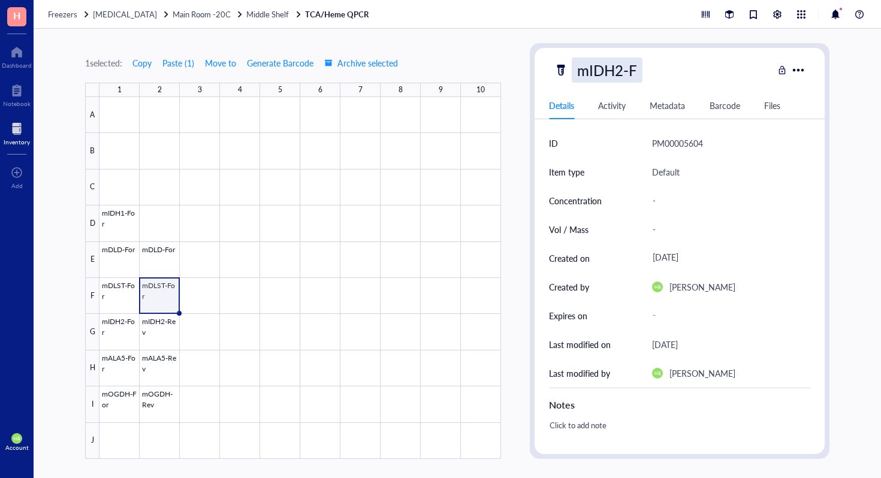
click at [628, 71] on div "mIDH2-F" at bounding box center [607, 70] width 71 height 25
type input "mIDH2-Rev"
click at [163, 258] on div at bounding box center [299, 278] width 401 height 362
click at [631, 64] on div "mIDH2-Fo" at bounding box center [611, 70] width 78 height 25
type input "mIDH2-Rev"
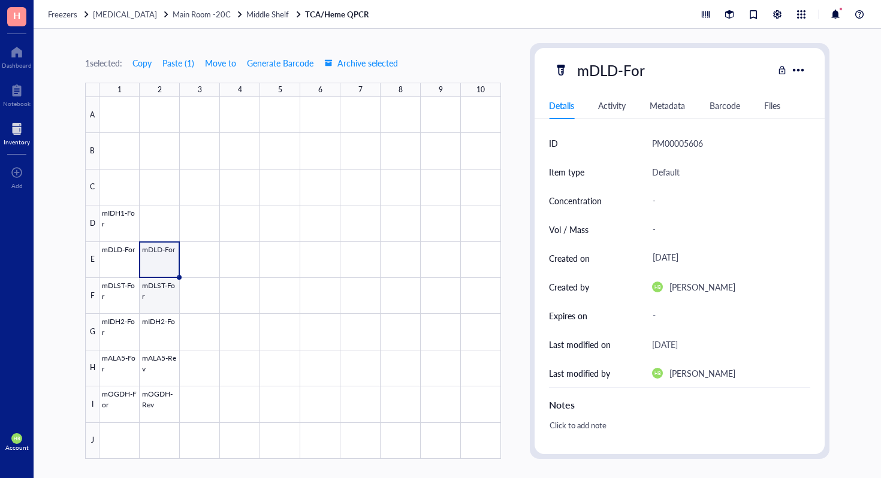
click at [167, 291] on div at bounding box center [299, 278] width 401 height 362
click at [639, 65] on div "mDLD-For" at bounding box center [611, 70] width 78 height 25
type input "mIDH2-Rev"
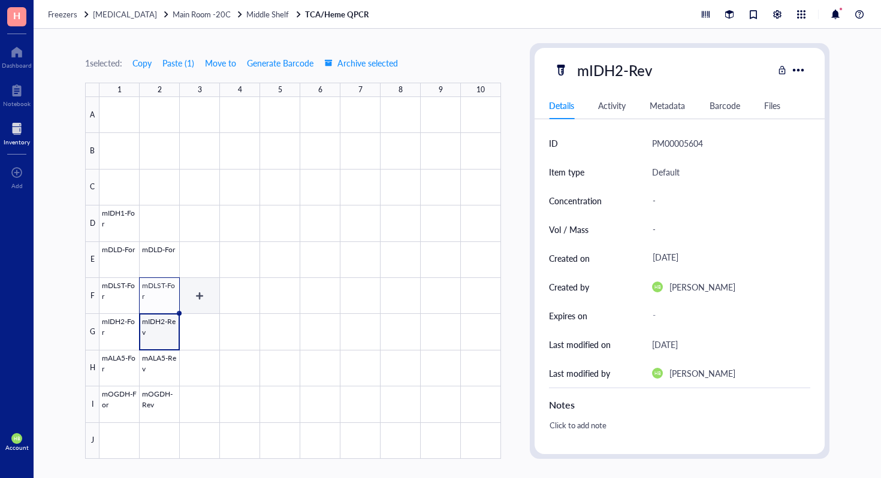
click at [179, 295] on div at bounding box center [299, 278] width 401 height 362
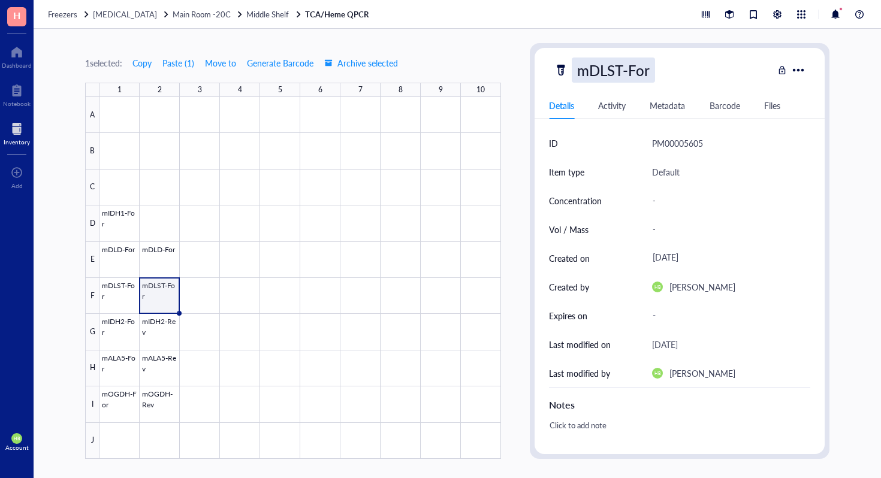
click at [638, 64] on div "mDLST-For" at bounding box center [613, 70] width 83 height 25
type input "mDLST-Rev"
click at [109, 214] on div at bounding box center [299, 278] width 401 height 362
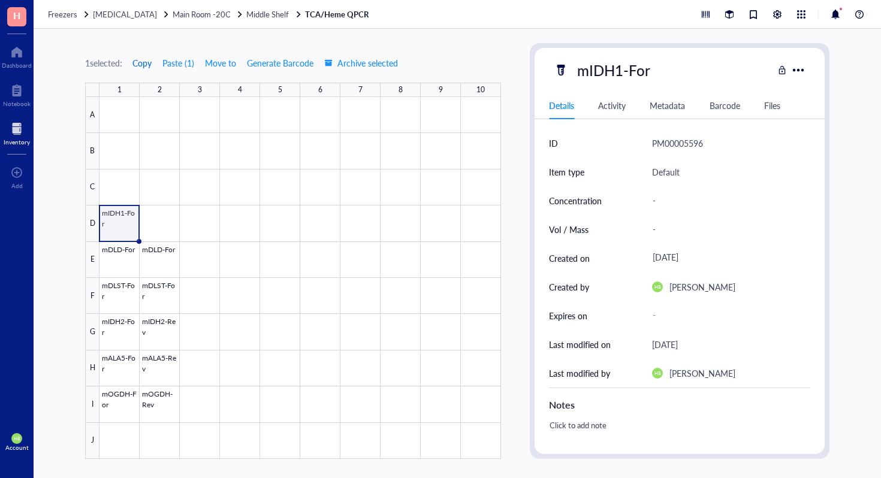
click at [147, 58] on span "Copy" at bounding box center [141, 63] width 19 height 10
click at [155, 220] on div at bounding box center [299, 278] width 401 height 362
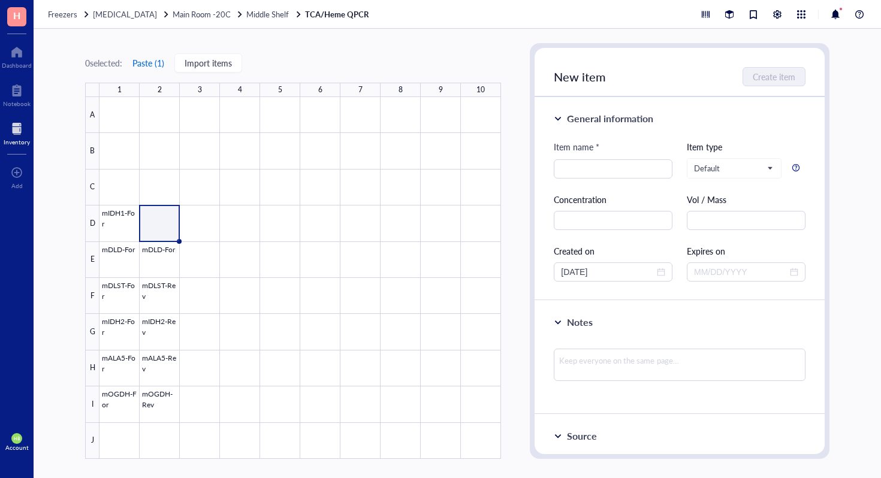
click at [159, 64] on button "Paste ( 1 )" at bounding box center [148, 62] width 33 height 19
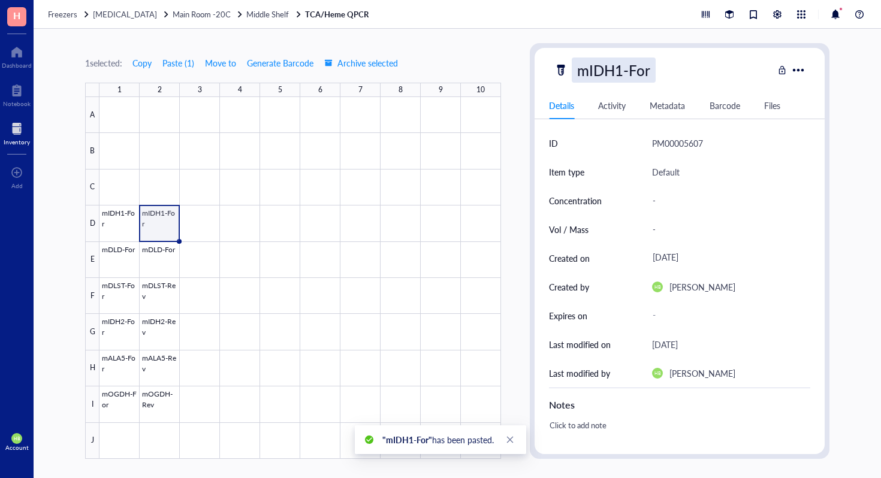
click at [646, 75] on div "mIDH1-For" at bounding box center [614, 70] width 84 height 25
type input "mIDH1-Rev"
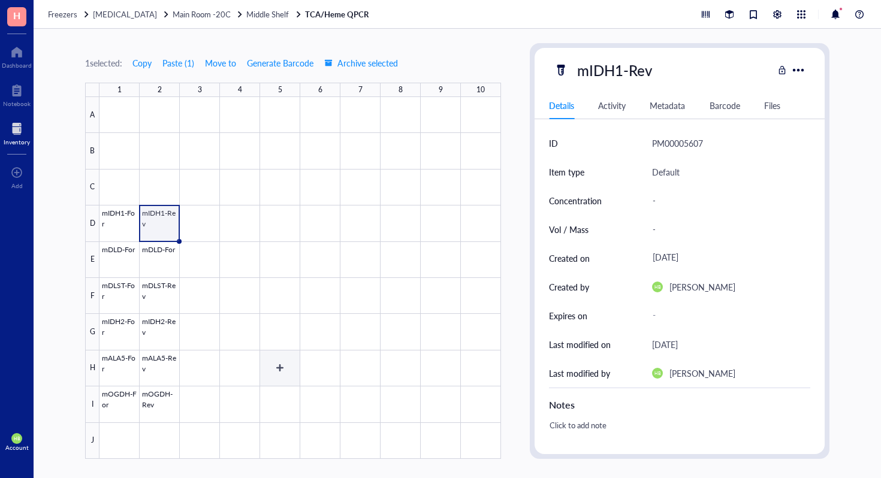
click at [291, 370] on div at bounding box center [299, 278] width 401 height 362
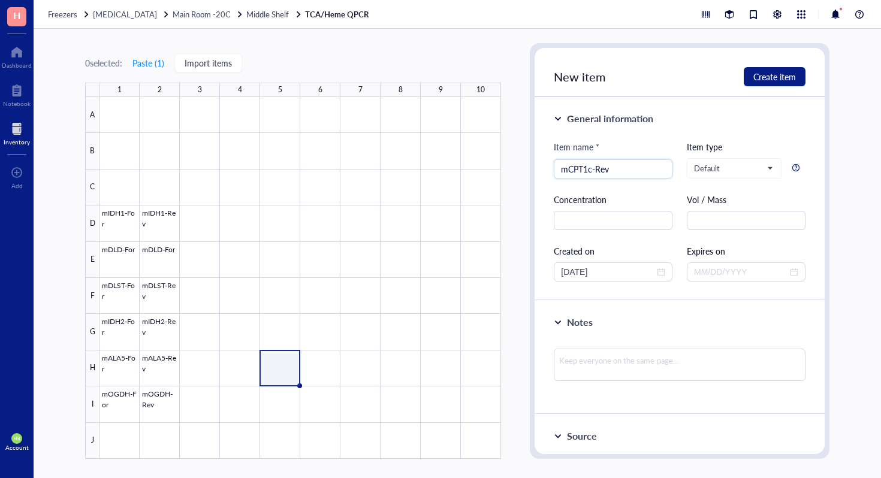
type input "mCPT1c-Rev"
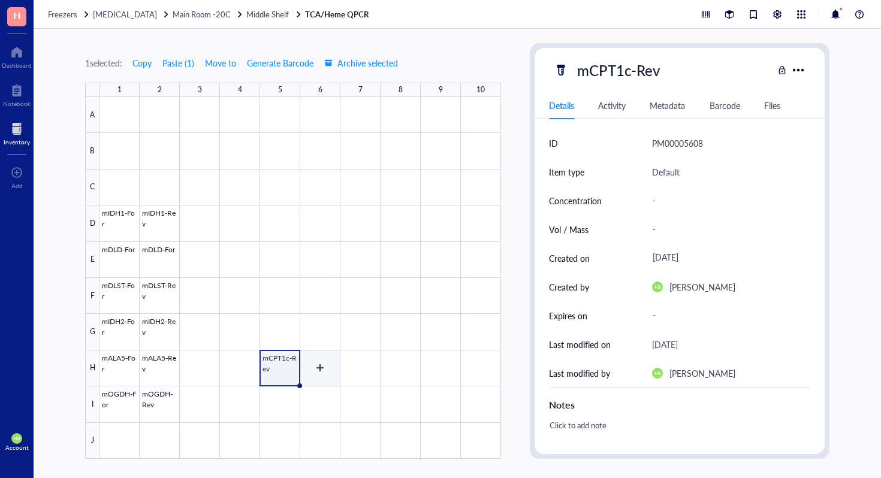
click at [318, 369] on div at bounding box center [299, 278] width 401 height 362
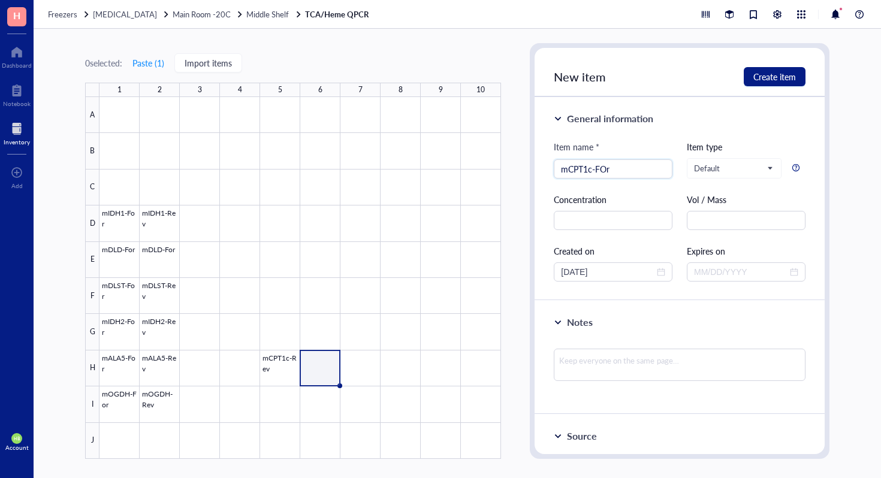
type input "mCPT1c-FOr"
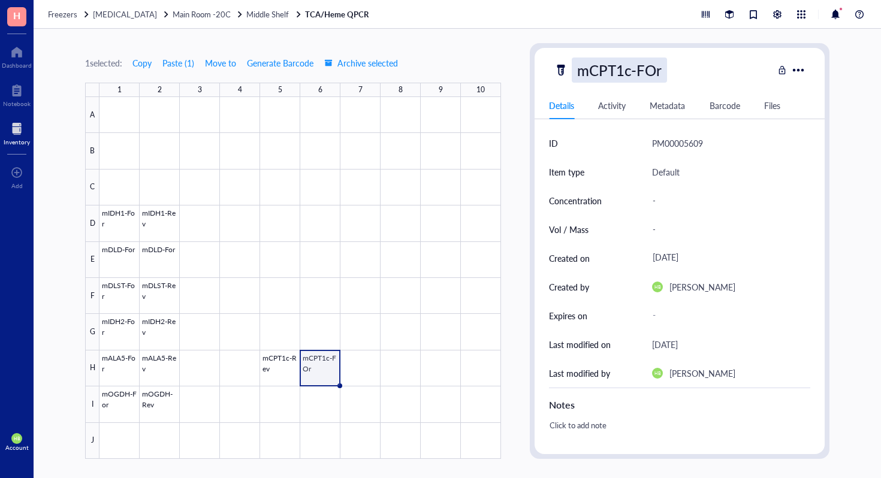
click at [658, 75] on div "mCPT1c-FOr" at bounding box center [619, 70] width 95 height 25
type input "mCPT1c-For"
click at [277, 404] on div at bounding box center [299, 278] width 401 height 362
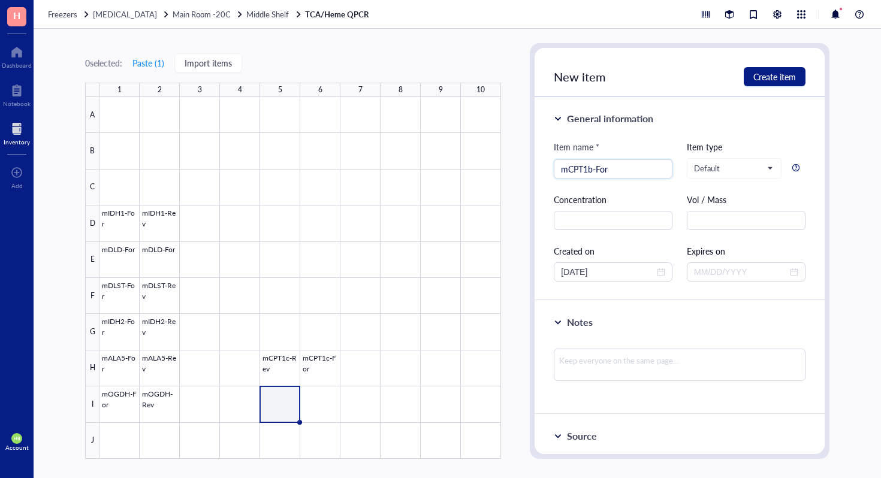
type input "mCPT1b-For"
click at [322, 417] on div at bounding box center [299, 278] width 401 height 362
type input "mCPT1b-Rev"
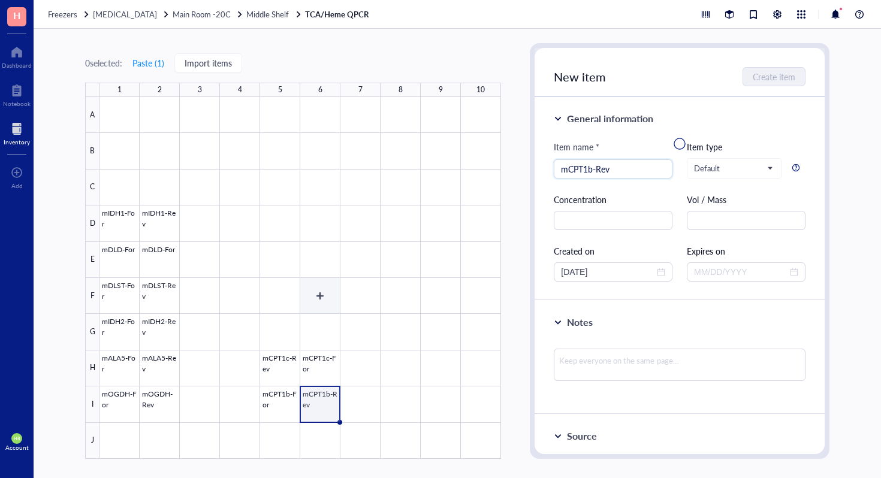
click at [337, 293] on div at bounding box center [299, 278] width 401 height 362
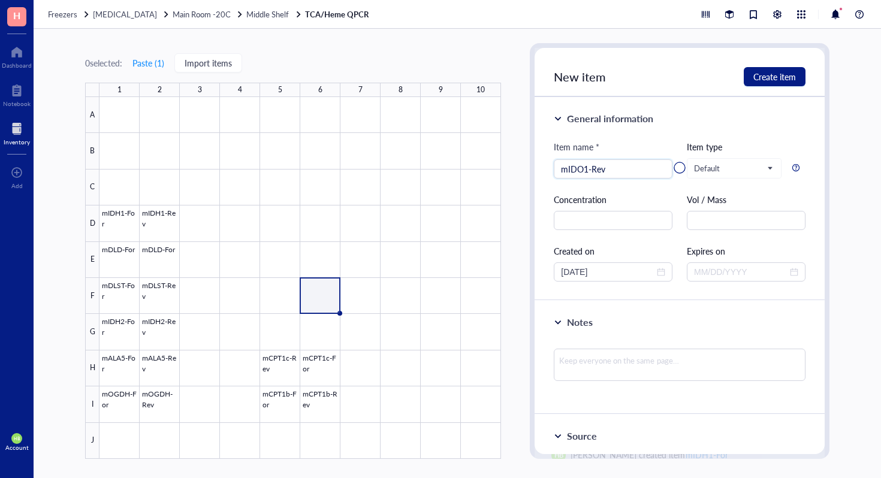
type input "mIDO1-Rev"
click at [322, 264] on div at bounding box center [299, 278] width 401 height 362
type input "MIDO1-FOr"
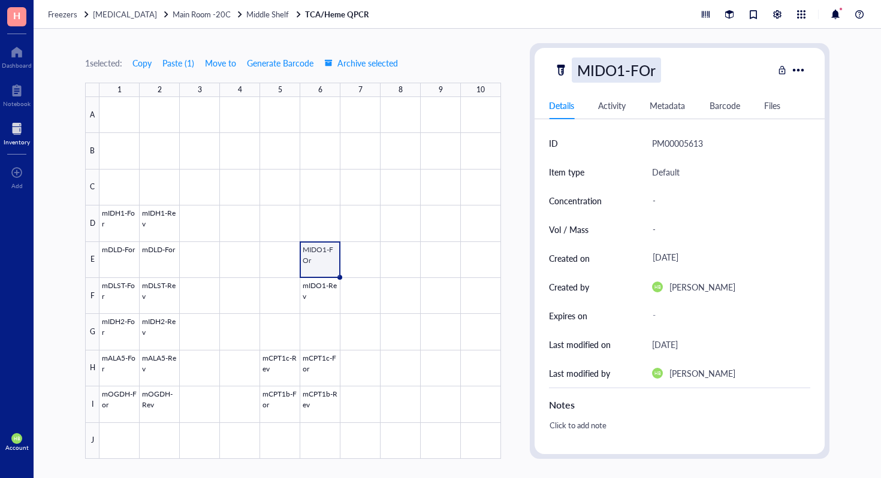
click at [655, 74] on div "MIDO1-FOr" at bounding box center [616, 70] width 89 height 25
type input "MIDO1-For"
click at [316, 219] on div at bounding box center [299, 278] width 401 height 362
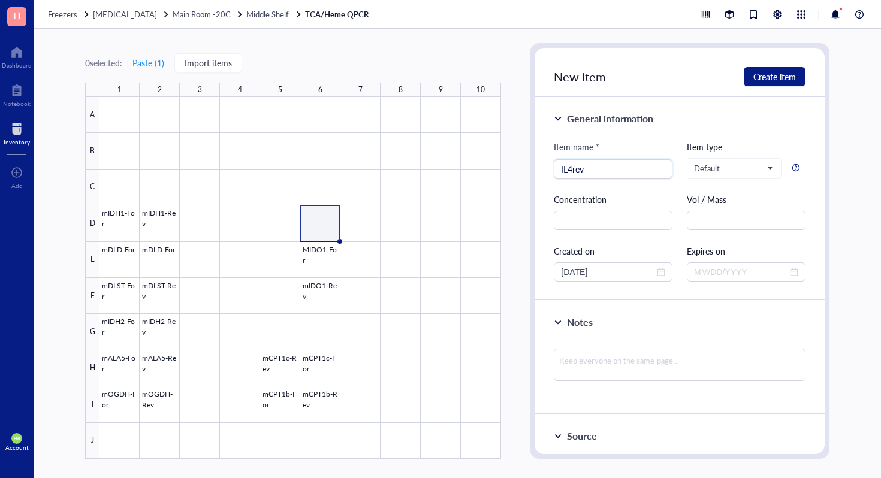
type input "IL4rev"
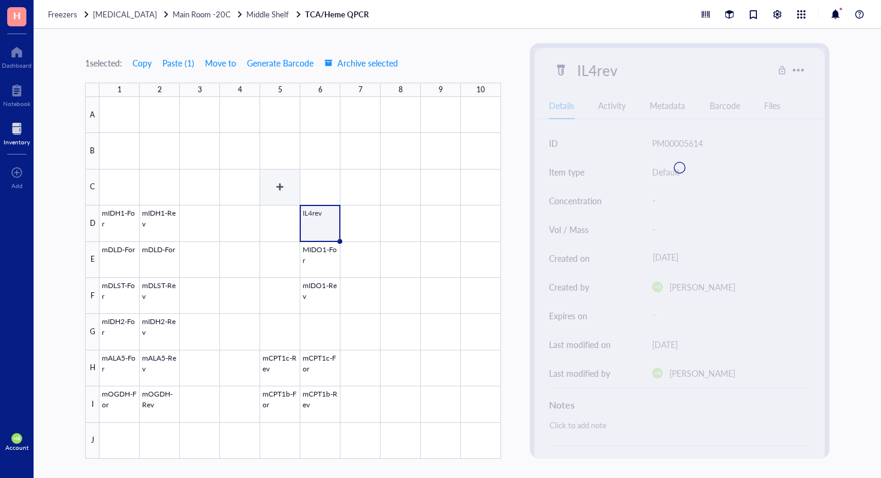
click at [303, 188] on div at bounding box center [299, 278] width 401 height 362
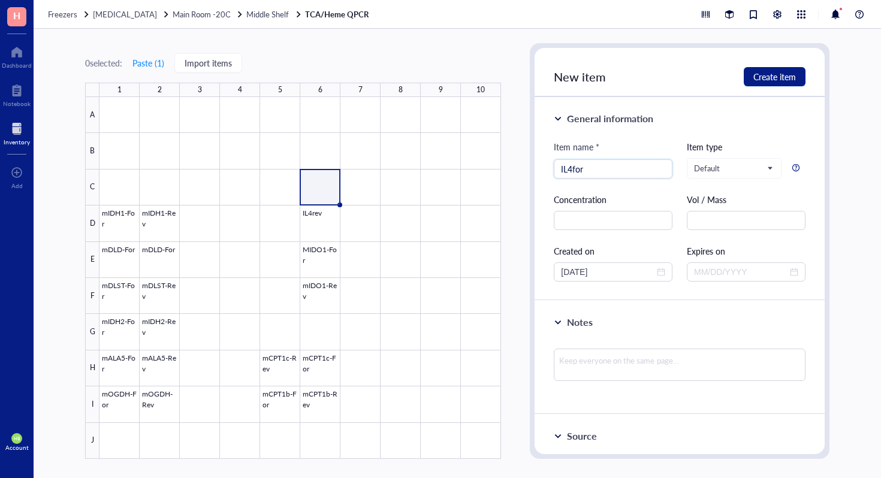
type input "IL4for"
click at [442, 185] on div at bounding box center [299, 278] width 401 height 362
type input "mCD36-F"
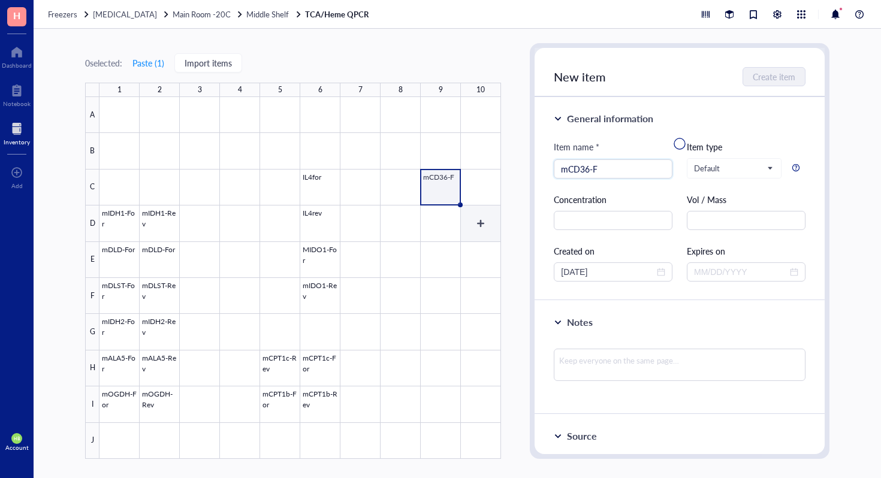
click at [454, 224] on div at bounding box center [299, 278] width 401 height 362
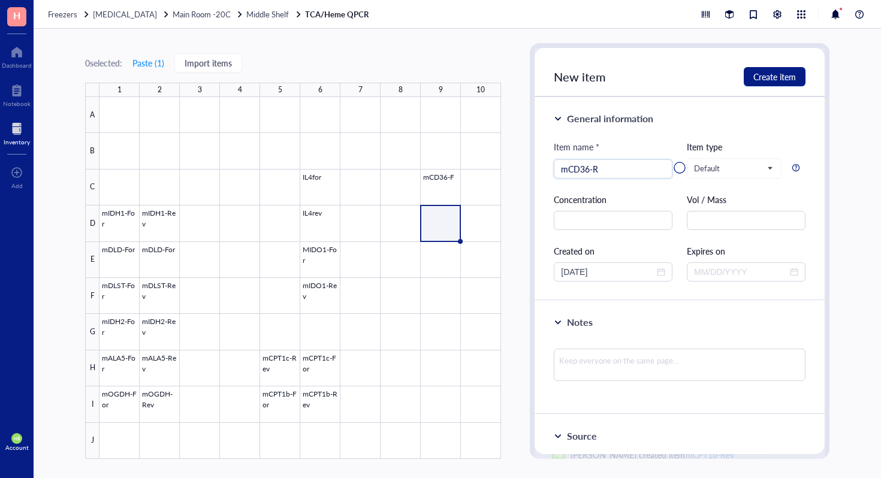
type input "mCD36-R"
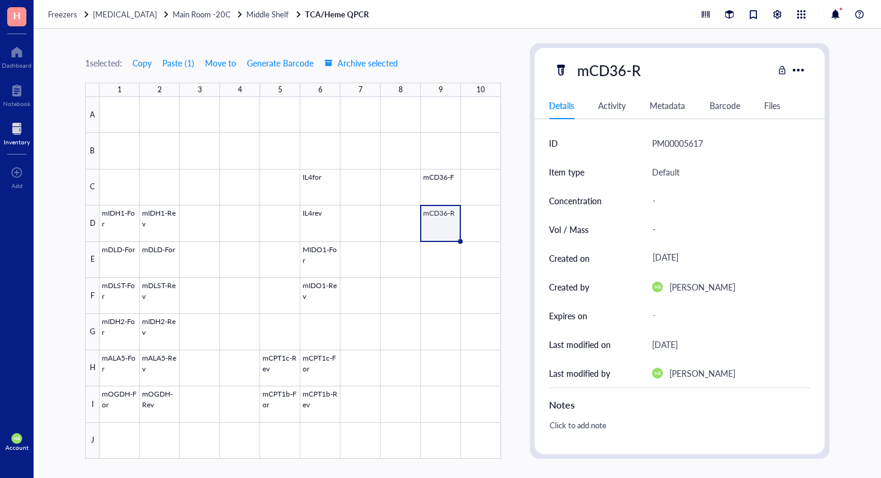
click at [258, 20] on div "Freezers Liquid Nitrogen Main Room -20C Middle Shelf TCA/Heme QPCR" at bounding box center [457, 14] width 847 height 29
click at [264, 14] on span "Middle Shelf" at bounding box center [267, 13] width 43 height 11
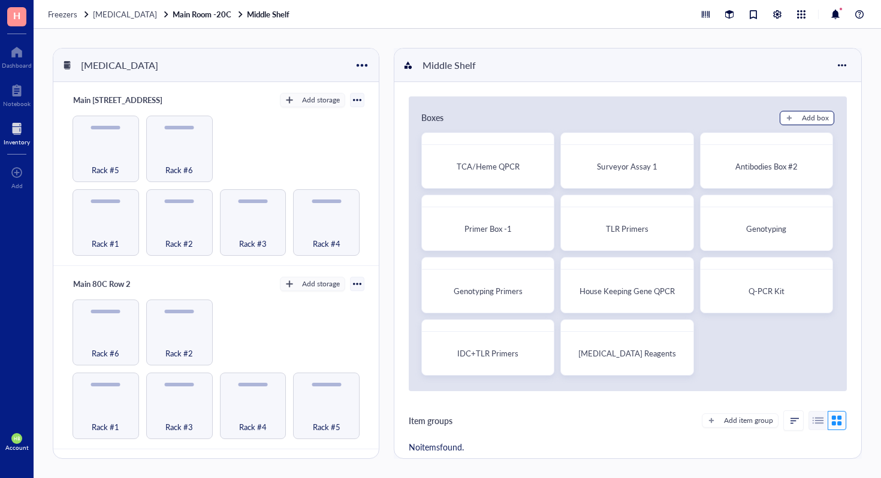
click at [794, 120] on button "Add box" at bounding box center [806, 118] width 55 height 14
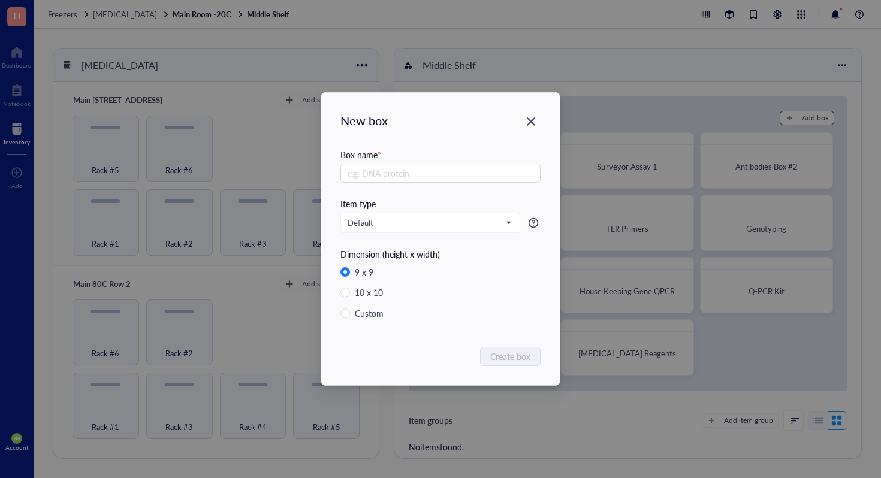
radio input "false"
radio input "true"
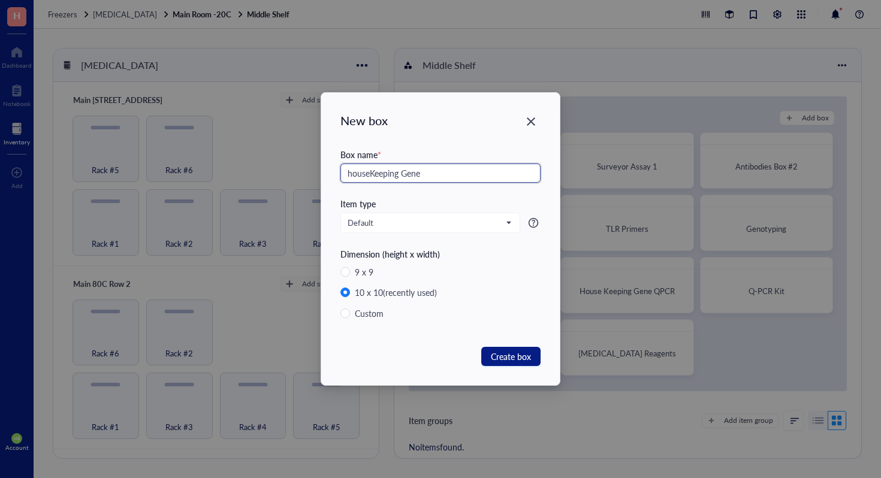
click at [350, 172] on input "houseKeeping Gene" at bounding box center [440, 173] width 200 height 19
click at [450, 170] on input "HouseKeeping Gene" at bounding box center [440, 173] width 200 height 19
type input "HouseKeeping Gene QR"
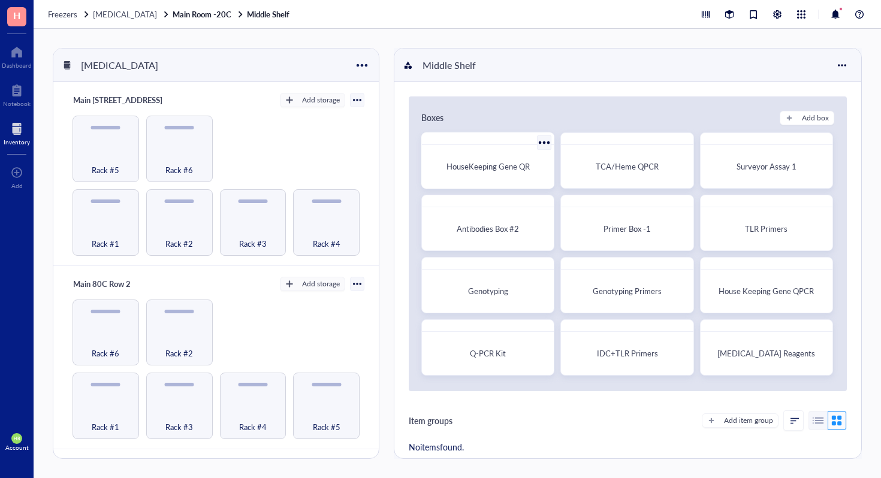
click at [522, 170] on span "HouseKeeping Gene QR" at bounding box center [487, 166] width 83 height 11
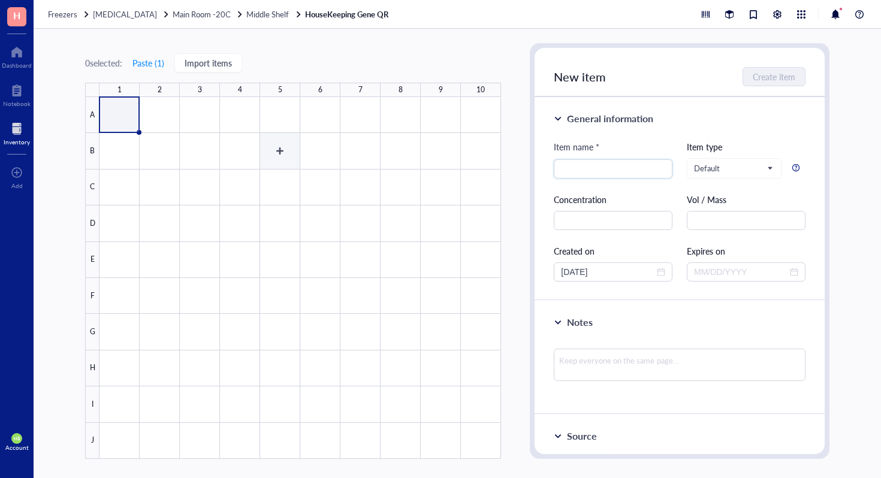
click at [271, 141] on div at bounding box center [299, 278] width 401 height 362
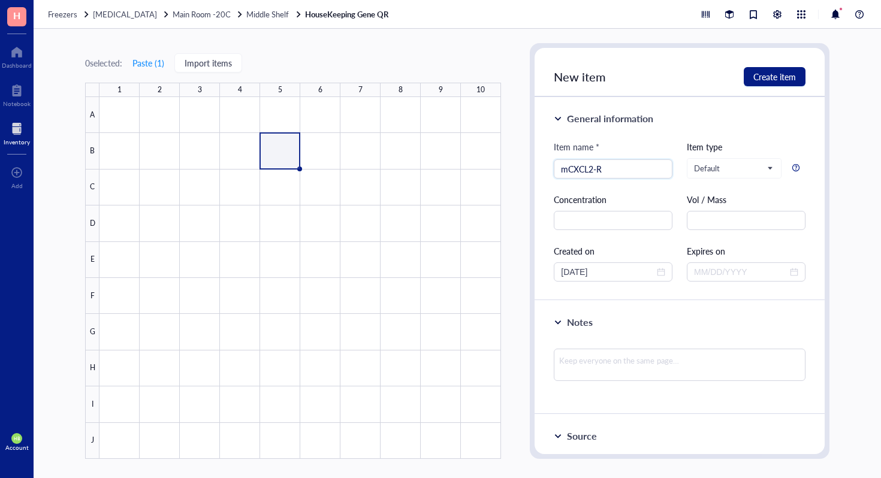
type input "mCXCL2-R"
click at [325, 146] on div at bounding box center [299, 278] width 401 height 362
type input "mCXCL2-F"
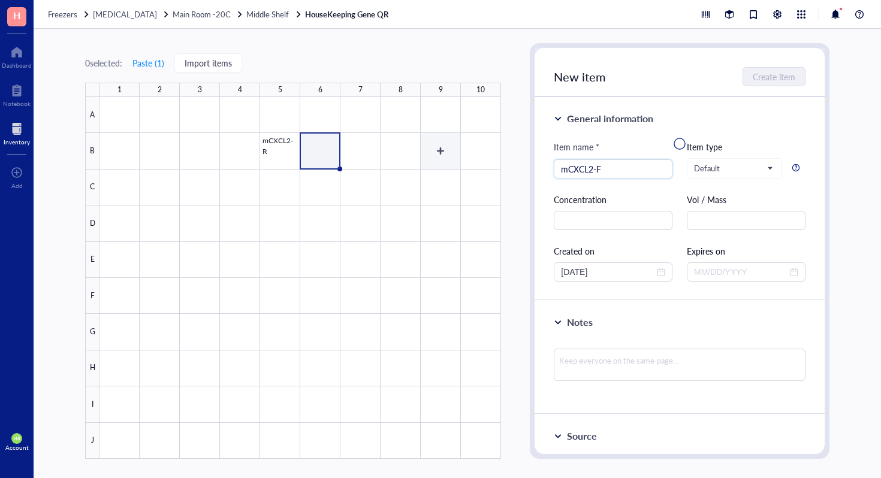
click at [430, 146] on div at bounding box center [299, 278] width 401 height 362
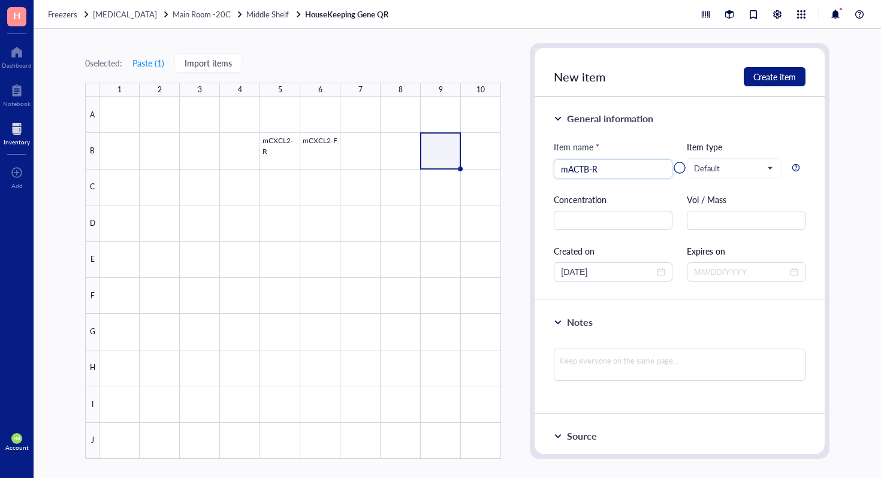
type input "mACTB-R"
click at [450, 183] on div at bounding box center [299, 278] width 401 height 362
type input "mACTB-R"
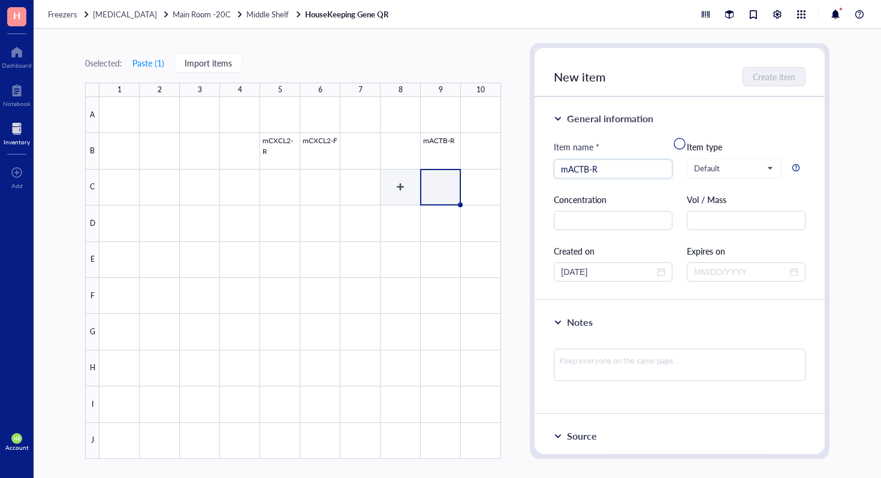
click at [411, 188] on div at bounding box center [299, 278] width 401 height 362
type input "mACTB-F"
click at [202, 185] on div at bounding box center [299, 278] width 401 height 362
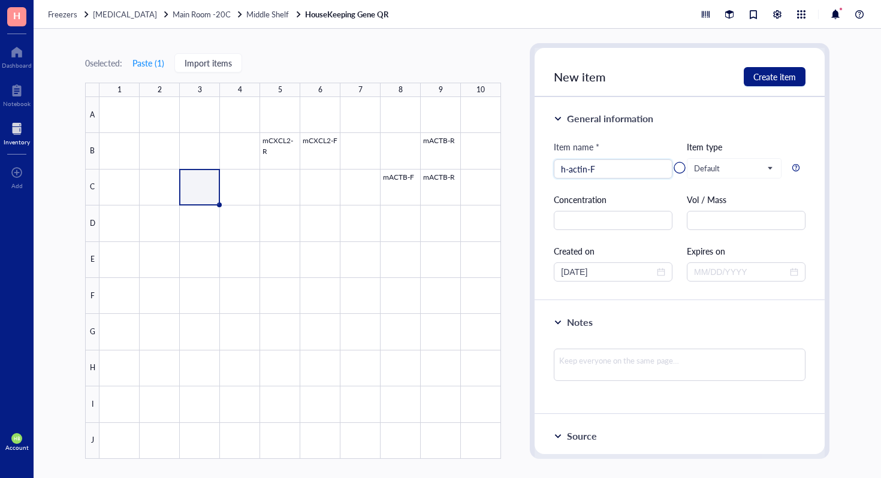
type input "h-actin-F"
click at [216, 219] on div at bounding box center [299, 278] width 401 height 362
type input "h-actin-R"
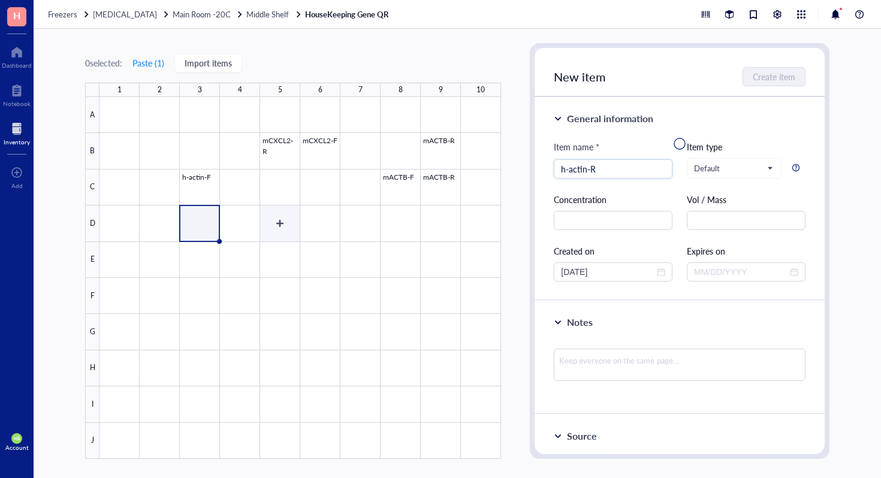
click at [265, 223] on div at bounding box center [299, 278] width 401 height 362
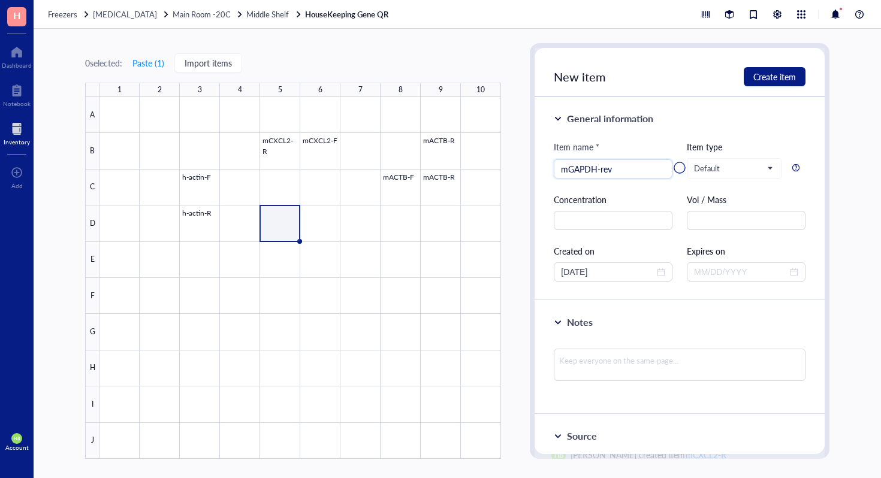
type input "mGAPDH-rev"
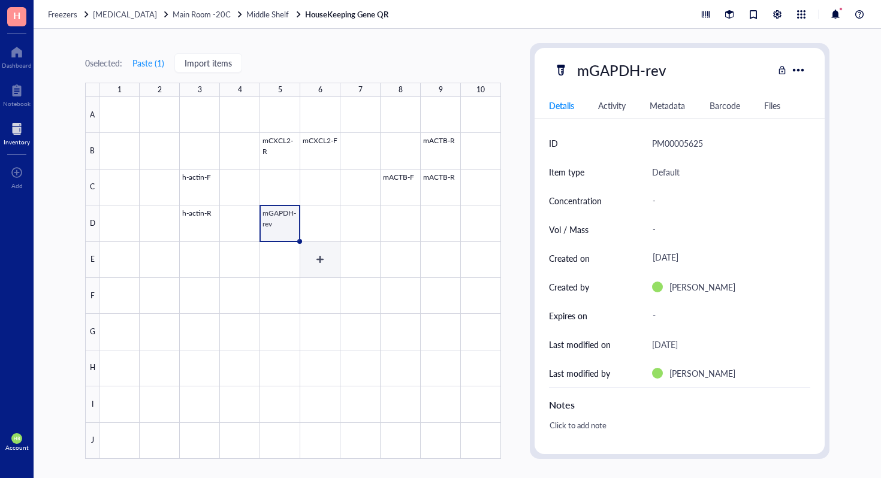
click at [300, 256] on div at bounding box center [299, 278] width 401 height 362
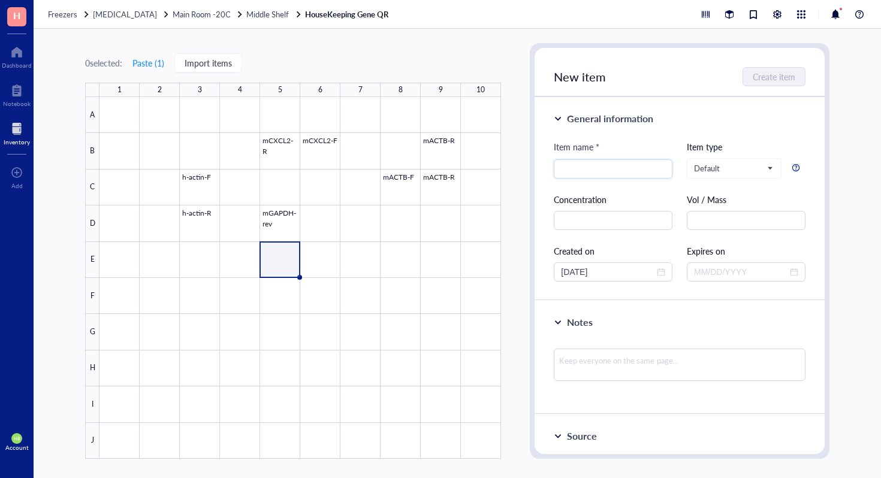
click at [280, 256] on div at bounding box center [299, 278] width 401 height 362
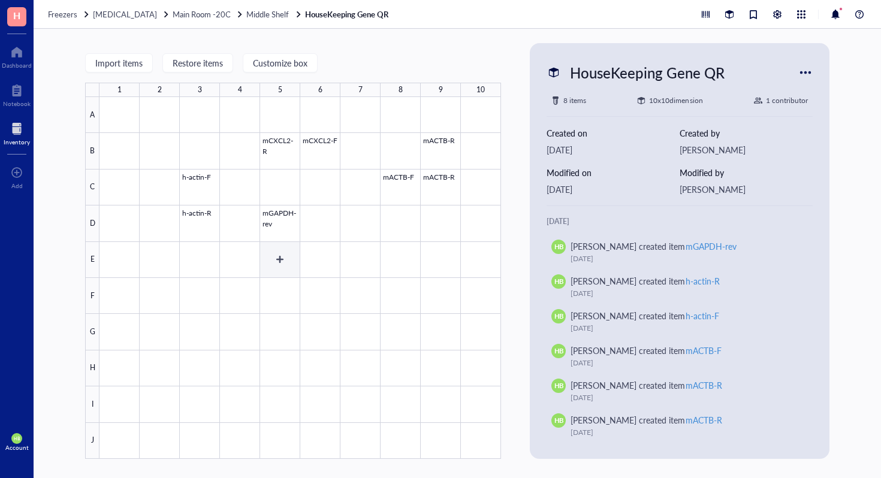
click at [280, 256] on div at bounding box center [299, 278] width 401 height 362
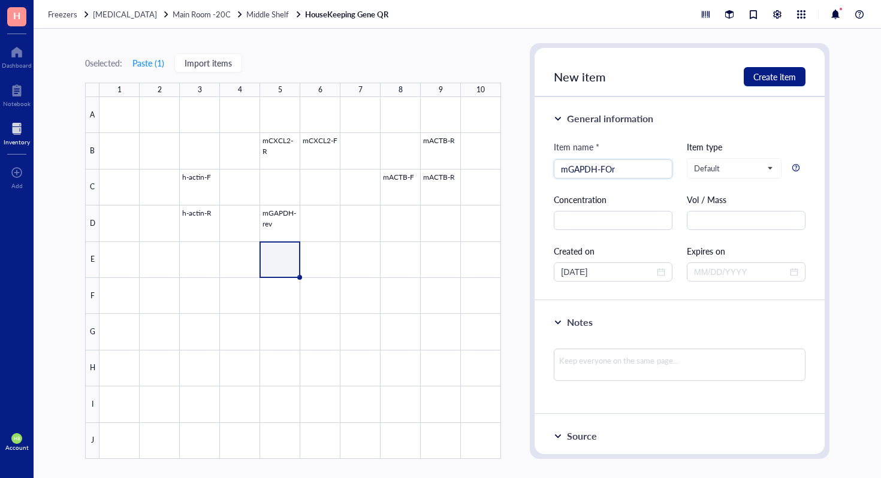
type input "mGAPDH-FOr"
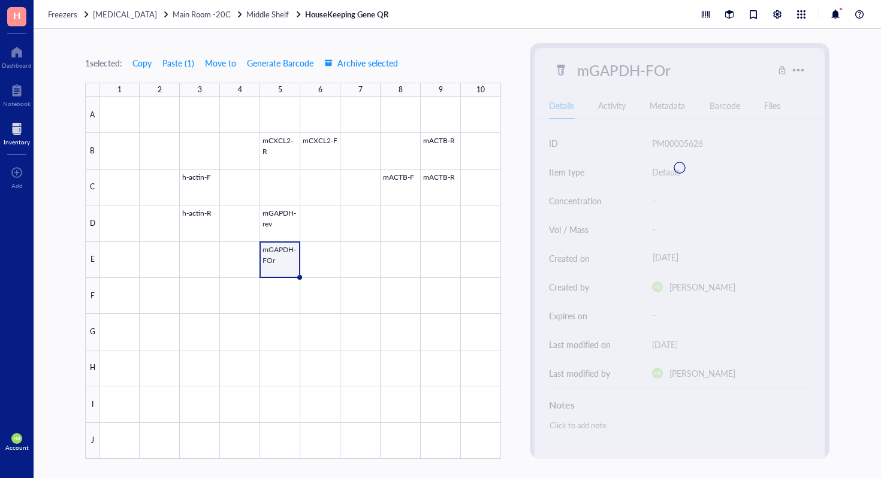
click at [668, 77] on div at bounding box center [679, 168] width 290 height 240
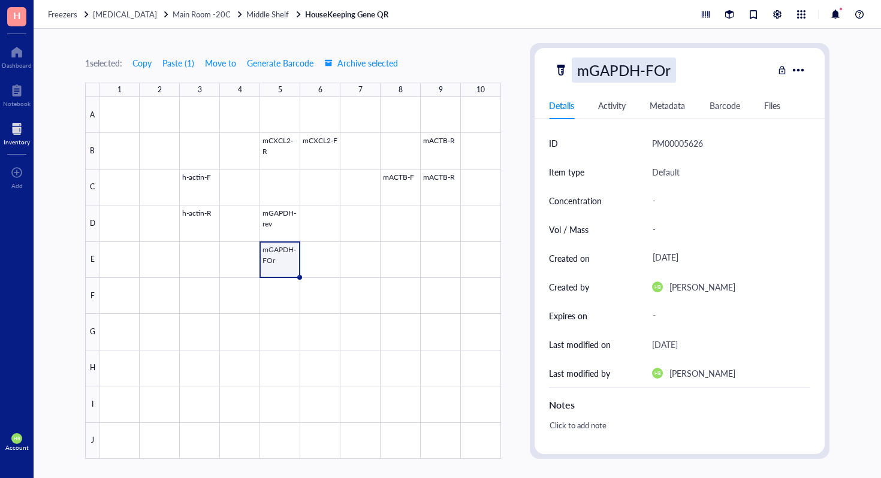
click at [665, 70] on div "mGAPDH-FOr" at bounding box center [624, 70] width 104 height 25
type input "mGAPDH-For"
click at [166, 409] on div at bounding box center [299, 278] width 401 height 362
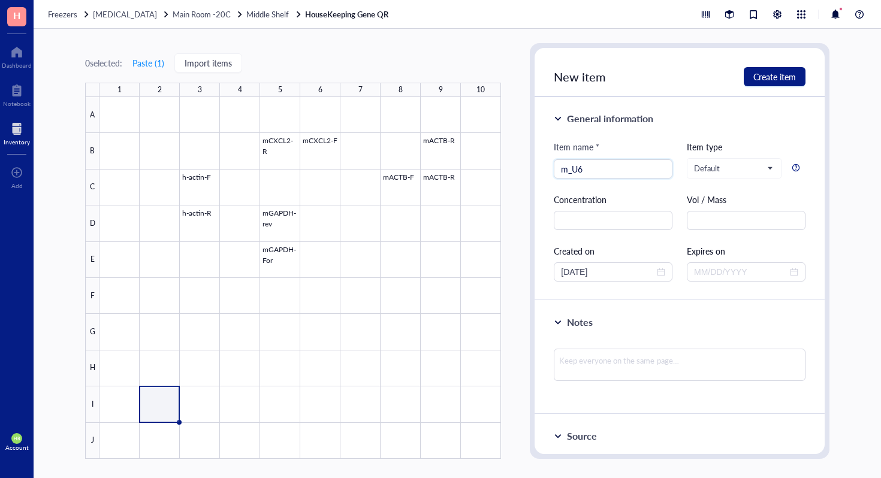
type input "m_U6"
click at [251, 408] on div at bounding box center [299, 278] width 401 height 362
type input "mGAPDH-Rev"
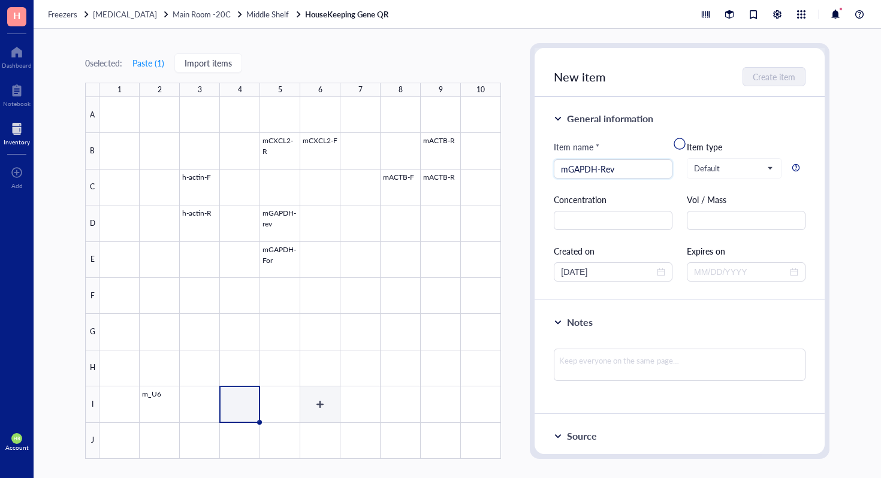
click at [328, 413] on div at bounding box center [299, 278] width 401 height 362
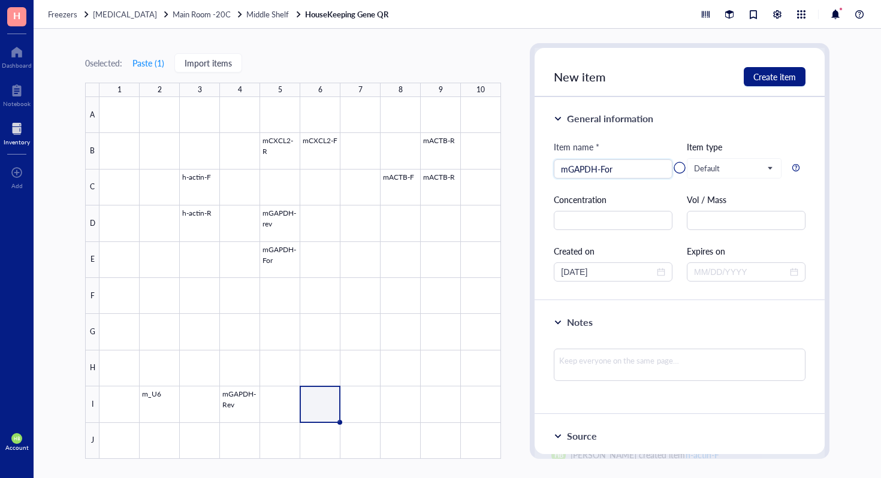
type input "mGAPDH-For"
click at [340, 400] on div at bounding box center [299, 278] width 401 height 362
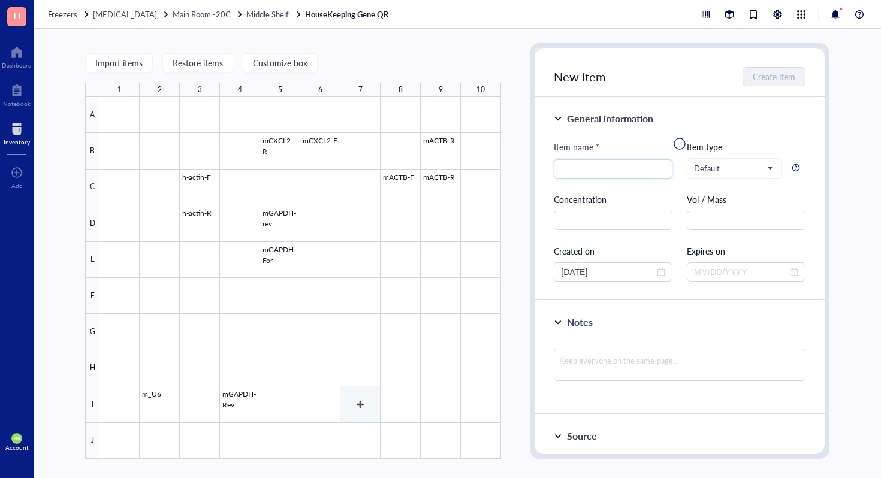
click at [350, 405] on div at bounding box center [299, 278] width 401 height 362
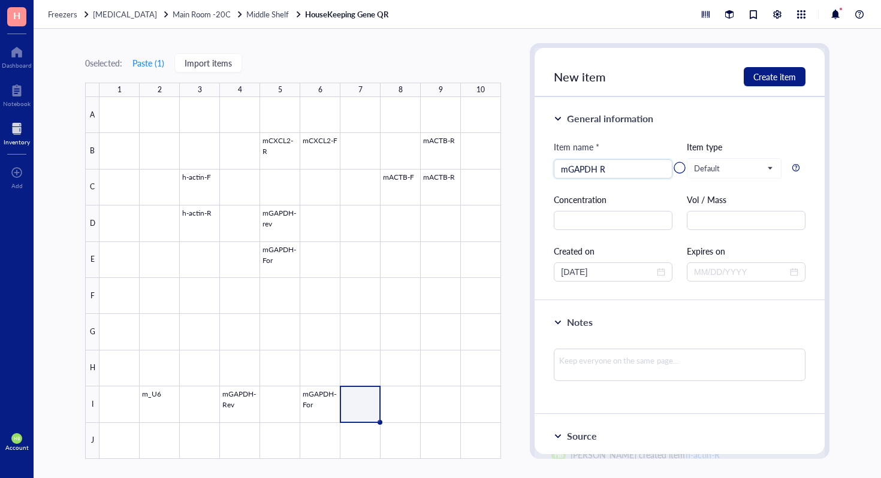
type input "mGAPDH R"
click at [403, 415] on div at bounding box center [299, 278] width 401 height 362
type input "mGAPDH F"
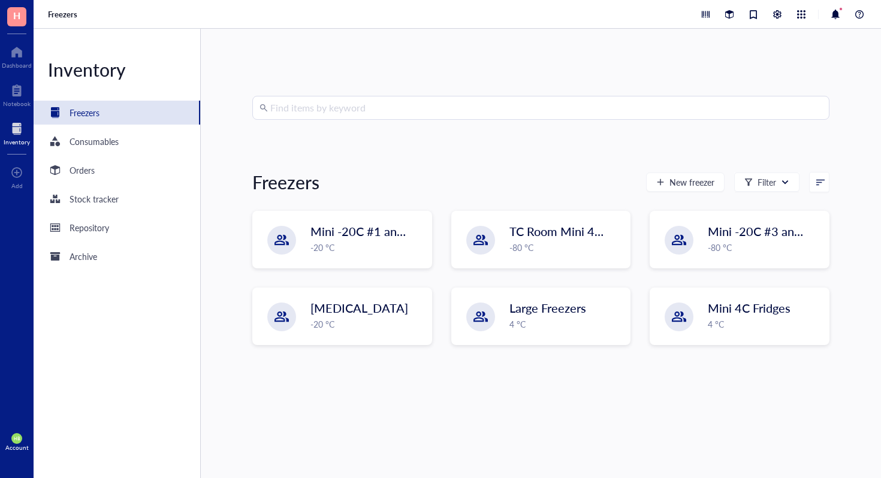
click at [375, 95] on div "Find items by keyword Freezers New freezer Filter Mini -20C #1 and #2 -20 °C TC…" at bounding box center [541, 253] width 680 height 449
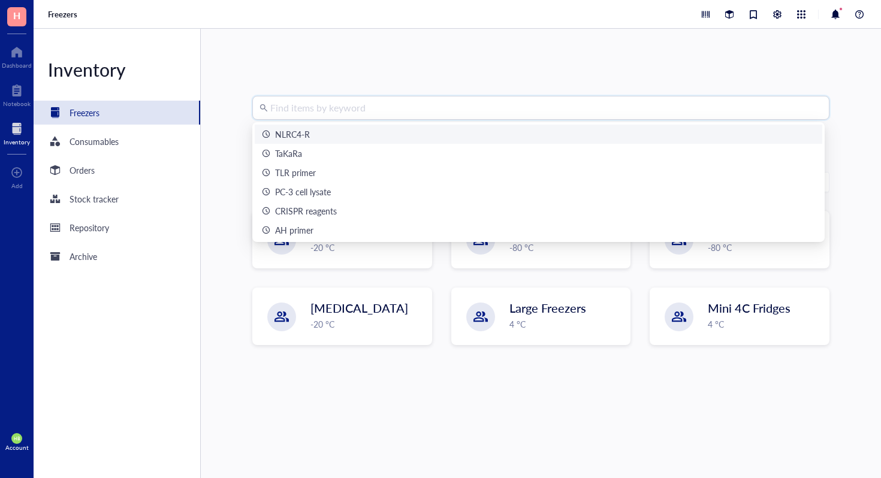
click at [365, 101] on input "search" at bounding box center [546, 107] width 552 height 23
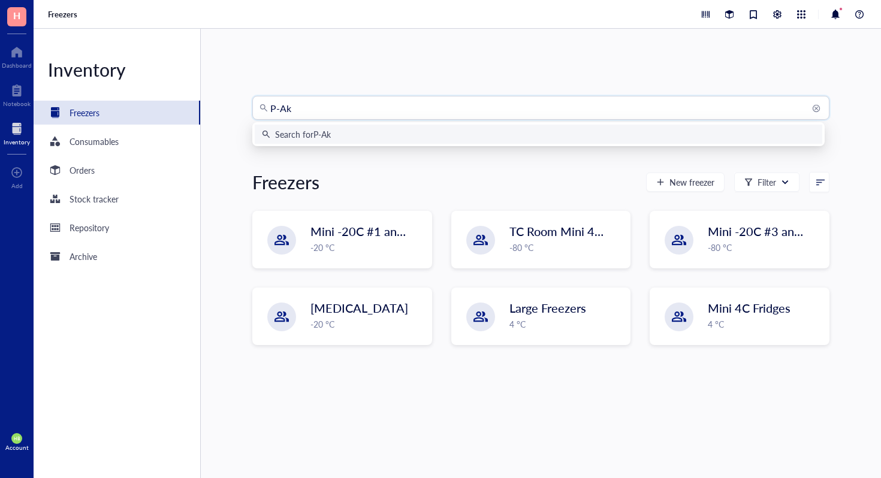
type input "P-Akt"
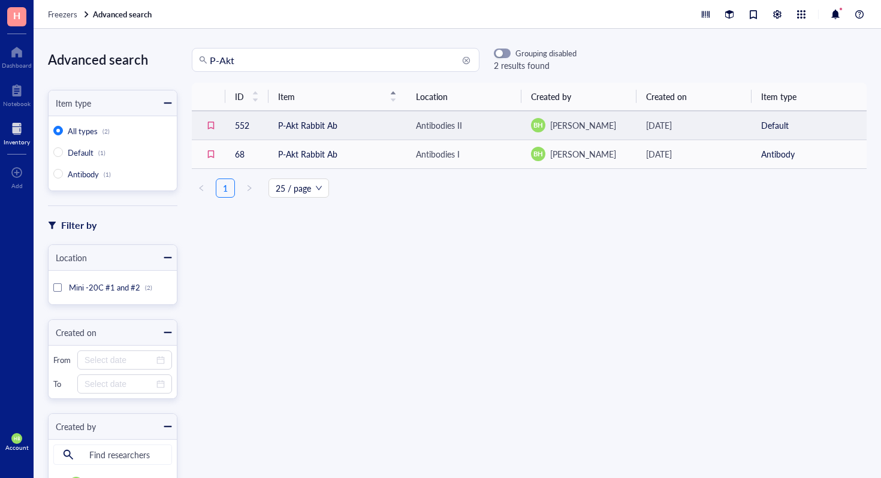
click at [446, 126] on div "Antibodies II" at bounding box center [439, 125] width 46 height 13
click at [452, 202] on div "Antibodies II" at bounding box center [460, 204] width 43 height 11
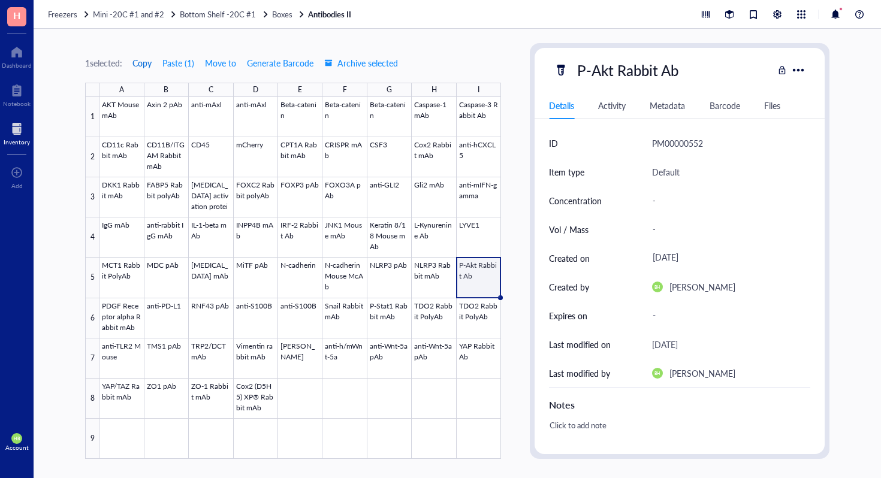
click at [140, 63] on span "Copy" at bounding box center [141, 63] width 19 height 10
click at [134, 61] on div "1 selected: Copy Paste ( 1 ) Move to Generate Barcode Archive selected" at bounding box center [241, 62] width 313 height 19
click at [70, 12] on span "Freezers" at bounding box center [62, 13] width 29 height 11
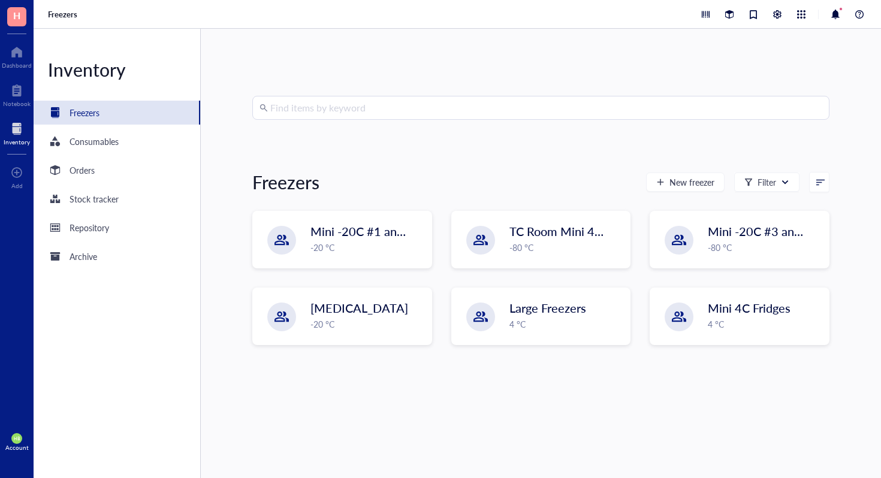
click at [365, 95] on div "Find items by keyword Freezers New freezer Filter Mini -20C #1 and #2 -20 °C TC…" at bounding box center [541, 253] width 680 height 449
click at [365, 101] on input "search" at bounding box center [546, 107] width 552 height 23
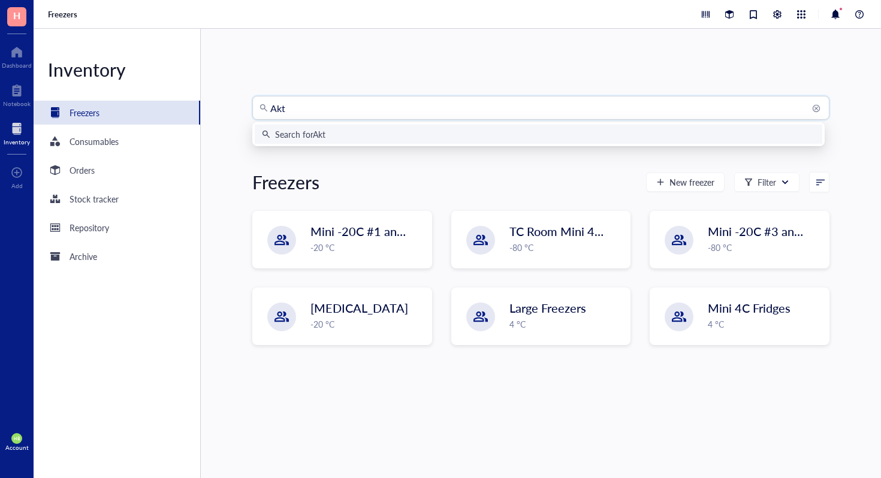
type input "Akt1"
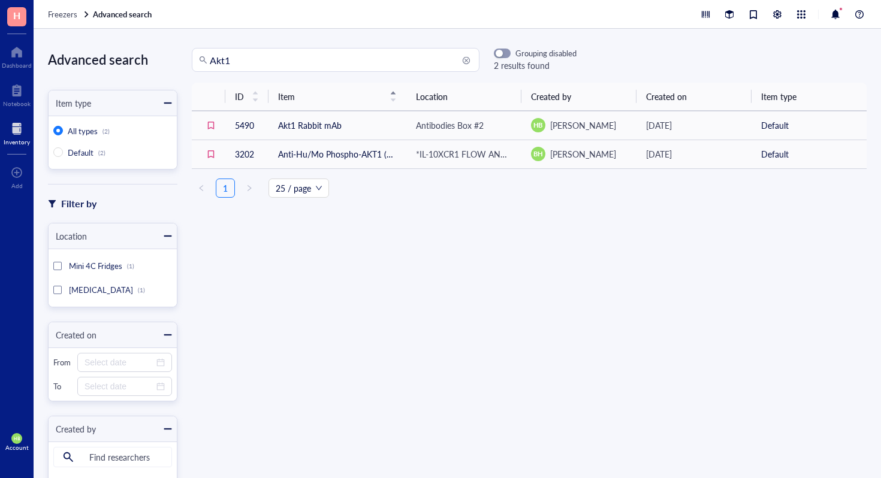
click at [263, 71] on div "Akt1" at bounding box center [336, 60] width 288 height 24
click at [264, 67] on input "Akt1" at bounding box center [341, 60] width 262 height 23
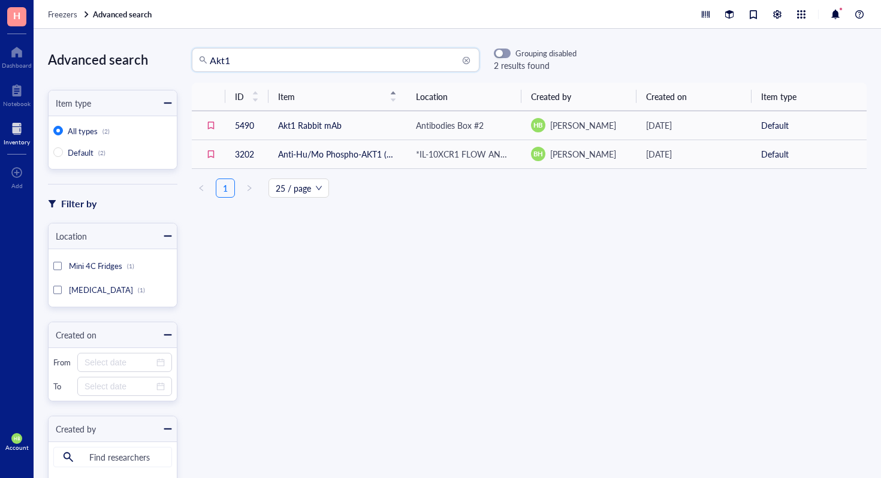
click at [264, 67] on input "Akt1" at bounding box center [341, 60] width 262 height 23
paste input "ab32197"
type input "ab32197"
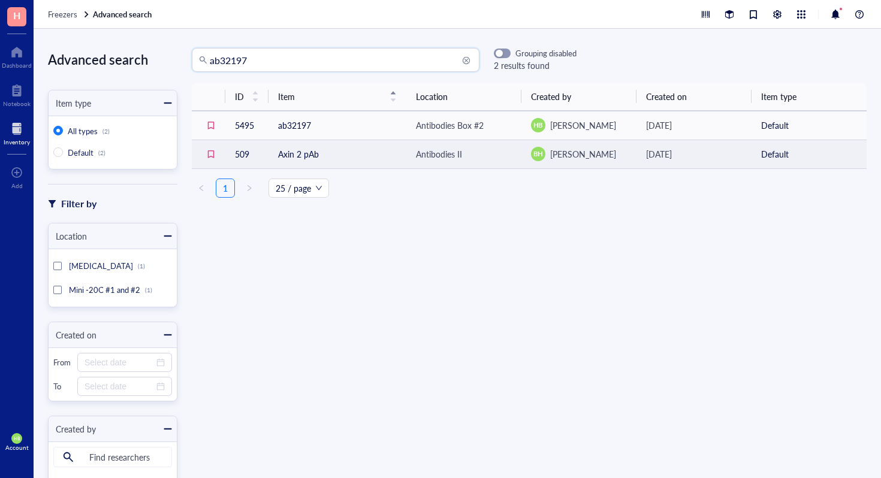
click at [418, 159] on div "Antibodies II" at bounding box center [439, 153] width 46 height 13
click at [445, 149] on div "Antibodies II" at bounding box center [439, 153] width 46 height 13
click at [458, 232] on div "Antibodies II" at bounding box center [460, 233] width 43 height 11
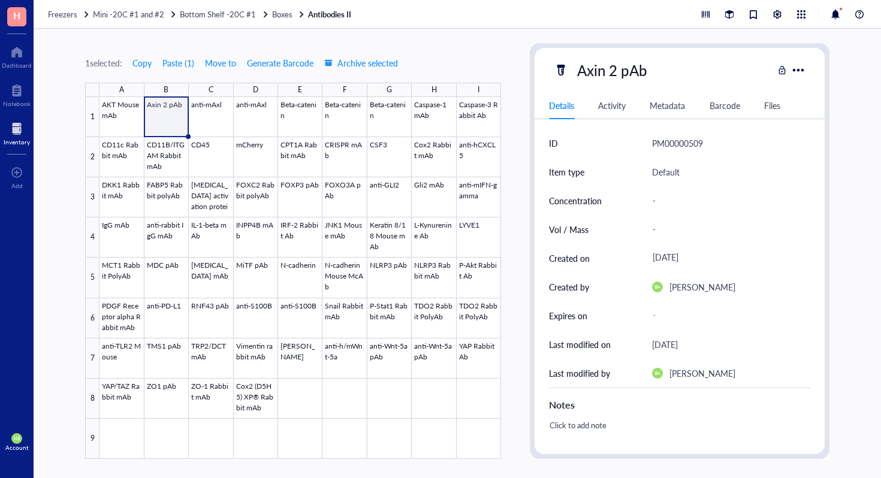
scroll to position [203, 0]
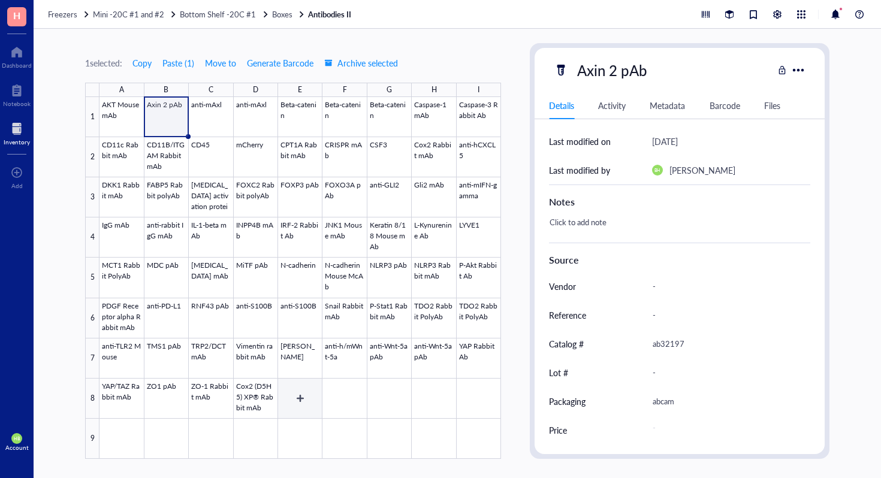
click at [301, 398] on div at bounding box center [299, 278] width 401 height 362
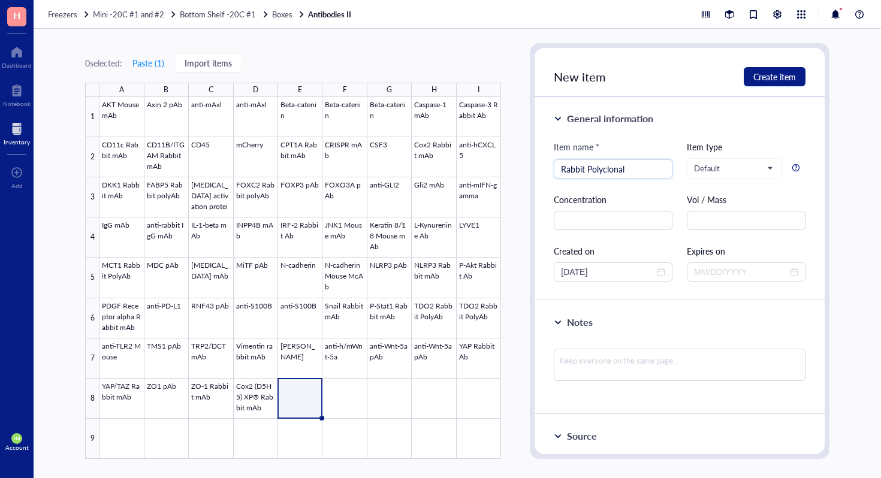
type input "Rabbit Polyclonal"
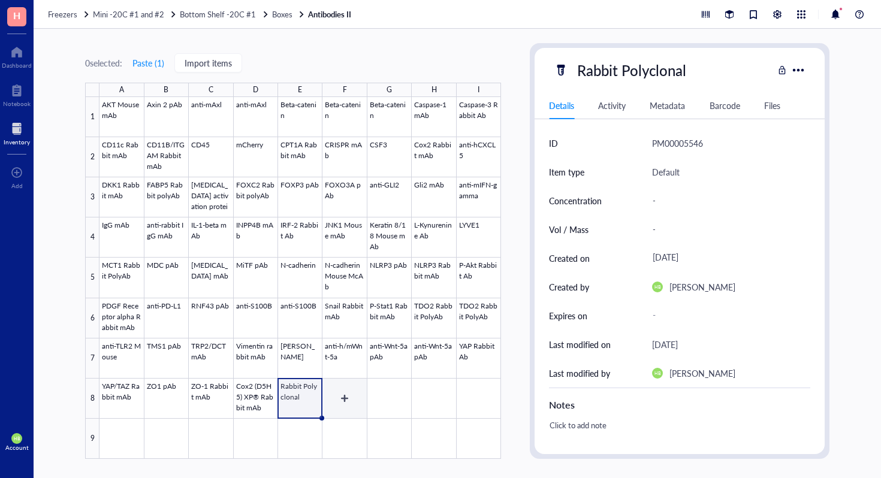
click at [343, 398] on div at bounding box center [299, 278] width 401 height 362
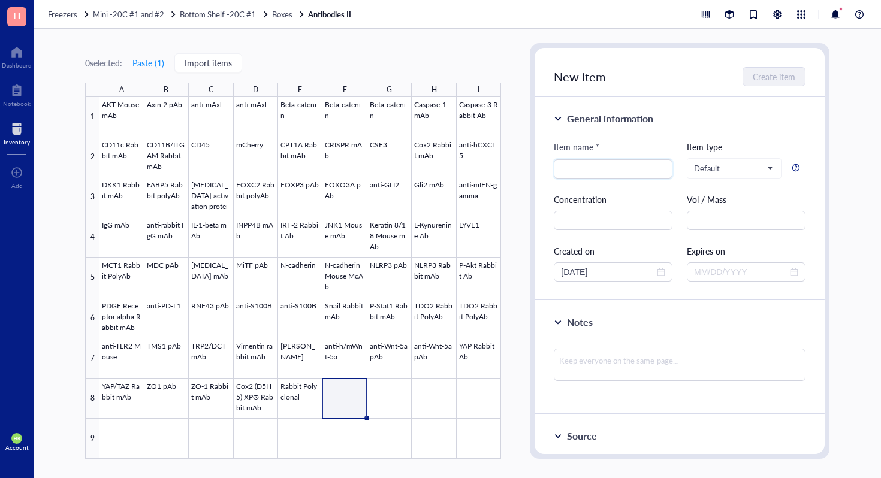
click at [313, 400] on div at bounding box center [299, 278] width 401 height 362
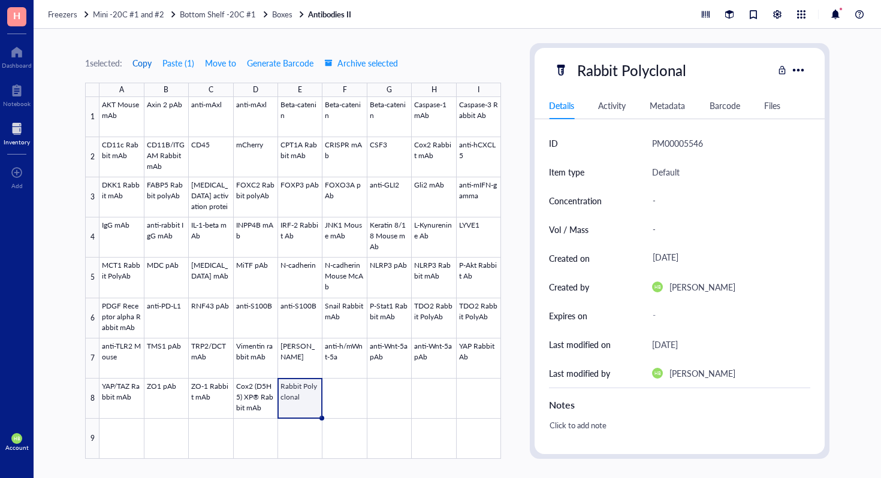
click at [144, 65] on span "Copy" at bounding box center [141, 63] width 19 height 10
click at [282, 21] on div "Freezers Mini -20C #1 and #2 Bottom Shelf -20C #1 Boxes Antibodies II" at bounding box center [457, 14] width 847 height 29
click at [282, 20] on div "Freezers Mini -20C #1 and #2 Bottom Shelf -20C #1 Boxes Antibodies II" at bounding box center [457, 14] width 847 height 29
